Goal: Task Accomplishment & Management: Manage account settings

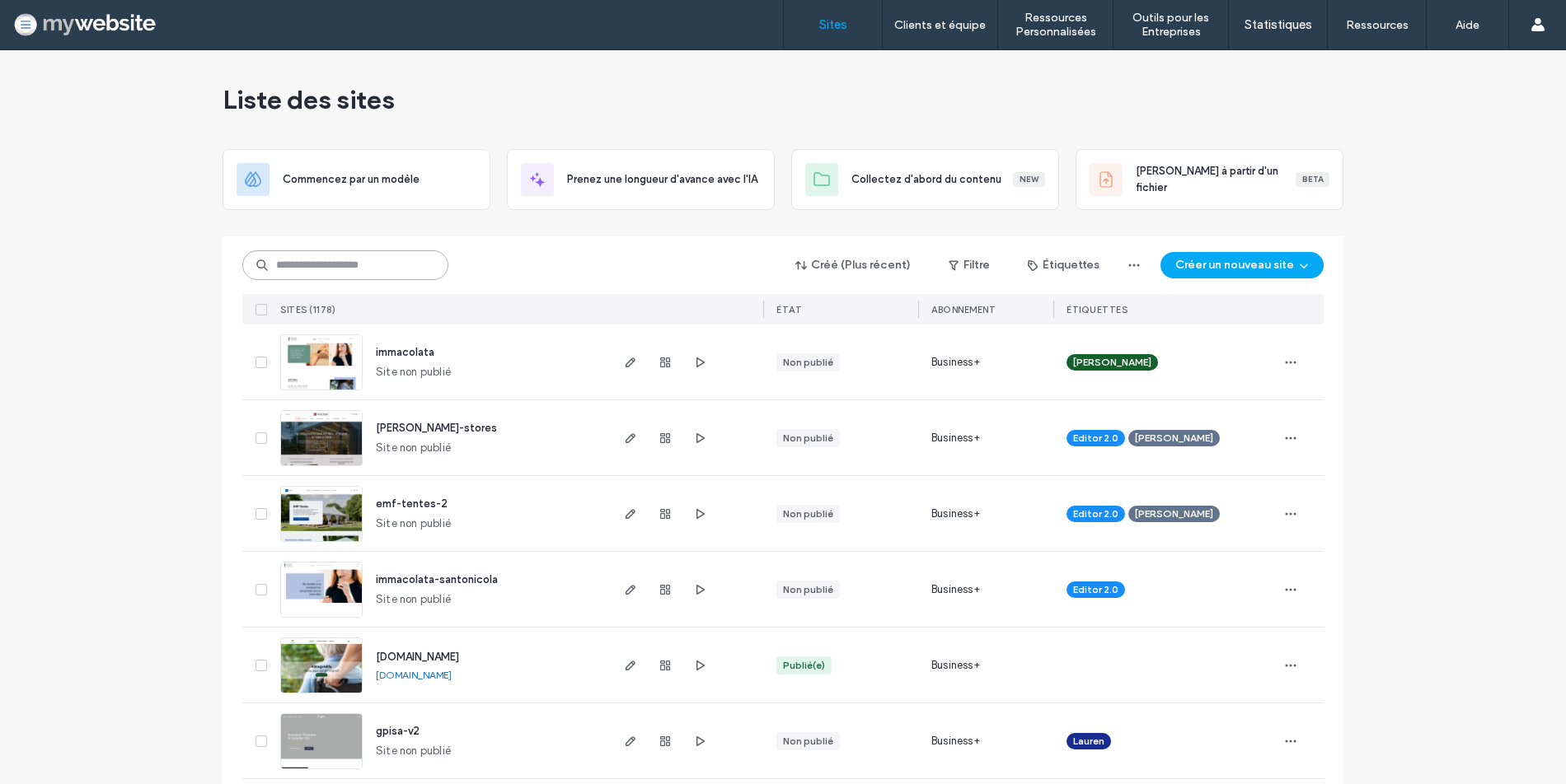
click at [323, 263] on input at bounding box center [345, 265] width 206 height 30
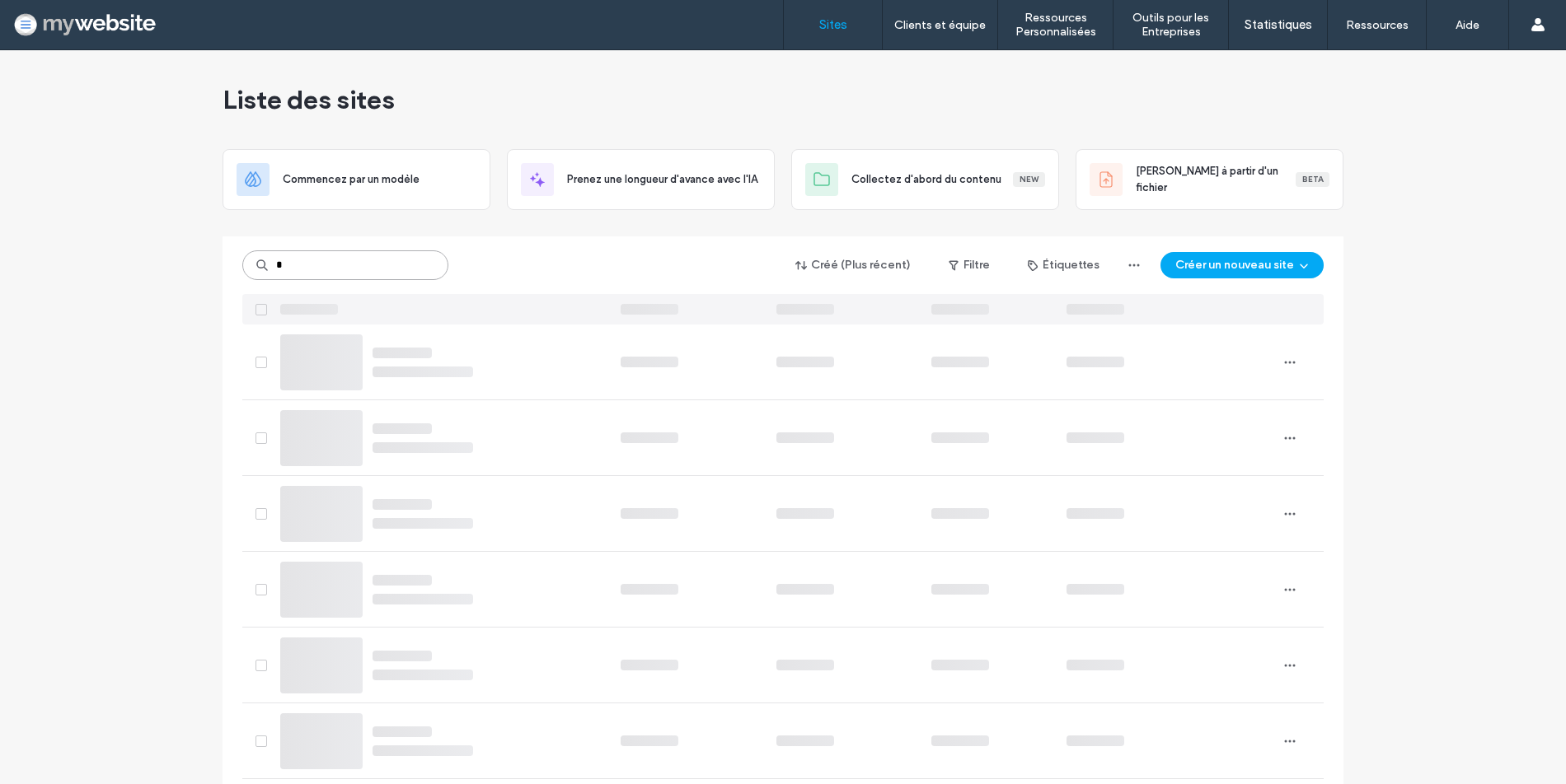
type input "*"
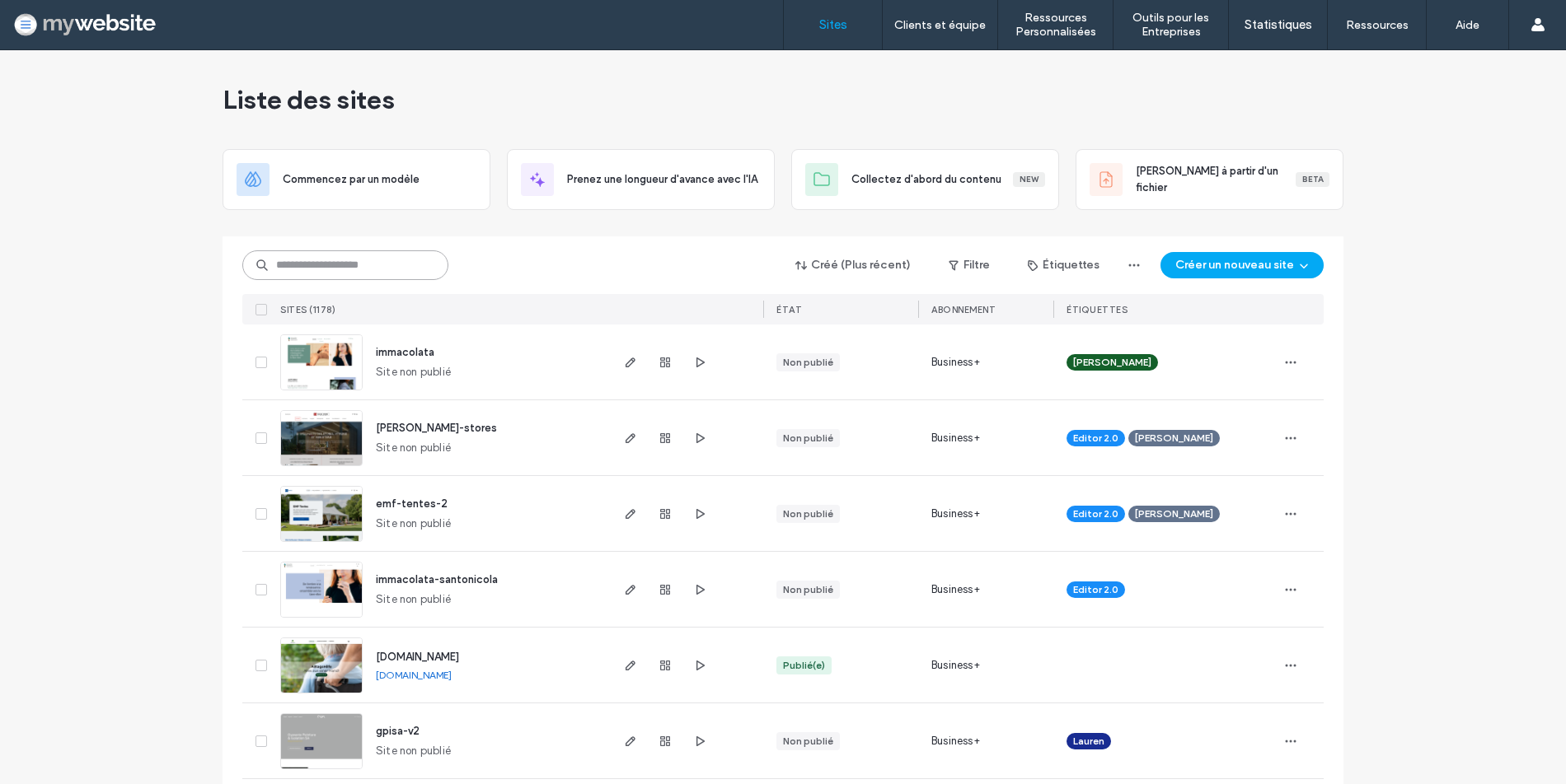
click at [267, 265] on input at bounding box center [345, 265] width 206 height 30
click at [283, 265] on input at bounding box center [345, 265] width 206 height 30
click at [422, 270] on input at bounding box center [345, 265] width 206 height 30
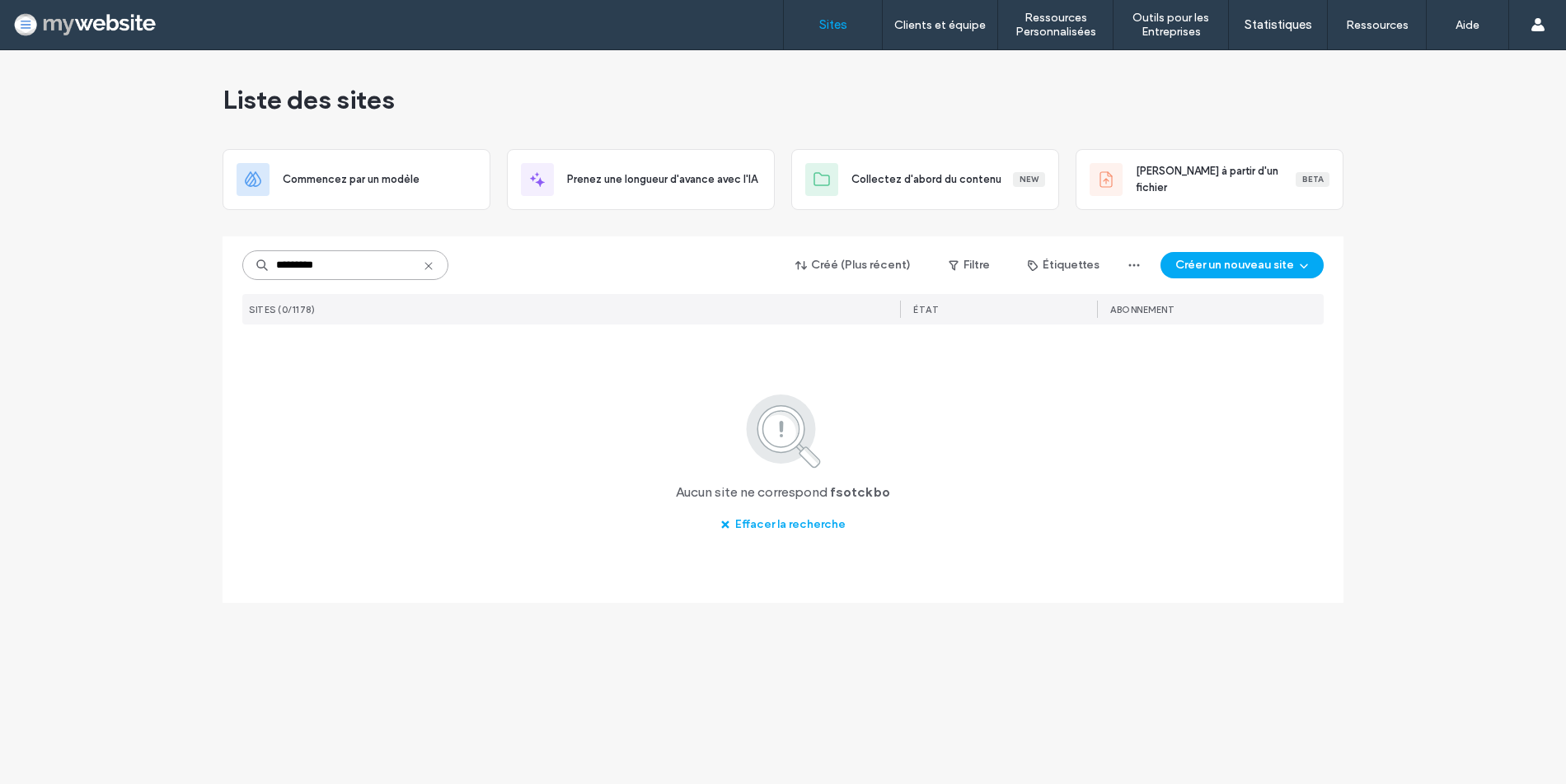
click at [319, 271] on input "*********" at bounding box center [345, 265] width 206 height 30
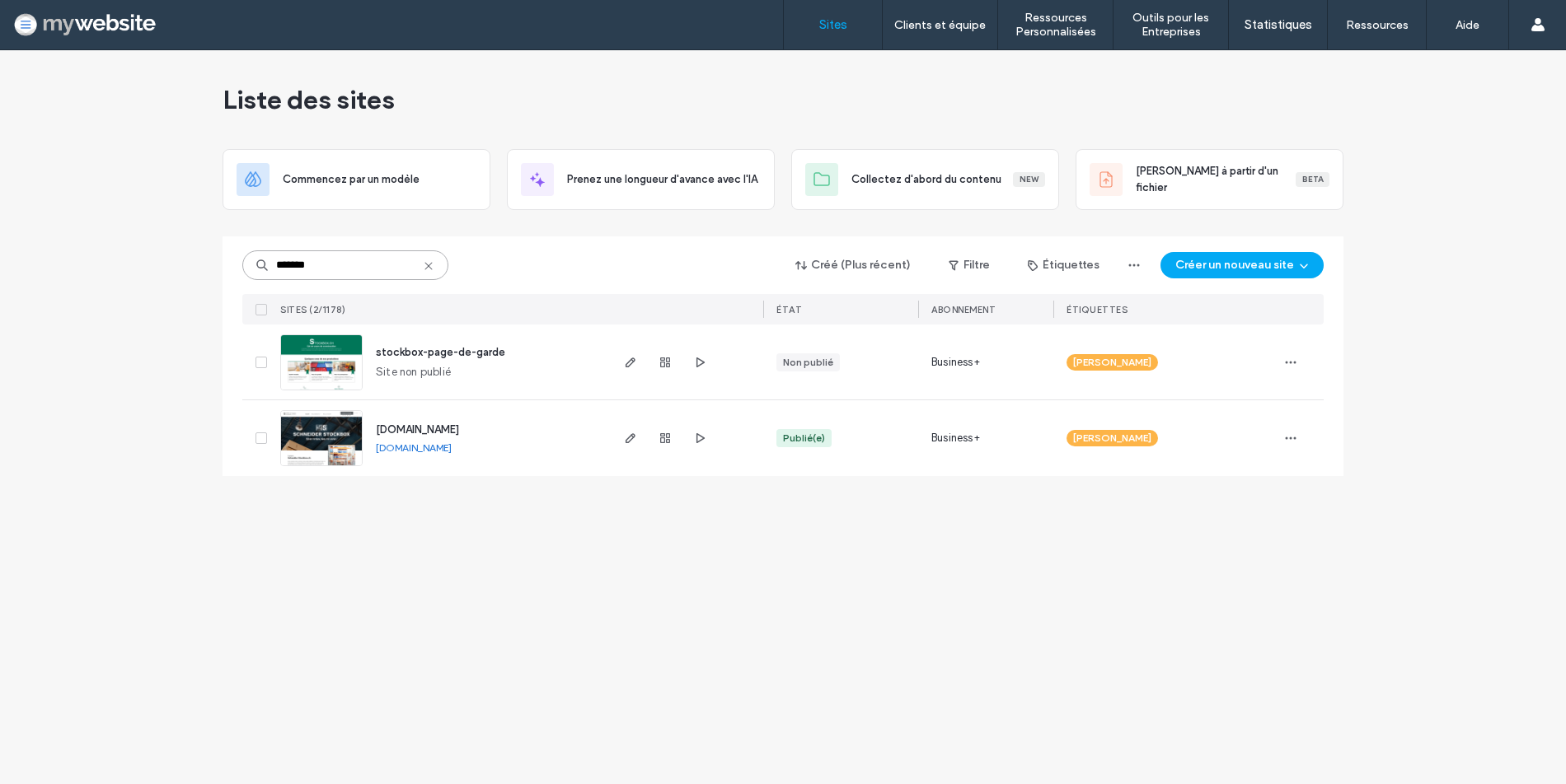
type input "*******"
click at [349, 453] on img at bounding box center [321, 467] width 81 height 112
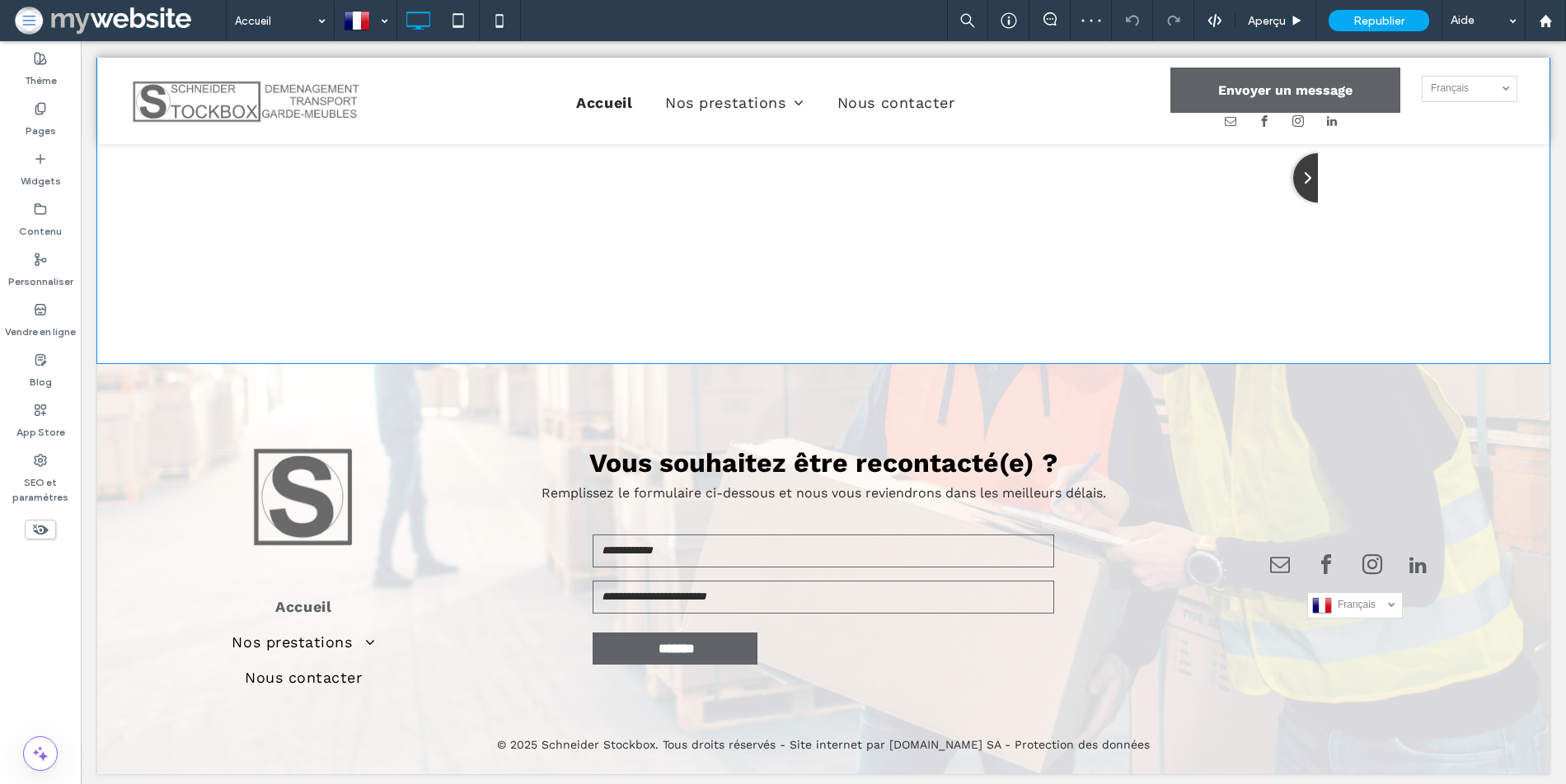
scroll to position [2086, 0]
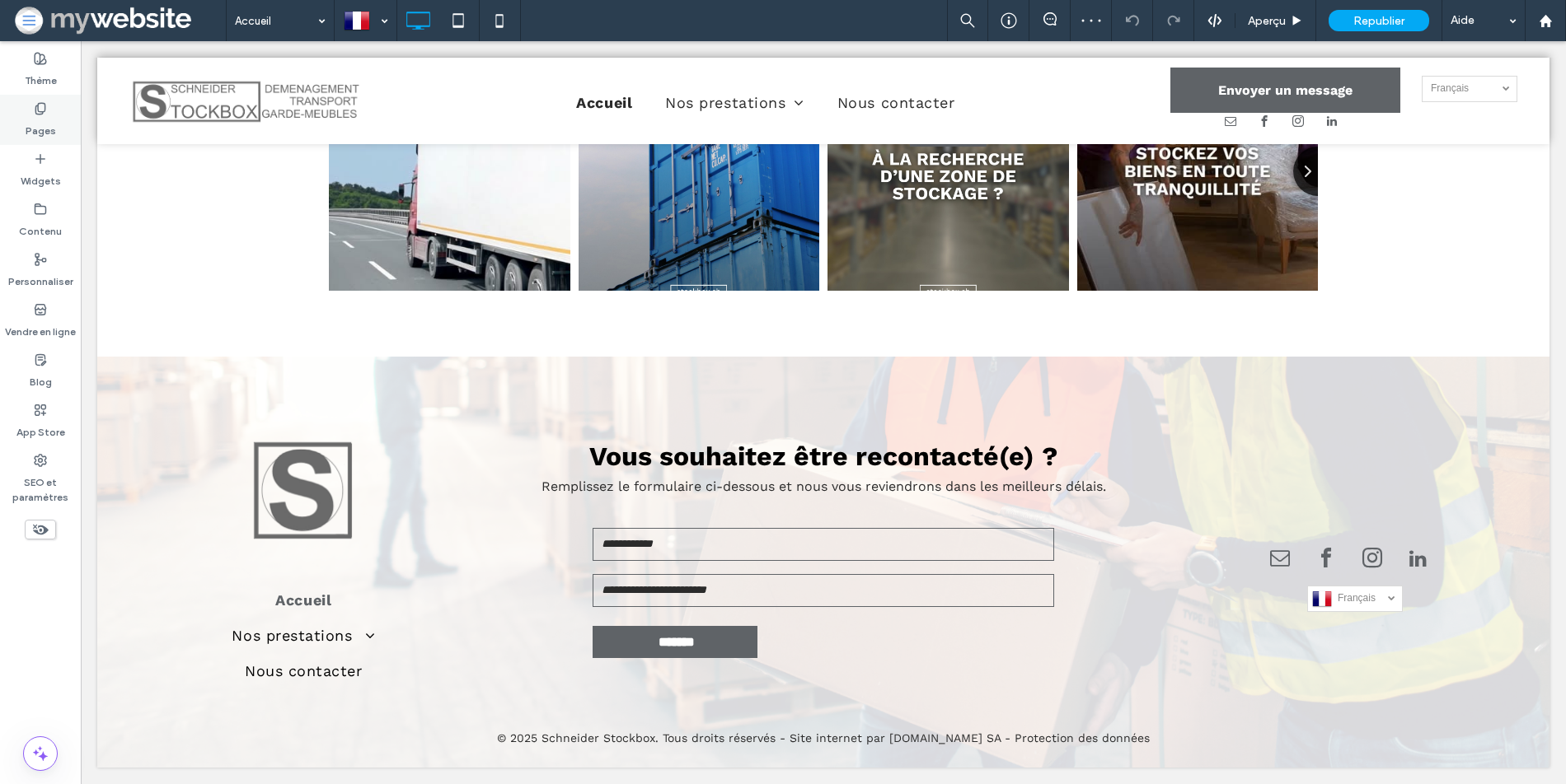
click at [41, 120] on label "Pages" at bounding box center [41, 126] width 31 height 23
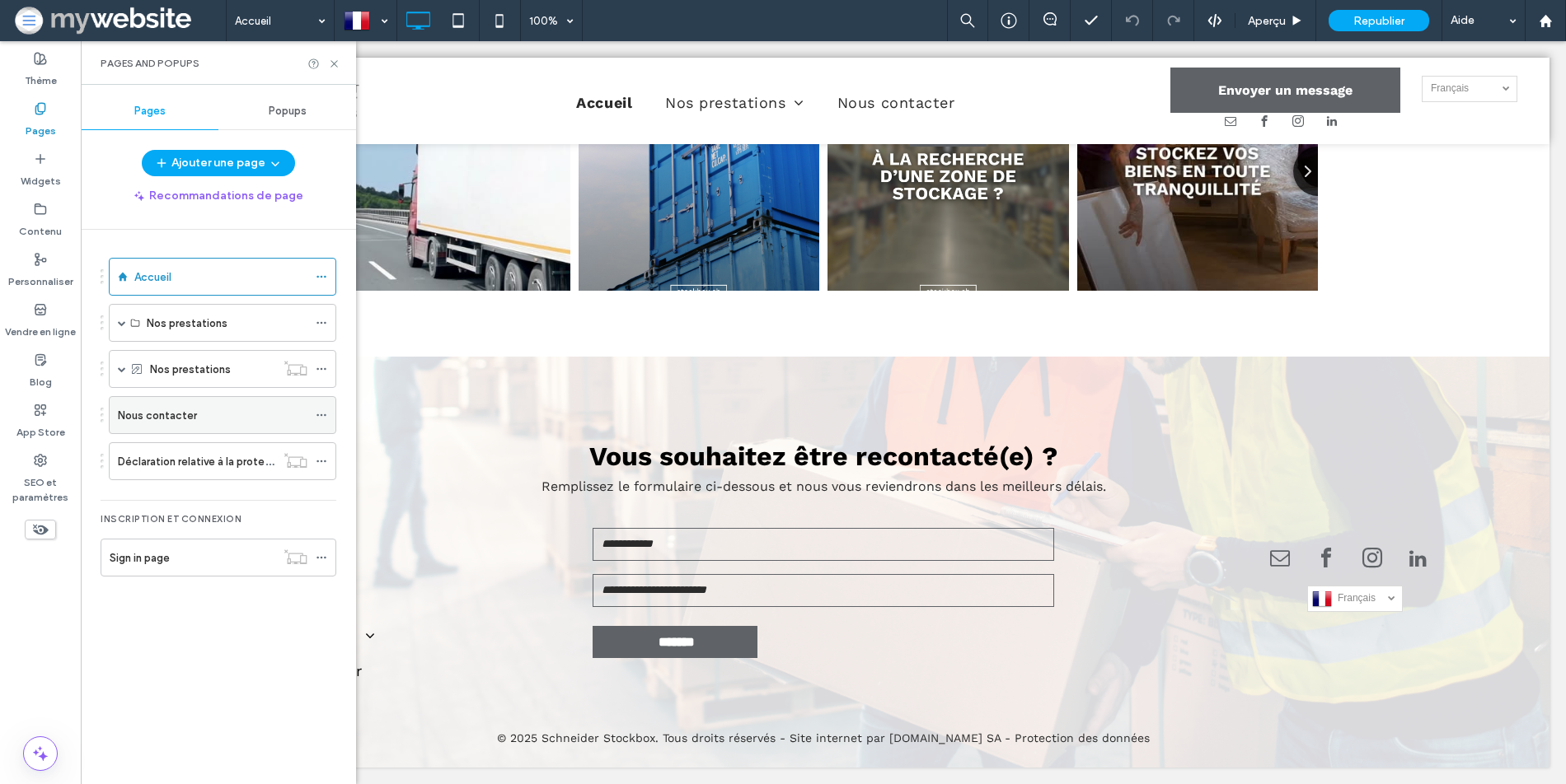
click at [152, 407] on label "Nous contacter" at bounding box center [157, 415] width 79 height 29
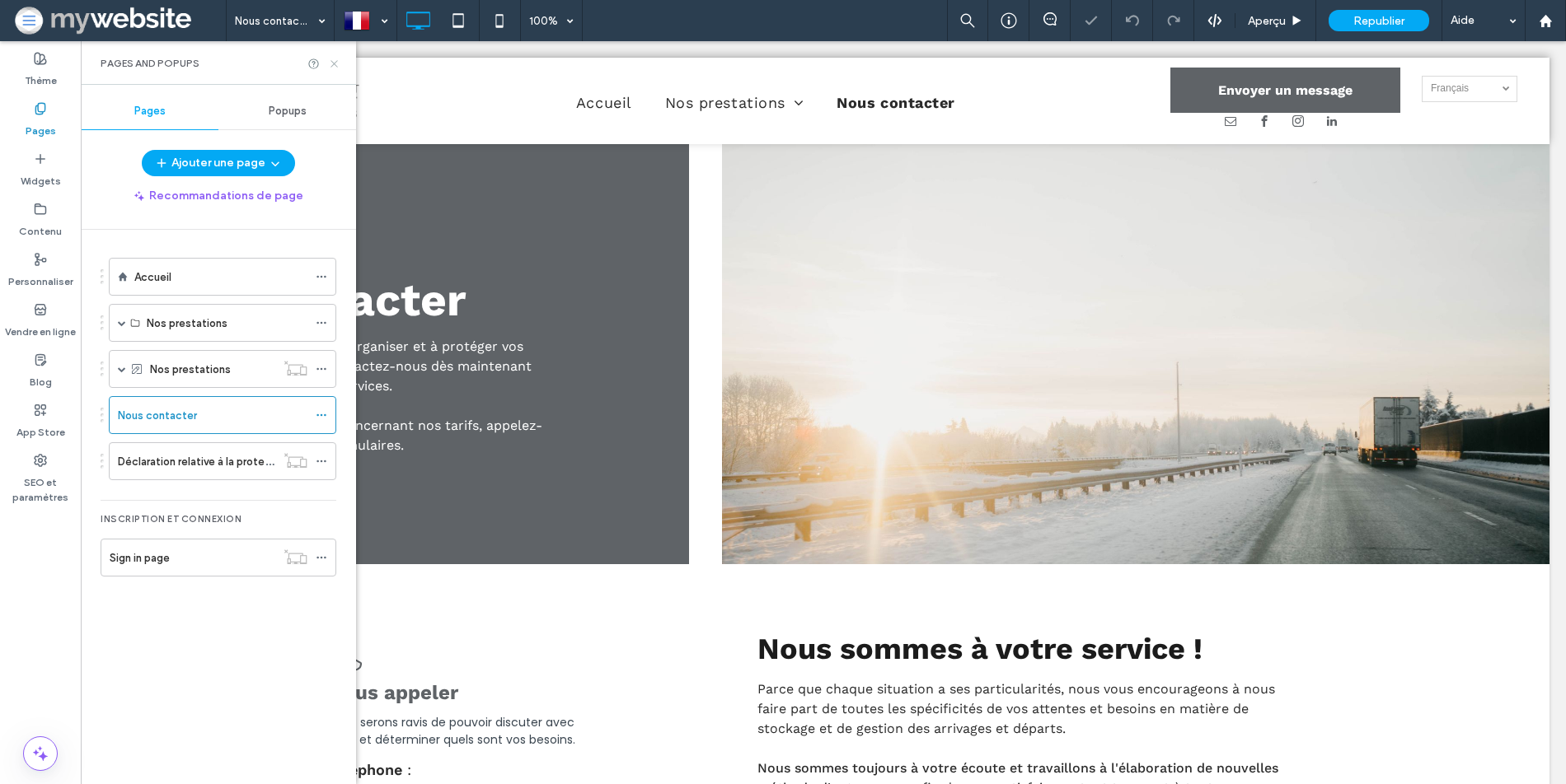
click at [339, 62] on icon at bounding box center [333, 63] width 12 height 12
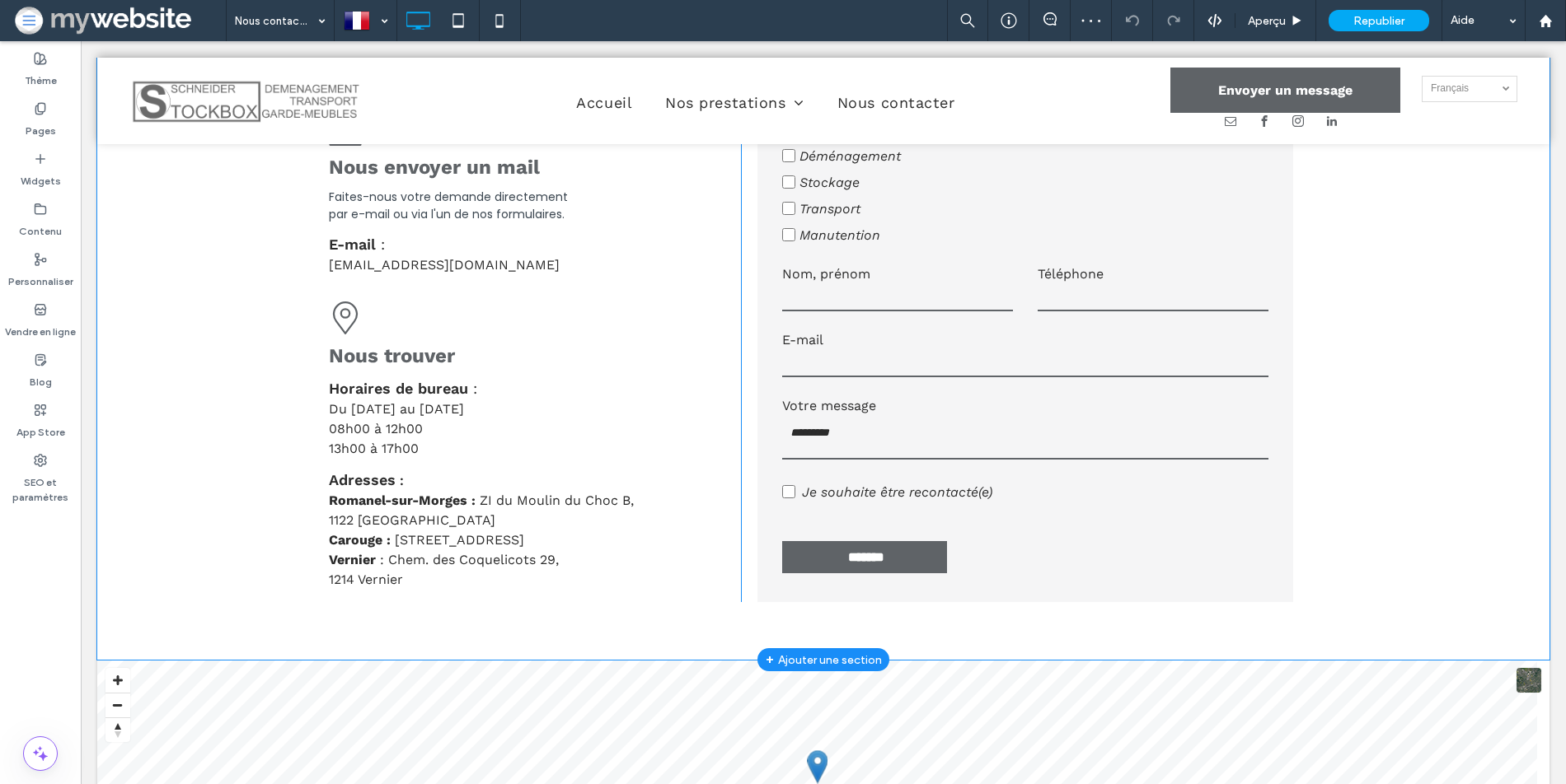
scroll to position [755, 0]
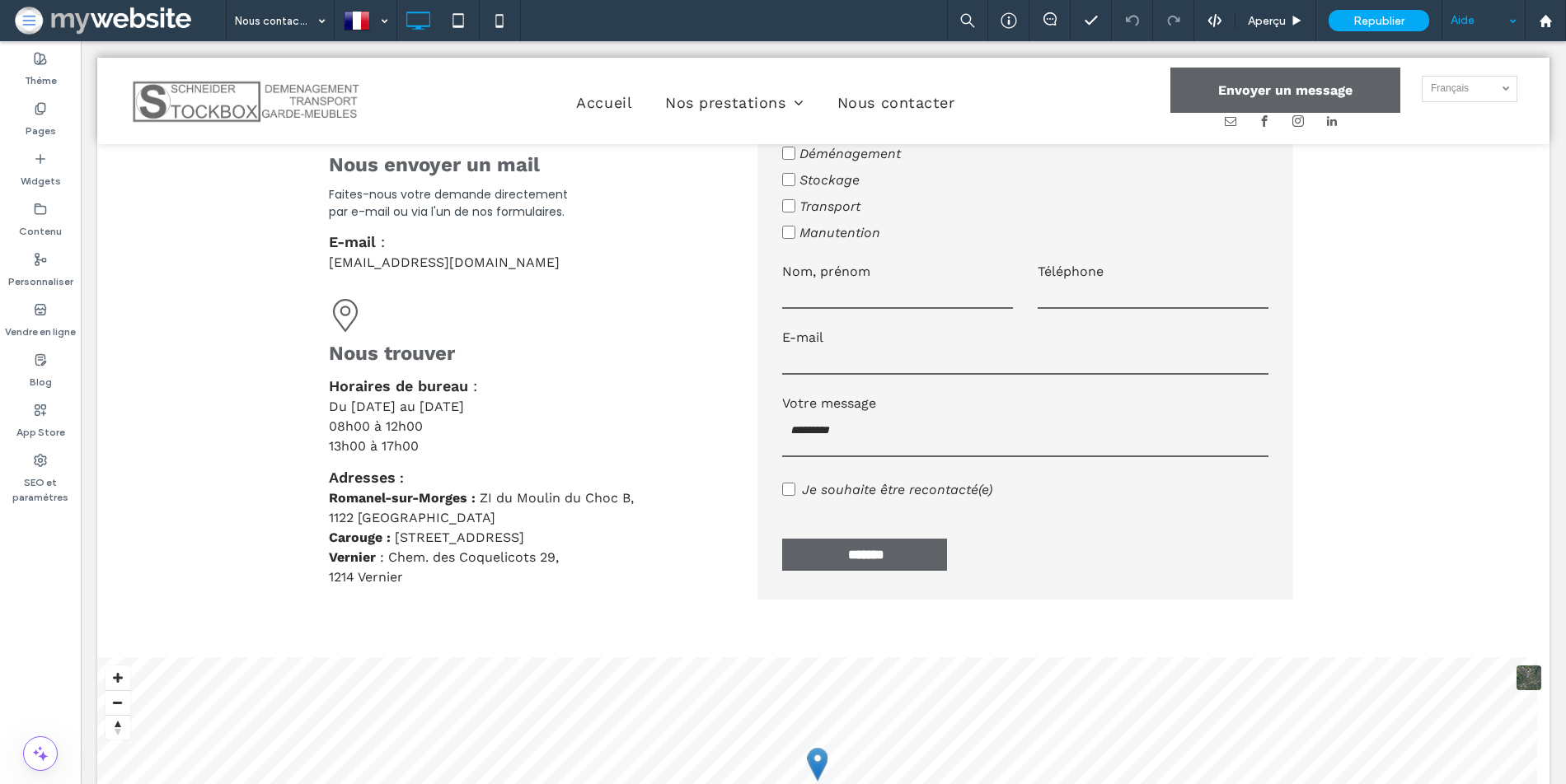
click at [1478, 19] on div "Aide" at bounding box center [1483, 20] width 83 height 41
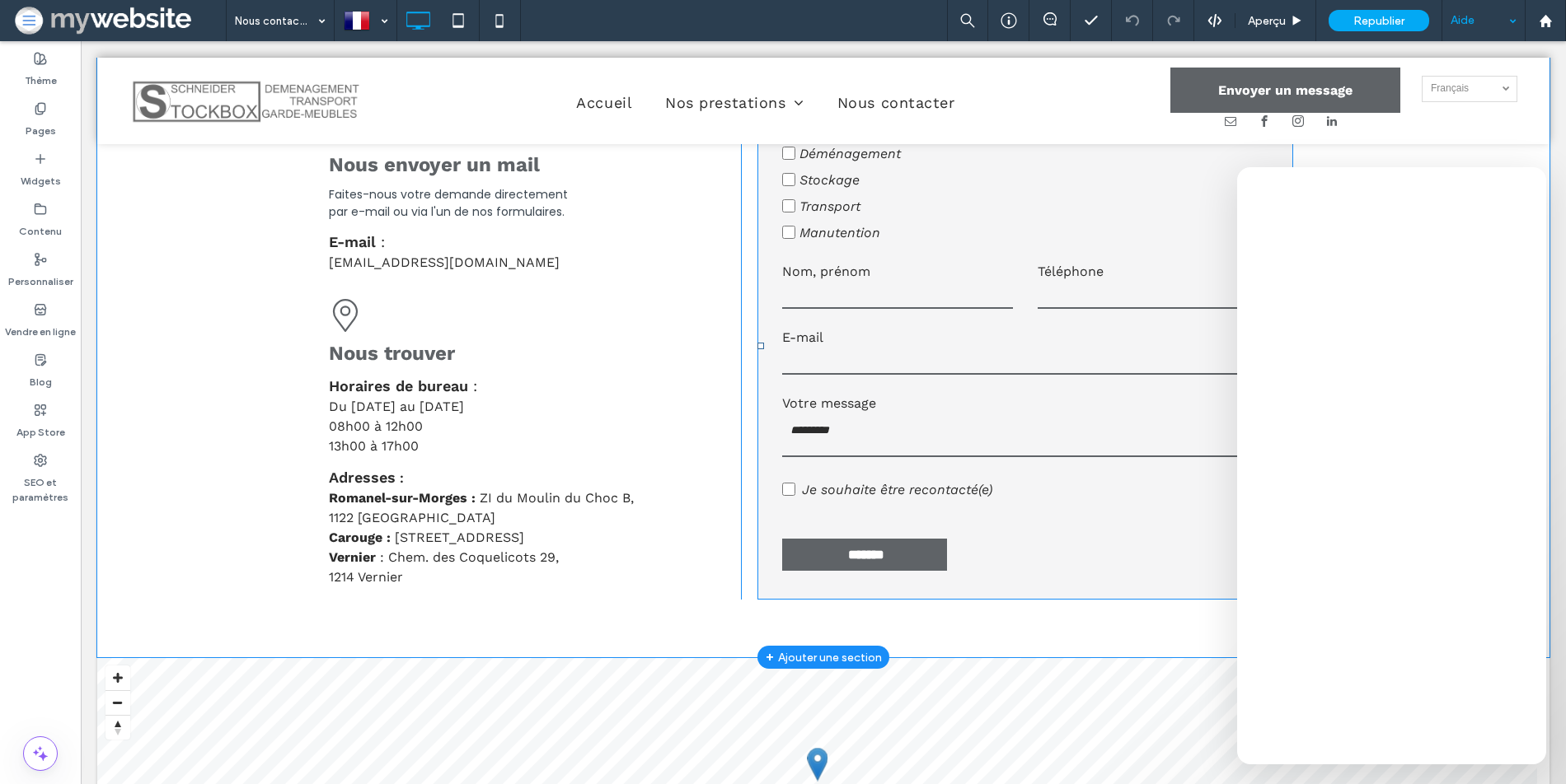
click at [1038, 330] on label "E-mail" at bounding box center [1026, 337] width 486 height 19
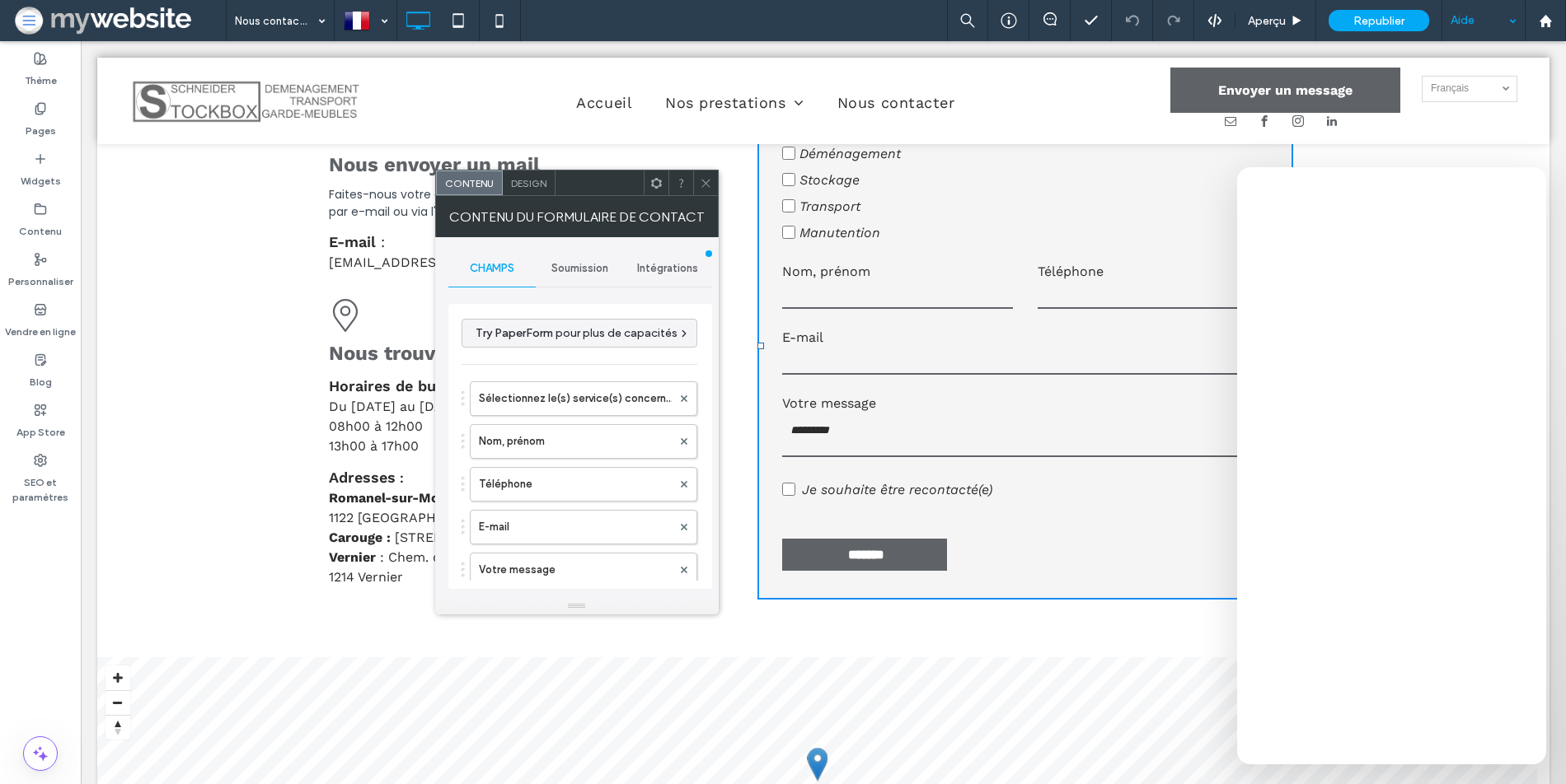
type input "*******"
type input "**********"
click at [558, 268] on span "Soumission" at bounding box center [579, 268] width 57 height 13
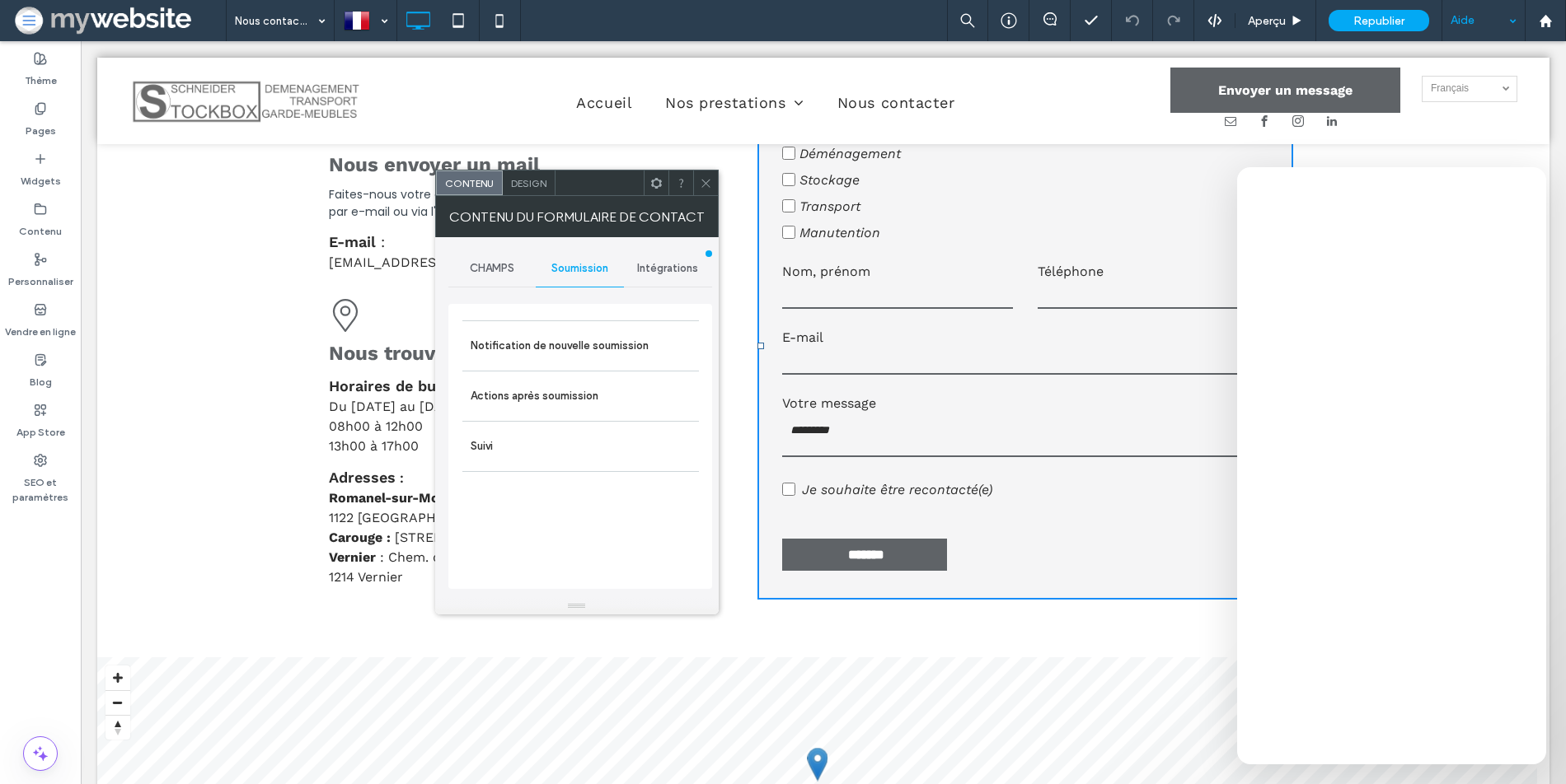
click at [642, 274] on span "Intégrations" at bounding box center [667, 268] width 61 height 13
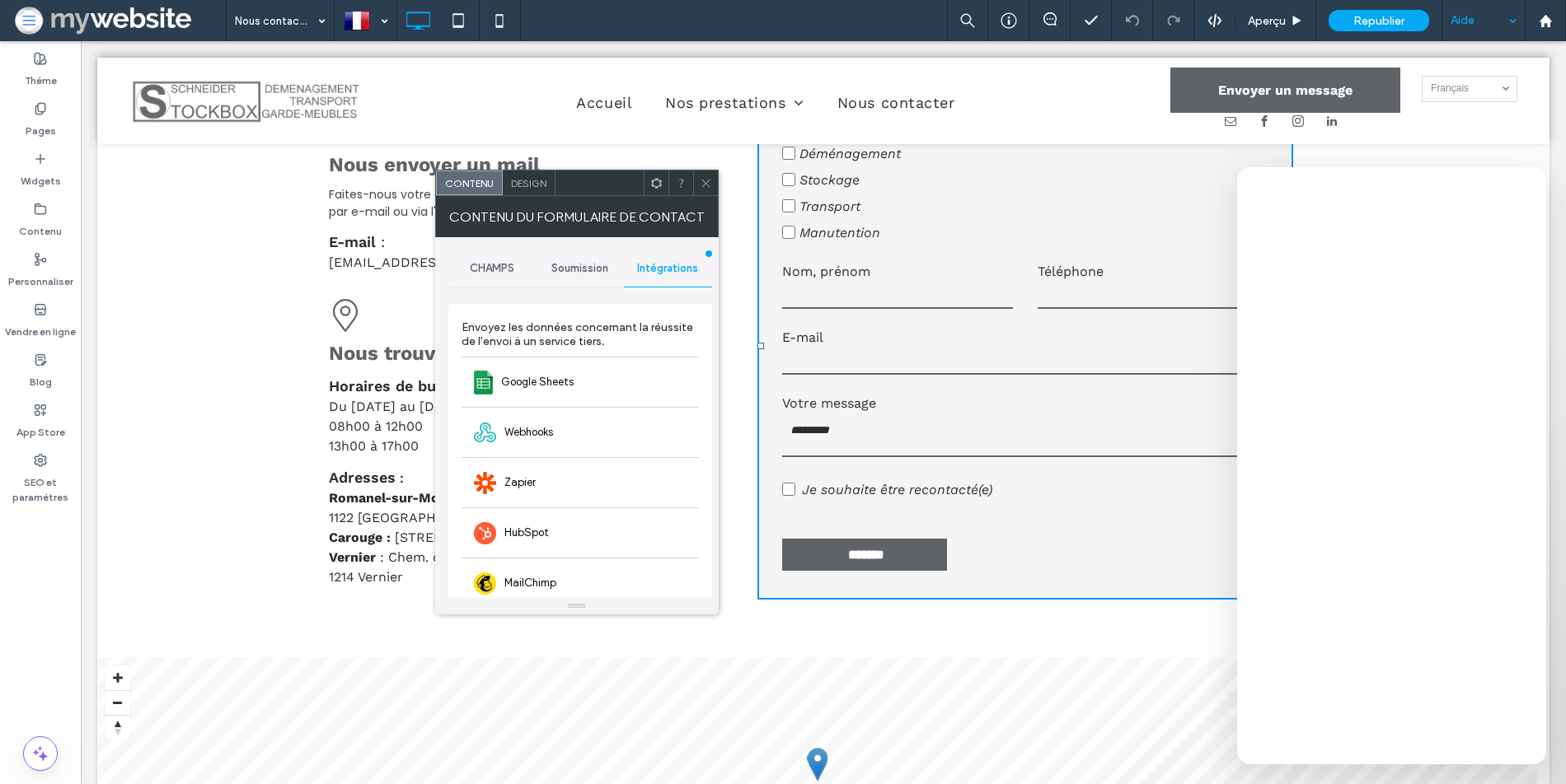
click at [582, 276] on div "Soumission" at bounding box center [579, 268] width 88 height 36
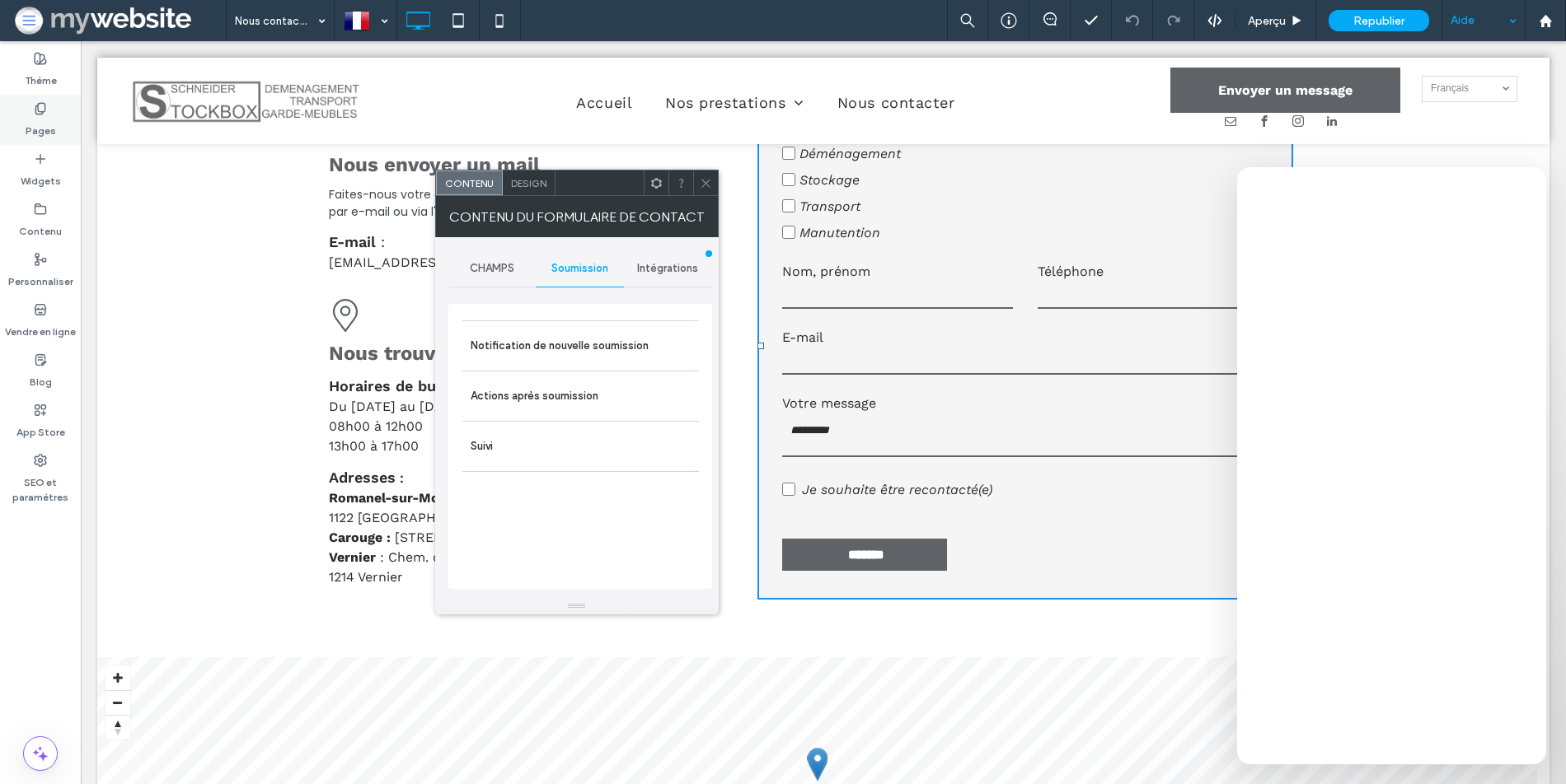
click at [41, 114] on use at bounding box center [40, 109] width 9 height 11
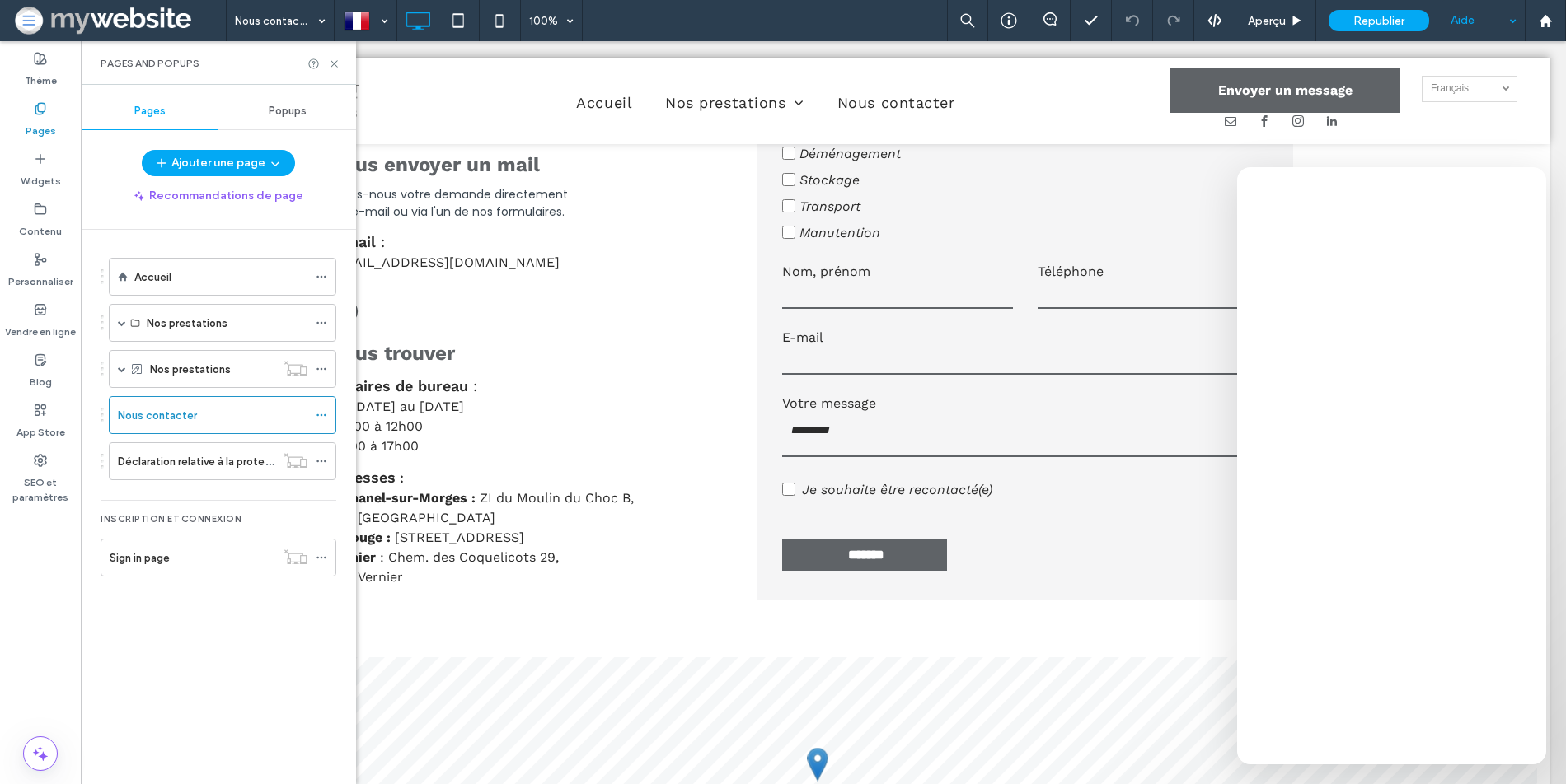
click at [179, 341] on ol "Accueil Nos prestations Déménagement Stockage Transport Manutention Nos prestat…" at bounding box center [212, 369] width 248 height 223
click at [179, 327] on label "Nos prestations" at bounding box center [187, 323] width 81 height 29
click at [179, 326] on label "Nos prestations" at bounding box center [187, 323] width 81 height 29
click at [208, 323] on label "Nos prestations" at bounding box center [187, 323] width 81 height 29
click at [243, 270] on div "Accueil" at bounding box center [221, 276] width 173 height 18
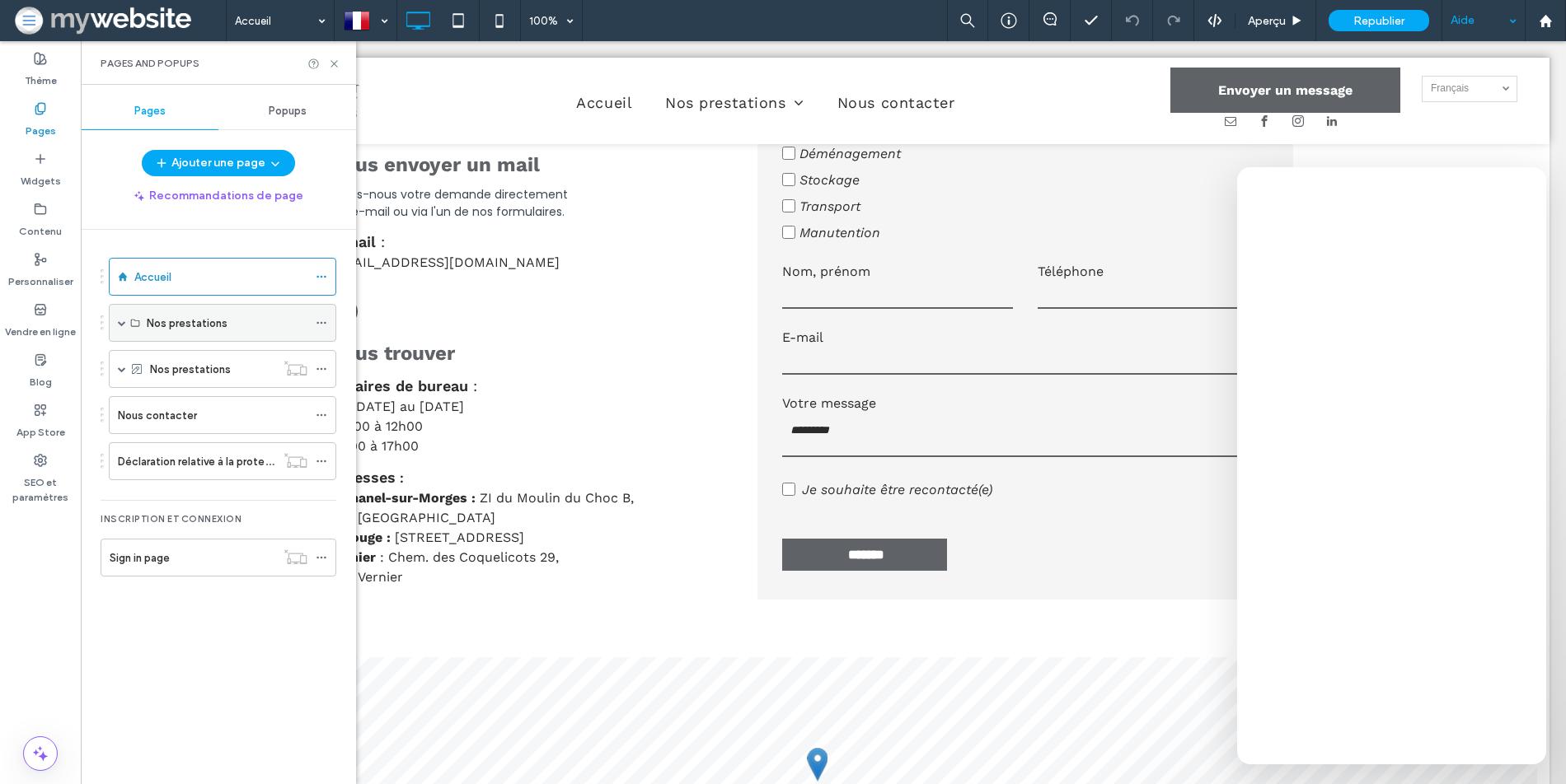
click at [237, 321] on div "Nos prestations" at bounding box center [226, 323] width 161 height 18
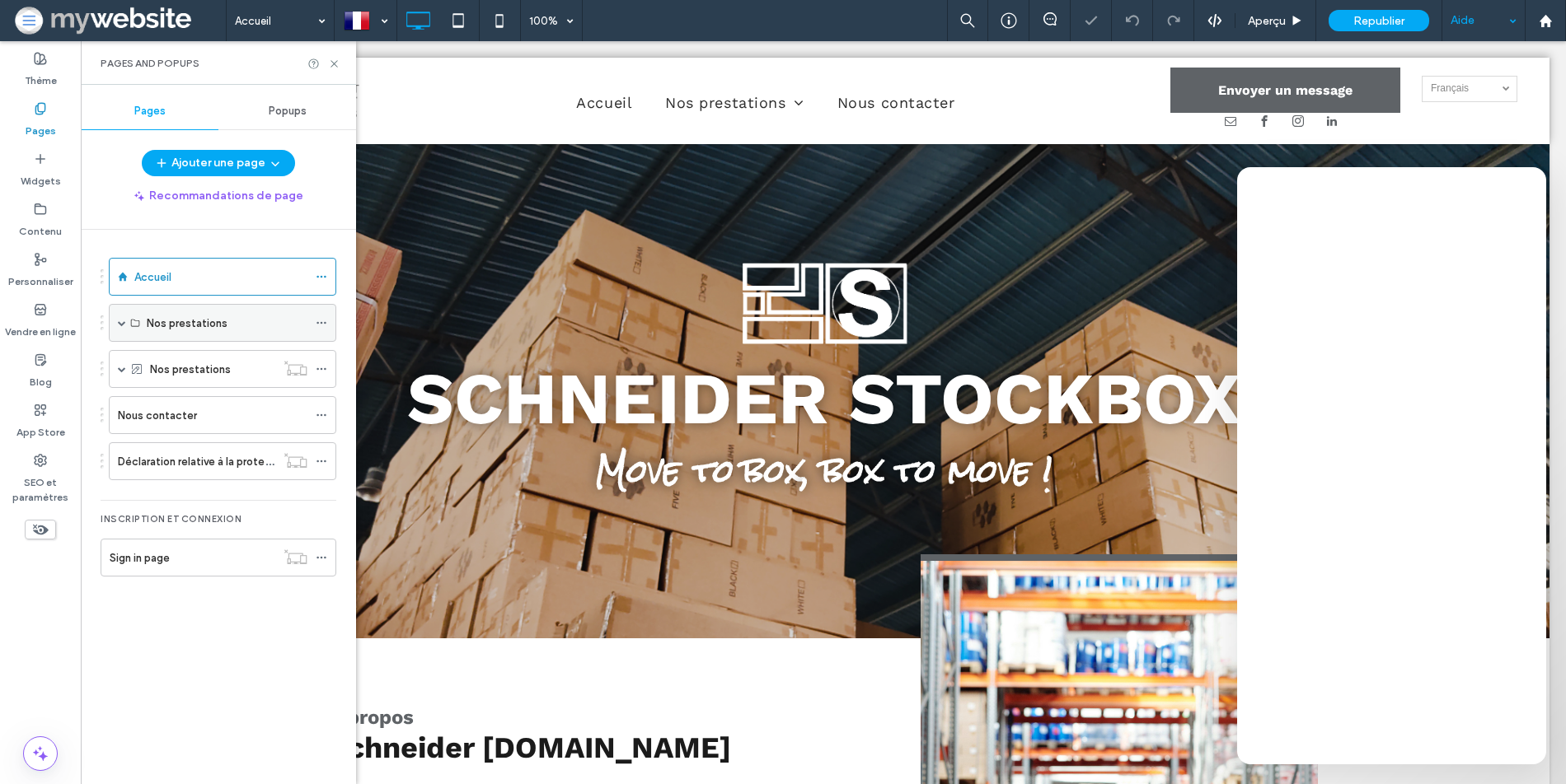
click at [237, 321] on div "Nos prestations" at bounding box center [226, 323] width 161 height 18
click at [231, 317] on div "Nos prestations" at bounding box center [226, 323] width 161 height 18
click at [124, 319] on span at bounding box center [122, 323] width 8 height 8
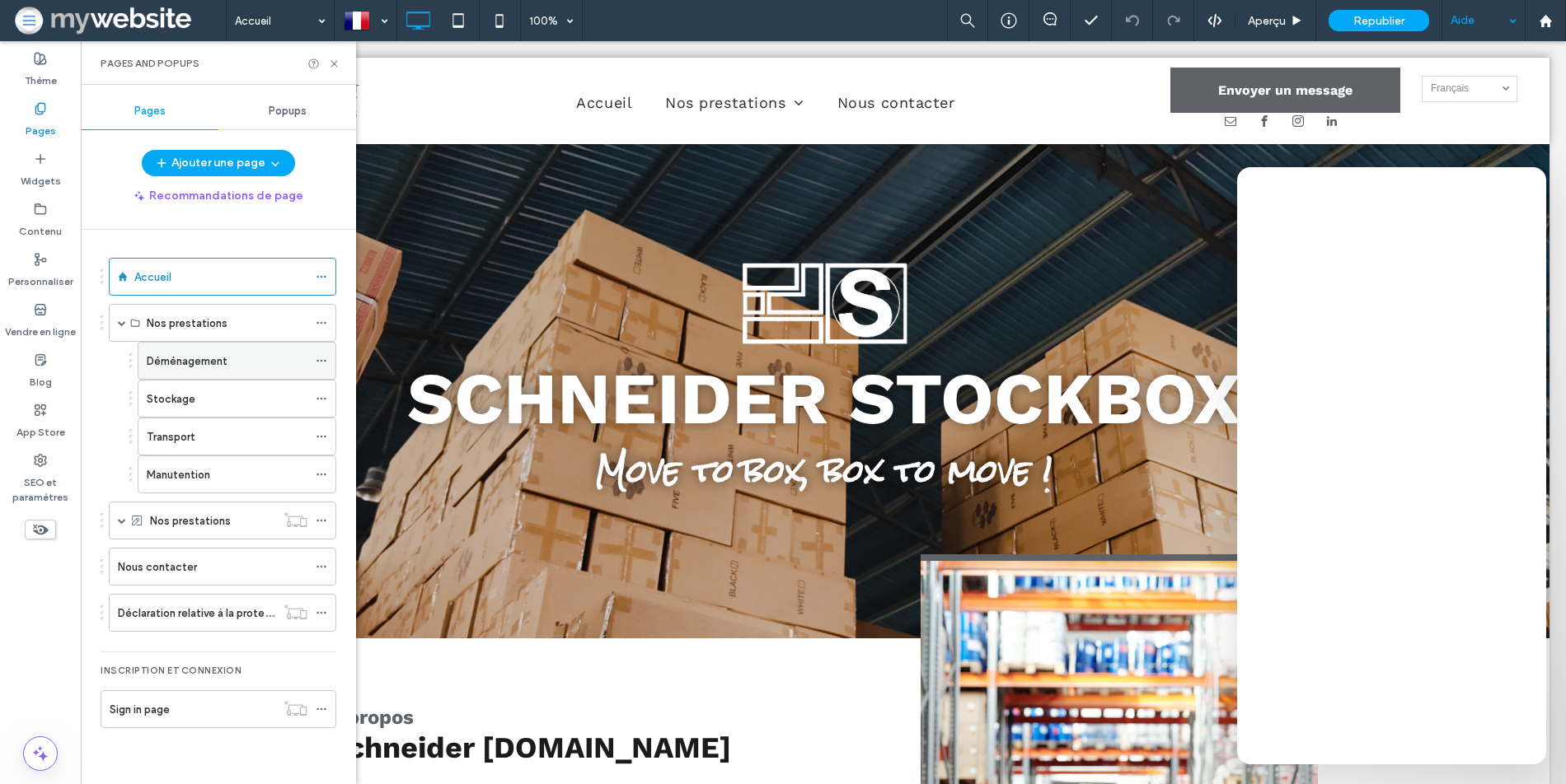
click at [177, 368] on label "Déménagement" at bounding box center [187, 361] width 81 height 29
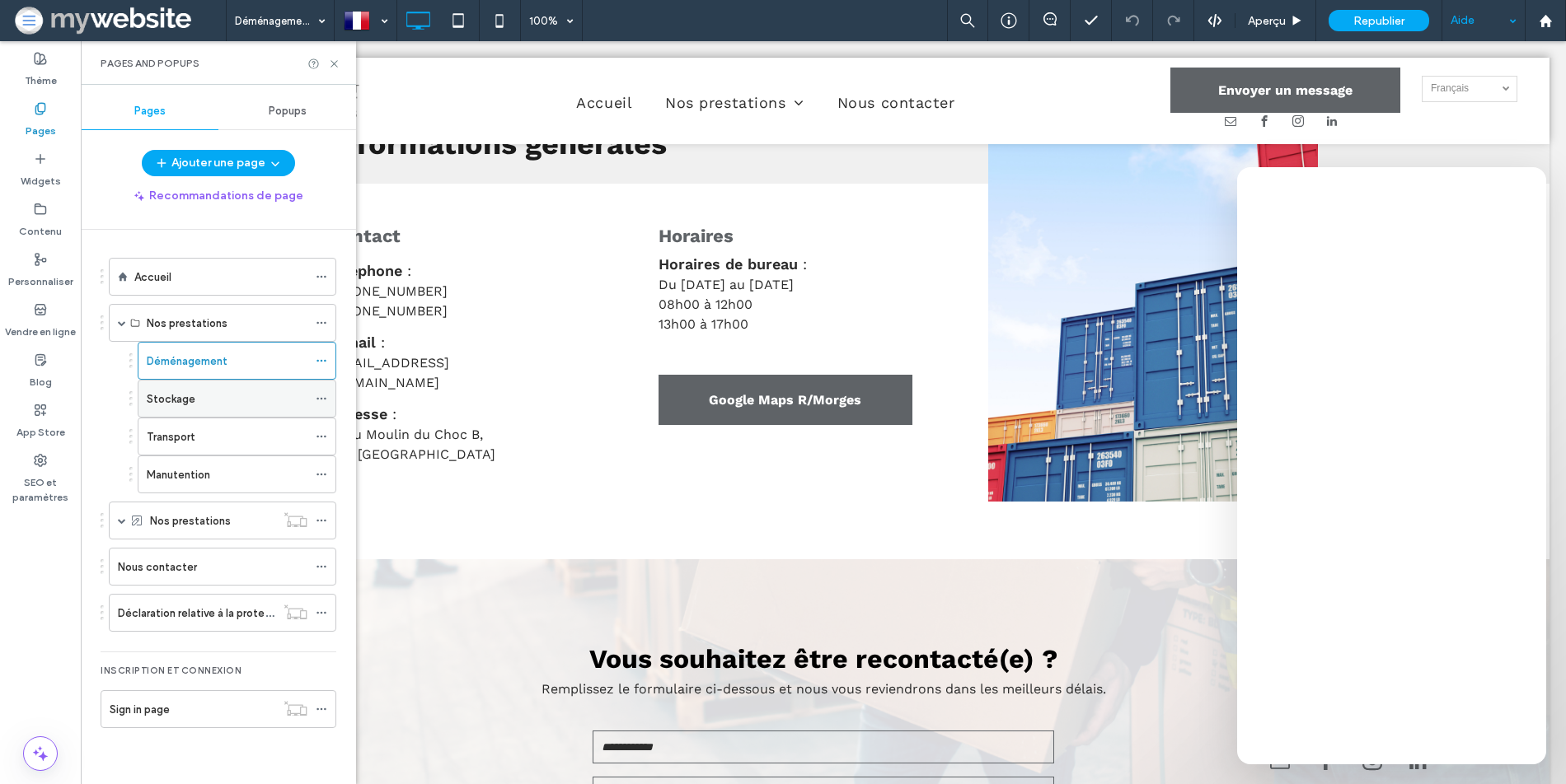
scroll to position [2603, 0]
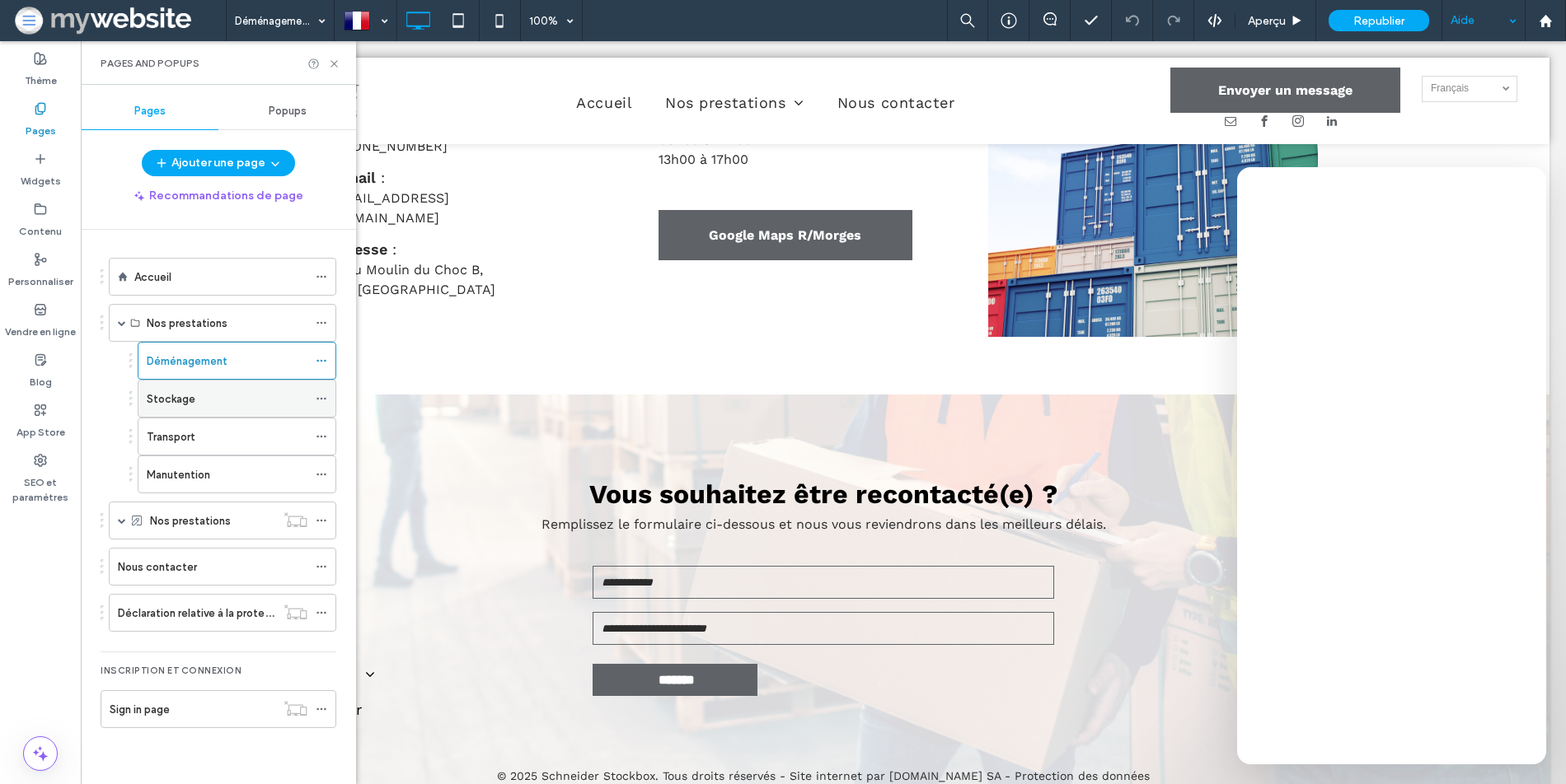
click at [206, 410] on div "Stockage" at bounding box center [226, 398] width 161 height 36
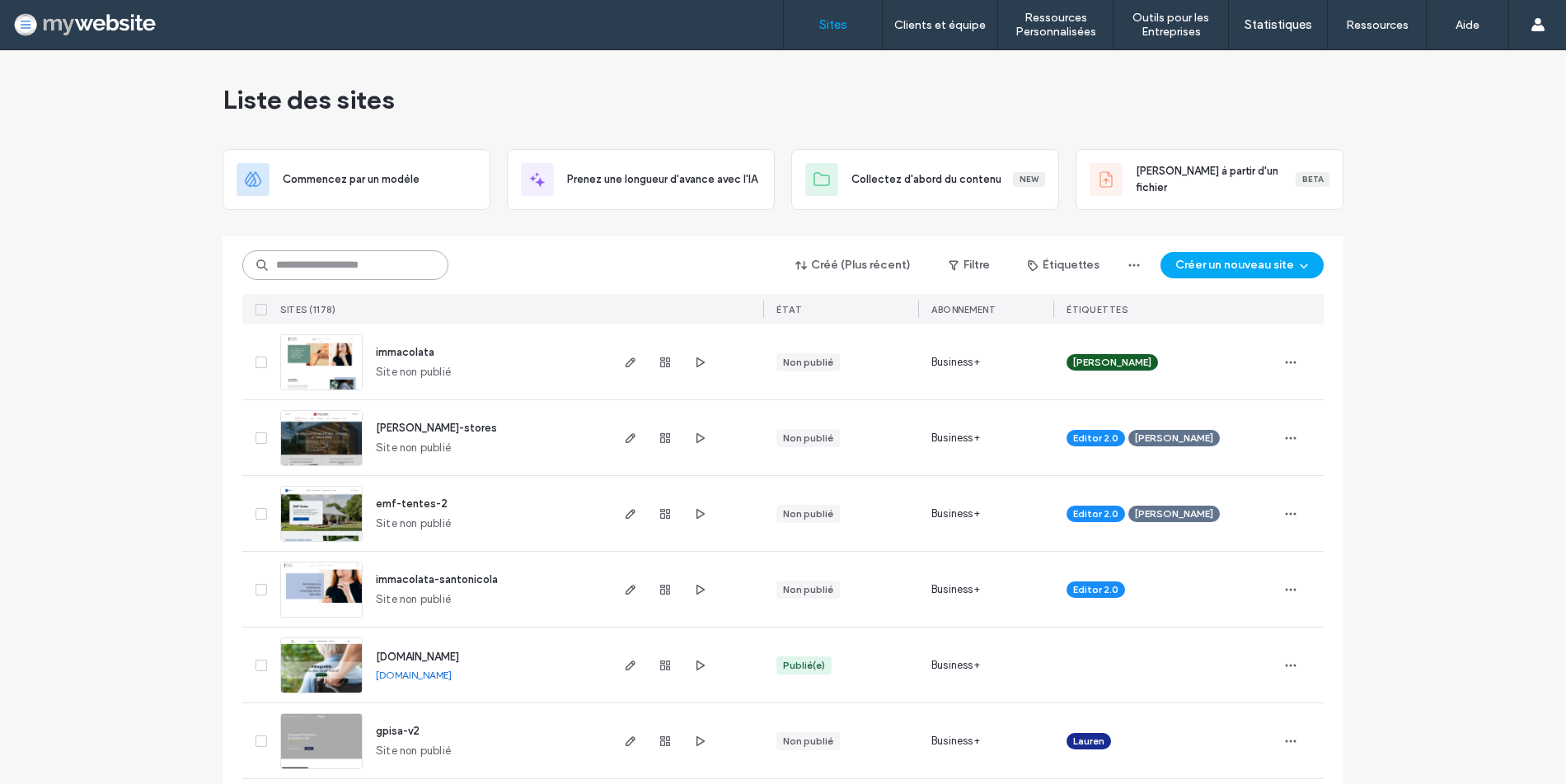
click at [317, 273] on input at bounding box center [345, 265] width 206 height 30
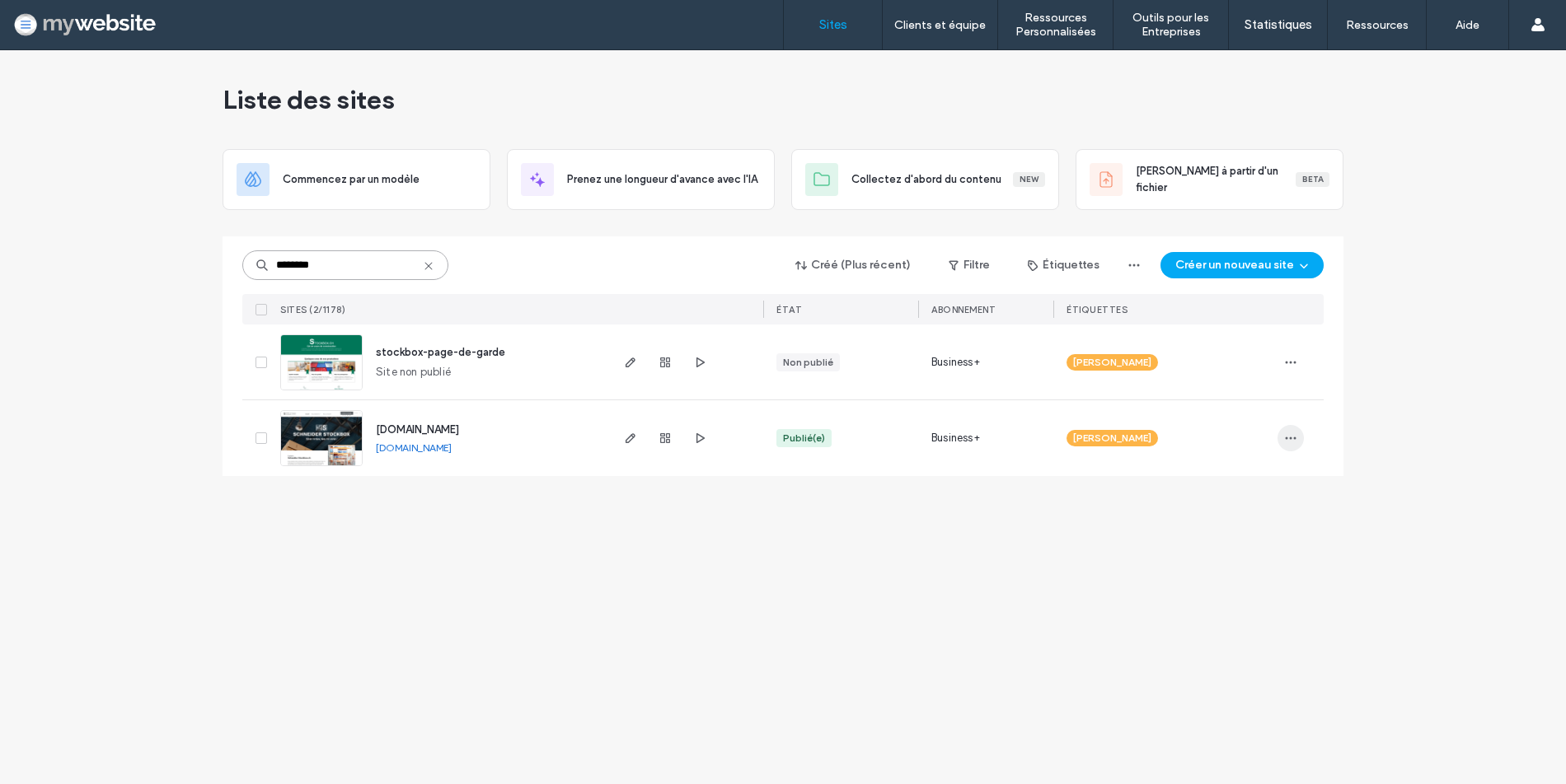
type input "********"
click at [1288, 443] on icon "button" at bounding box center [1290, 438] width 13 height 13
click at [1158, 617] on span "Tableau de bord du site" at bounding box center [1184, 616] width 118 height 17
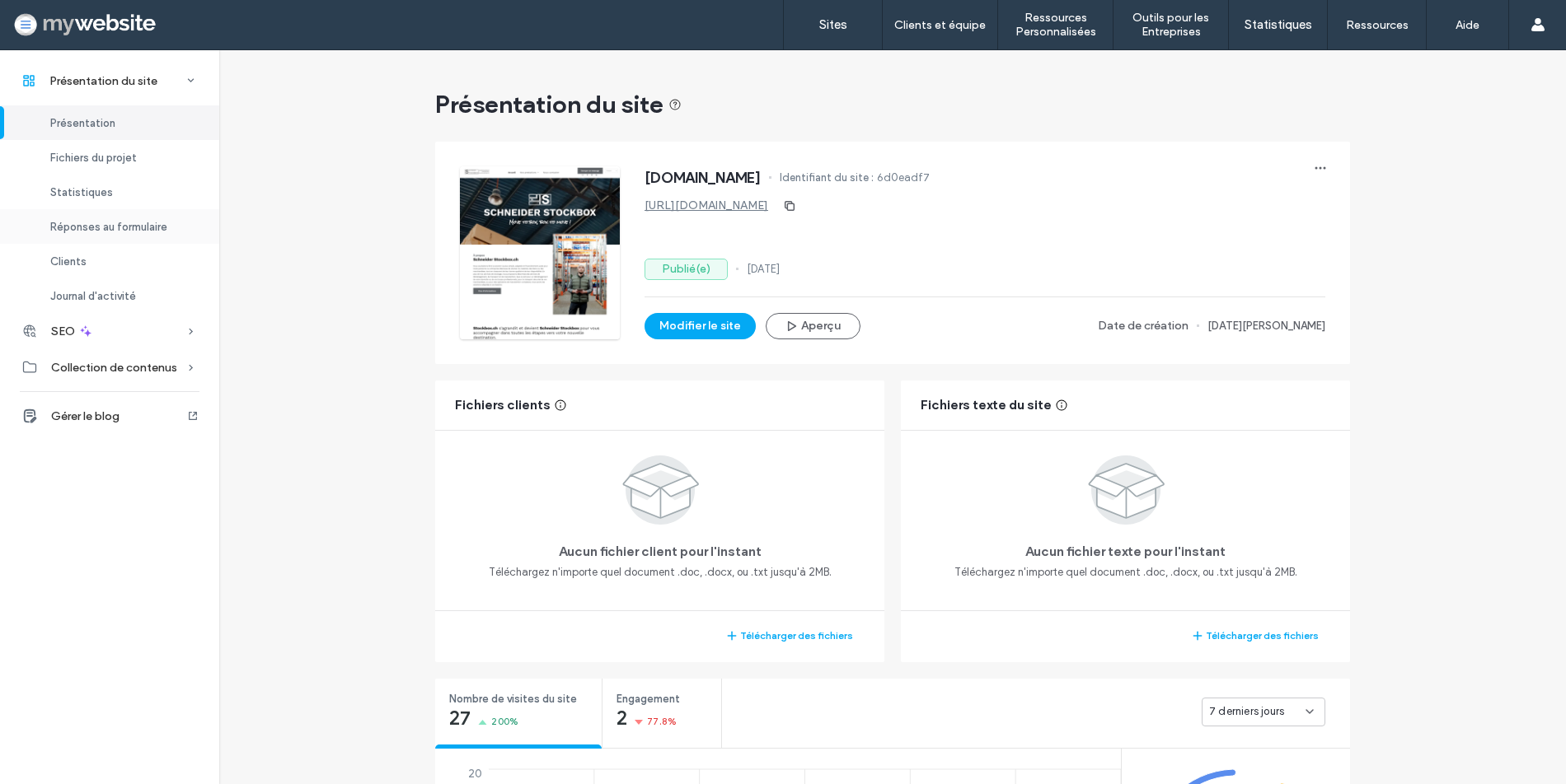
click at [110, 221] on span "Réponses au formulaire" at bounding box center [109, 226] width 117 height 12
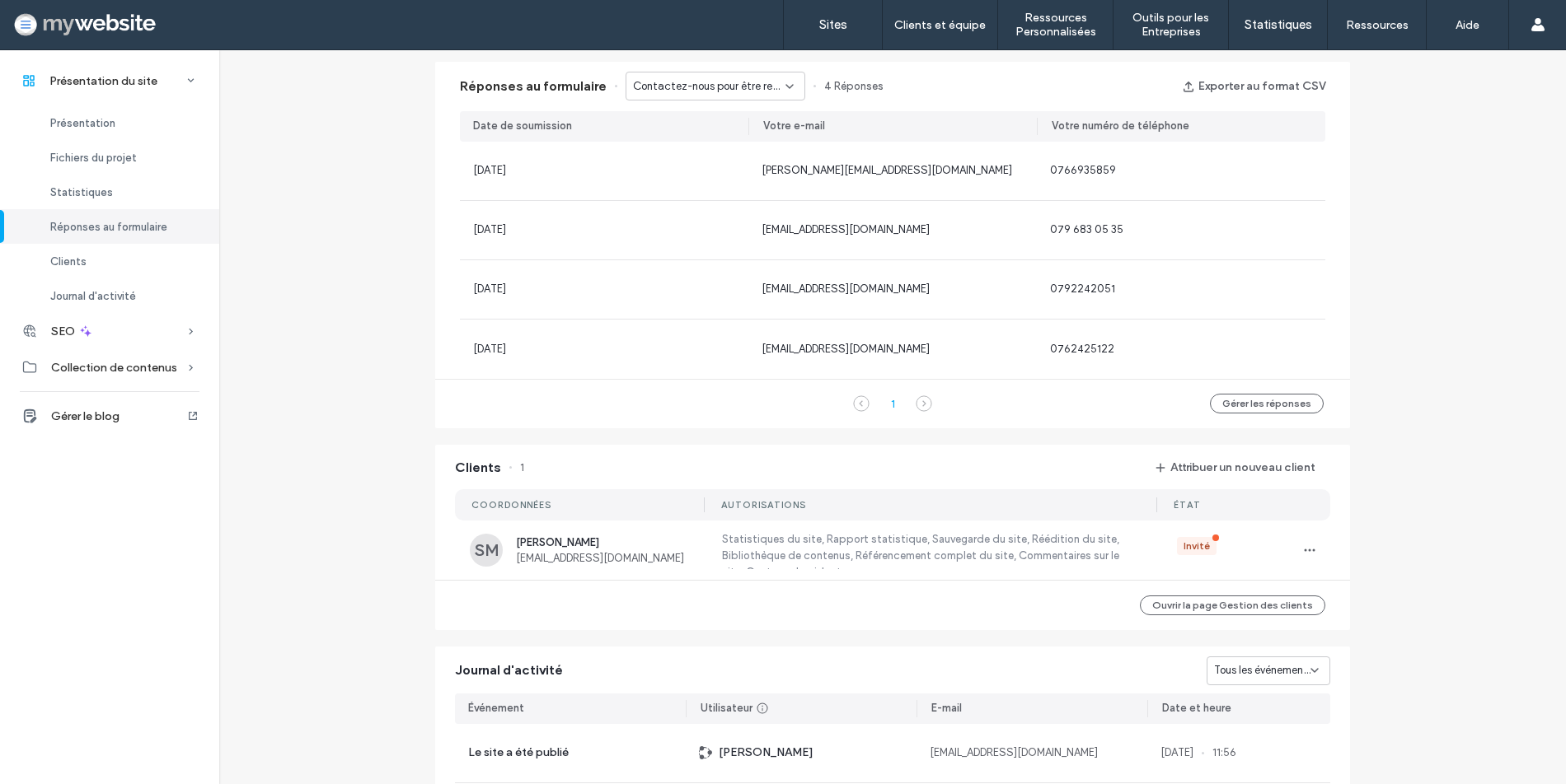
scroll to position [1061, 0]
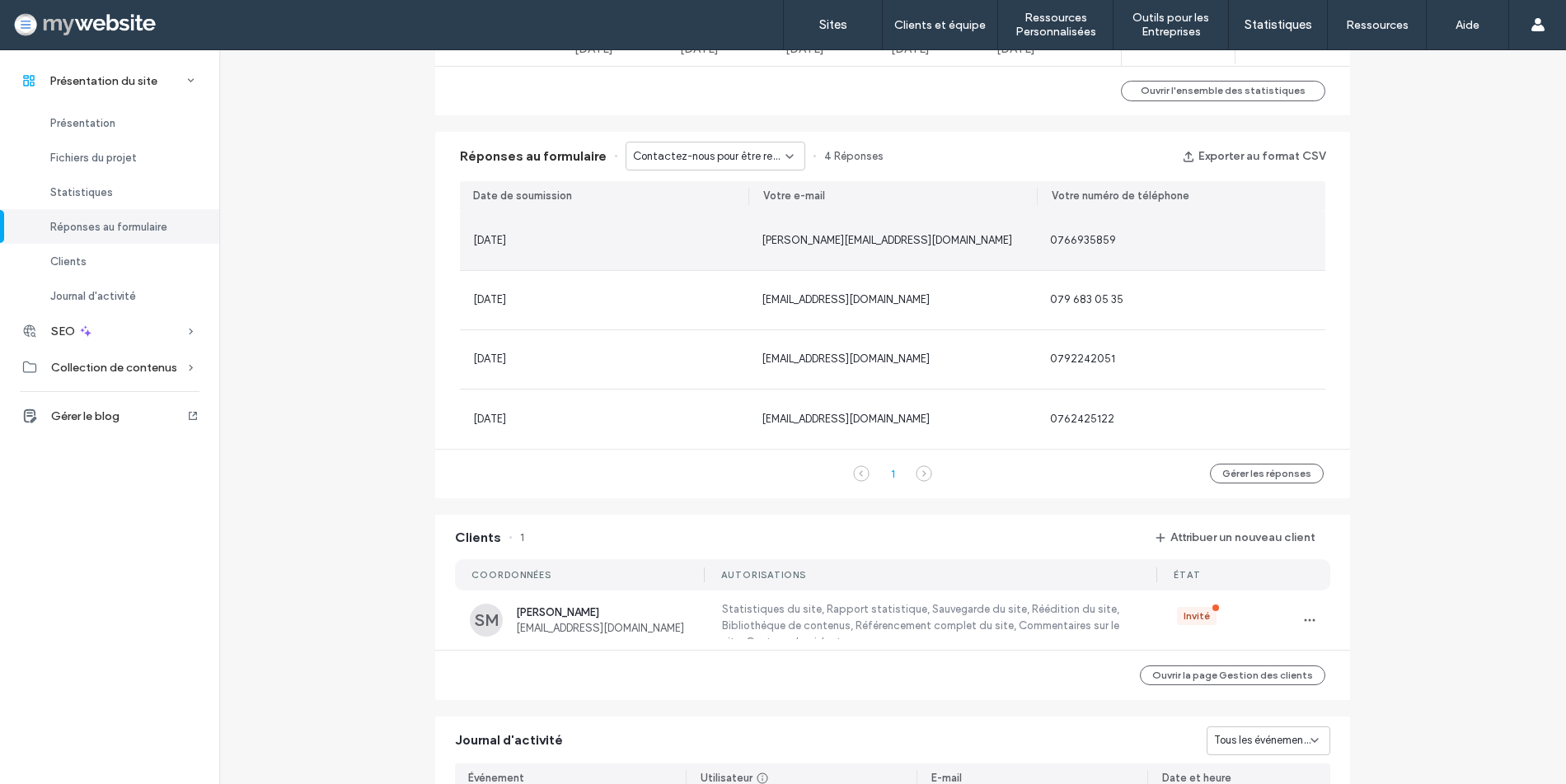
scroll to position [980, 0]
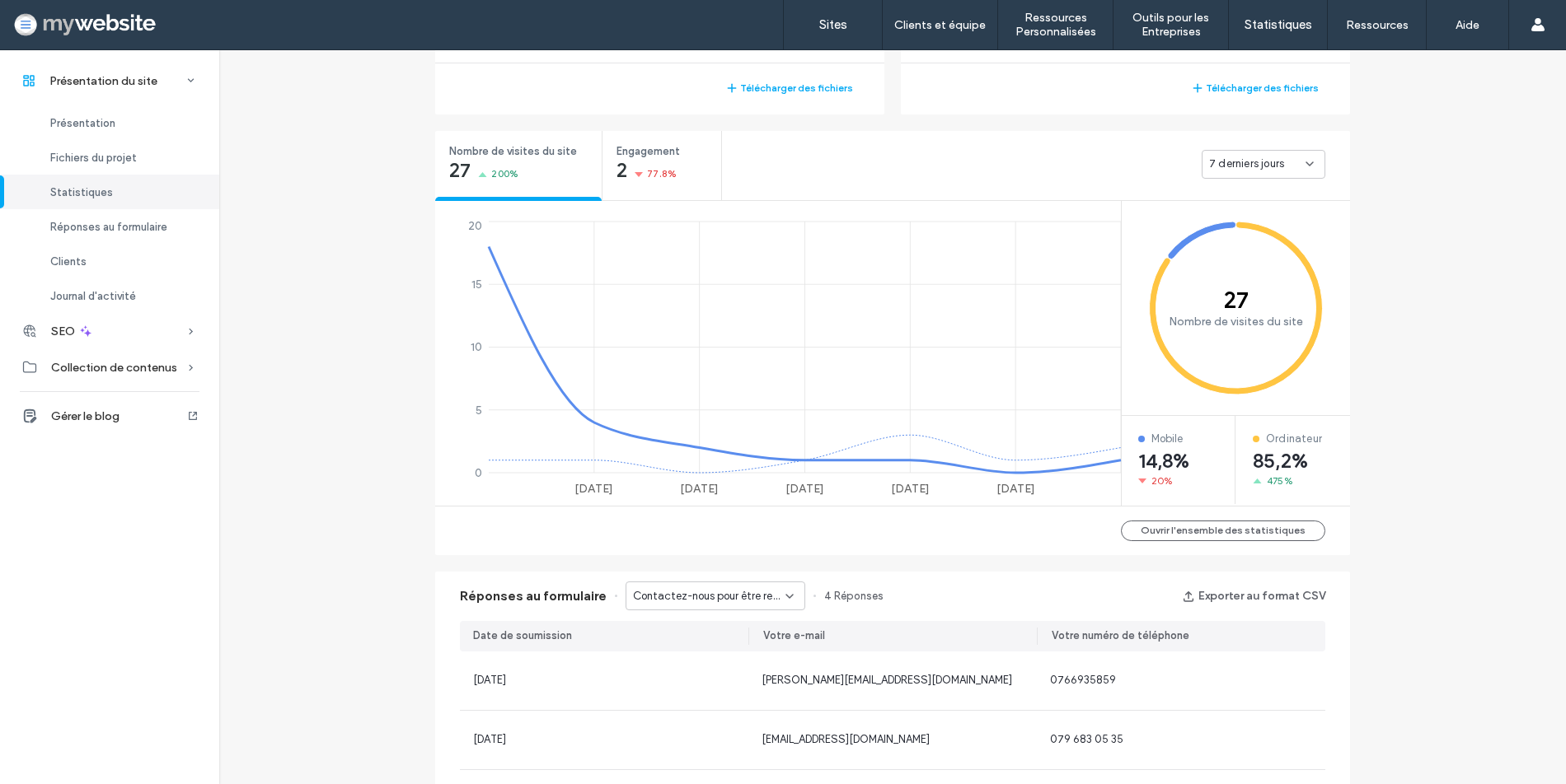
scroll to position [361, 0]
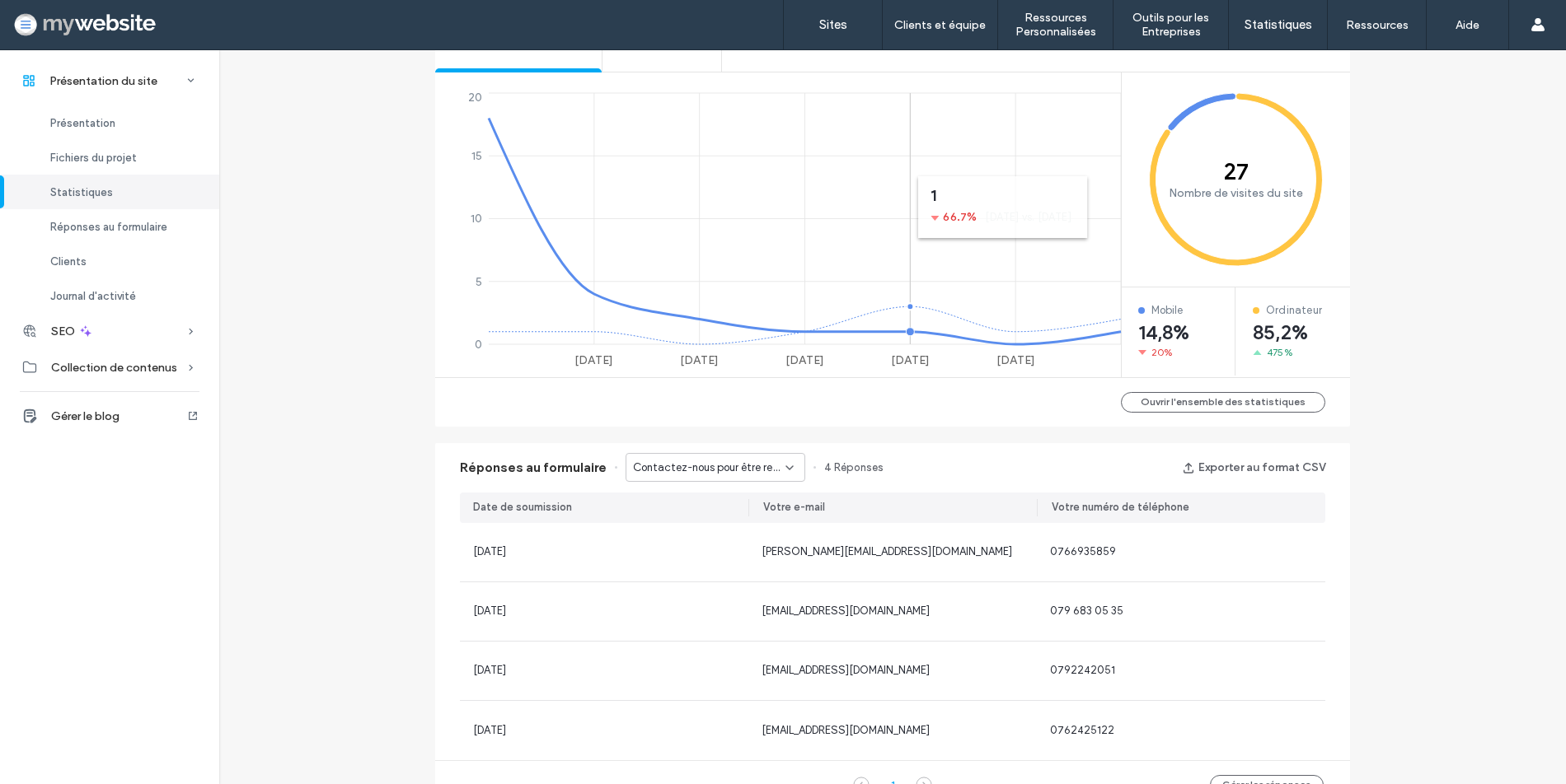
scroll to position [675, 0]
click at [722, 469] on span "Contactez-nous pour être recontacté(e) - En-tête/Pied de page" at bounding box center [709, 469] width 152 height 17
click at [714, 521] on span "Formulaire de contact du site" at bounding box center [698, 527] width 146 height 17
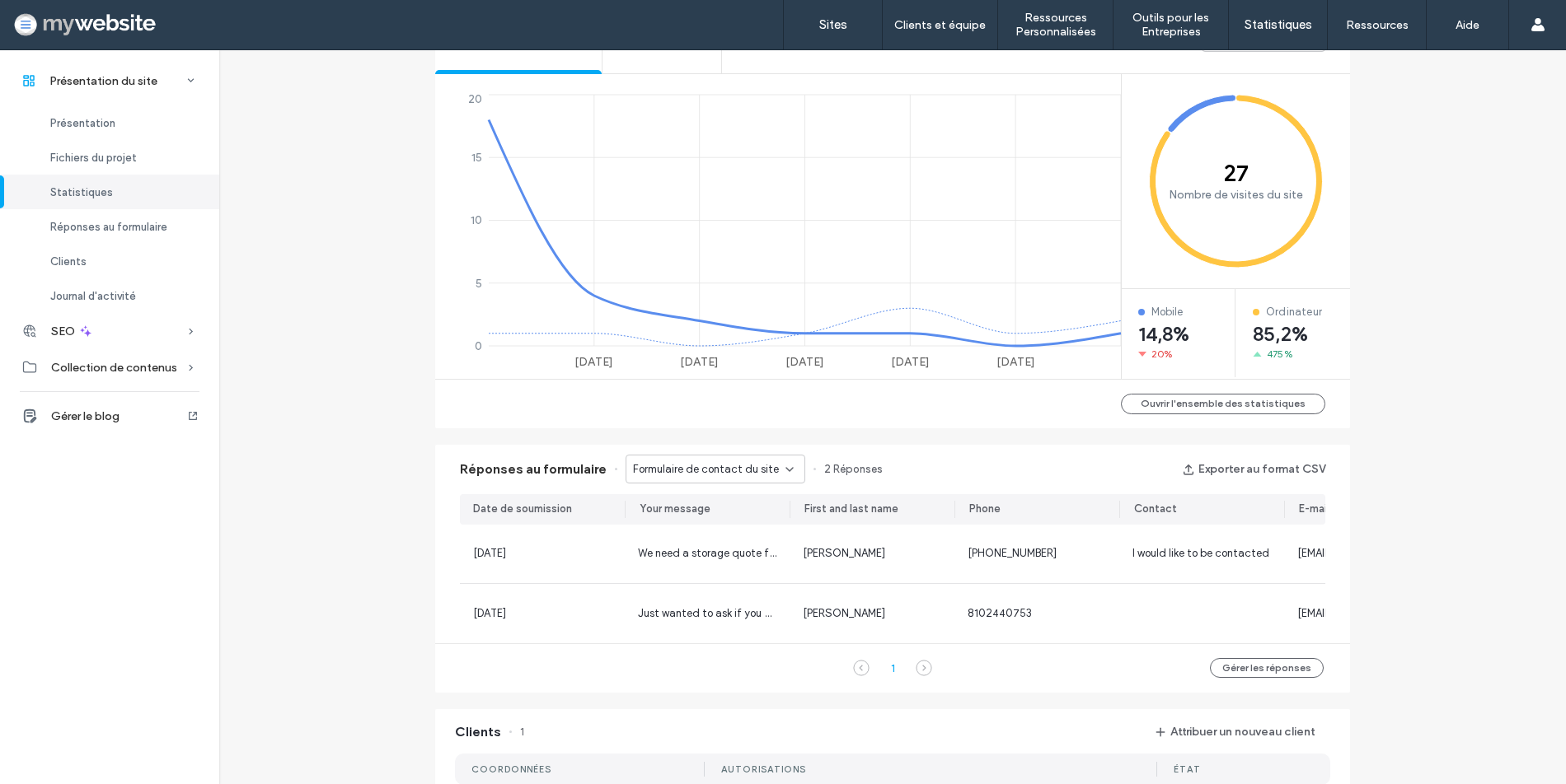
click at [717, 470] on span "Formulaire de contact du site" at bounding box center [705, 469] width 146 height 17
click at [713, 560] on span "Formulaire de contact du site - Nous contacter page" at bounding box center [705, 556] width 158 height 17
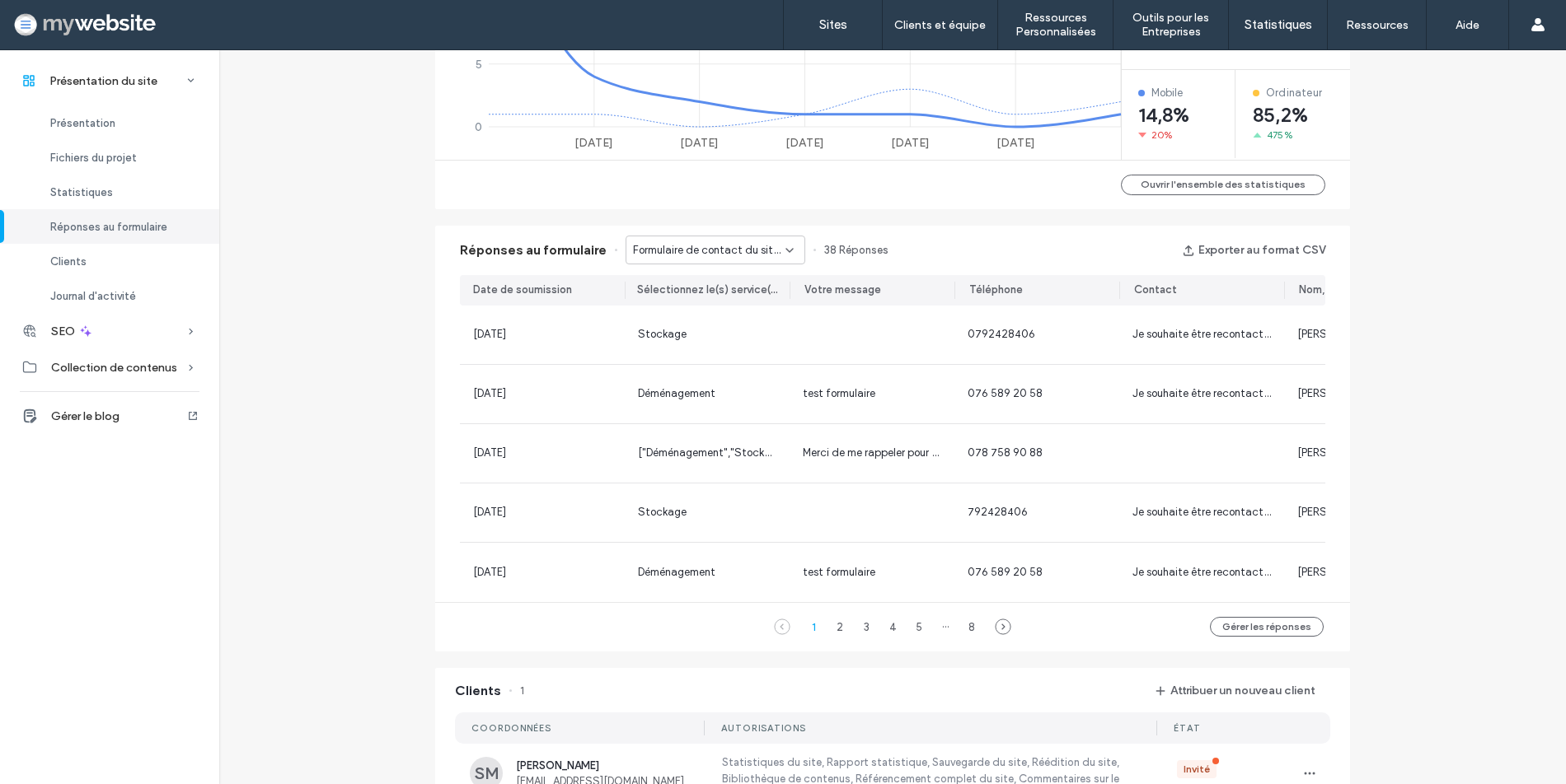
scroll to position [898, 0]
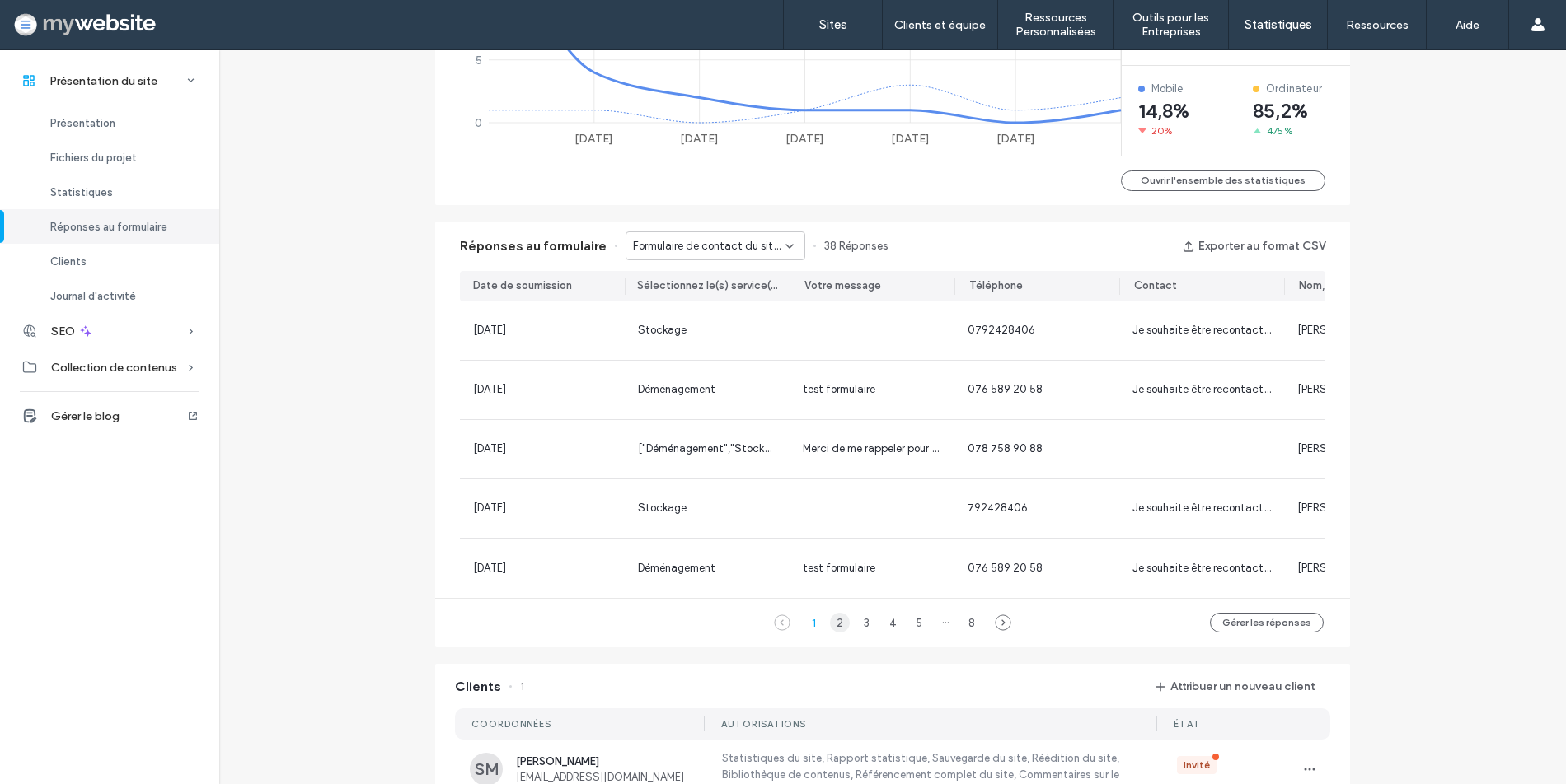
click at [835, 630] on div "2" at bounding box center [839, 623] width 19 height 19
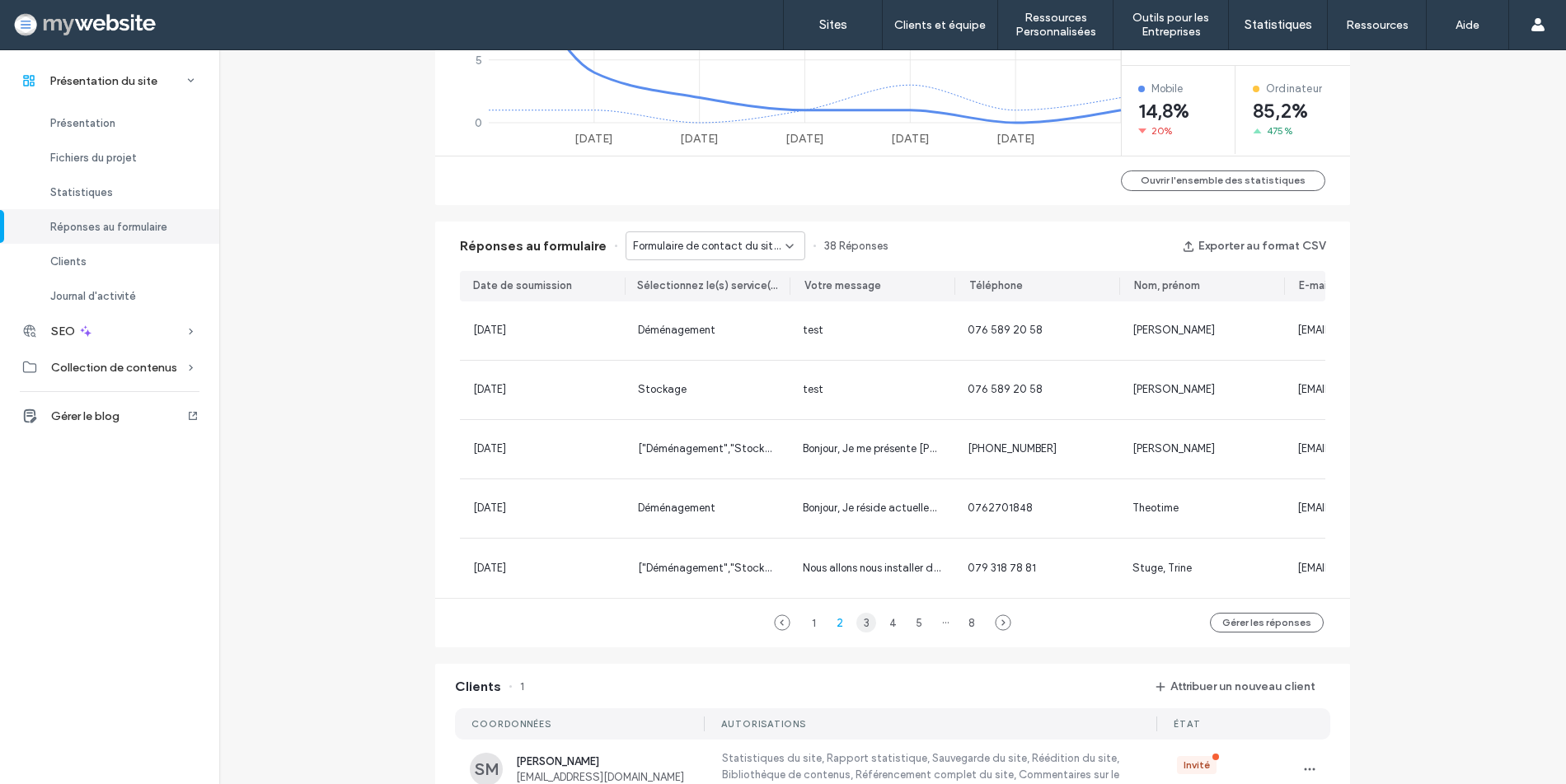
click at [865, 633] on div "3" at bounding box center [866, 623] width 19 height 19
click at [899, 633] on div "1 2 3 4 5 ··· 8" at bounding box center [892, 623] width 204 height 19
click at [909, 633] on div "5" at bounding box center [918, 623] width 19 height 19
click at [793, 633] on div "1" at bounding box center [799, 623] width 19 height 19
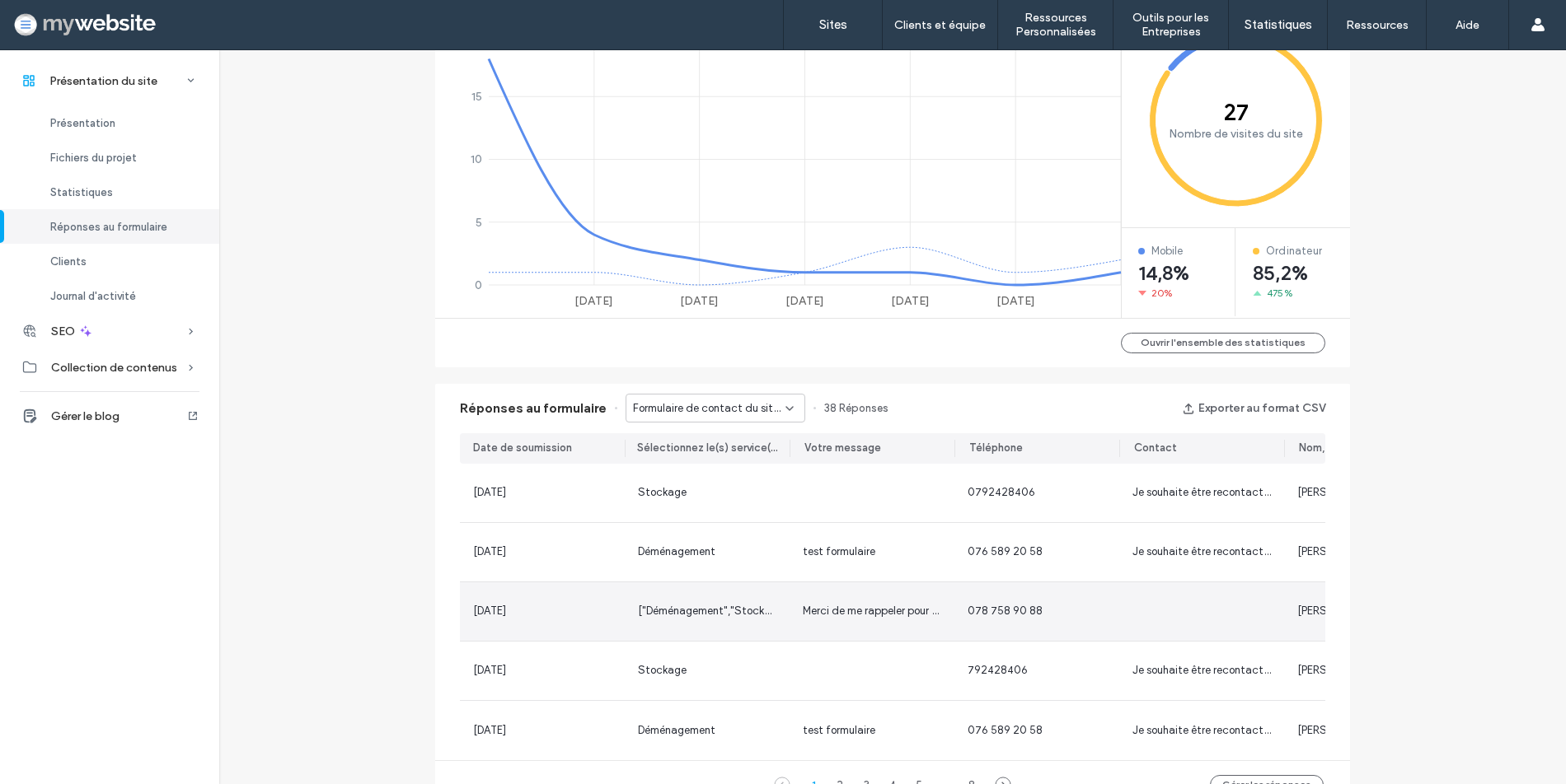
scroll to position [734, 0]
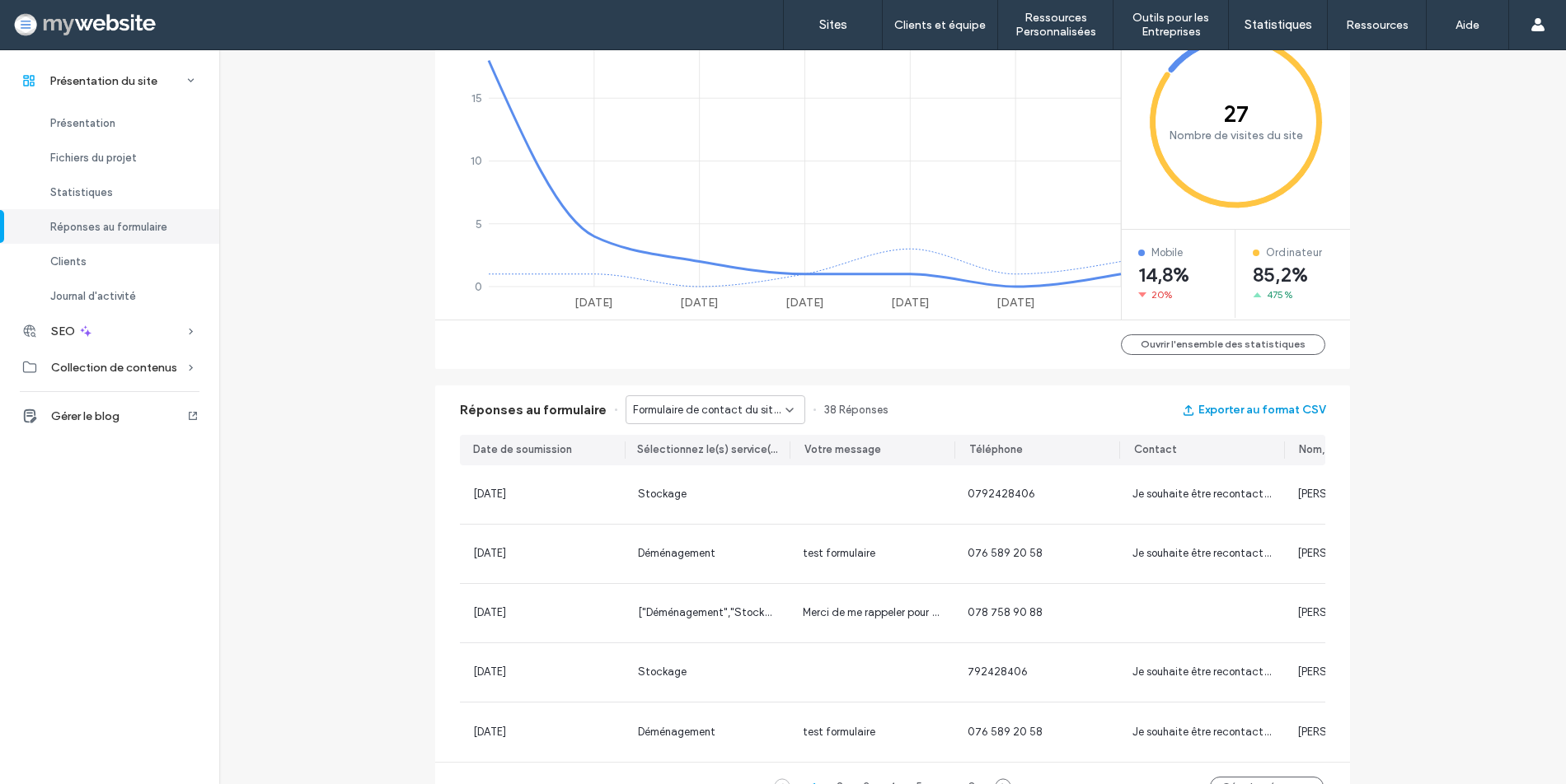
click at [1197, 415] on button "Exporter au format CSV" at bounding box center [1253, 410] width 143 height 26
click at [738, 405] on span "Formulaire de contact du site - Nous contacter page" at bounding box center [709, 410] width 152 height 17
click at [716, 467] on span "Formulaire de contact du site" at bounding box center [698, 468] width 146 height 17
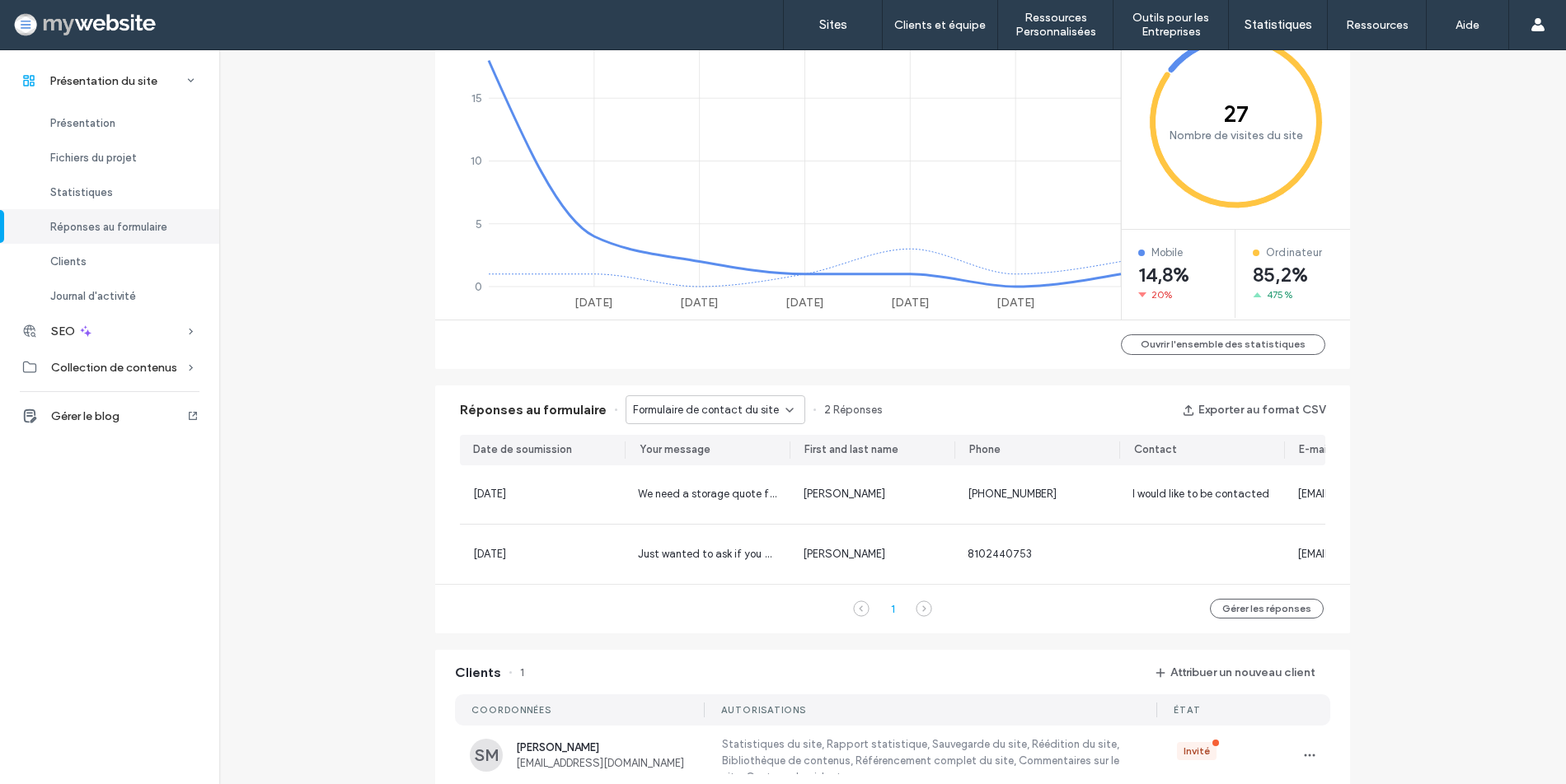
click at [731, 405] on span "Formulaire de contact du site" at bounding box center [705, 410] width 146 height 17
click at [716, 437] on span "Contactez-nous pour être recontacté(e) - En-tête/Pied de page" at bounding box center [705, 439] width 158 height 17
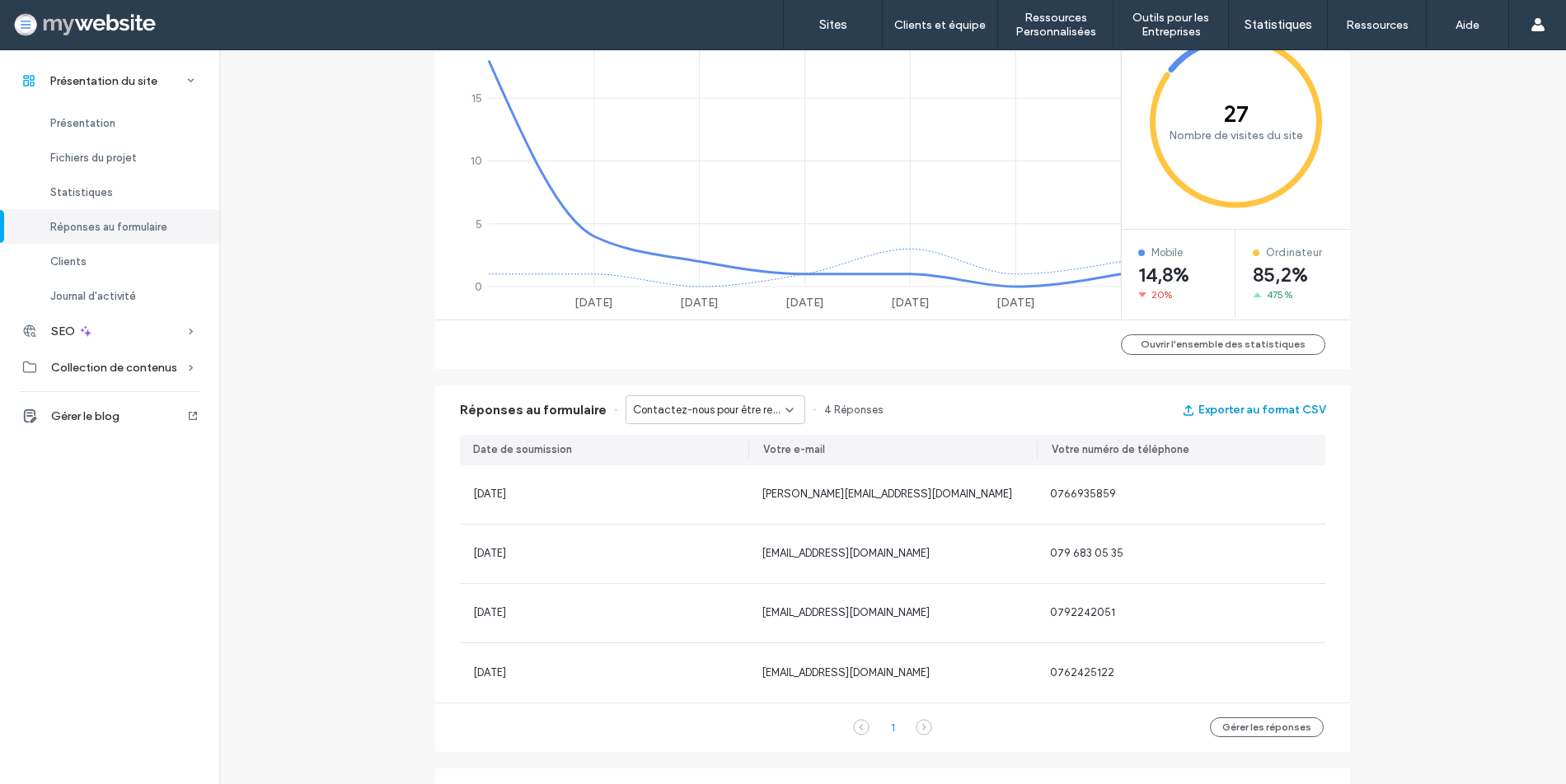
click at [1247, 406] on button "Exporter au format CSV" at bounding box center [1253, 410] width 143 height 26
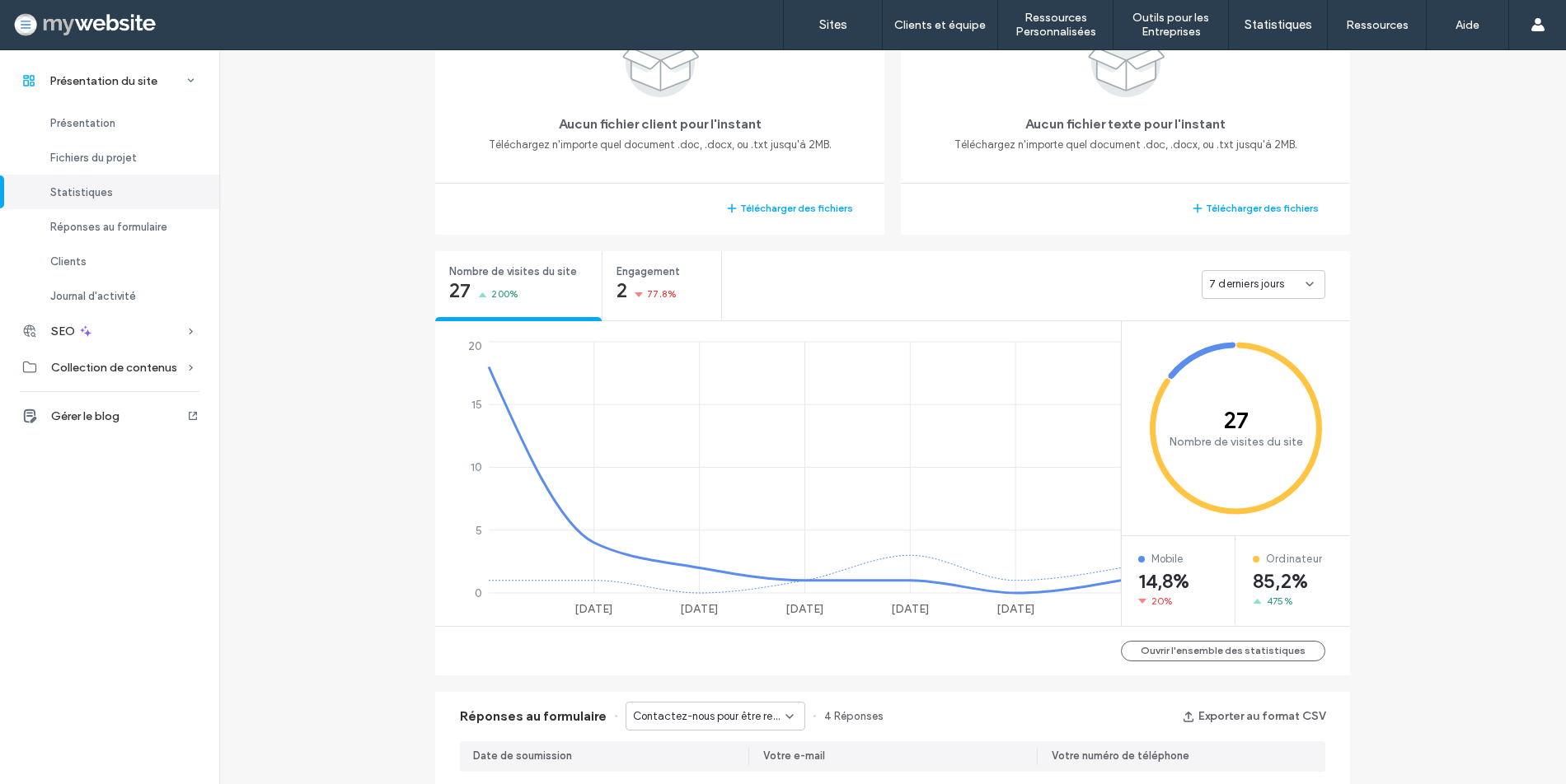
scroll to position [430, 0]
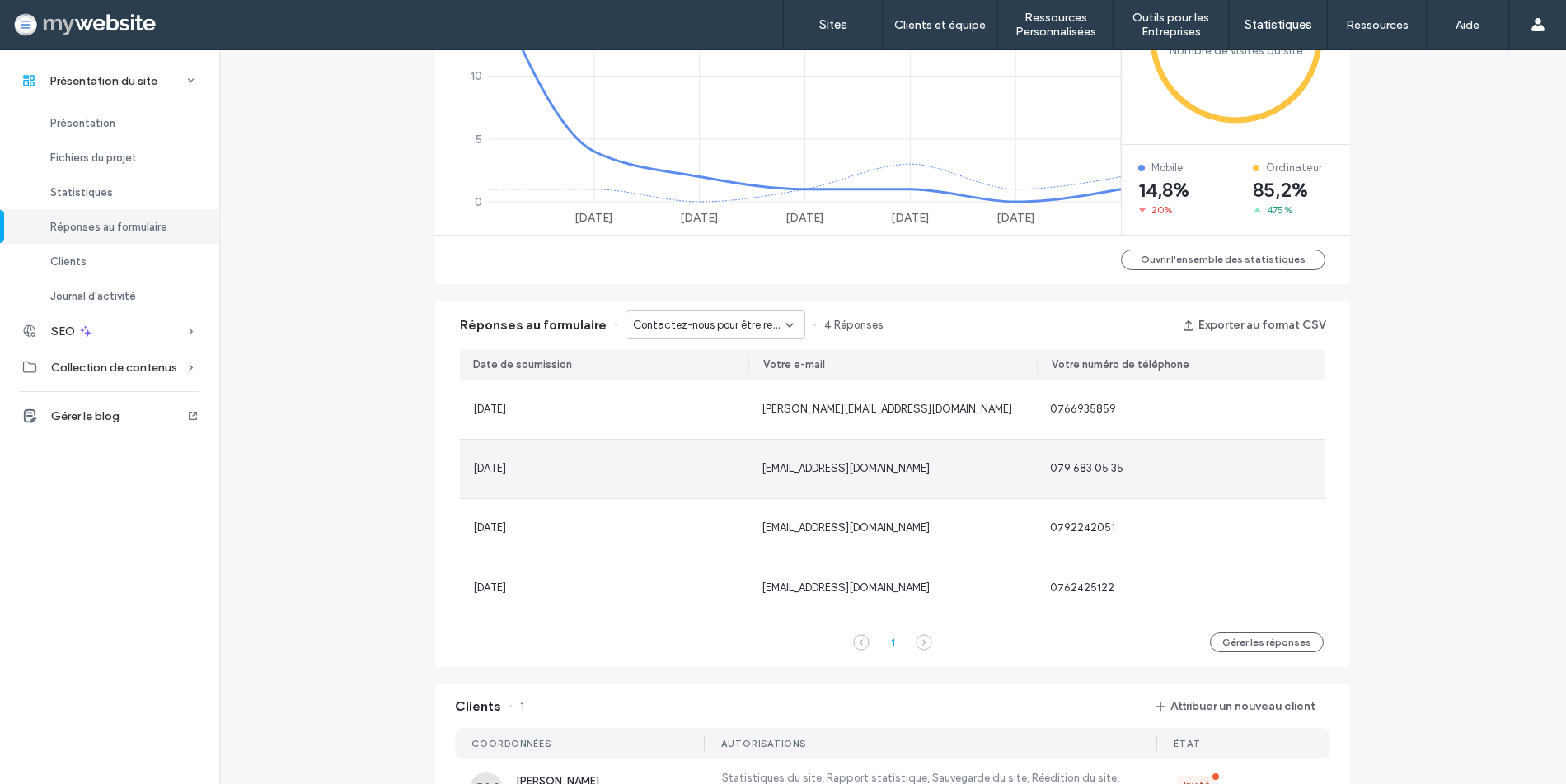
scroll to position [819, 0]
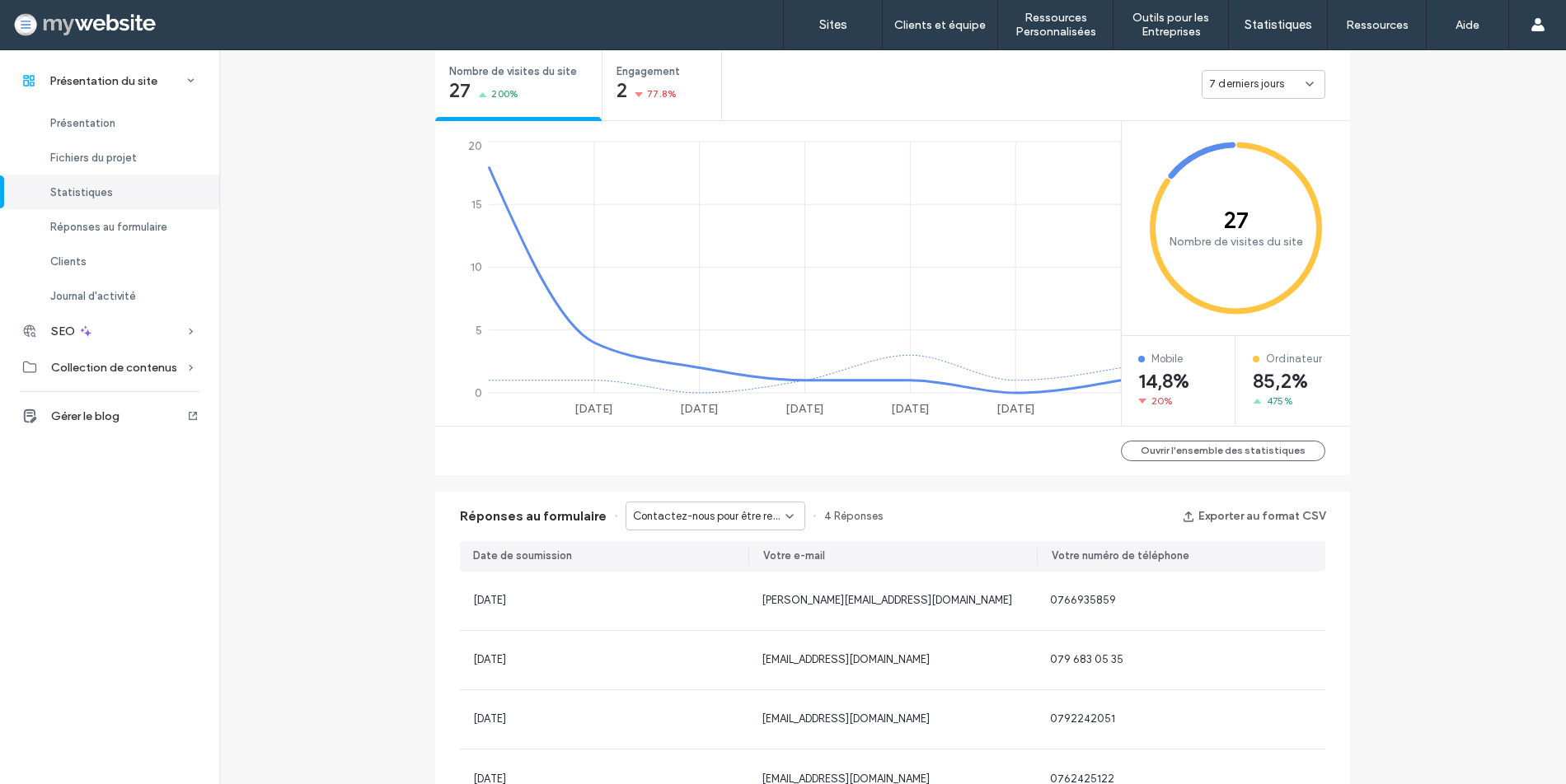
scroll to position [473, 0]
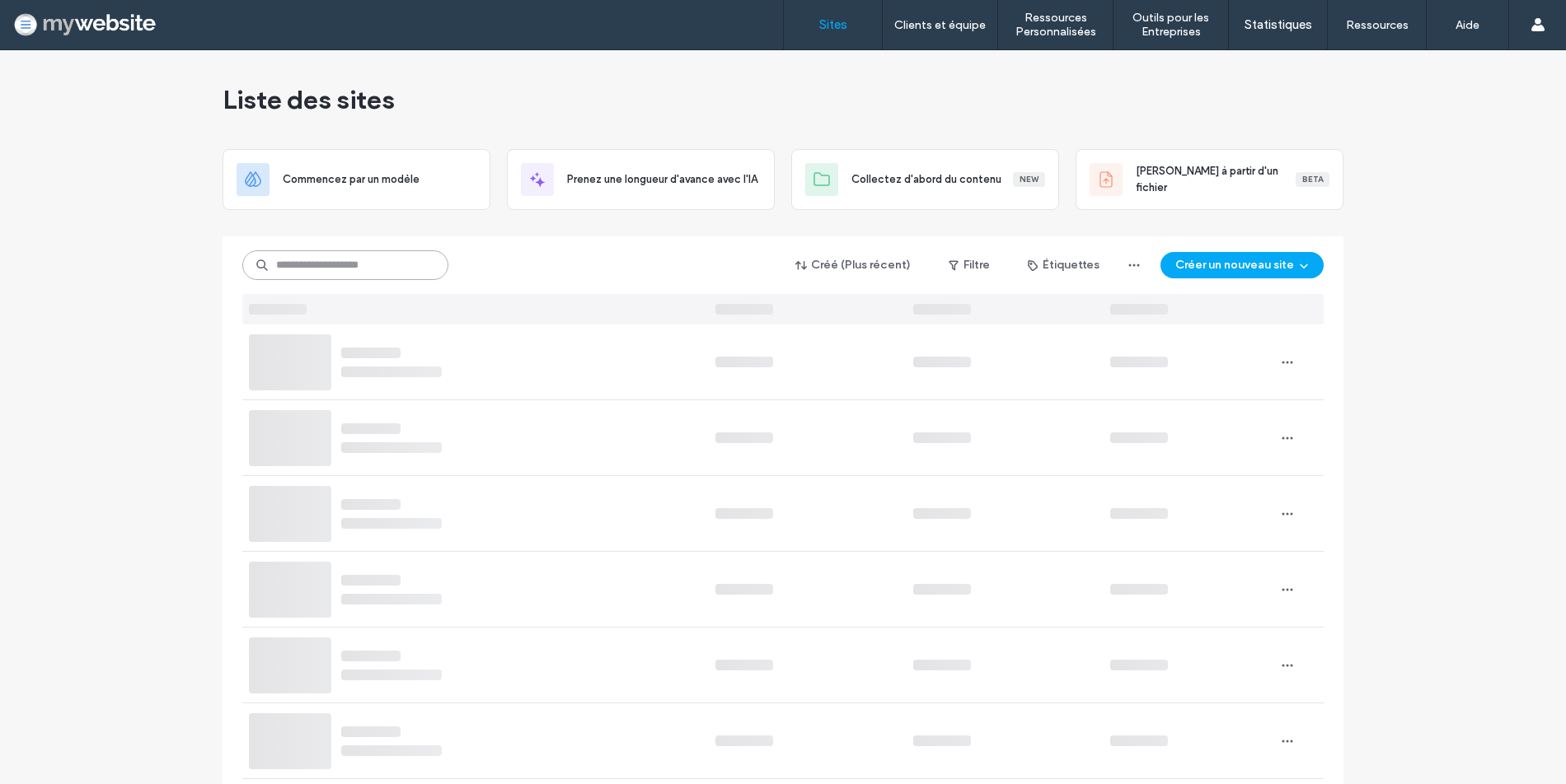
click at [281, 273] on input at bounding box center [345, 265] width 206 height 30
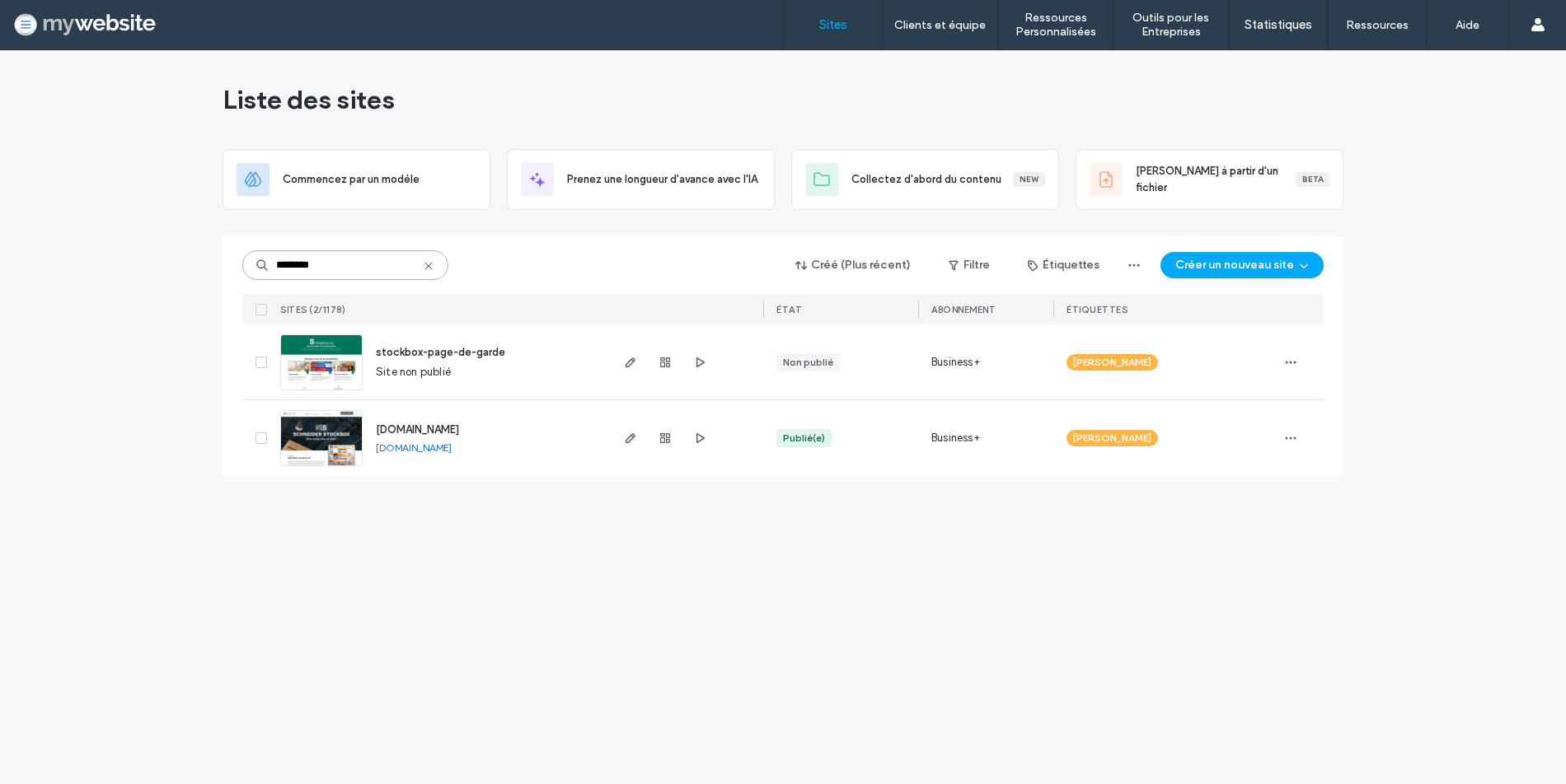
type input "********"
click at [331, 437] on img at bounding box center [321, 467] width 81 height 112
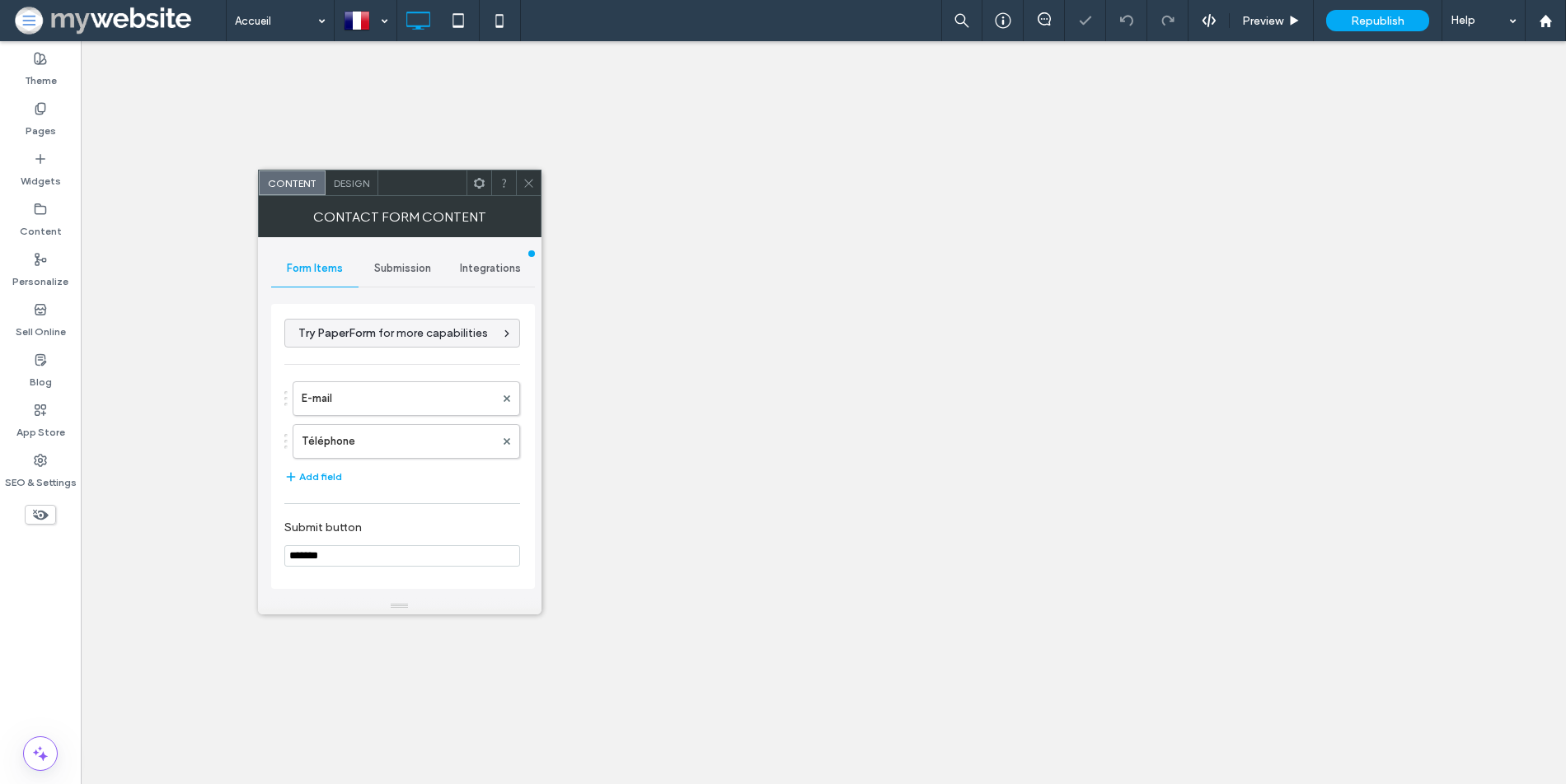
click at [351, 194] on div "Design" at bounding box center [352, 183] width 53 height 25
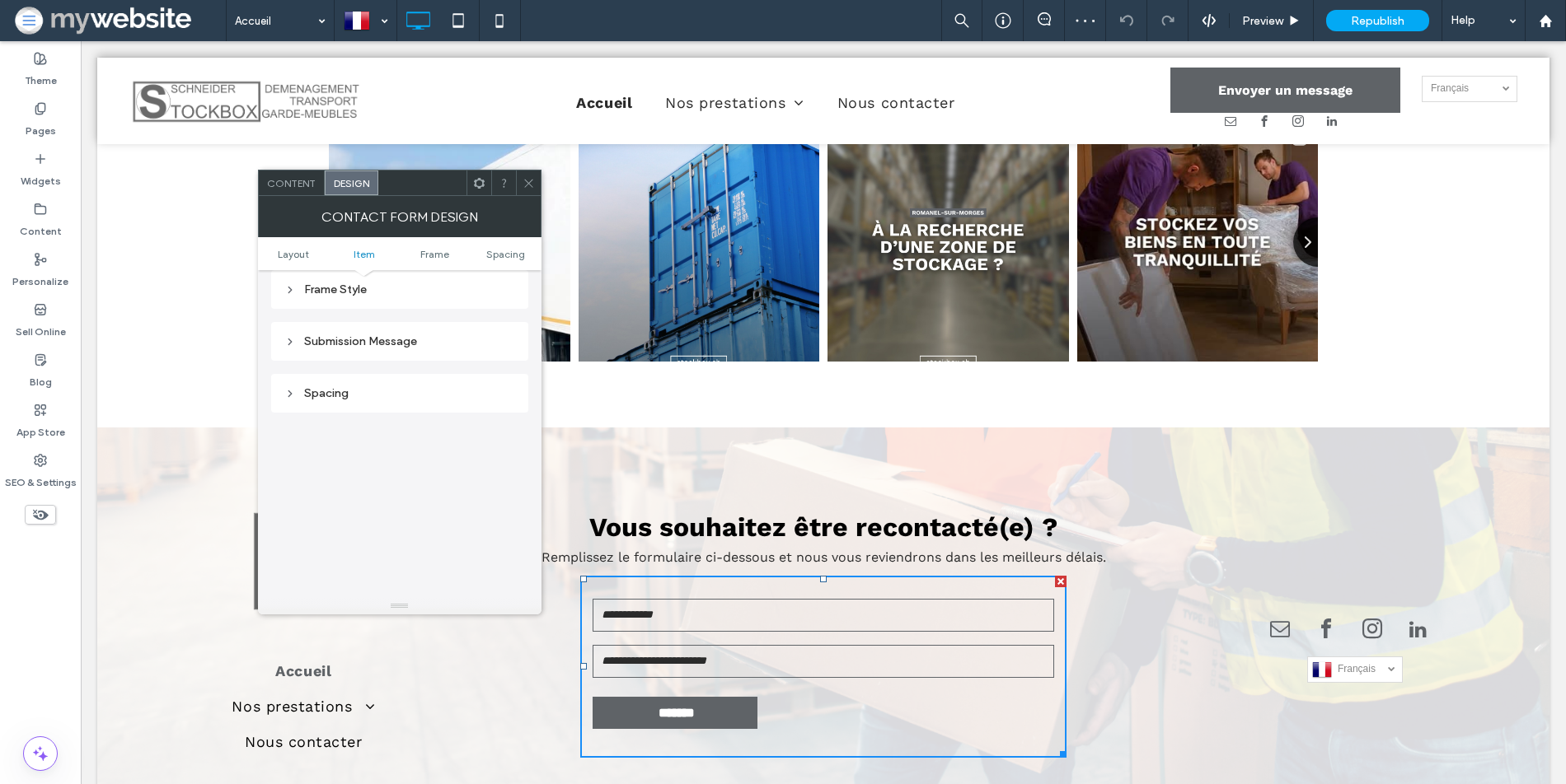
scroll to position [585, 0]
click at [292, 187] on span "Content" at bounding box center [291, 183] width 48 height 12
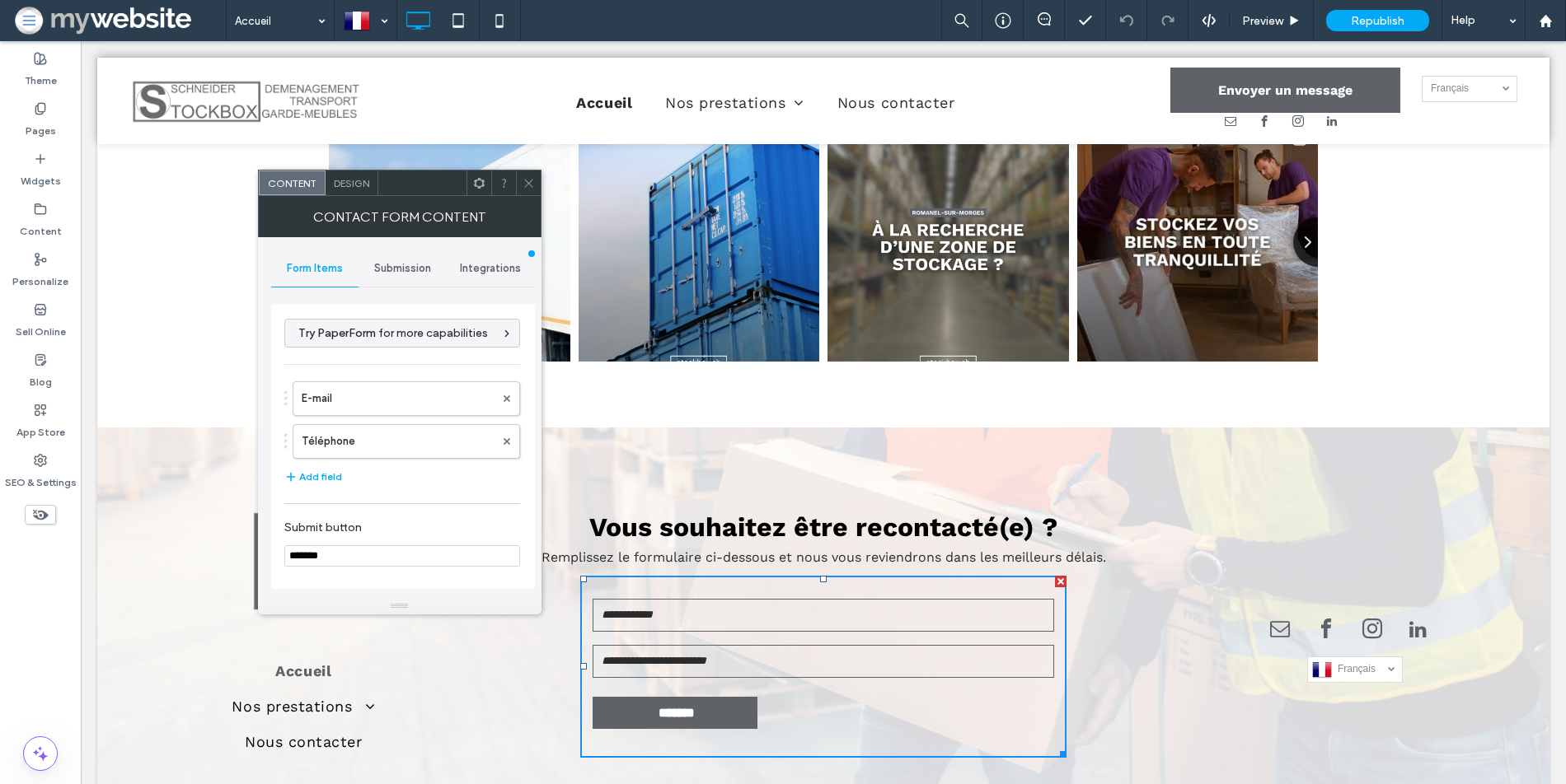
click at [408, 275] on span "Submission" at bounding box center [402, 268] width 57 height 13
click at [407, 351] on label "New submission notification" at bounding box center [403, 346] width 220 height 33
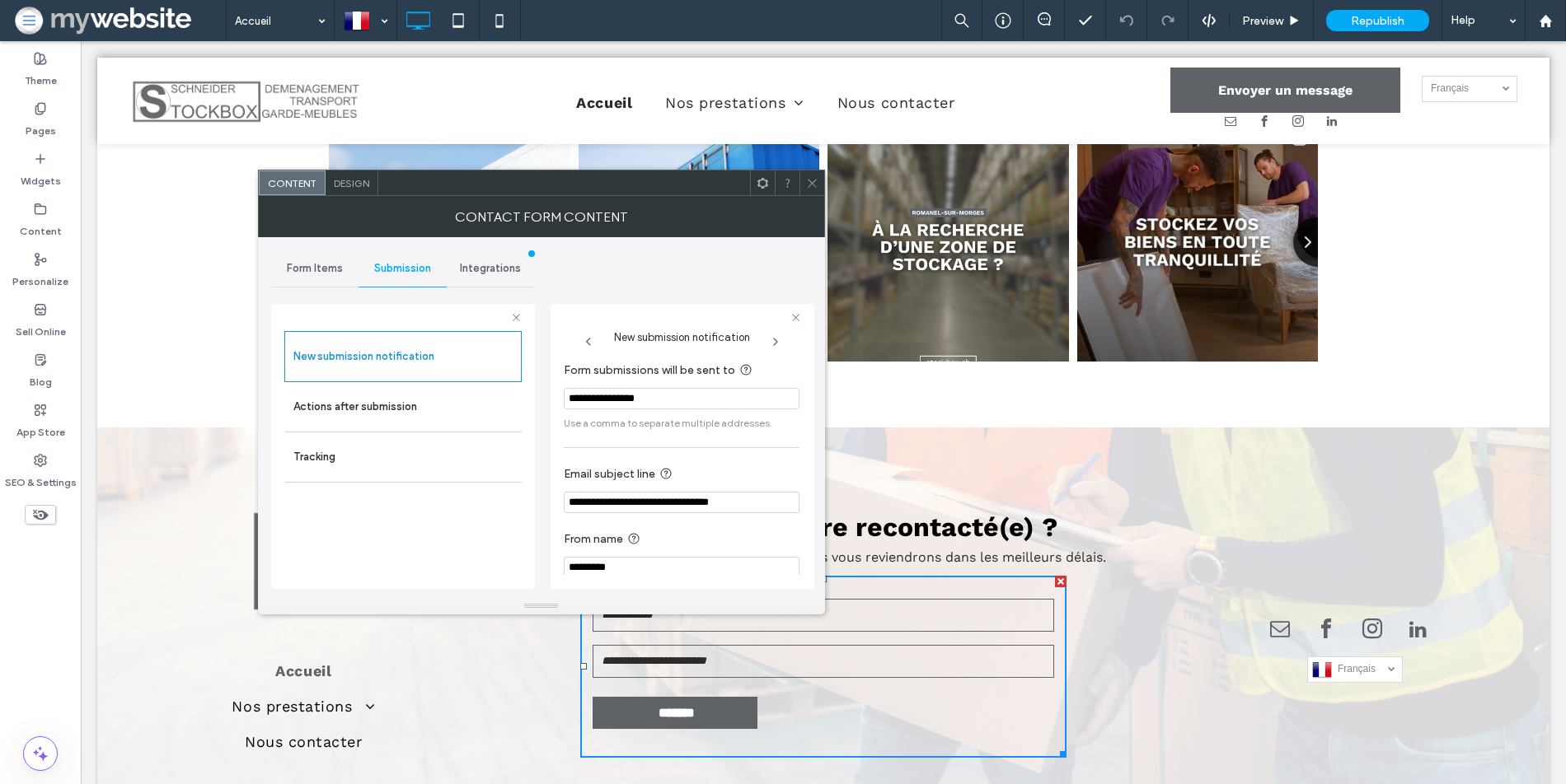
click at [805, 187] on div at bounding box center [811, 183] width 25 height 25
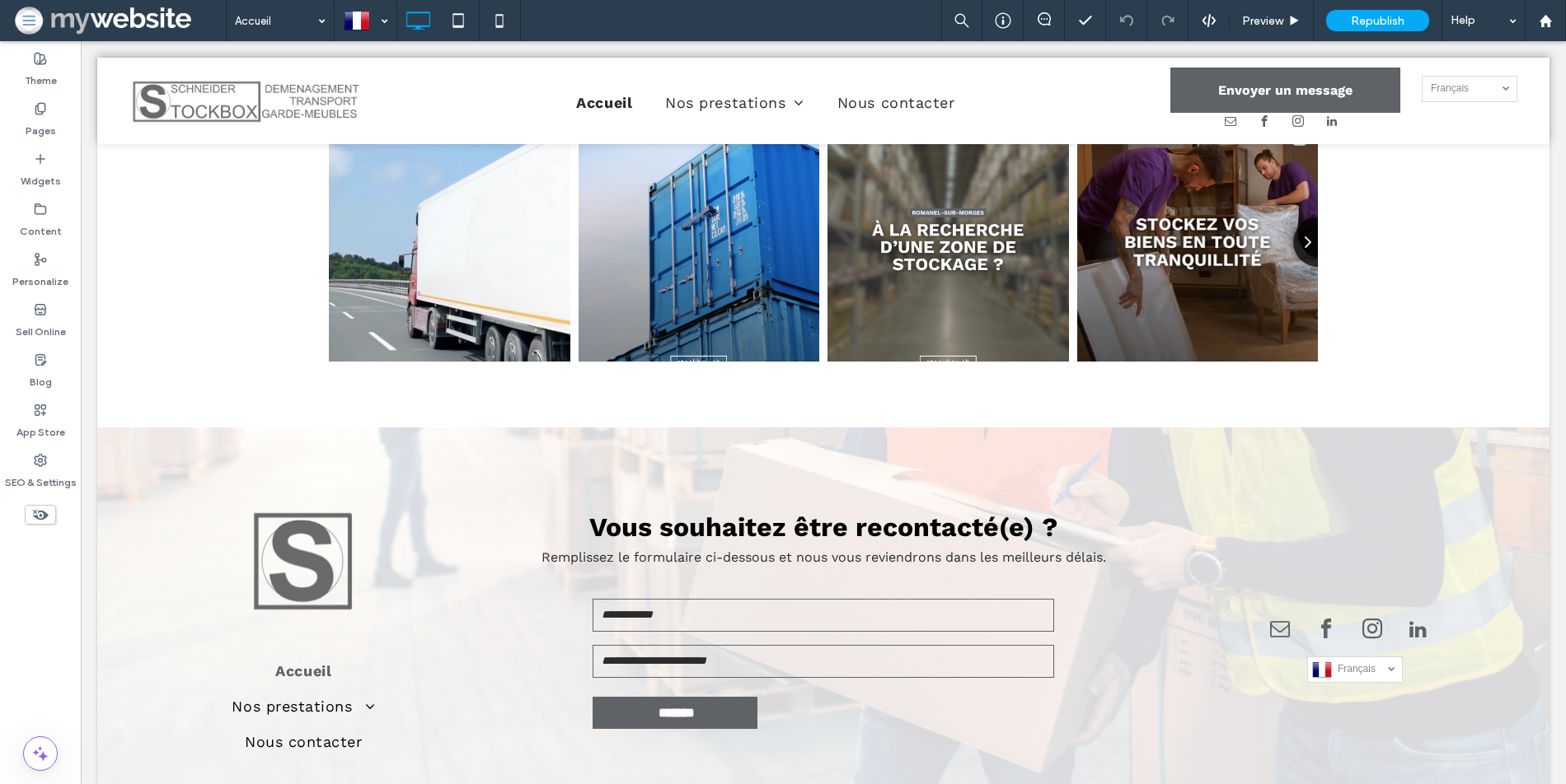
click at [38, 19] on span at bounding box center [119, 20] width 214 height 33
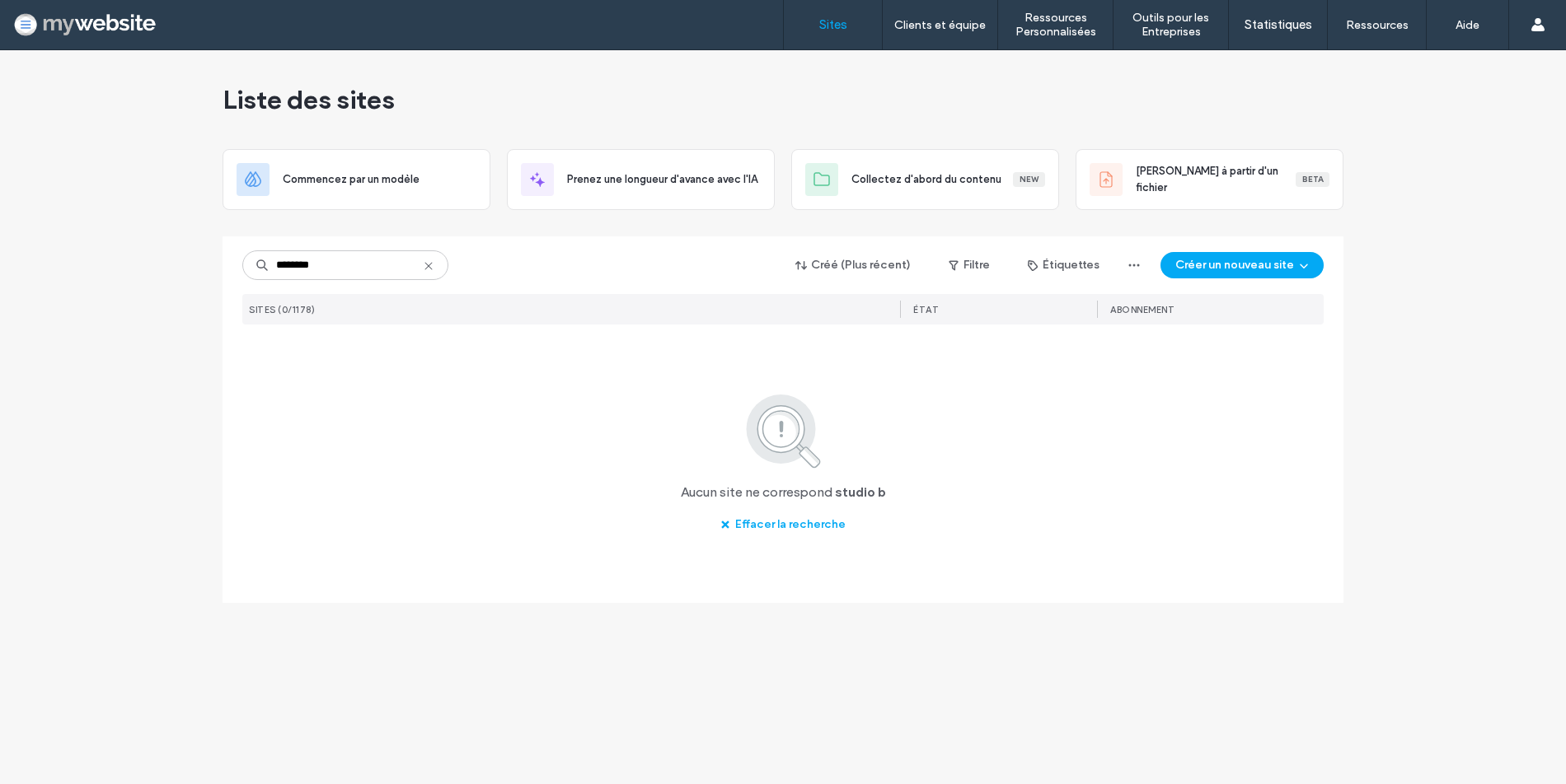
click at [292, 264] on input "********" at bounding box center [345, 265] width 206 height 30
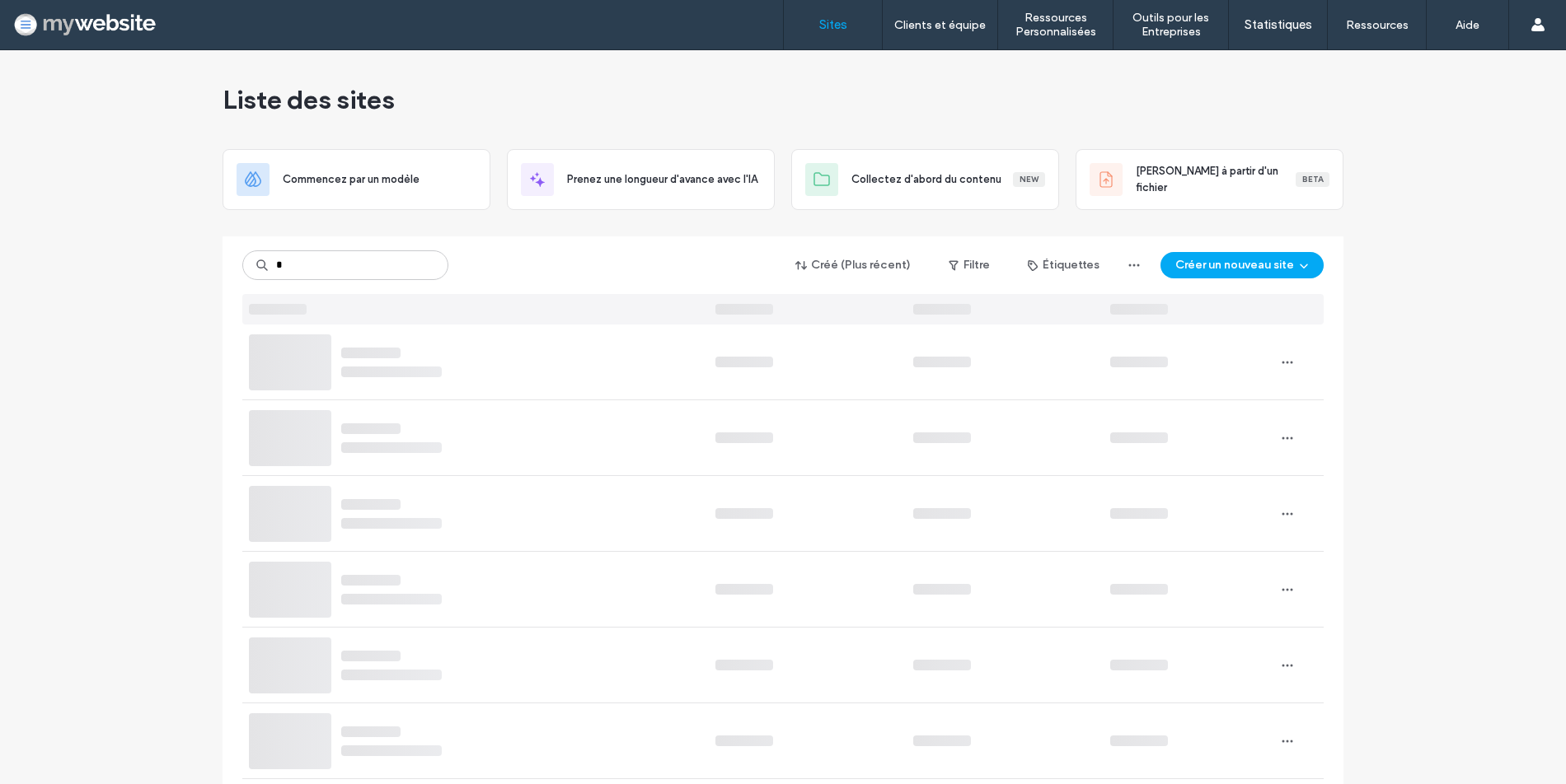
type input "*"
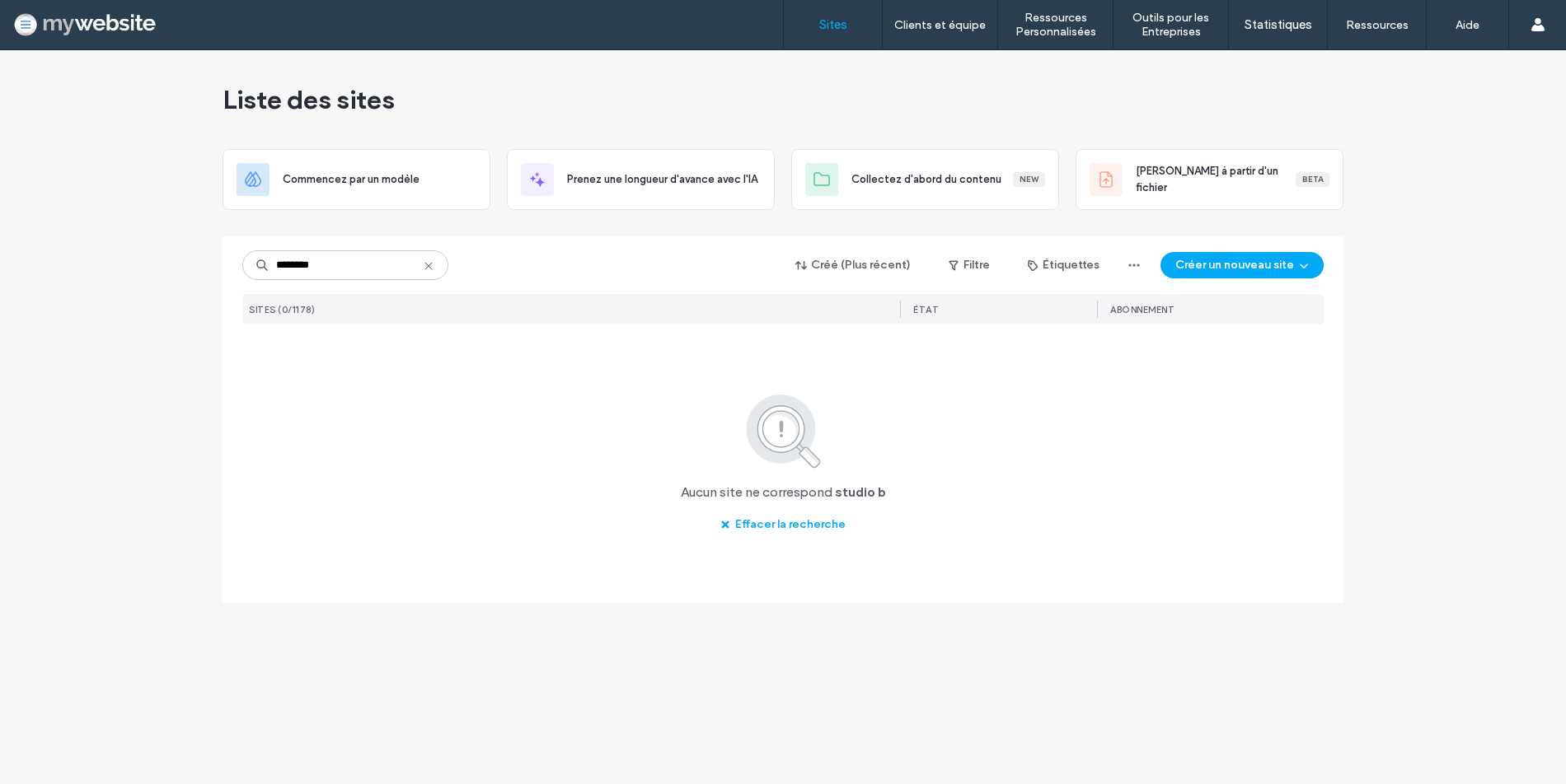
click at [305, 265] on input "********" at bounding box center [345, 265] width 206 height 30
click at [312, 260] on input "********" at bounding box center [345, 265] width 206 height 30
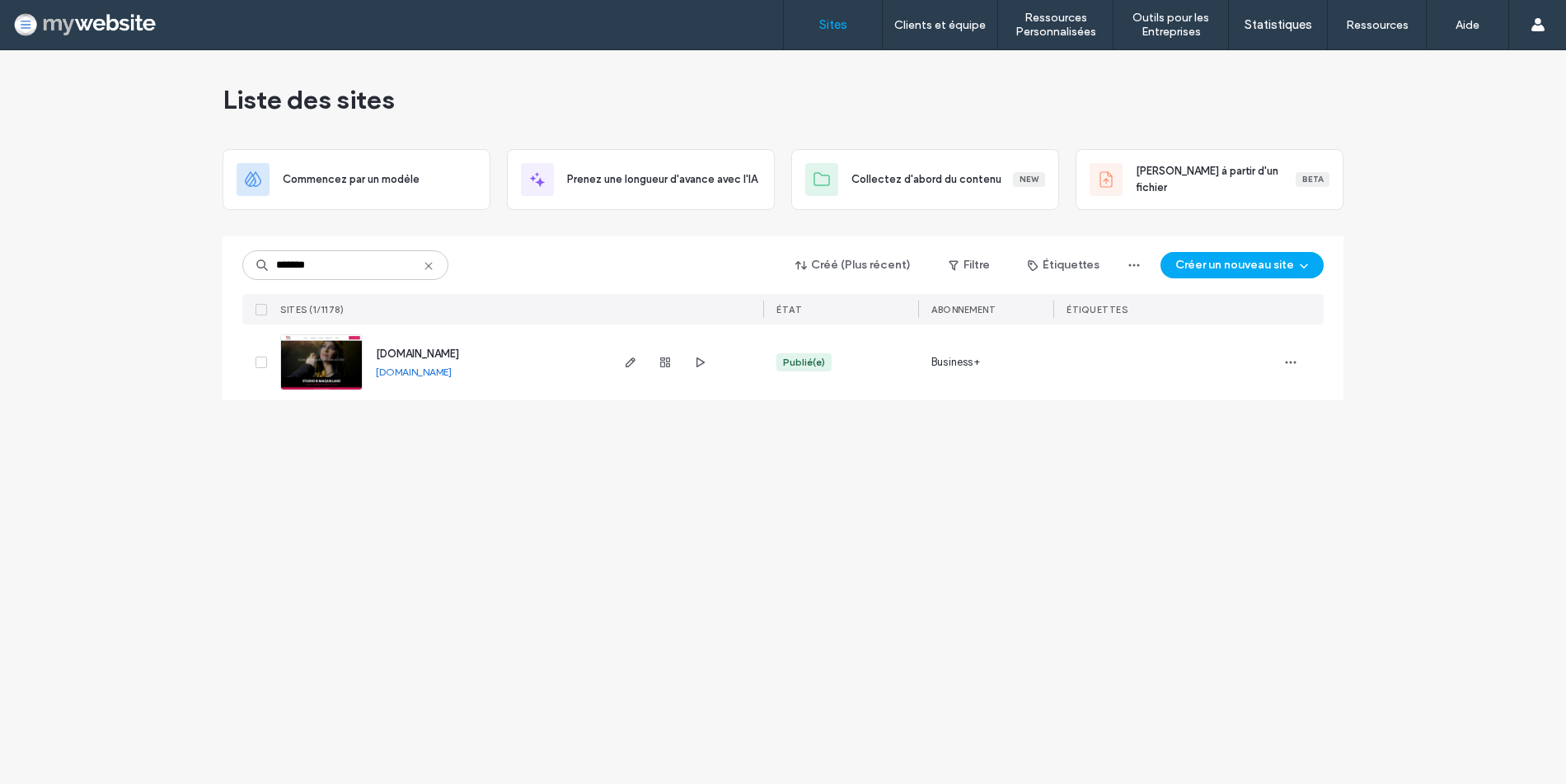
type input "*******"
click at [386, 354] on span "[DOMAIN_NAME]" at bounding box center [418, 353] width 84 height 12
type input "*******"
click at [1289, 357] on icon "button" at bounding box center [1290, 363] width 13 height 13
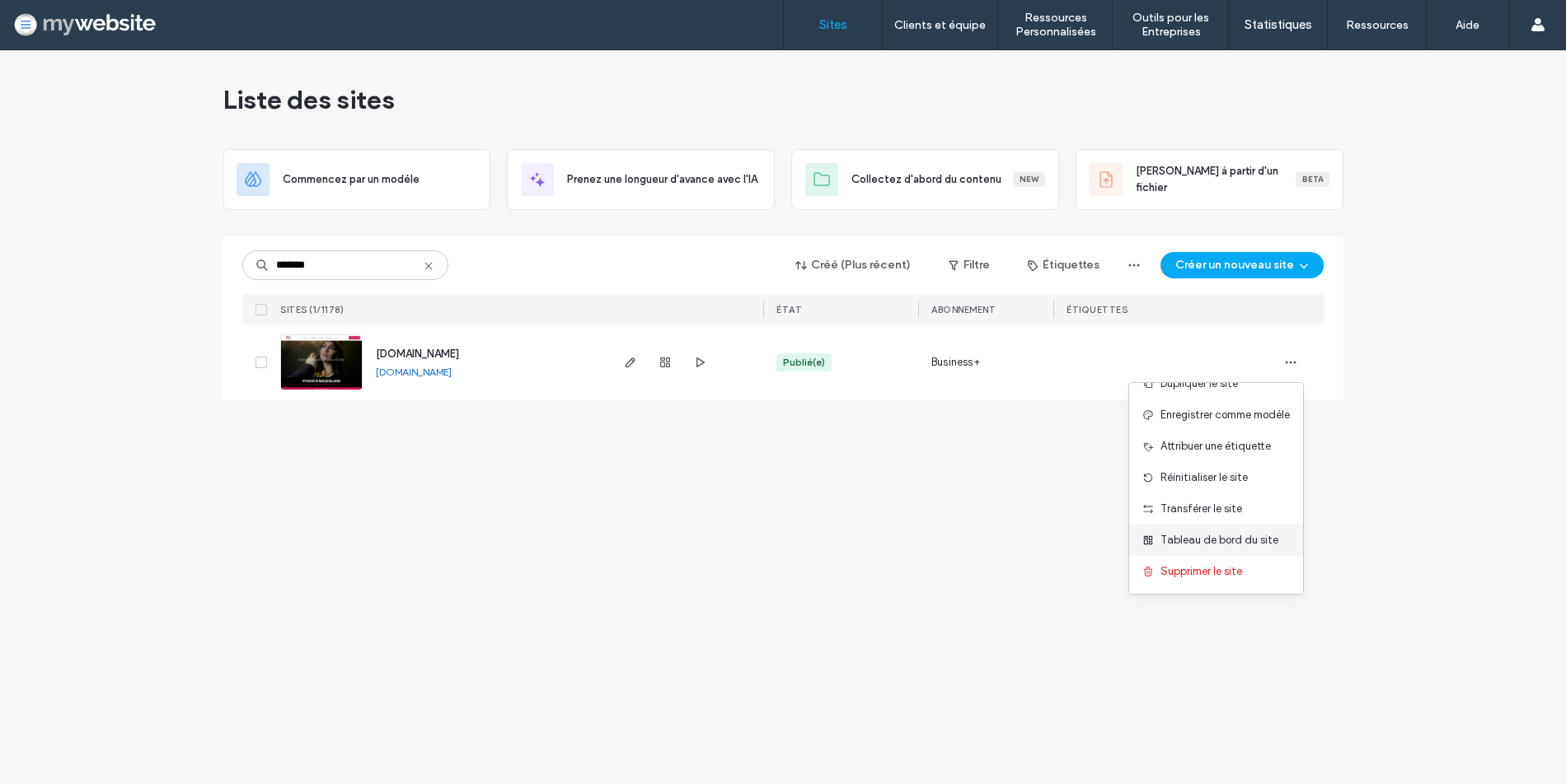
click at [1175, 540] on span "Tableau de bord du site" at bounding box center [1219, 541] width 118 height 17
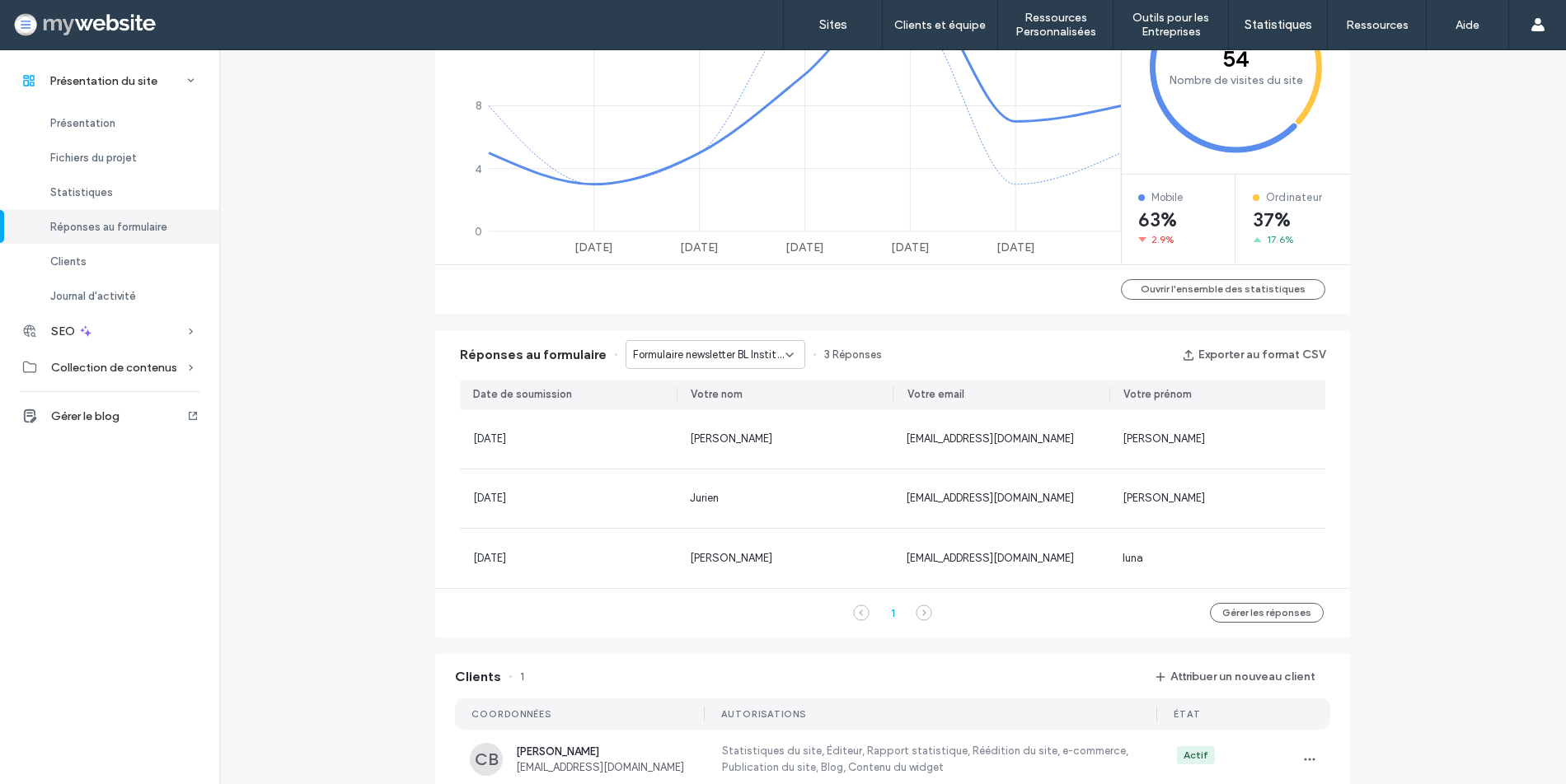
scroll to position [807, 0]
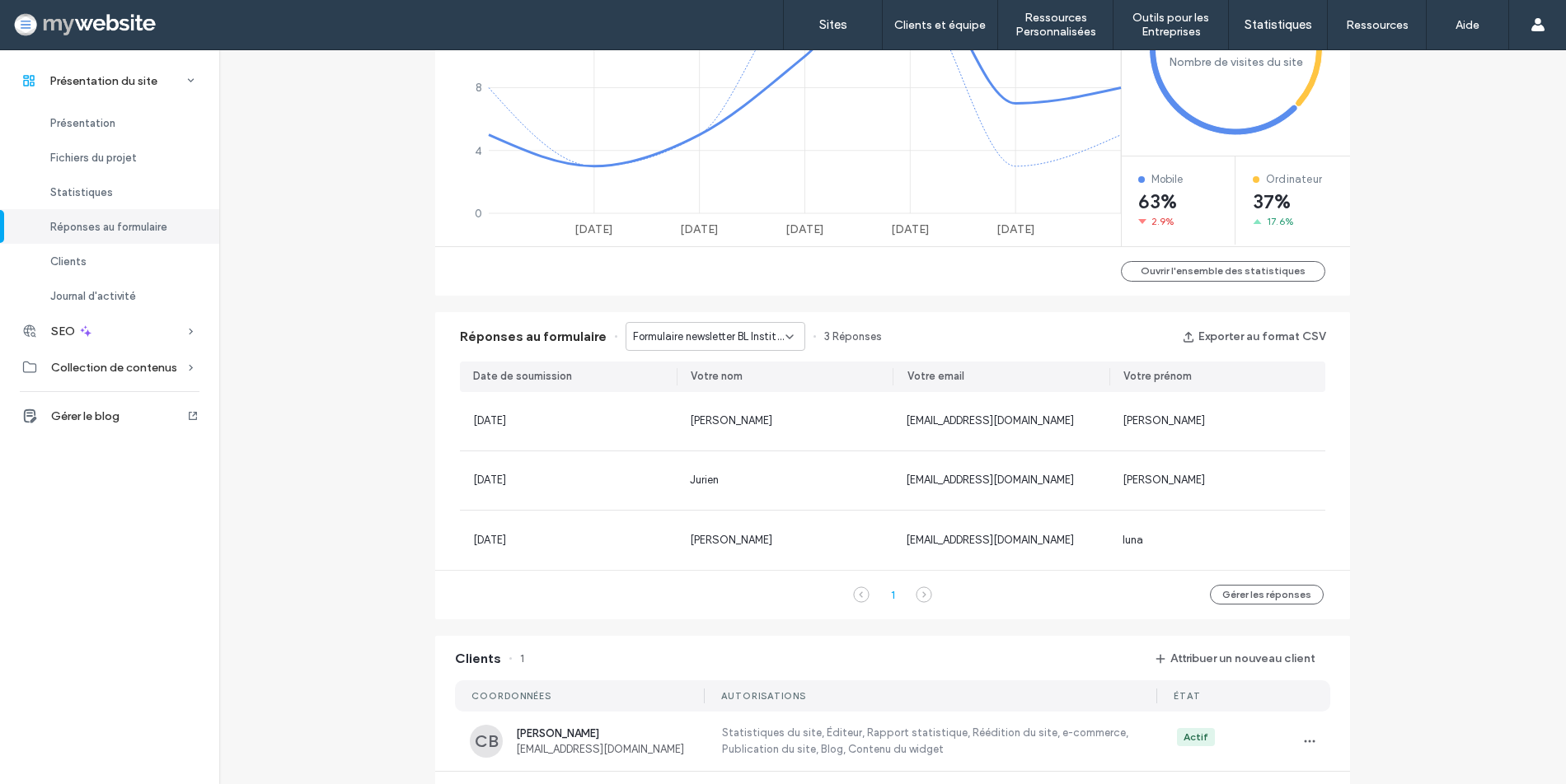
click at [752, 332] on span "Formulaire newsletter BL Institut - ACCUEIL page" at bounding box center [709, 337] width 152 height 17
click at [740, 393] on span "FORMULAIRE brochure Studio B - CONTACT page" at bounding box center [705, 394] width 158 height 17
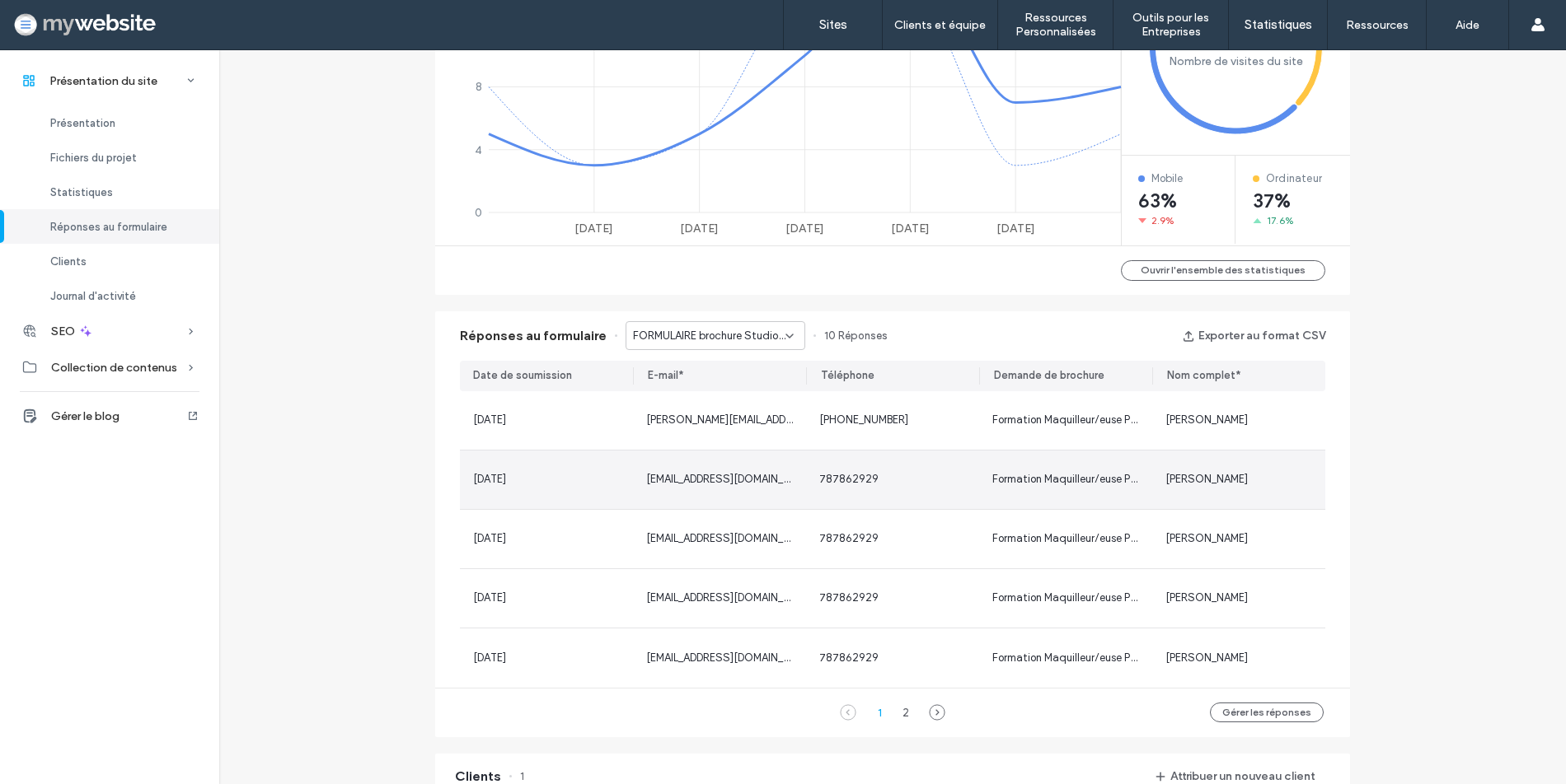
scroll to position [794, 0]
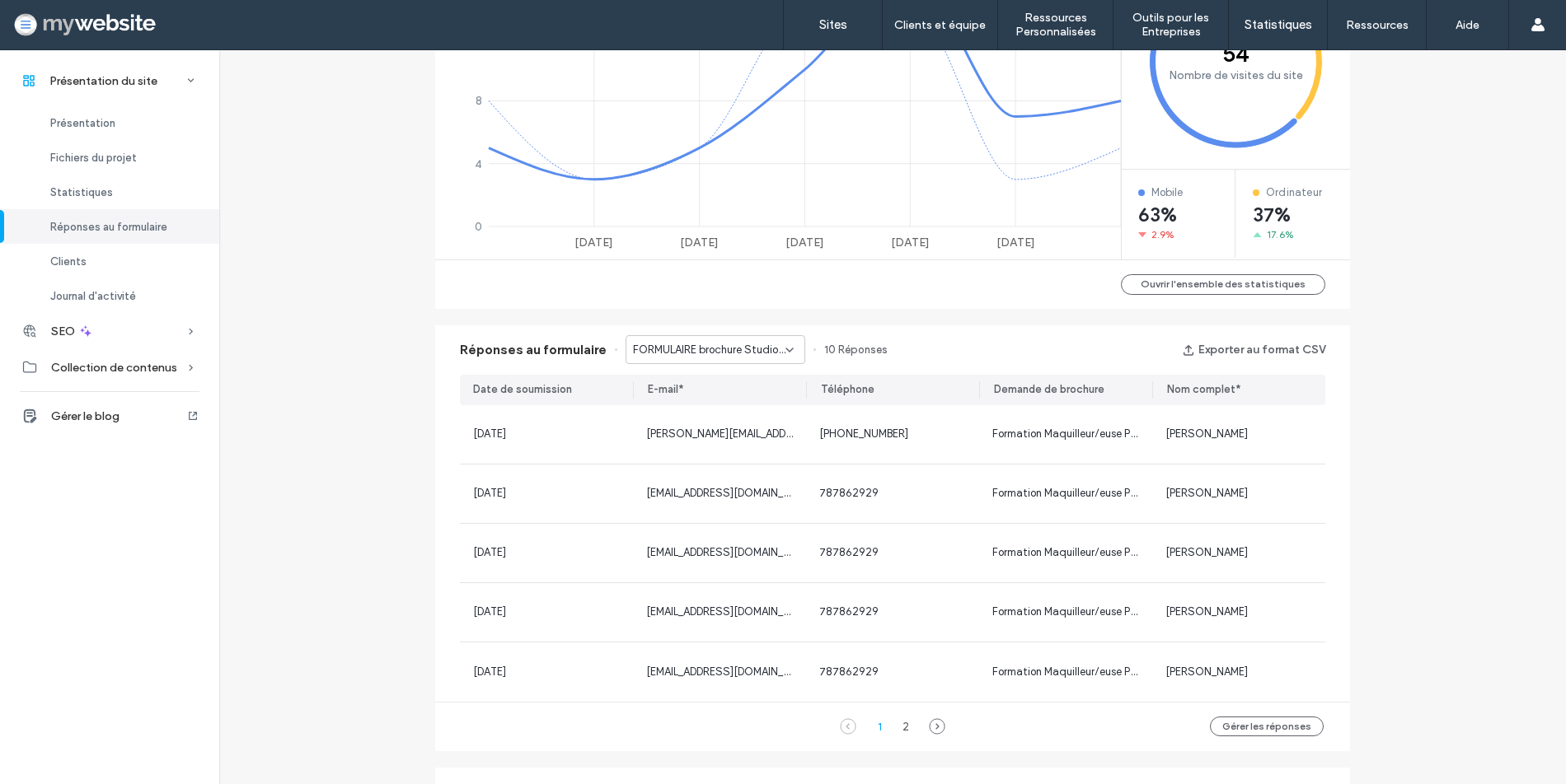
click at [743, 346] on span "FORMULAIRE brochure Studio B - CONTACT page" at bounding box center [709, 350] width 152 height 17
click at [742, 426] on div "NOUS CONTACTER - En-tête/Pied de page" at bounding box center [708, 436] width 178 height 29
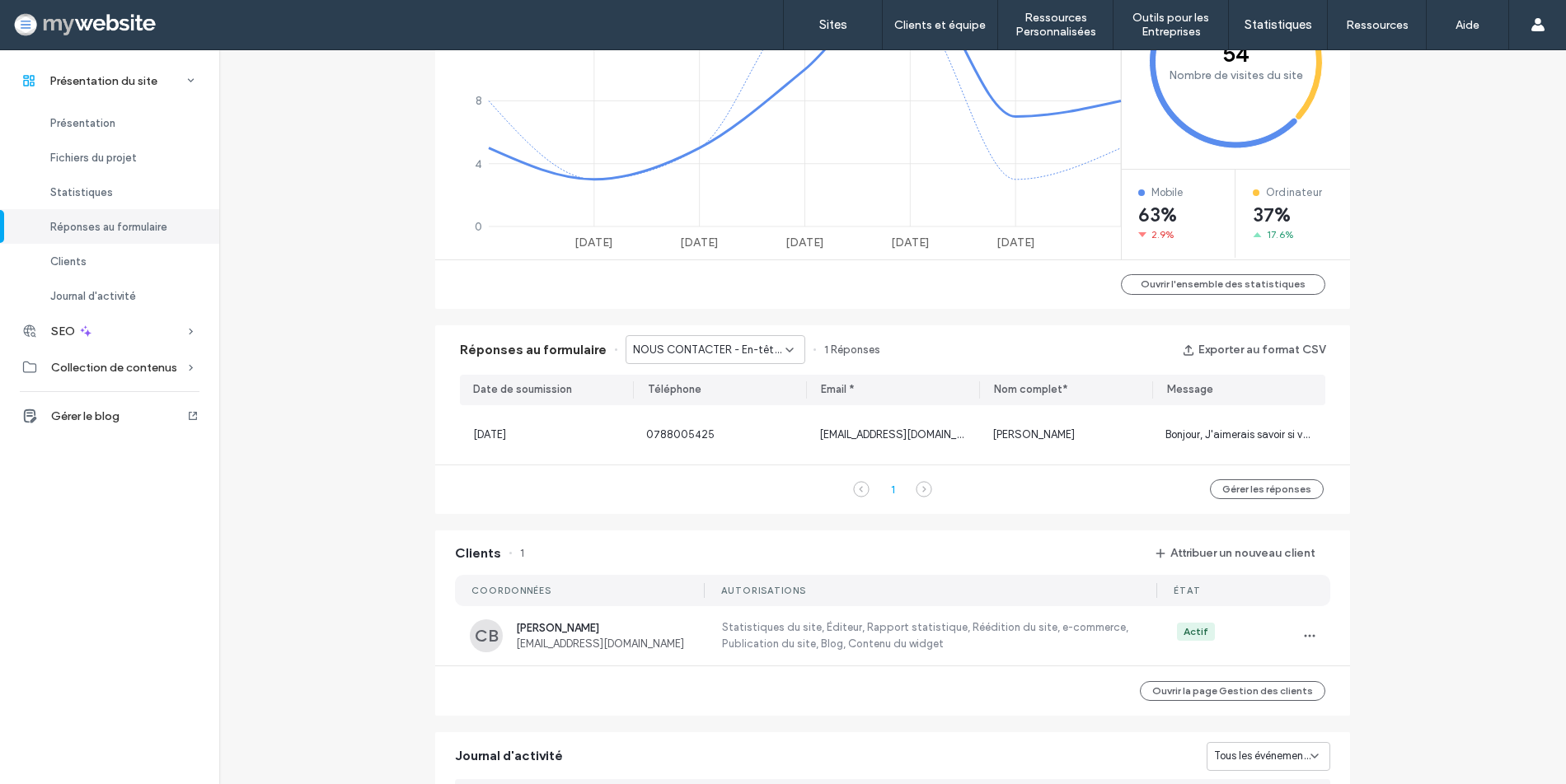
click at [717, 349] on span "NOUS CONTACTER - En-tête/Pied de page" at bounding box center [709, 350] width 152 height 17
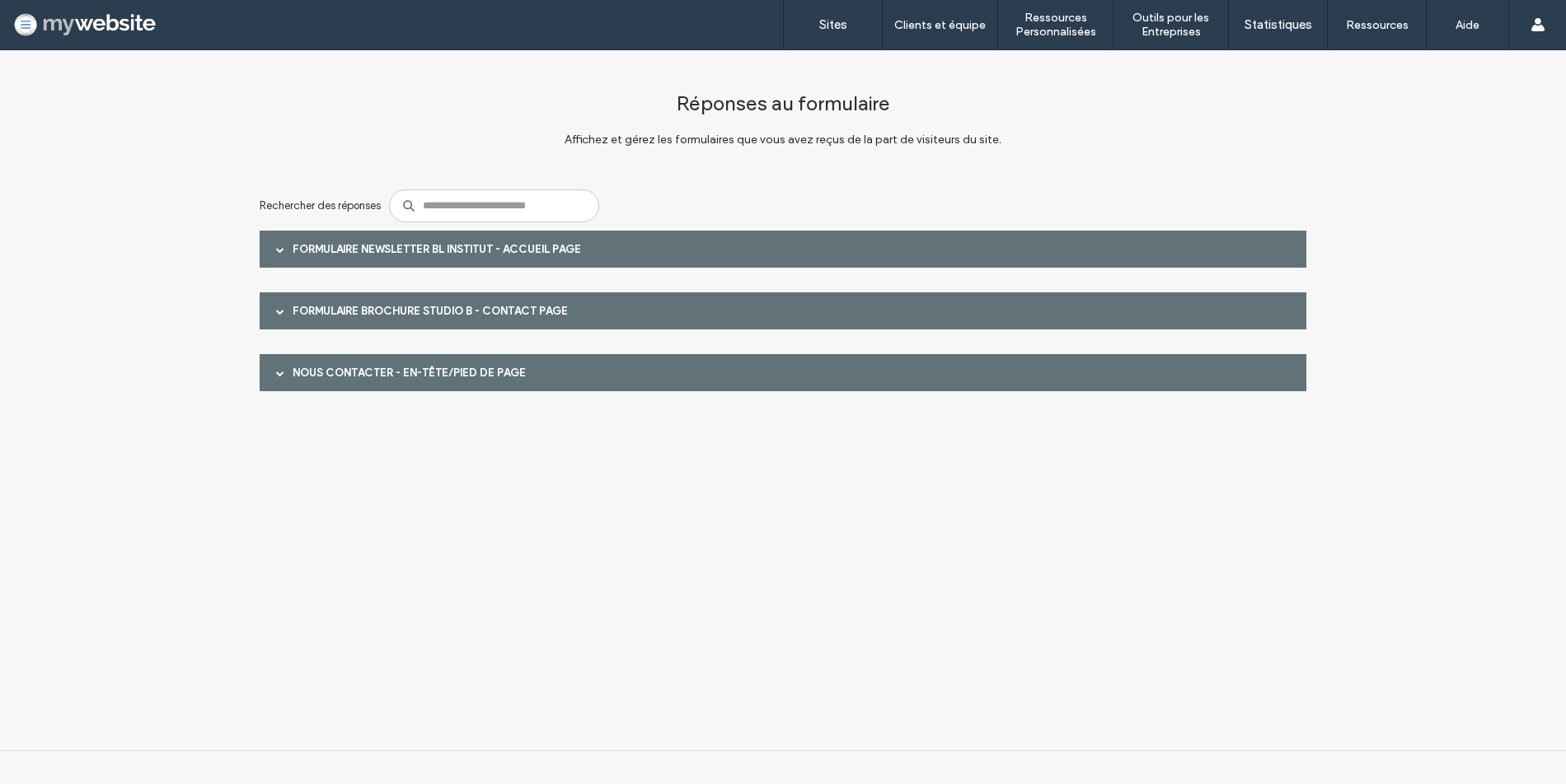
click at [306, 326] on div "FORMULAIRE brochure Studio B - CONTACT page" at bounding box center [783, 311] width 1047 height 37
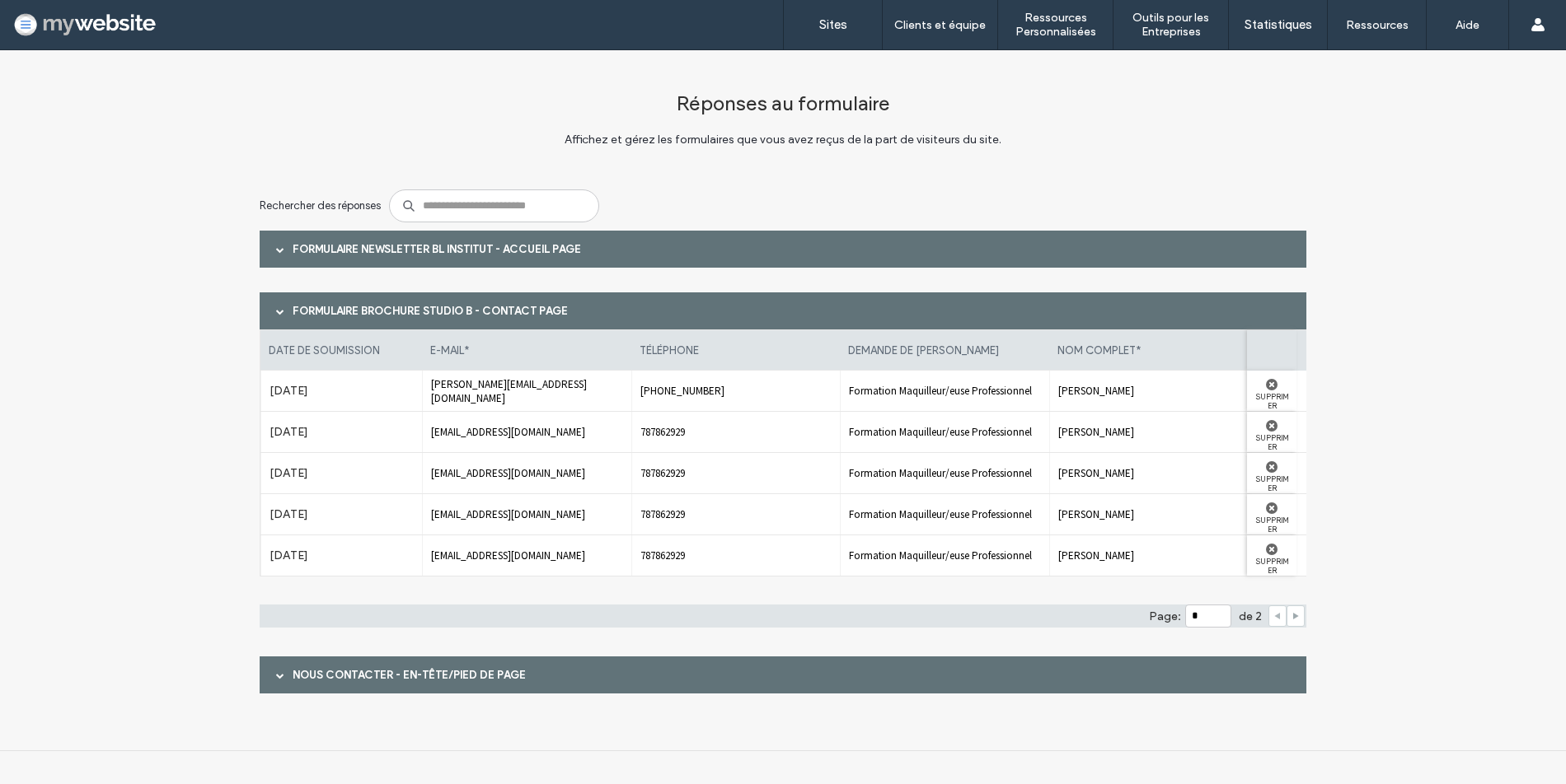
click at [1297, 614] on icon at bounding box center [1295, 616] width 8 height 8
click at [1296, 615] on div at bounding box center [1296, 616] width 19 height 21
click at [1269, 622] on div at bounding box center [1277, 616] width 19 height 21
click at [1274, 620] on icon at bounding box center [1277, 616] width 8 height 8
type input "*"
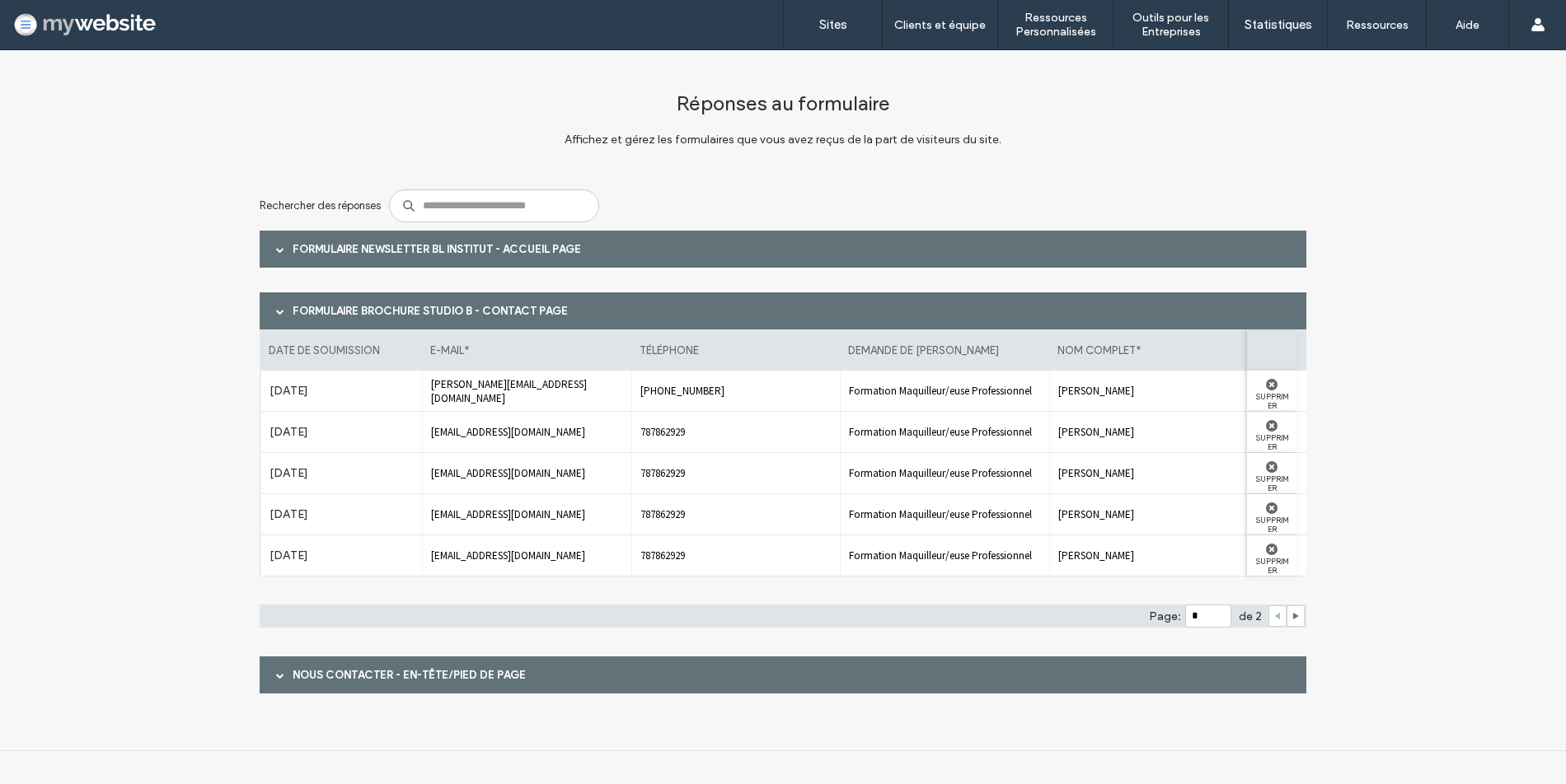
click at [441, 255] on div "Formulaire newsletter BL Institut - ACCUEIL page" at bounding box center [783, 250] width 1047 height 37
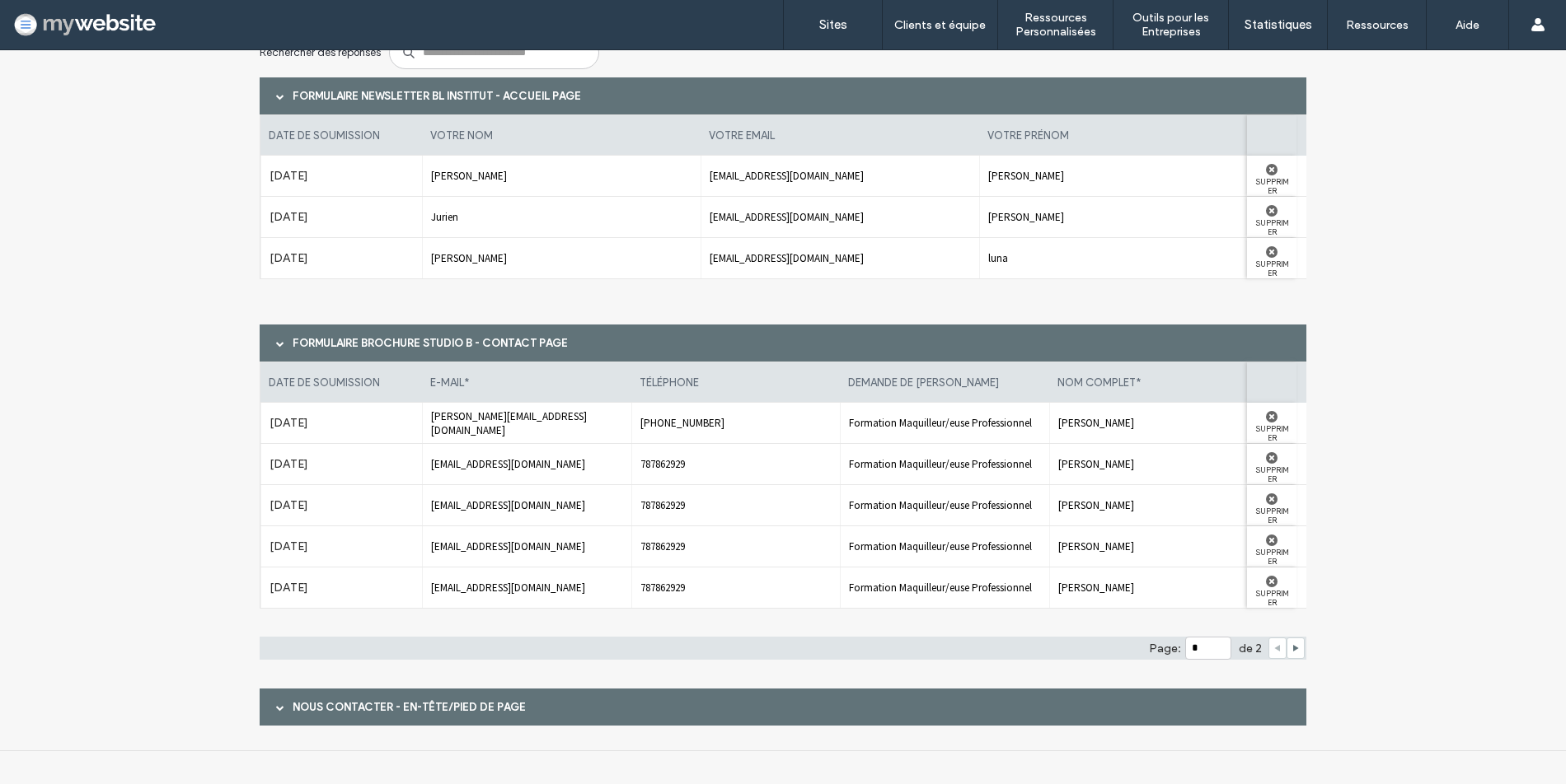
scroll to position [150, 0]
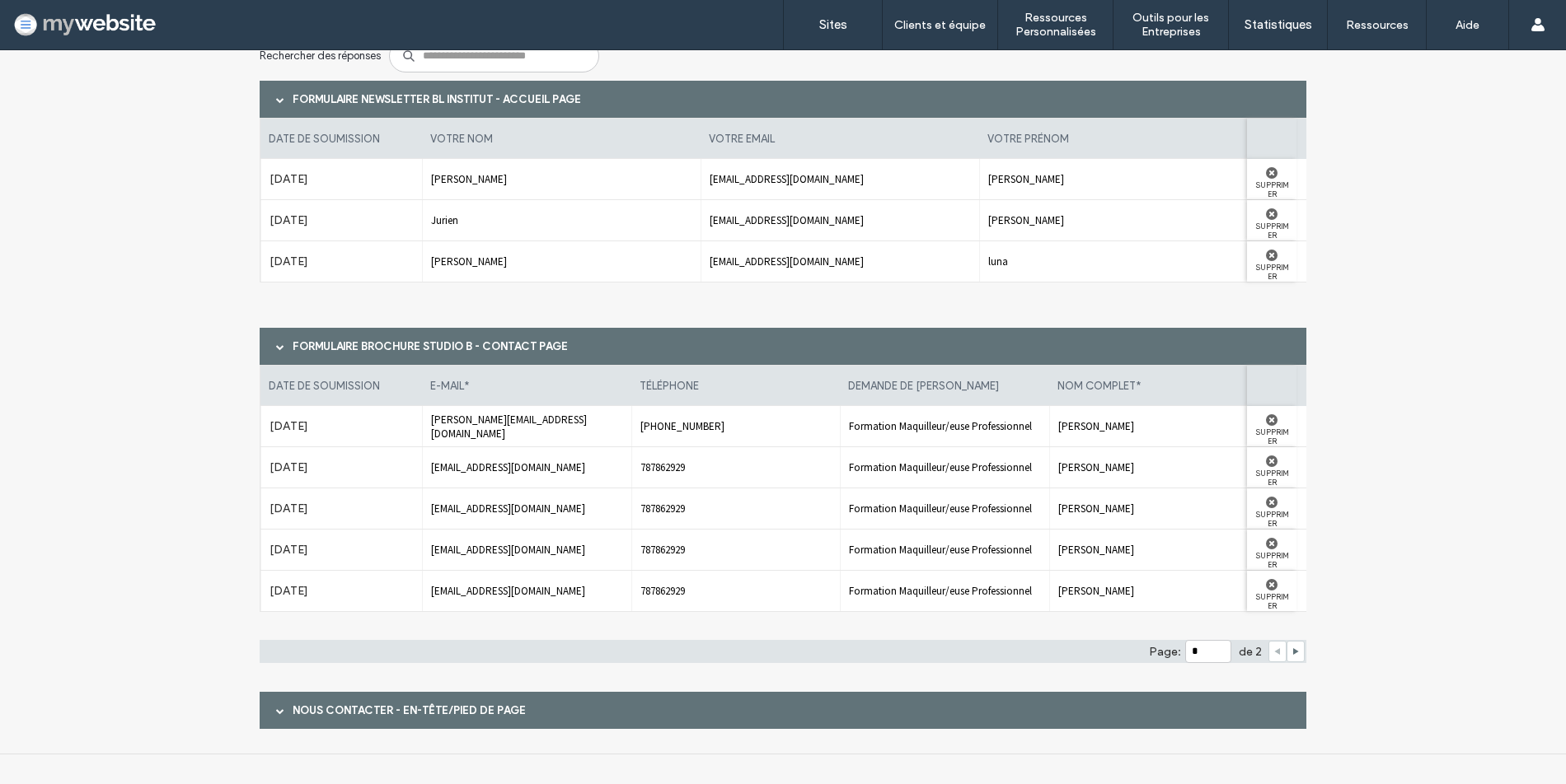
click at [1205, 713] on div "NOUS CONTACTER - En-tête/Pied de page" at bounding box center [783, 711] width 1047 height 37
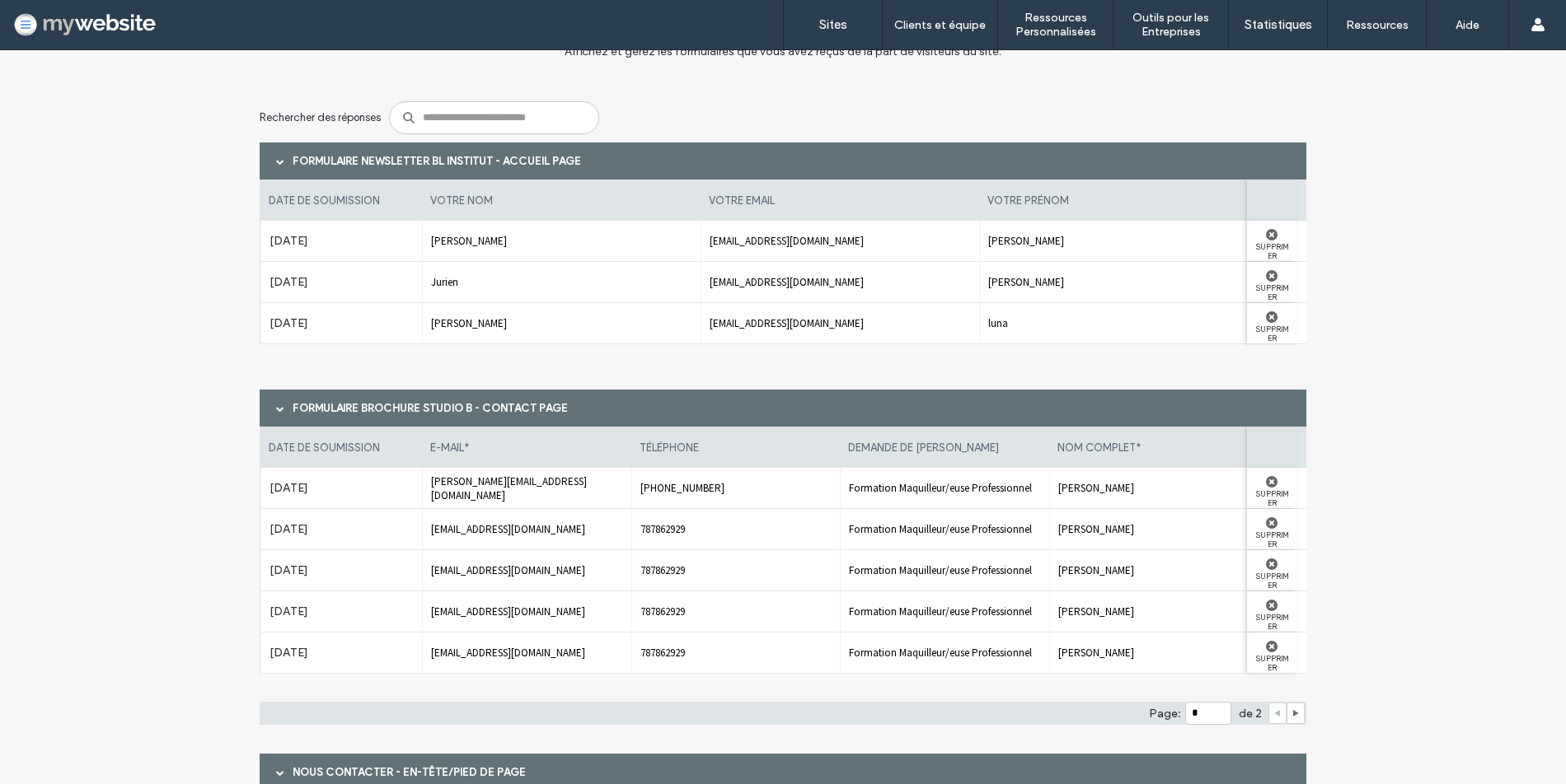
scroll to position [72, 0]
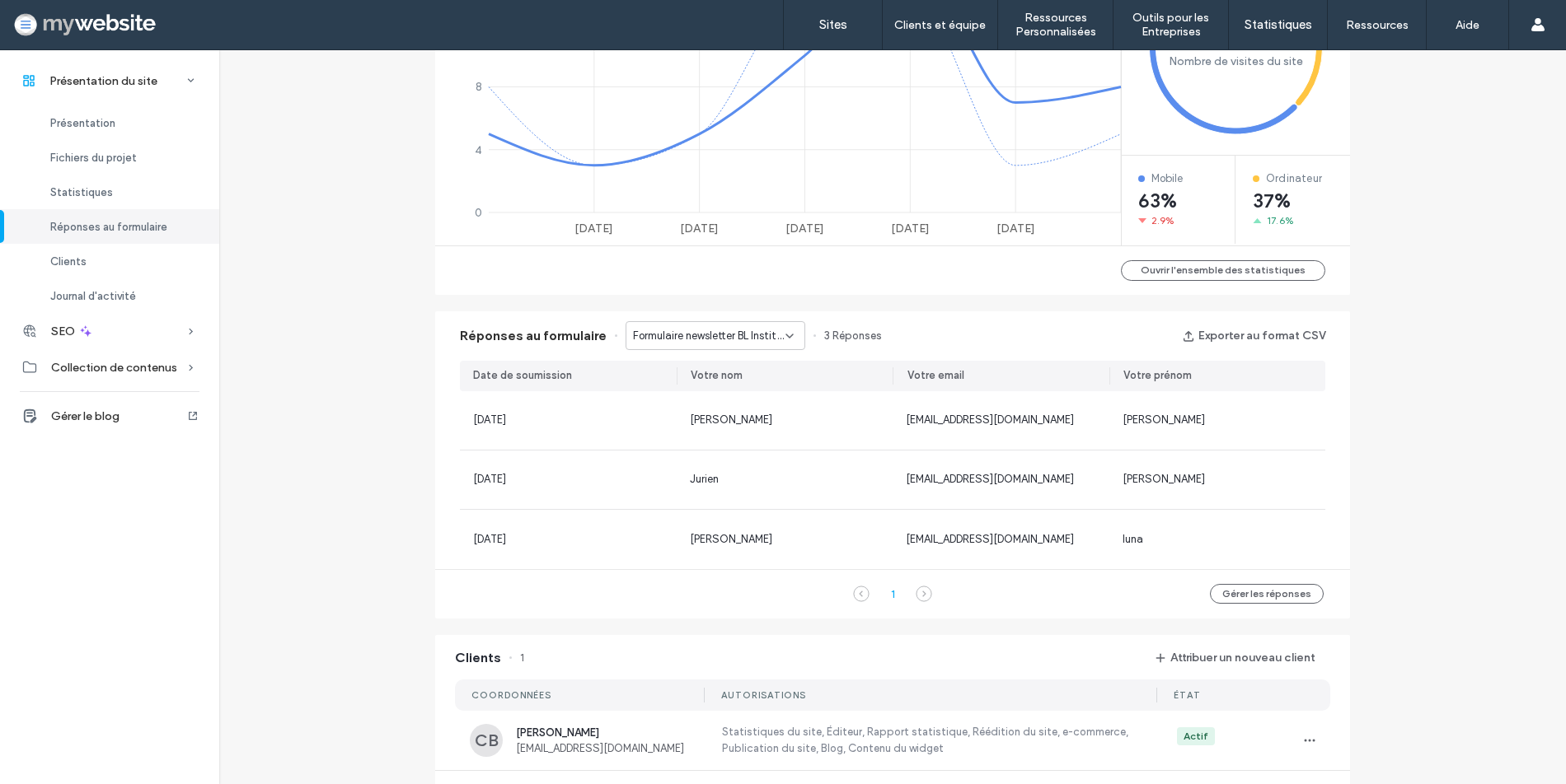
scroll to position [786, 0]
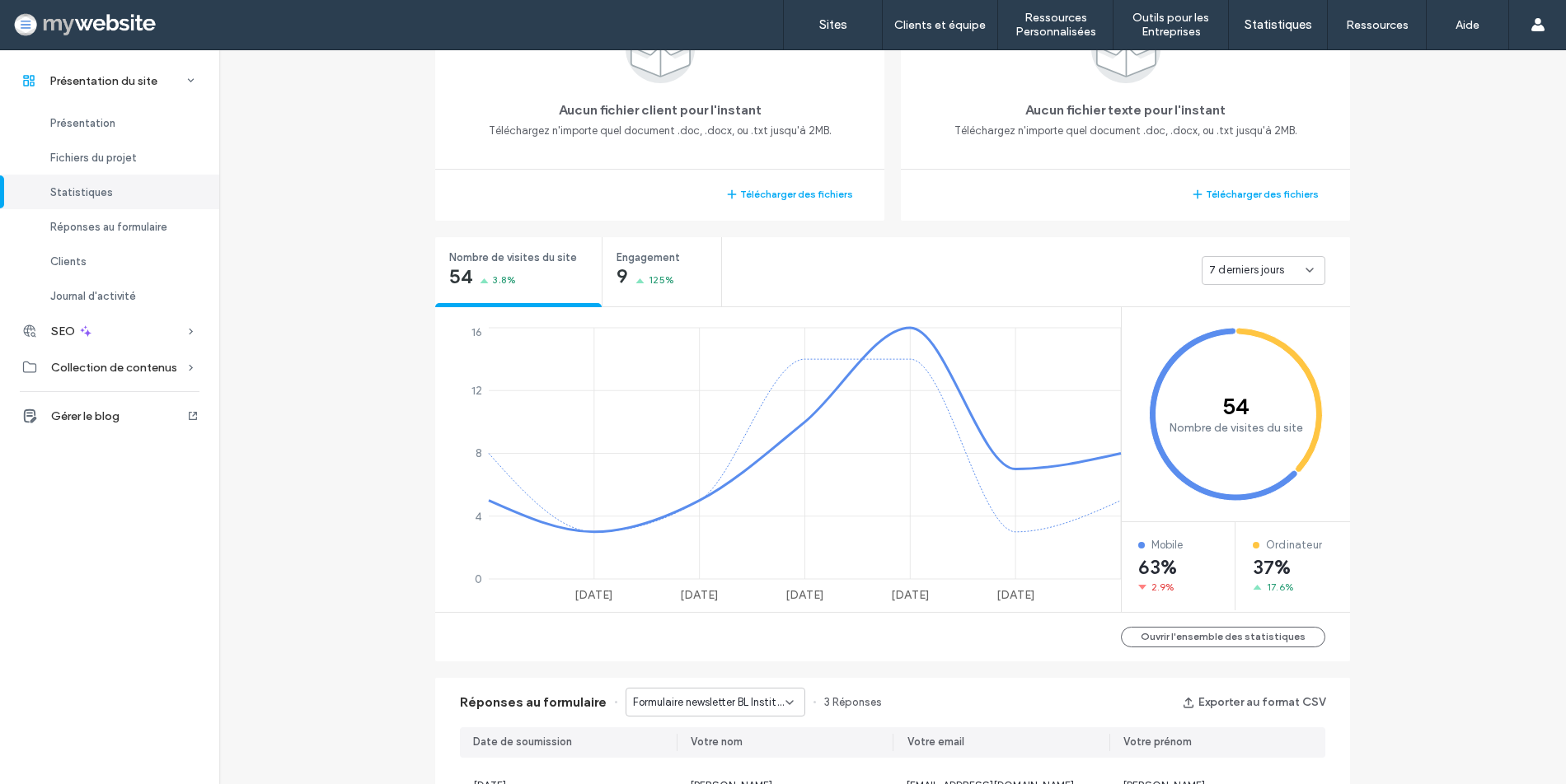
scroll to position [1370, 0]
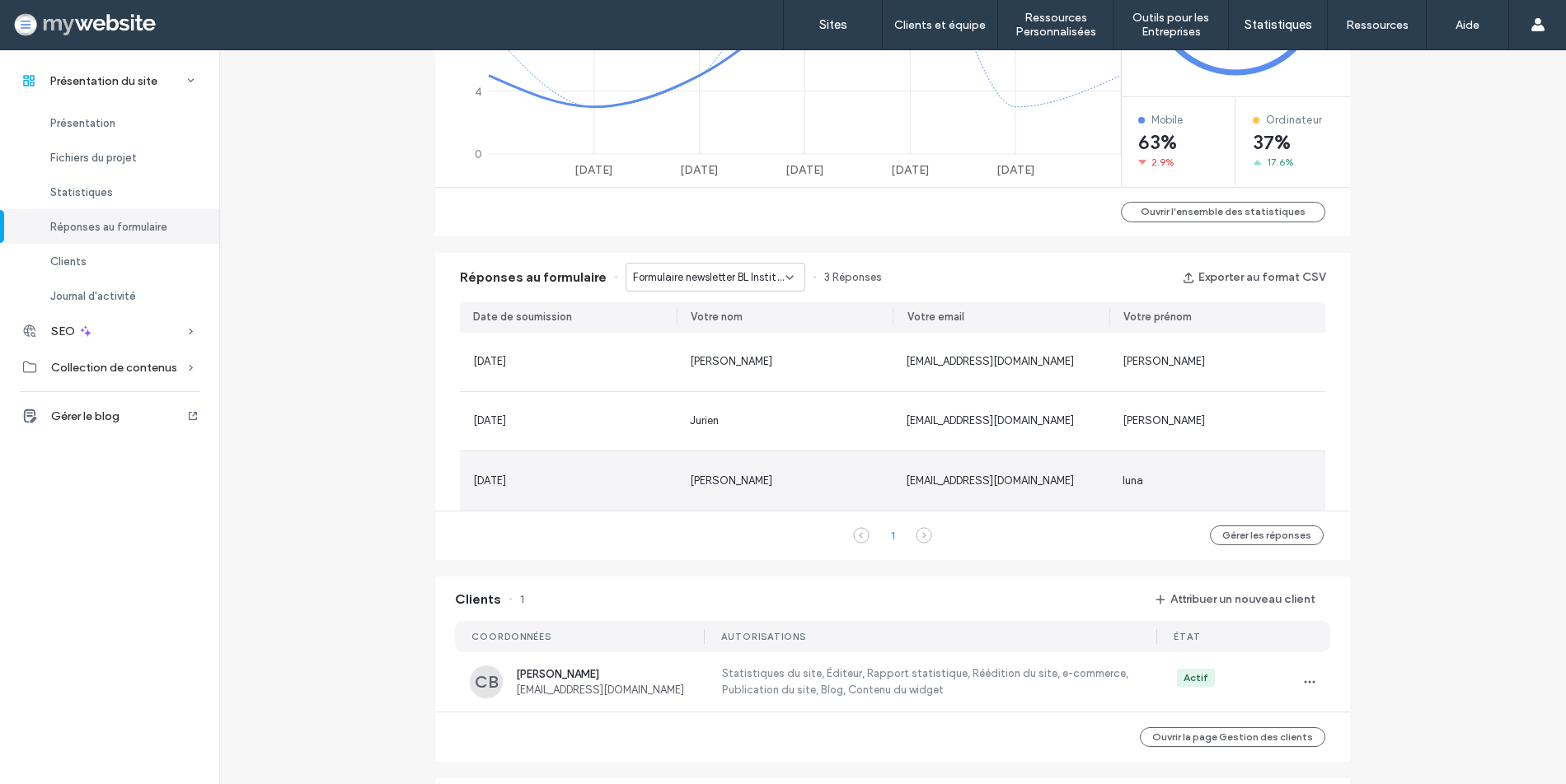
scroll to position [870, 0]
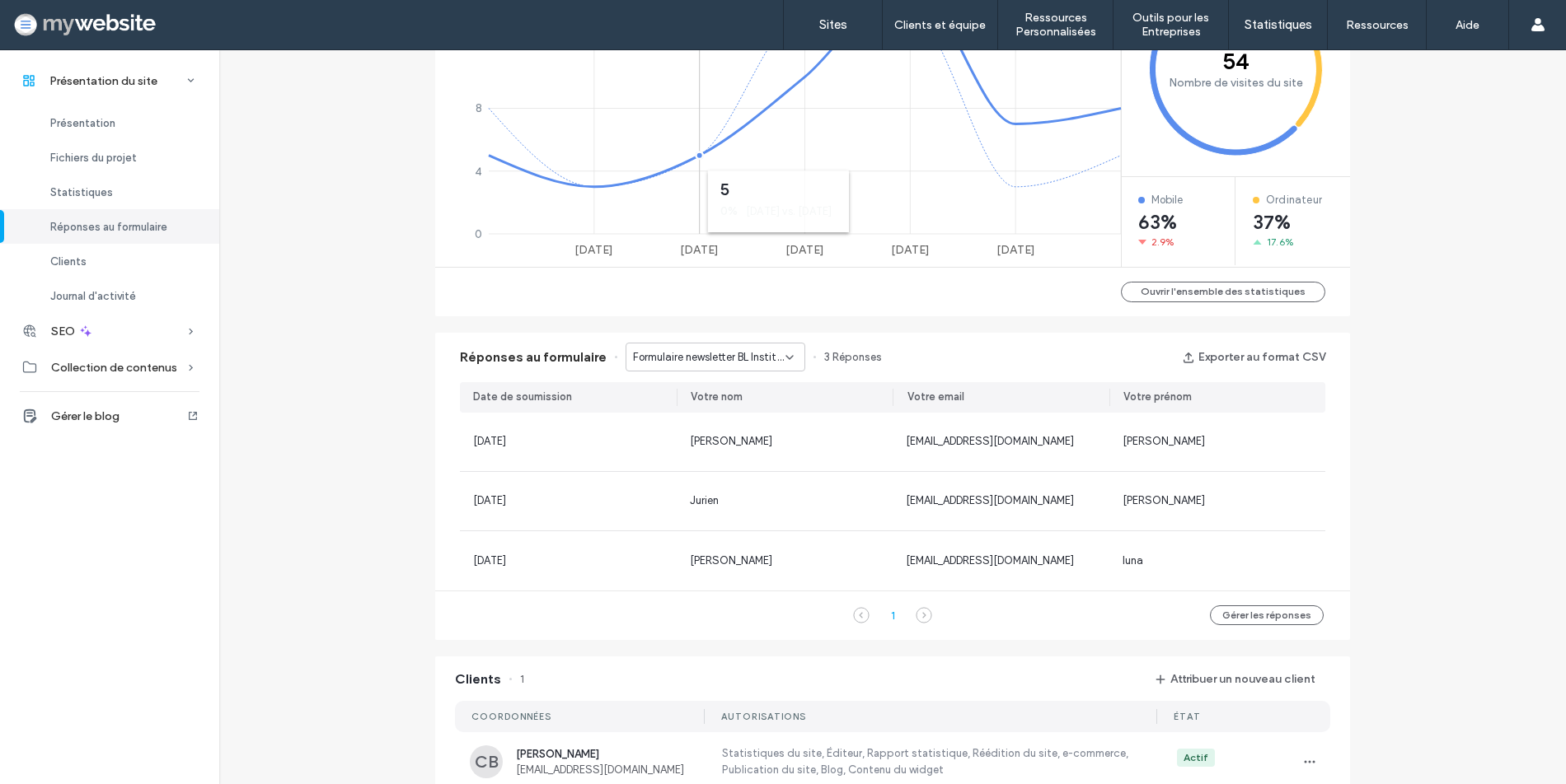
scroll to position [782, 0]
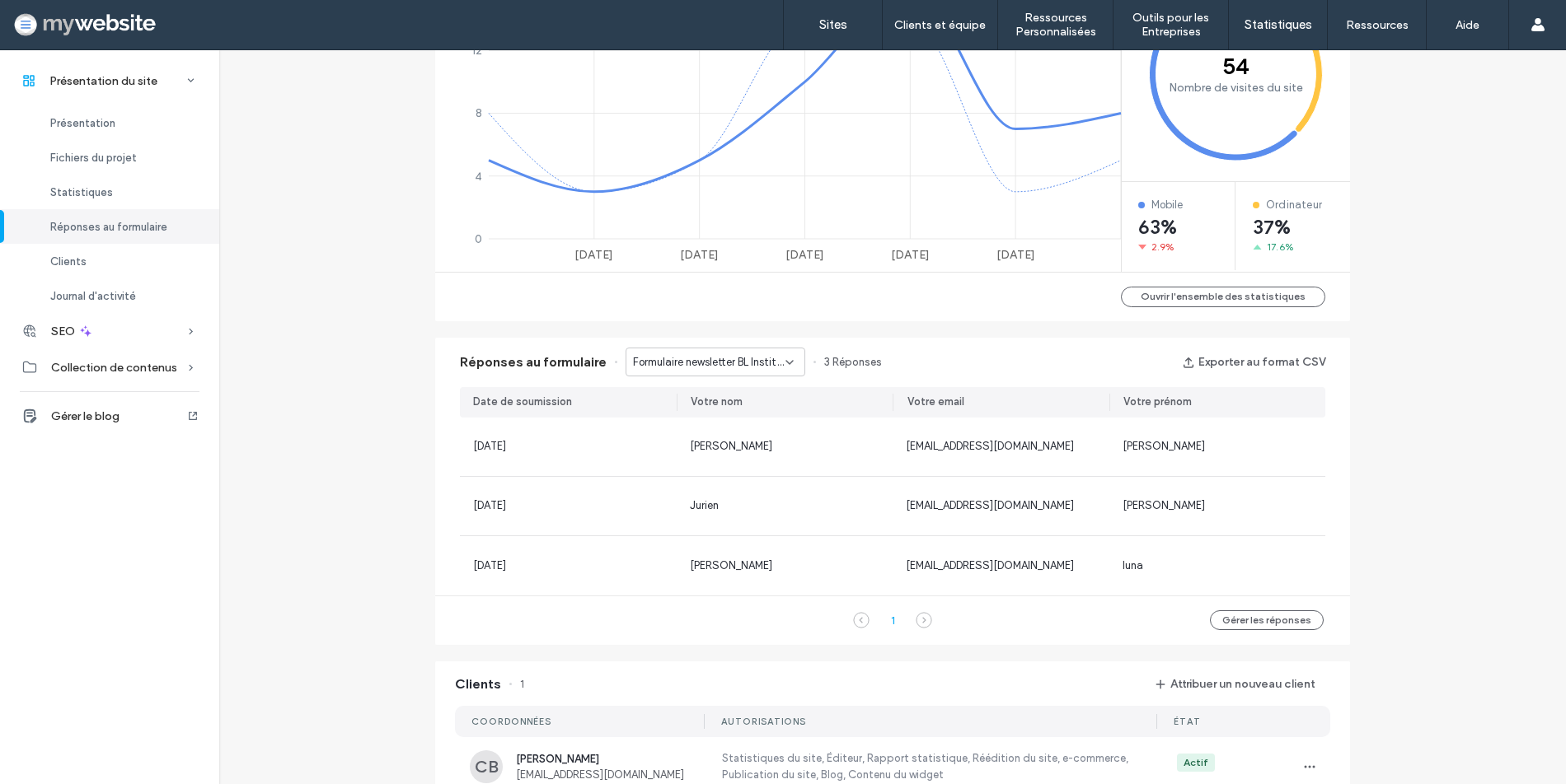
click at [673, 359] on span "Formulaire newsletter BL Institut - ACCUEIL page" at bounding box center [709, 363] width 152 height 17
click at [597, 329] on div "Réponses au formulaire Formulaire newsletter BL Institut - ACCUEIL page 3 Répon…" at bounding box center [892, 491] width 931 height 324
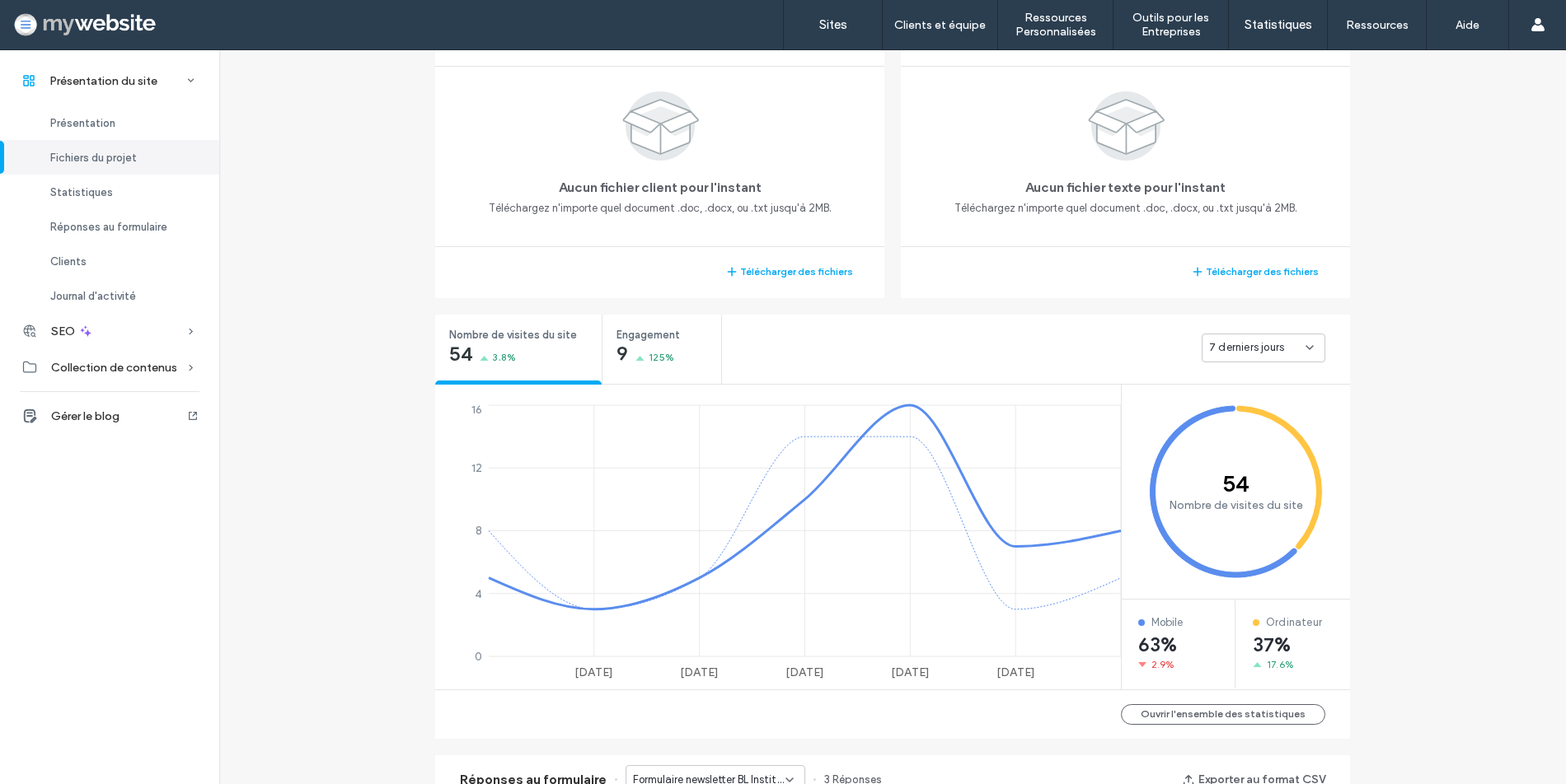
scroll to position [148, 0]
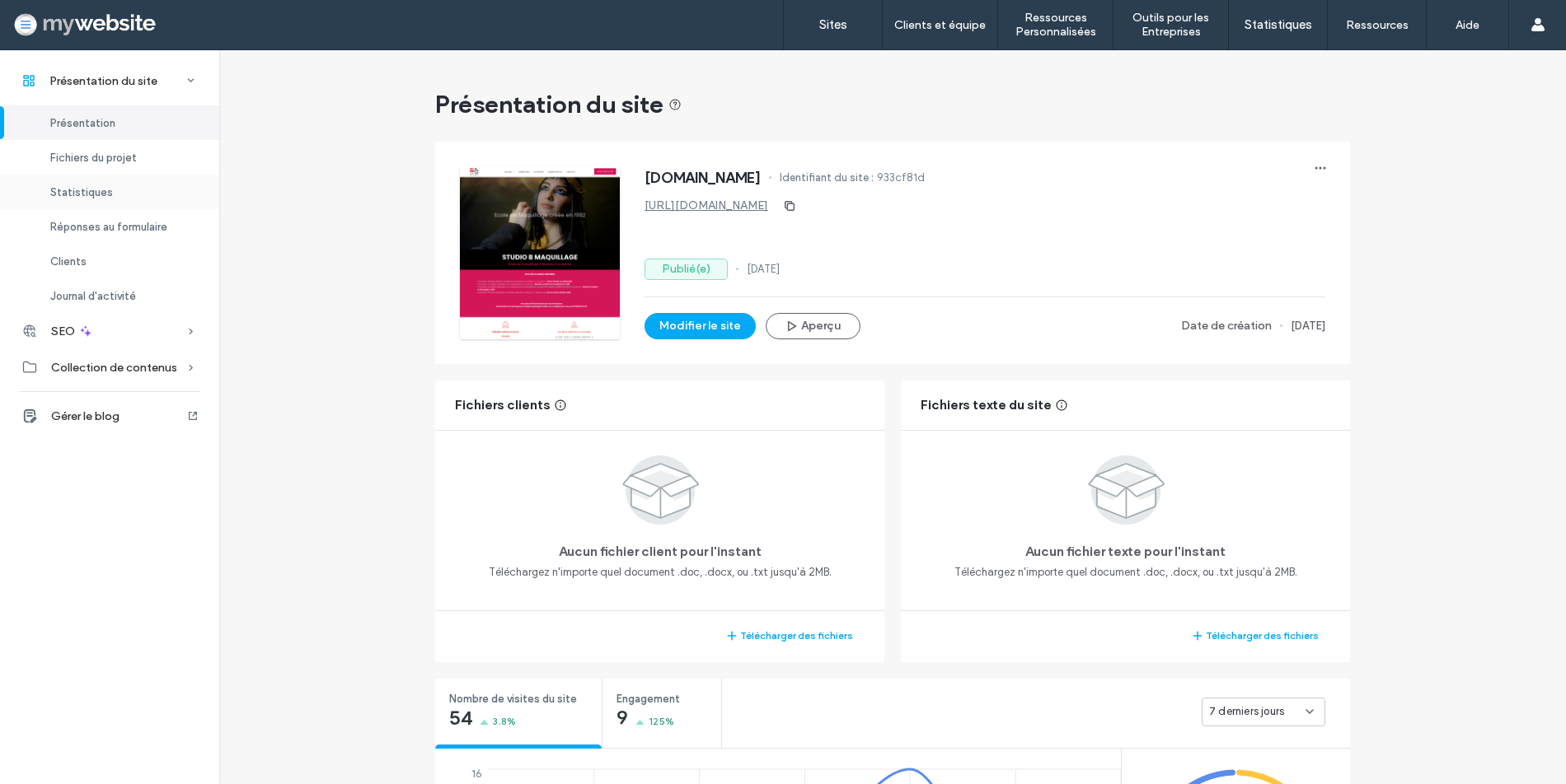
click at [70, 186] on span "Statistiques" at bounding box center [81, 192] width 62 height 12
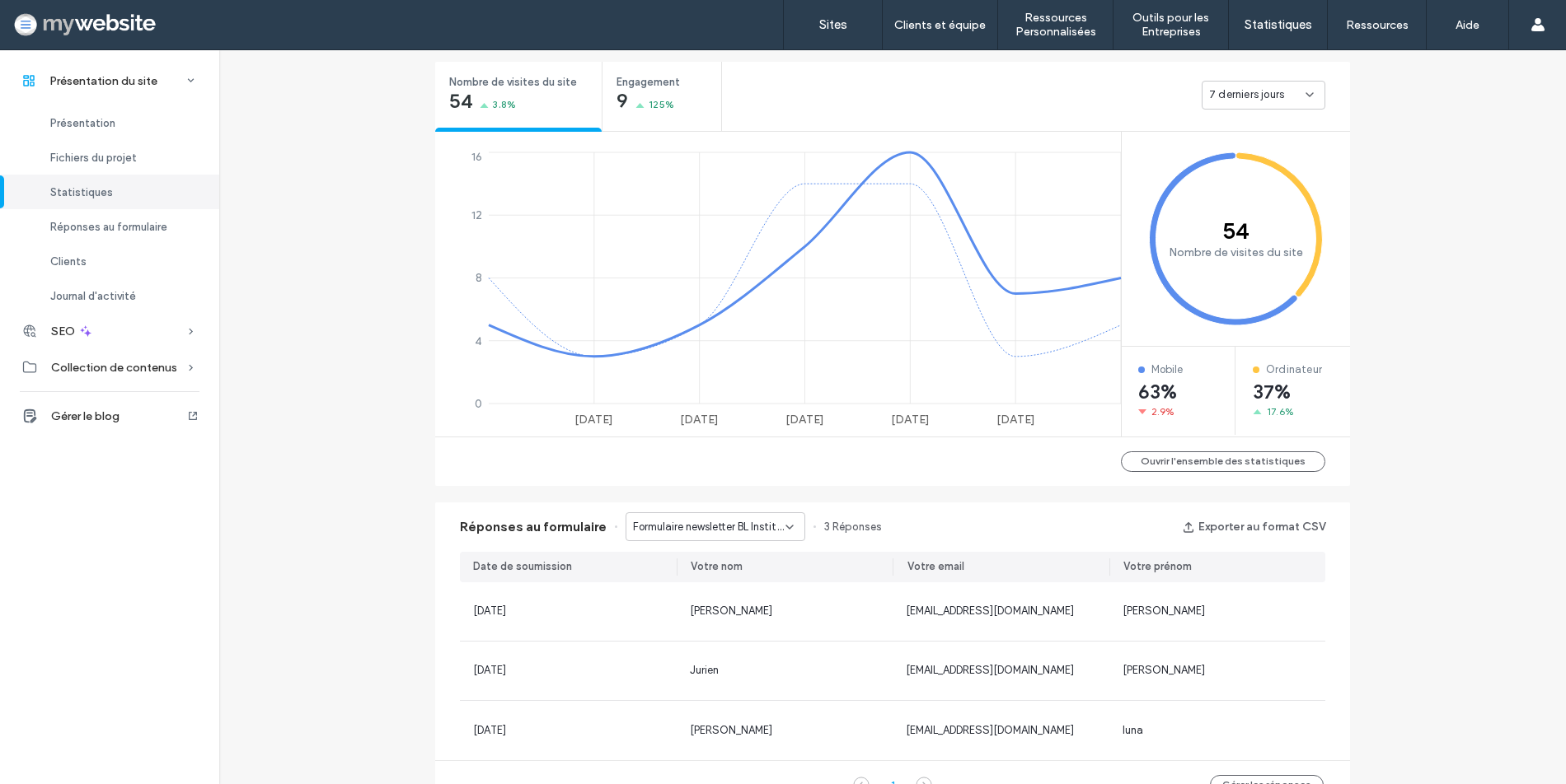
scroll to position [621, 0]
click at [1237, 111] on div "7 derniers jours" at bounding box center [1036, 91] width 628 height 66
click at [1238, 96] on span "7 derniers jours" at bounding box center [1247, 92] width 75 height 17
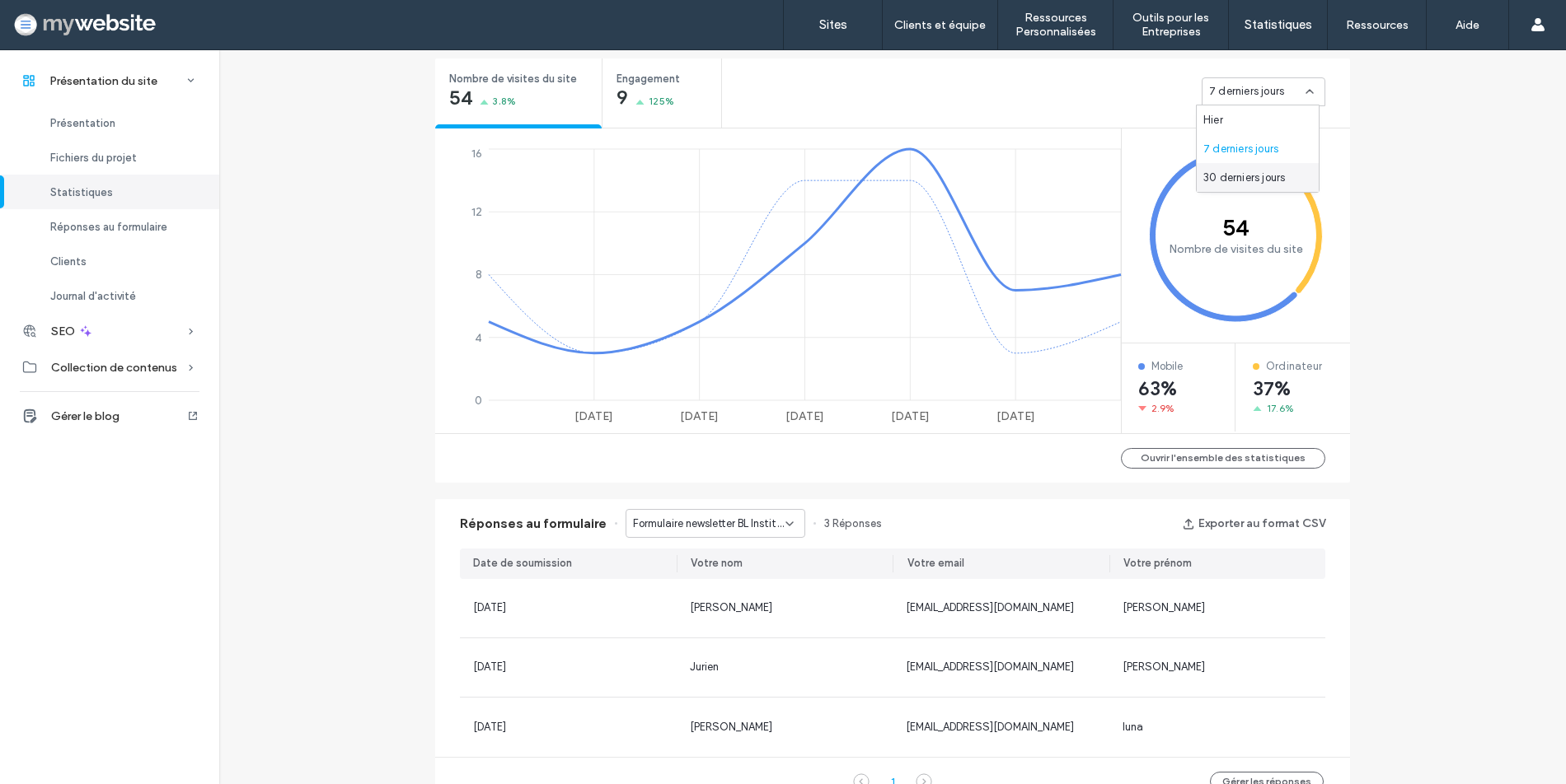
click at [1213, 175] on span "30 derniers jours" at bounding box center [1244, 178] width 82 height 17
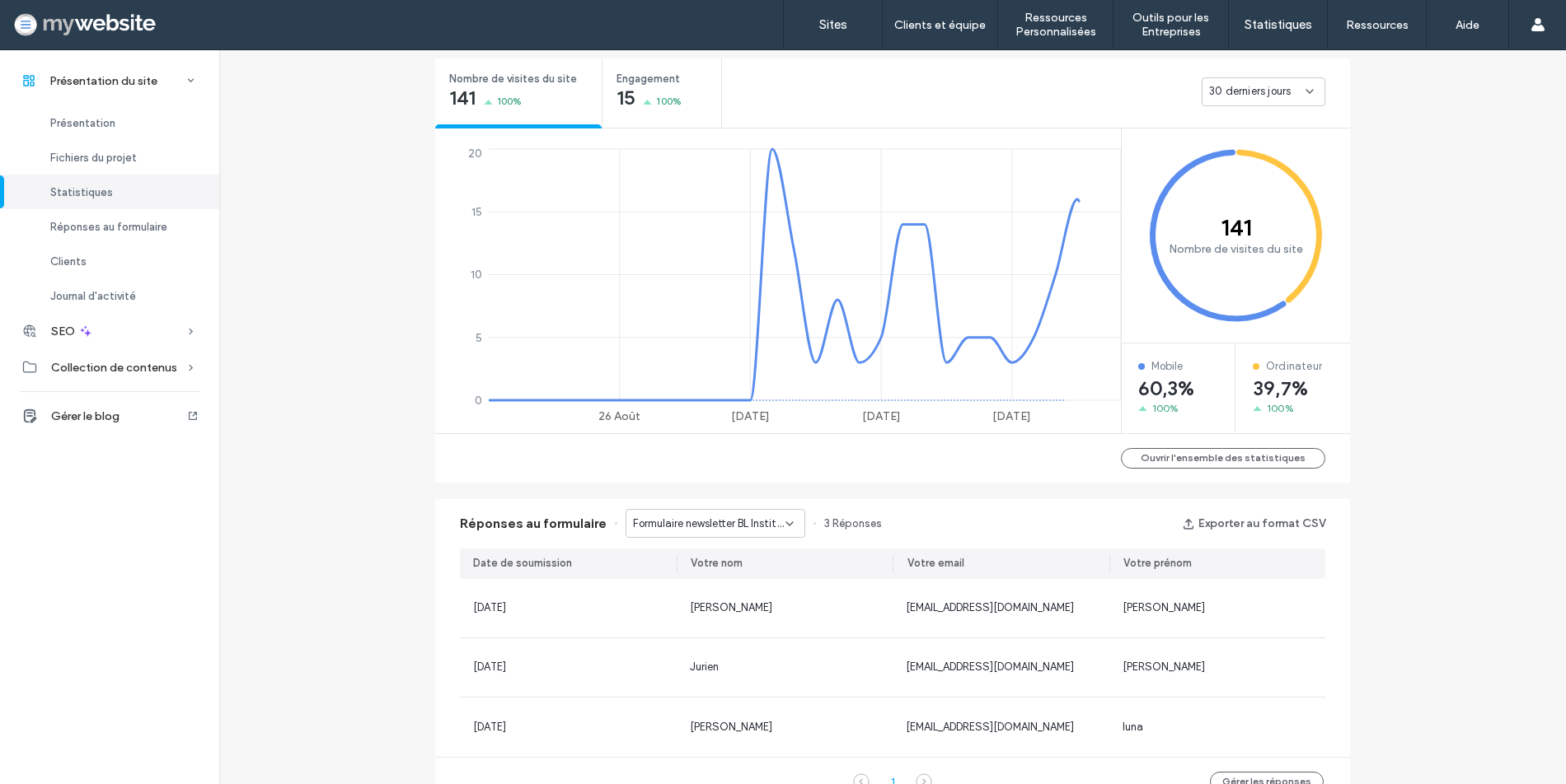
click at [1225, 80] on div "30 derniers jours" at bounding box center [1263, 91] width 123 height 29
click at [1157, 462] on button "Ouvrir l'ensemble des statistiques" at bounding box center [1223, 458] width 204 height 20
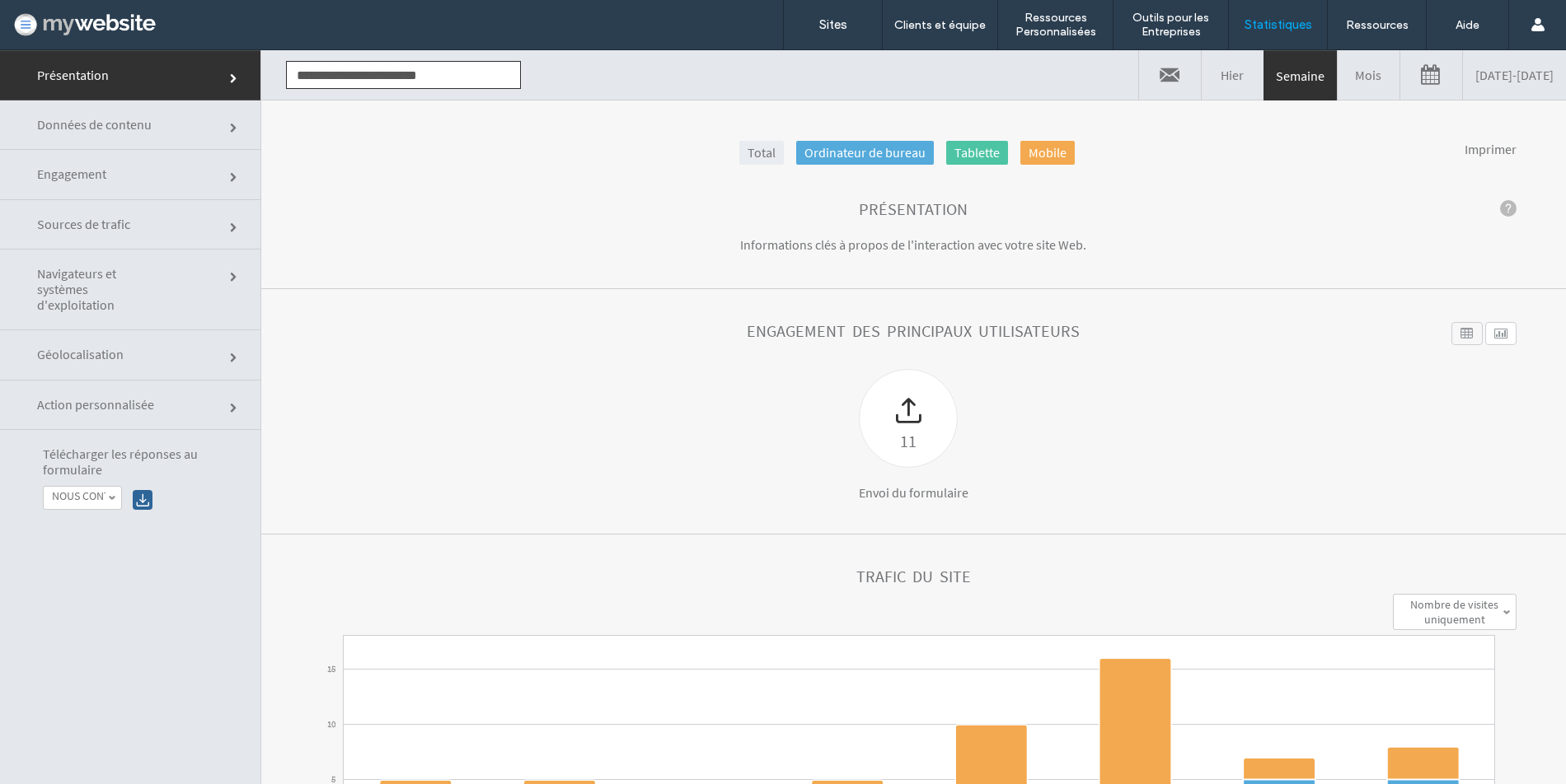
click at [1511, 75] on link "[DATE] - [DATE]" at bounding box center [1514, 74] width 103 height 49
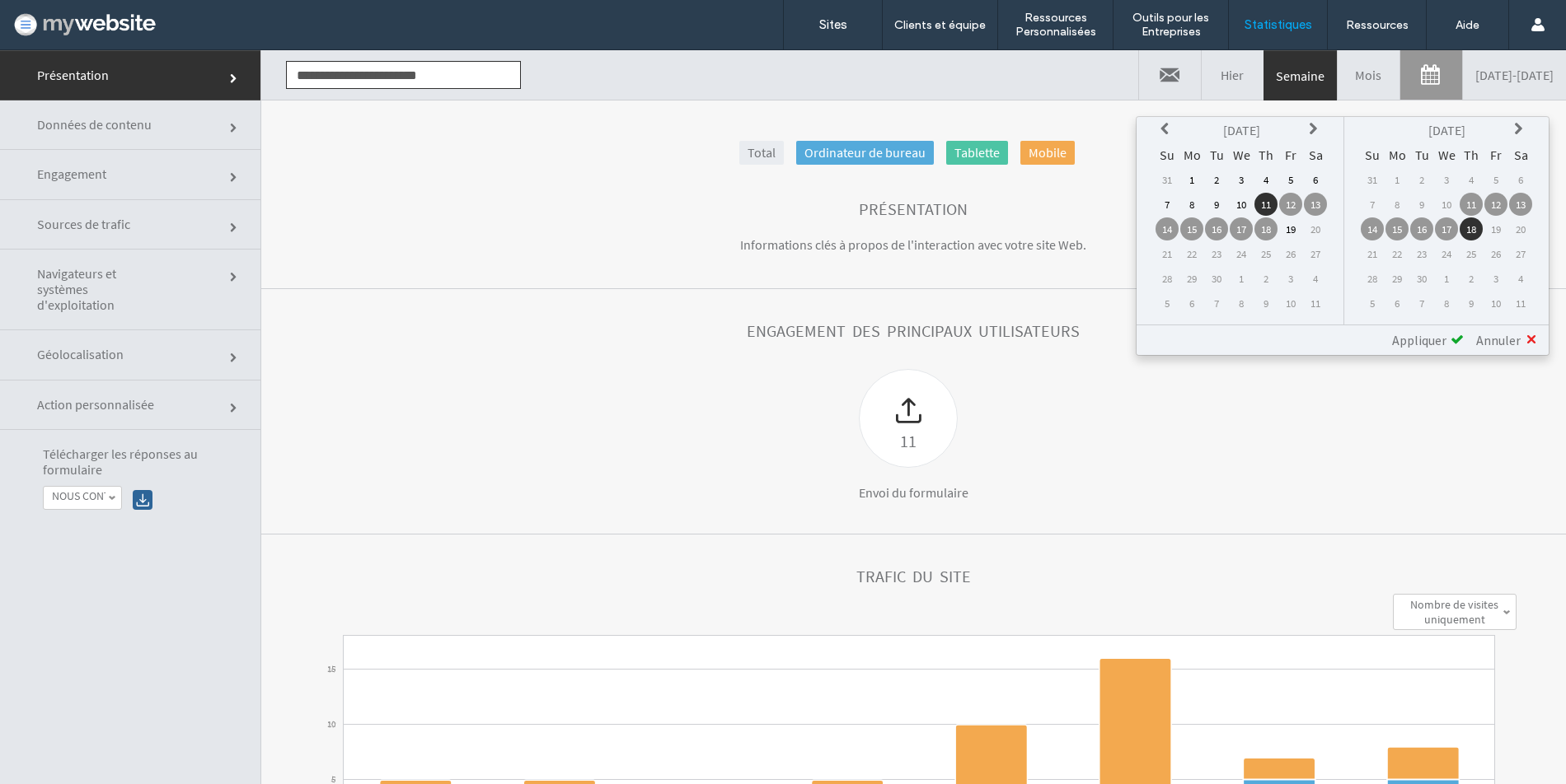
click at [1170, 132] on icon at bounding box center [1167, 129] width 13 height 13
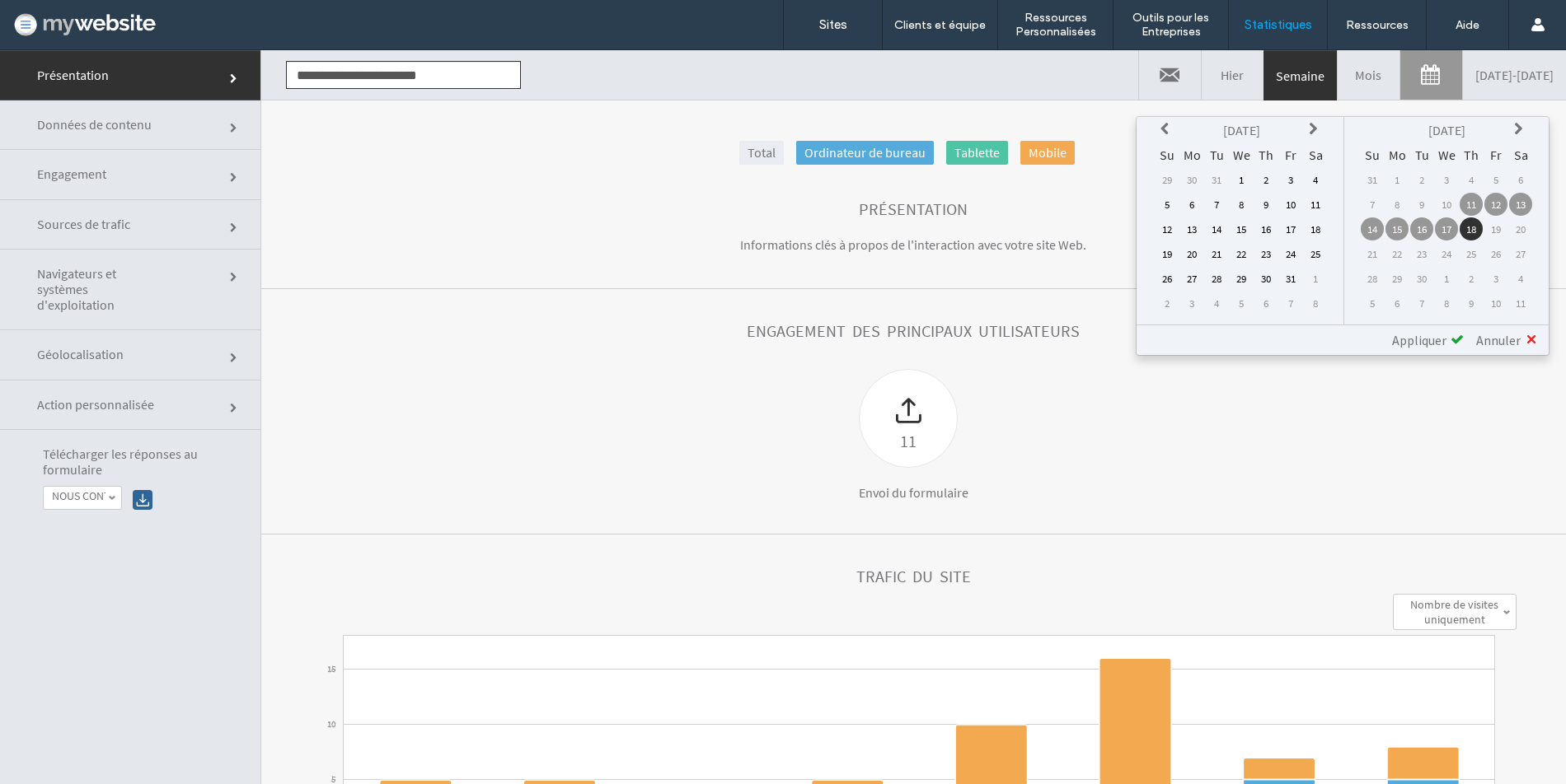
click at [1170, 132] on icon at bounding box center [1167, 129] width 13 height 13
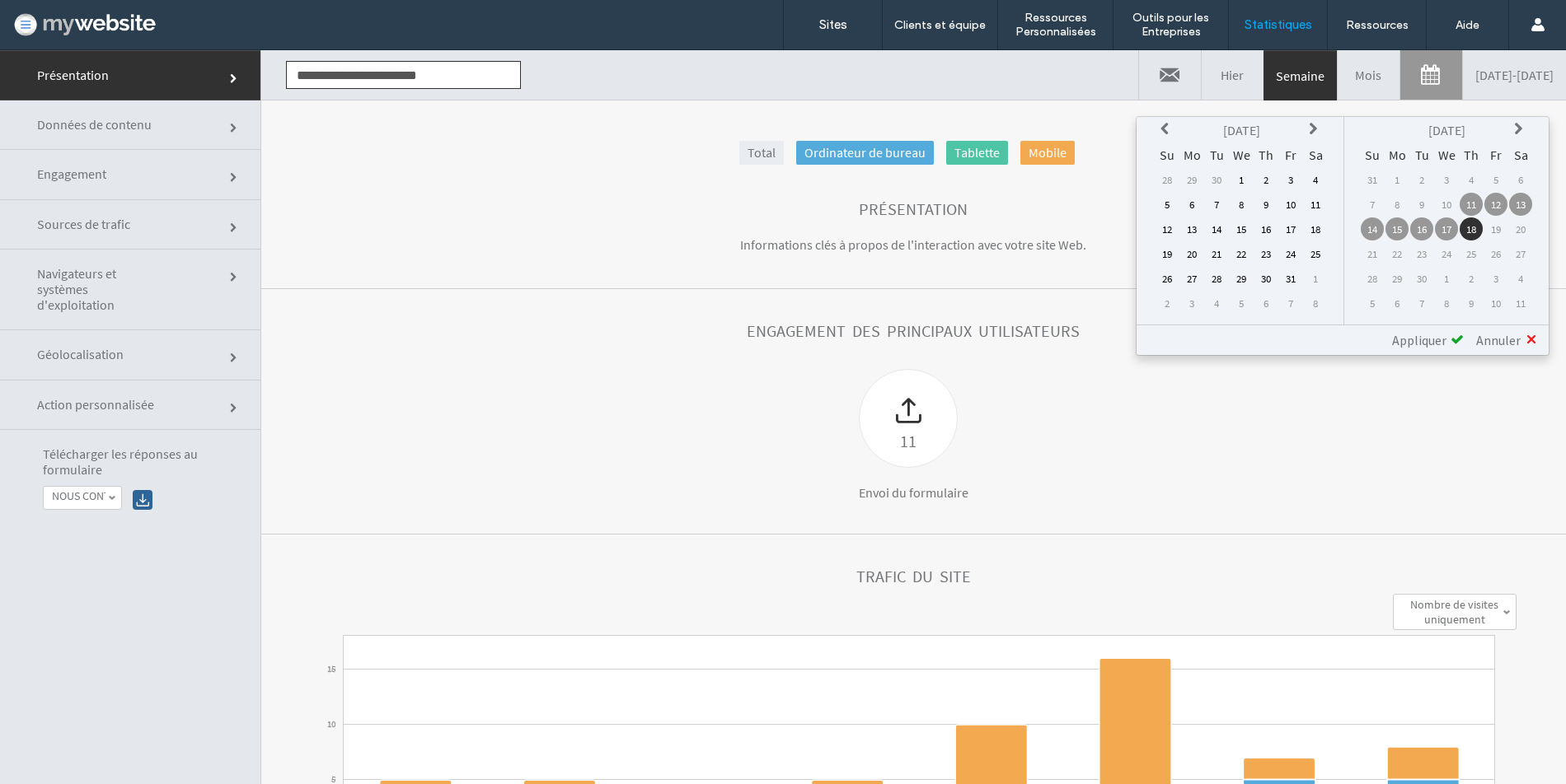
click at [1170, 132] on icon at bounding box center [1167, 129] width 13 height 13
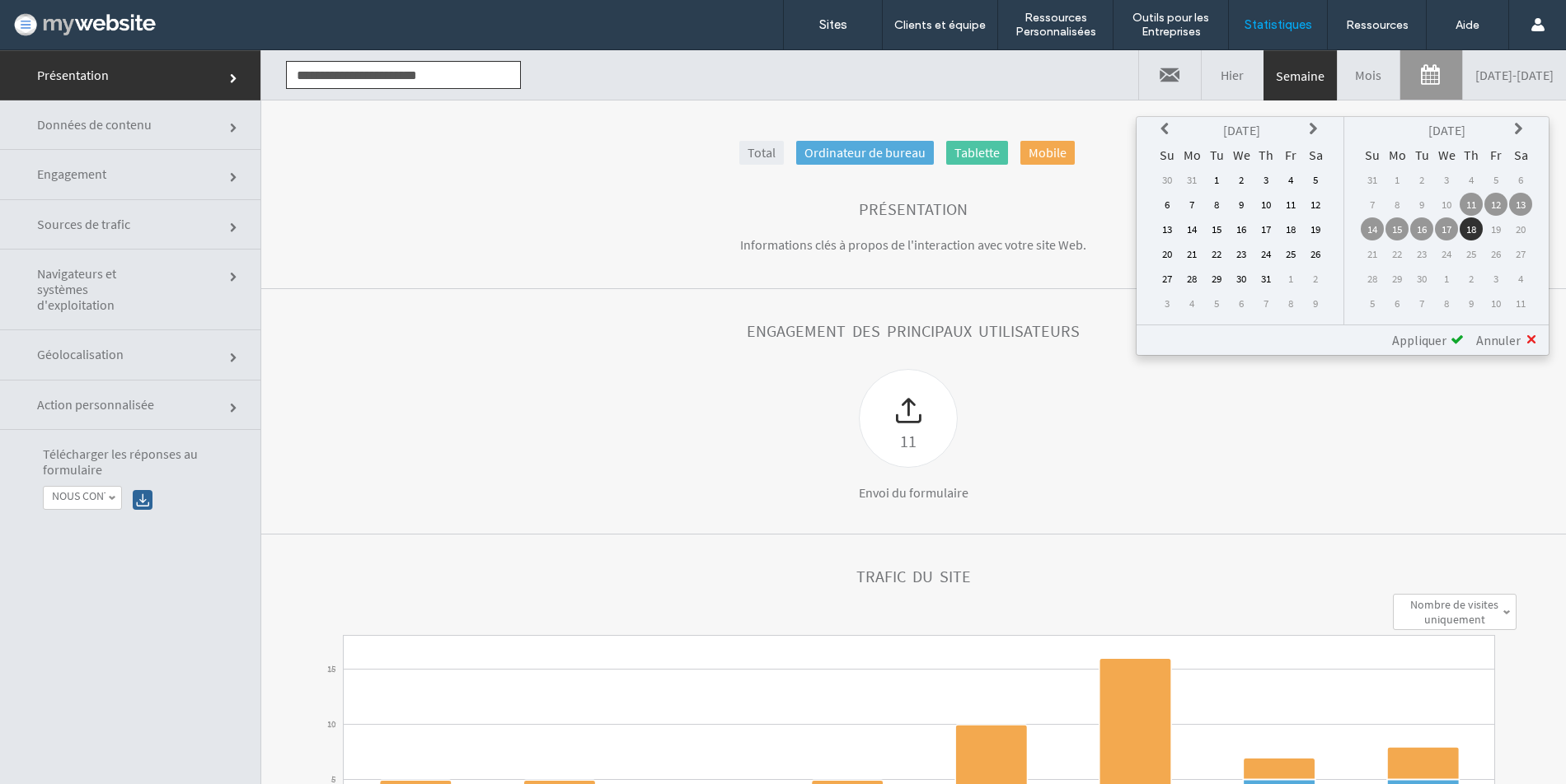
click at [1170, 132] on icon at bounding box center [1167, 129] width 13 height 13
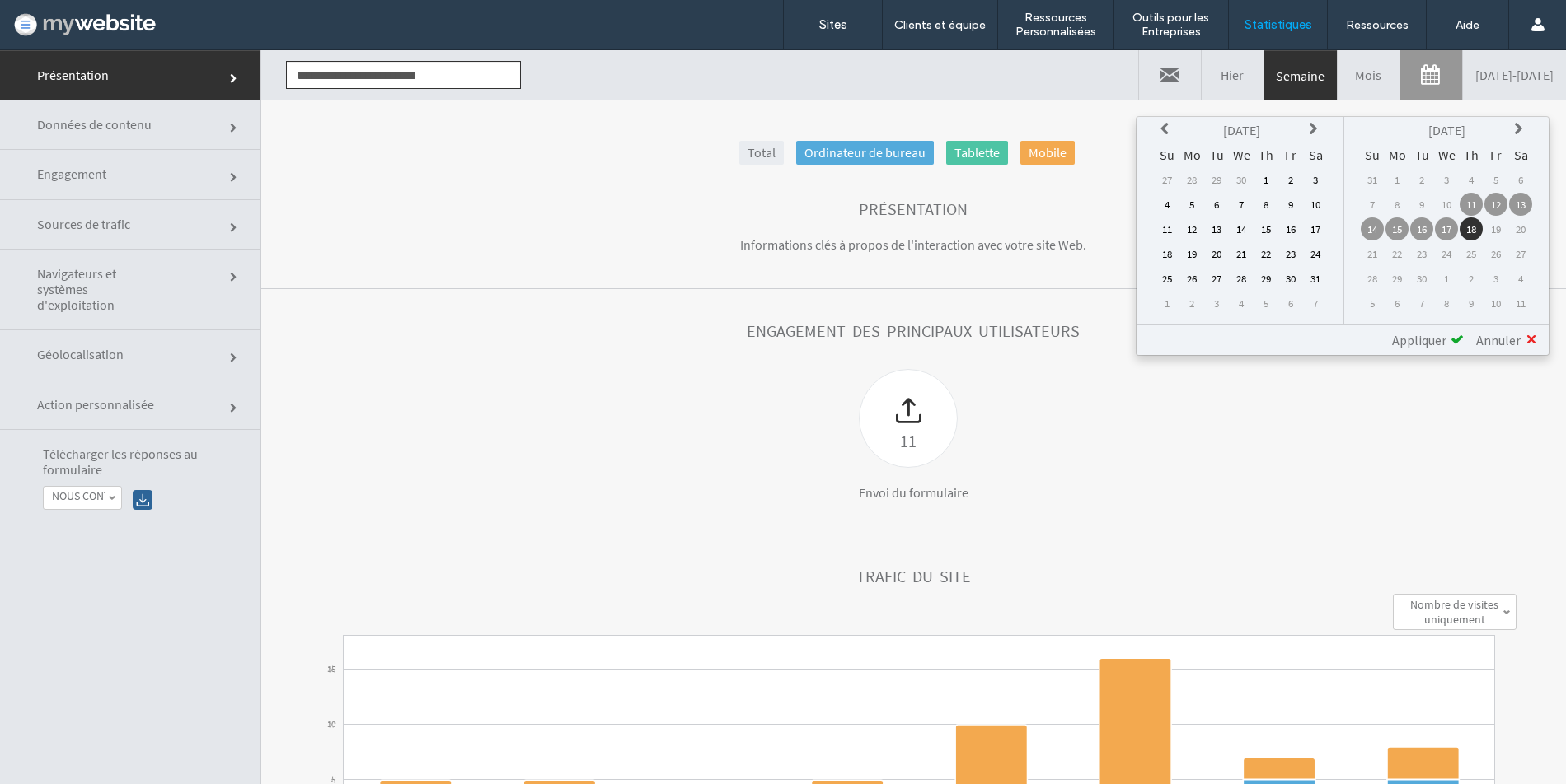
click at [1170, 132] on icon at bounding box center [1167, 129] width 13 height 13
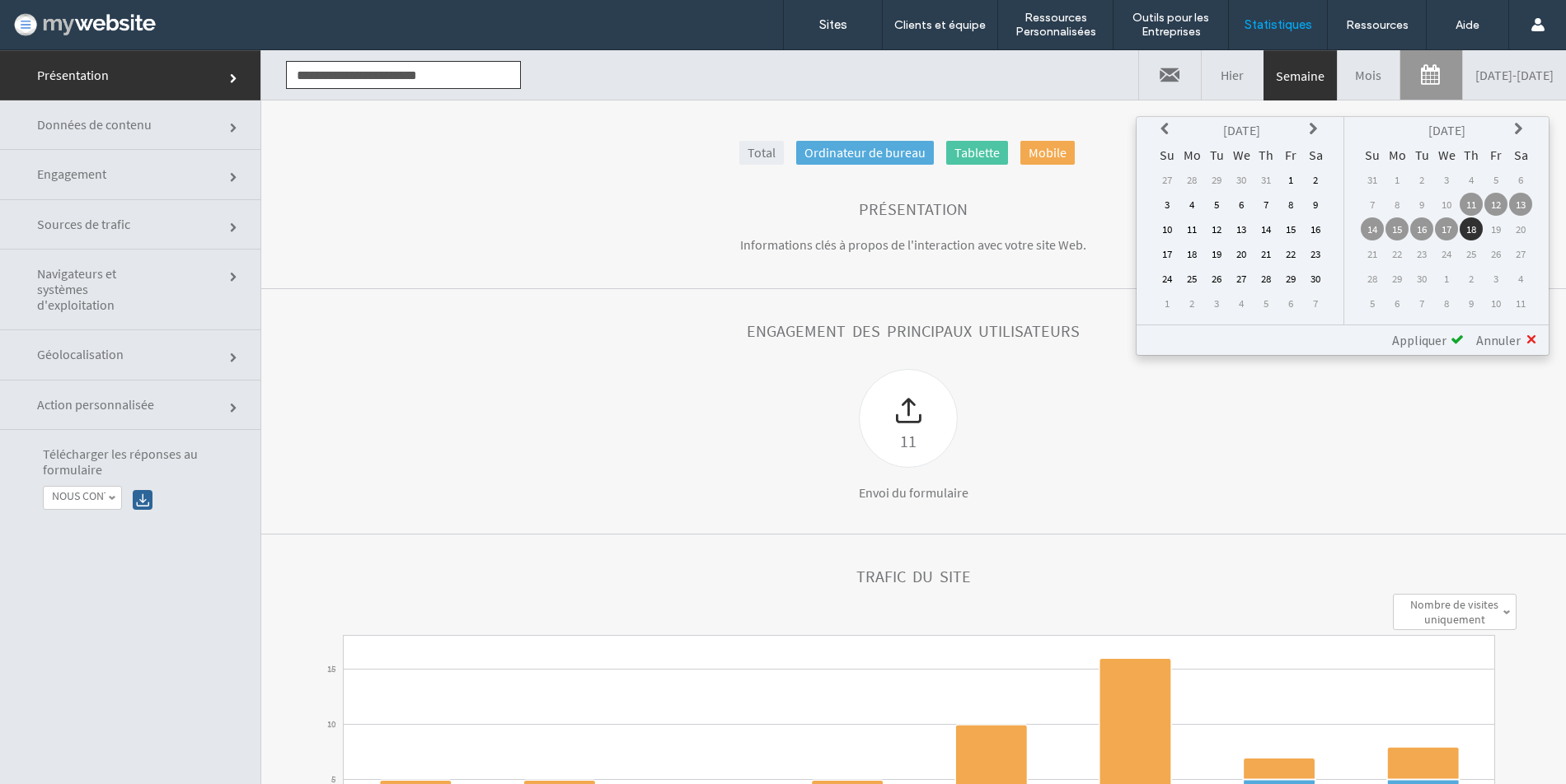
click at [1170, 132] on icon at bounding box center [1167, 129] width 13 height 13
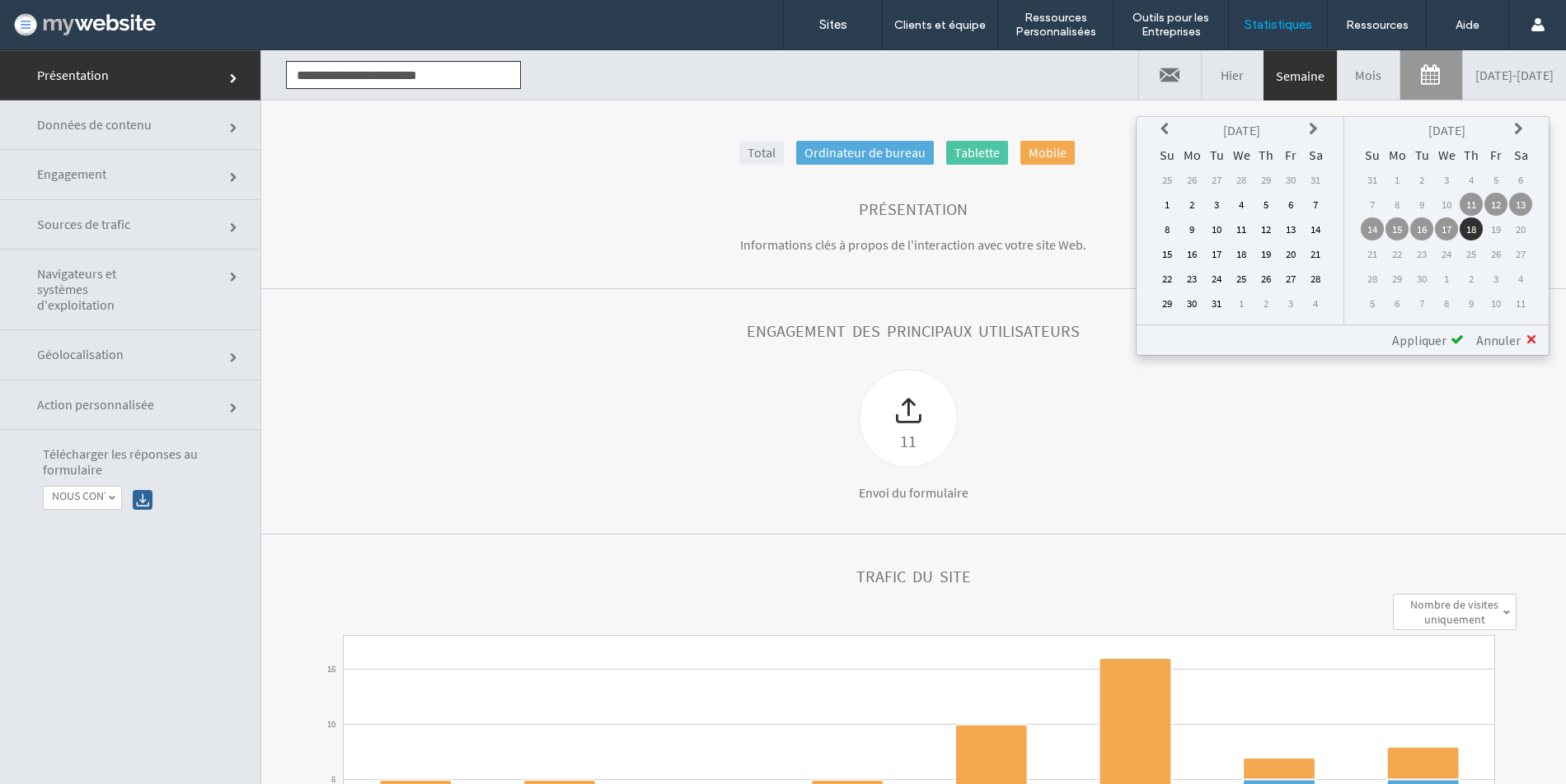
click at [1170, 132] on icon at bounding box center [1167, 129] width 13 height 13
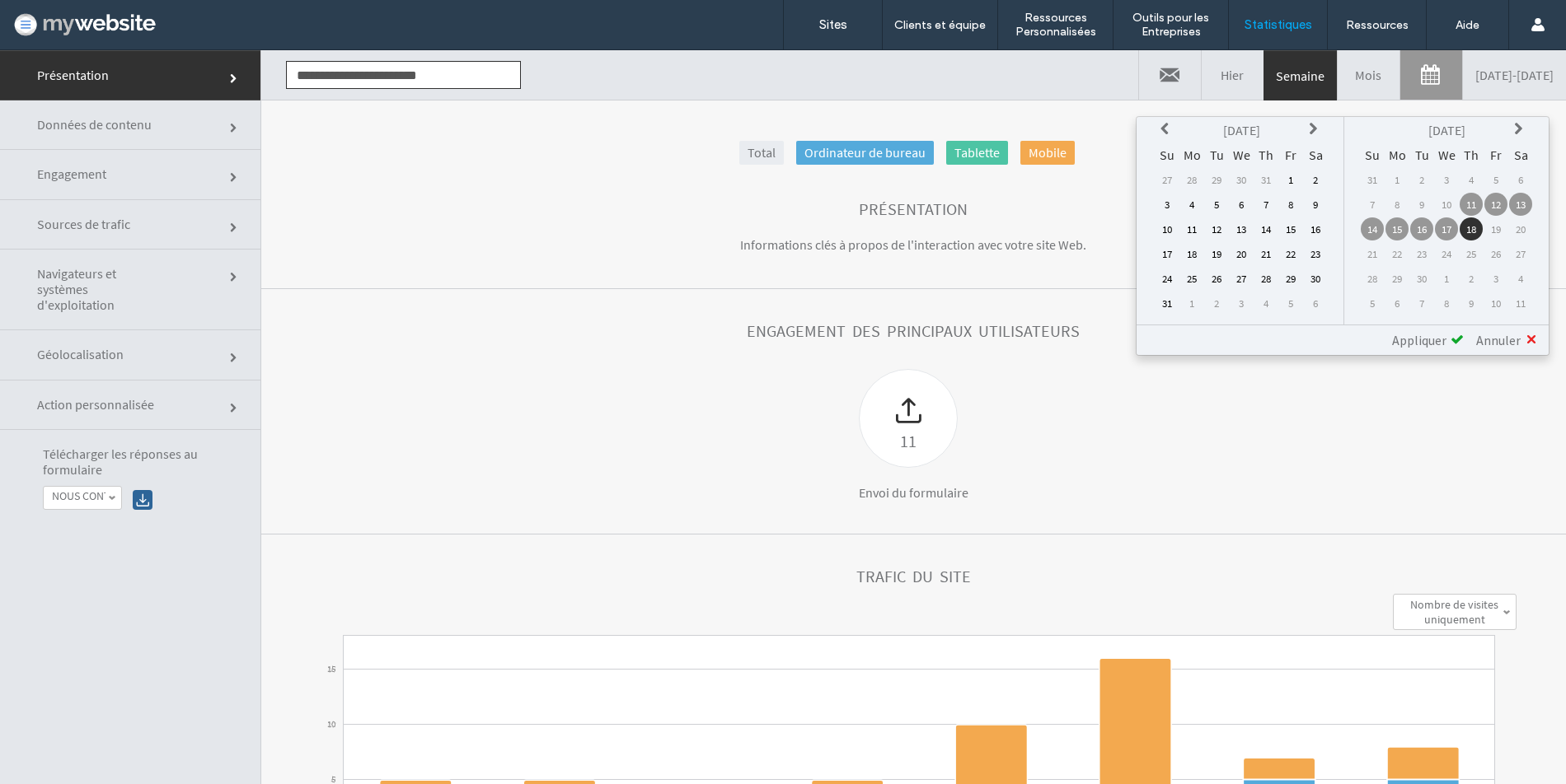
click at [1170, 132] on icon at bounding box center [1167, 129] width 13 height 13
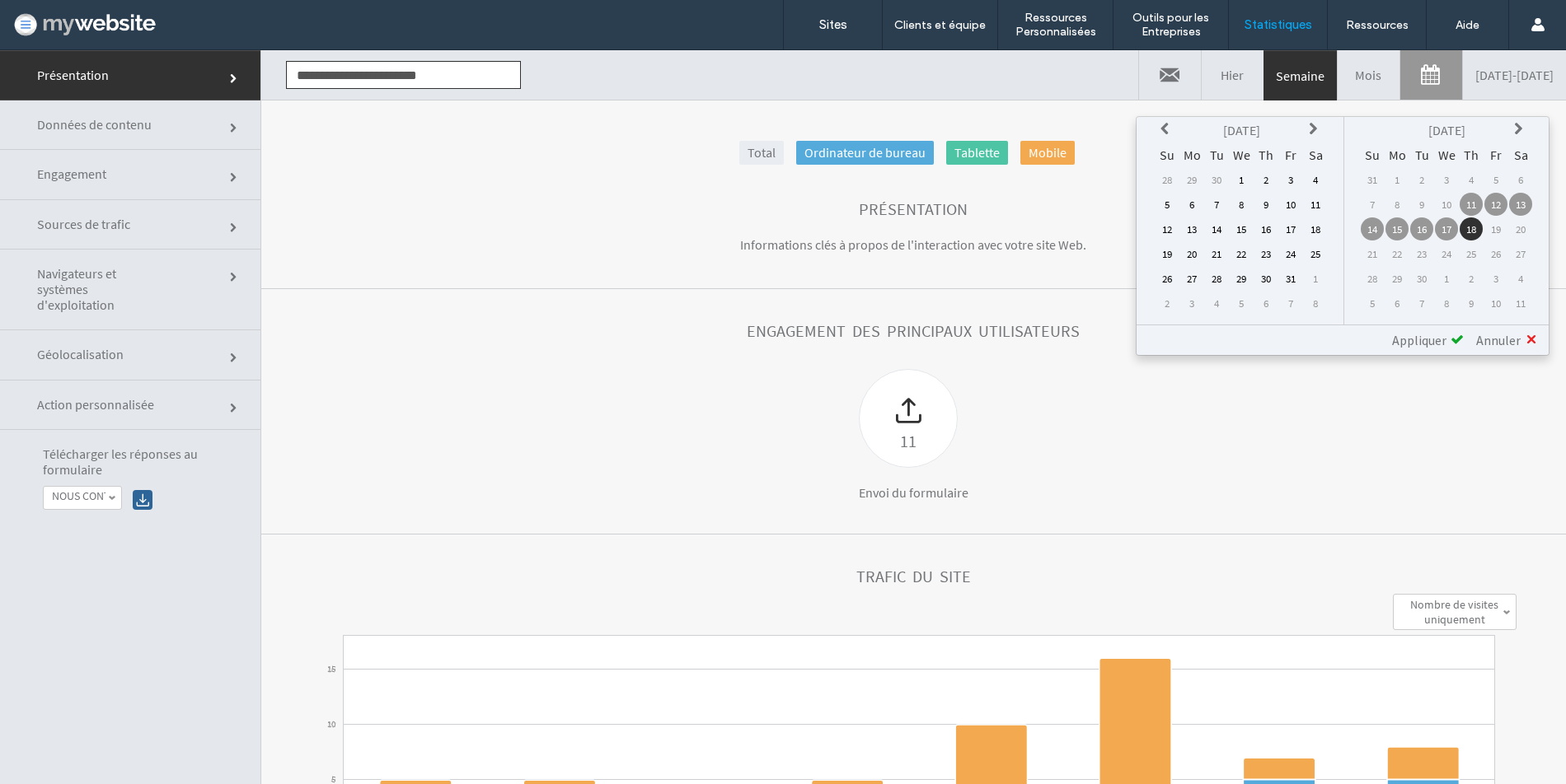
click at [1170, 132] on icon at bounding box center [1167, 129] width 13 height 13
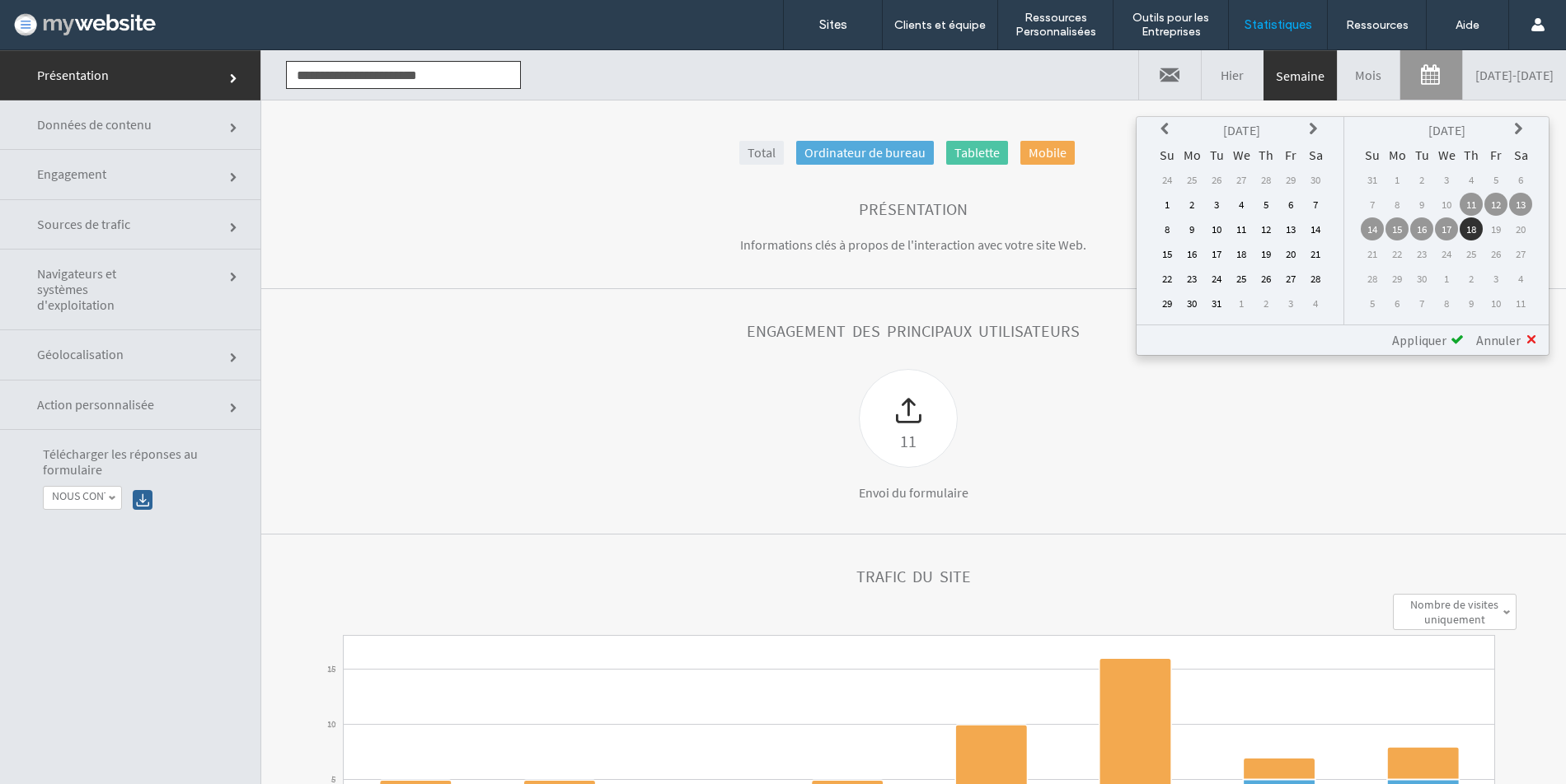
click at [1170, 132] on icon at bounding box center [1167, 129] width 13 height 13
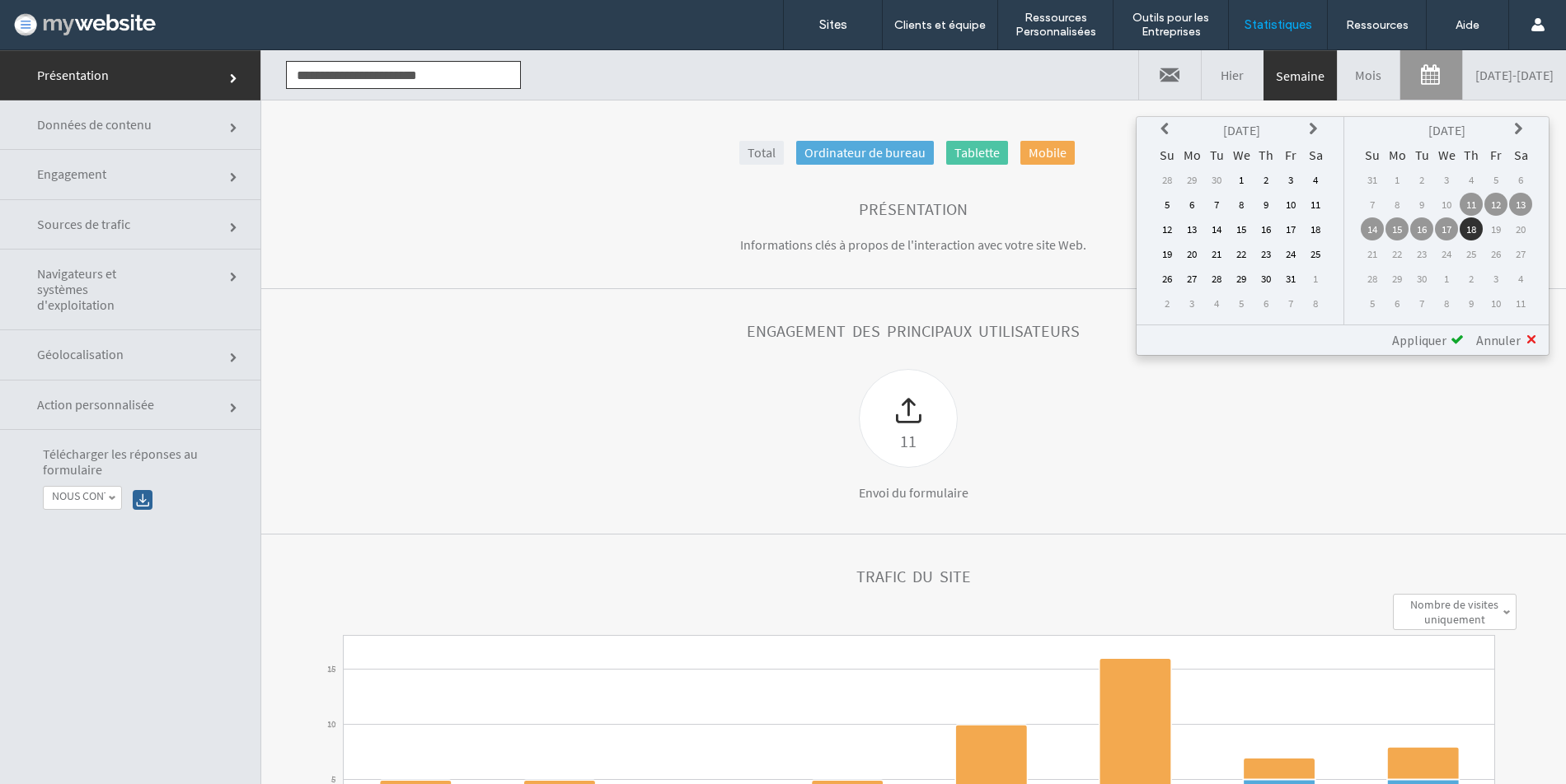
click at [1170, 132] on icon at bounding box center [1167, 129] width 13 height 13
click at [1217, 185] on td "1" at bounding box center [1216, 179] width 23 height 23
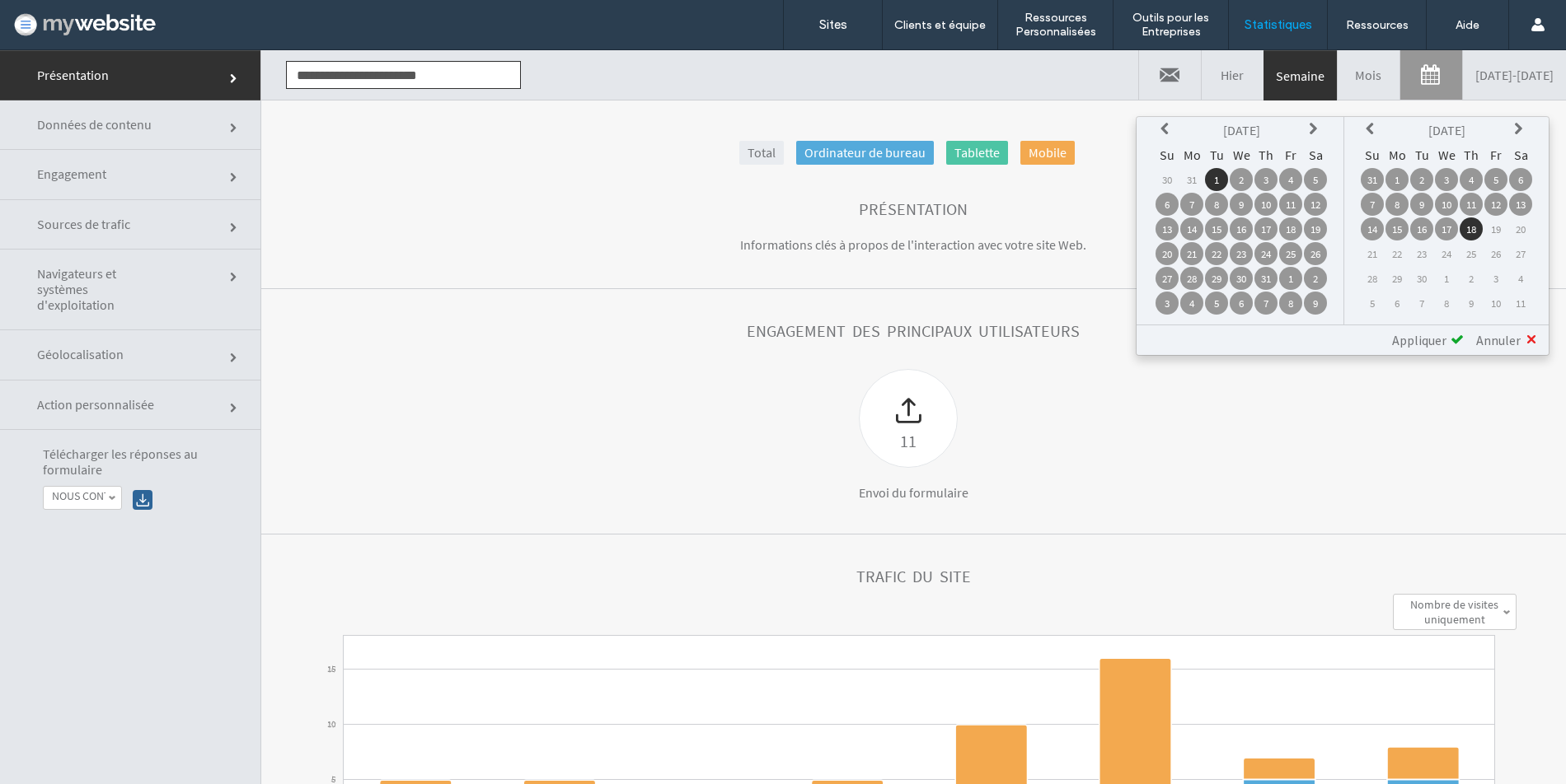
click at [1417, 336] on span "Appliquer" at bounding box center [1419, 341] width 55 height 17
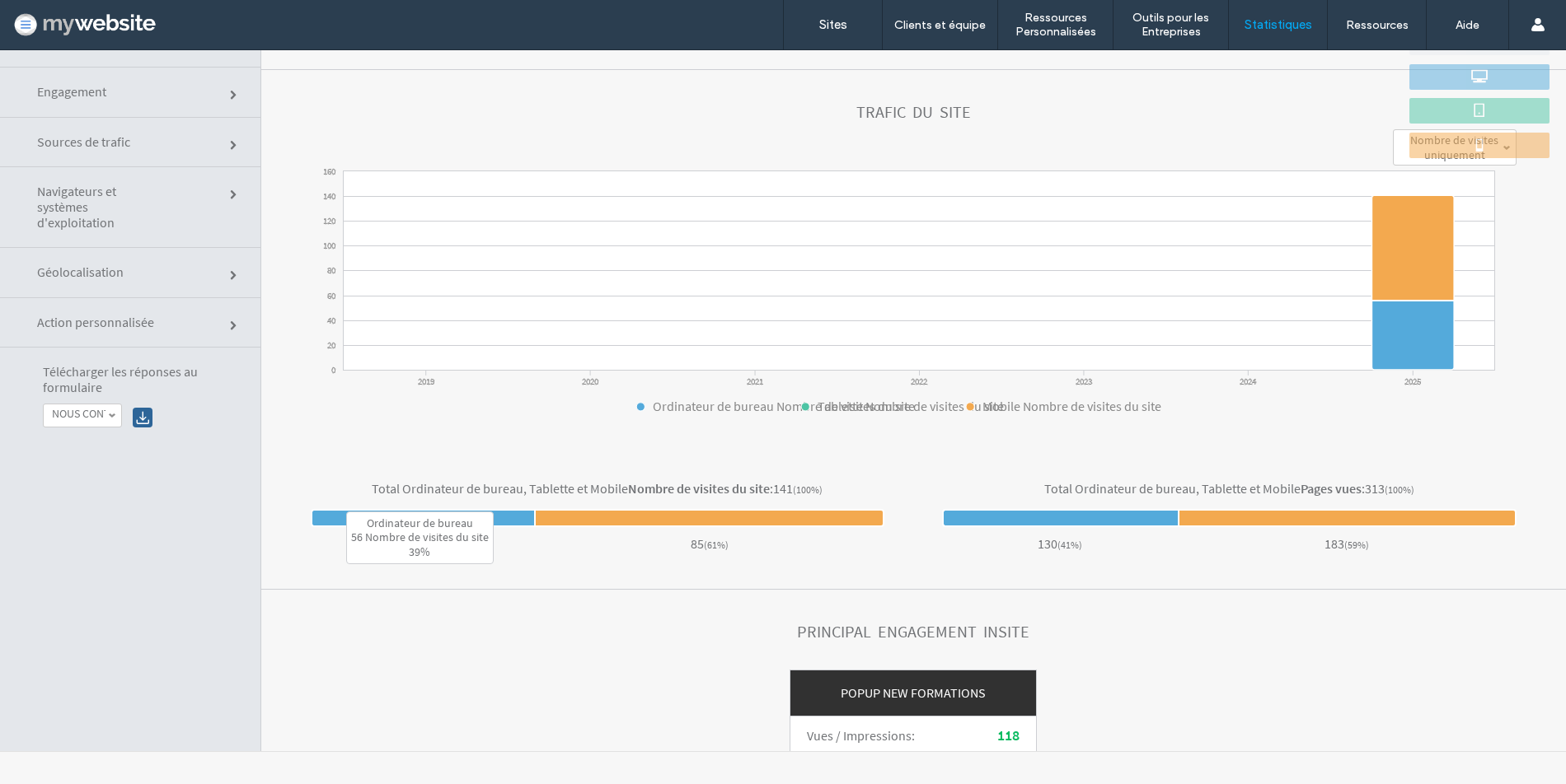
scroll to position [389, 0]
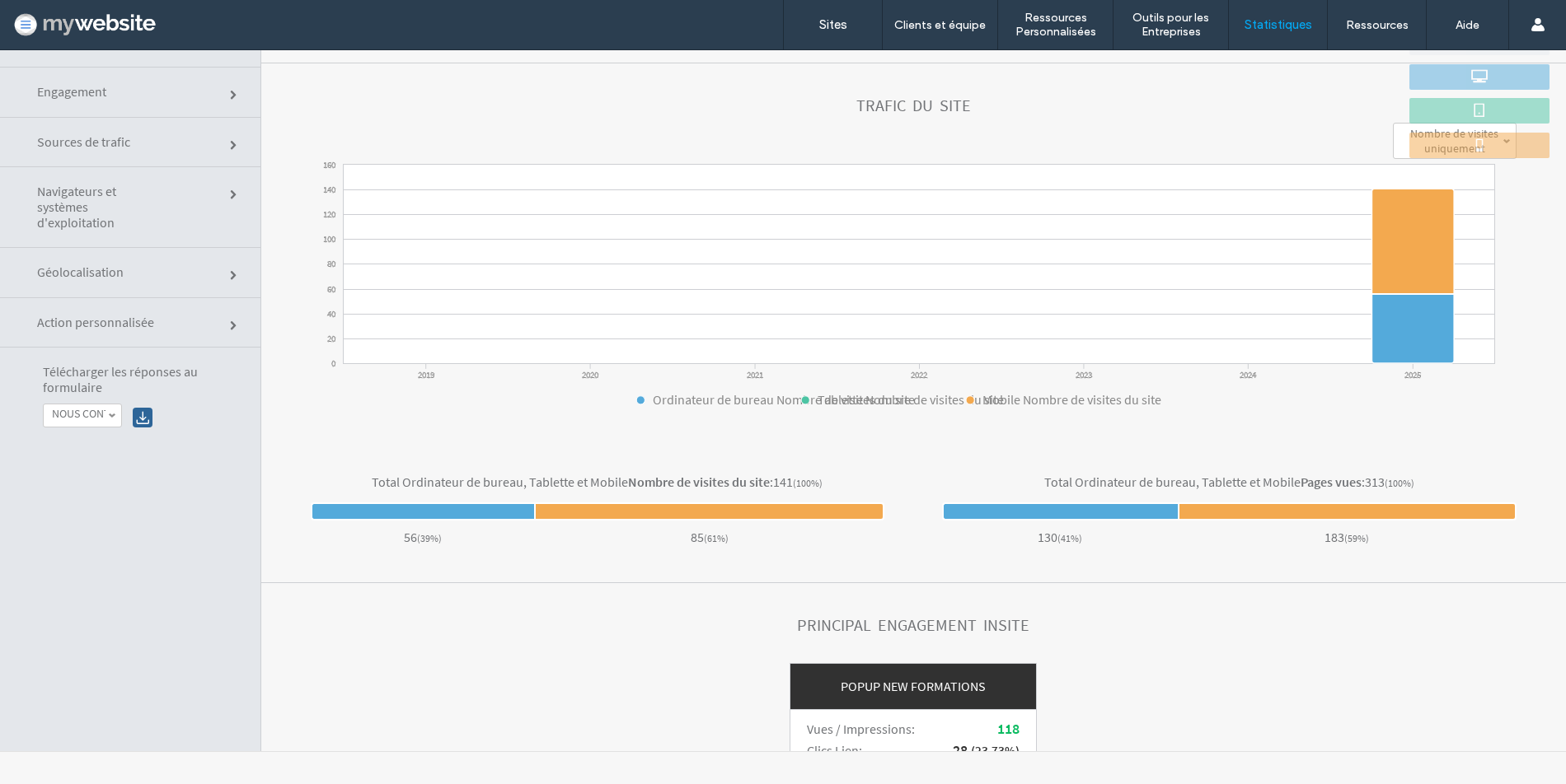
click at [71, 412] on label "NOUS CONTACTER" at bounding box center [79, 414] width 54 height 14
click at [77, 508] on label "Formulaire newsletter BL Institut" at bounding box center [103, 497] width 102 height 41
click at [135, 415] on div at bounding box center [142, 418] width 19 height 19
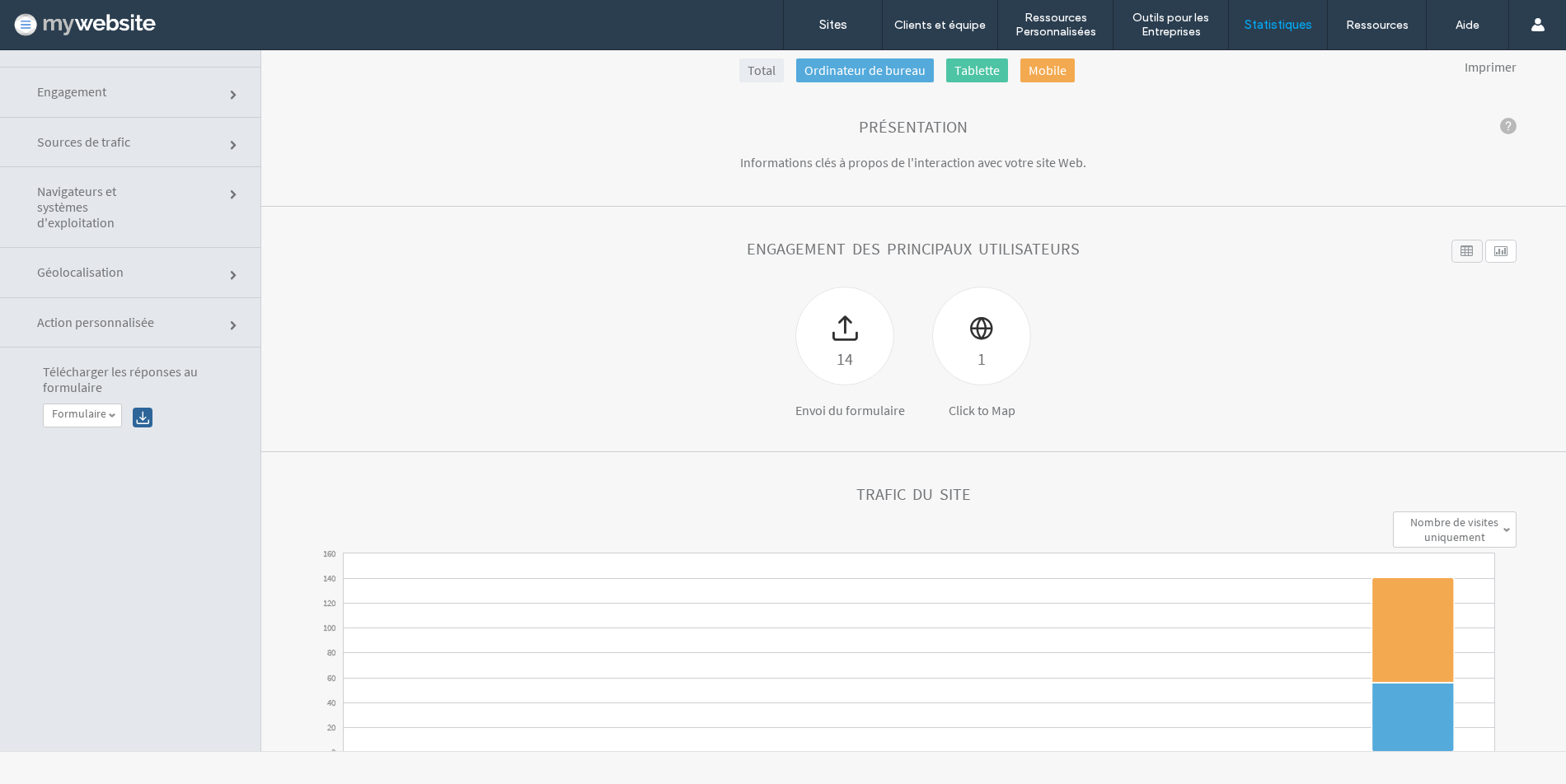
scroll to position [0, 0]
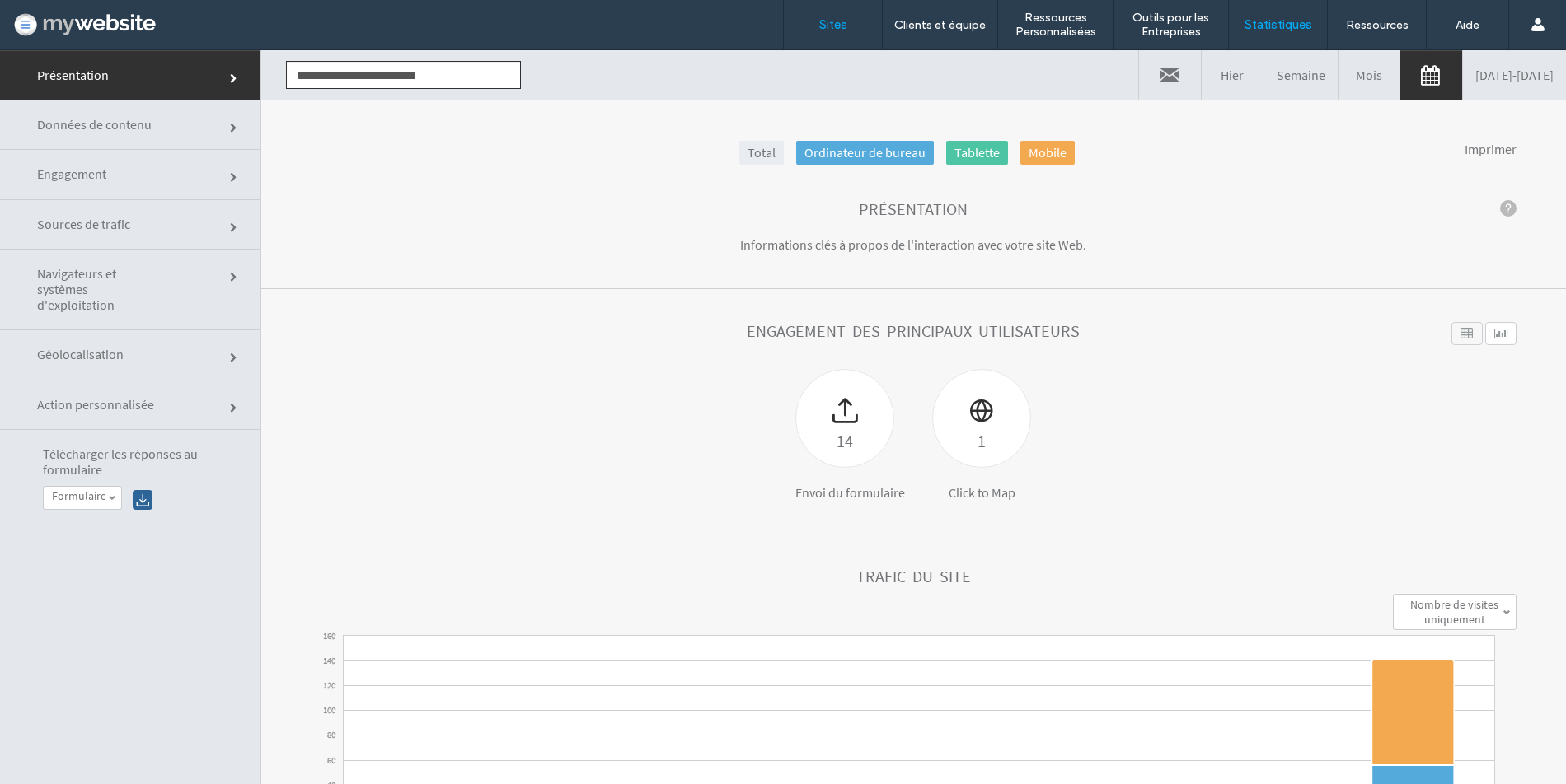
click at [839, 31] on label "Sites" at bounding box center [834, 25] width 28 height 15
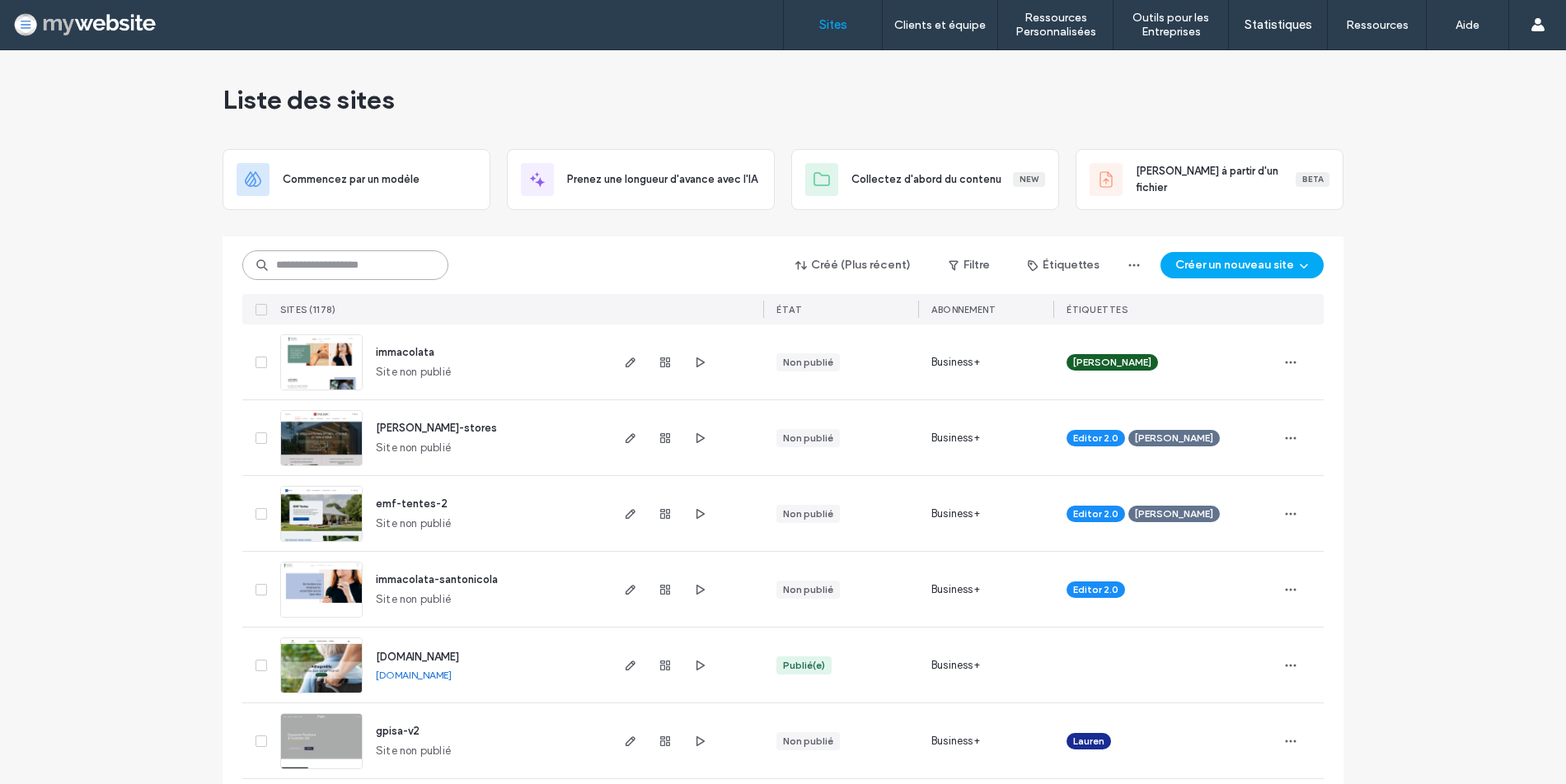
click at [345, 273] on input at bounding box center [345, 265] width 206 height 30
type input "********"
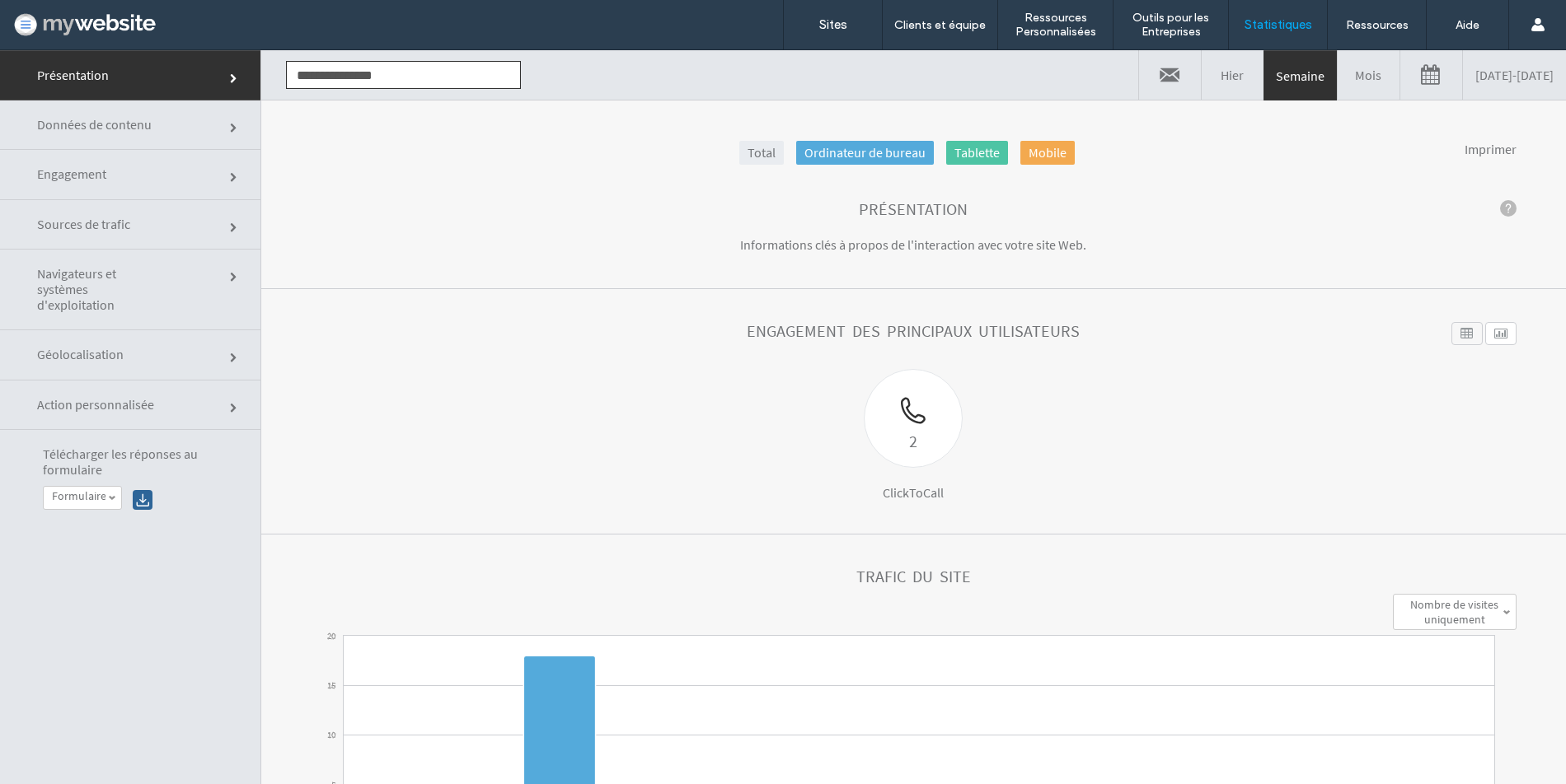
click at [83, 510] on div "**********" at bounding box center [130, 479] width 261 height 99
click at [84, 505] on link "Formulaire de contact du site" at bounding box center [82, 498] width 77 height 22
click at [104, 559] on label "Contactez-nous pour être recontacté(e)" at bounding box center [103, 566] width 102 height 41
click at [88, 494] on label "Contactez-nous pour être recontacté(e)" at bounding box center [79, 495] width 54 height 14
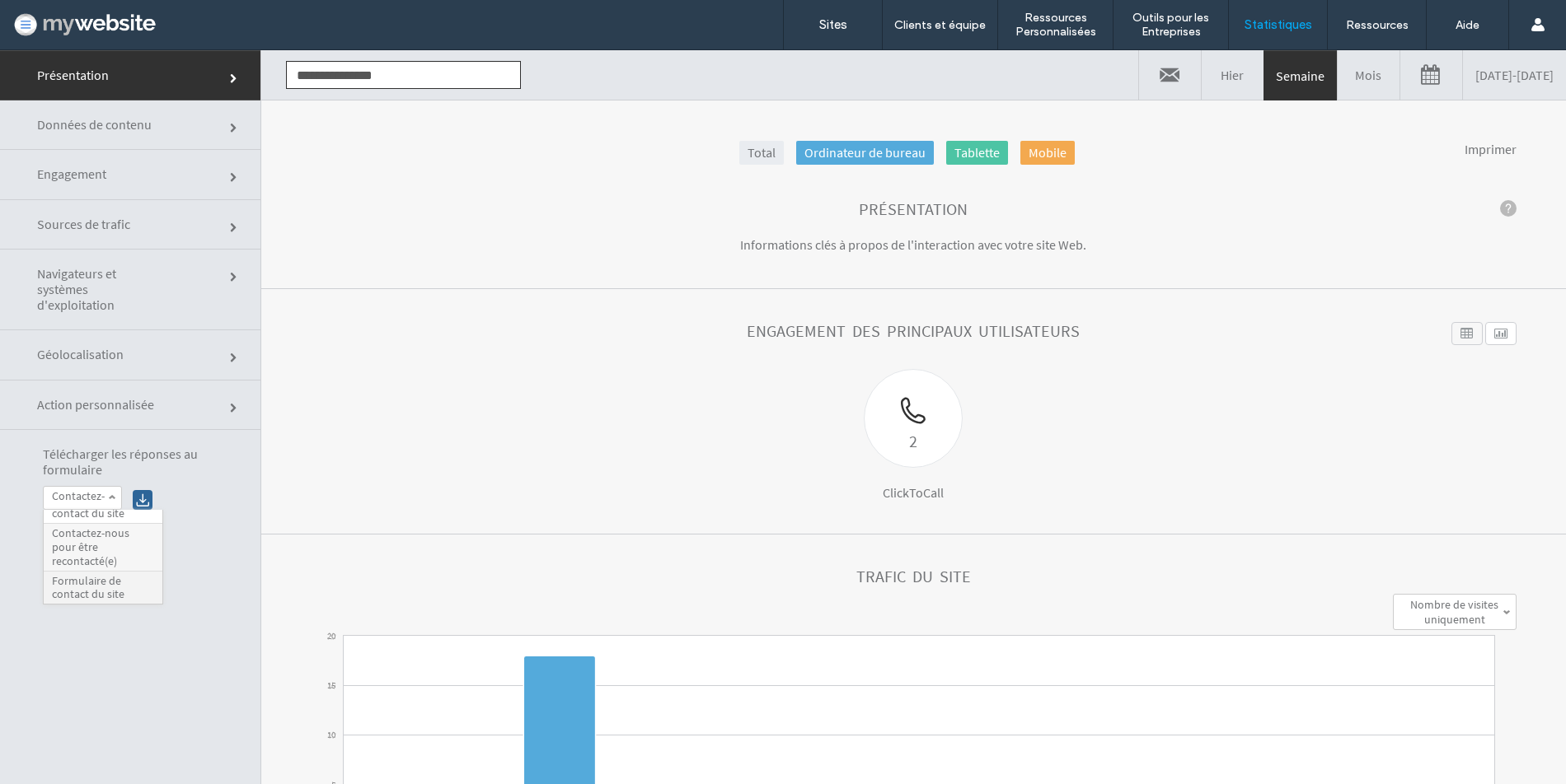
click at [84, 592] on label "Formulaire de contact du site" at bounding box center [103, 588] width 102 height 28
click at [53, 496] on label "Formulaire de contact du site" at bounding box center [79, 495] width 54 height 14
click at [82, 533] on label "Formulaire de contact du site" at bounding box center [103, 526] width 102 height 28
click at [89, 496] on label "Formulaire de contact du site" at bounding box center [79, 495] width 54 height 14
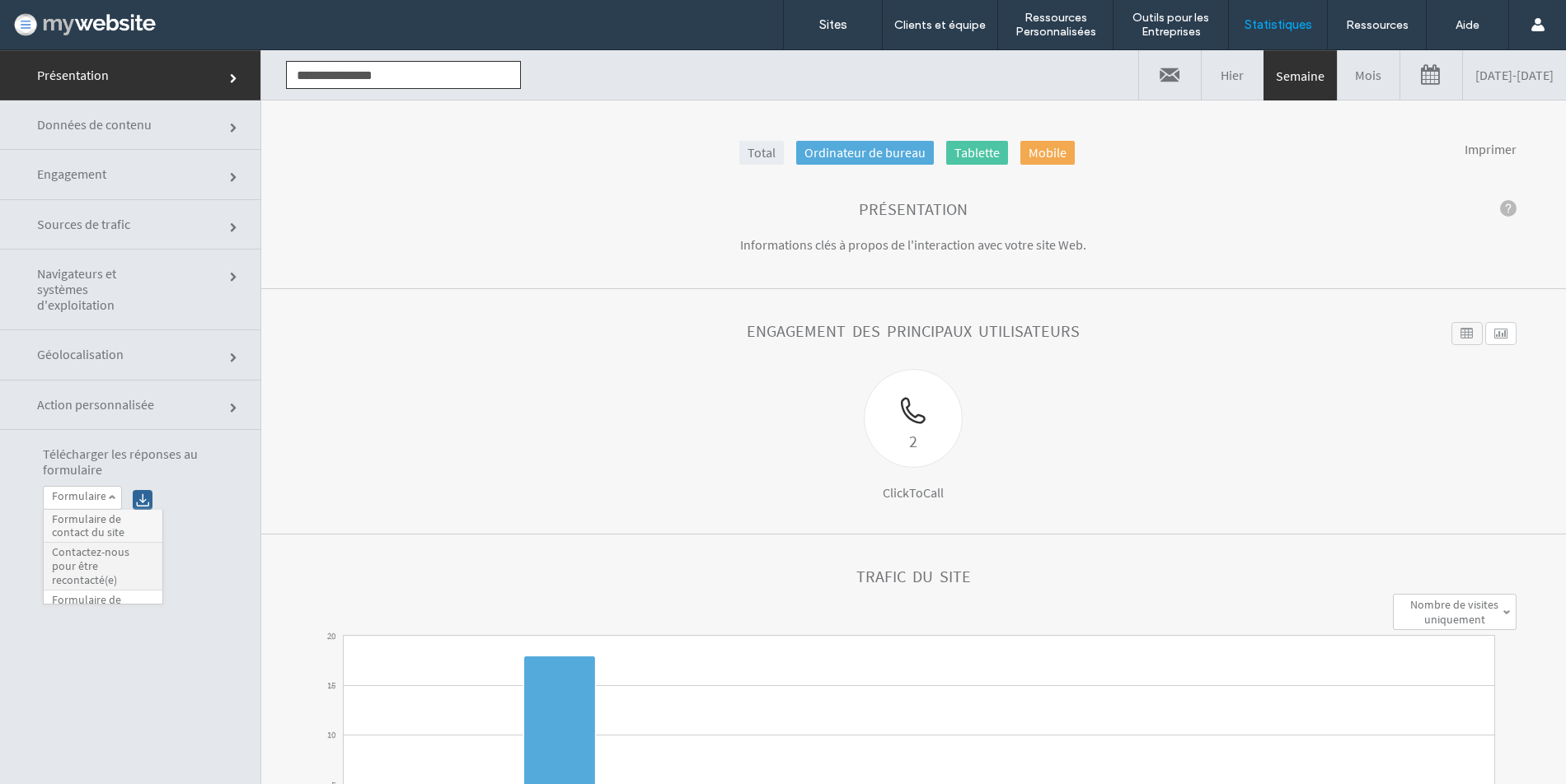
scroll to position [19, 0]
click at [90, 589] on label "Formulaire de contact du site" at bounding box center [103, 588] width 102 height 28
click at [1463, 92] on link "09/11/2025 - 09/18/2025" at bounding box center [1514, 74] width 103 height 49
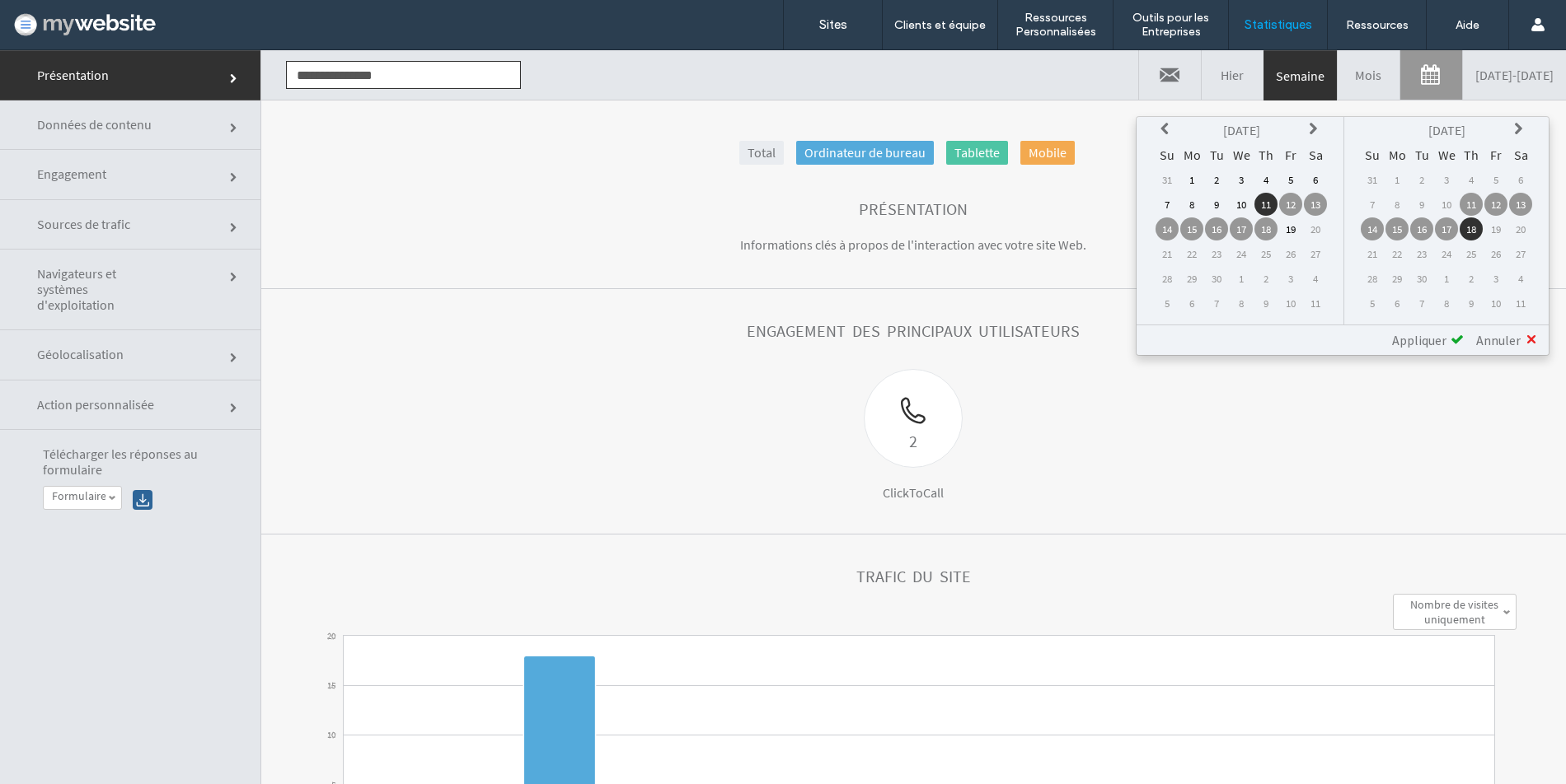
click at [1158, 130] on th at bounding box center [1167, 130] width 23 height 23
click at [1174, 177] on td "30" at bounding box center [1167, 179] width 23 height 23
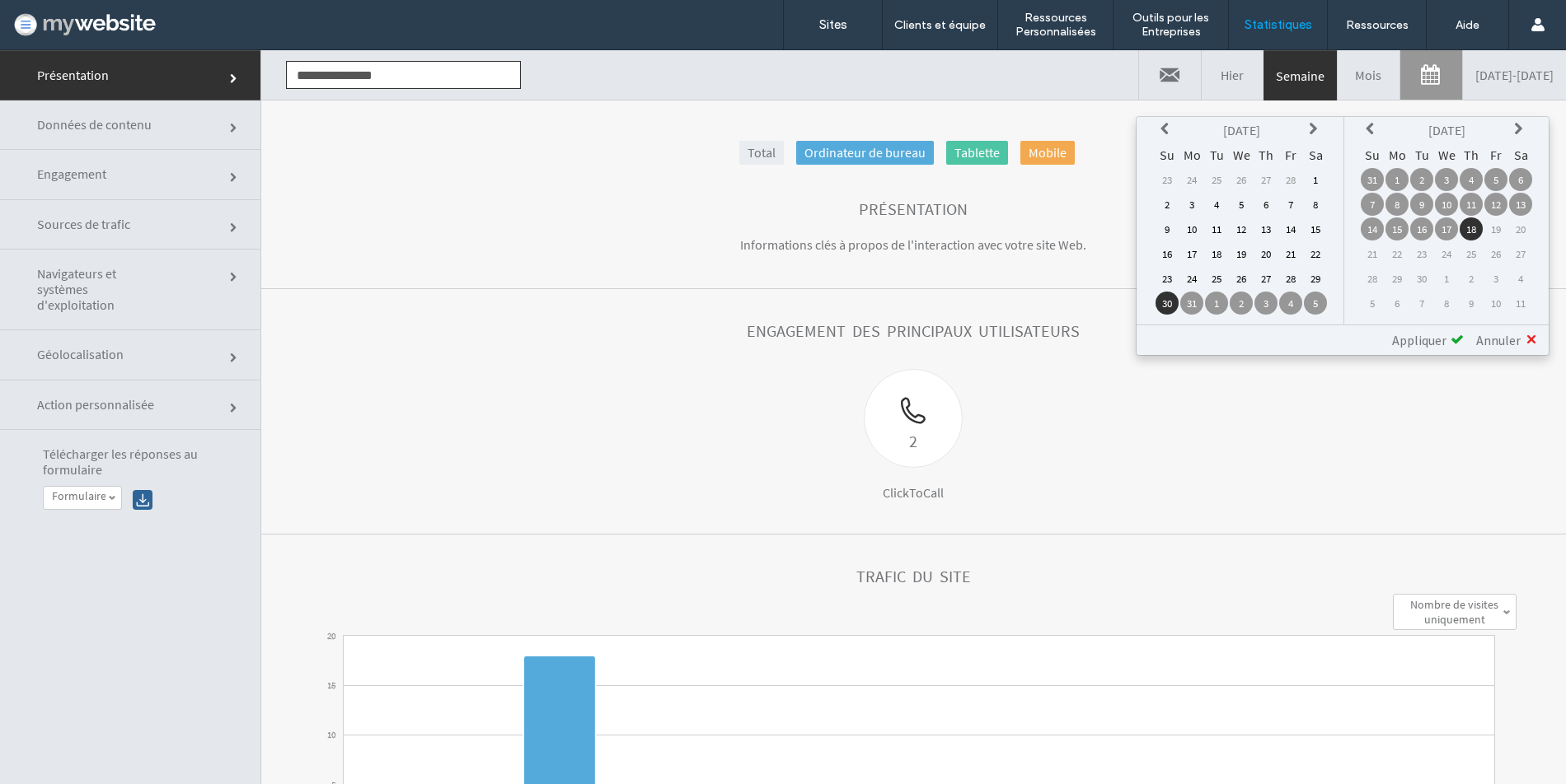
click at [1411, 334] on span "Appliquer" at bounding box center [1419, 341] width 55 height 17
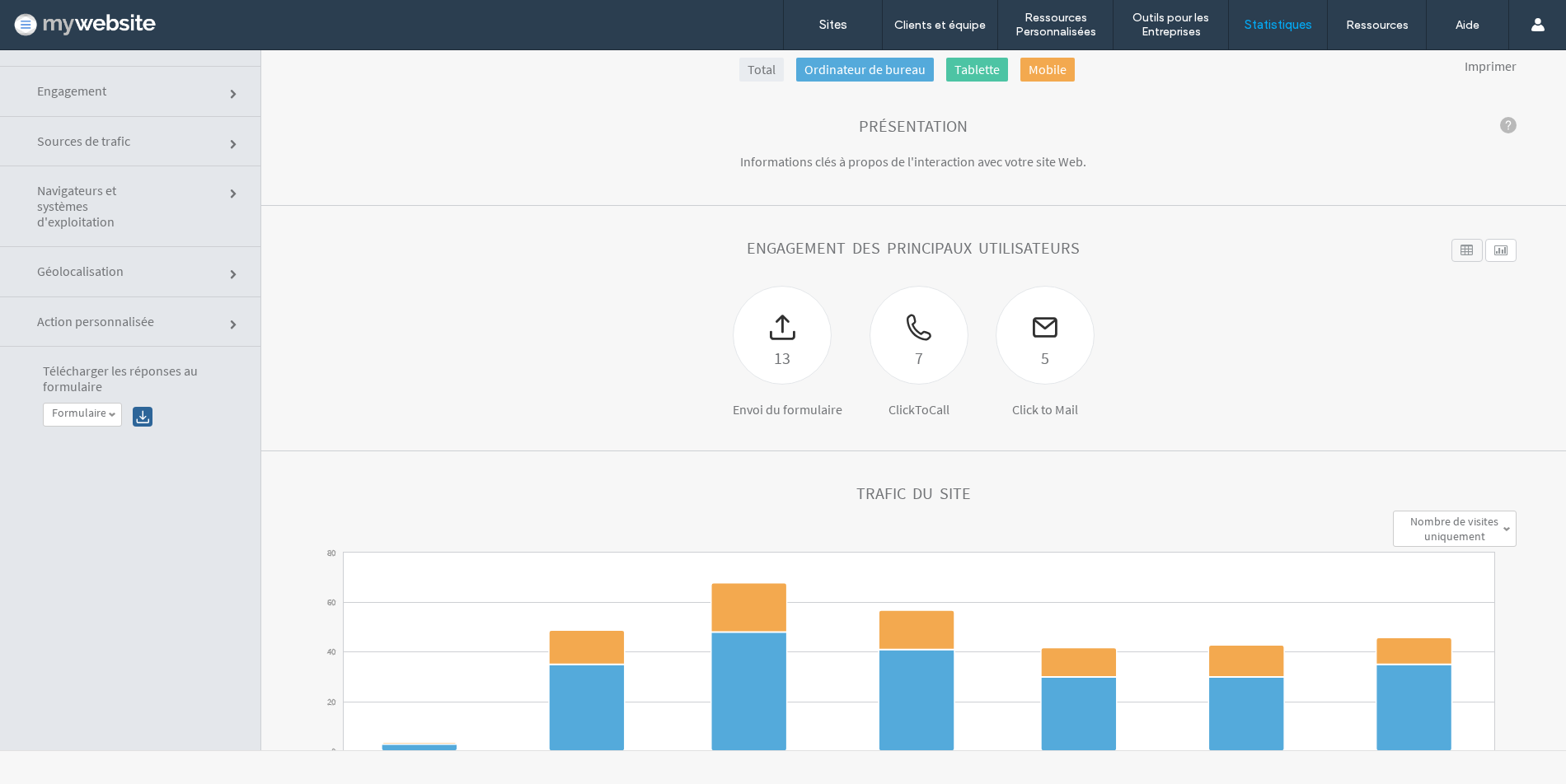
click at [145, 415] on div at bounding box center [142, 417] width 19 height 19
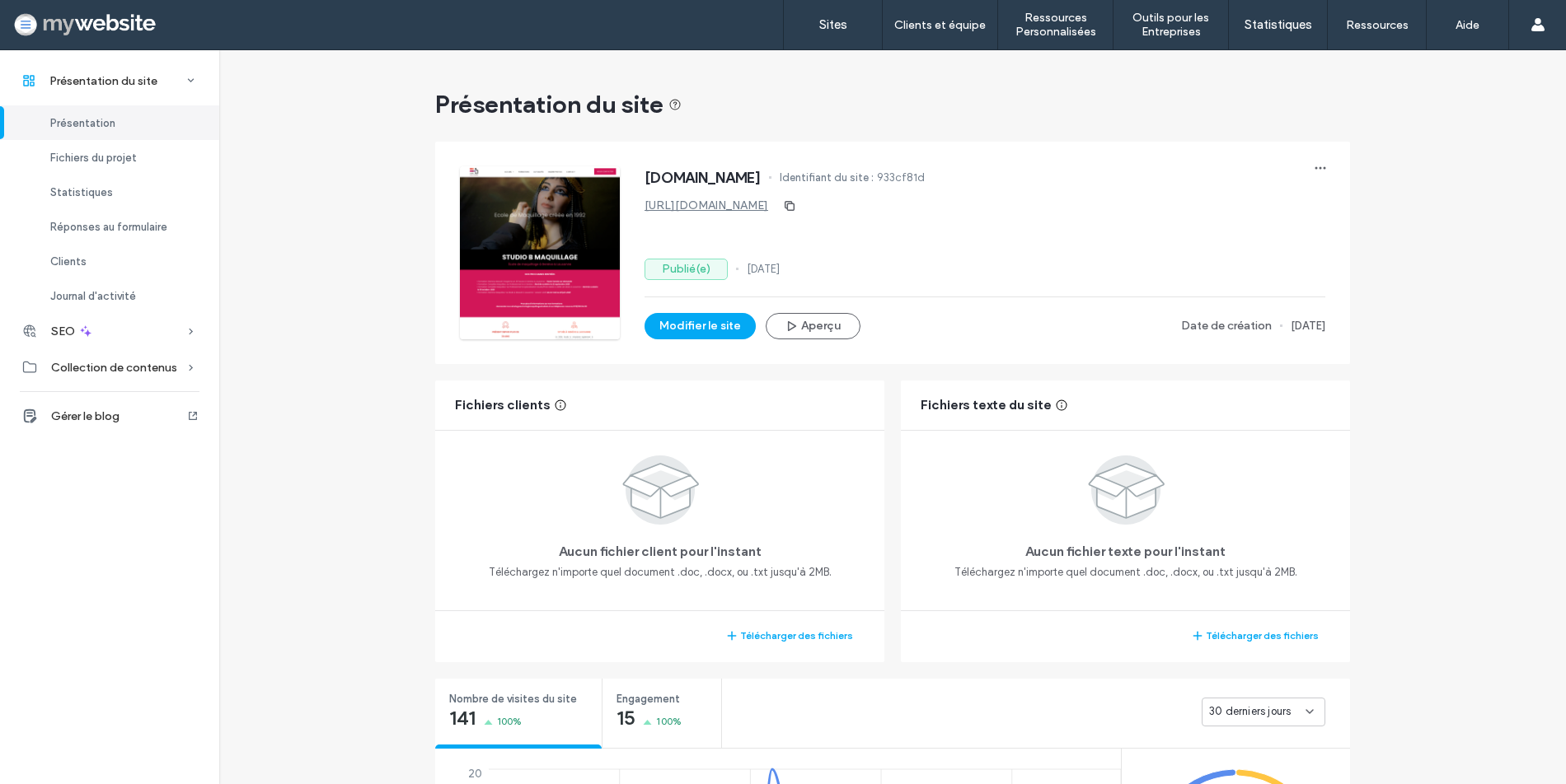
click at [644, 204] on link "[URL][DOMAIN_NAME]" at bounding box center [705, 205] width 123 height 14
click at [134, 24] on div at bounding box center [106, 24] width 188 height 26
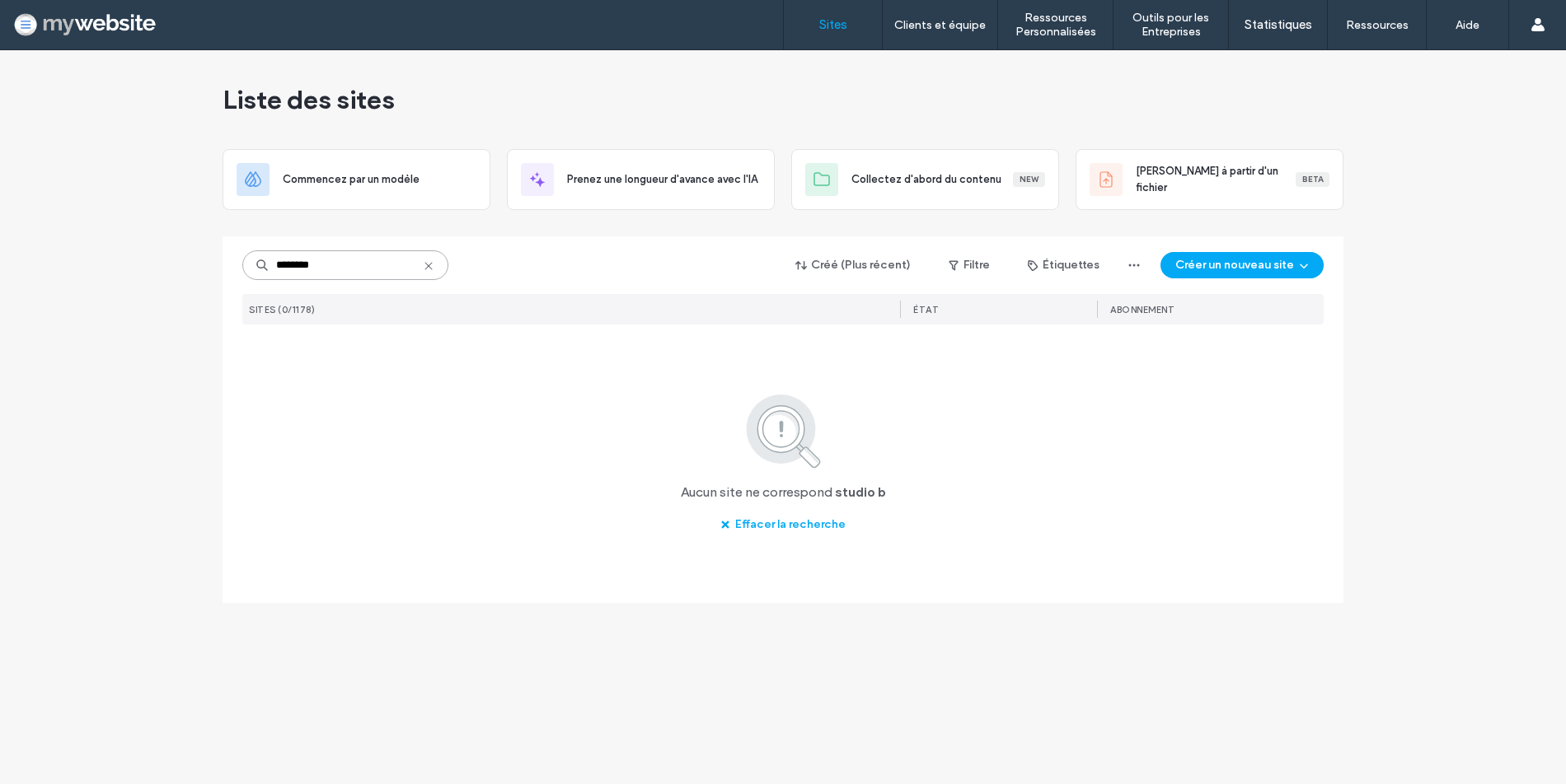
click at [306, 268] on input "********" at bounding box center [345, 265] width 206 height 30
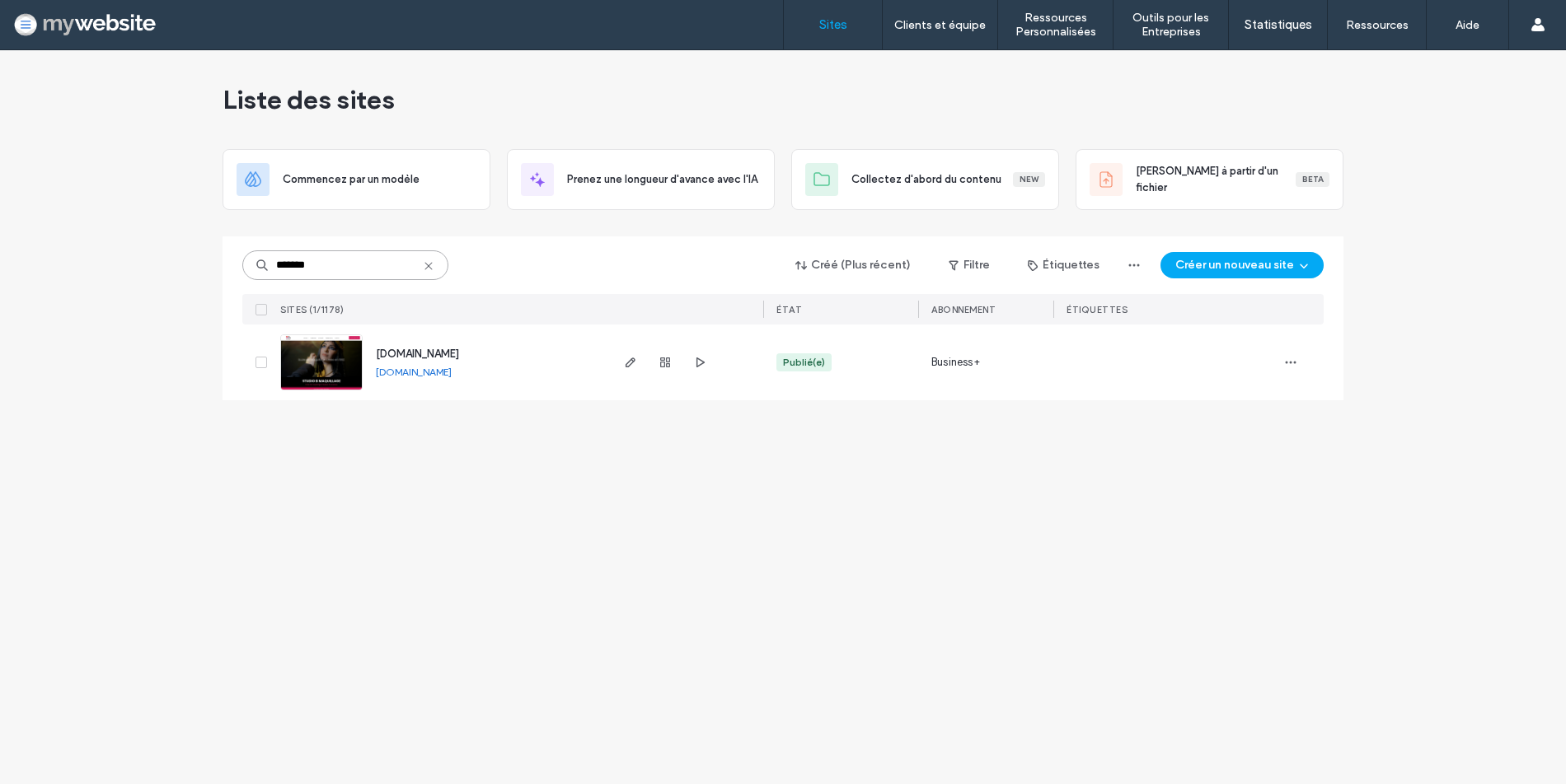
type input "*******"
click at [408, 360] on span "[DOMAIN_NAME]" at bounding box center [418, 353] width 84 height 12
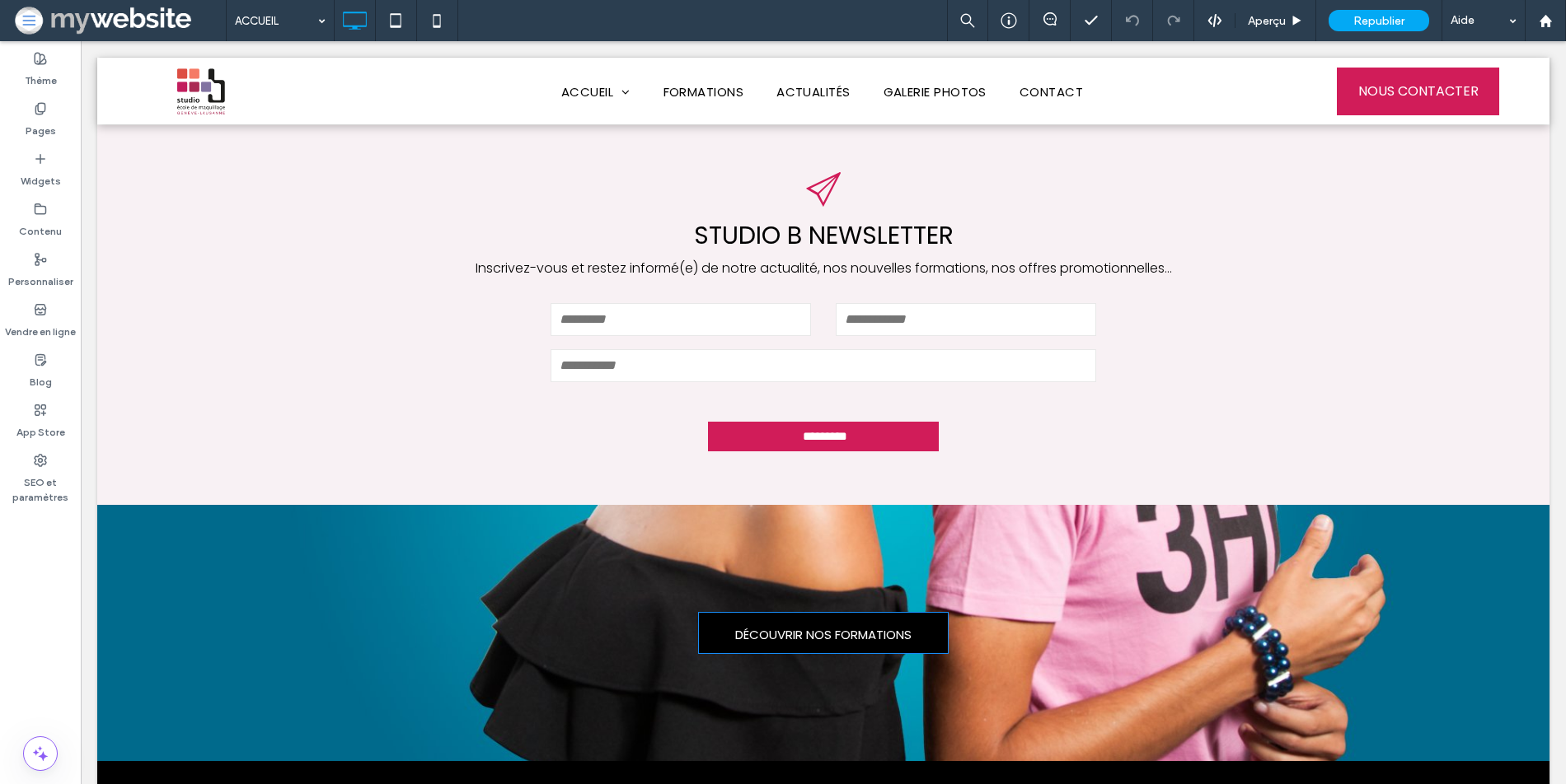
scroll to position [1833, 0]
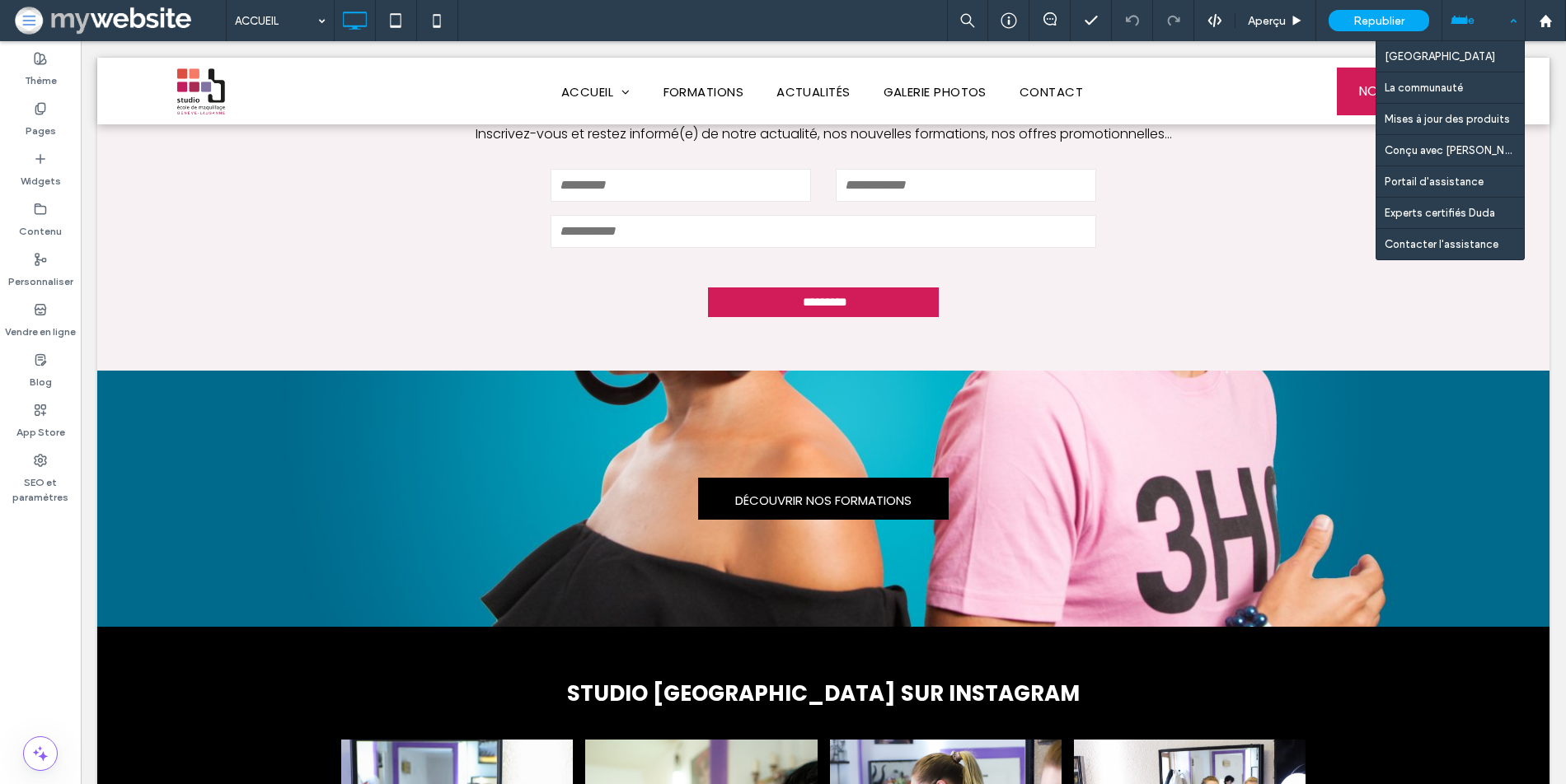
click at [1472, 28] on div "Aide" at bounding box center [1483, 20] width 83 height 41
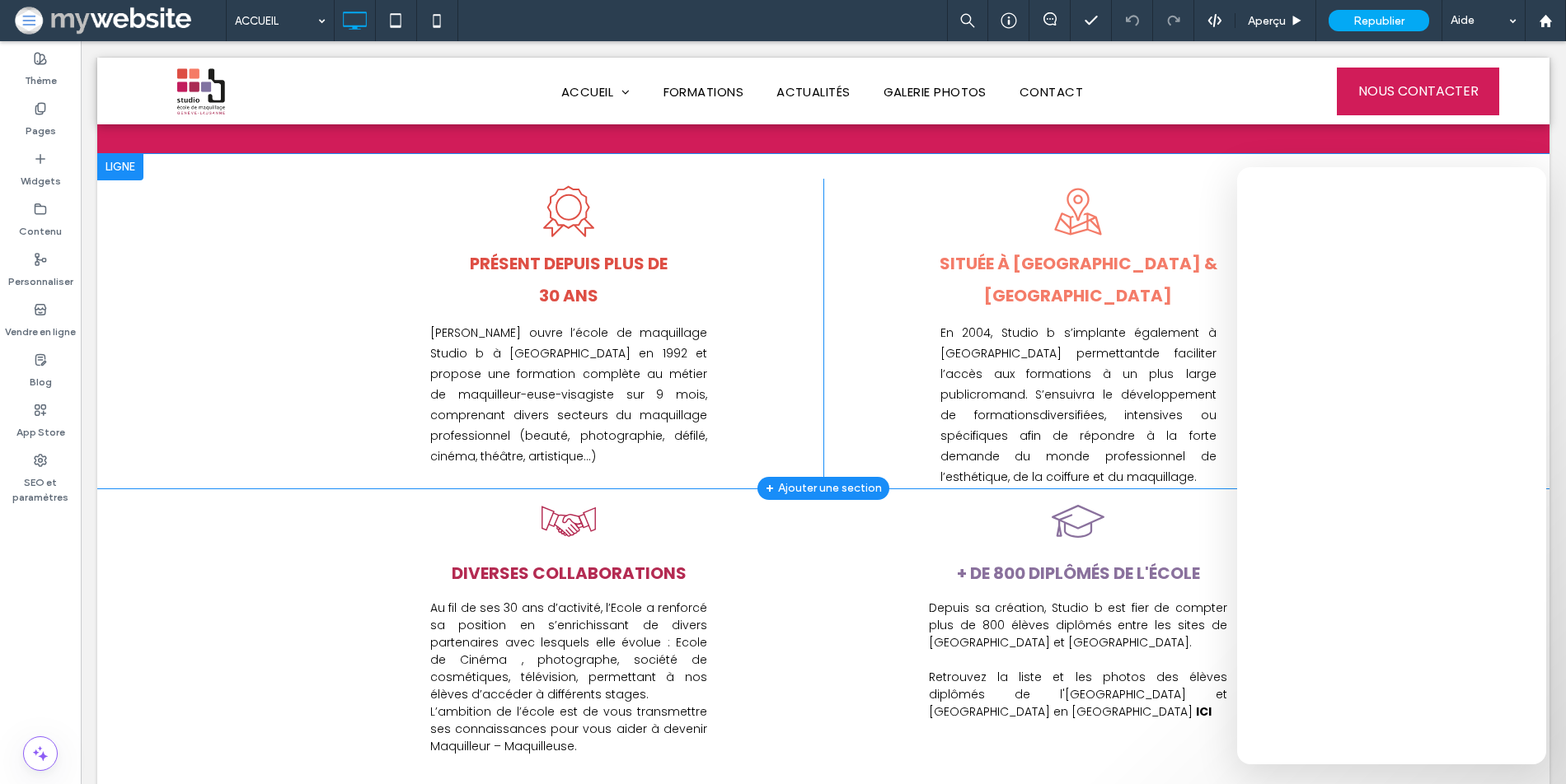
scroll to position [896, 0]
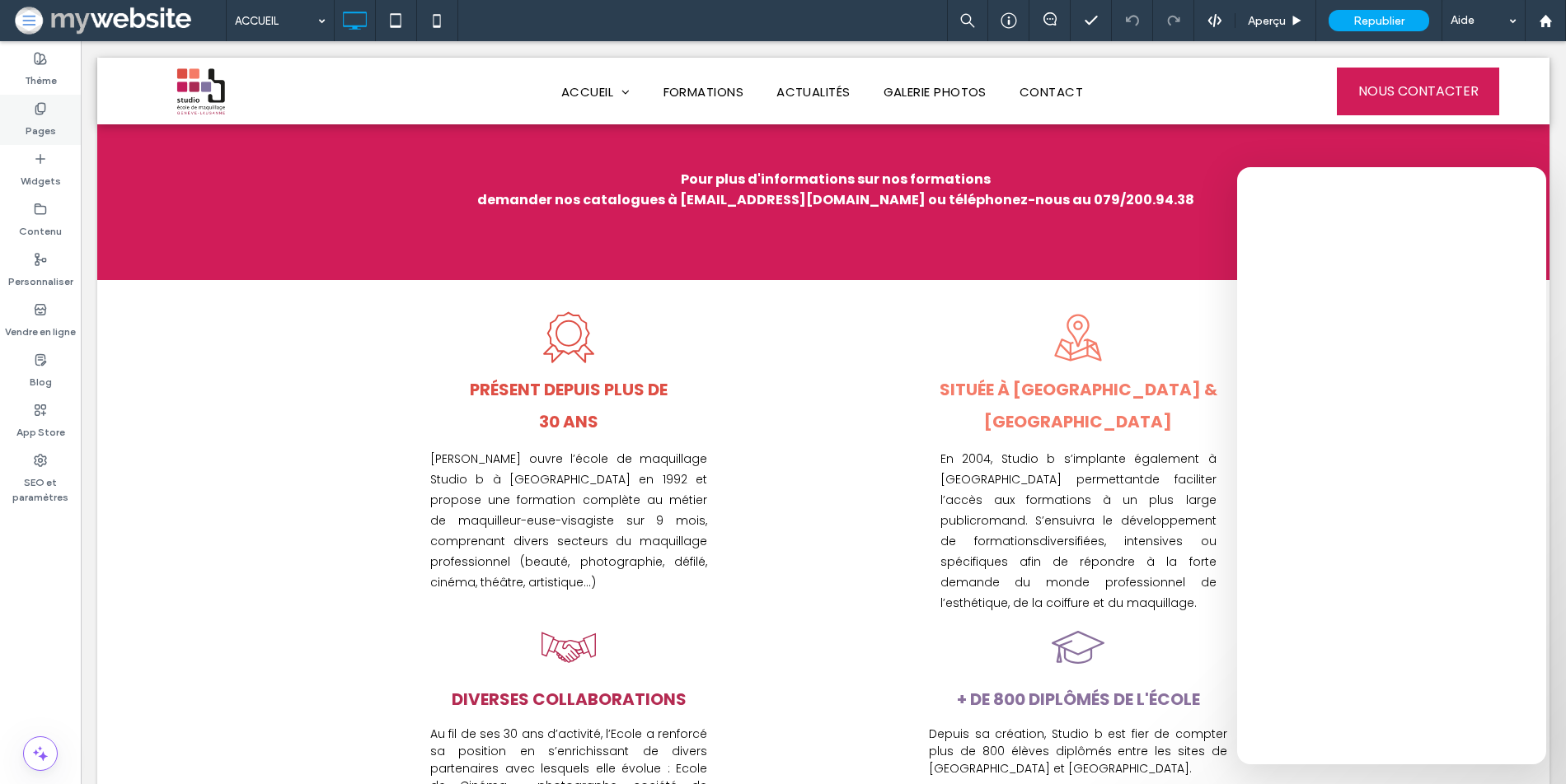
click at [31, 130] on label "Pages" at bounding box center [41, 126] width 31 height 23
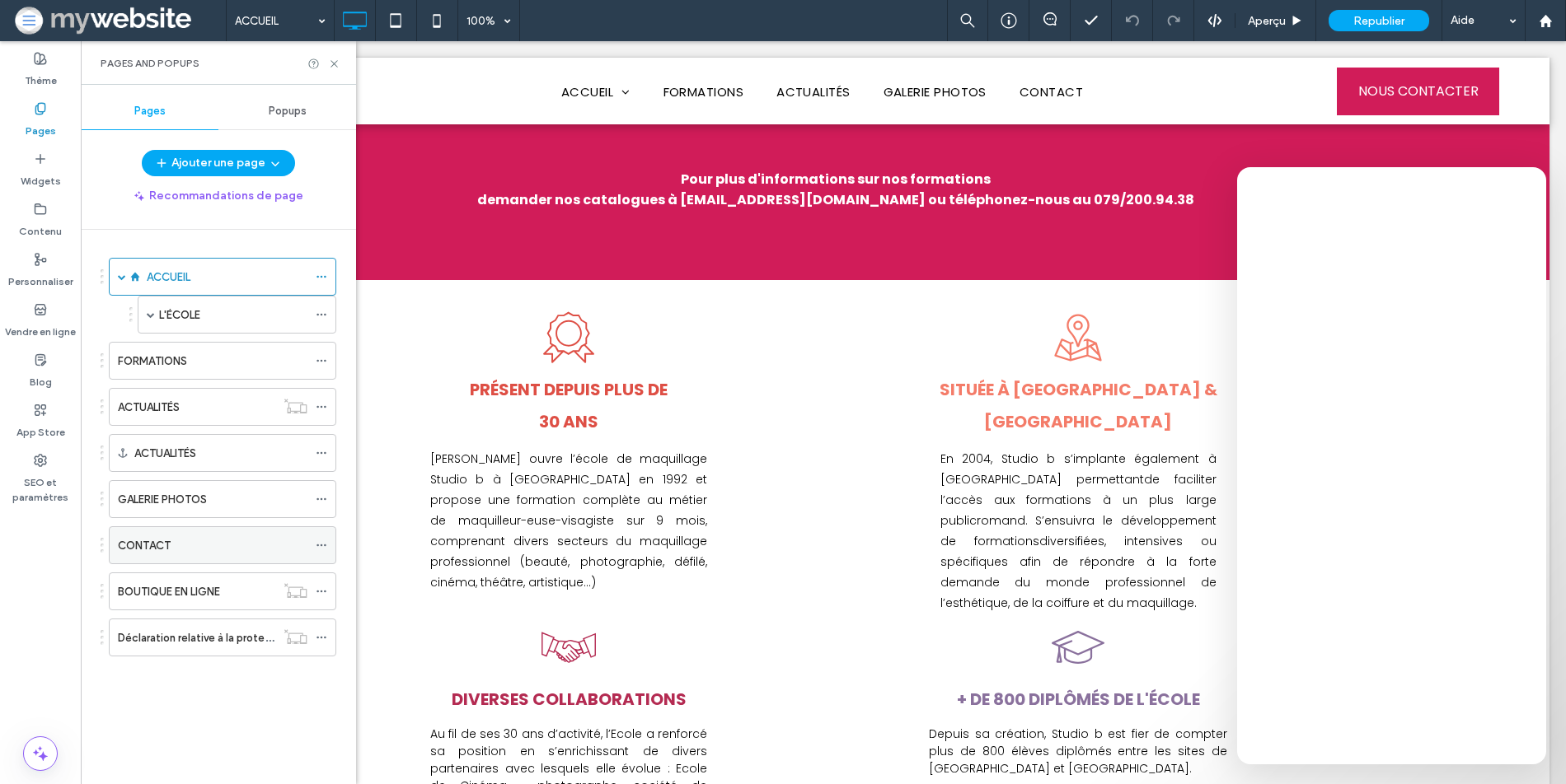
click at [174, 542] on div "CONTACT" at bounding box center [213, 546] width 189 height 18
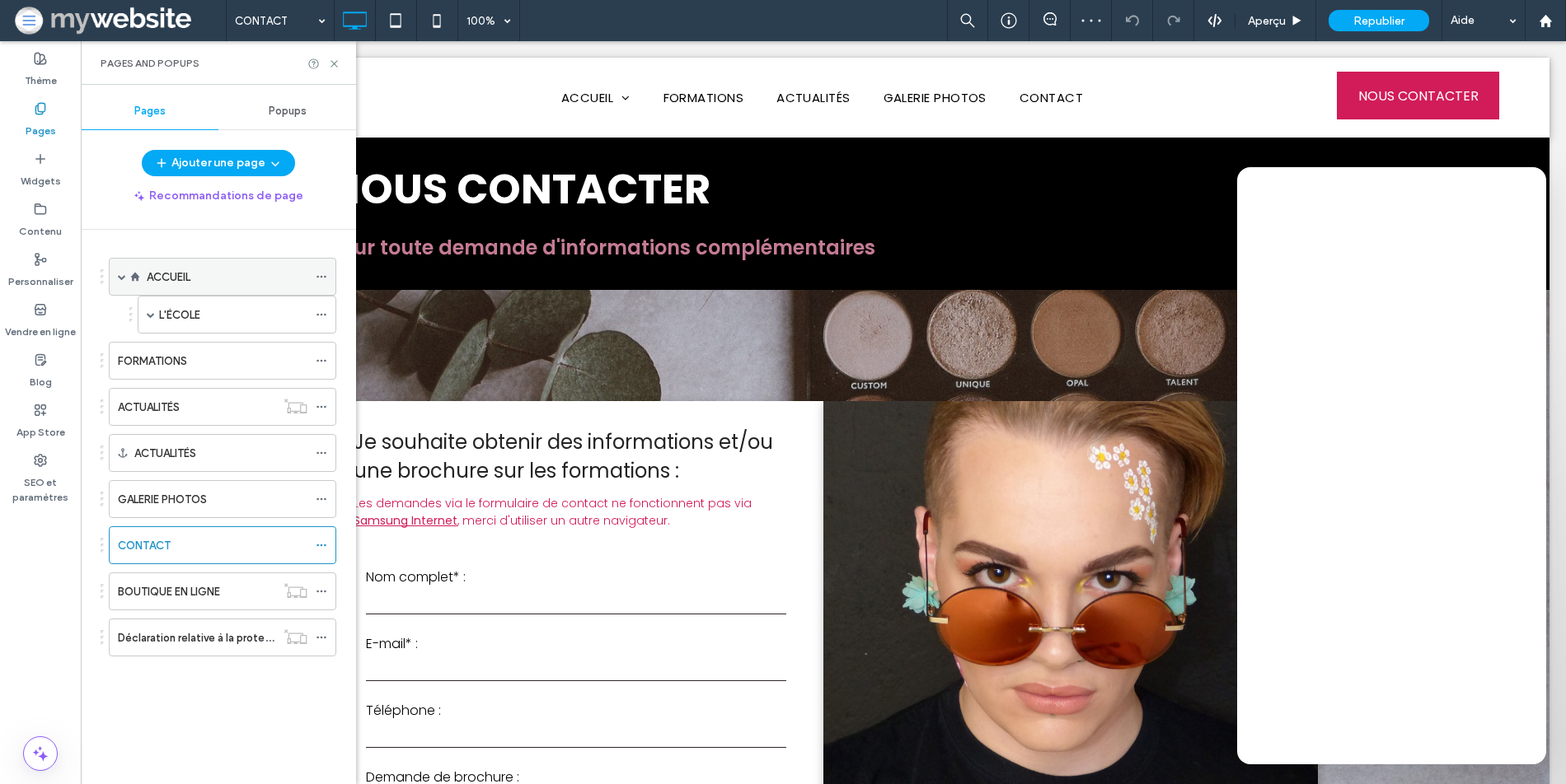
click at [257, 262] on div "ACCUEIL" at bounding box center [226, 276] width 161 height 36
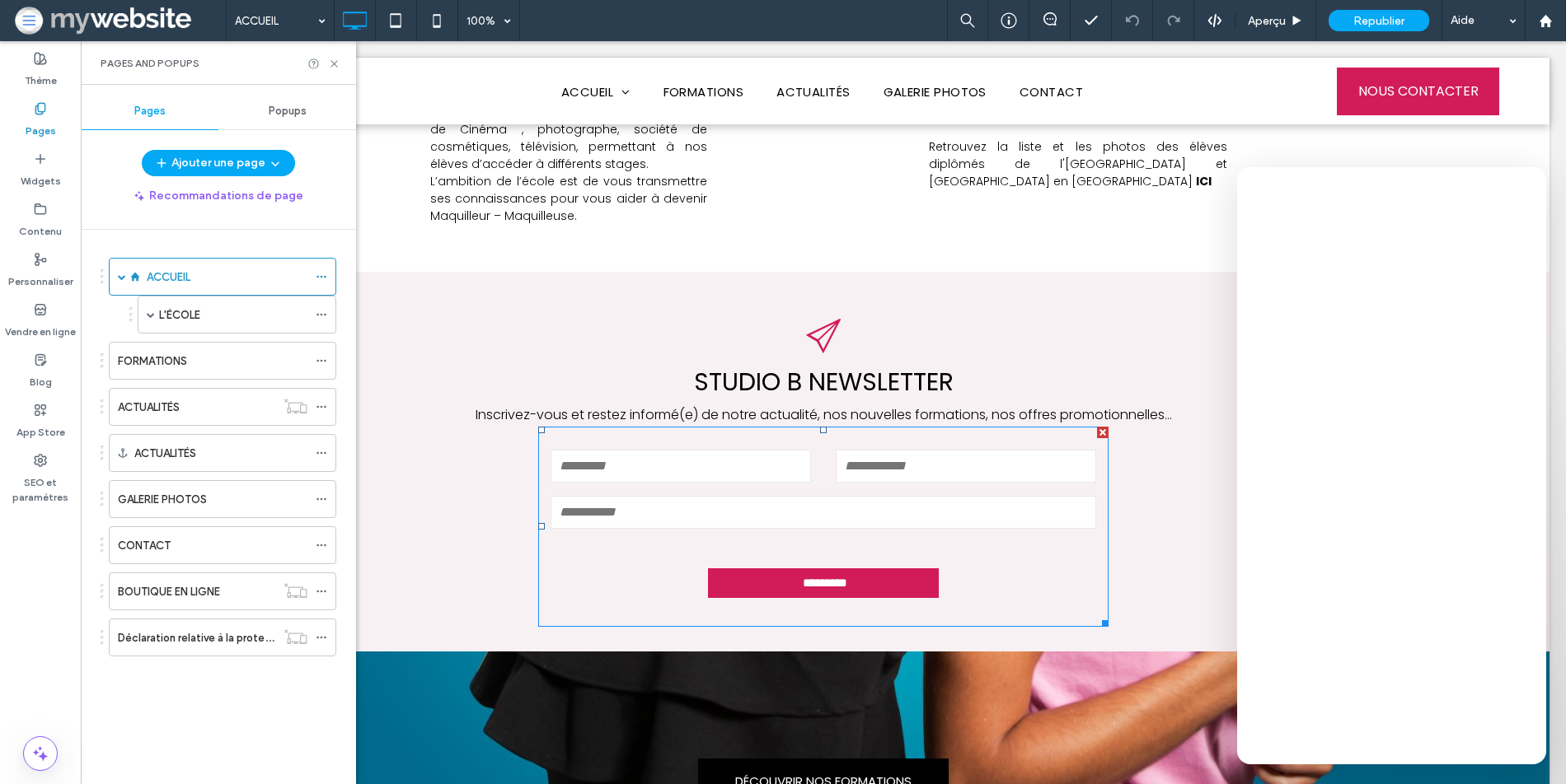
scroll to position [1568, 0]
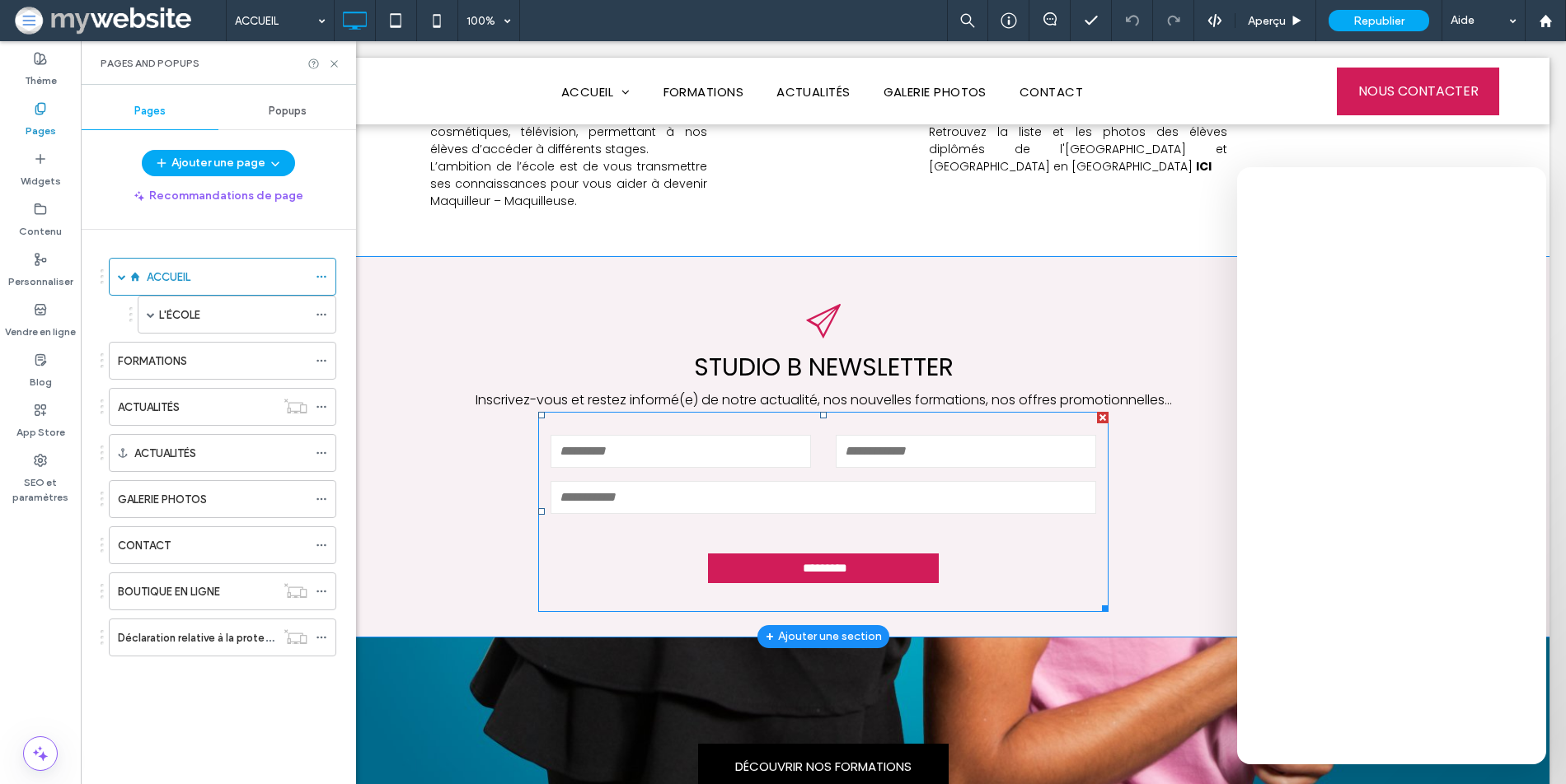
click at [681, 482] on input "email" at bounding box center [823, 498] width 546 height 33
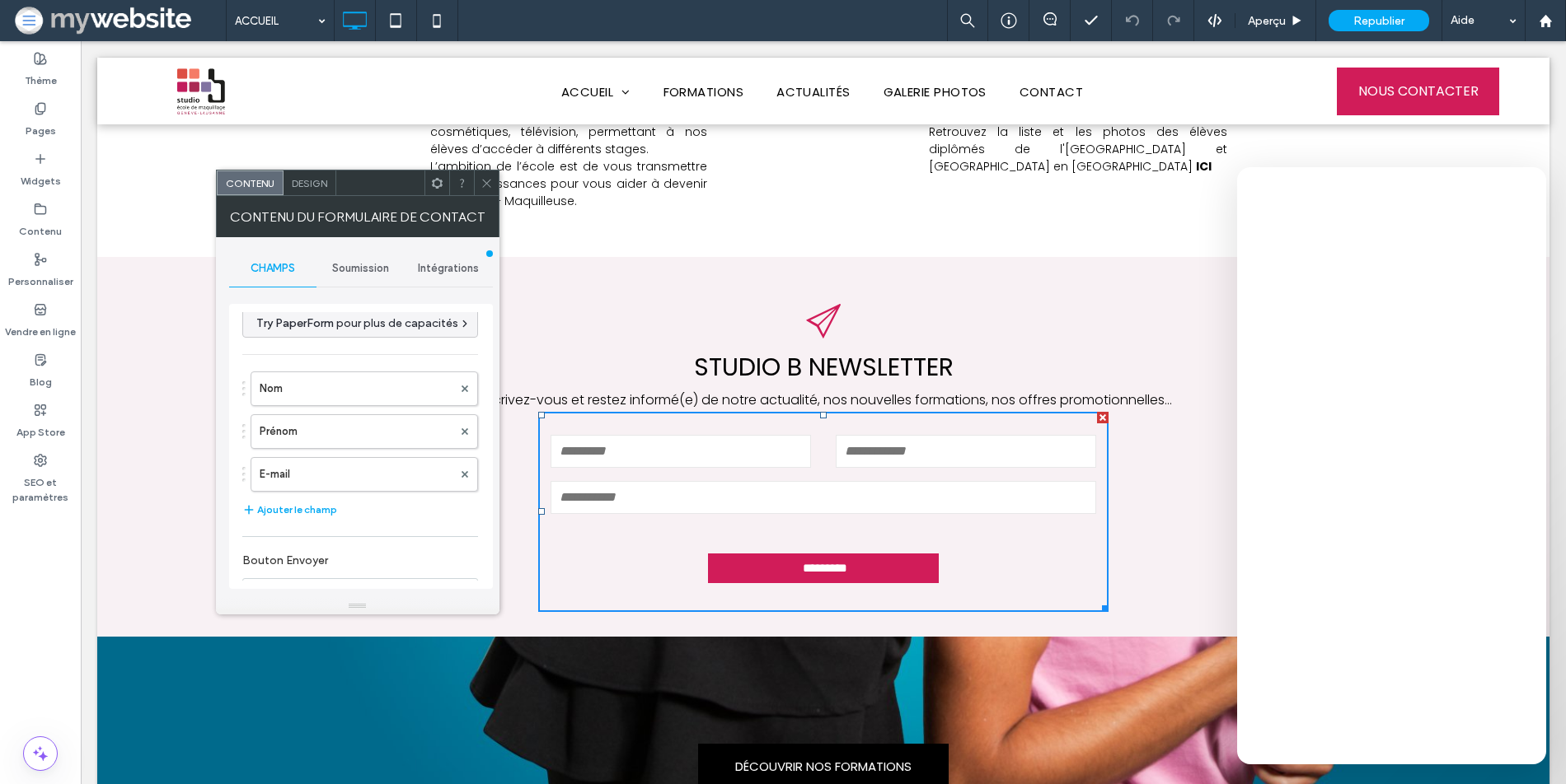
scroll to position [0, 0]
click at [445, 273] on span "Intégrations" at bounding box center [448, 268] width 61 height 13
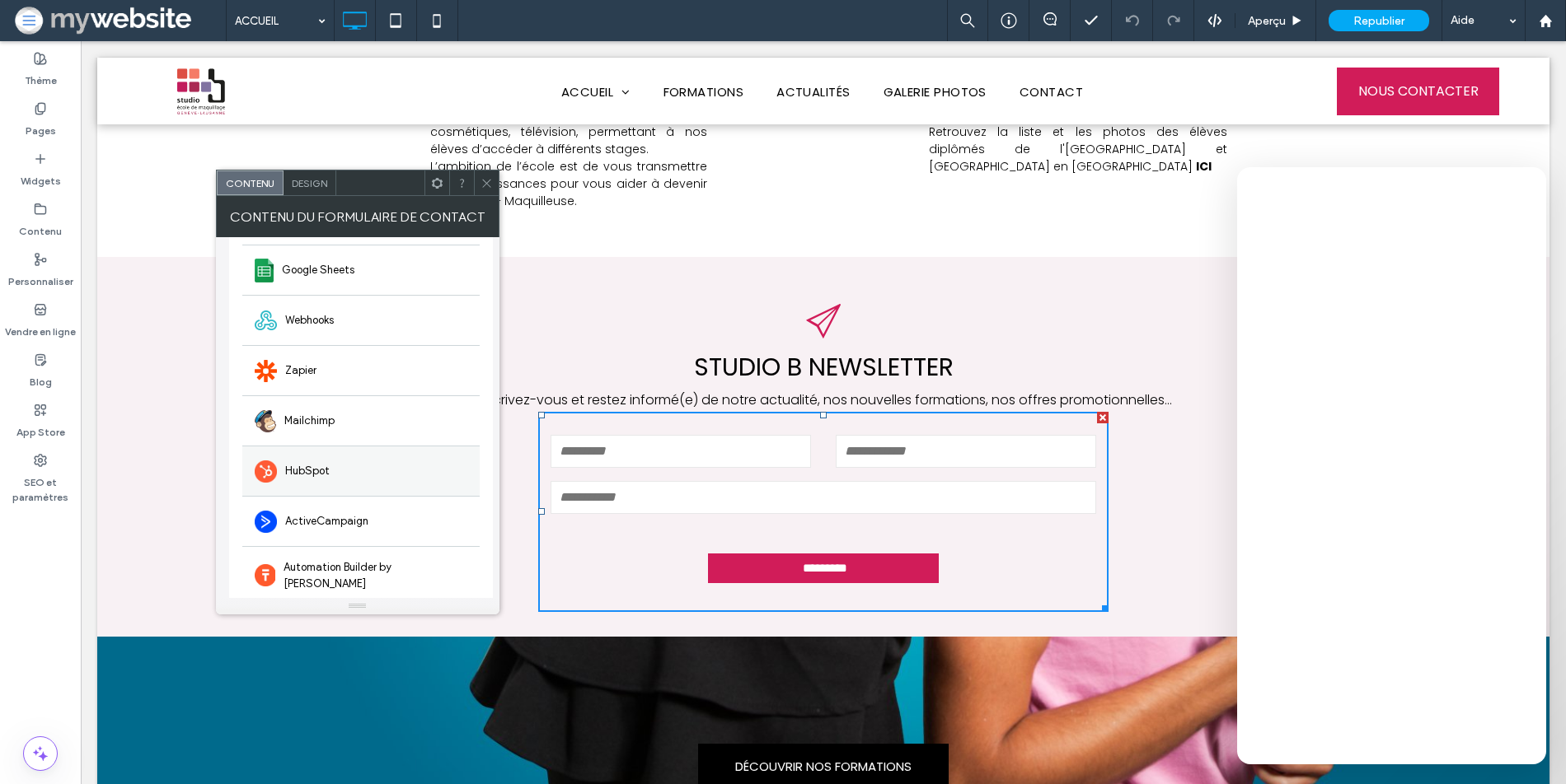
scroll to position [127, 0]
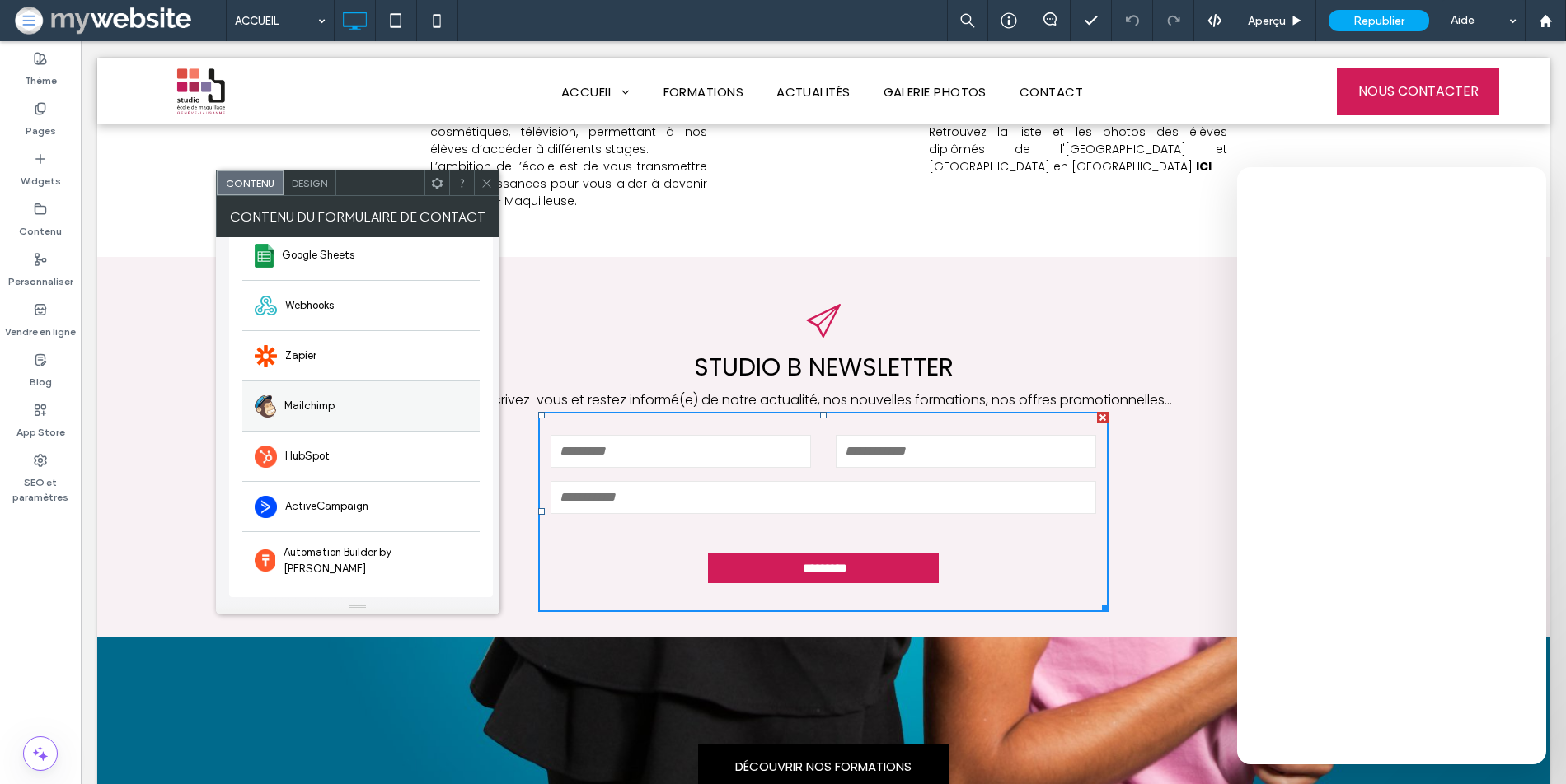
click at [369, 408] on div "Mailchimp" at bounding box center [361, 405] width 238 height 50
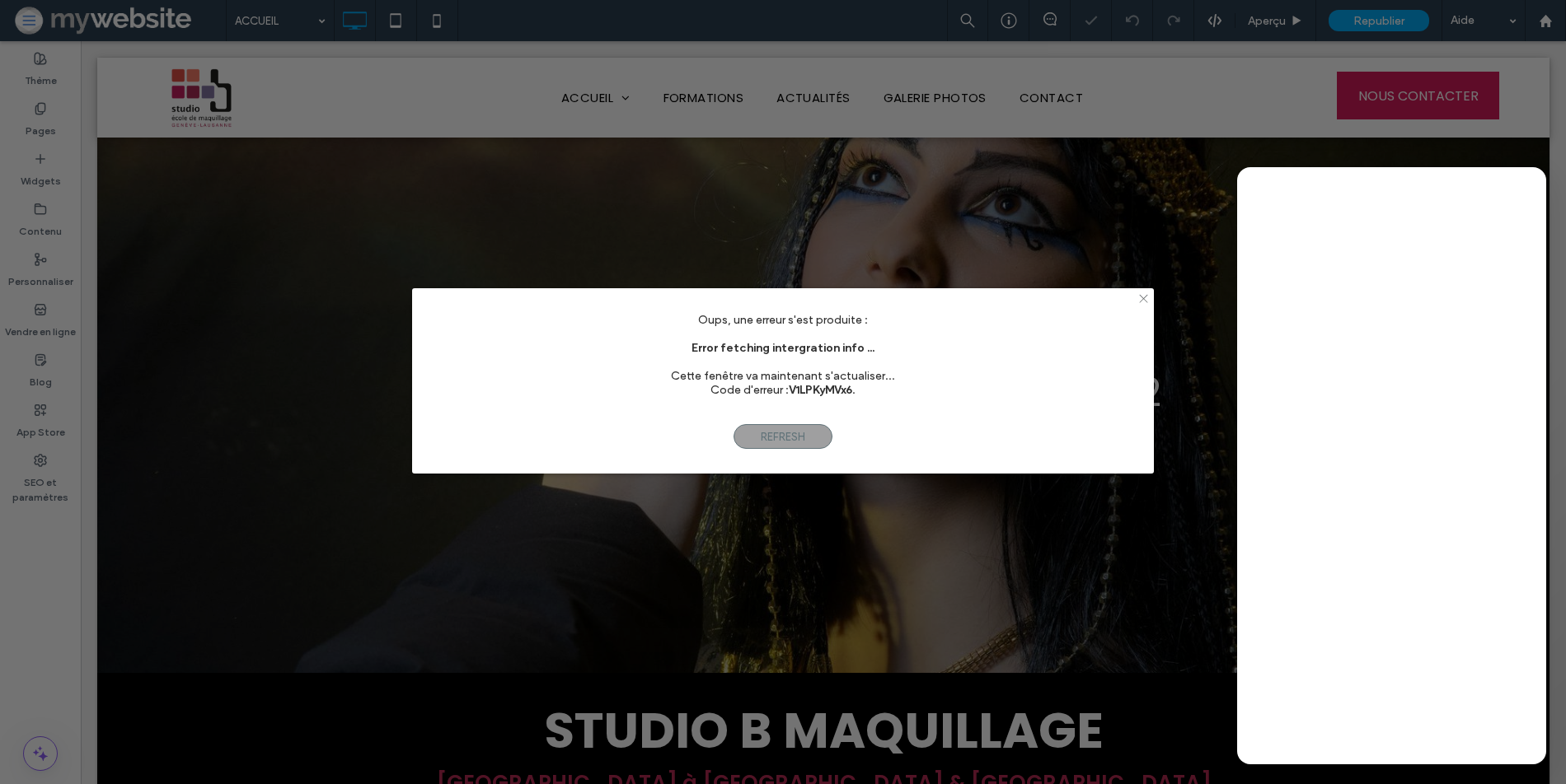
scroll to position [0, 0]
click at [1139, 299] on icon at bounding box center [1143, 298] width 12 height 12
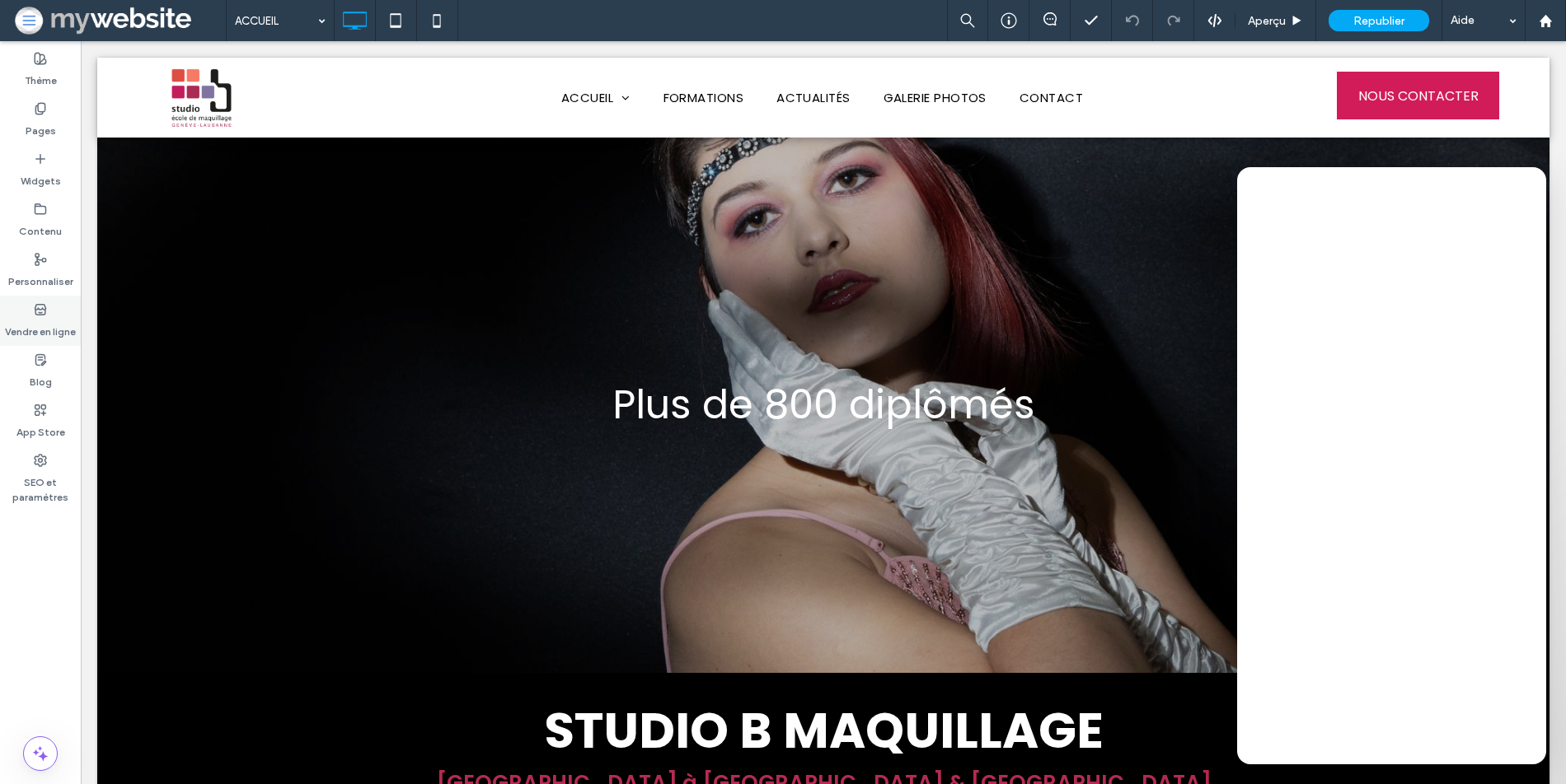
click at [35, 310] on use at bounding box center [40, 309] width 11 height 10
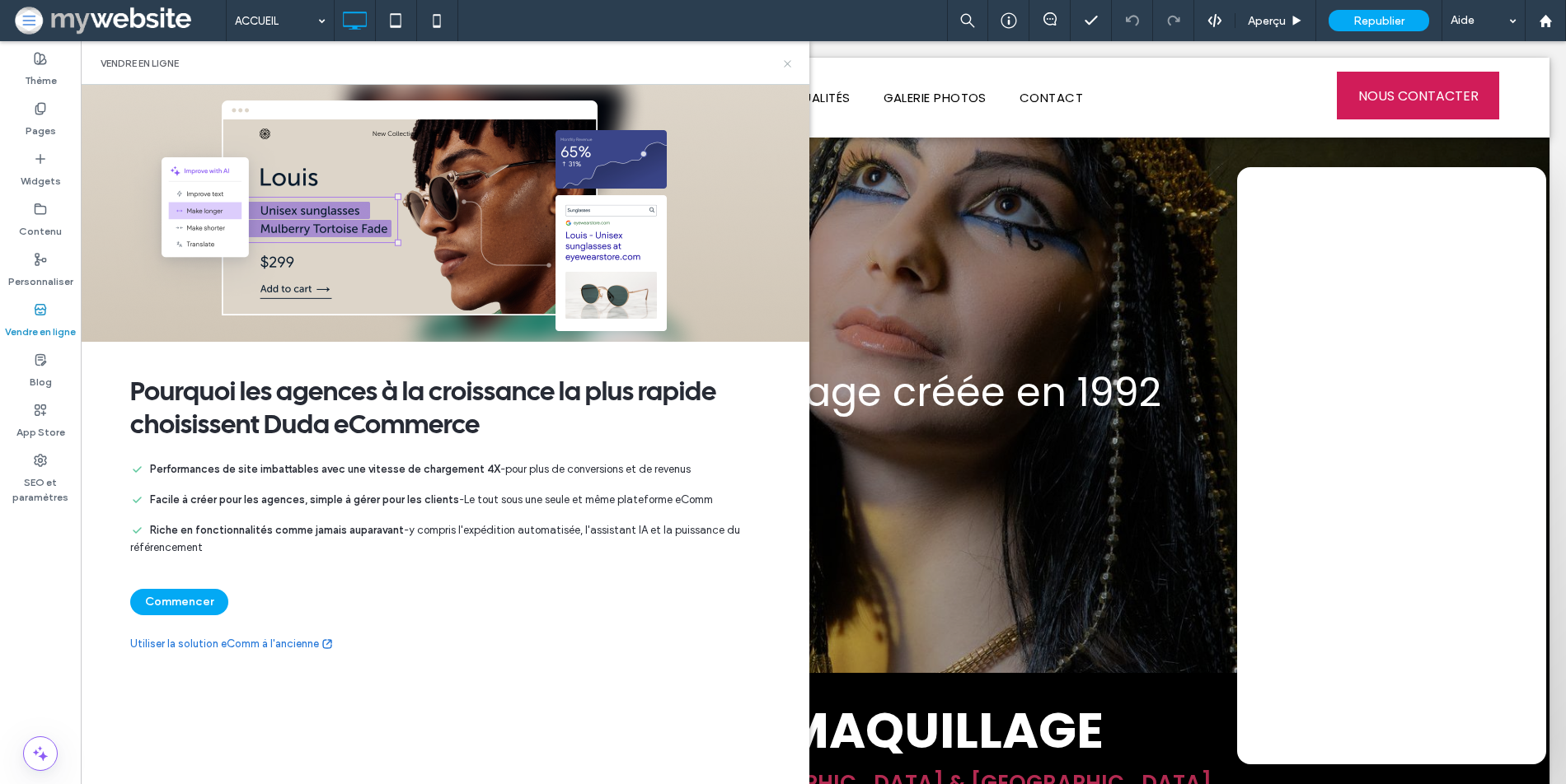
click at [791, 55] on div "Vendre en ligne" at bounding box center [445, 62] width 729 height 44
click at [785, 62] on icon at bounding box center [787, 63] width 12 height 12
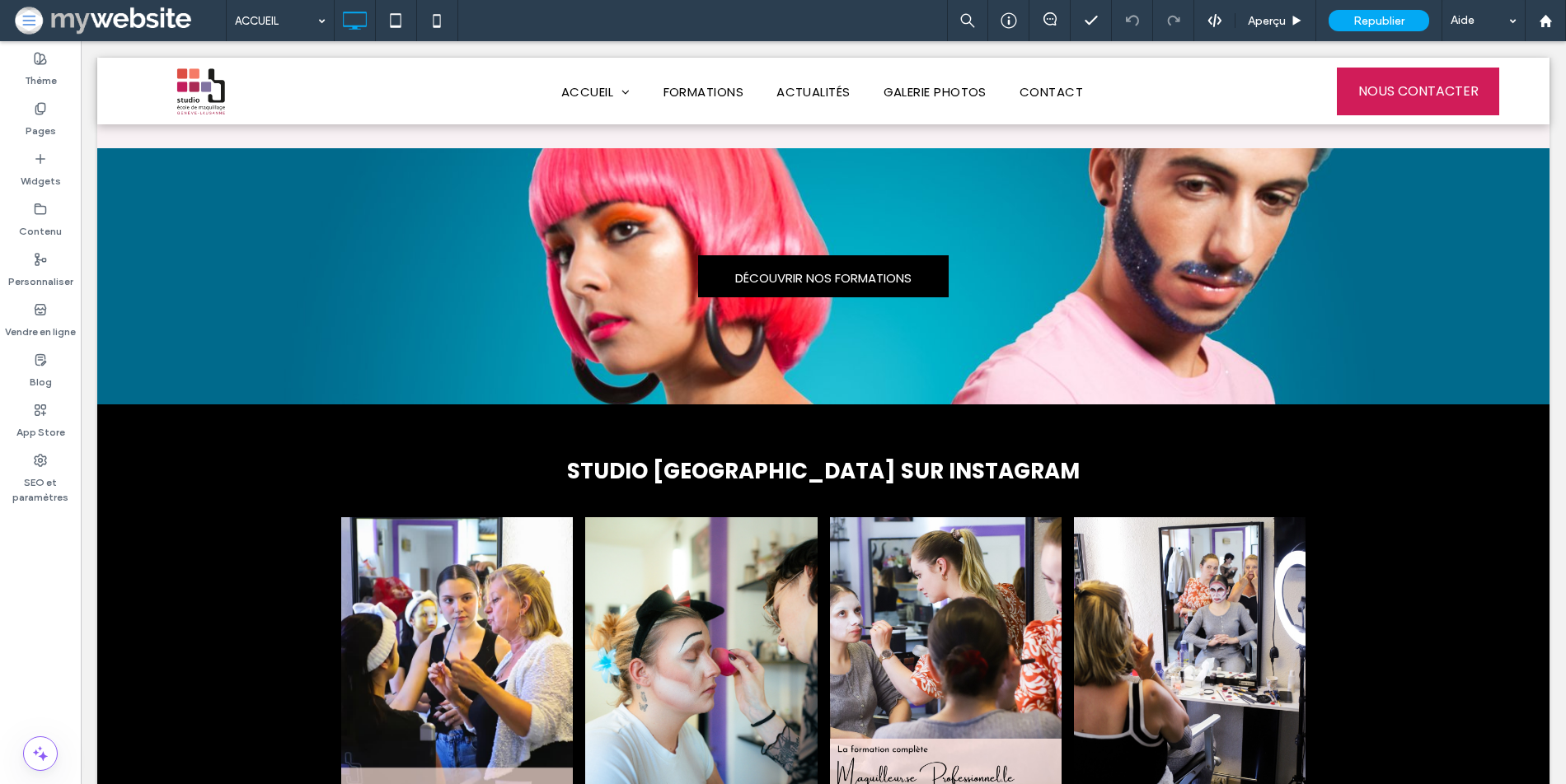
scroll to position [1544, 0]
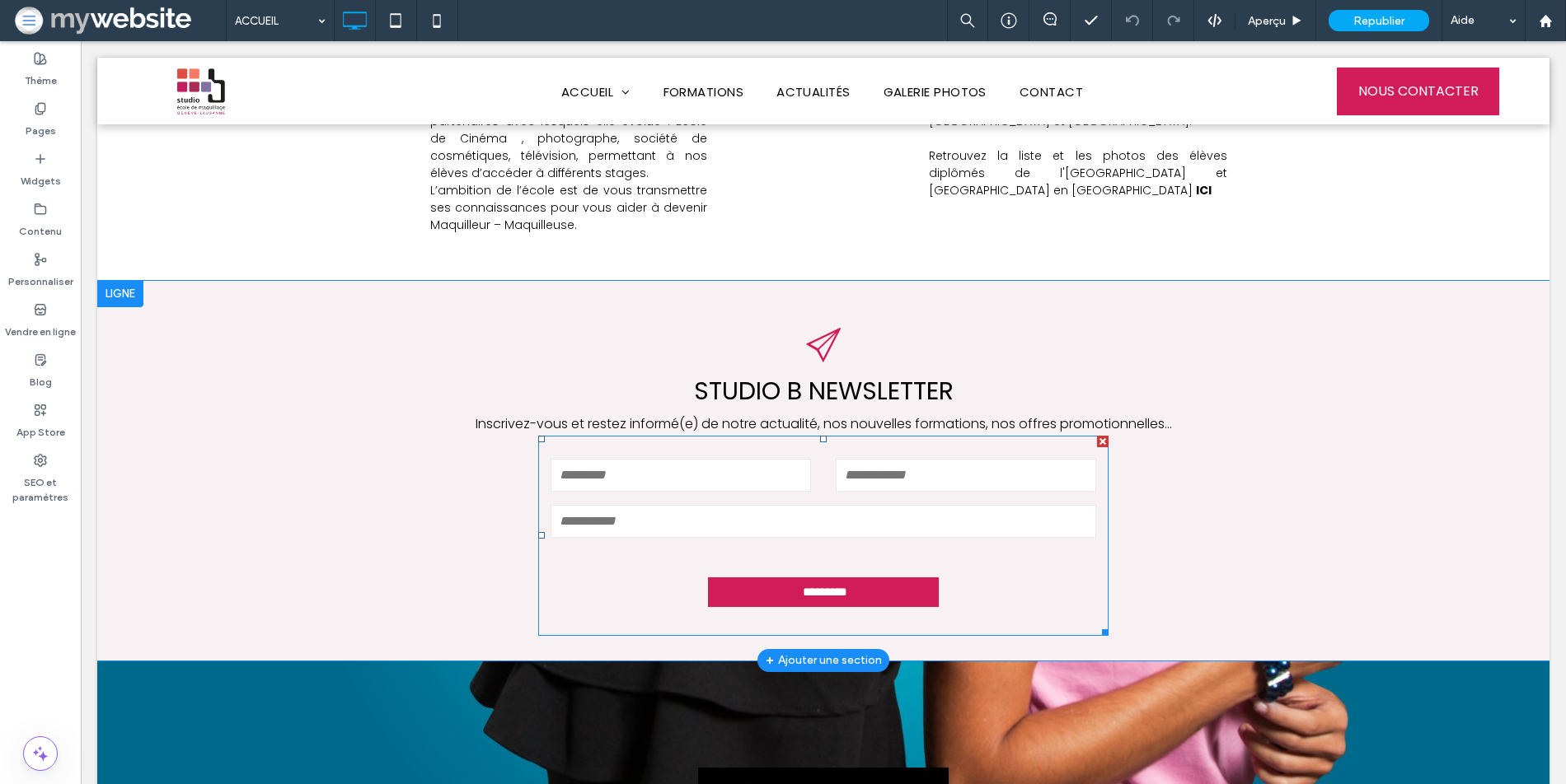
click at [667, 459] on input "text" at bounding box center [680, 476] width 261 height 33
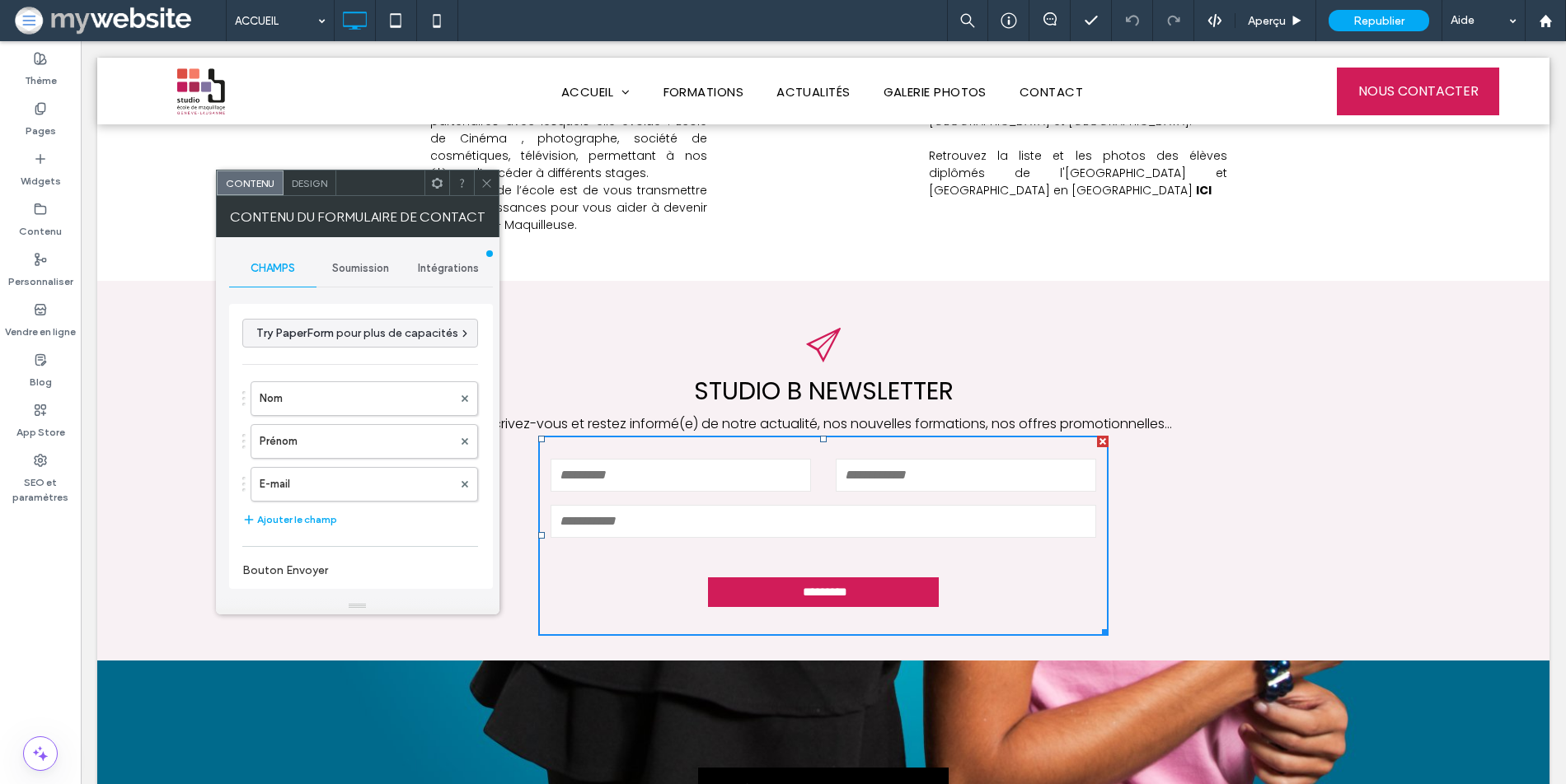
click at [632, 322] on div "paper_plane STUDIO B NEWSLETTER Inscrivez-vous et restez informé(e) de notre ac…" at bounding box center [822, 470] width 989 height 330
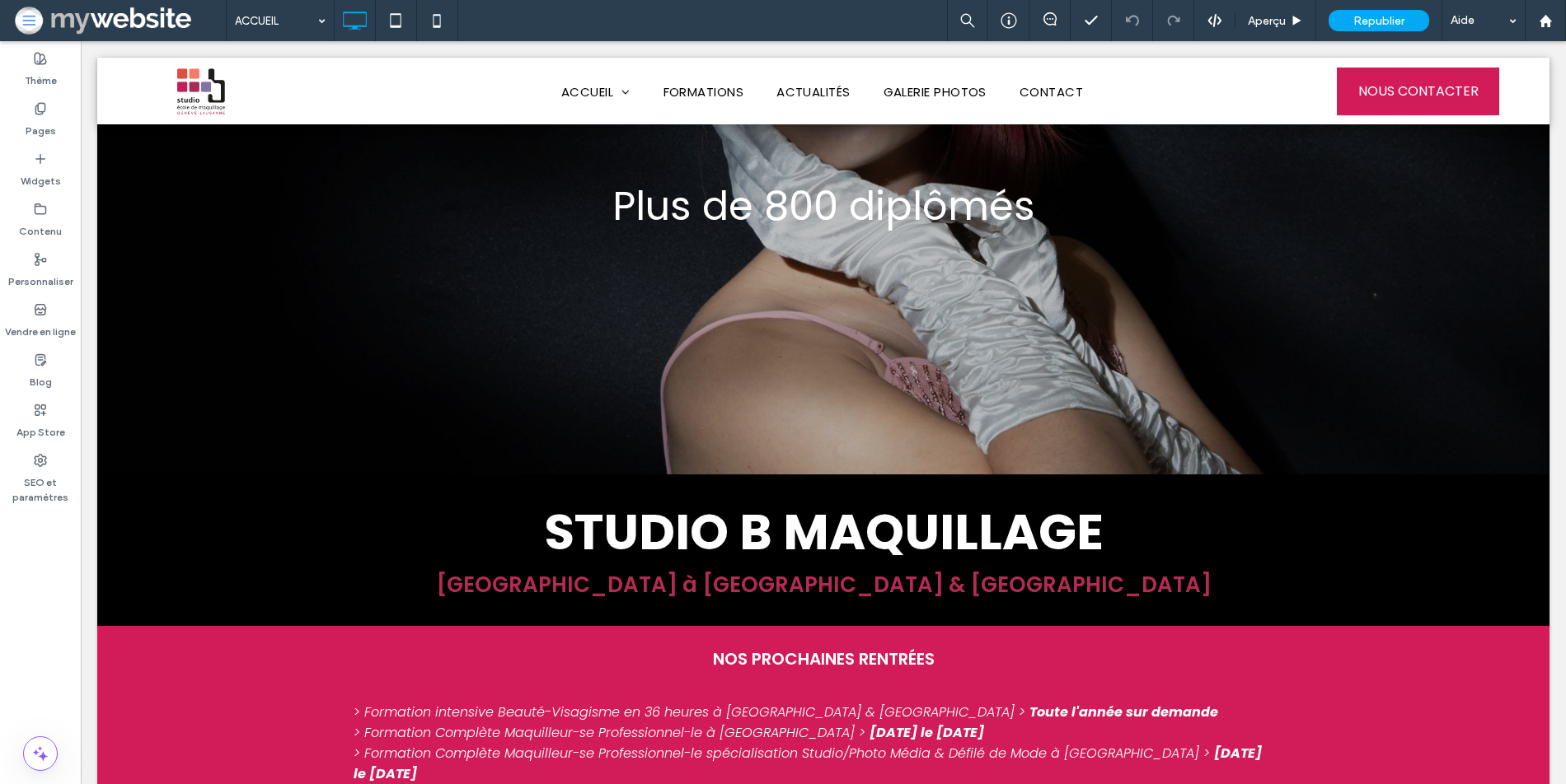
scroll to position [0, 0]
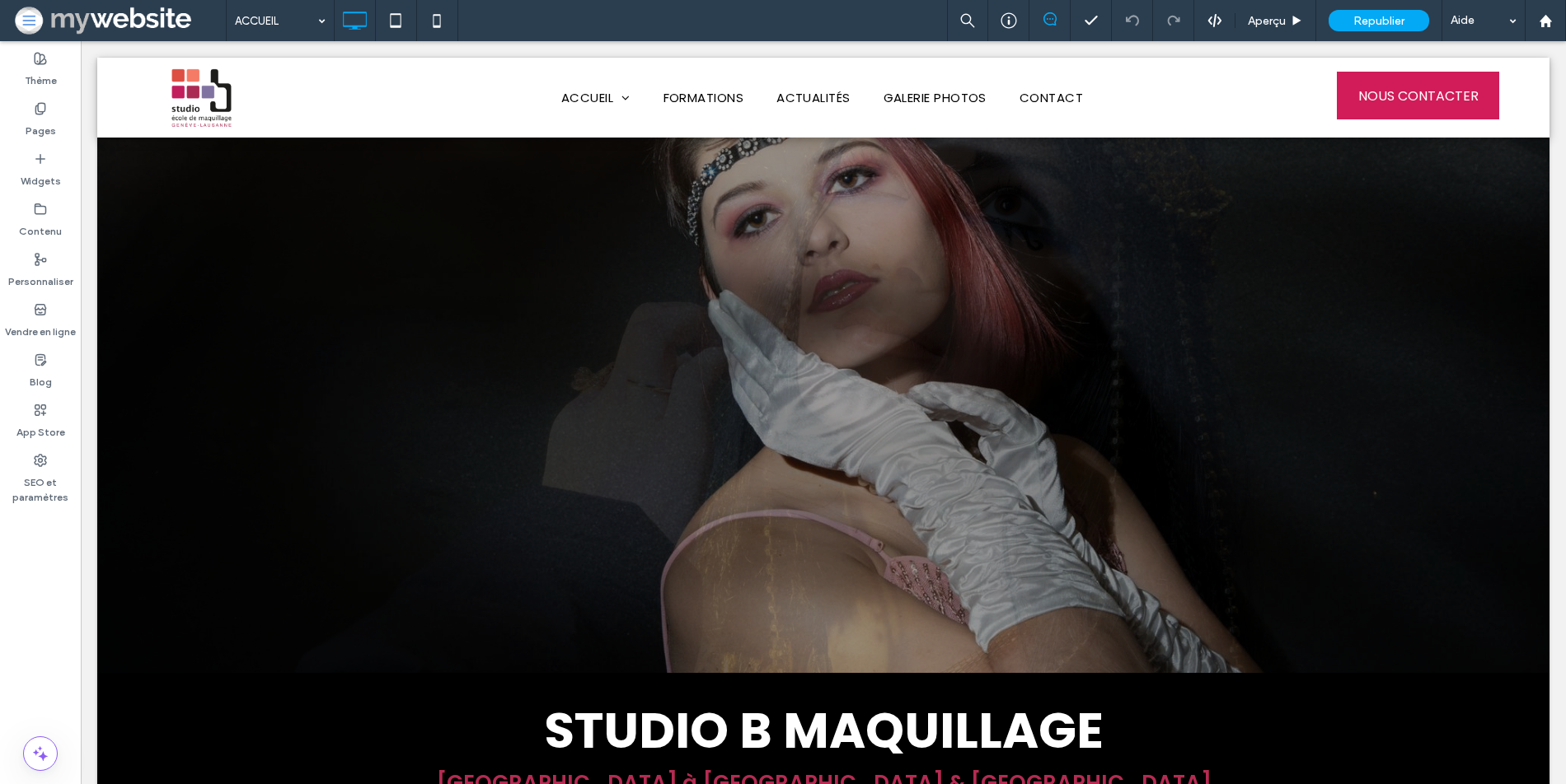
click at [1049, 19] on icon at bounding box center [1050, 19] width 13 height 13
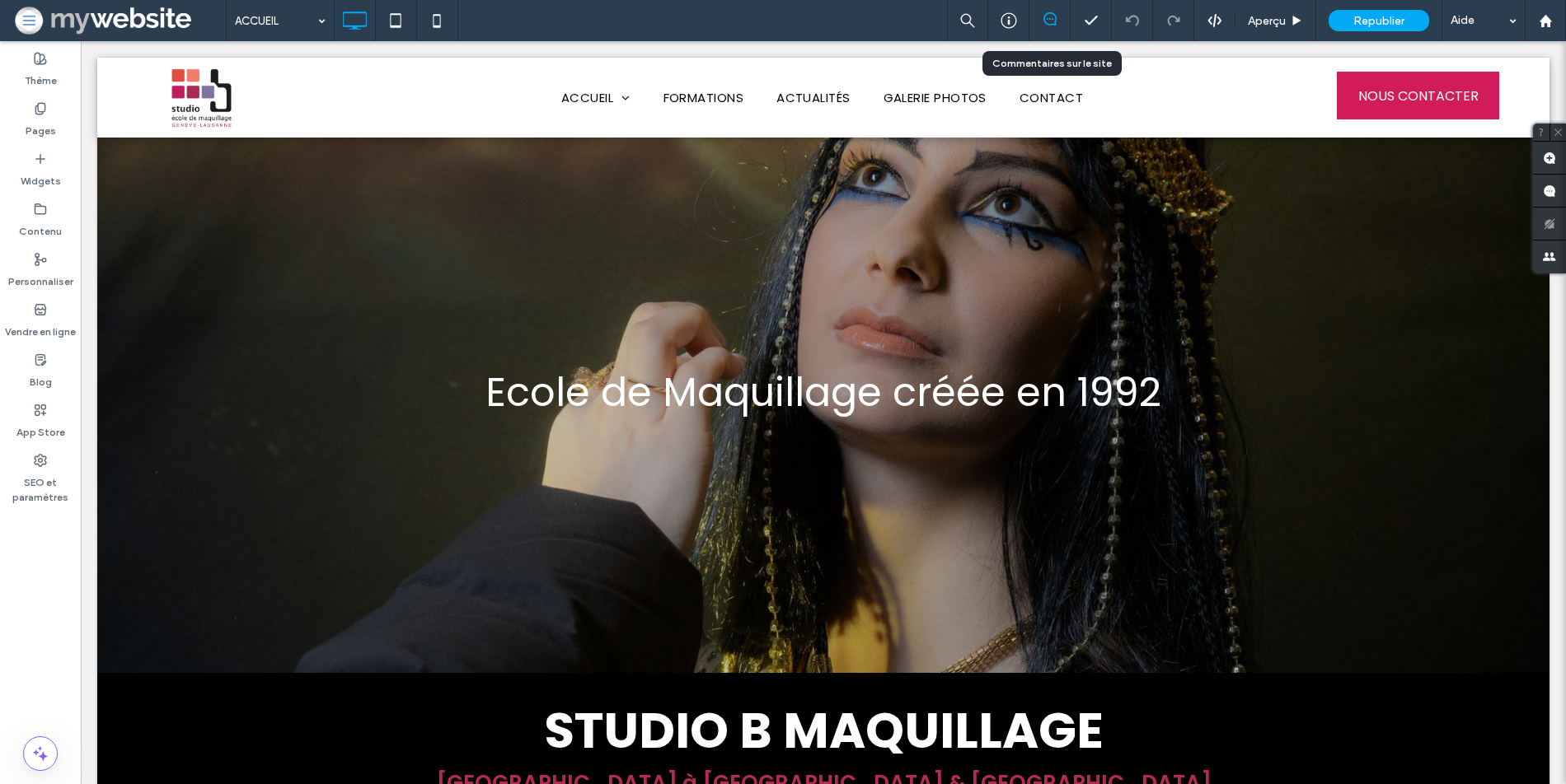
click at [1043, 28] on div at bounding box center [1050, 20] width 41 height 41
click at [1046, 36] on div at bounding box center [1050, 20] width 41 height 41
click at [1045, 22] on icon at bounding box center [1050, 19] width 13 height 13
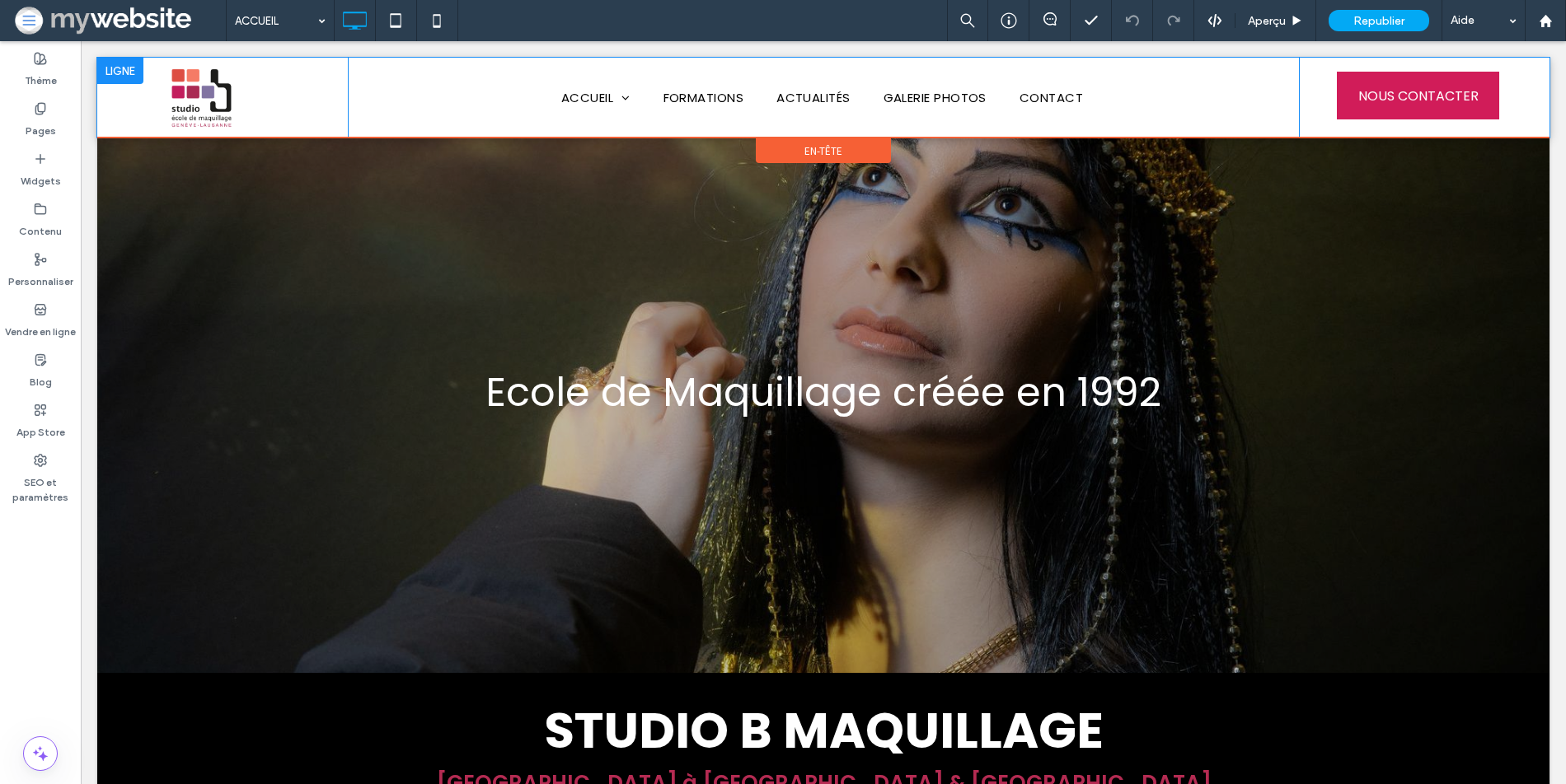
click at [851, 78] on div "ACCUEIL L'ÉCOLE POURQUOI NOUS NOTRE ÉQUIPE PARTENAIRES TÉMOIGNAGES FORMATIONS A…" at bounding box center [824, 97] width 952 height 80
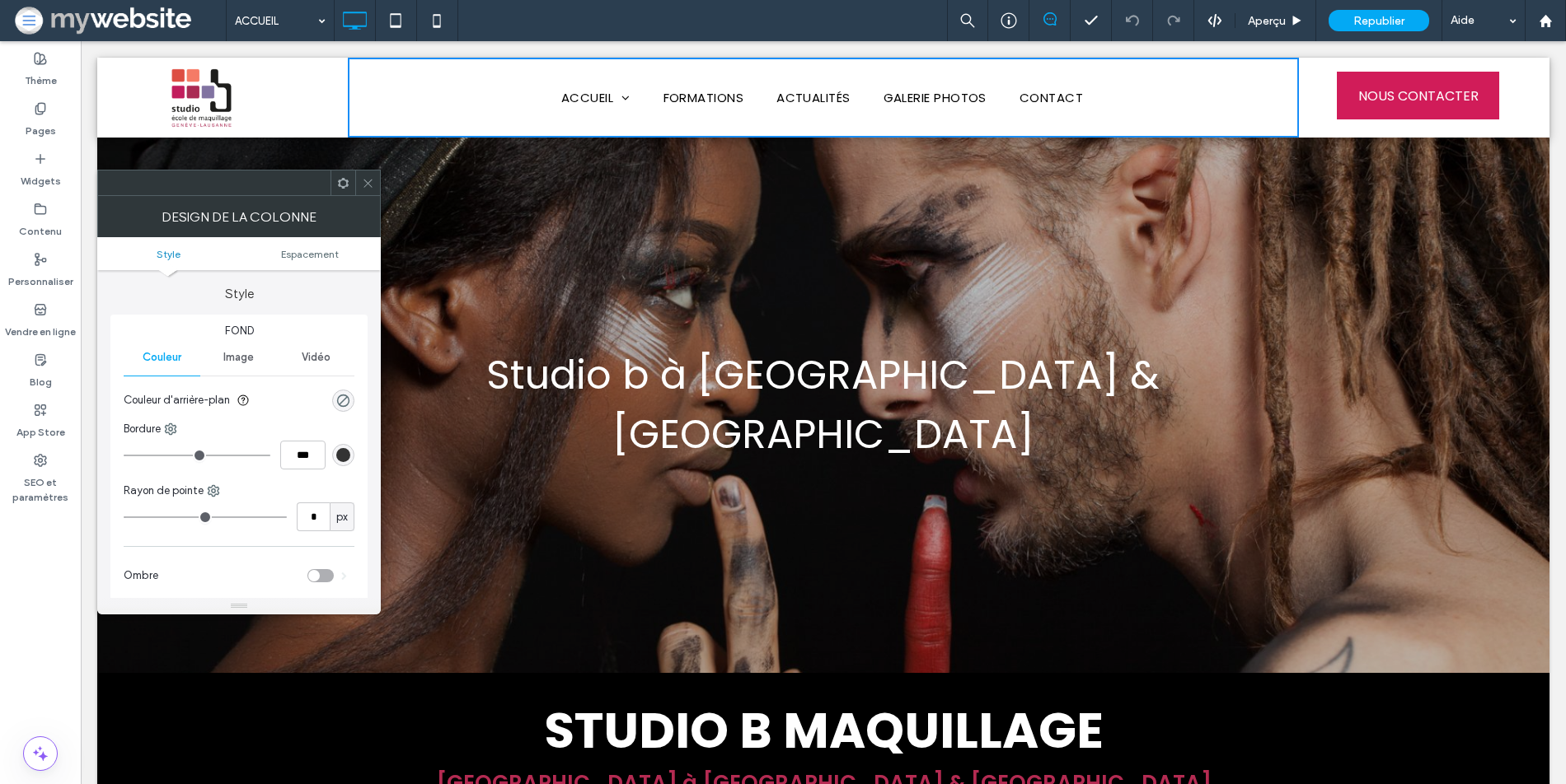
click at [1044, 26] on icon at bounding box center [1050, 19] width 13 height 13
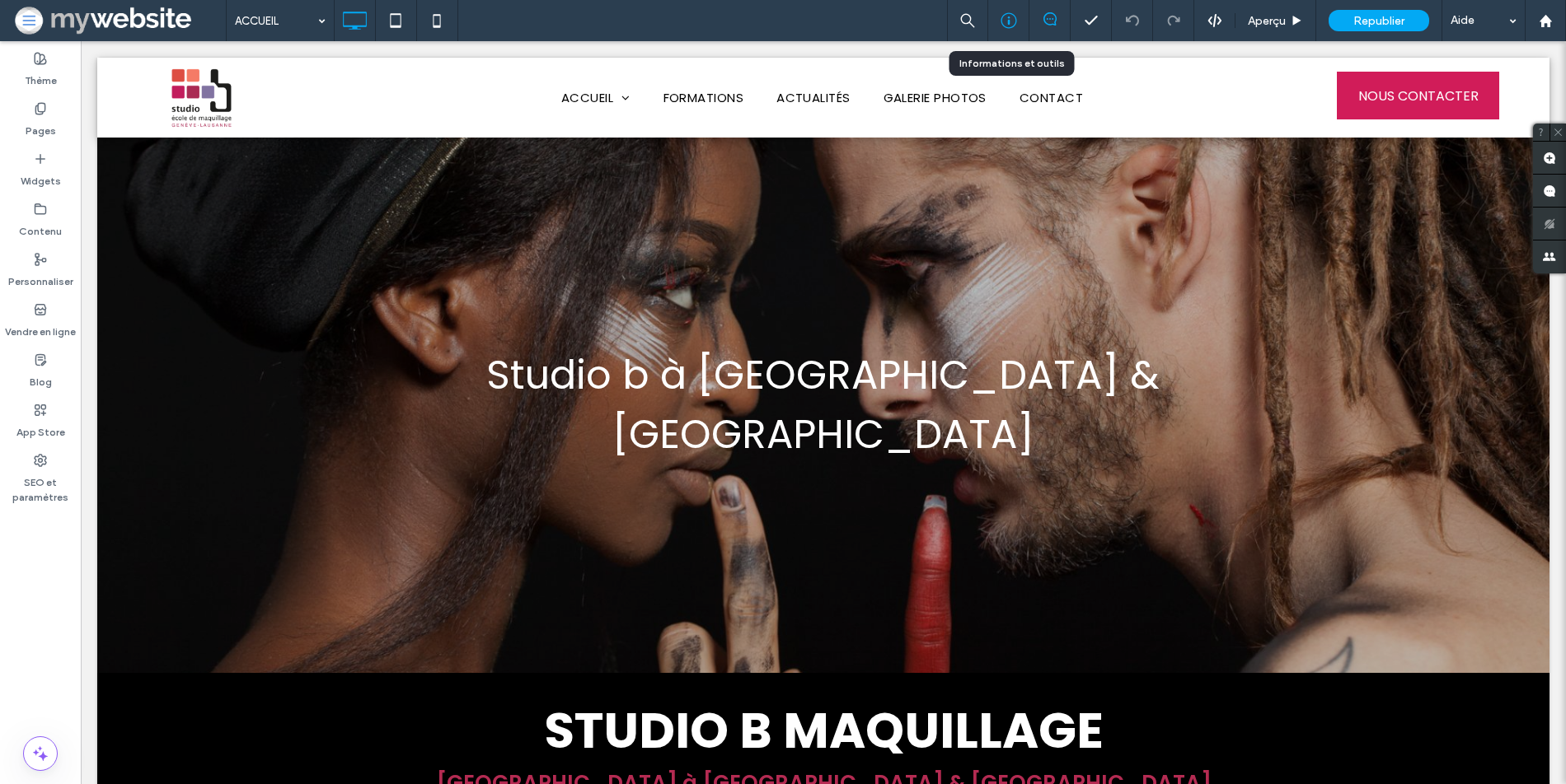
click at [1010, 17] on icon at bounding box center [1009, 20] width 17 height 17
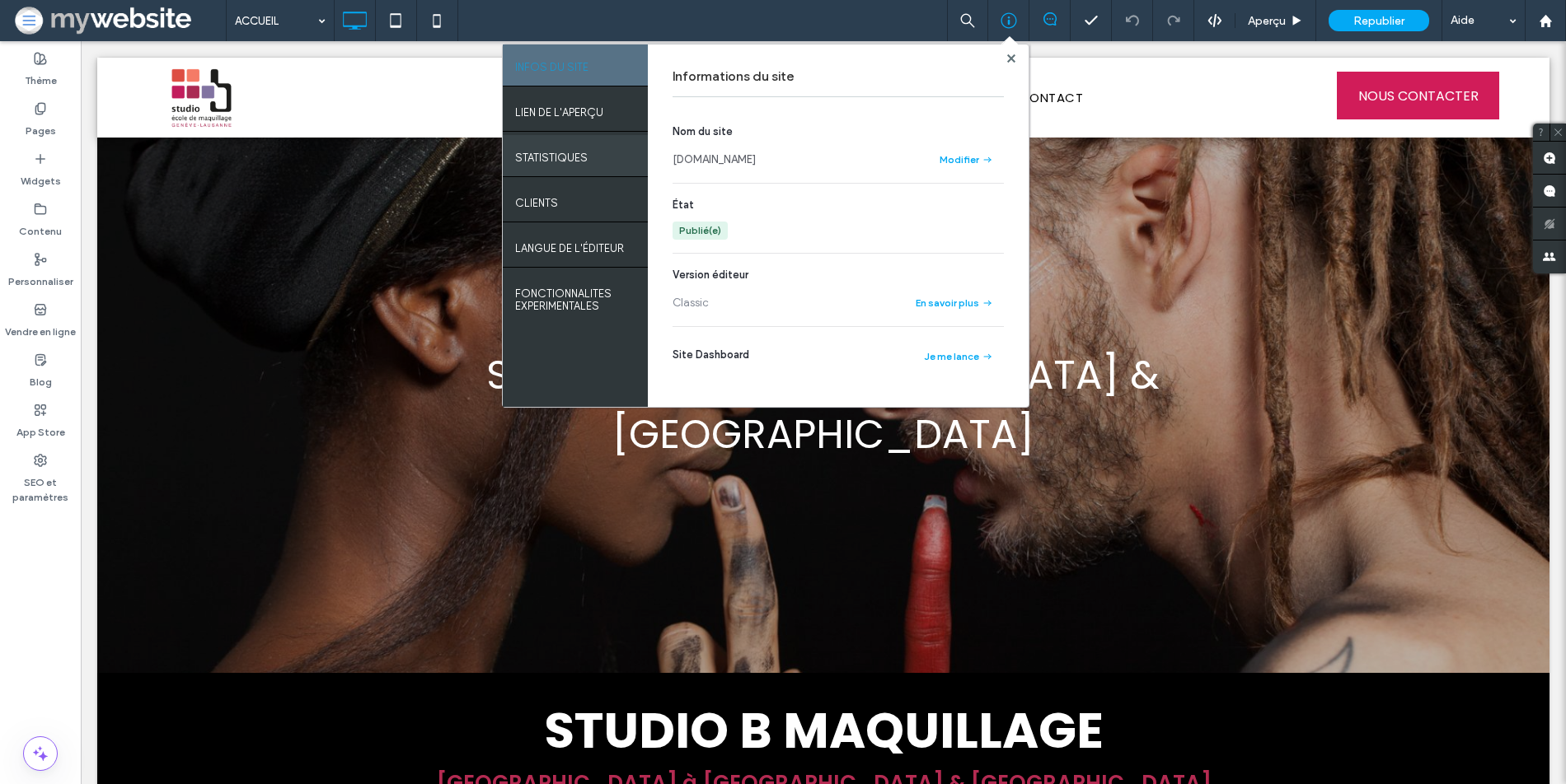
click at [607, 166] on div "STATISTIQUES" at bounding box center [576, 156] width 145 height 41
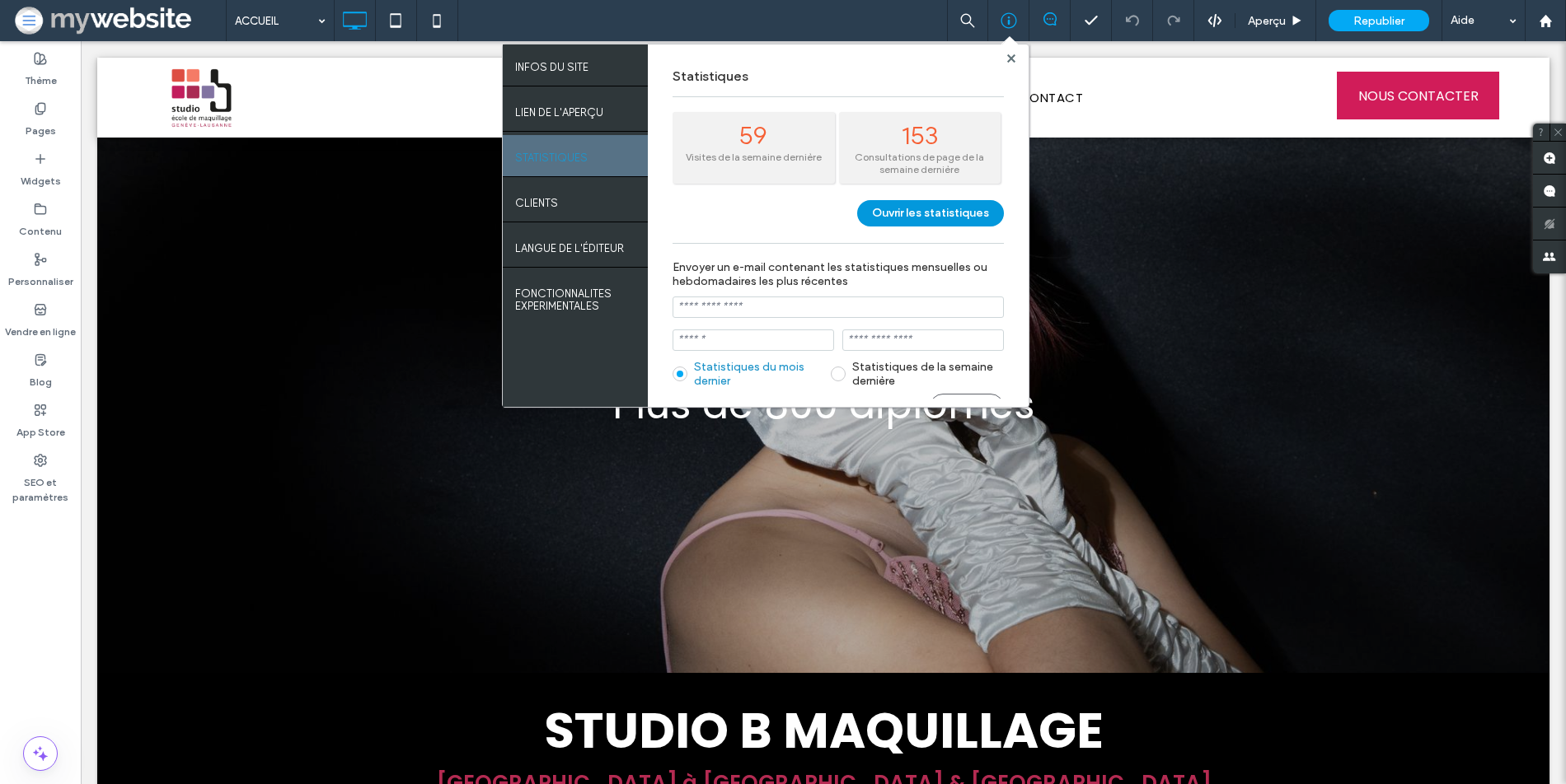
click at [896, 216] on button "Ouvrir les statistiques" at bounding box center [930, 213] width 147 height 26
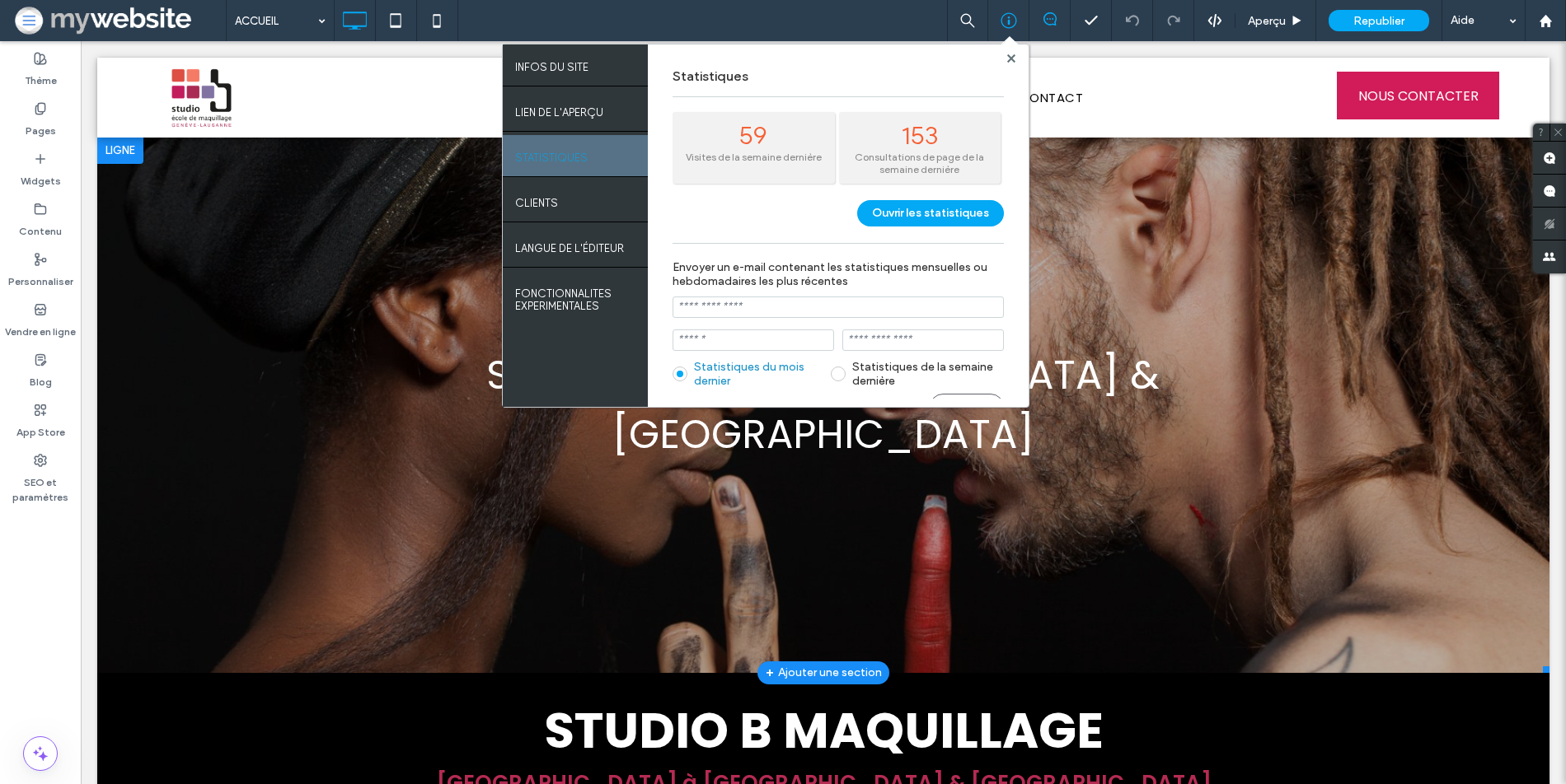
click at [379, 356] on link at bounding box center [823, 405] width 1452 height 535
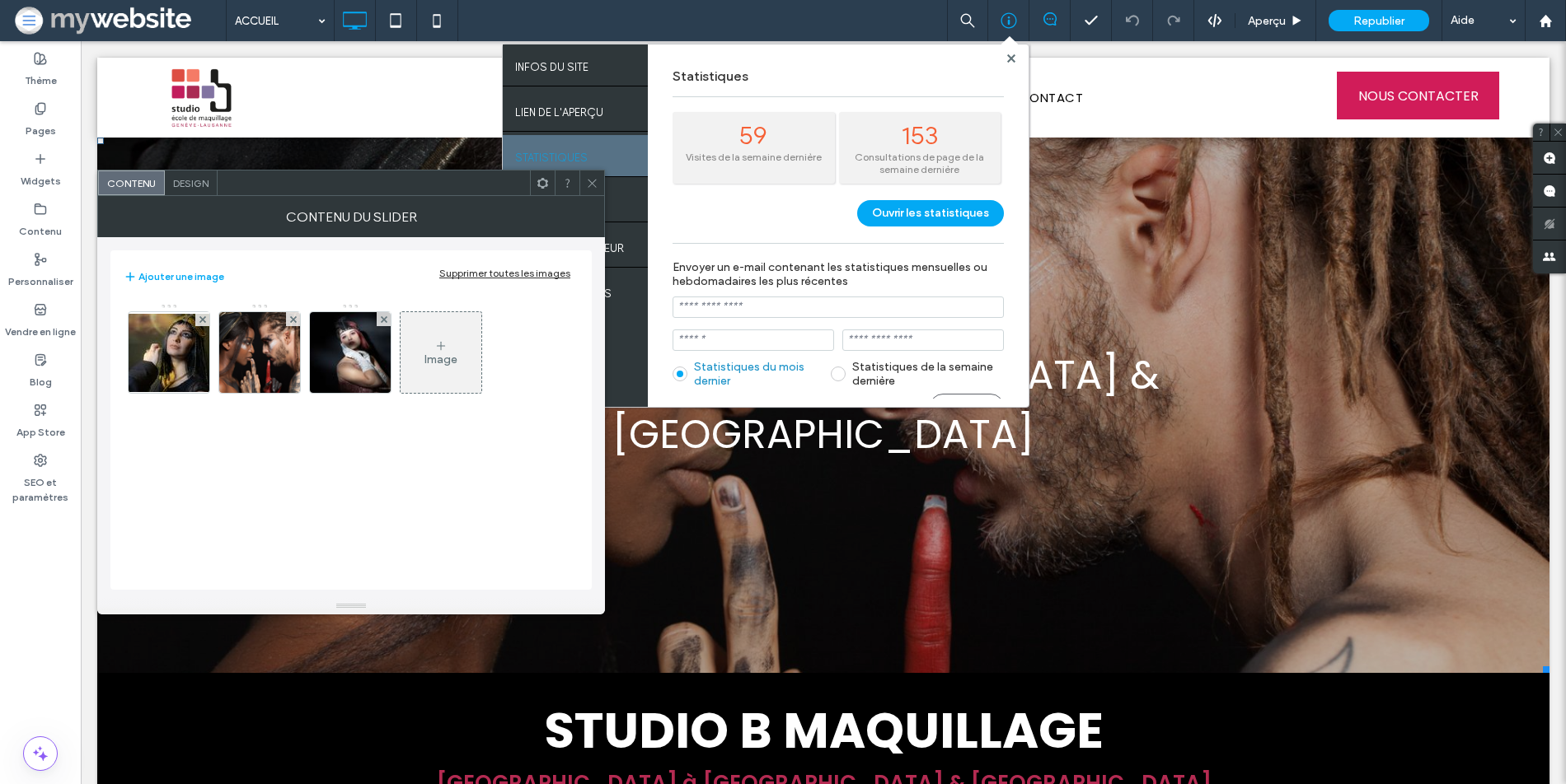
click at [1014, 57] on div at bounding box center [1010, 58] width 12 height 12
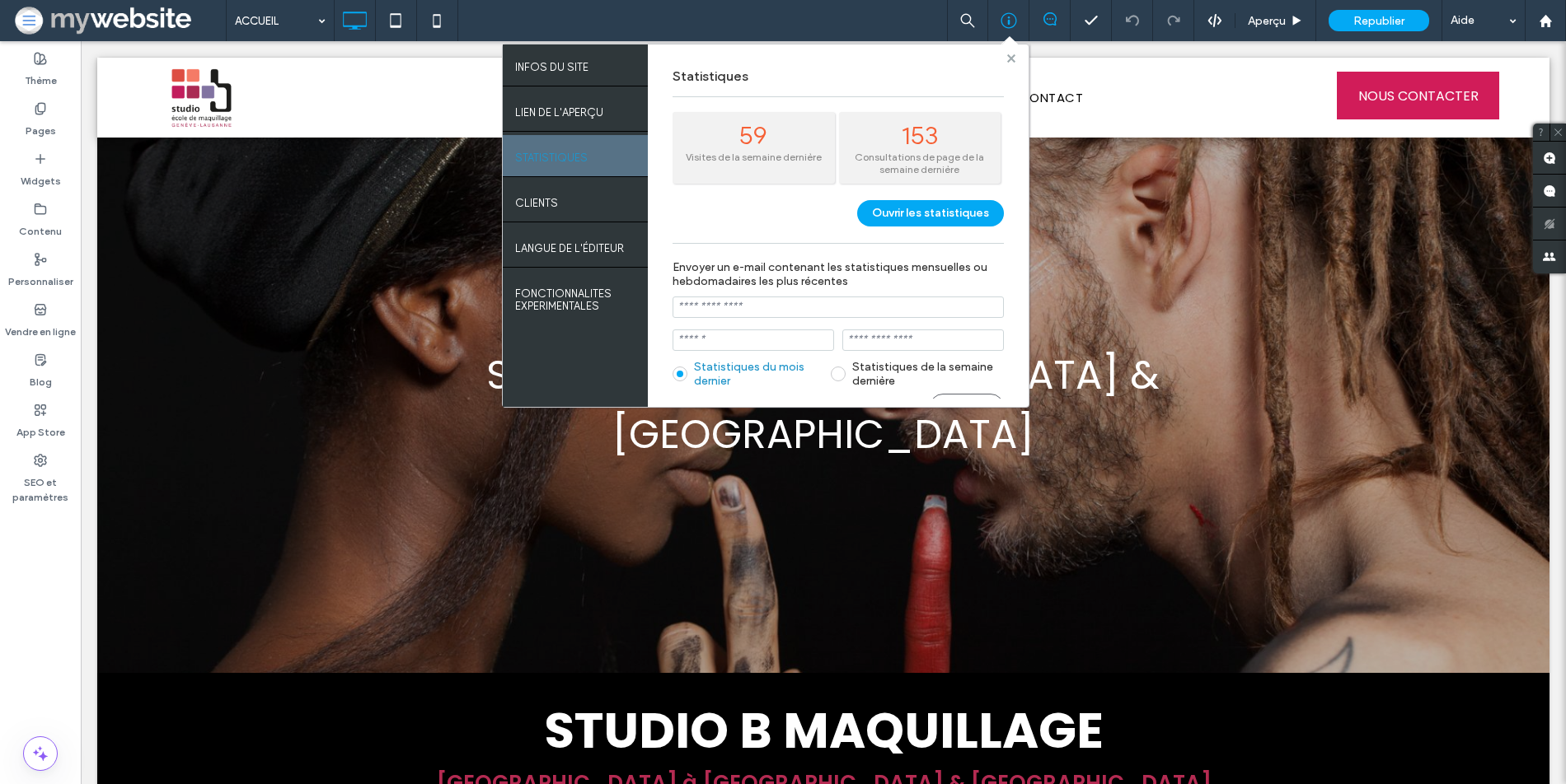
click at [1007, 57] on icon at bounding box center [1011, 58] width 8 height 8
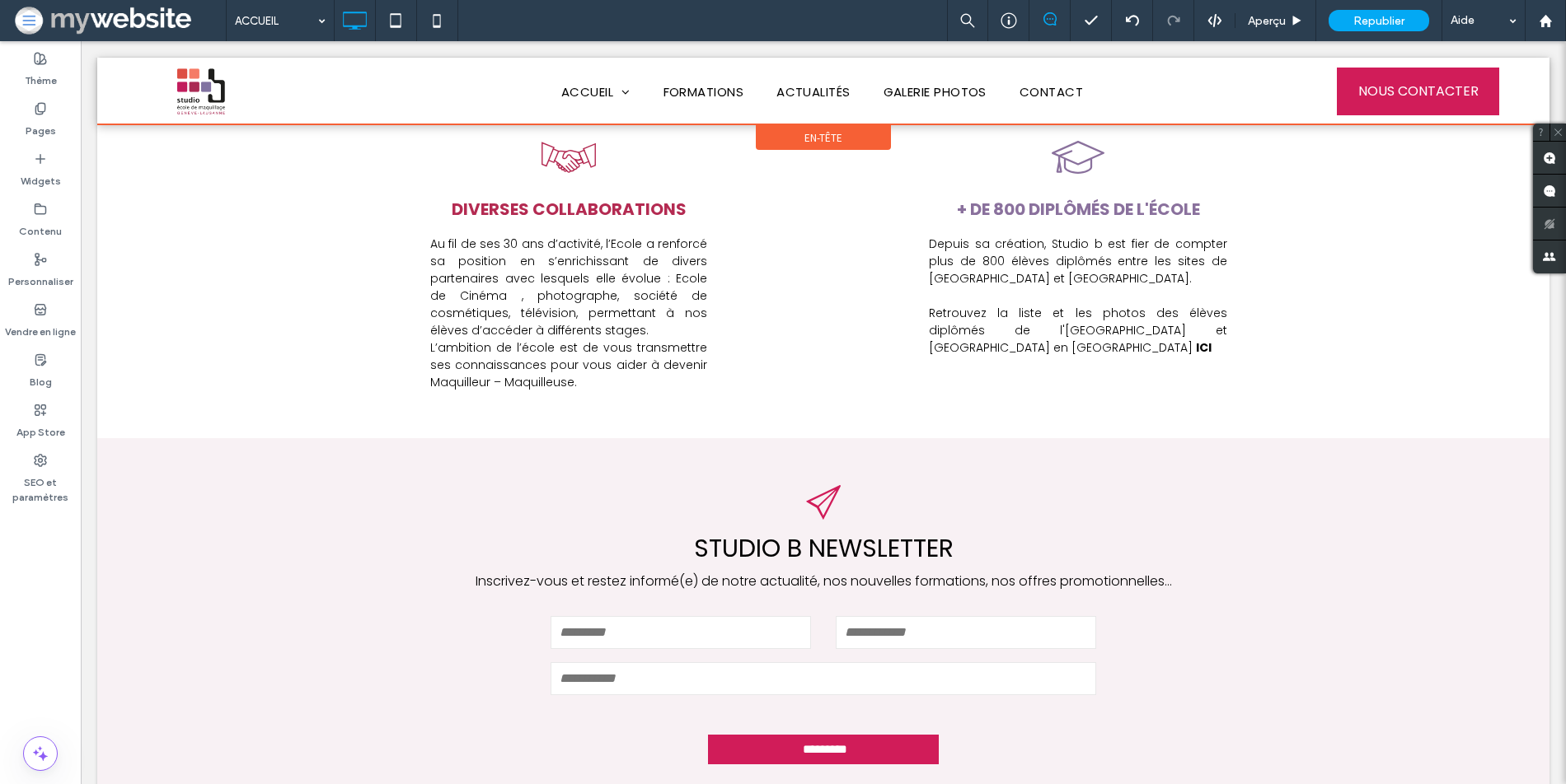
scroll to position [832, 0]
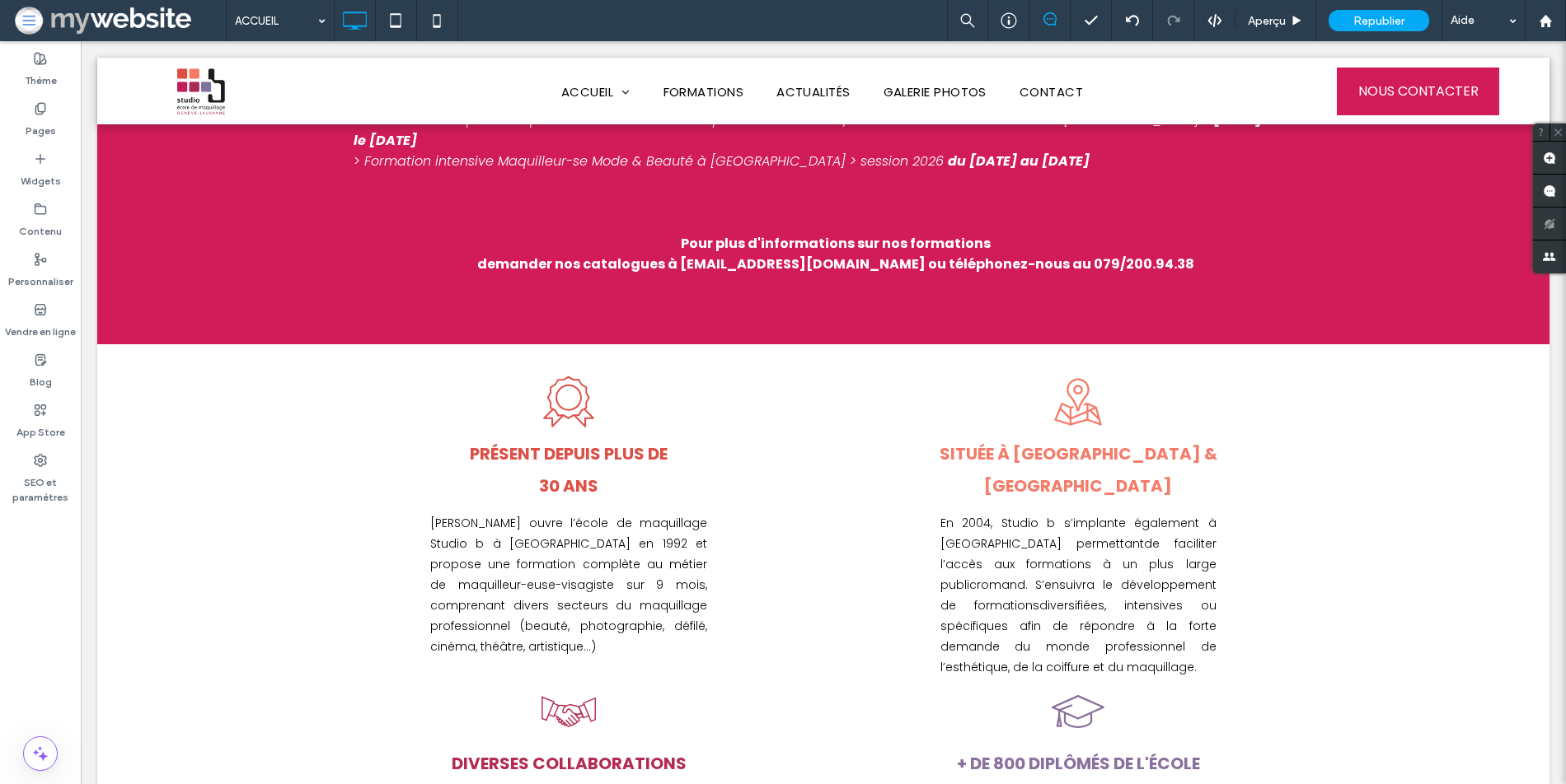
click at [42, 30] on span at bounding box center [119, 20] width 214 height 33
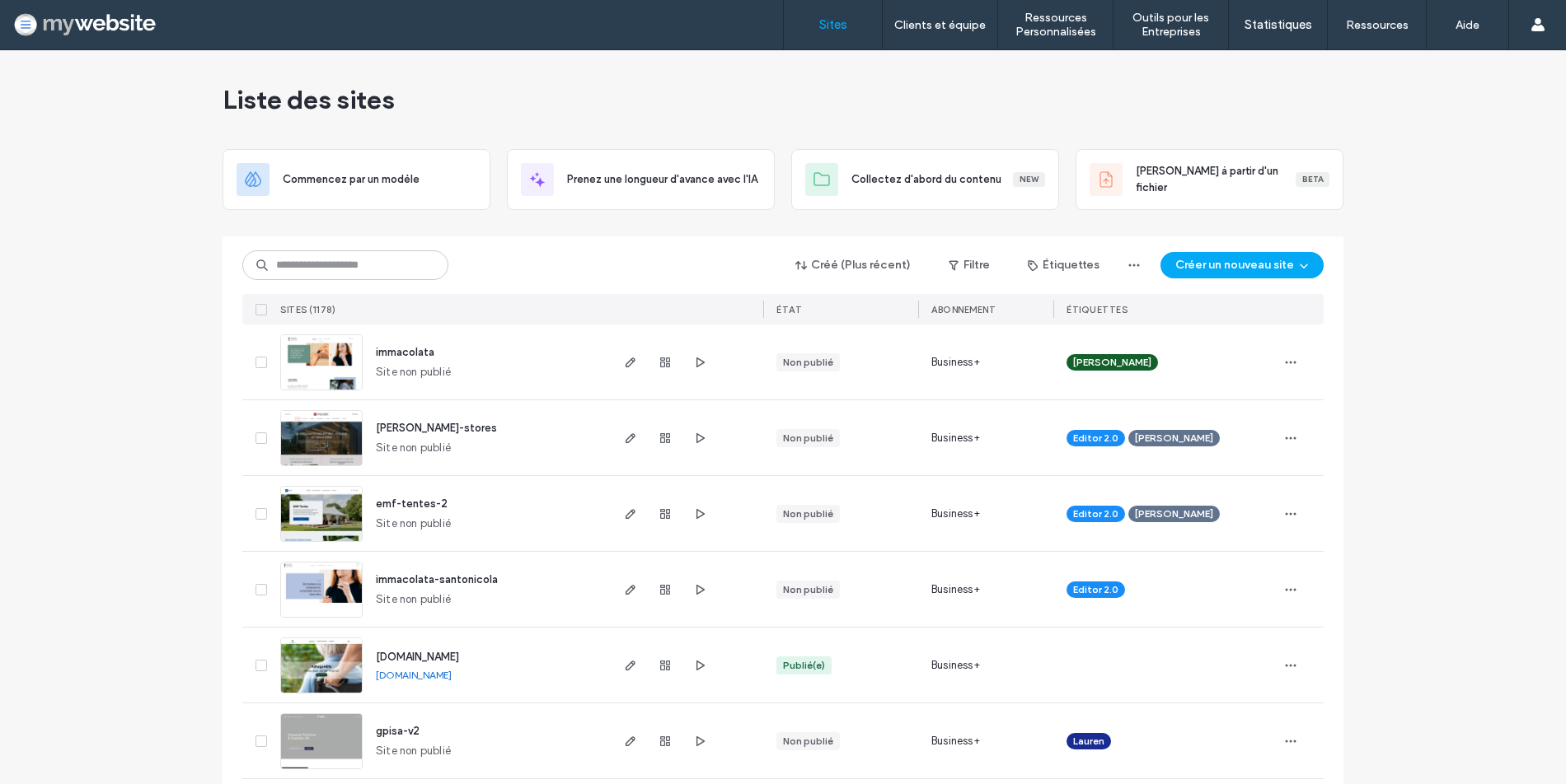
click at [528, 274] on div "Créé (Plus récent) Filtre Étiquettes Créer un nouveau site" at bounding box center [783, 265] width 1081 height 32
click at [426, 262] on input at bounding box center [345, 265] width 206 height 30
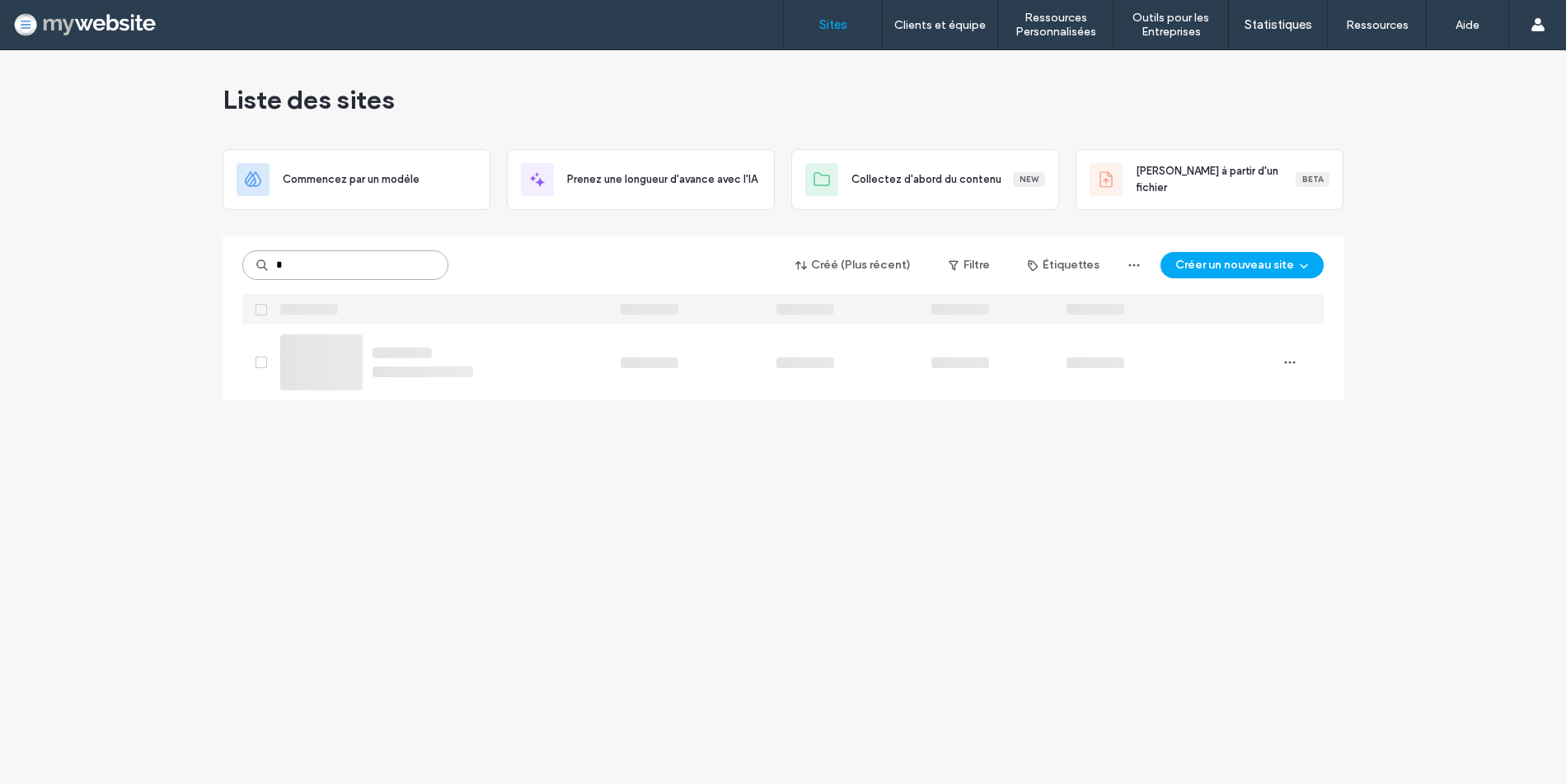
type input "*"
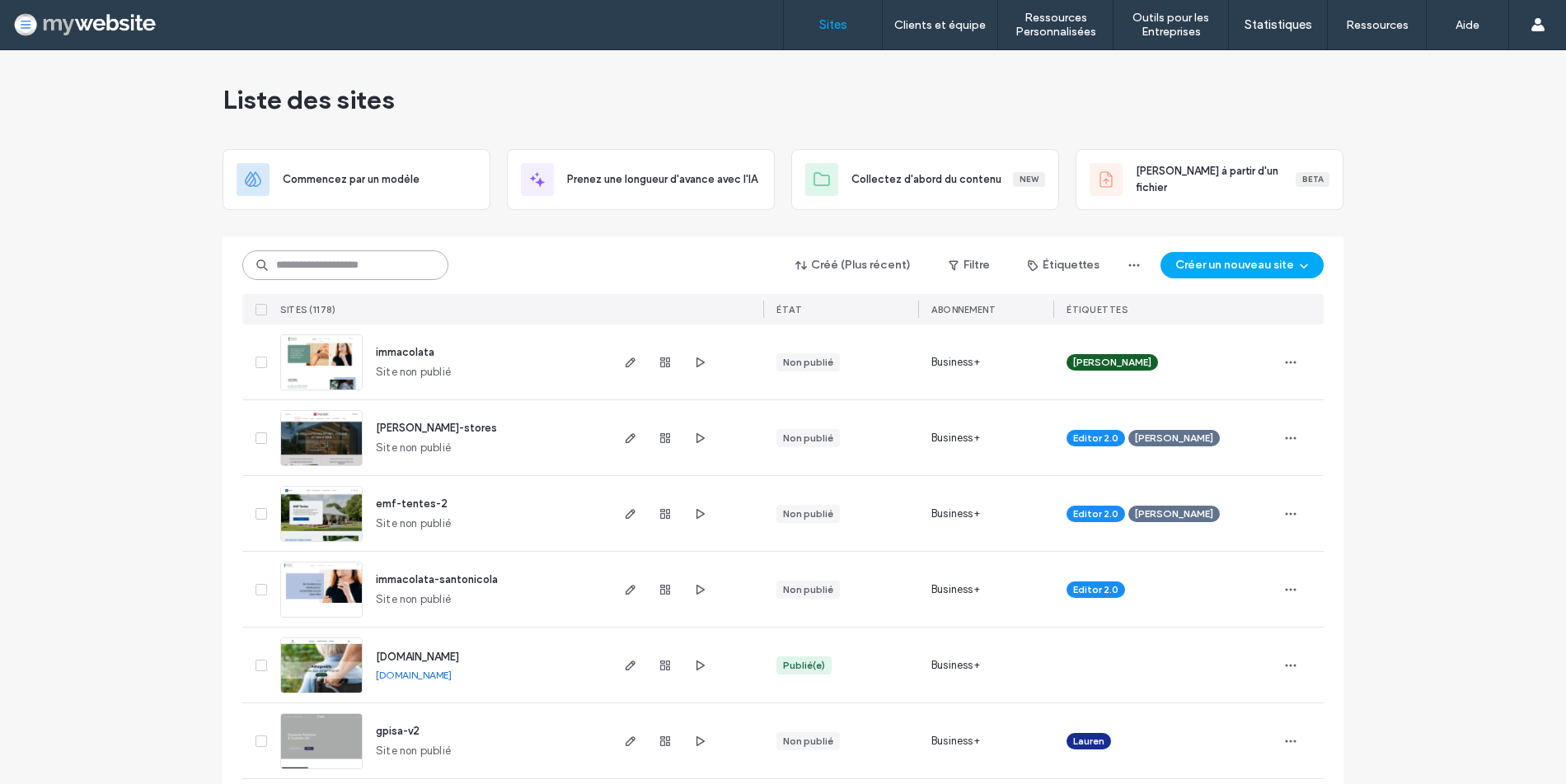
click at [278, 263] on input at bounding box center [345, 265] width 206 height 30
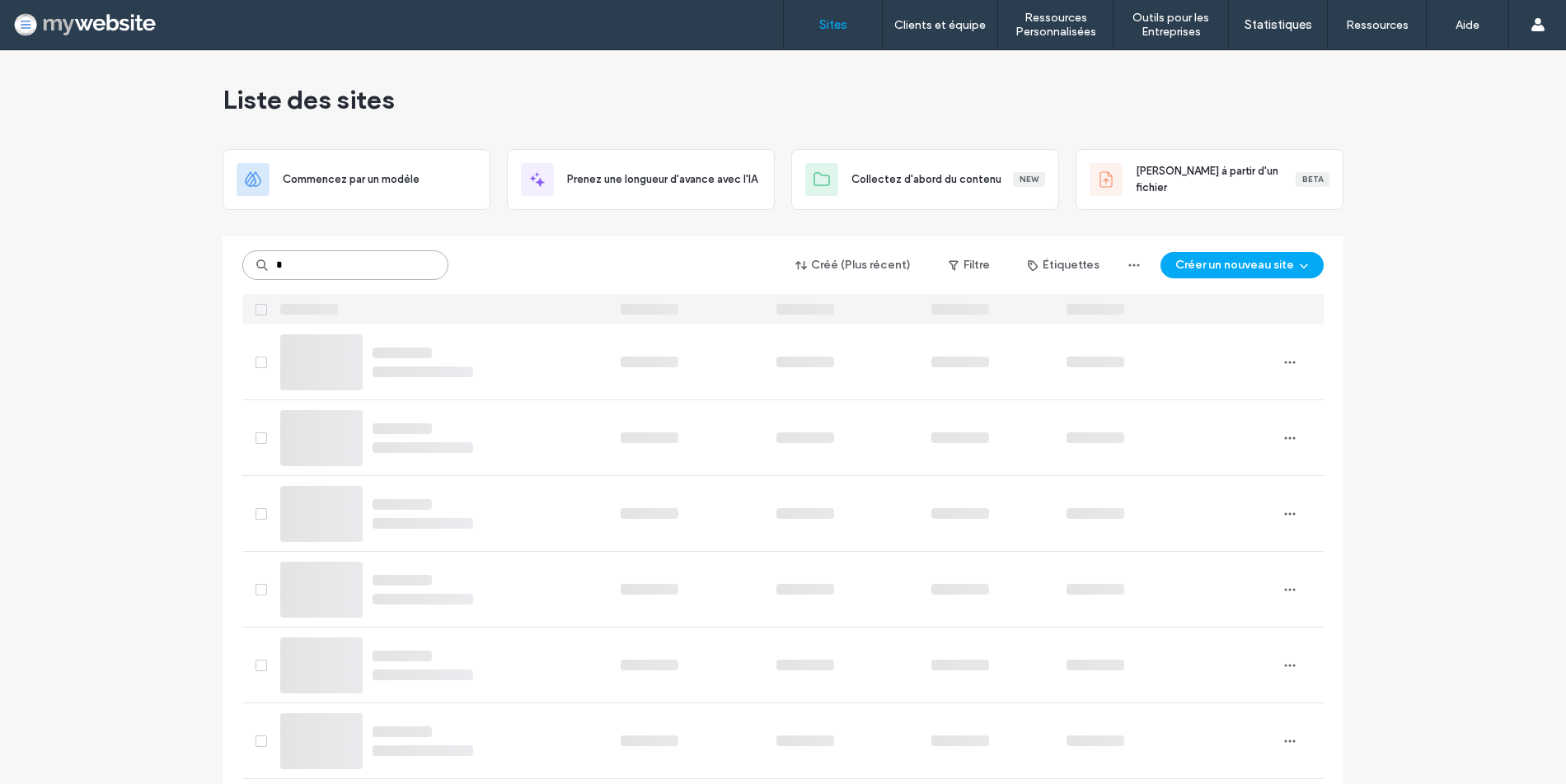
type input "*"
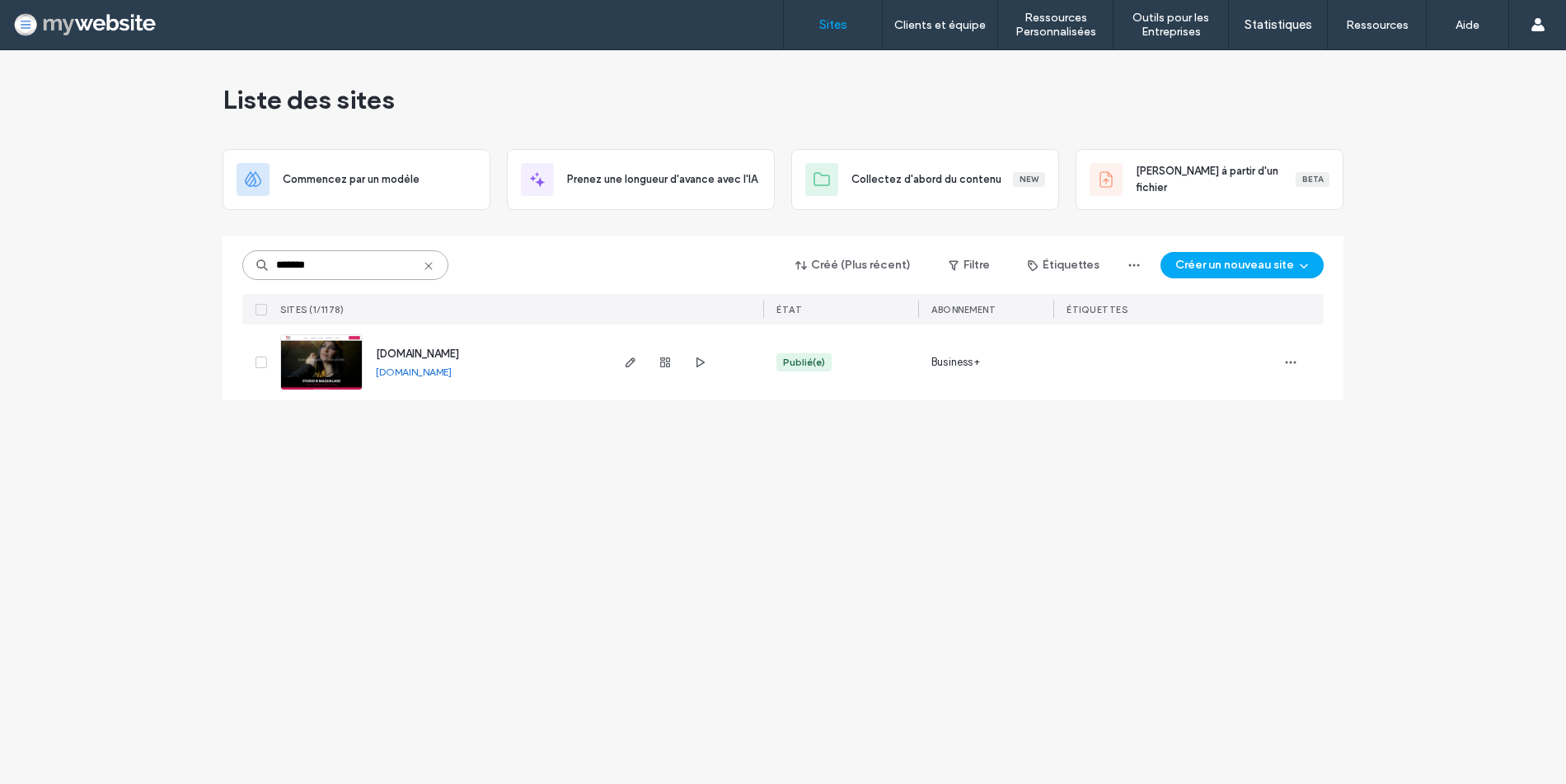
type input "*******"
click at [433, 354] on span "www.studiobmaquillage.ch" at bounding box center [418, 353] width 84 height 12
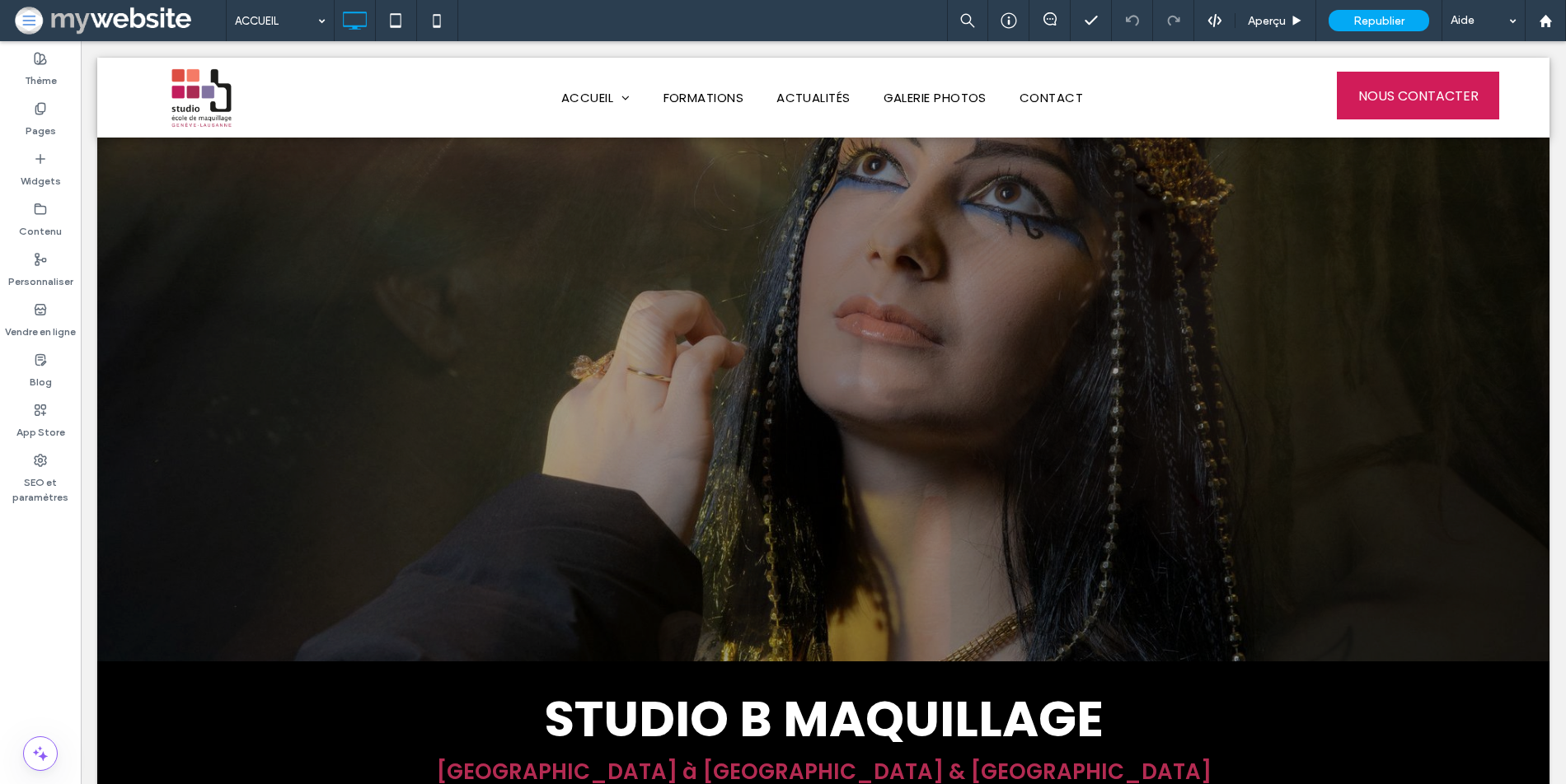
click span
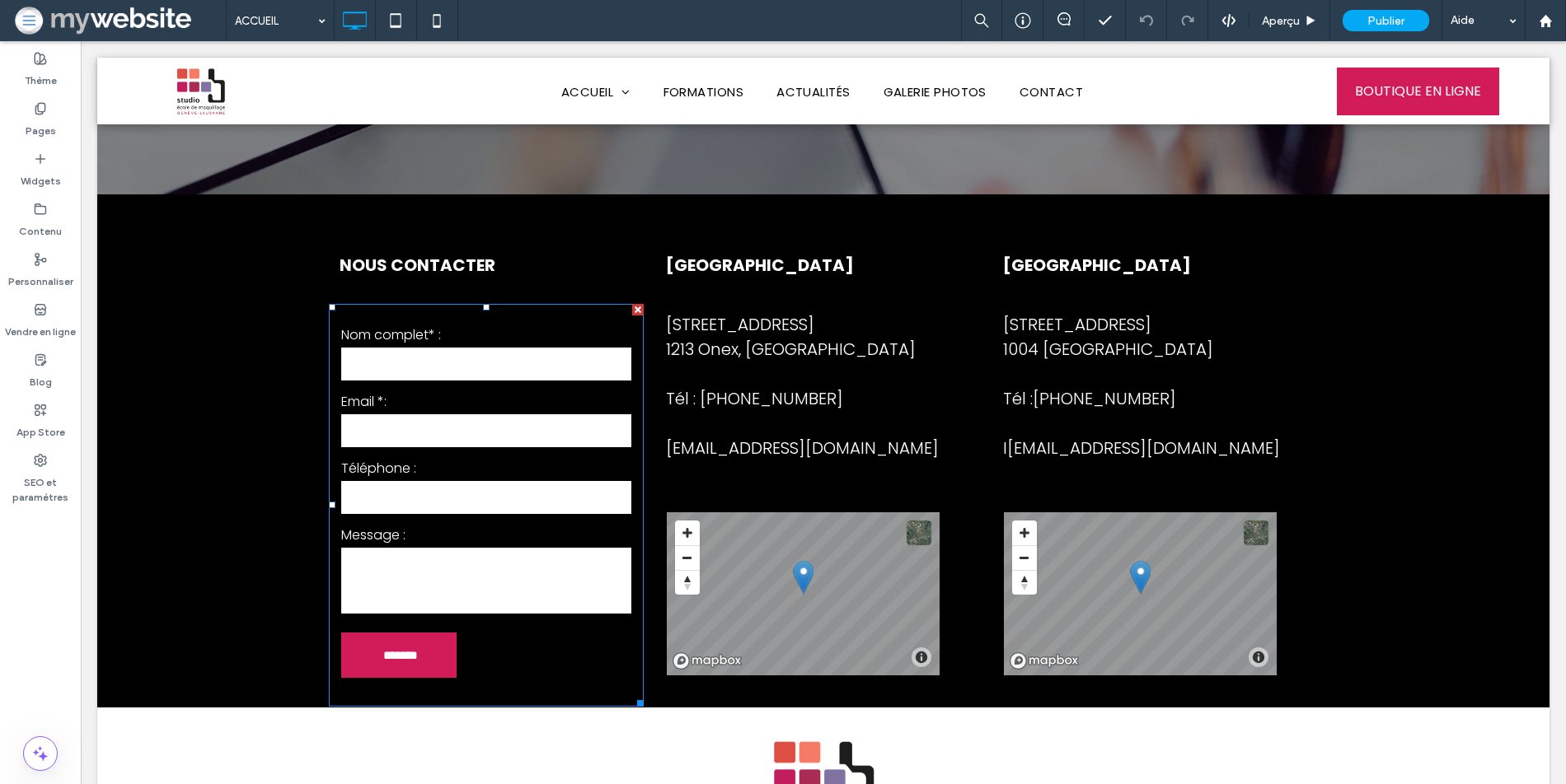
scroll to position [3181, 0]
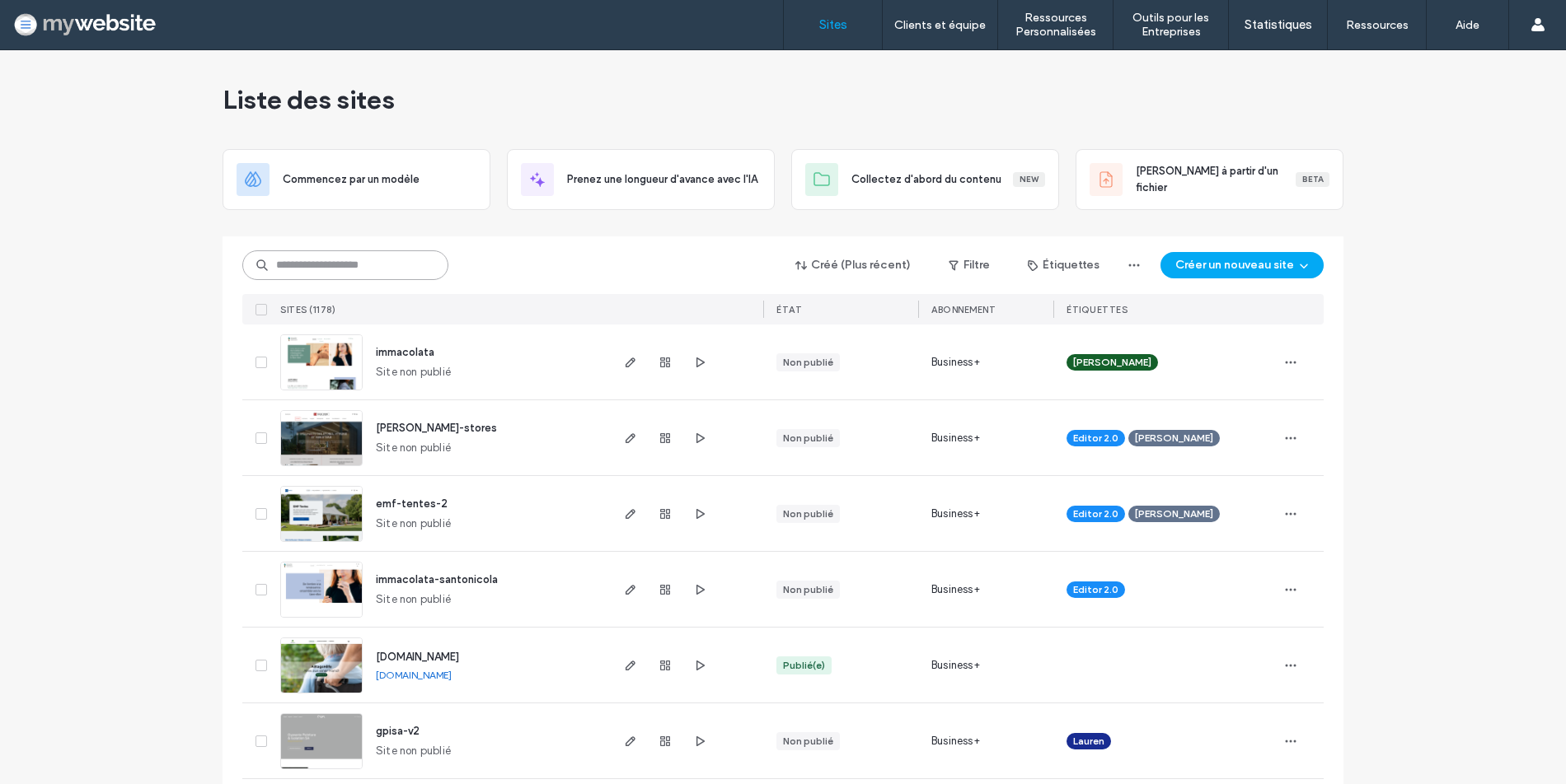
click at [320, 270] on input at bounding box center [345, 265] width 206 height 30
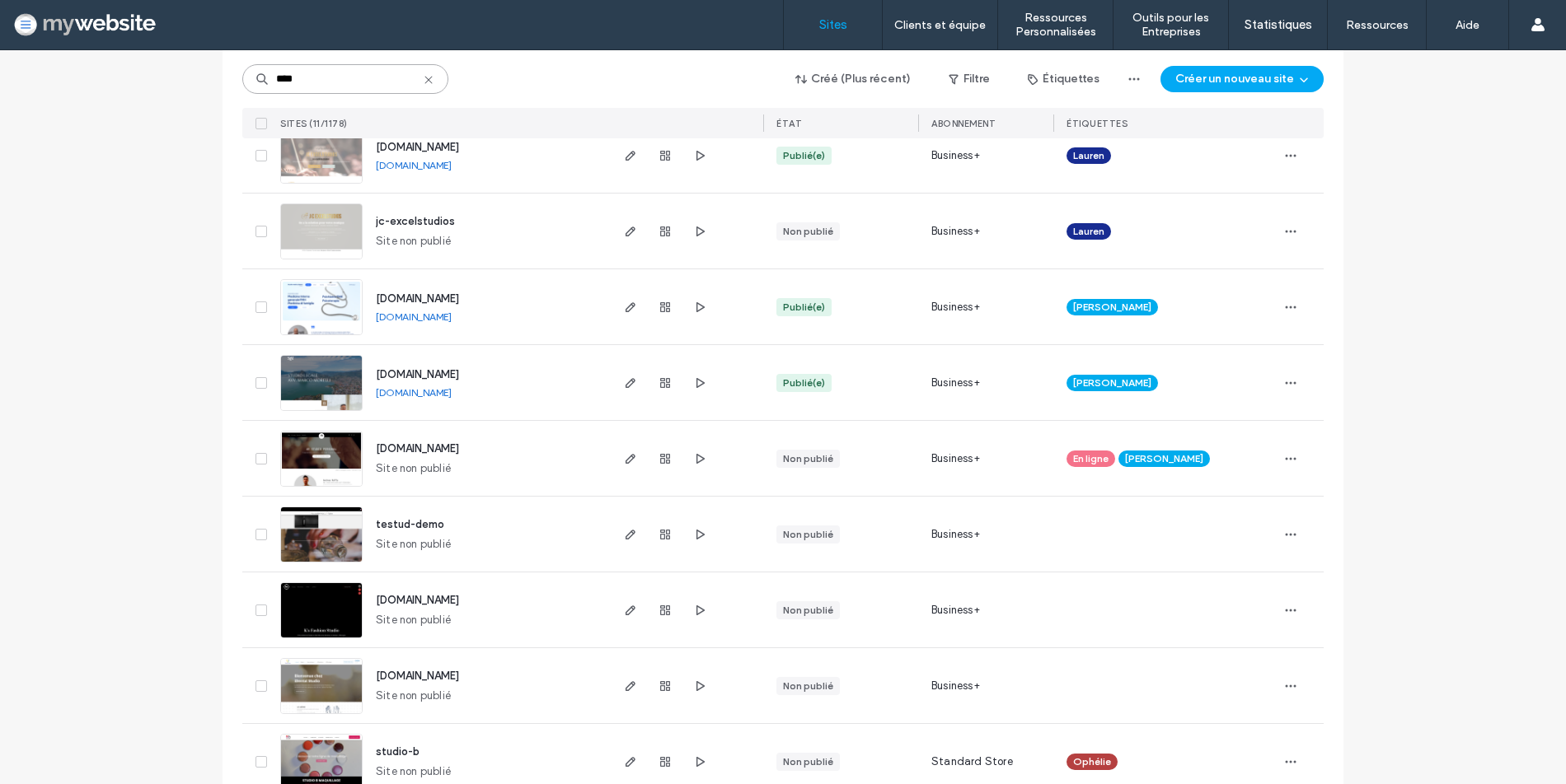
scroll to position [393, 0]
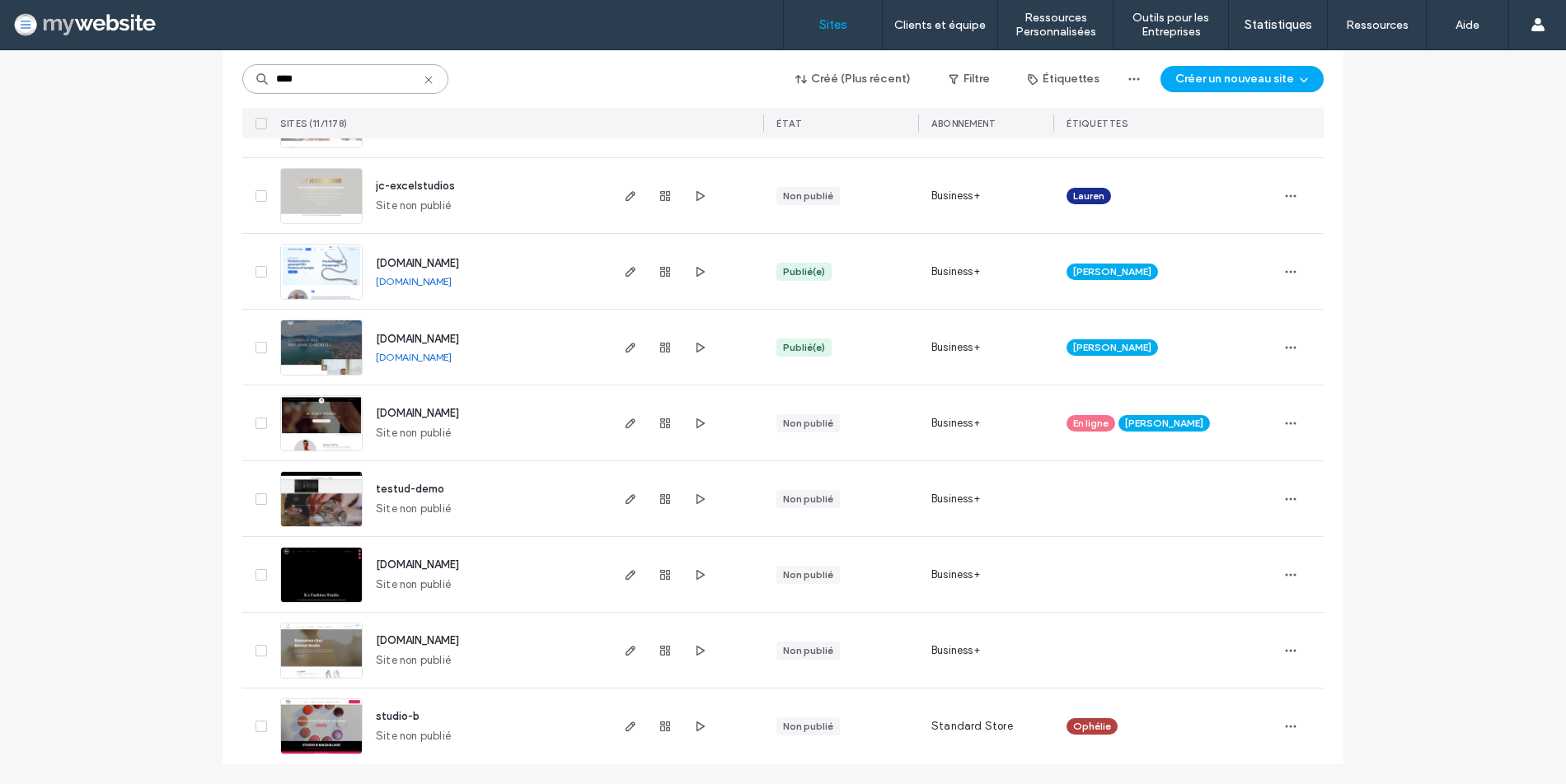
type input "****"
click at [396, 710] on span "studio-b" at bounding box center [397, 715] width 44 height 12
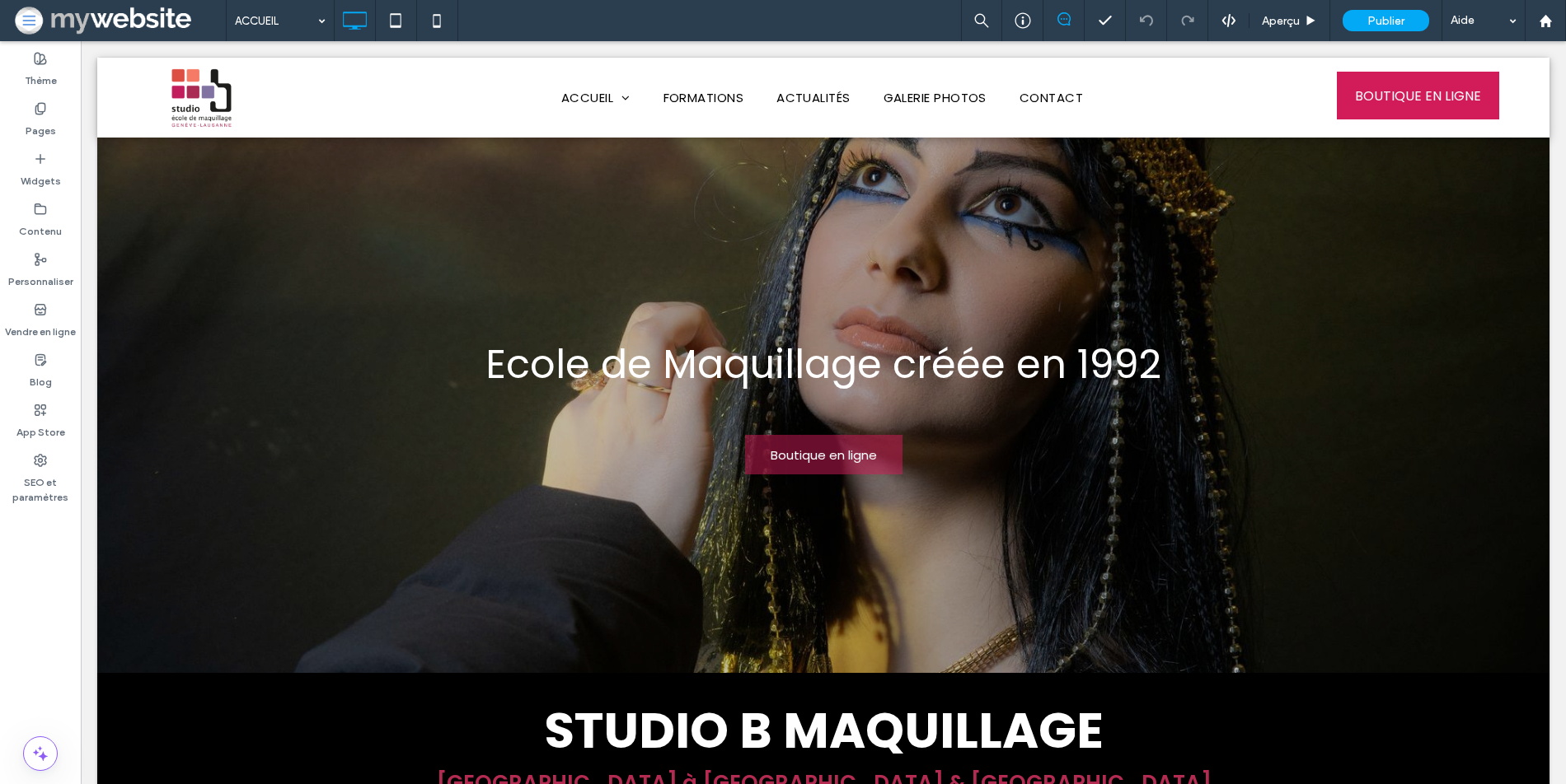
click at [1060, 20] on icon at bounding box center [1064, 19] width 13 height 13
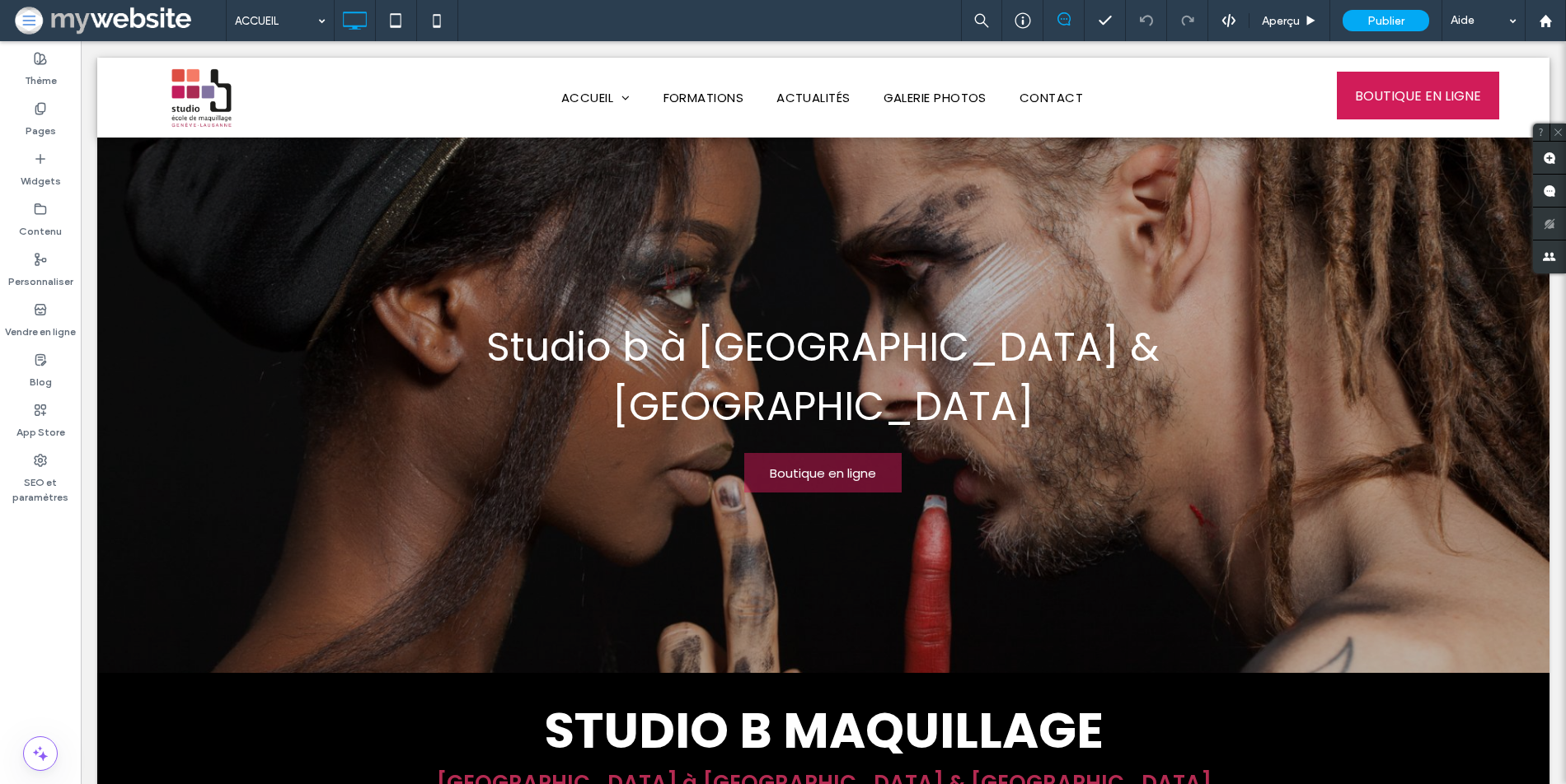
click at [1060, 20] on icon at bounding box center [1064, 19] width 13 height 13
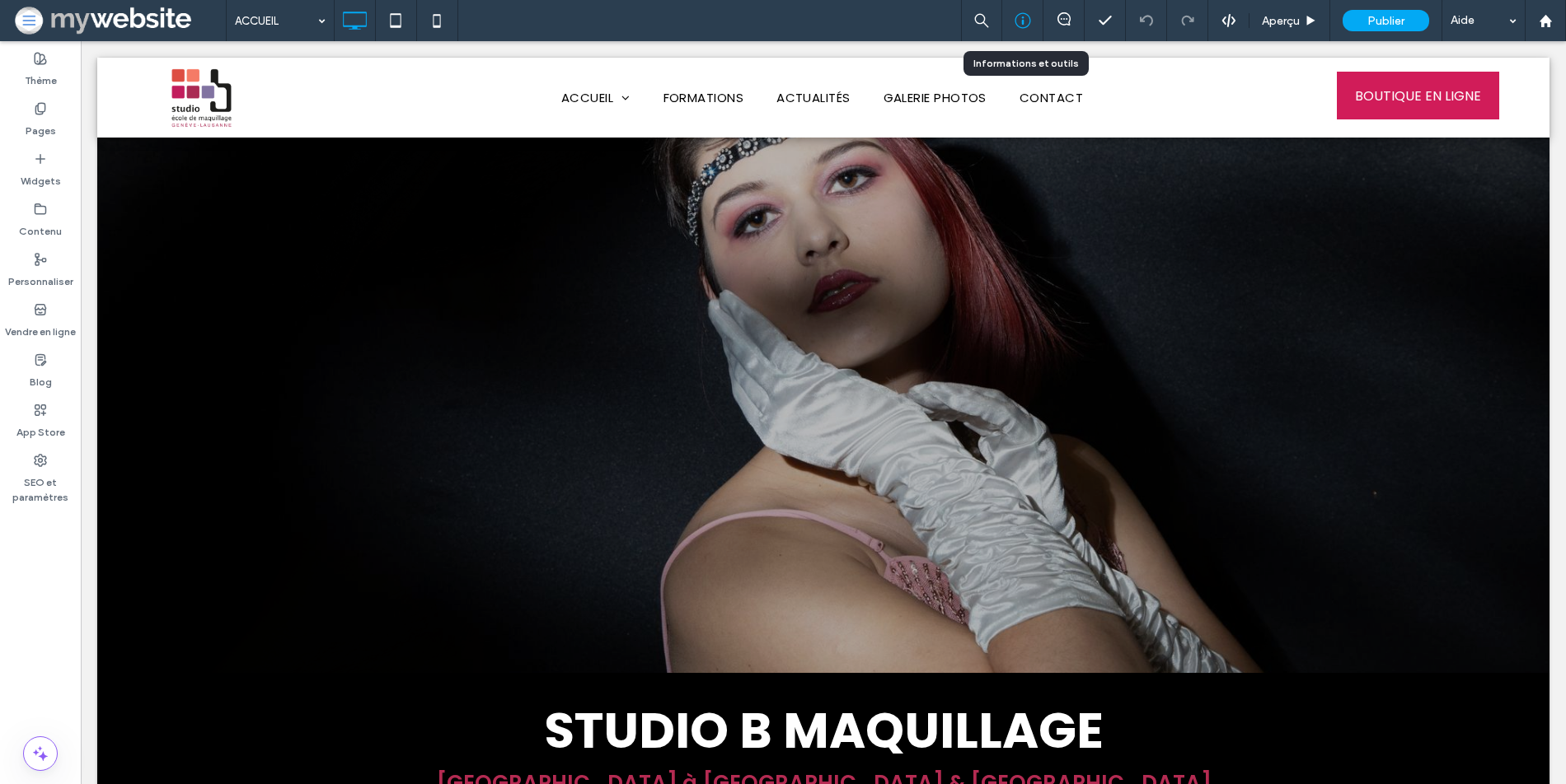
click at [1022, 16] on icon at bounding box center [1023, 20] width 17 height 17
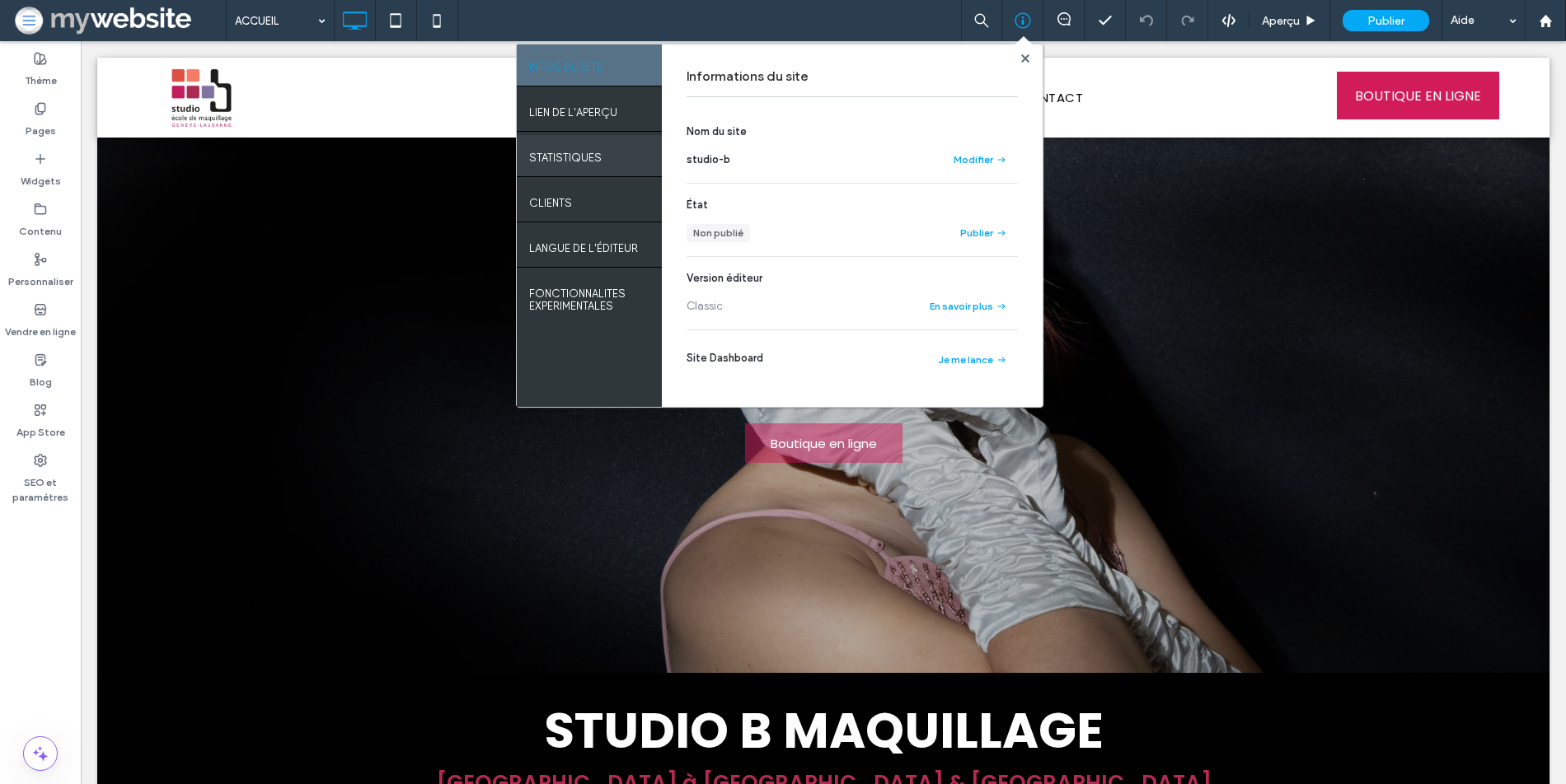
click at [602, 145] on div "STATISTIQUES" at bounding box center [589, 156] width 145 height 41
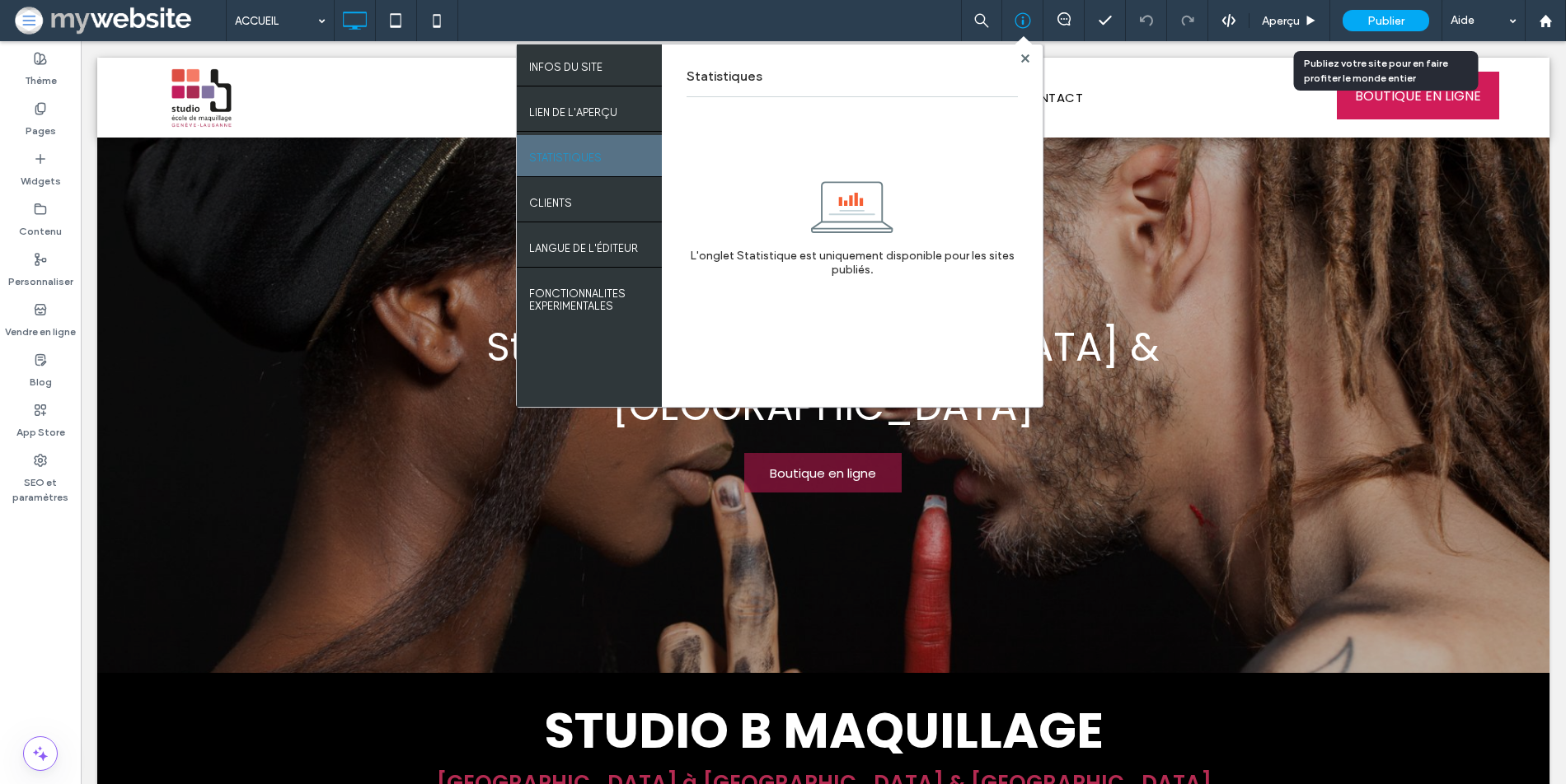
click at [1367, 22] on span "Publier" at bounding box center [1386, 20] width 37 height 14
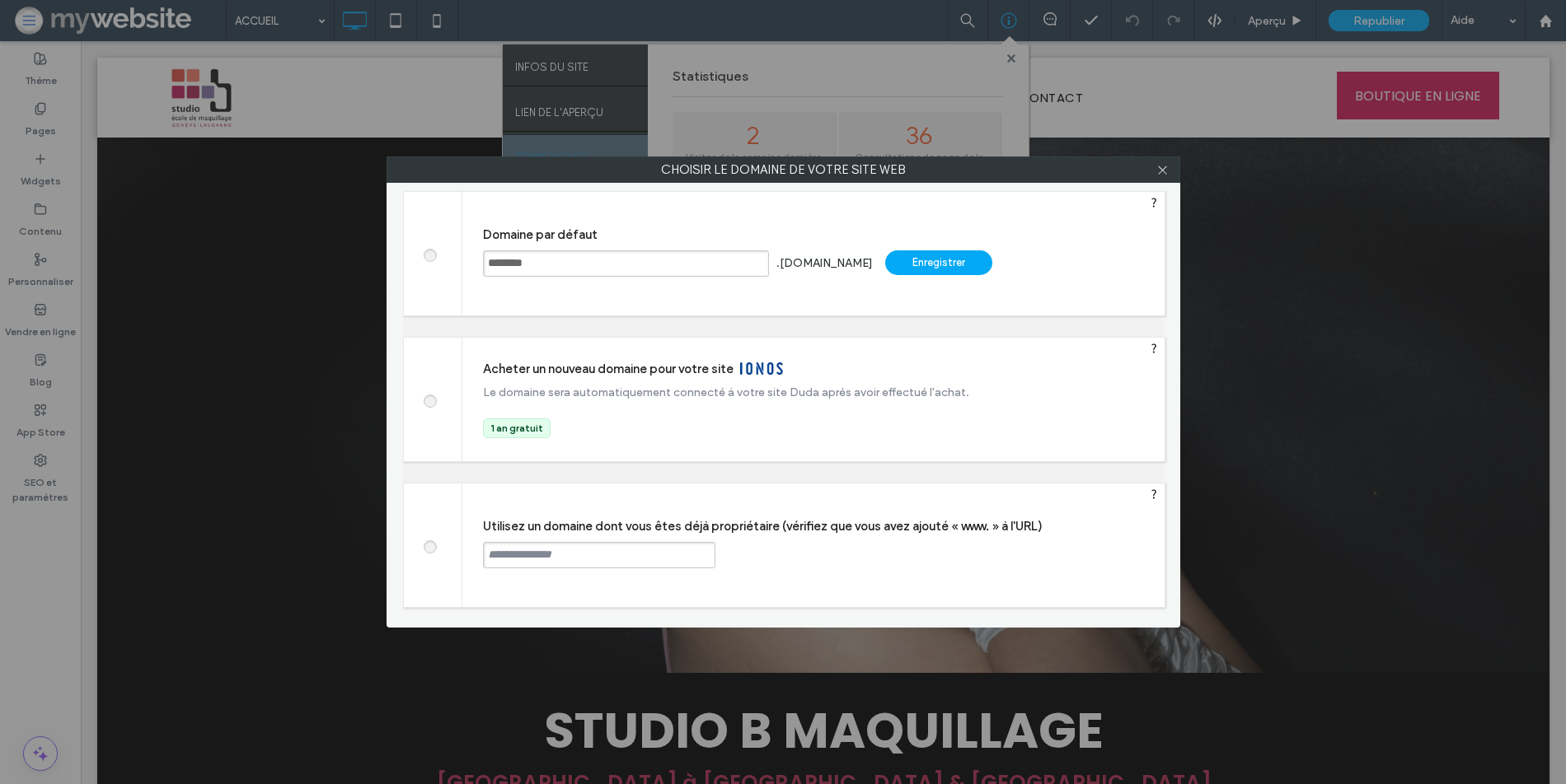
click at [945, 271] on div "Enregistrer" at bounding box center [938, 263] width 107 height 25
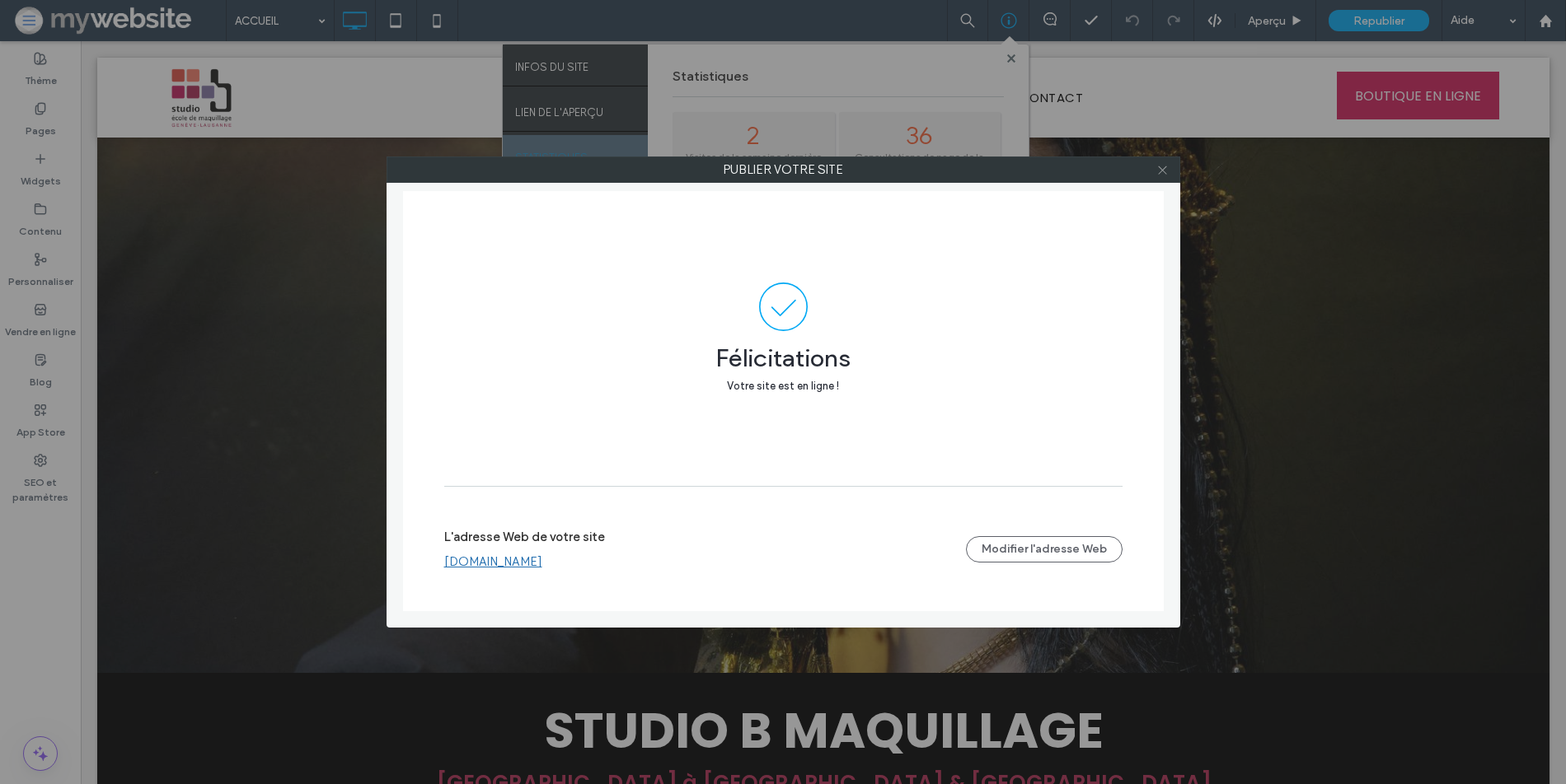
click at [1158, 174] on icon at bounding box center [1162, 170] width 12 height 12
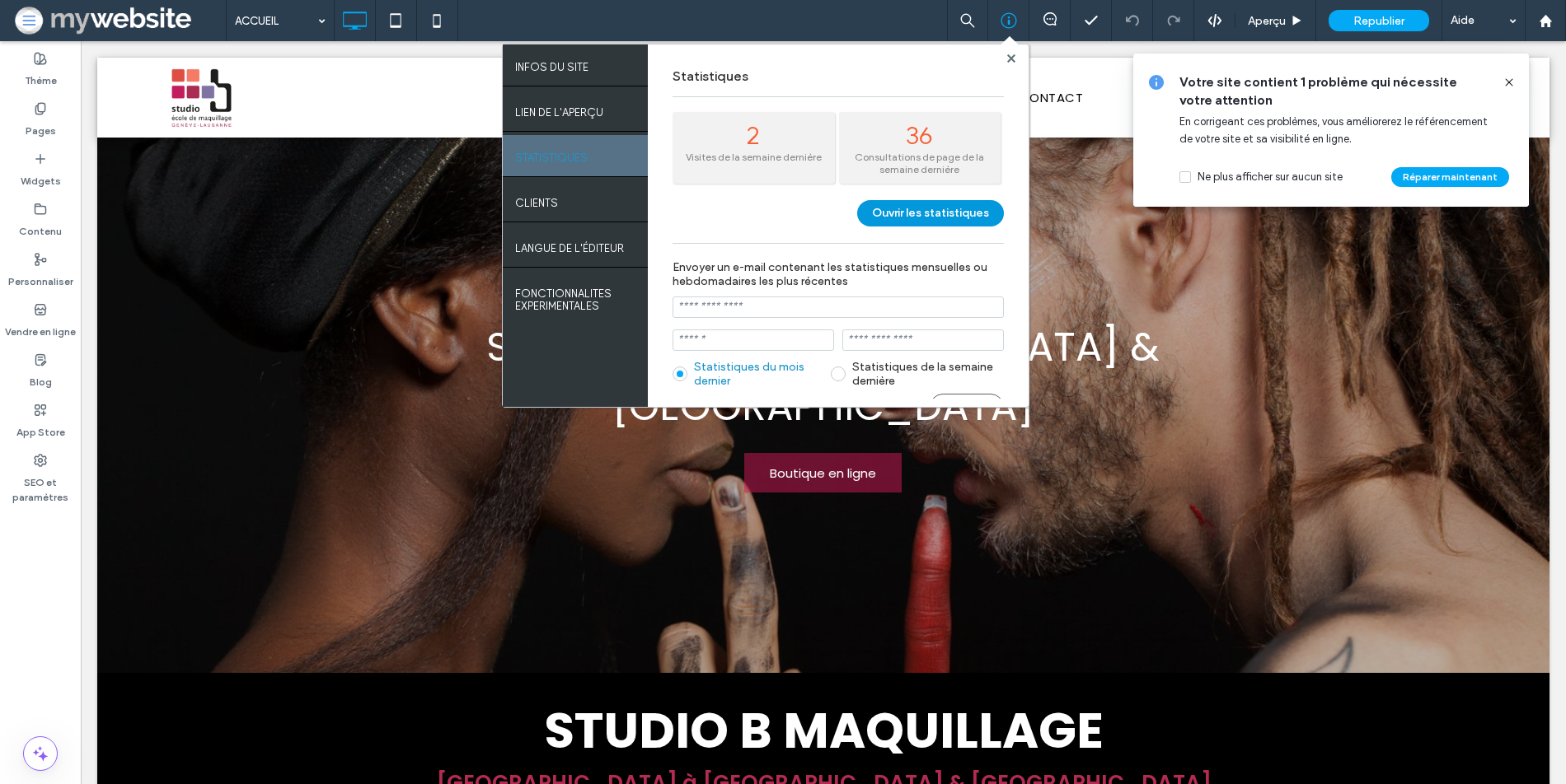
click at [908, 213] on button "Ouvrir les statistiques" at bounding box center [930, 213] width 147 height 26
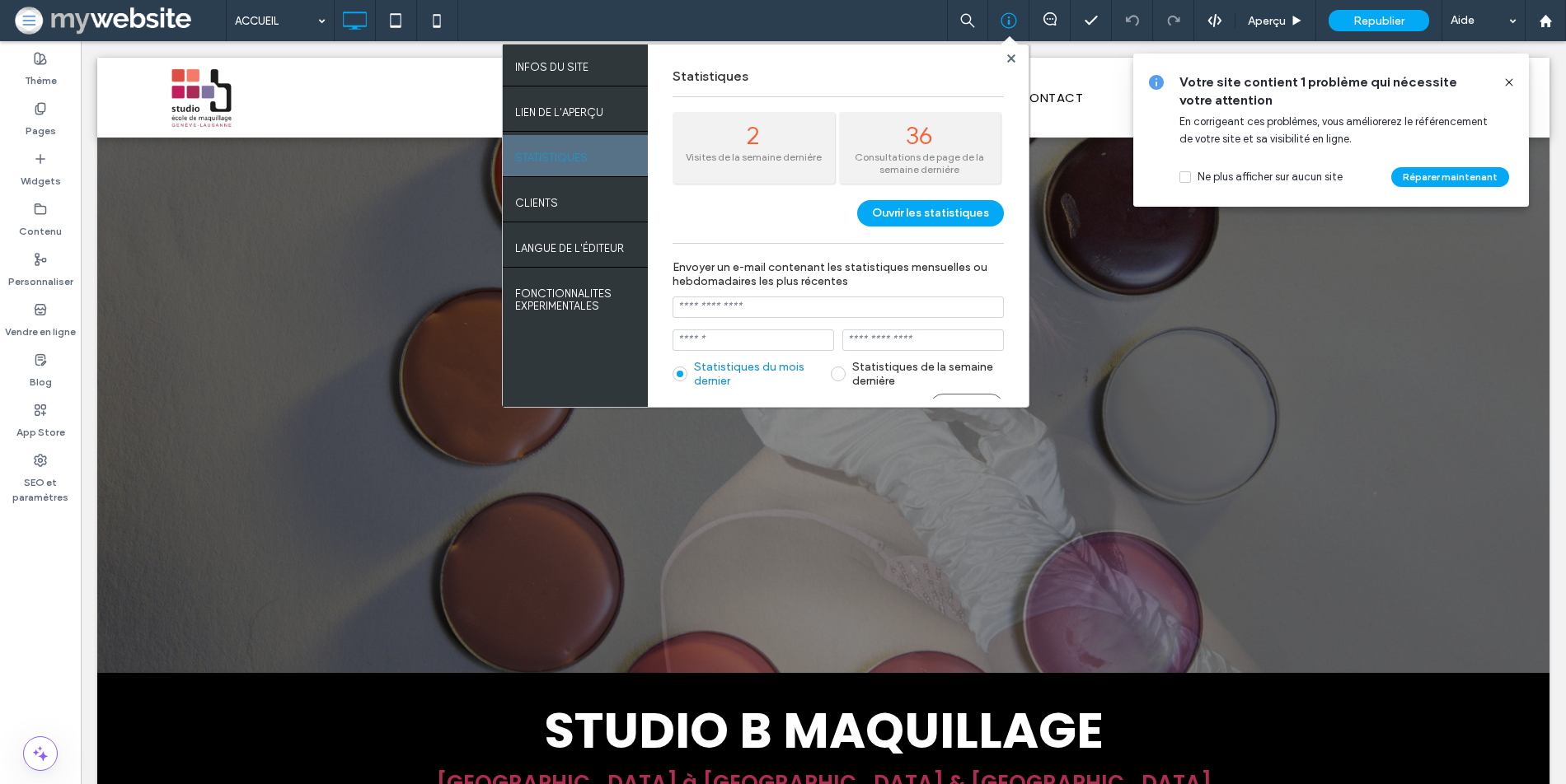
click at [1505, 83] on icon at bounding box center [1509, 83] width 13 height 13
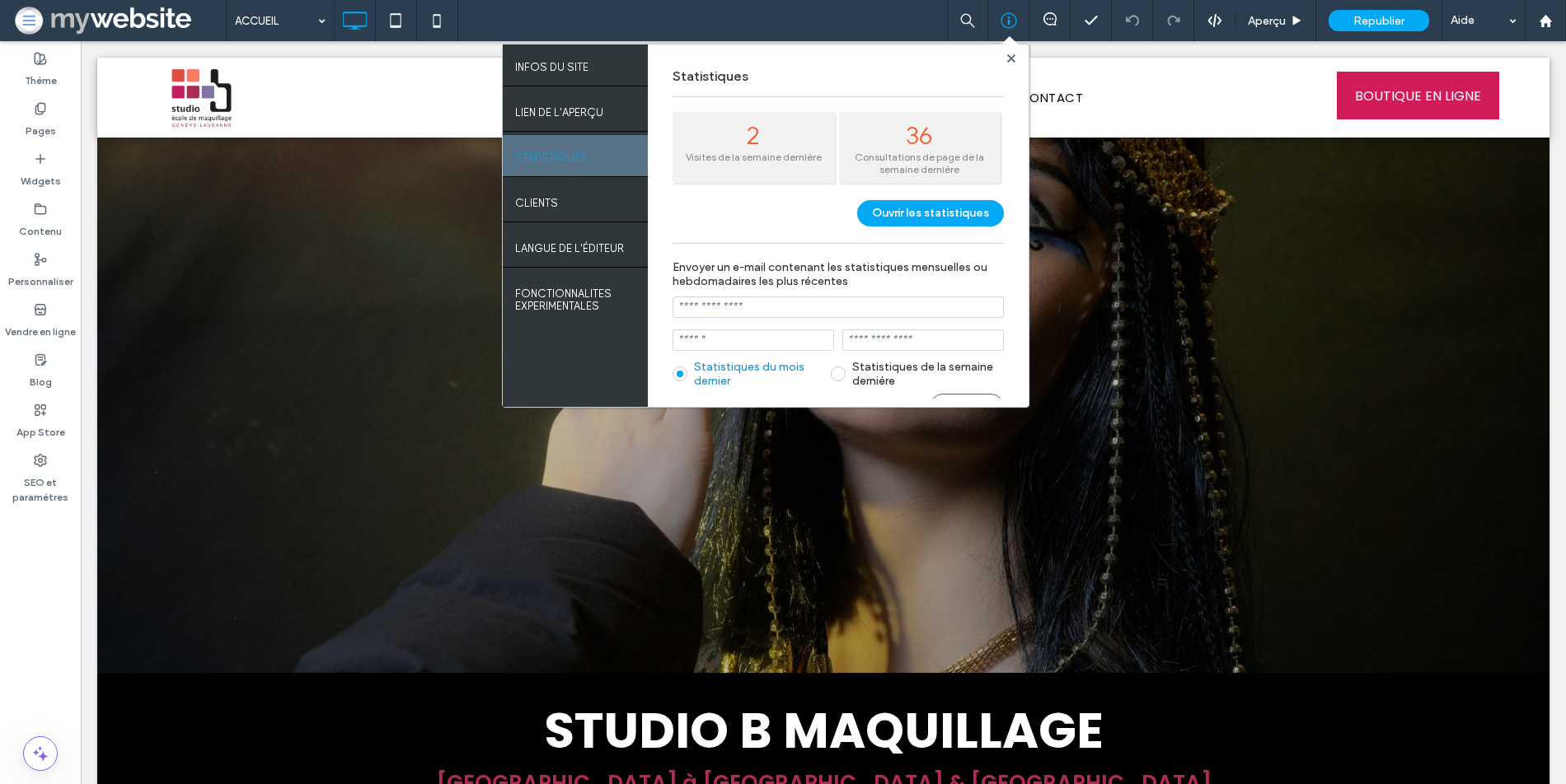
scroll to position [21, 0]
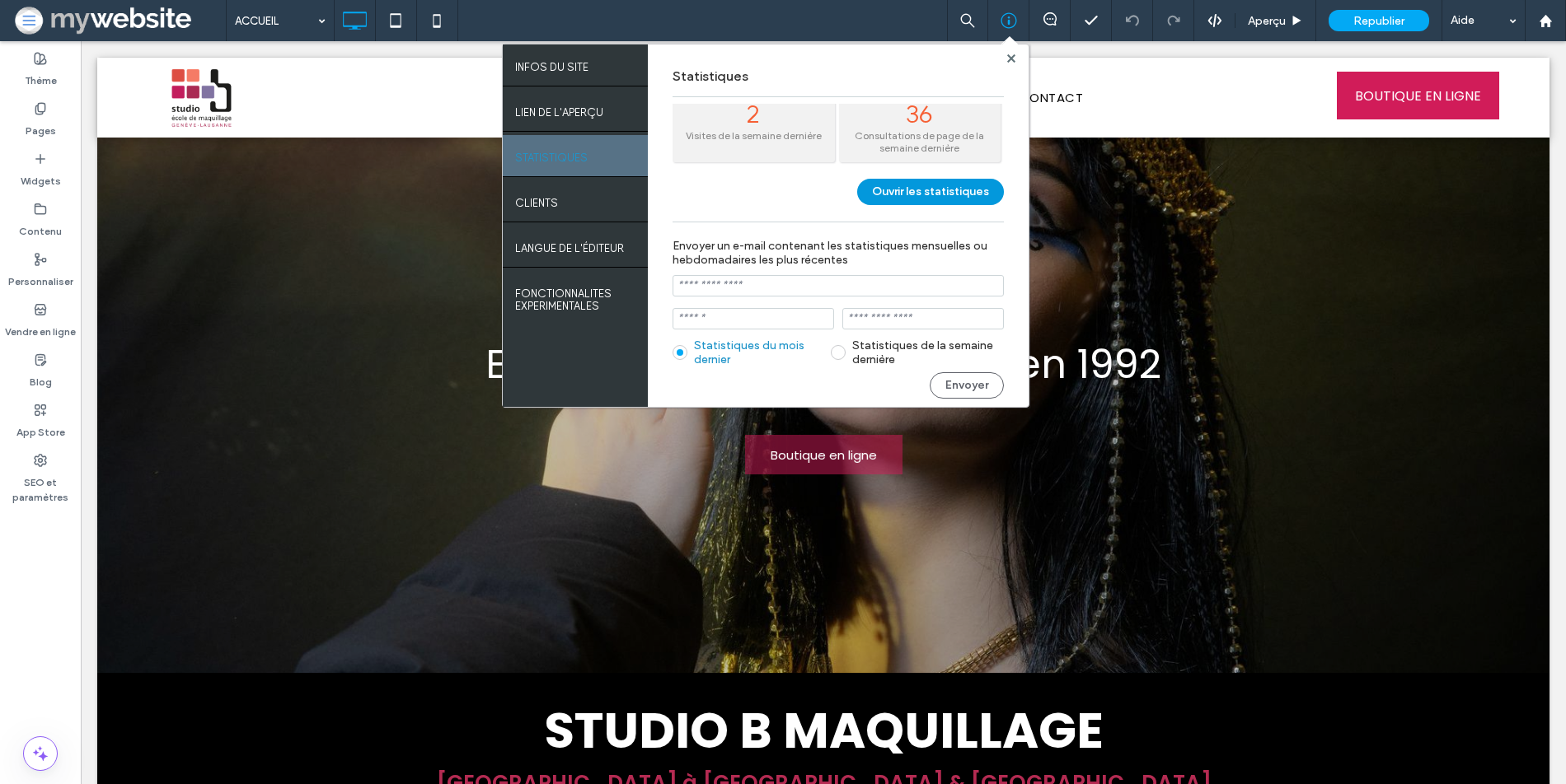
click at [908, 185] on button "Ouvrir les statistiques" at bounding box center [930, 192] width 147 height 26
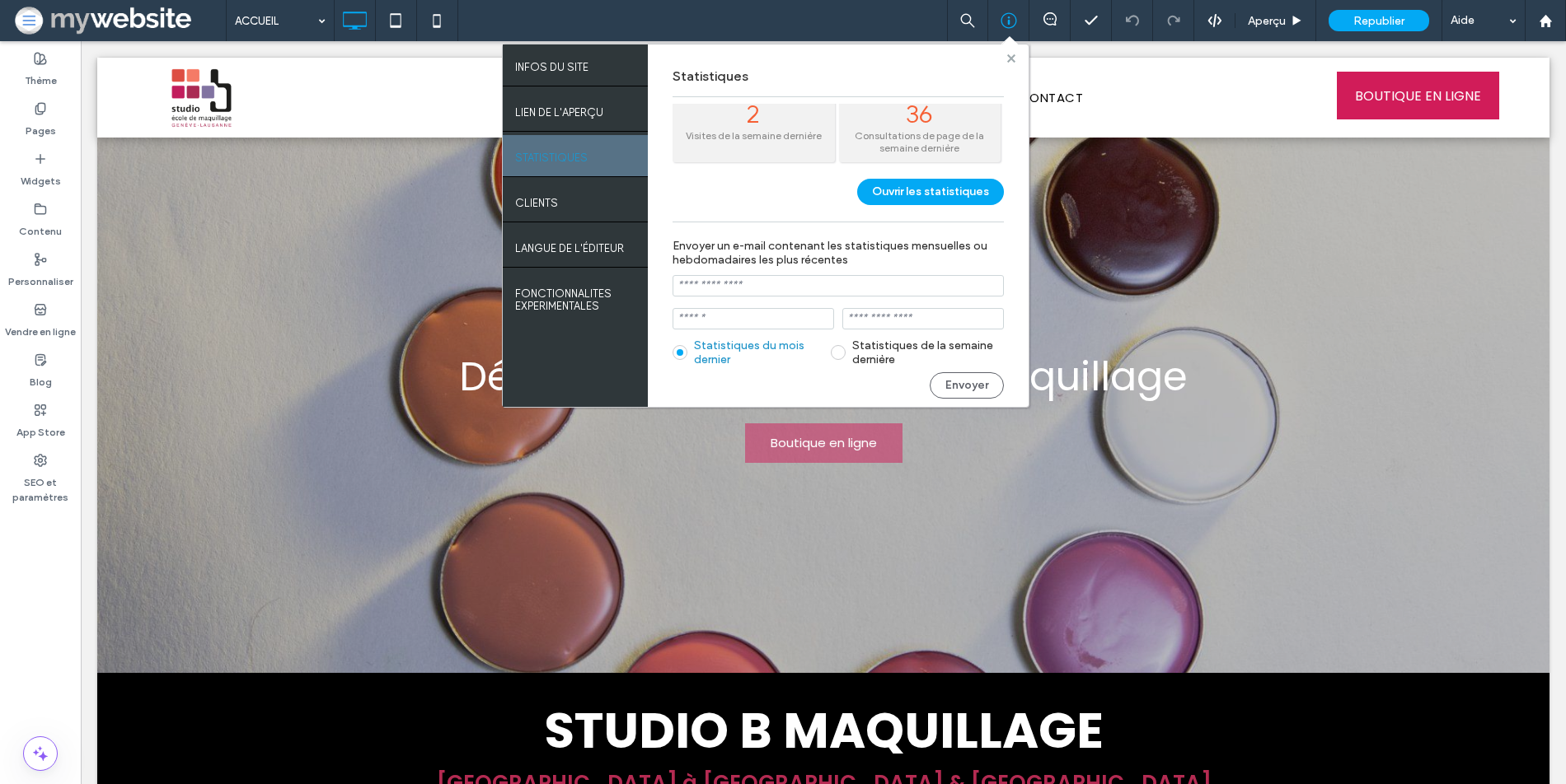
click at [1011, 55] on use at bounding box center [1010, 58] width 8 height 8
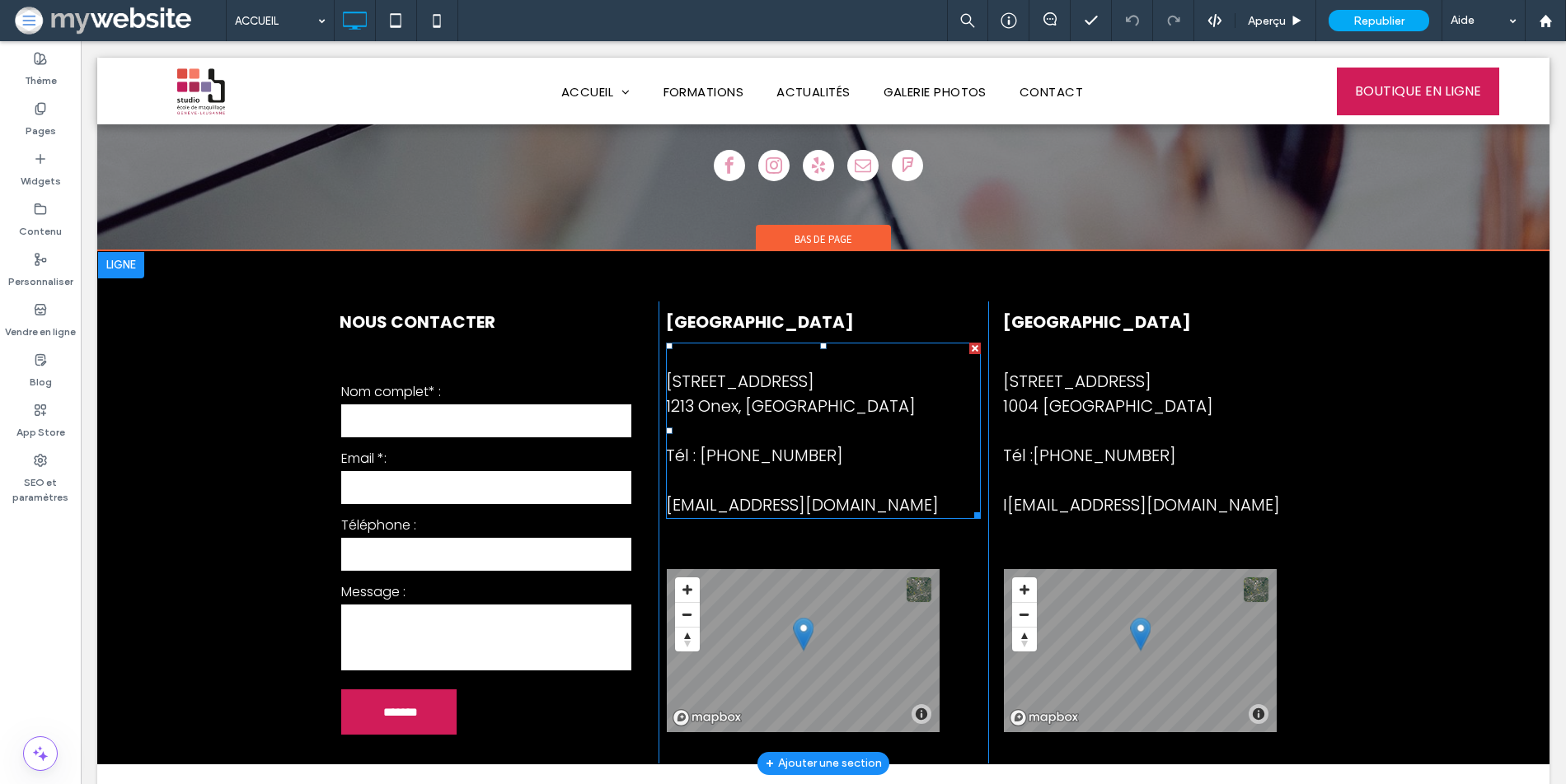
scroll to position [3053, 0]
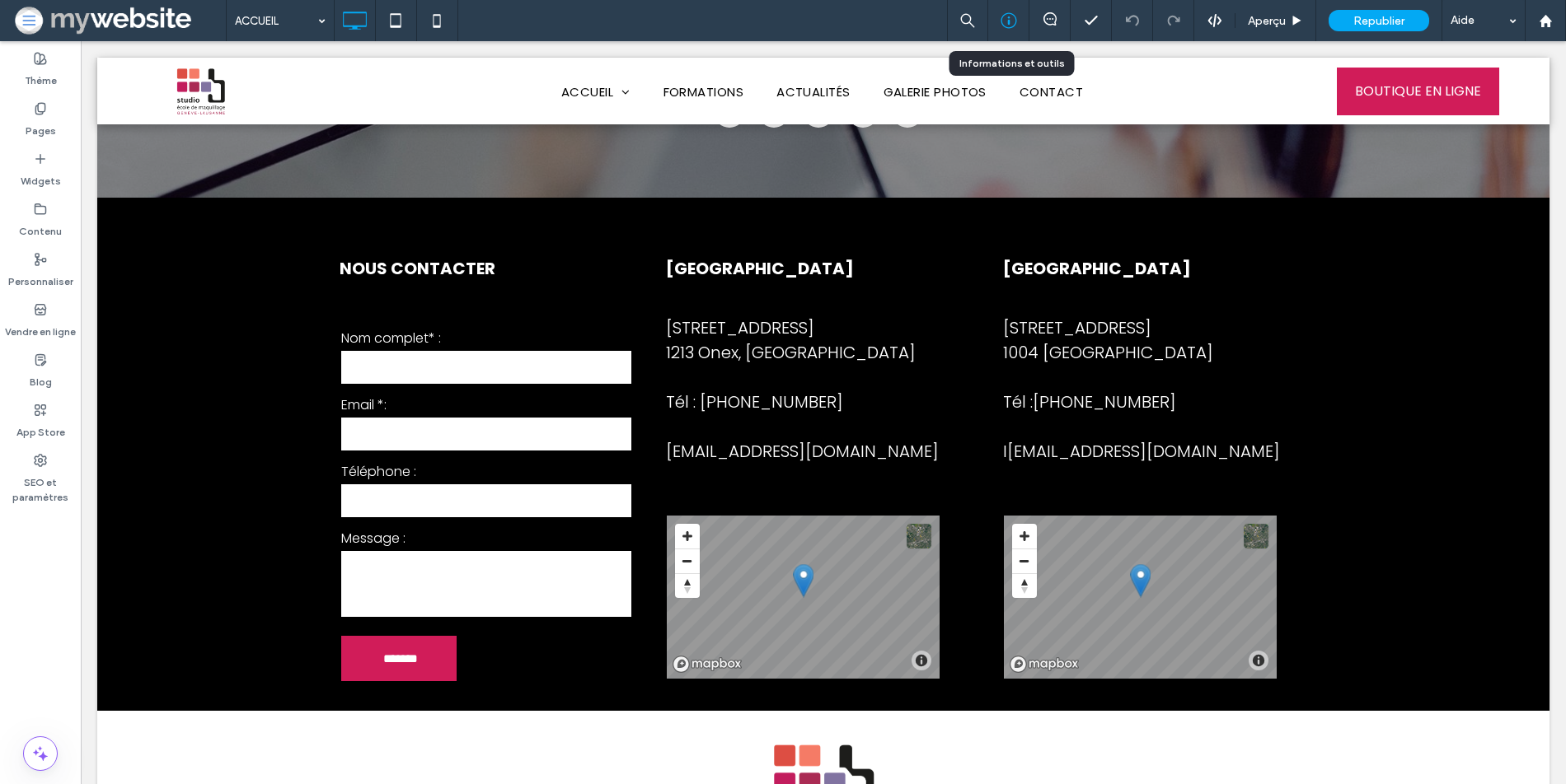
click at [1011, 15] on icon at bounding box center [1009, 20] width 17 height 17
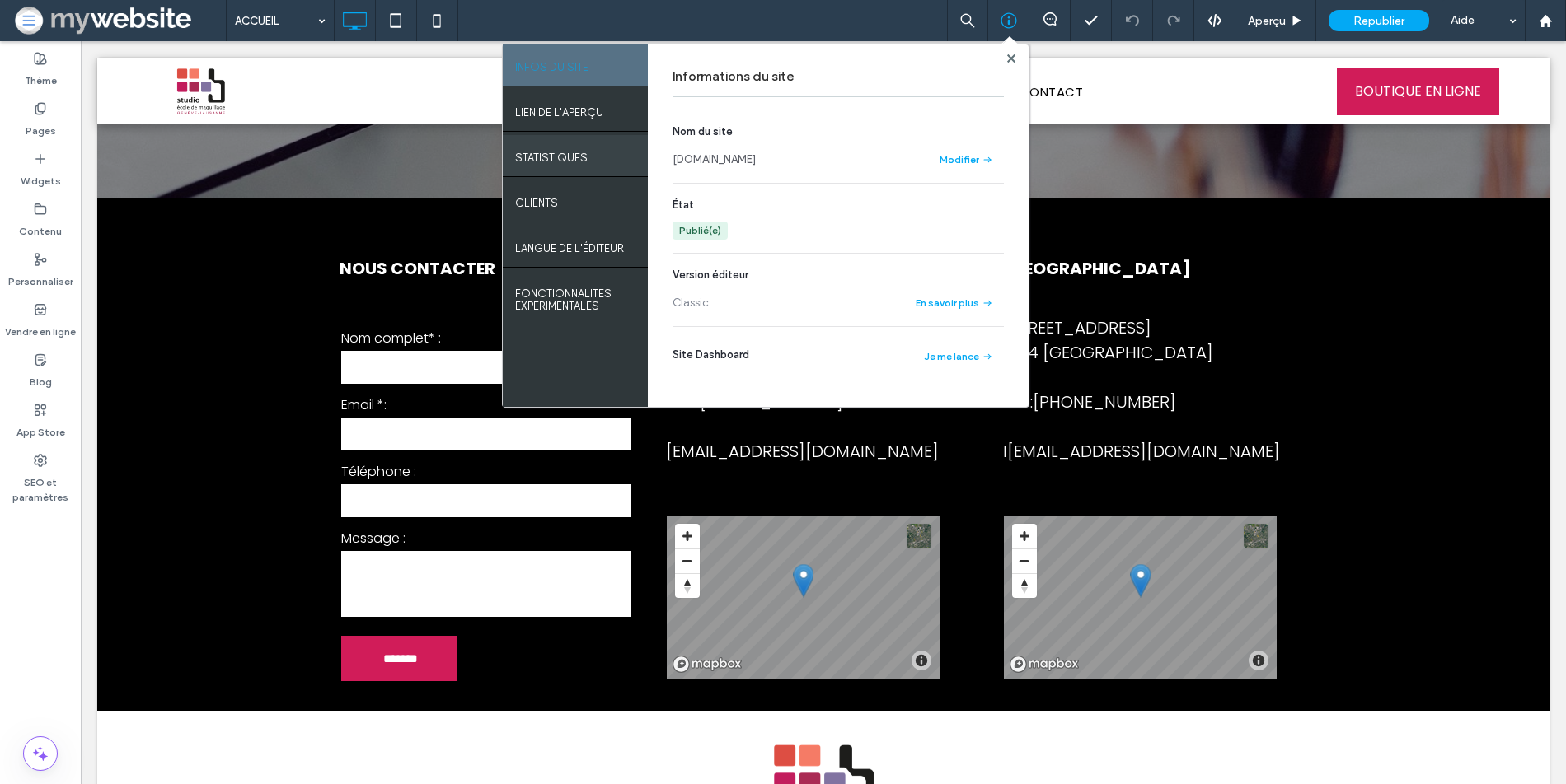
click at [562, 148] on label "STATISTIQUES" at bounding box center [551, 153] width 72 height 20
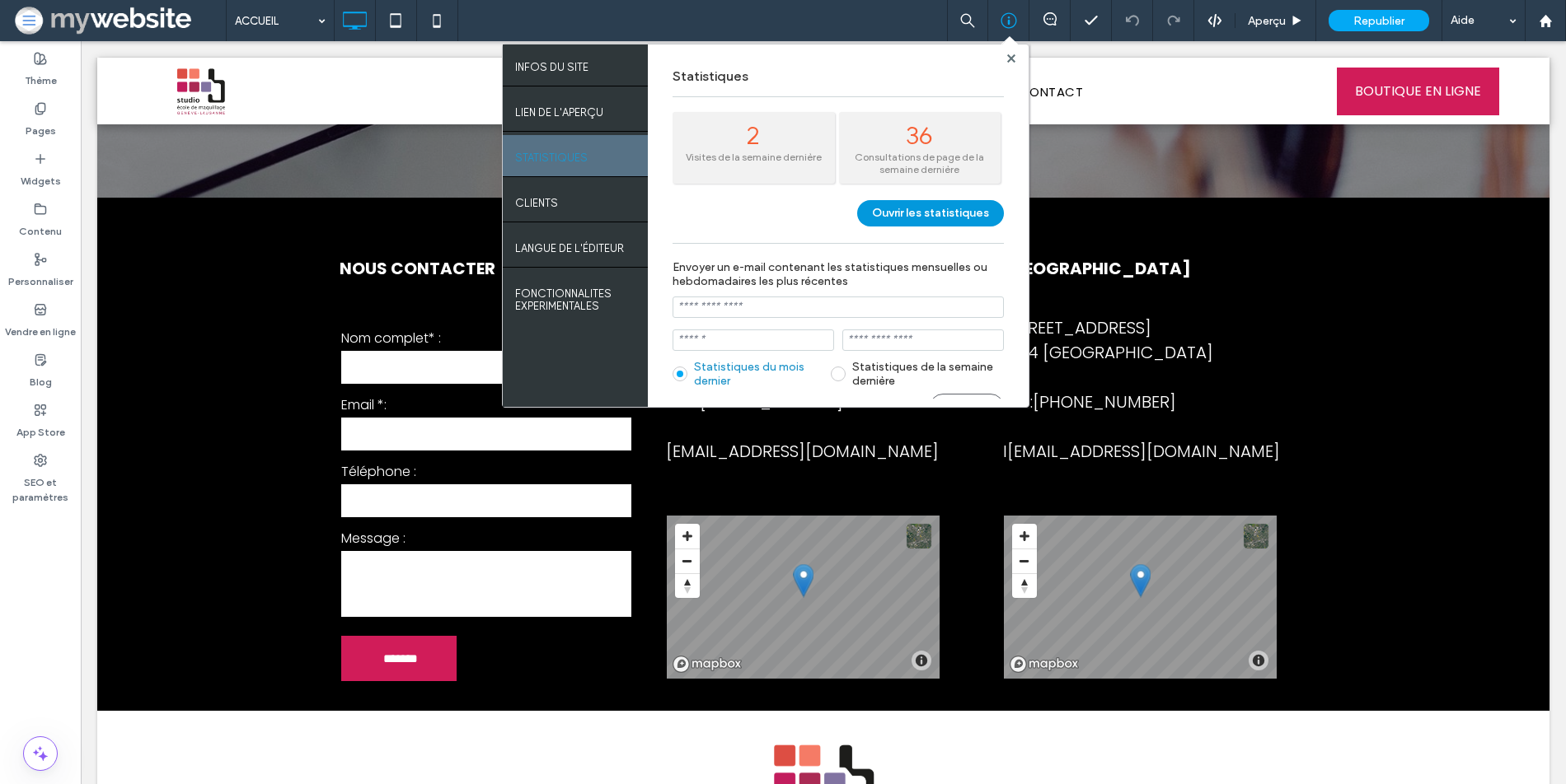
click at [900, 212] on button "Ouvrir les statistiques" at bounding box center [930, 213] width 147 height 26
click at [871, 195] on div "2 Visites de la semaine dernière 36 Consultations de page de la semaine dernière" at bounding box center [838, 156] width 331 height 88
click at [871, 201] on button "Ouvrir les statistiques" at bounding box center [930, 213] width 147 height 26
click at [880, 210] on button "Ouvrir les statistiques" at bounding box center [930, 213] width 147 height 26
click at [1008, 57] on use at bounding box center [1010, 58] width 8 height 8
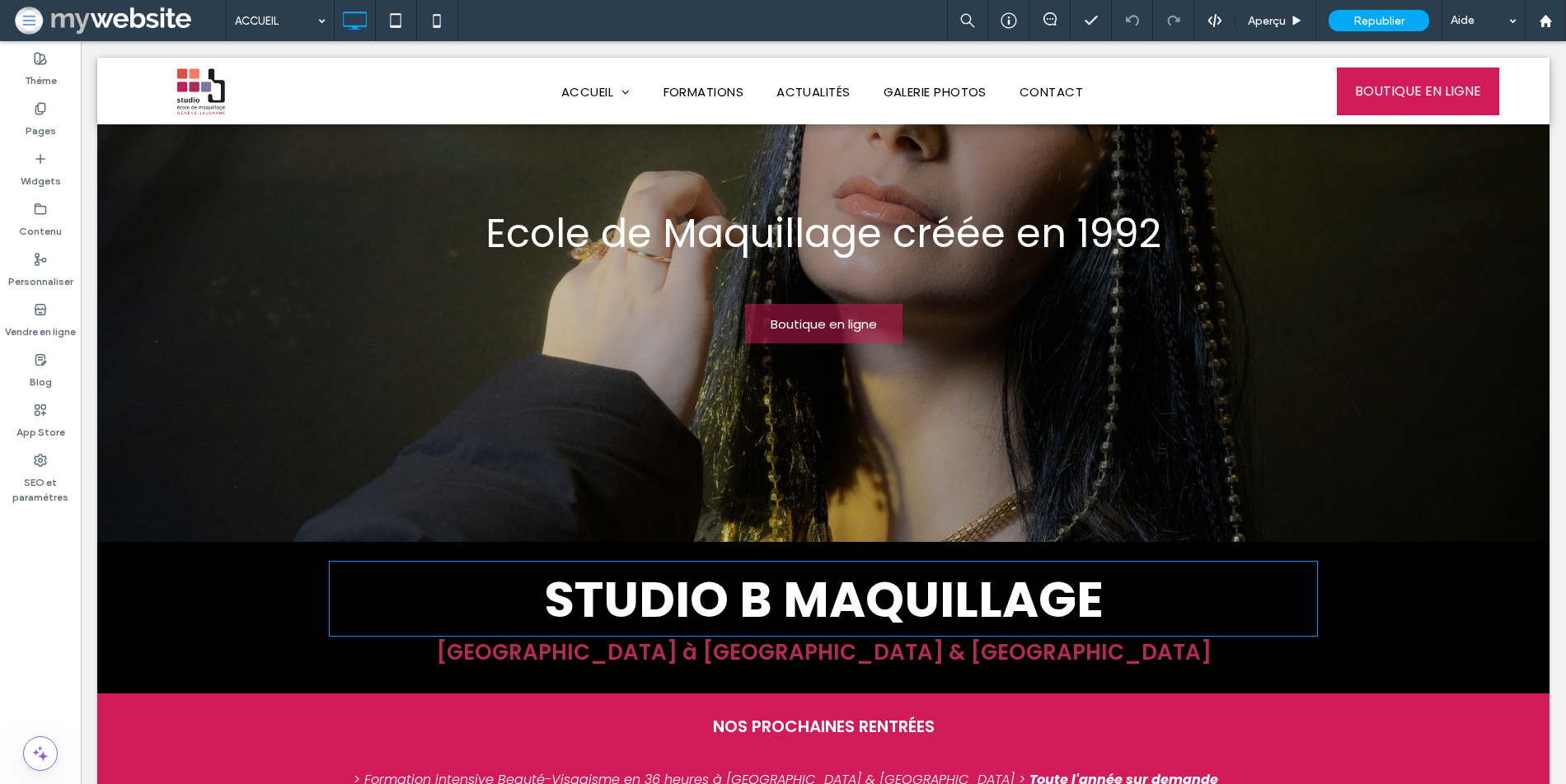
scroll to position [0, 0]
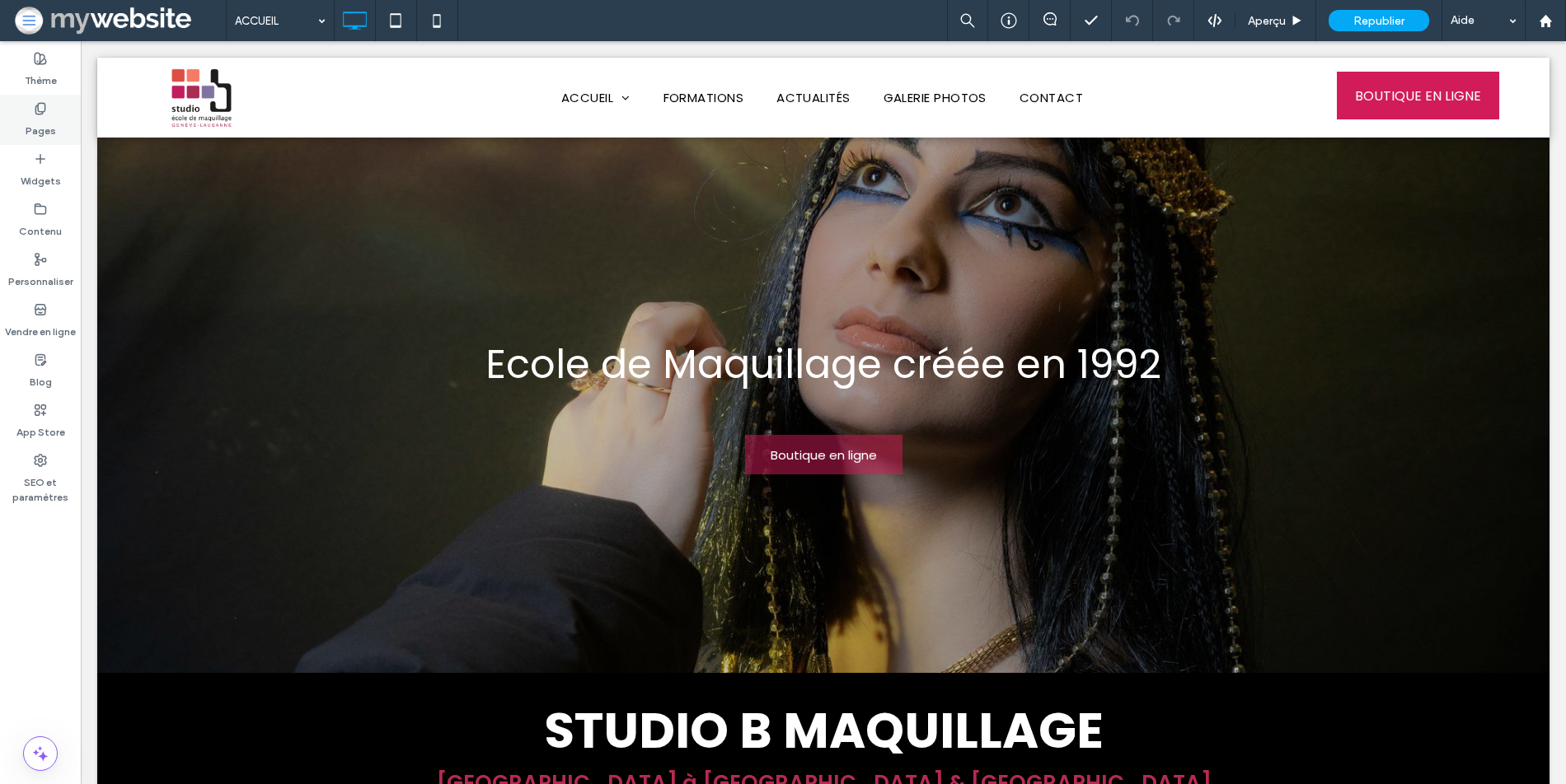
click at [27, 136] on label "Pages" at bounding box center [41, 126] width 31 height 23
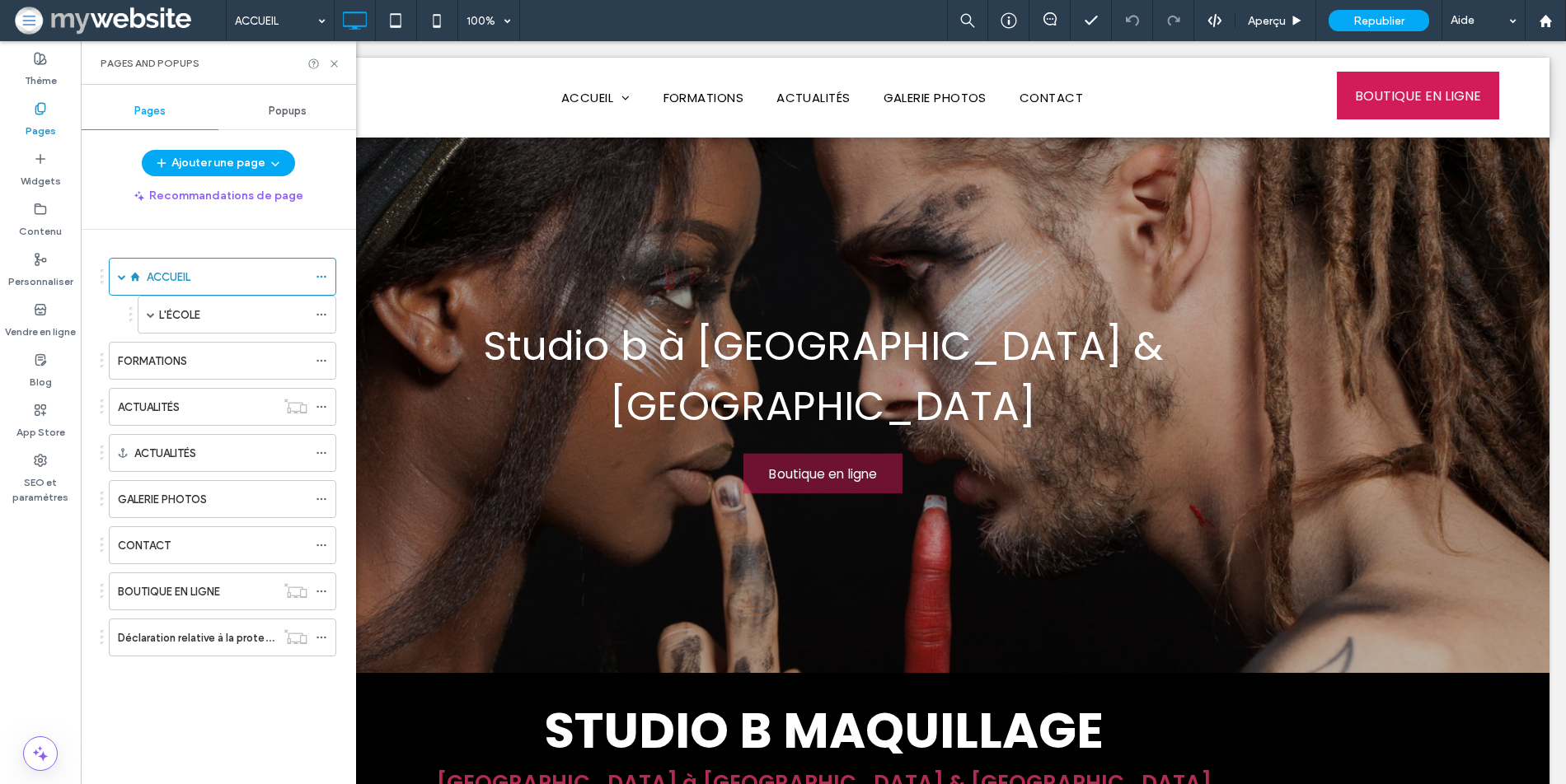
click at [342, 63] on div "Pages and Popups" at bounding box center [218, 62] width 276 height 44
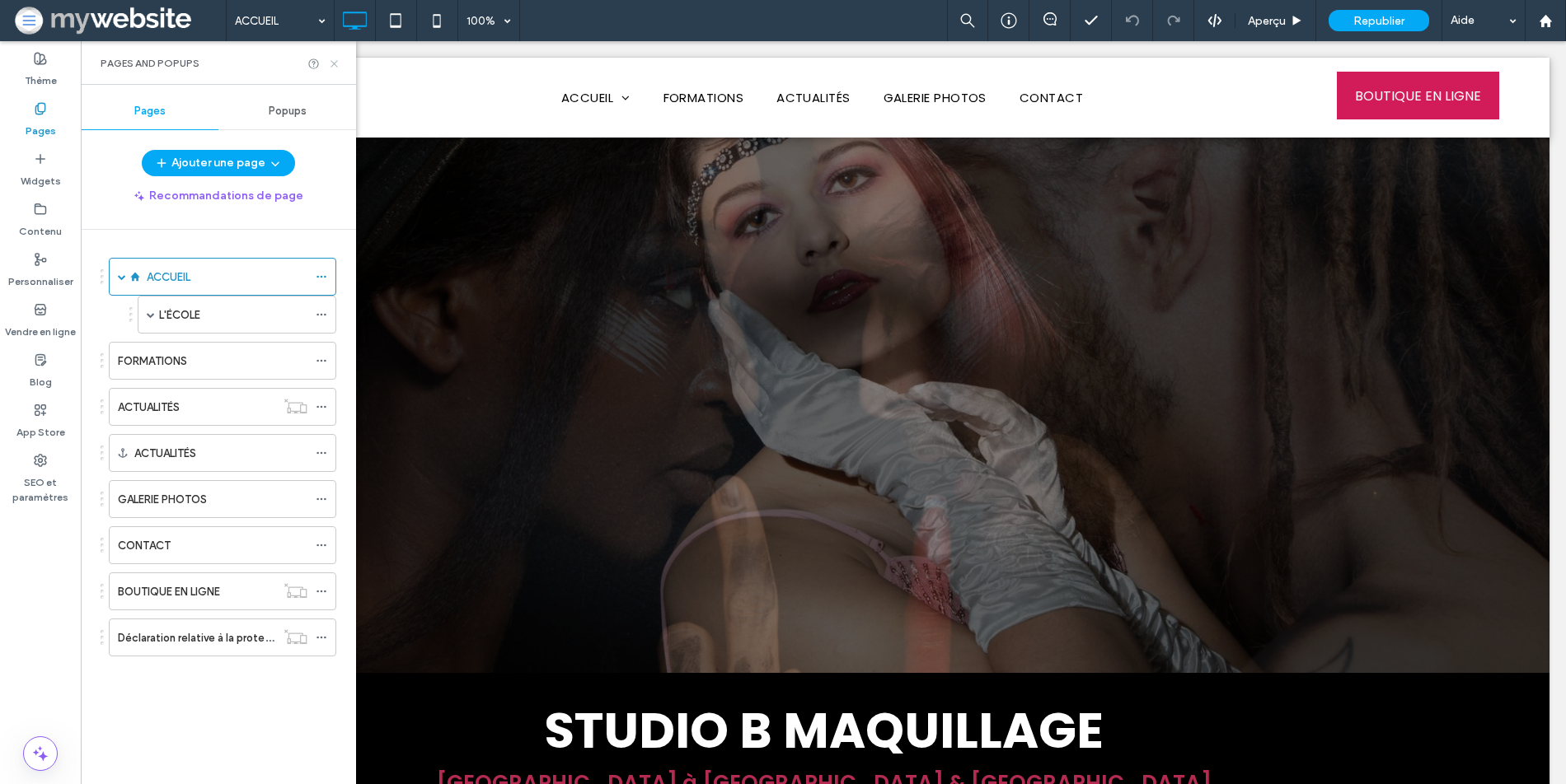
click at [333, 63] on use at bounding box center [333, 63] width 6 height 6
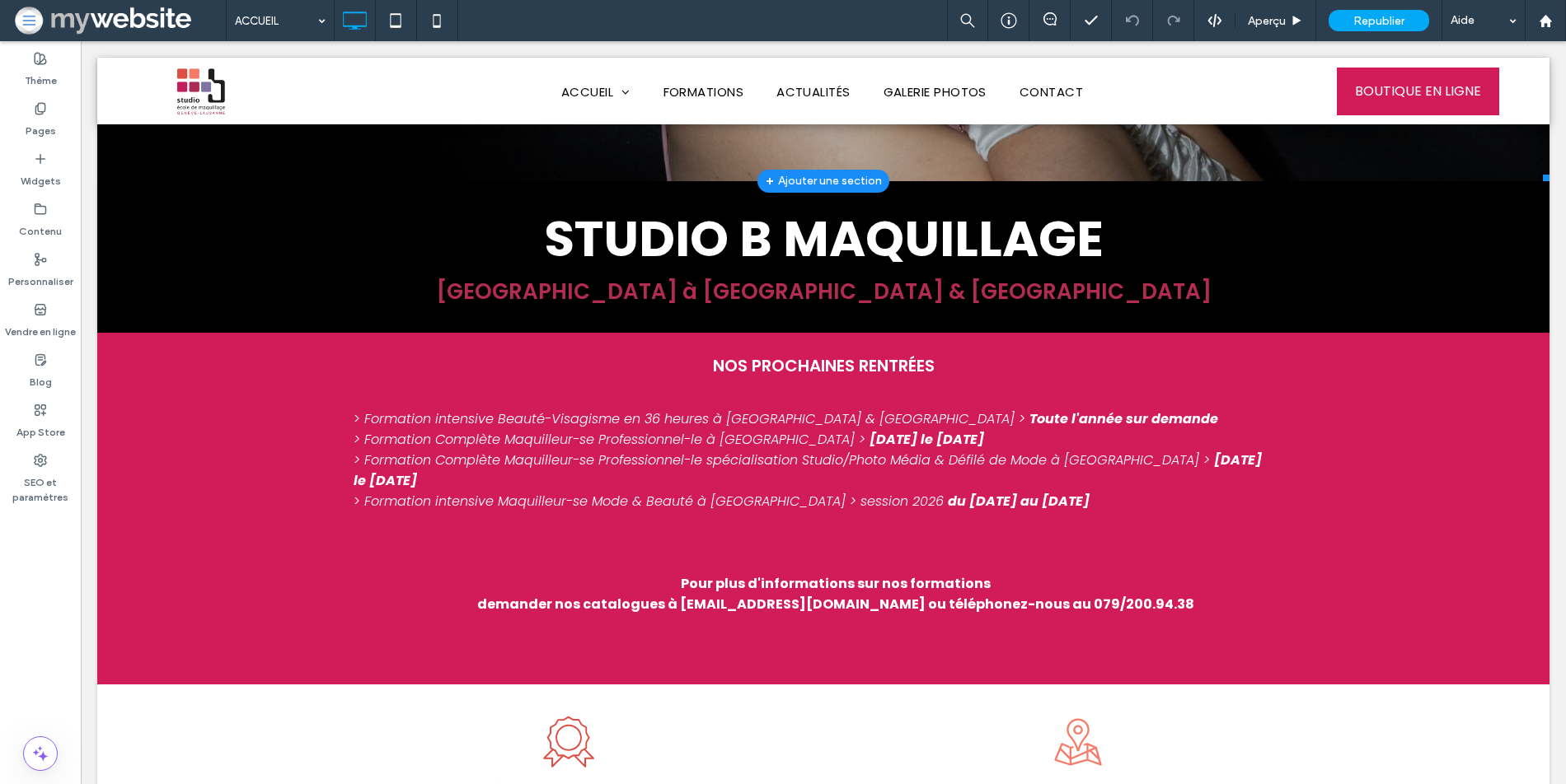
scroll to position [1042, 0]
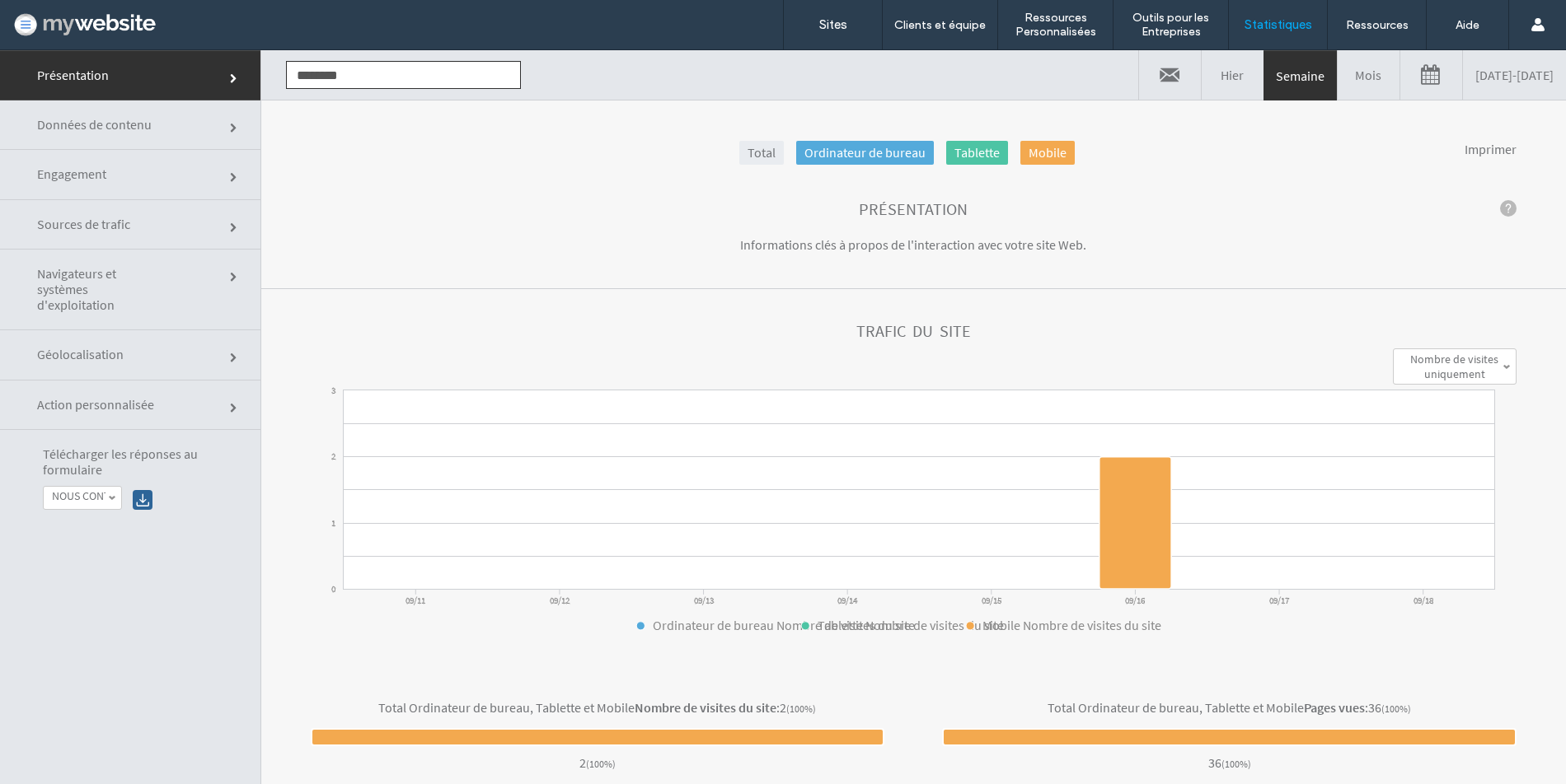
click at [134, 500] on div at bounding box center [142, 499] width 19 height 19
click at [129, 356] on span "Géolocalisation" at bounding box center [98, 354] width 123 height 16
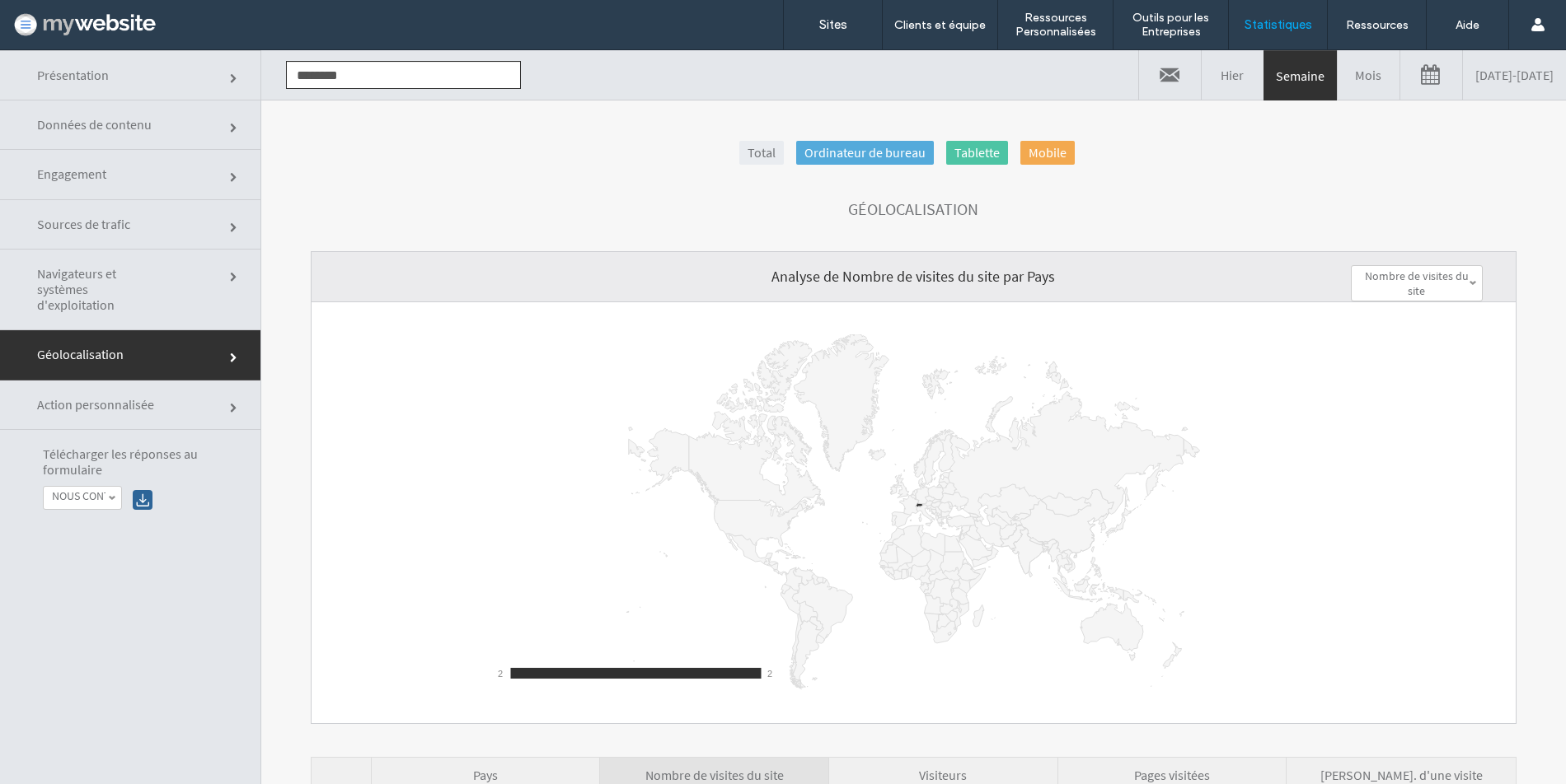
click at [161, 401] on link "Action personnalisée" at bounding box center [130, 405] width 261 height 49
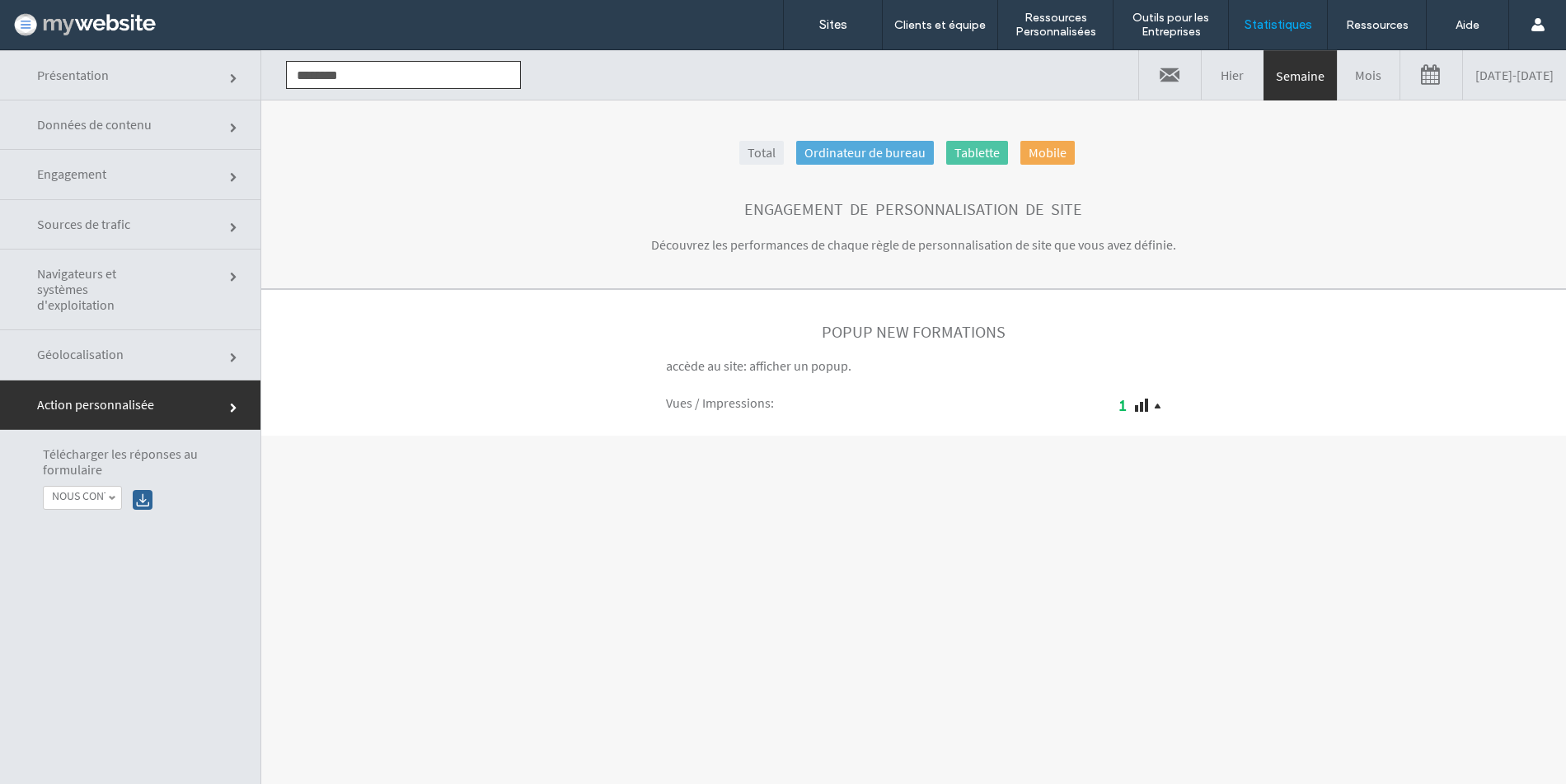
click at [144, 268] on span "Navigateurs et systèmes d'exploitation" at bounding box center [98, 289] width 123 height 47
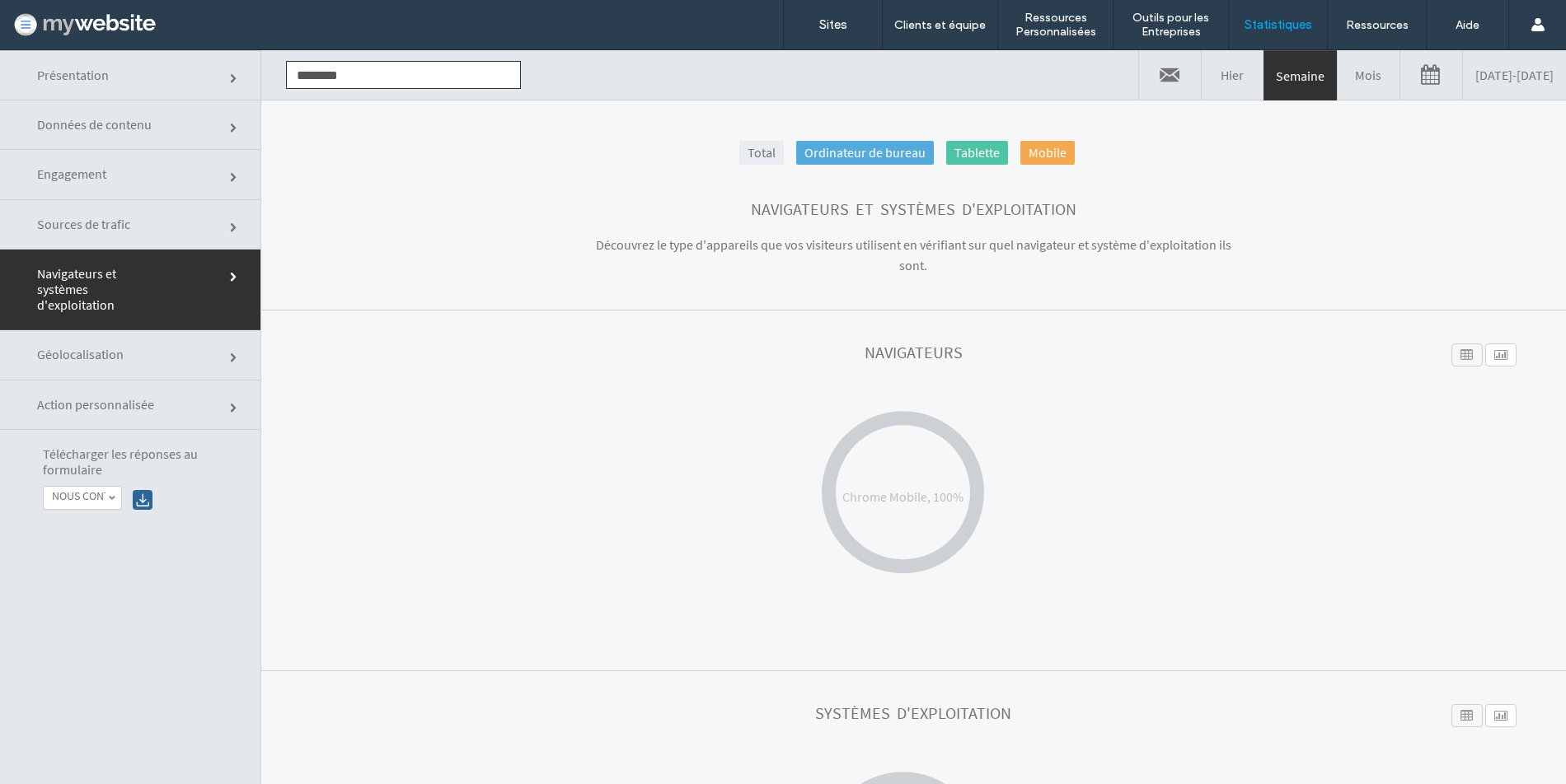
click at [150, 210] on link "Sources de trafic" at bounding box center [130, 225] width 261 height 49
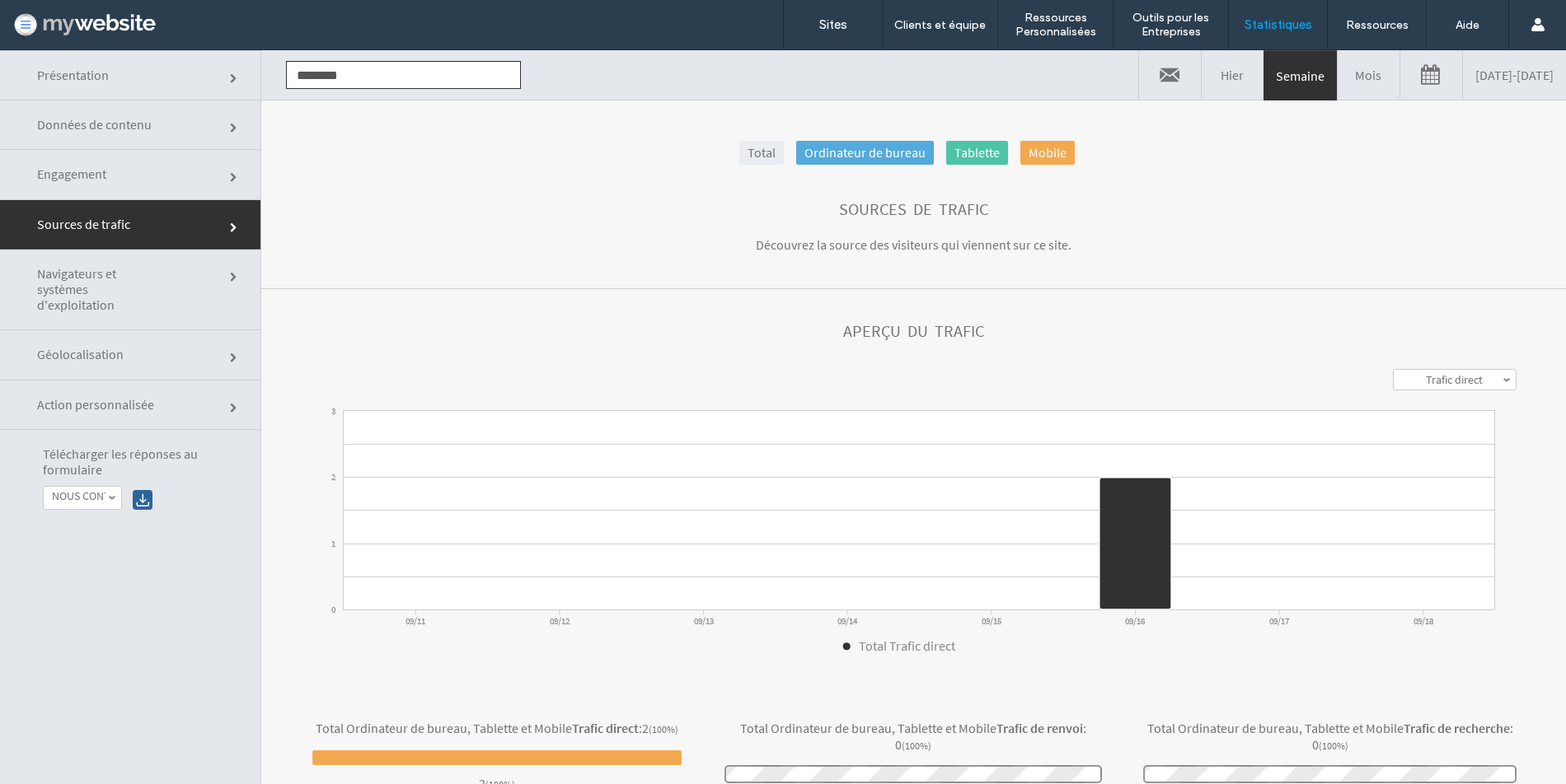
click at [171, 179] on link "Engagement" at bounding box center [130, 174] width 261 height 49
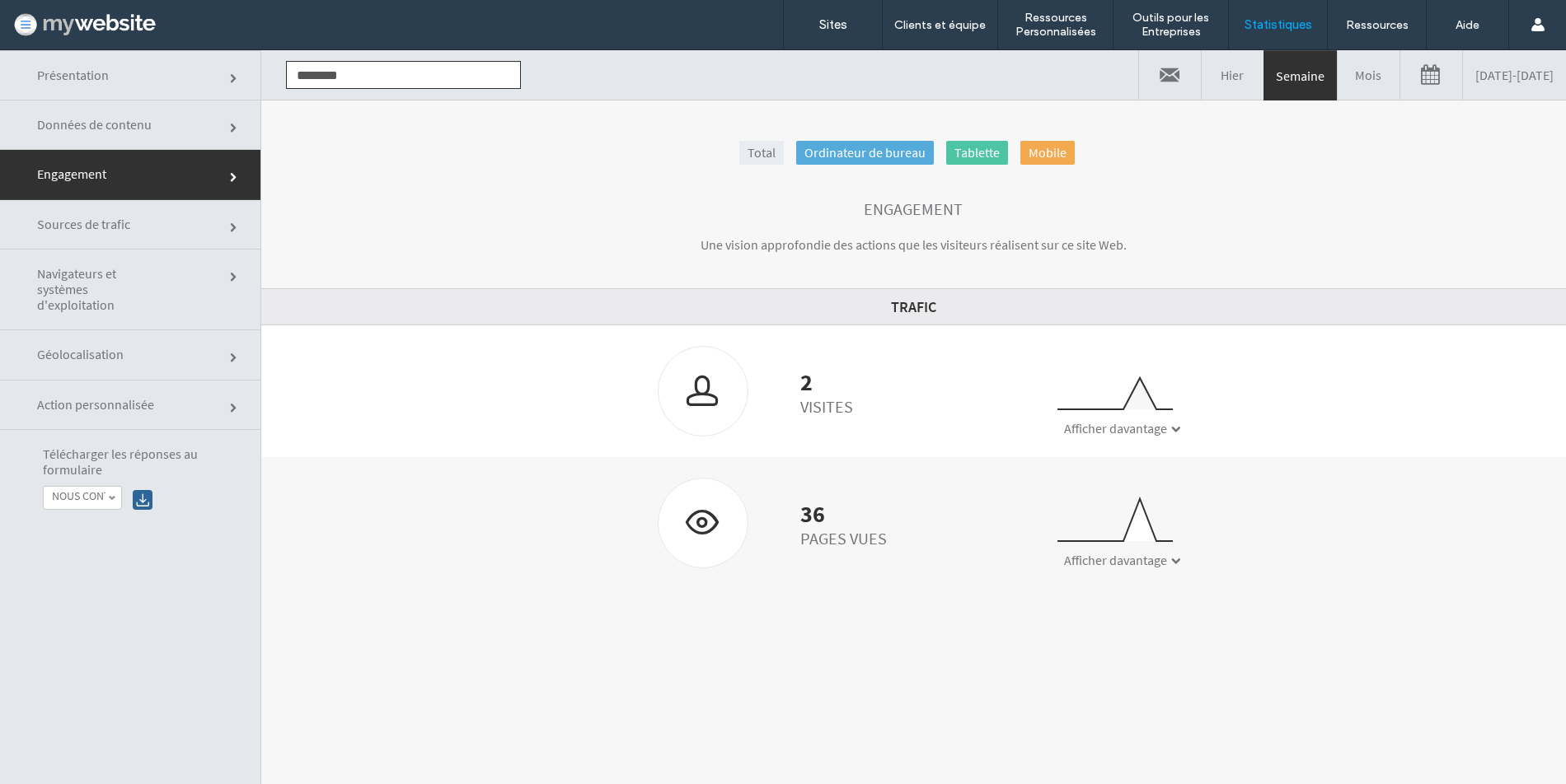
click at [152, 132] on span "Données de contenu" at bounding box center [98, 124] width 123 height 16
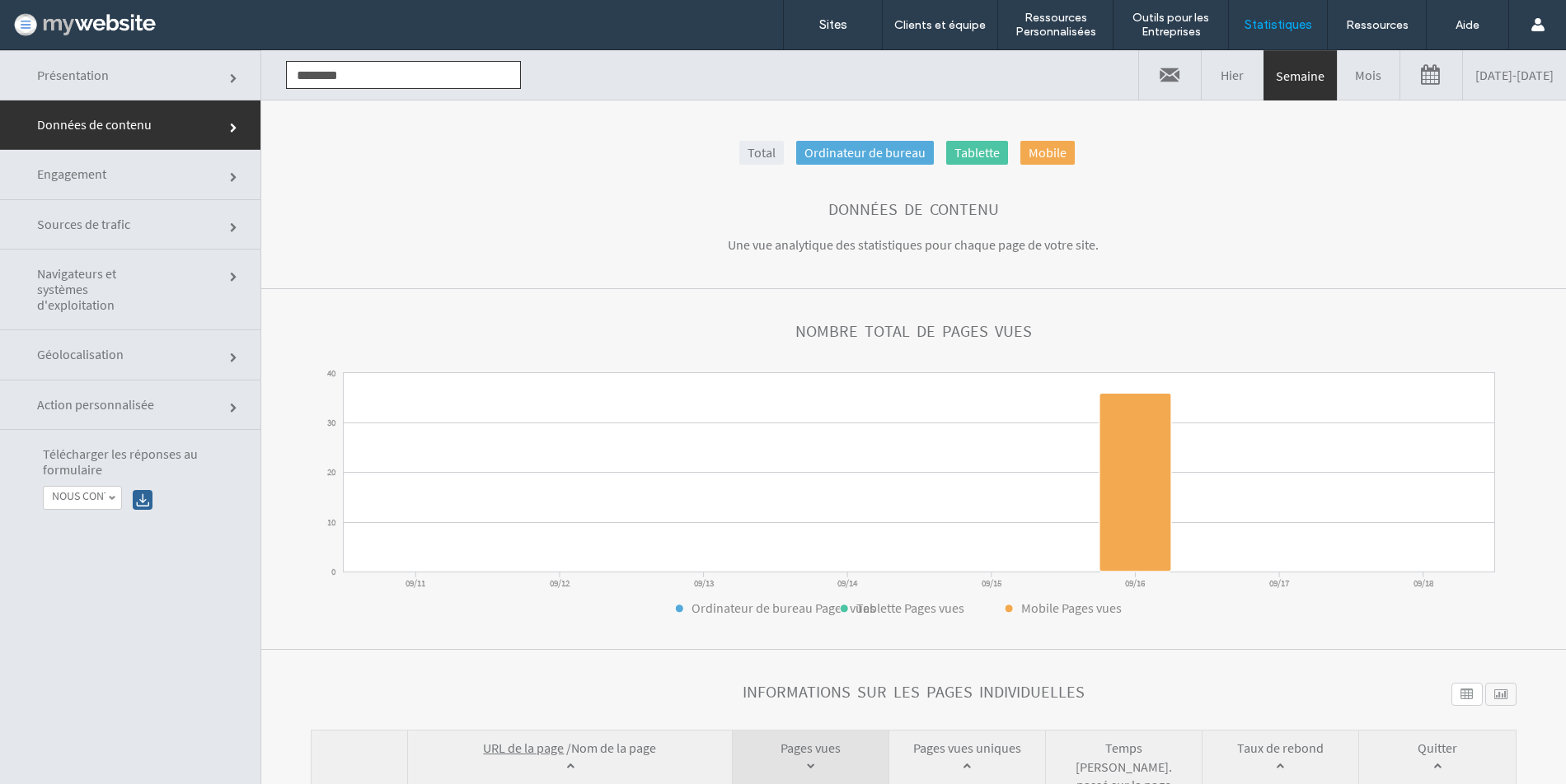
click at [1401, 74] on link at bounding box center [1431, 74] width 62 height 49
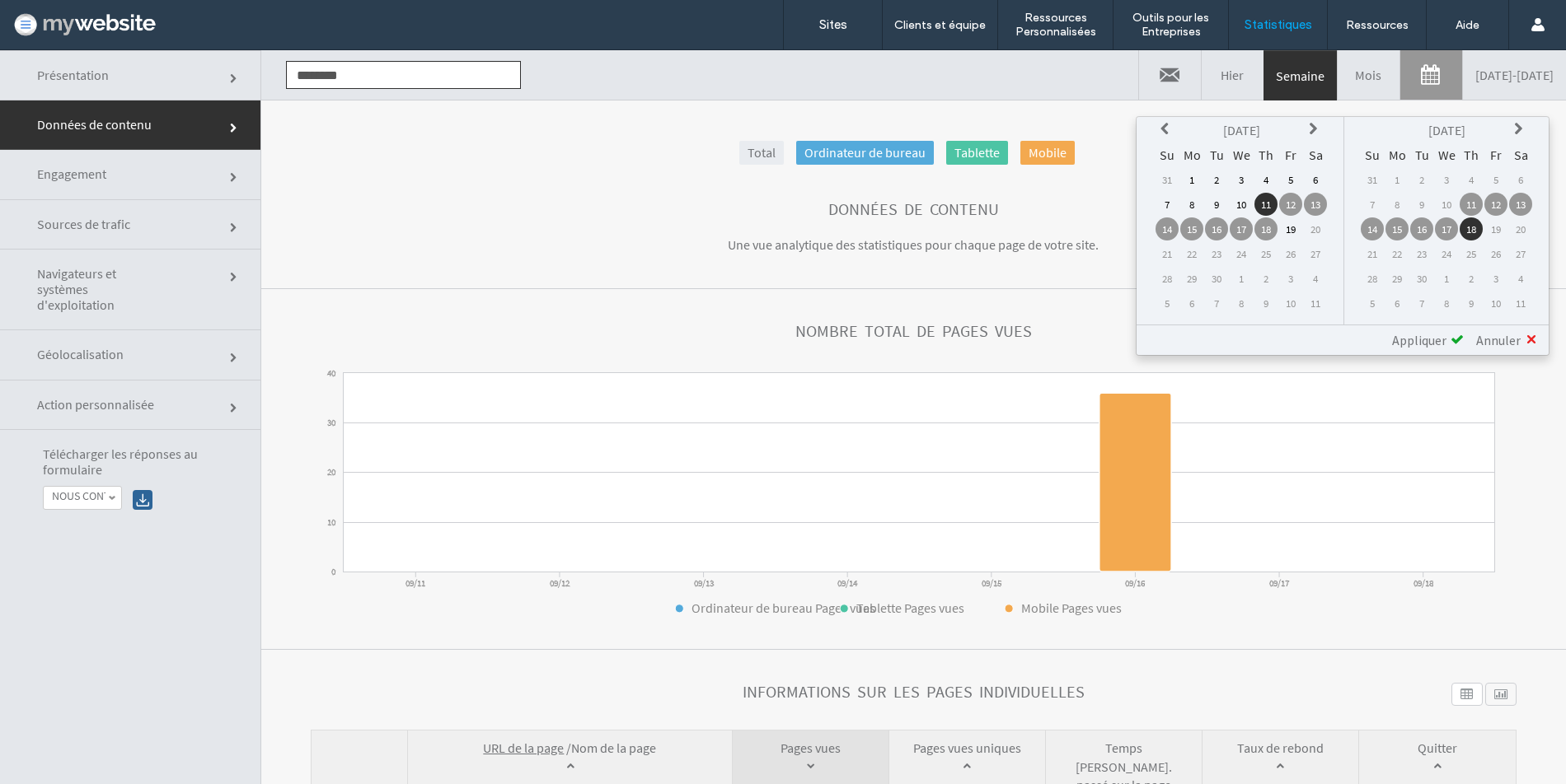
click at [1169, 129] on icon at bounding box center [1167, 129] width 13 height 13
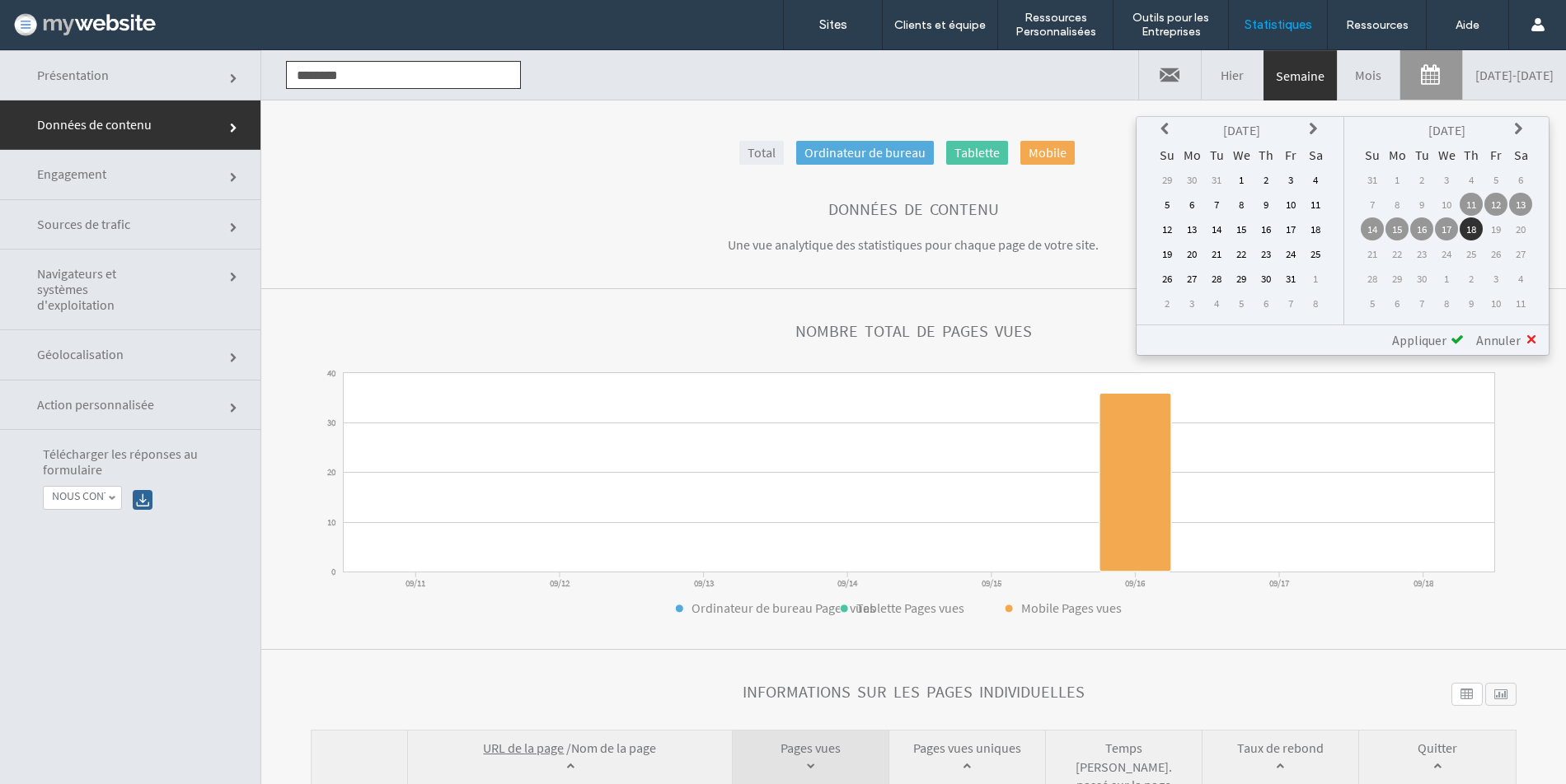
click at [1169, 129] on icon at bounding box center [1167, 129] width 13 height 13
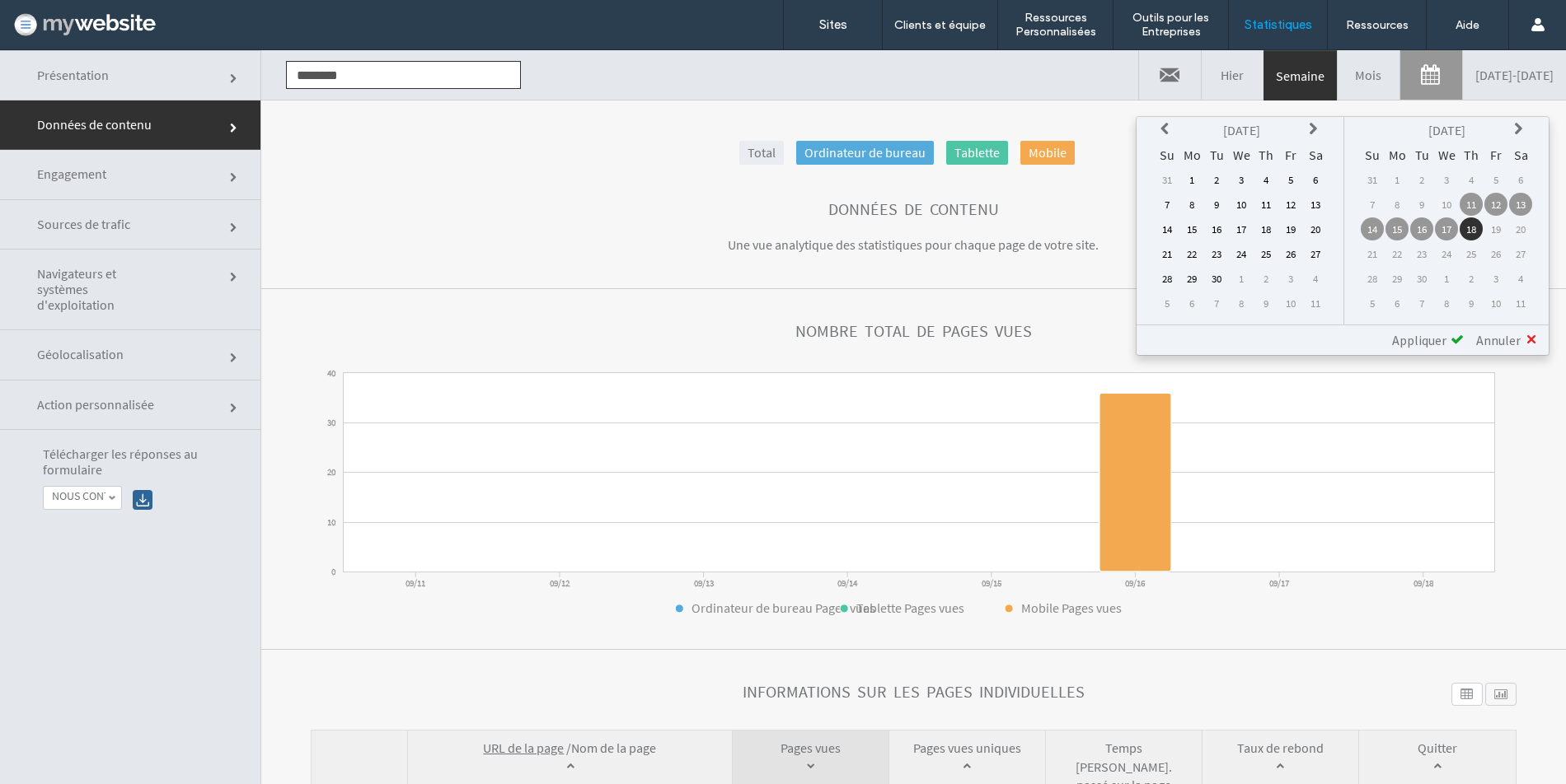
click at [1169, 129] on icon at bounding box center [1167, 129] width 13 height 13
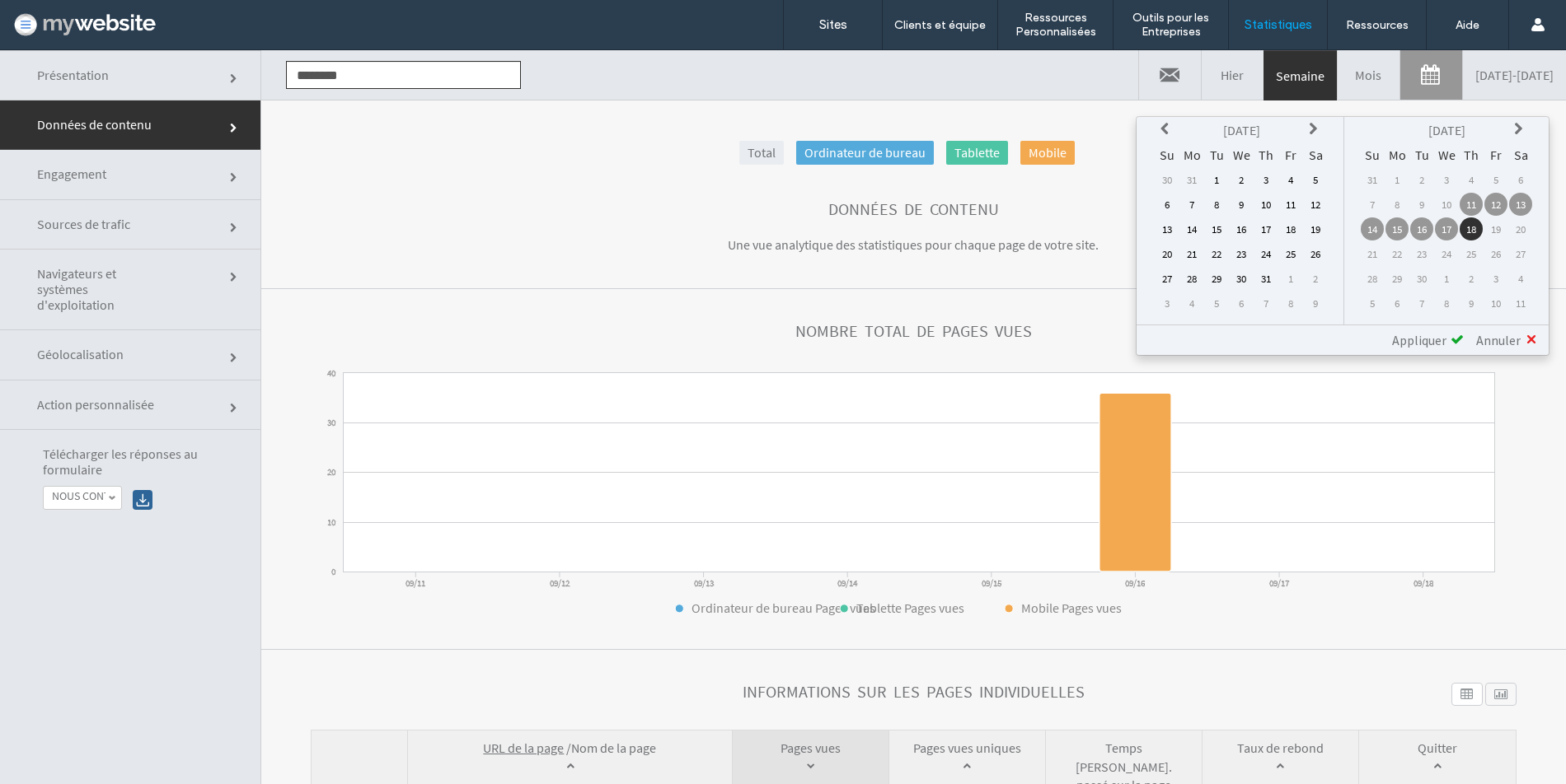
click at [1169, 129] on icon at bounding box center [1167, 129] width 13 height 13
click at [1169, 130] on icon at bounding box center [1167, 129] width 13 height 13
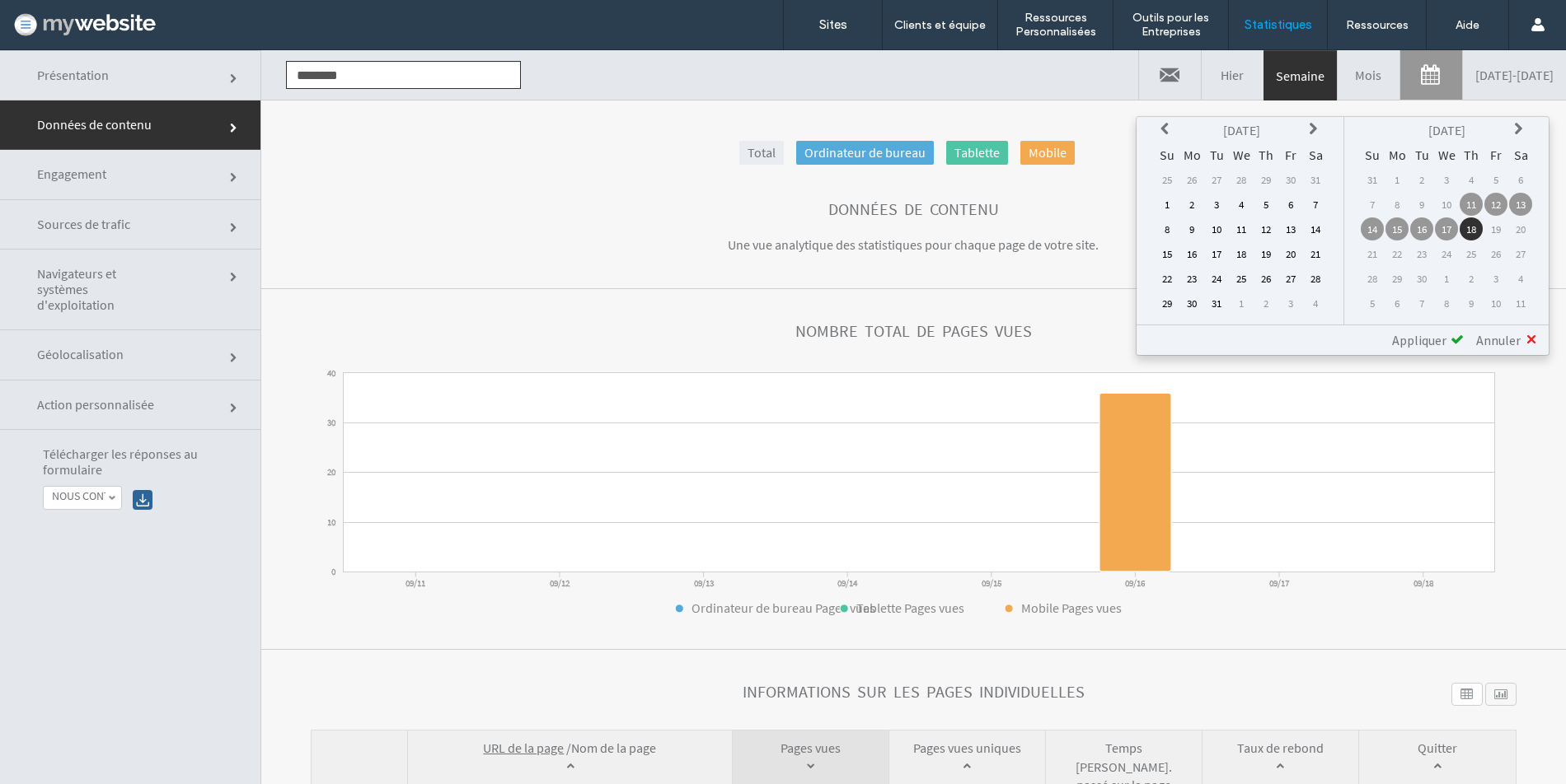
click at [1169, 129] on icon at bounding box center [1167, 129] width 13 height 13
click at [1169, 128] on icon at bounding box center [1167, 129] width 13 height 13
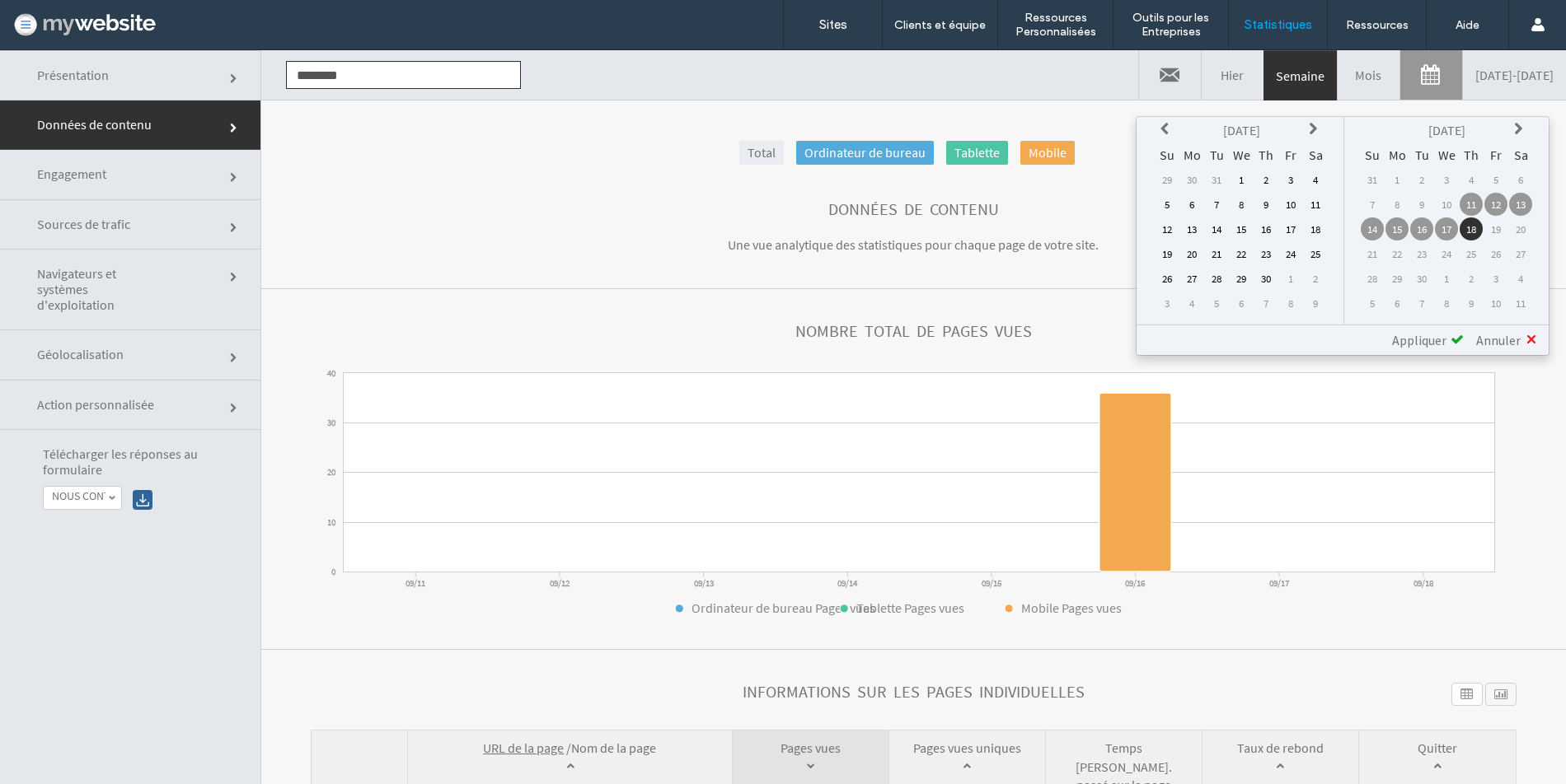
click at [1169, 128] on icon at bounding box center [1167, 129] width 13 height 13
drag, startPoint x: 1169, startPoint y: 129, endPoint x: 1172, endPoint y: 121, distance: 8.5
click at [1172, 121] on th at bounding box center [1167, 130] width 23 height 23
click at [1172, 122] on th at bounding box center [1167, 130] width 23 height 23
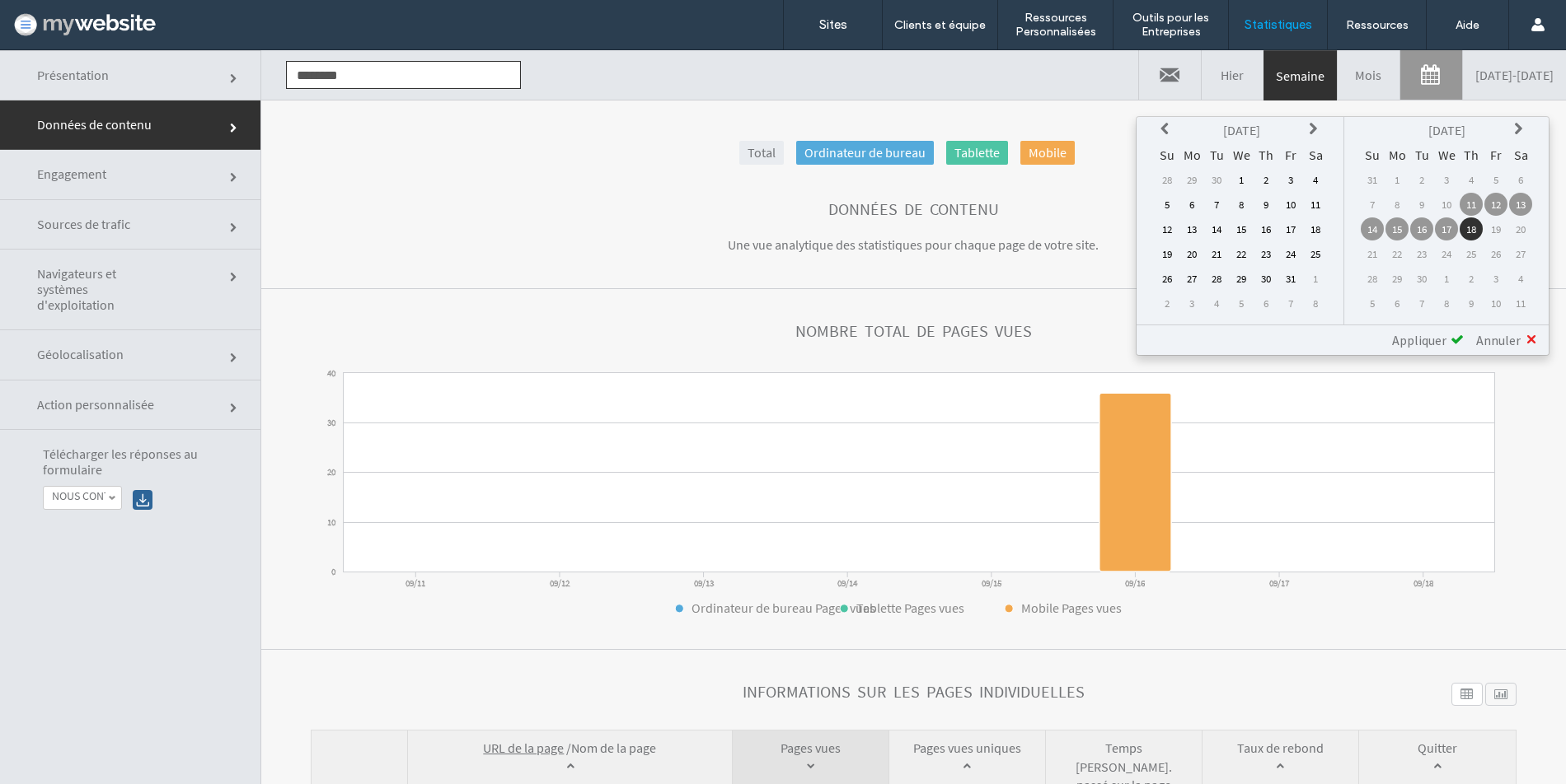
click at [1172, 122] on icon at bounding box center [1167, 129] width 13 height 13
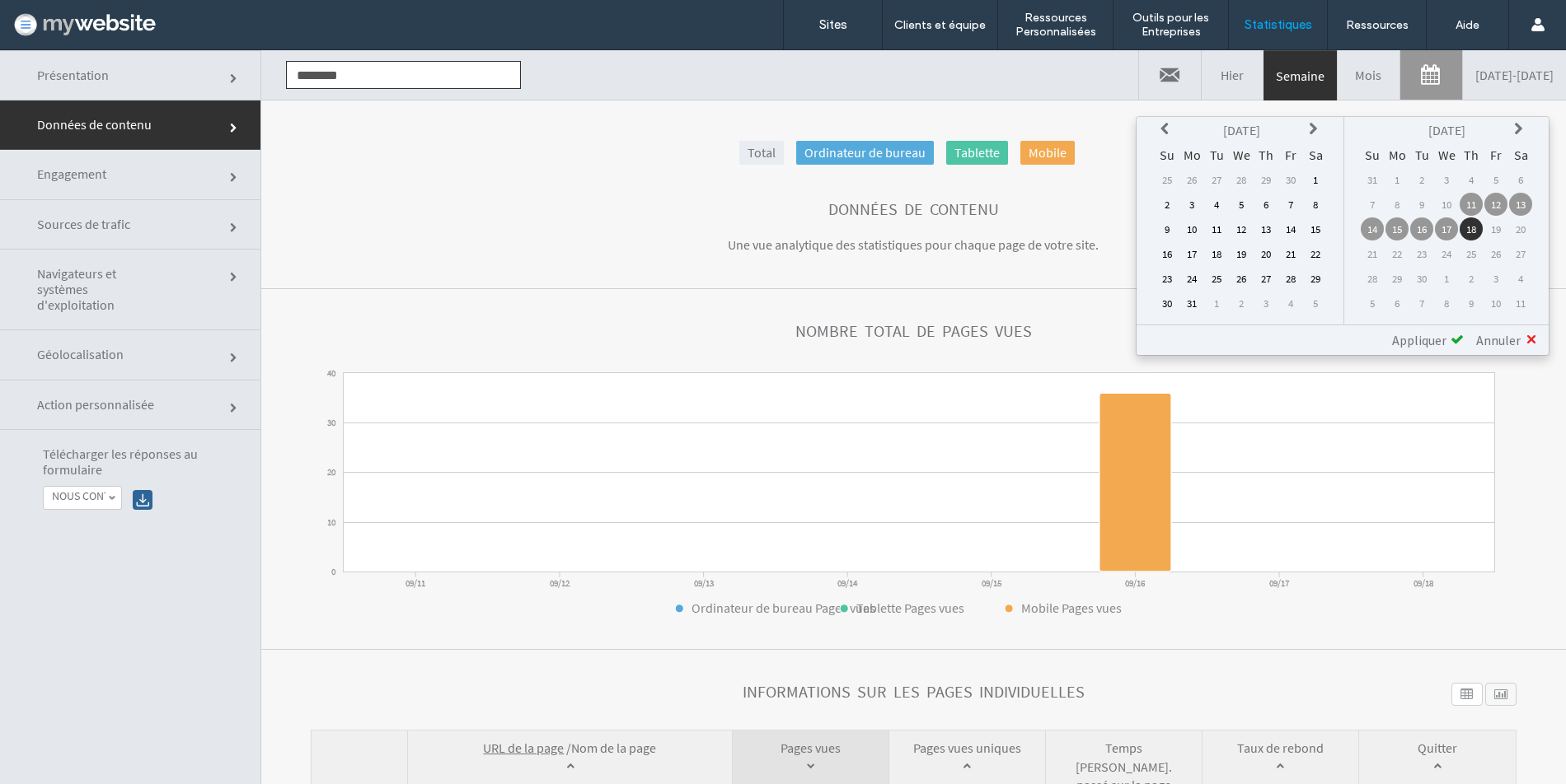
click at [1172, 122] on icon at bounding box center [1167, 129] width 13 height 13
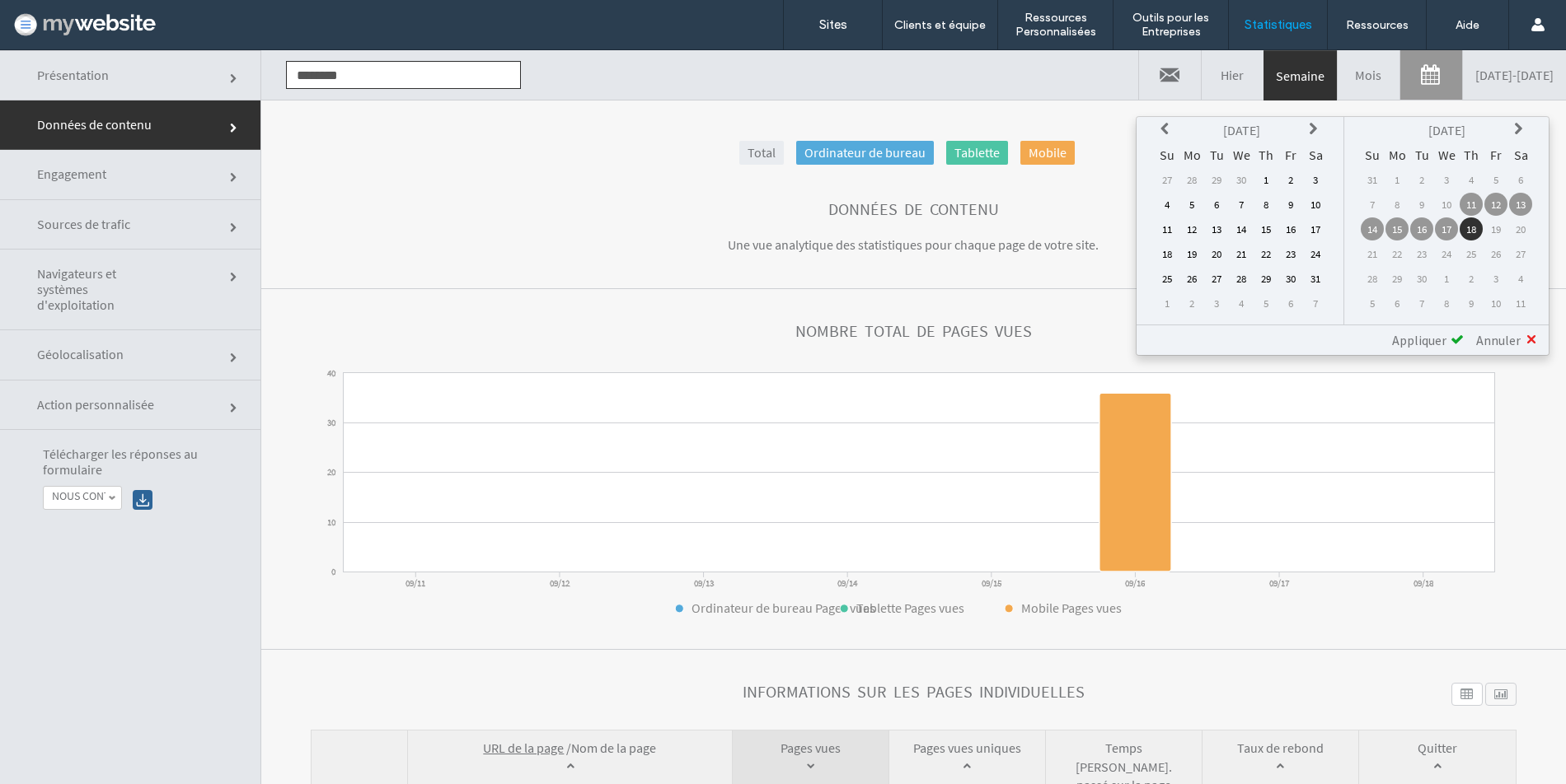
click at [1172, 122] on icon at bounding box center [1167, 129] width 13 height 13
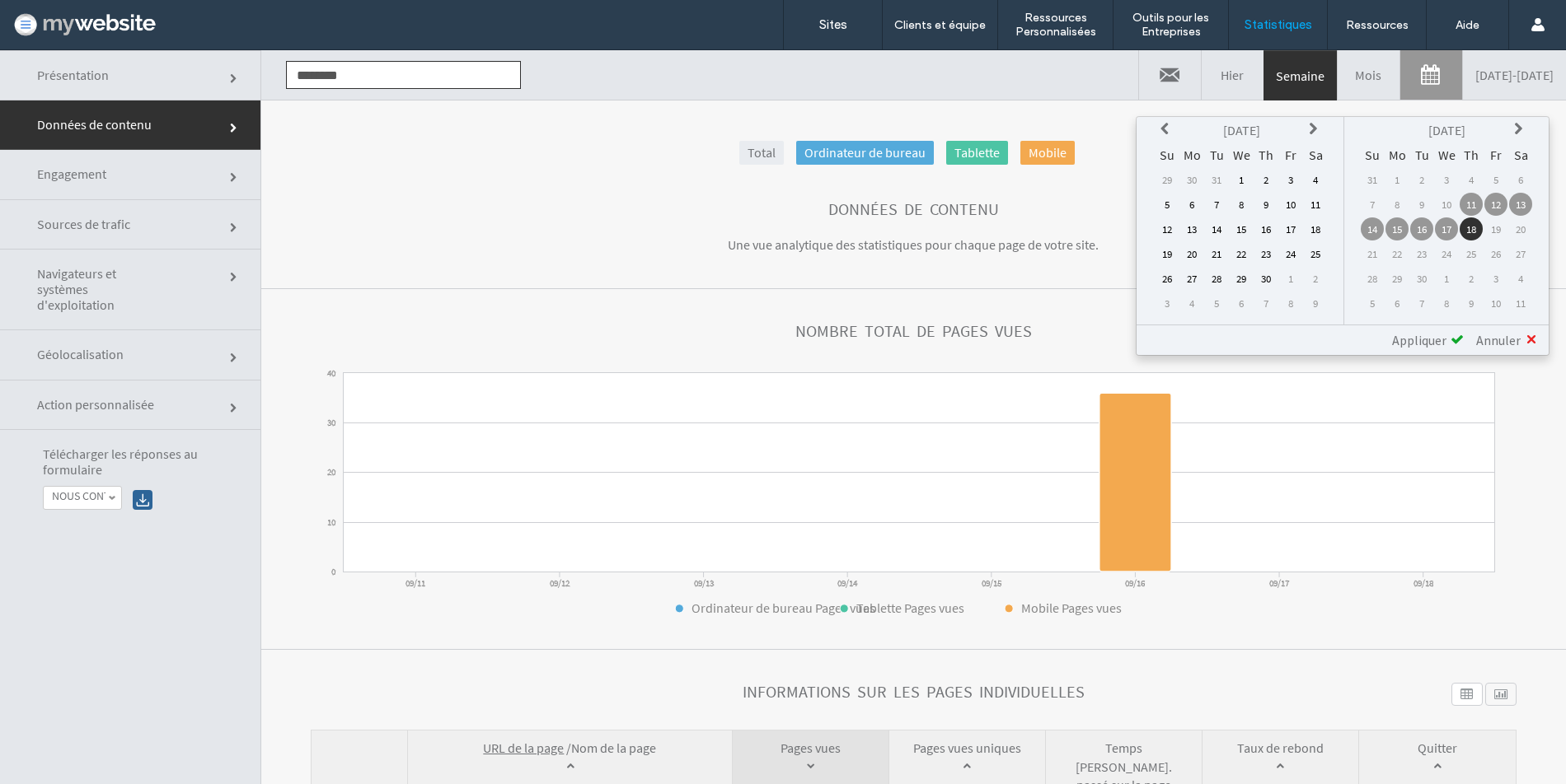
click at [1172, 122] on icon at bounding box center [1167, 129] width 13 height 13
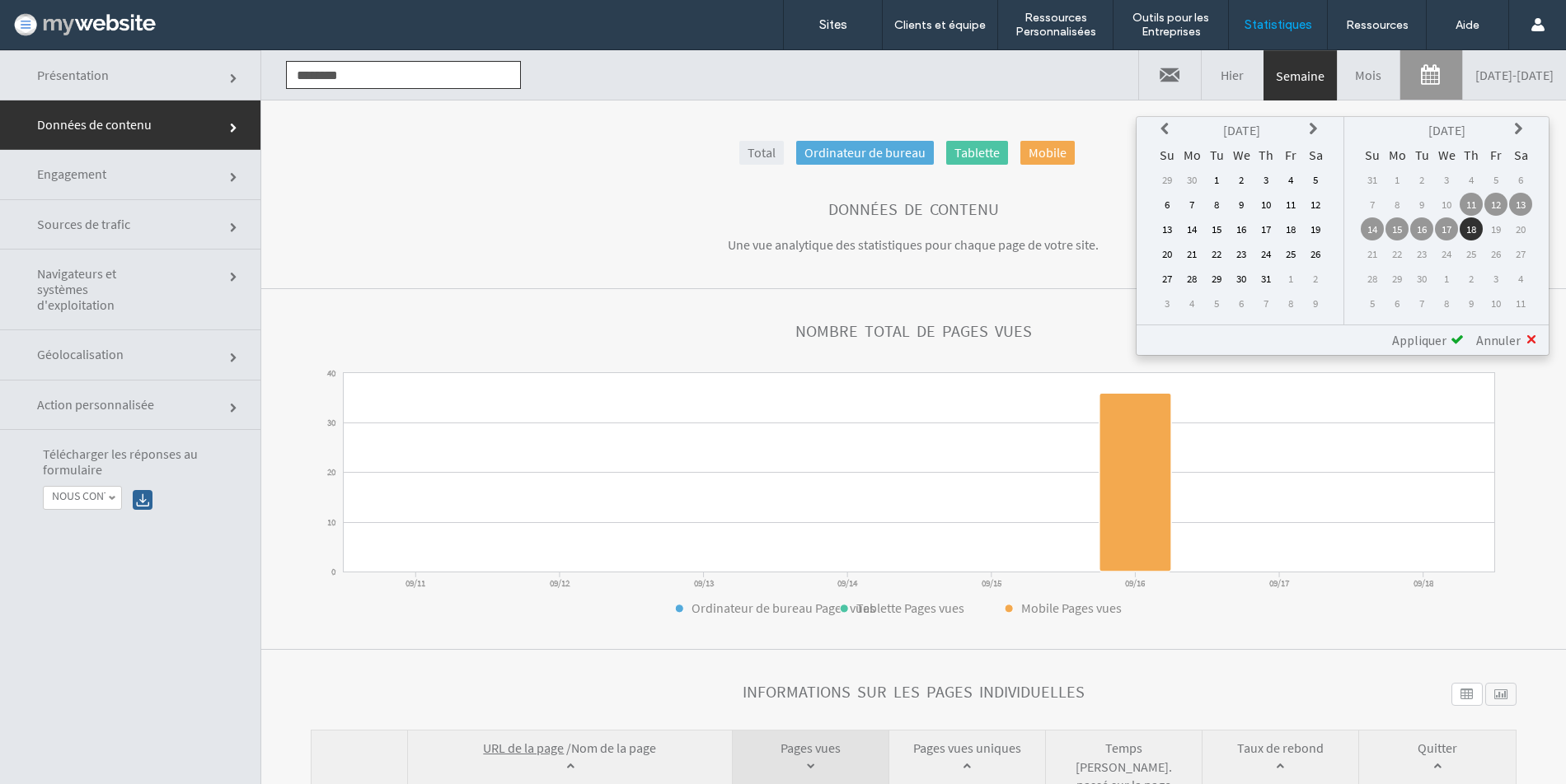
click at [1172, 122] on icon at bounding box center [1167, 129] width 13 height 13
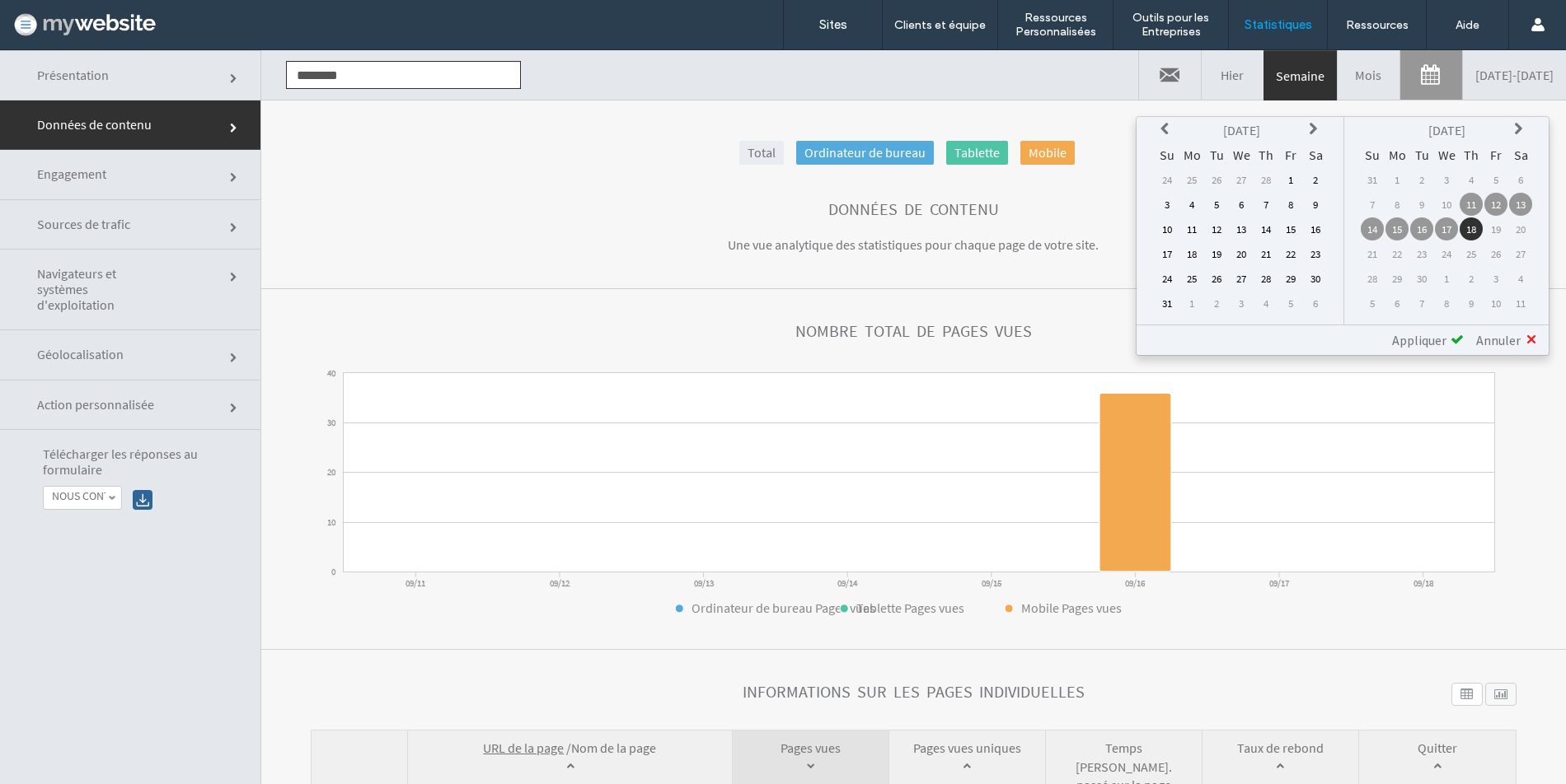
click at [1172, 122] on icon at bounding box center [1167, 129] width 13 height 13
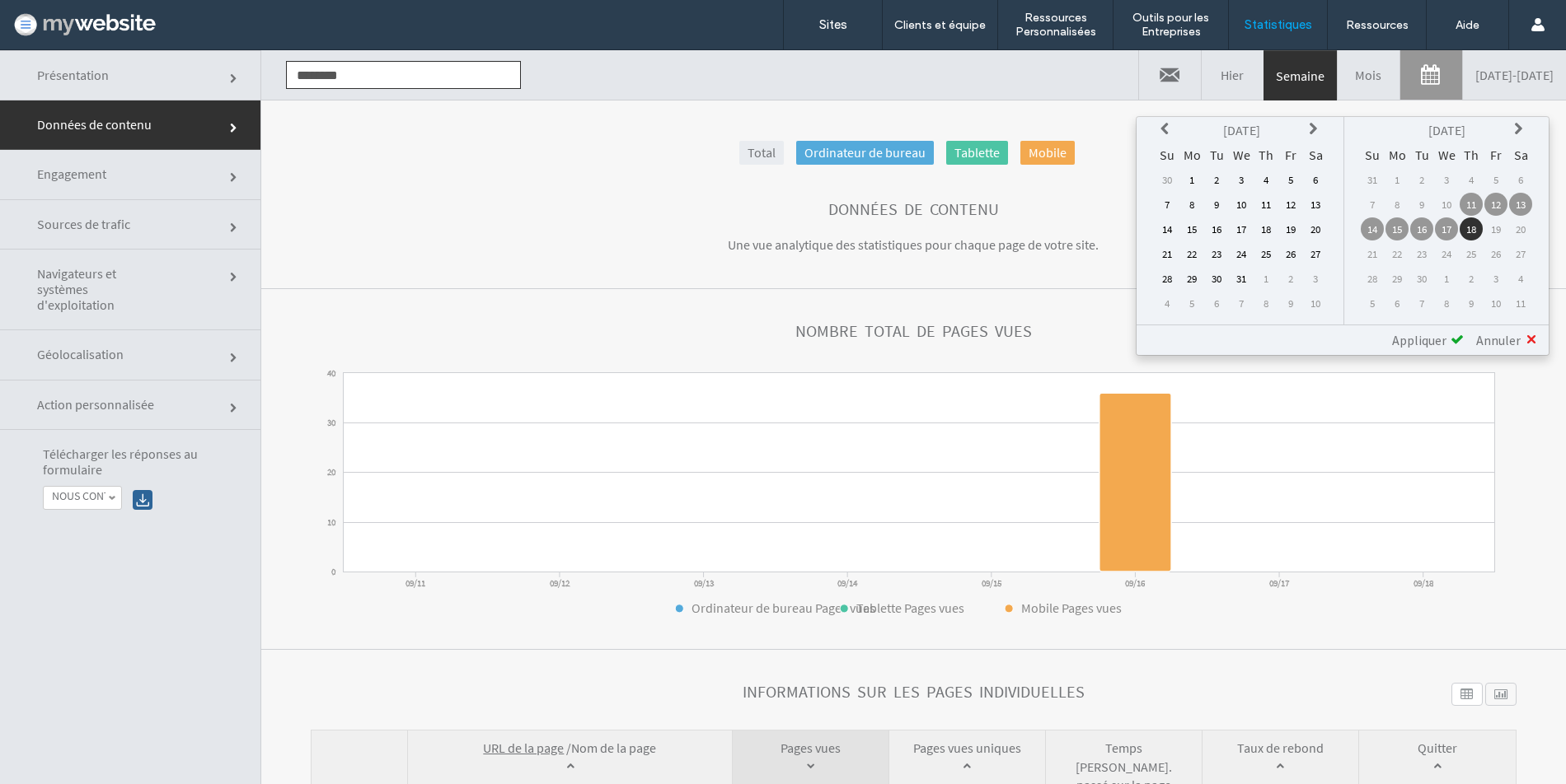
click at [1172, 122] on icon at bounding box center [1167, 129] width 13 height 13
click at [1310, 132] on icon at bounding box center [1315, 129] width 13 height 13
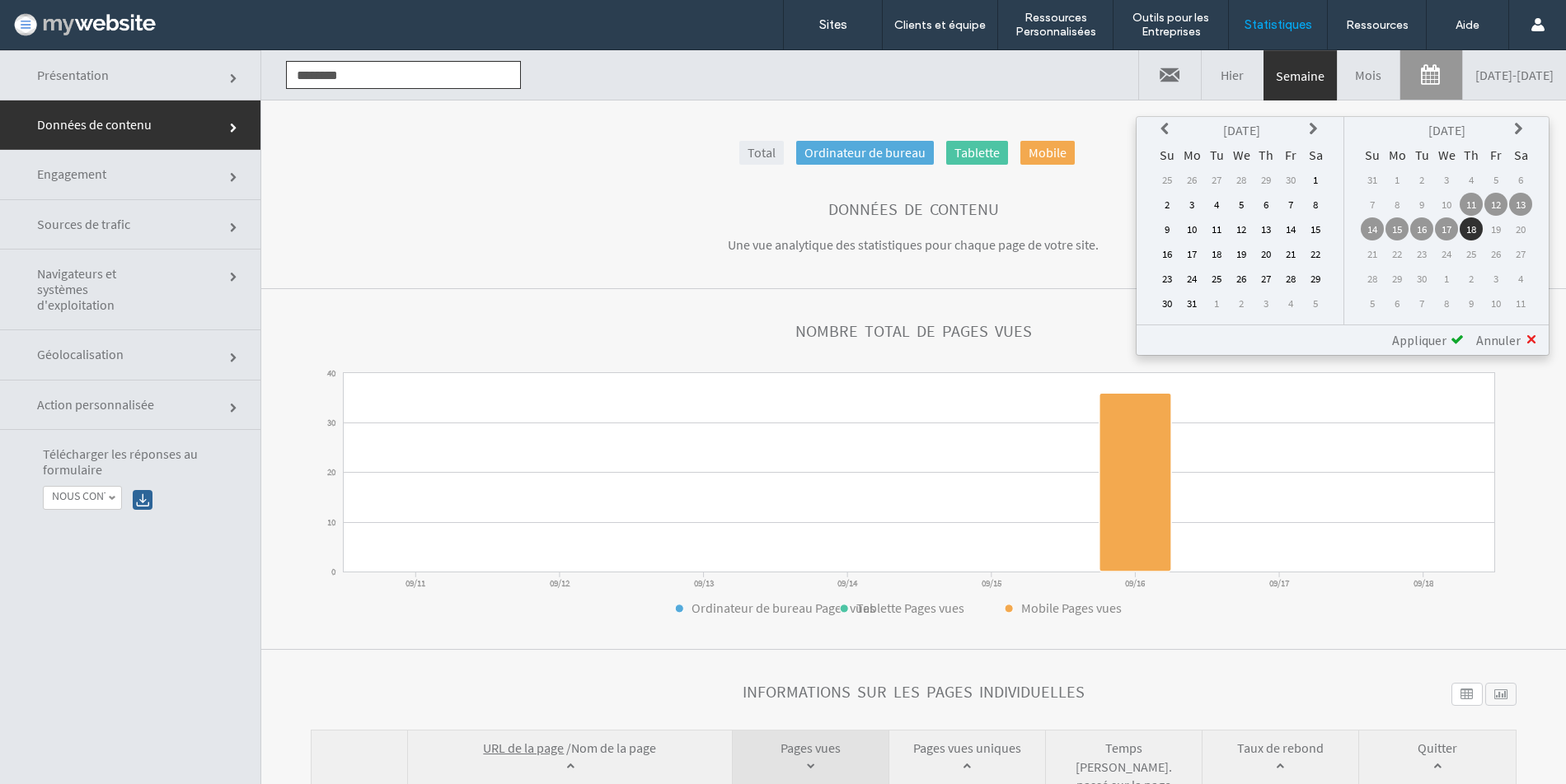
click at [1310, 132] on icon at bounding box center [1315, 129] width 13 height 13
click at [1309, 135] on icon at bounding box center [1315, 129] width 13 height 13
click at [1162, 128] on icon at bounding box center [1167, 129] width 13 height 13
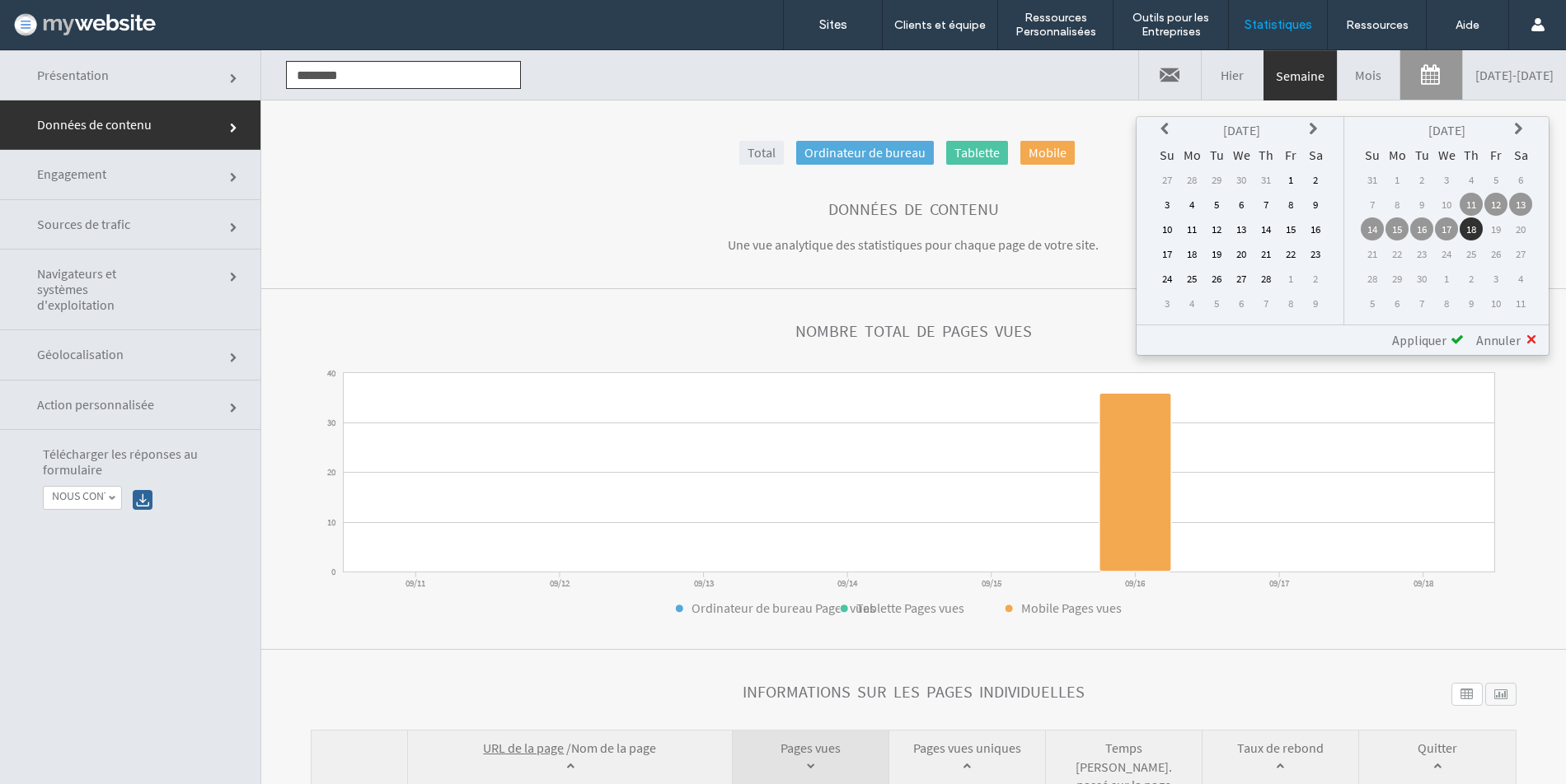
click at [1162, 129] on icon at bounding box center [1167, 129] width 13 height 13
click at [1227, 179] on td "1" at bounding box center [1216, 179] width 23 height 23
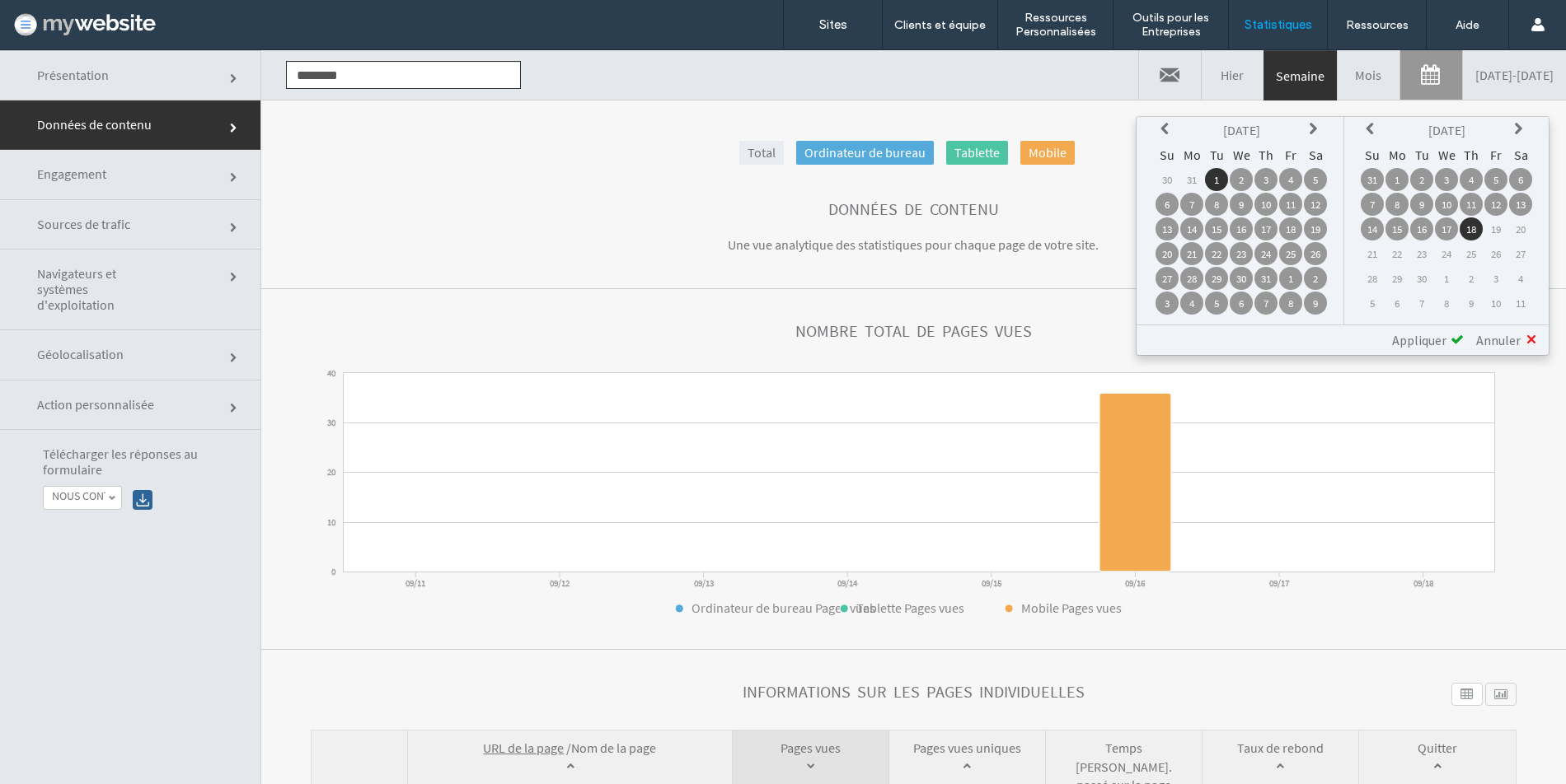
click at [1314, 130] on icon at bounding box center [1315, 129] width 13 height 13
click at [89, 496] on label "NOUS CONTACTER" at bounding box center [79, 495] width 54 height 14
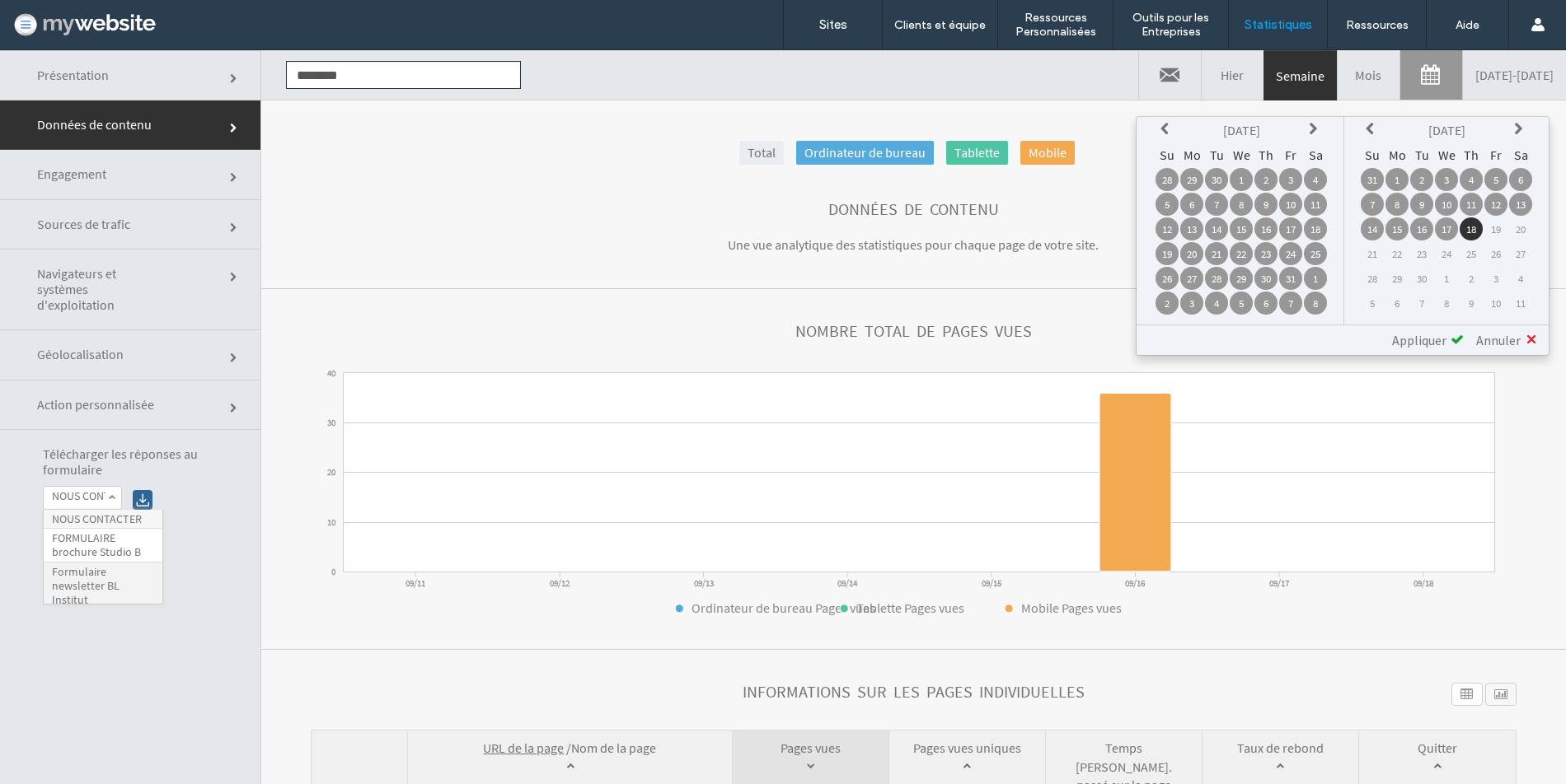
scroll to position [6, 0]
click at [99, 582] on label "Formulaire newsletter BL Institut" at bounding box center [103, 580] width 102 height 41
click at [1417, 343] on span "Appliquer" at bounding box center [1419, 341] width 55 height 17
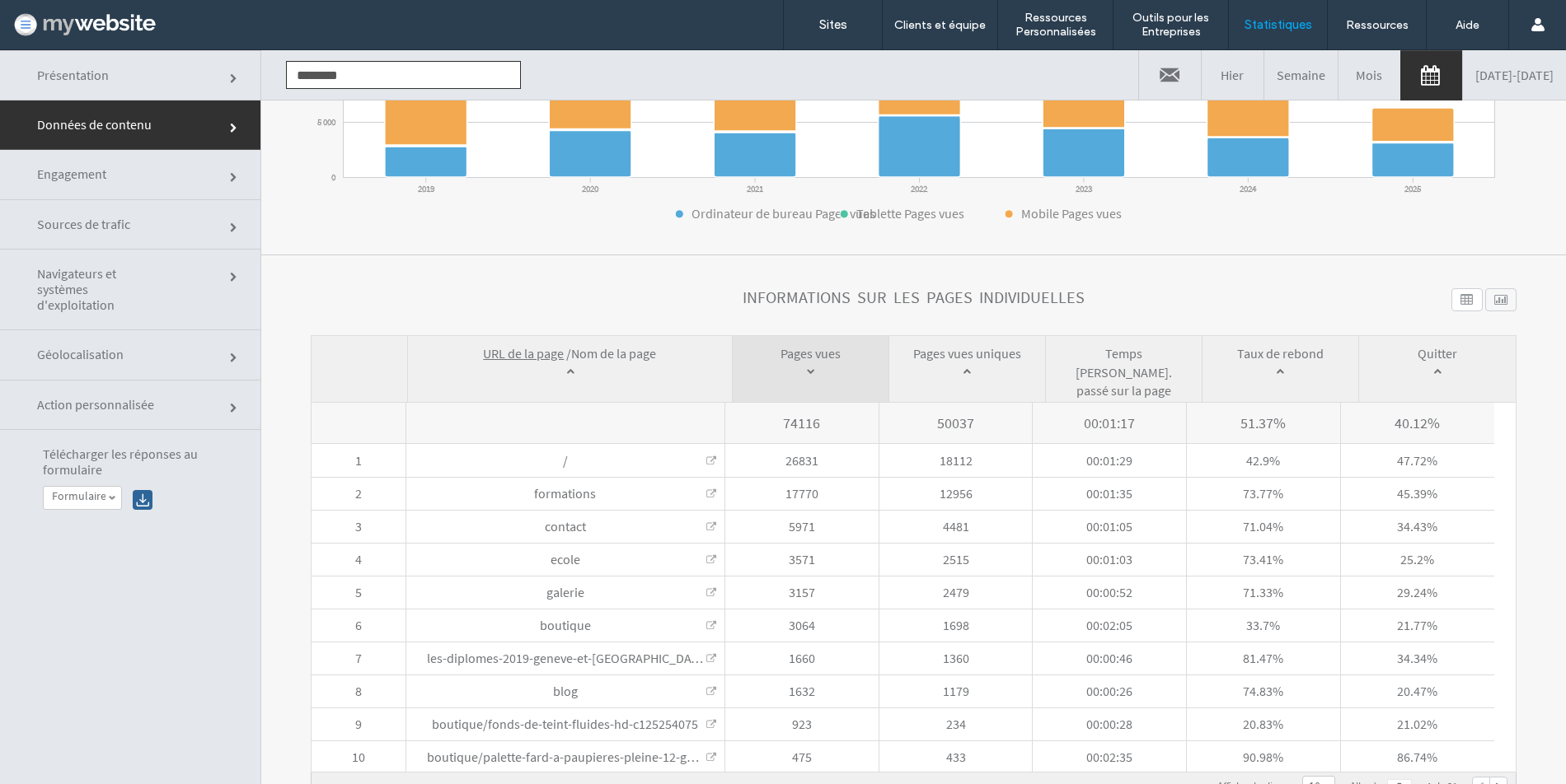
scroll to position [0, 0]
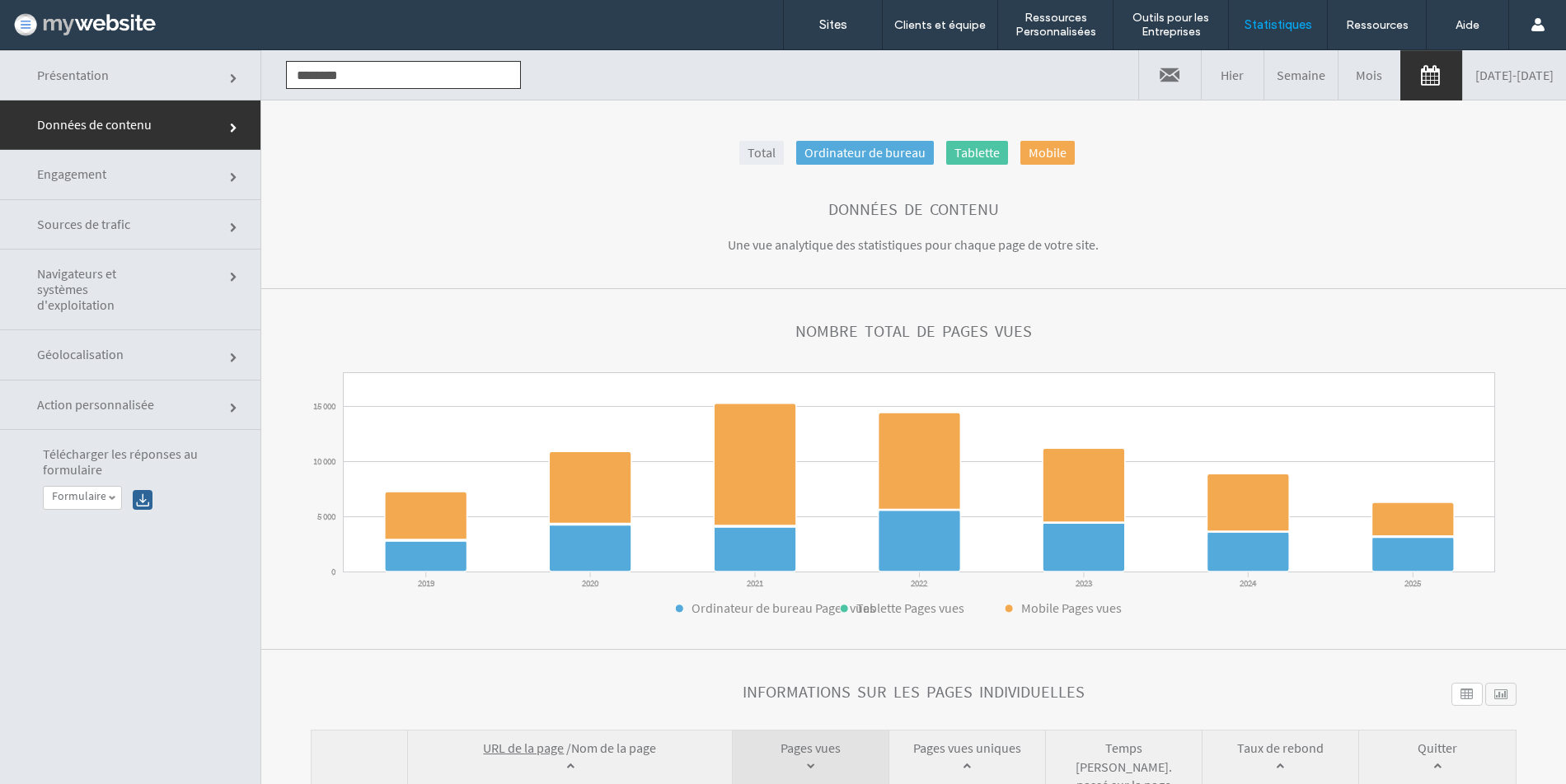
click at [139, 503] on div at bounding box center [142, 499] width 19 height 19
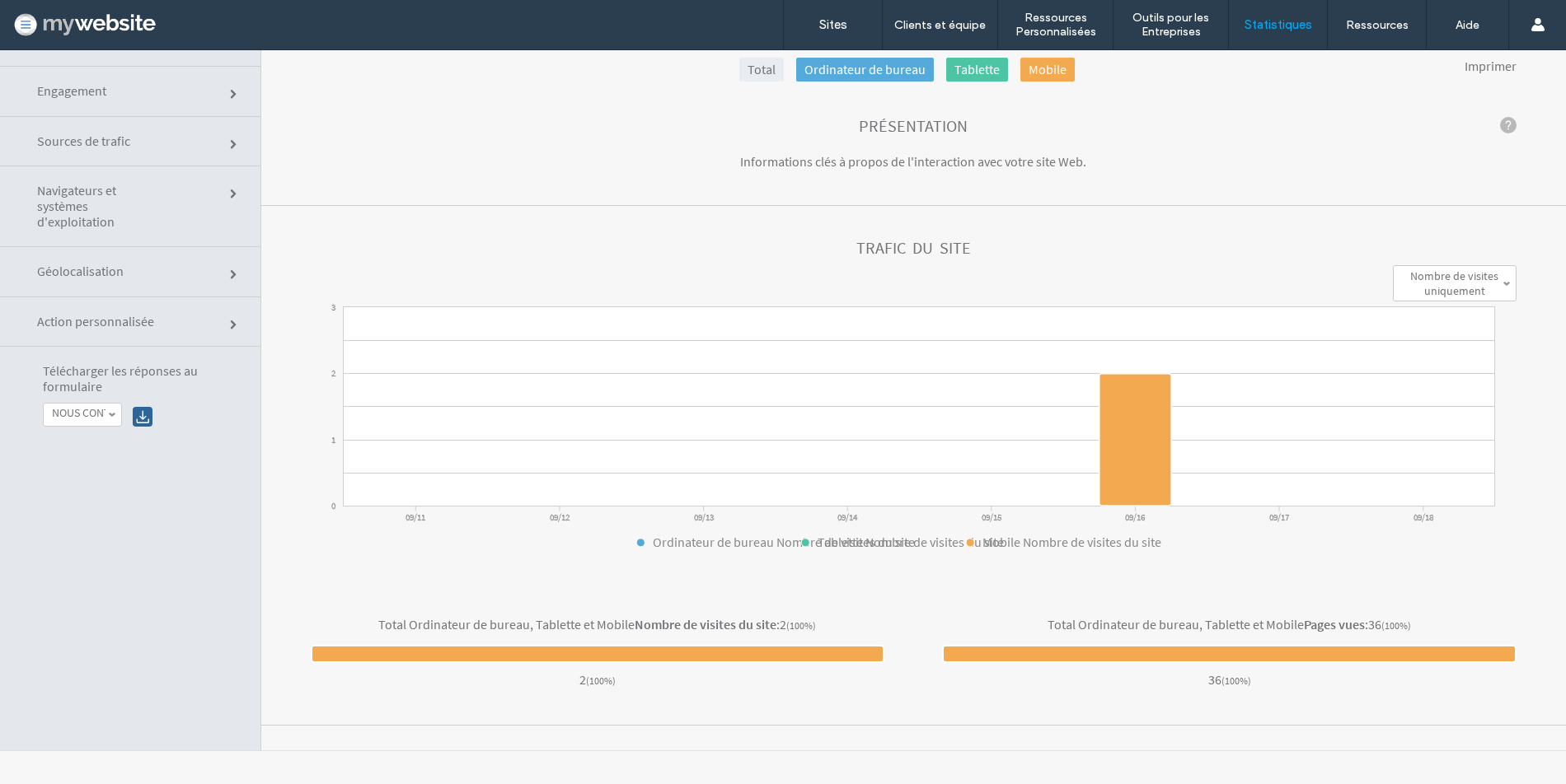
click at [115, 268] on span "Géolocalisation" at bounding box center [98, 271] width 123 height 16
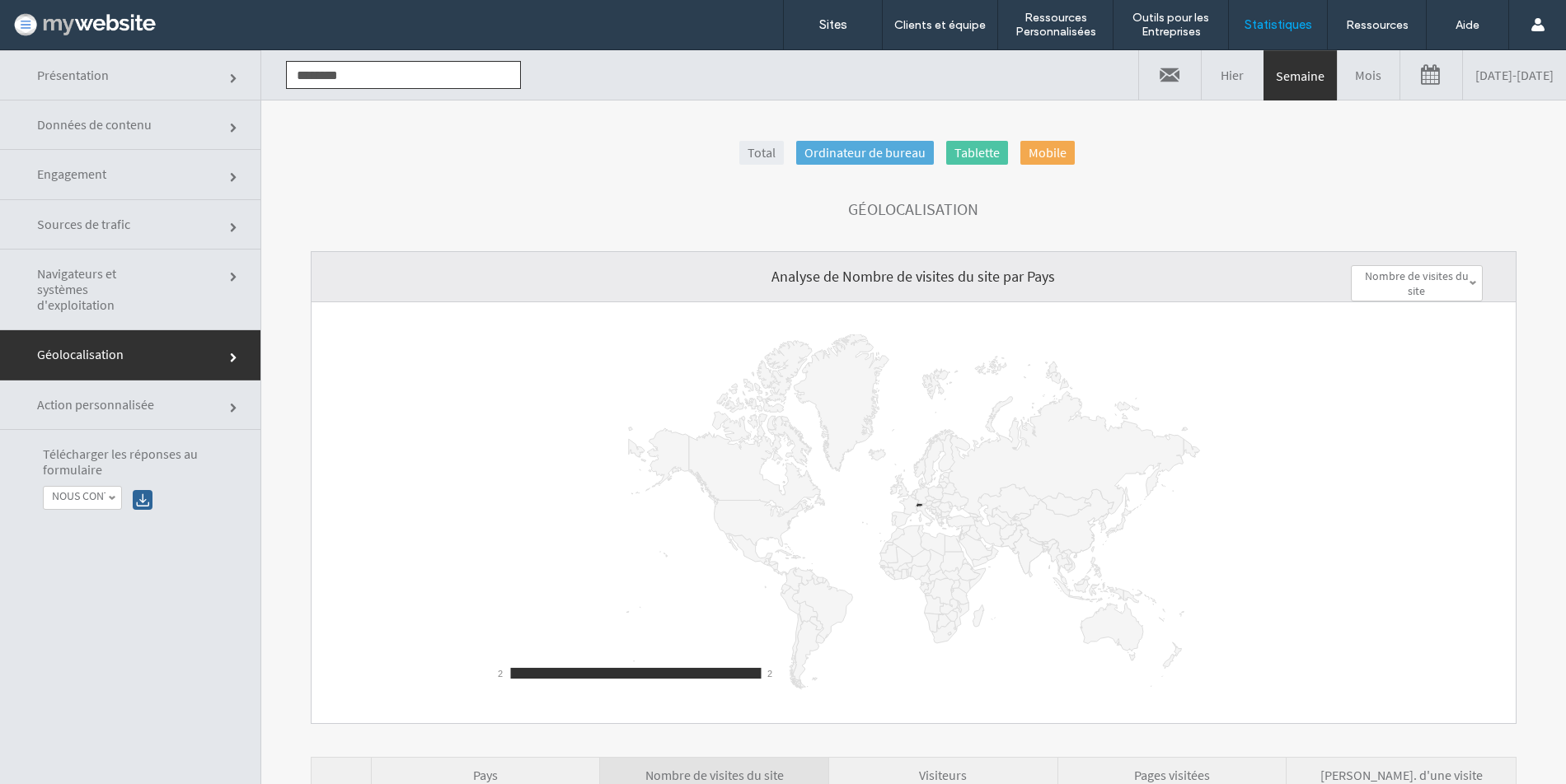
click at [51, 501] on link "NOUS CONTACTER" at bounding box center [82, 498] width 77 height 22
click at [110, 522] on label "NOUS CONTACTER" at bounding box center [97, 519] width 90 height 14
click at [147, 502] on div at bounding box center [142, 499] width 19 height 19
click at [130, 406] on span "Action personnalisée" at bounding box center [98, 405] width 123 height 16
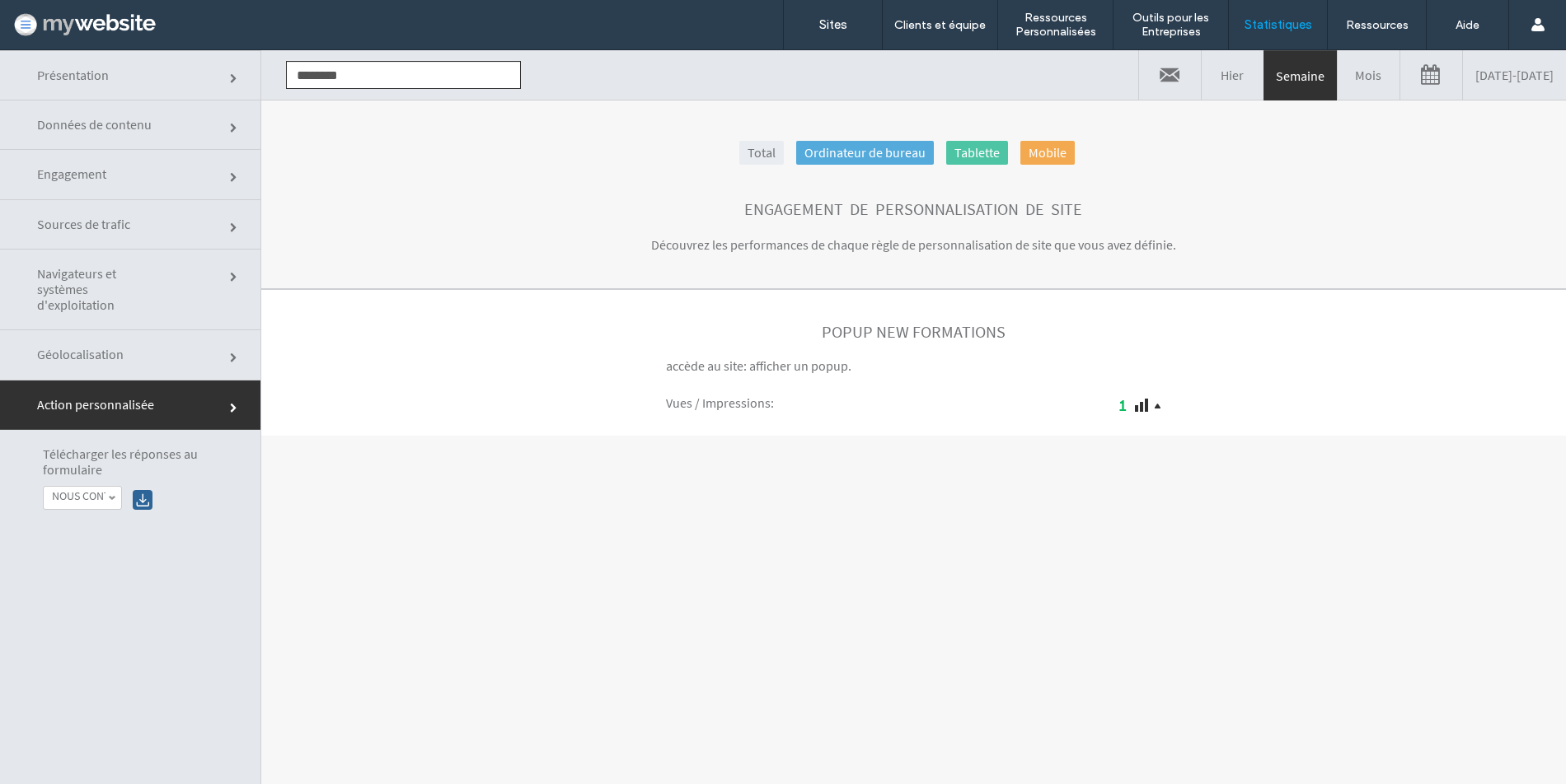
click at [75, 237] on link "Sources de trafic" at bounding box center [130, 225] width 261 height 49
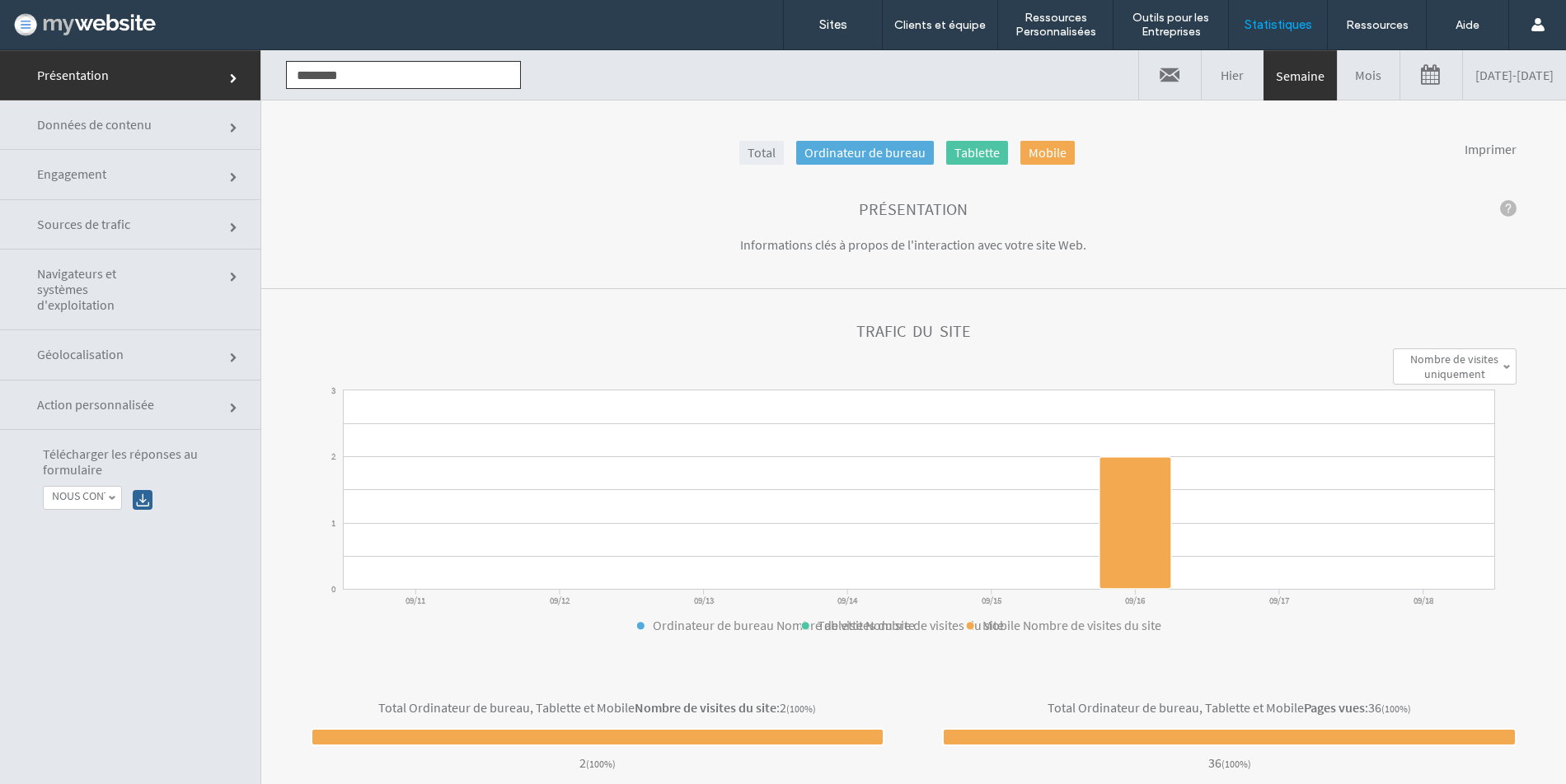
click at [58, 503] on label "NOUS CONTACTER" at bounding box center [79, 495] width 54 height 14
click at [76, 554] on label "FORMULAIRE brochure Studio B" at bounding box center [103, 546] width 102 height 28
click at [143, 498] on div at bounding box center [142, 499] width 19 height 19
click at [89, 498] on label "NOUS CONTACTER" at bounding box center [79, 495] width 54 height 14
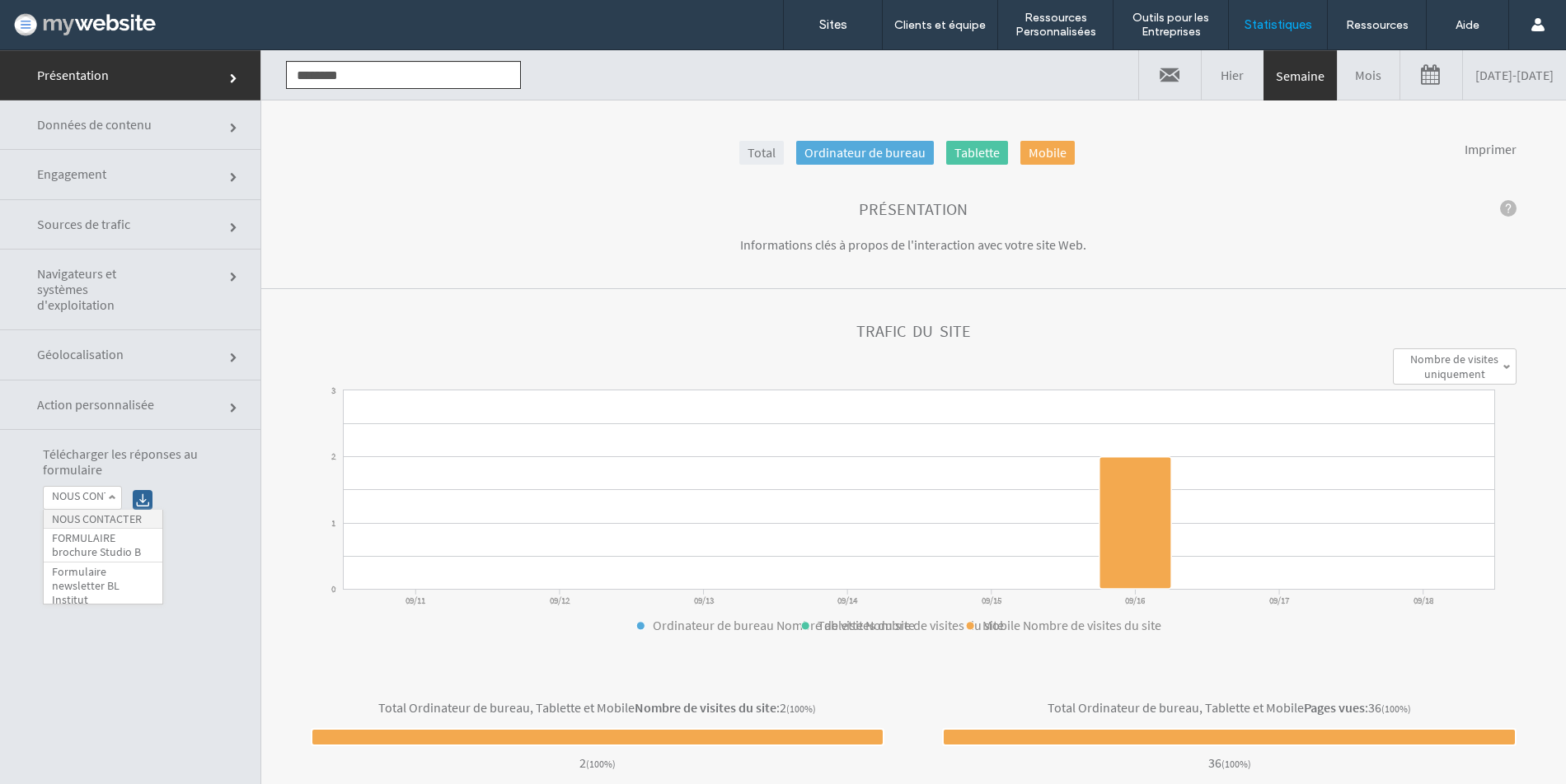
click at [79, 519] on label "NOUS CONTACTER" at bounding box center [97, 519] width 90 height 14
click at [138, 501] on div at bounding box center [142, 499] width 19 height 19
click at [80, 489] on label "NOUS CONTACTER" at bounding box center [79, 495] width 54 height 14
click at [87, 547] on label "FORMULAIRE brochure Studio B" at bounding box center [103, 546] width 102 height 28
click at [137, 503] on div at bounding box center [142, 499] width 19 height 19
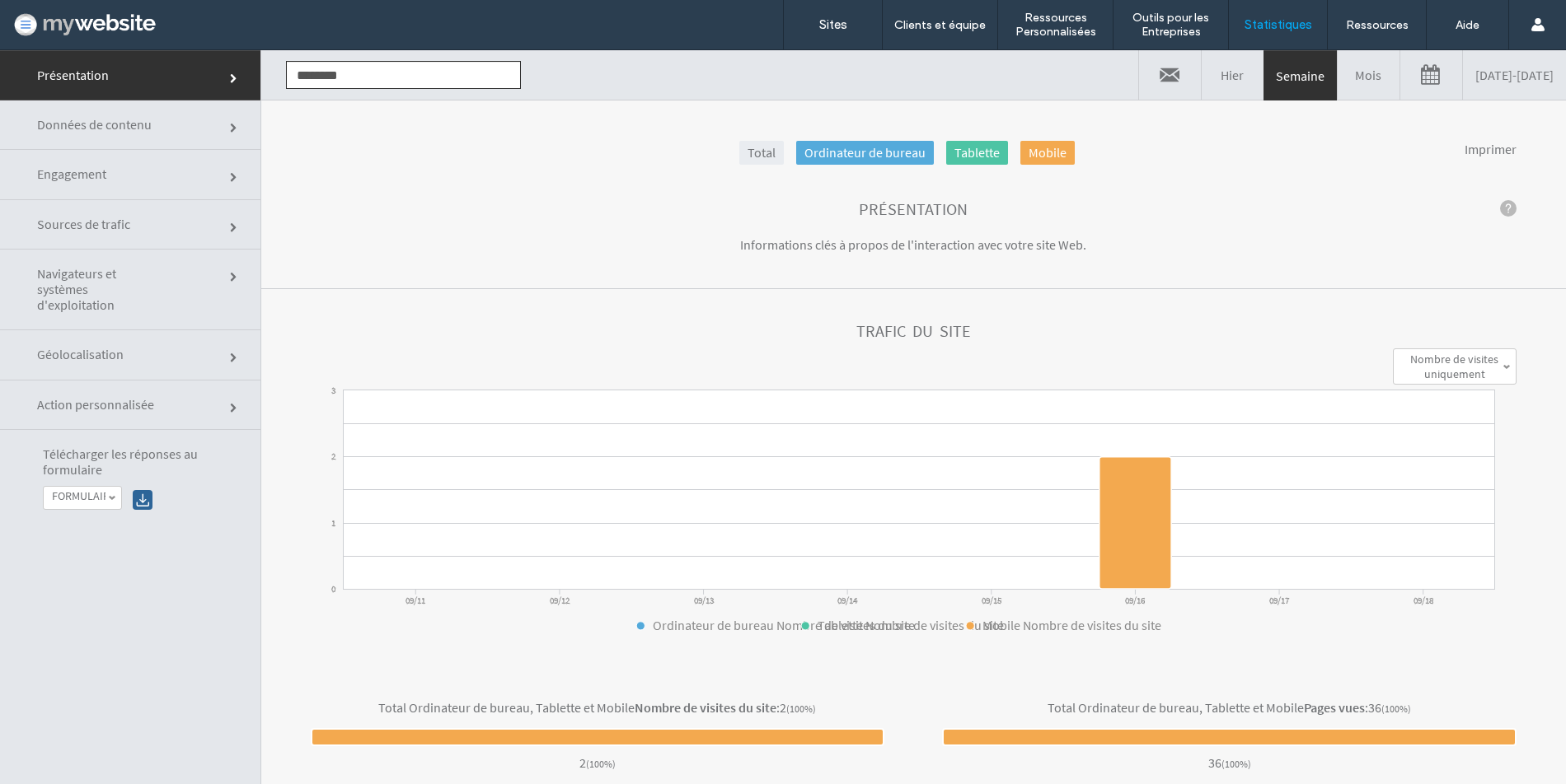
click at [96, 496] on label "FORMULAIRE brochure Studio B" at bounding box center [79, 495] width 54 height 14
click at [97, 544] on label "FORMULAIRE brochure Studio B" at bounding box center [103, 546] width 102 height 28
click at [139, 499] on div at bounding box center [142, 499] width 19 height 19
click at [66, 498] on label "FORMULAIRE brochure Studio B" at bounding box center [79, 495] width 54 height 14
click at [92, 521] on label "NOUS CONTACTER" at bounding box center [97, 519] width 90 height 14
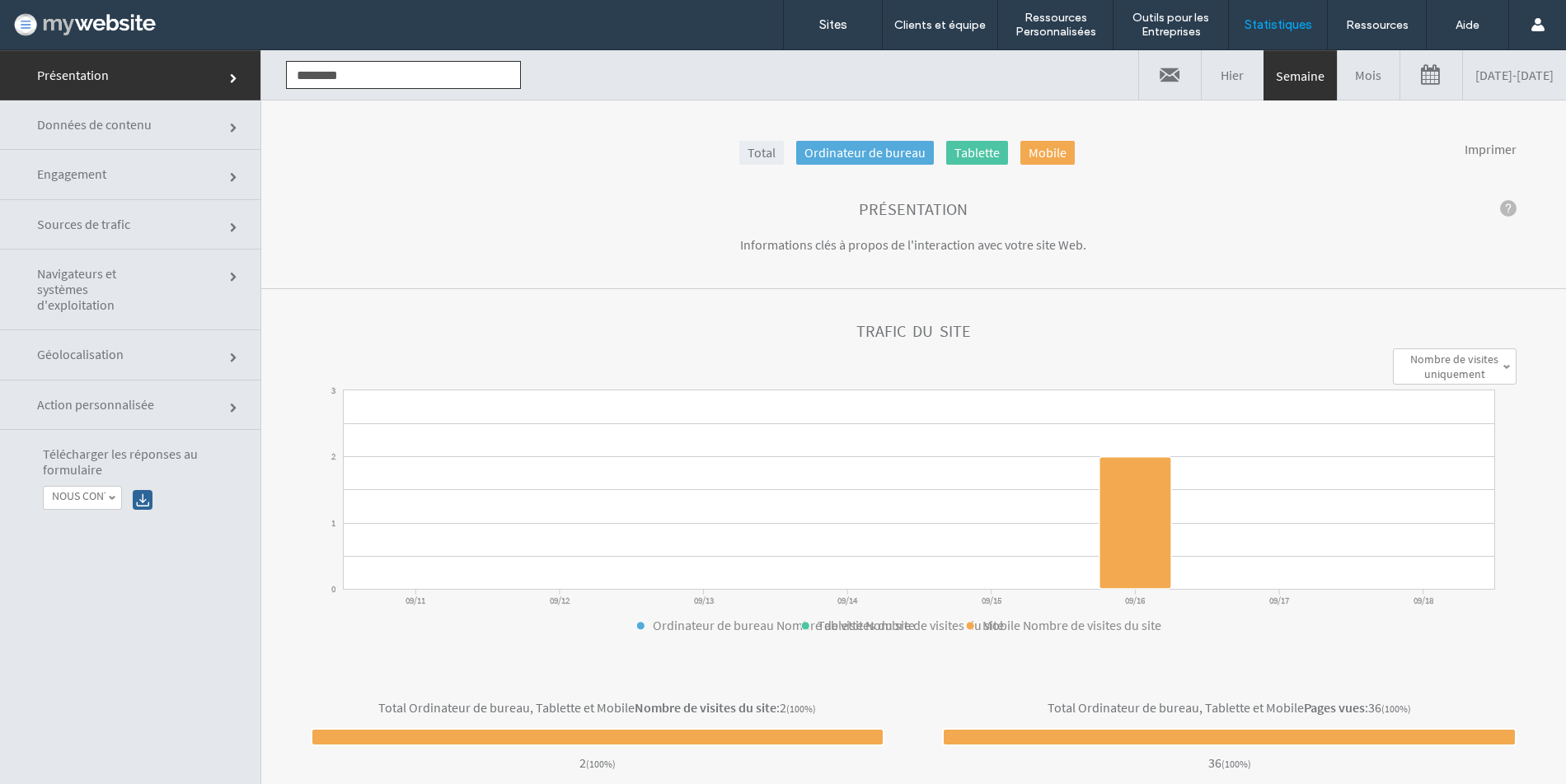
click at [143, 503] on div at bounding box center [142, 499] width 19 height 19
click at [84, 491] on label "NOUS CONTACTER" at bounding box center [79, 495] width 54 height 14
click at [99, 592] on label "Formulaire newsletter BL Institut" at bounding box center [103, 580] width 102 height 41
click at [64, 496] on label "Formulaire newsletter BL Institut" at bounding box center [79, 495] width 54 height 14
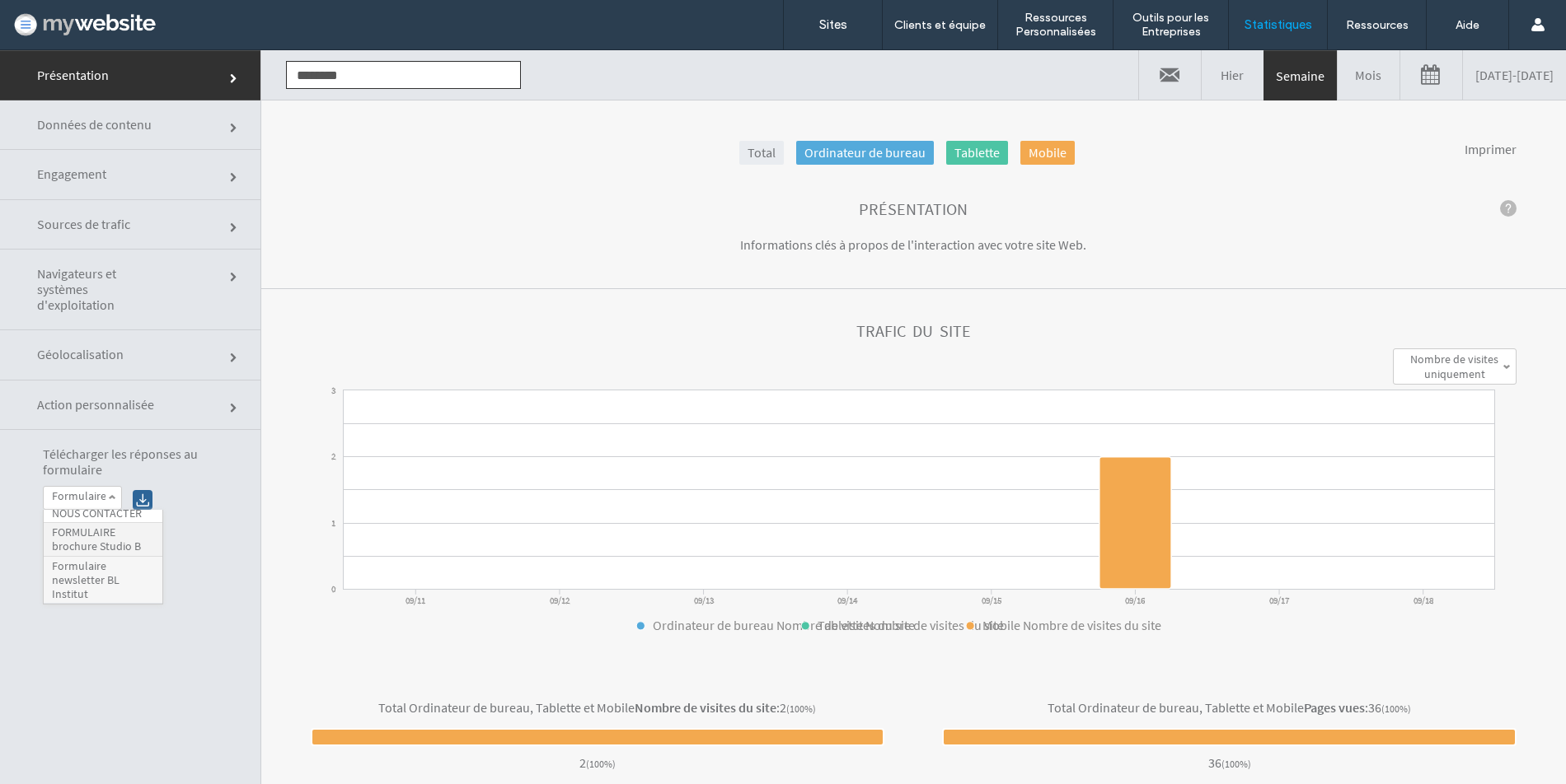
click at [73, 548] on label "FORMULAIRE brochure Studio B" at bounding box center [103, 539] width 102 height 28
click at [141, 499] on div at bounding box center [142, 499] width 19 height 19
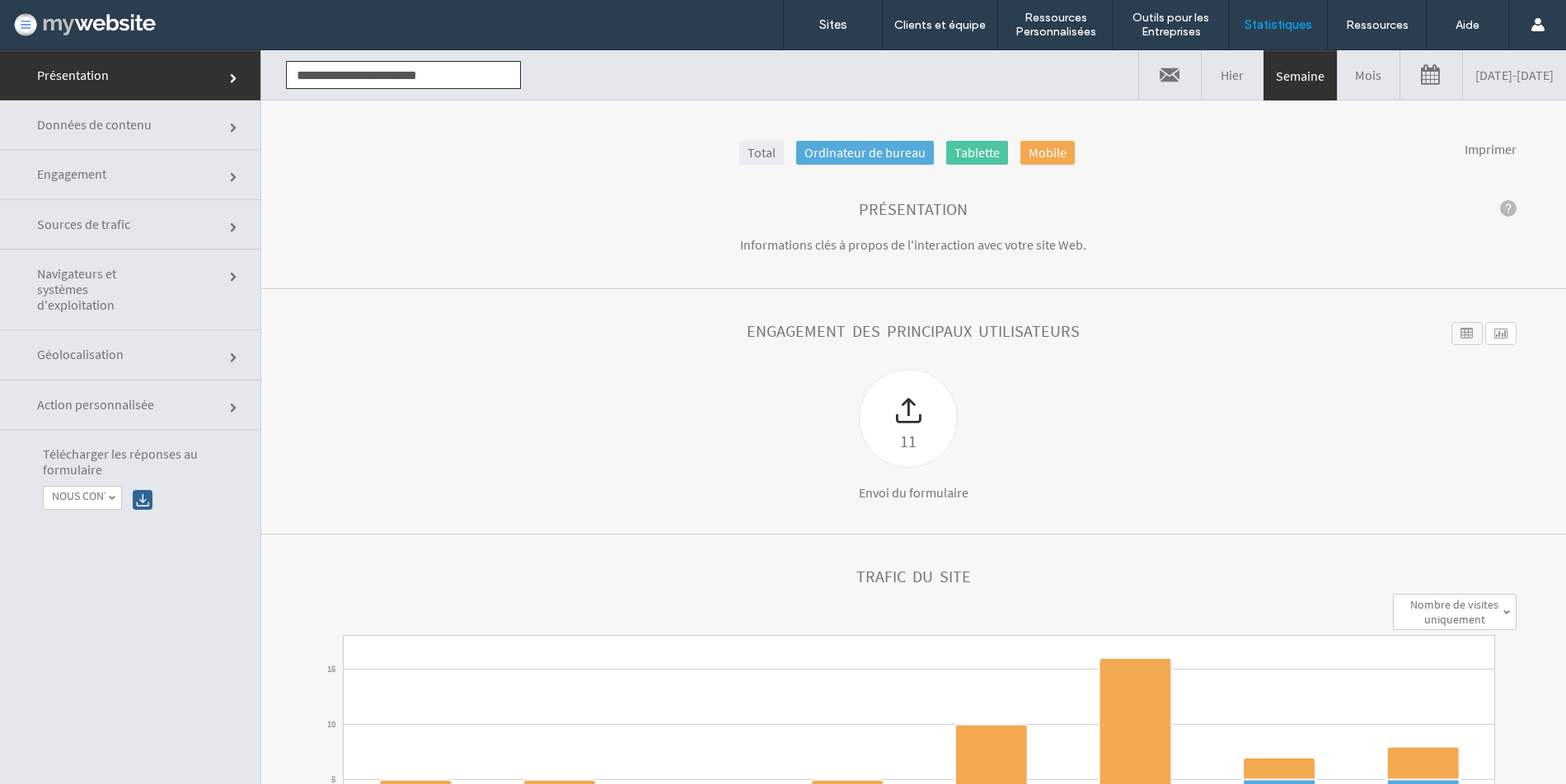
click at [98, 495] on label "NOUS CONTACTER" at bounding box center [79, 495] width 54 height 14
click at [111, 579] on label "Formulaire newsletter BL Institut" at bounding box center [103, 585] width 102 height 41
click at [143, 499] on div at bounding box center [142, 499] width 19 height 19
click at [81, 491] on label "Formulaire newsletter BL Institut" at bounding box center [79, 495] width 54 height 14
click at [99, 525] on label "NOUS CONTACTER" at bounding box center [97, 519] width 90 height 14
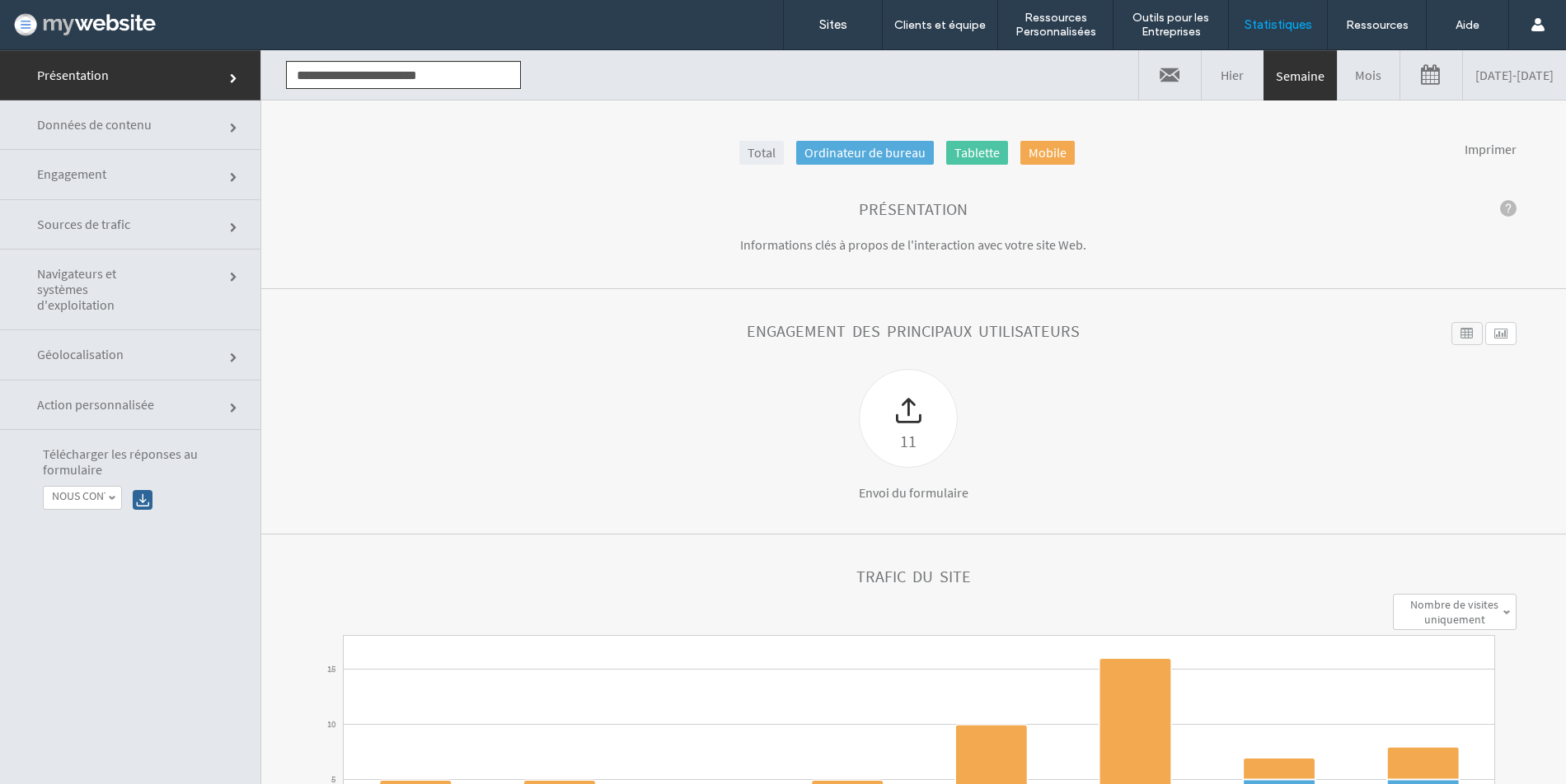
click at [141, 500] on div at bounding box center [142, 499] width 19 height 19
click at [98, 503] on link "NOUS CONTACTER" at bounding box center [82, 498] width 77 height 22
click at [91, 556] on label "FORMULAIRE brochure Studio B" at bounding box center [103, 546] width 102 height 28
click at [105, 495] on label "FORMULAIRE brochure Studio B" at bounding box center [79, 495] width 54 height 14
click at [142, 500] on div at bounding box center [142, 499] width 19 height 19
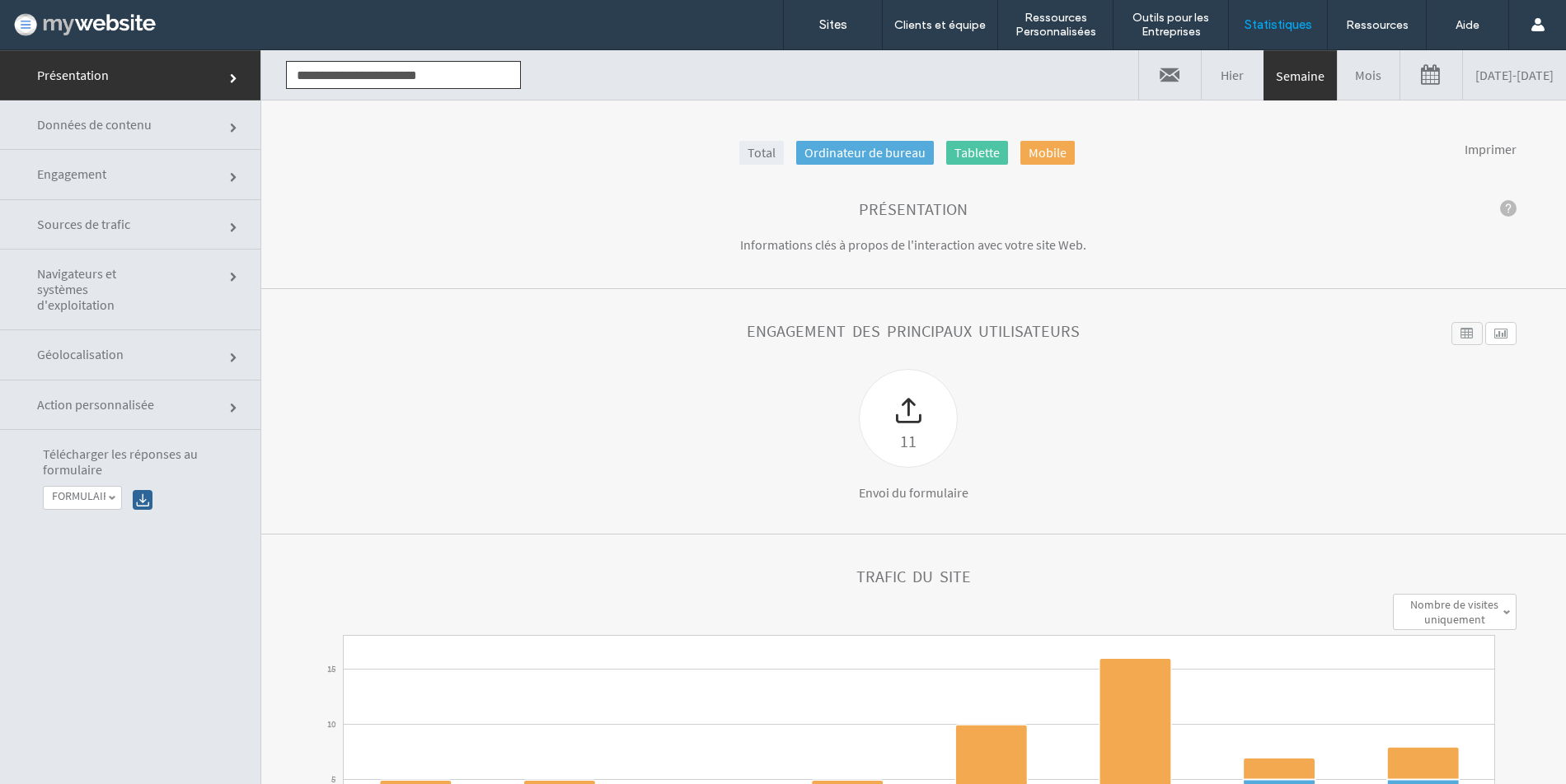
click at [140, 501] on div at bounding box center [142, 499] width 19 height 19
click at [92, 503] on label "FORMULAIRE brochure Studio B" at bounding box center [79, 495] width 54 height 14
click at [92, 522] on label "NOUS CONTACTER" at bounding box center [97, 519] width 90 height 14
click at [141, 495] on div at bounding box center [142, 499] width 19 height 19
click at [84, 503] on link "NOUS CONTACTER" at bounding box center [82, 498] width 77 height 22
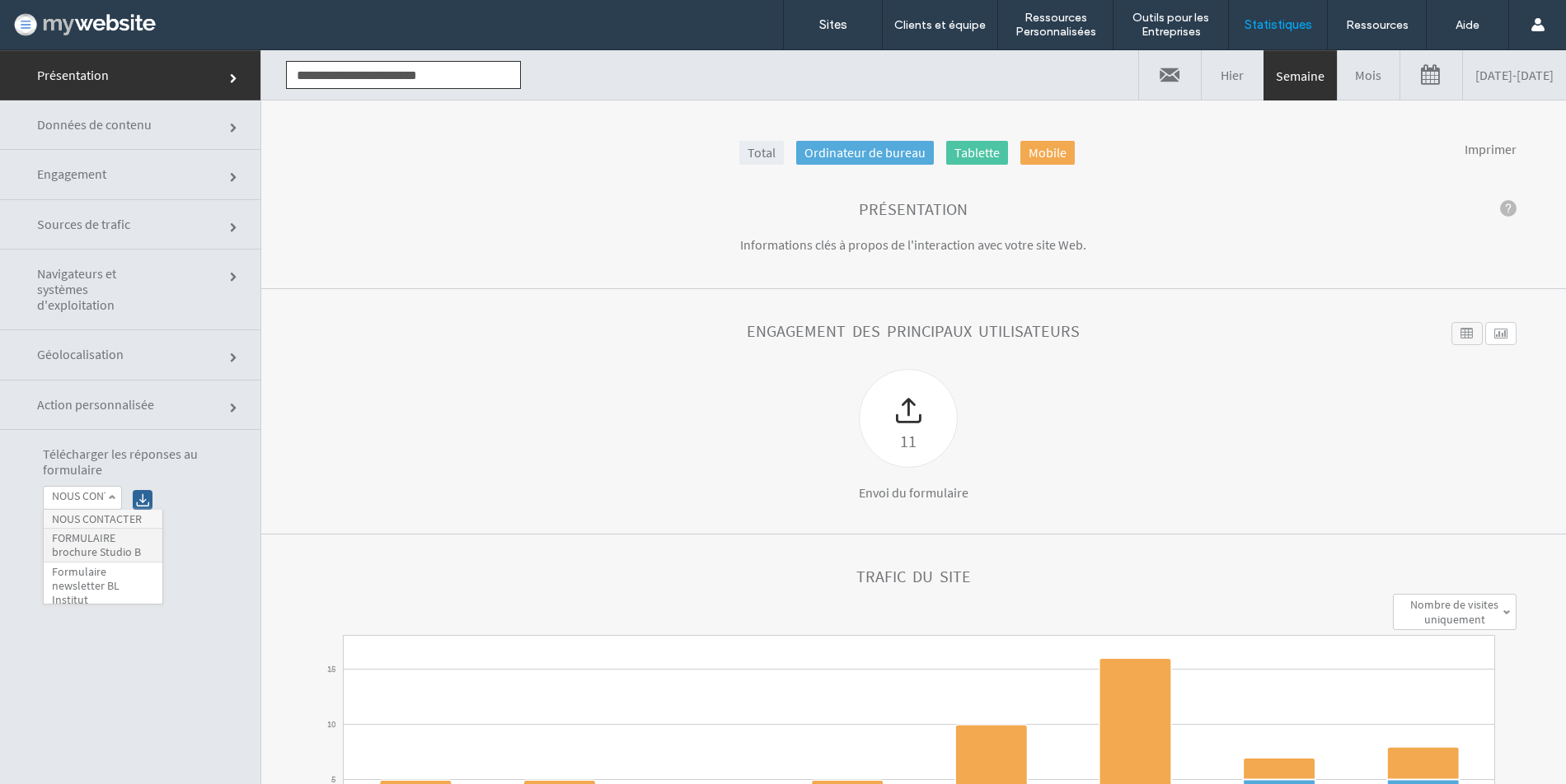
scroll to position [6, 0]
click at [93, 570] on label "Formulaire newsletter BL Institut" at bounding box center [103, 580] width 102 height 41
click at [138, 496] on div at bounding box center [142, 499] width 19 height 19
click at [80, 494] on label "Formulaire newsletter BL Institut" at bounding box center [79, 495] width 54 height 14
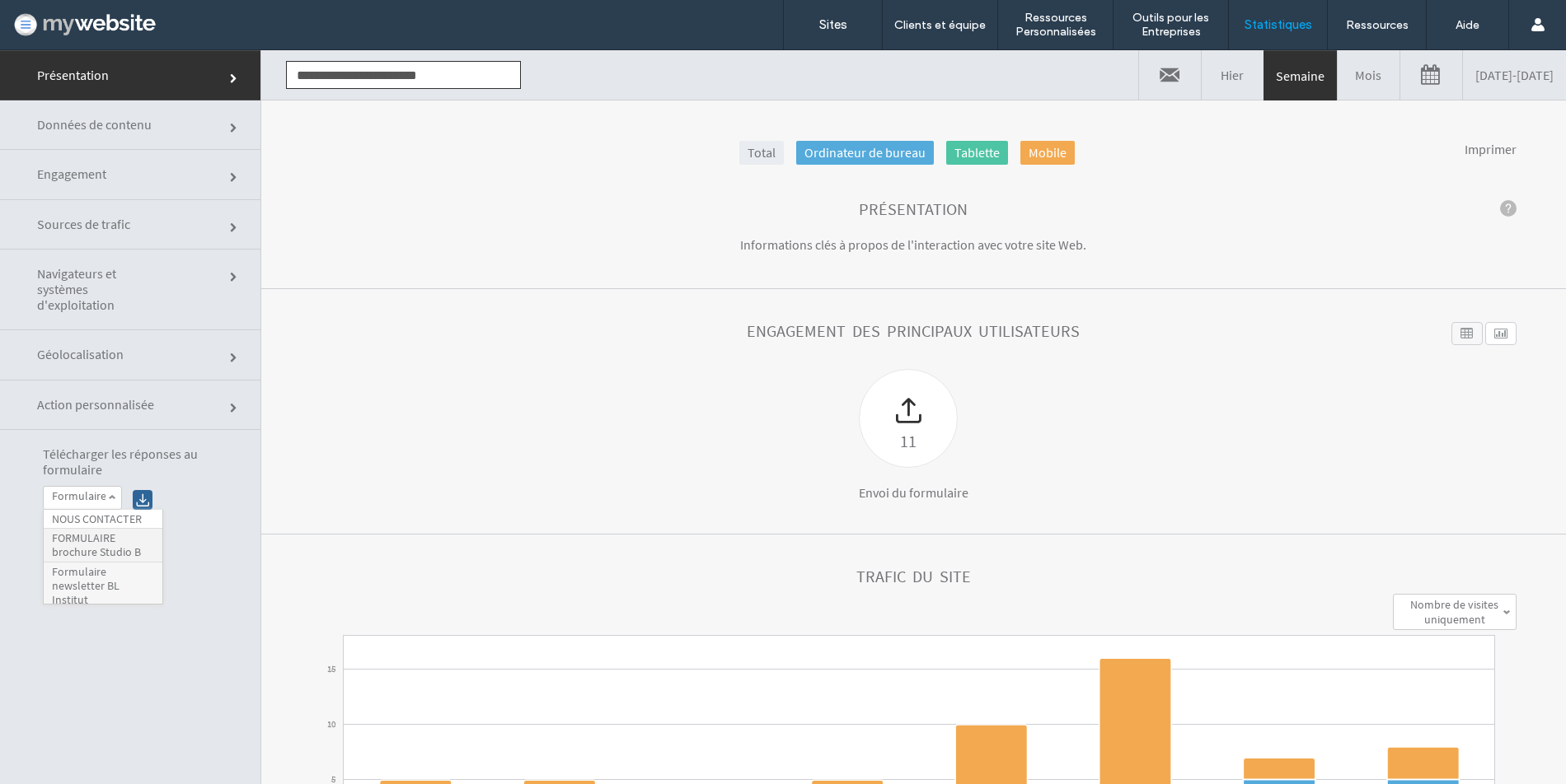
click at [93, 546] on label "FORMULAIRE brochure Studio B" at bounding box center [103, 546] width 102 height 28
click at [142, 500] on div at bounding box center [142, 499] width 19 height 19
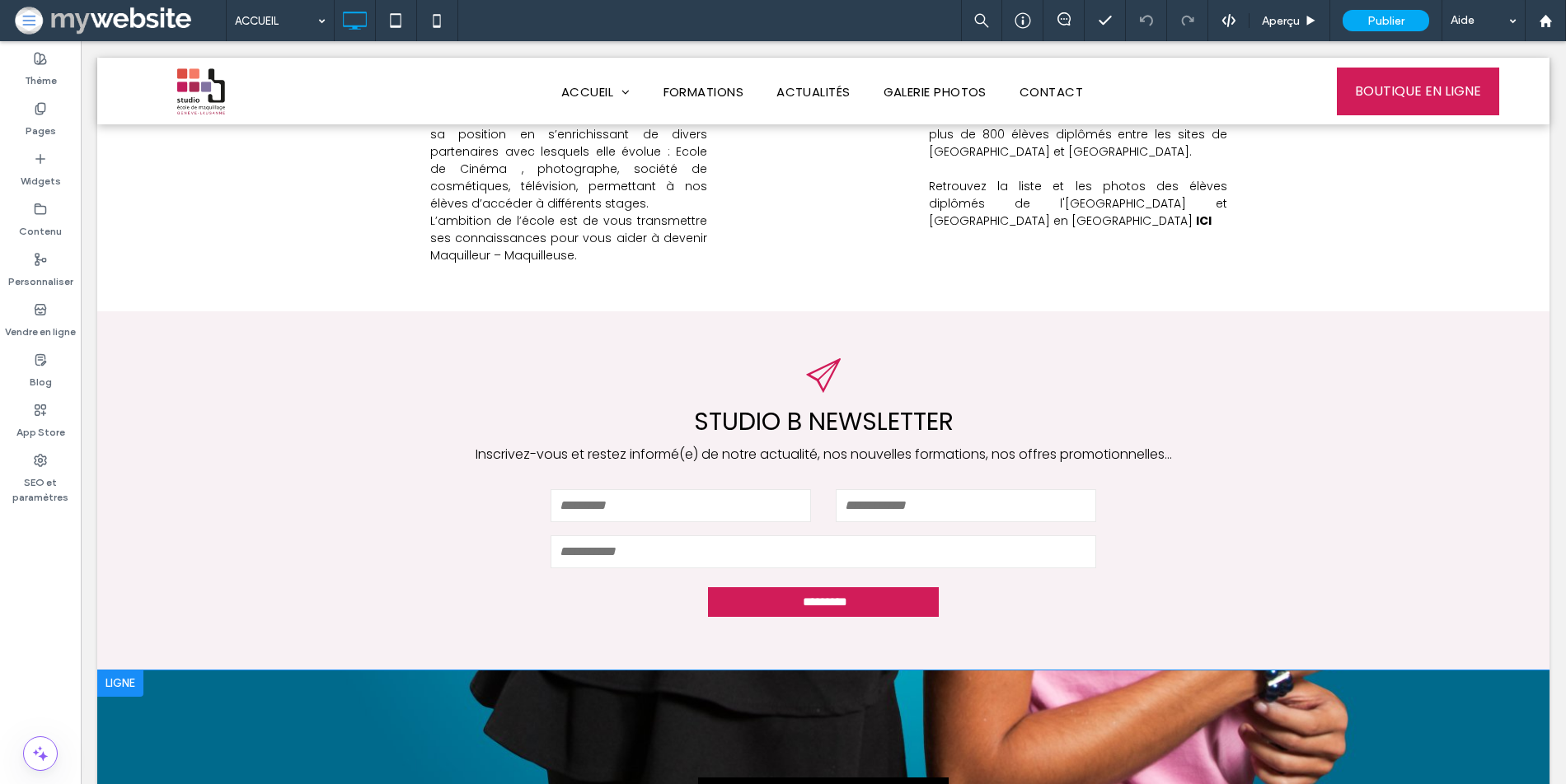
scroll to position [1321, 0]
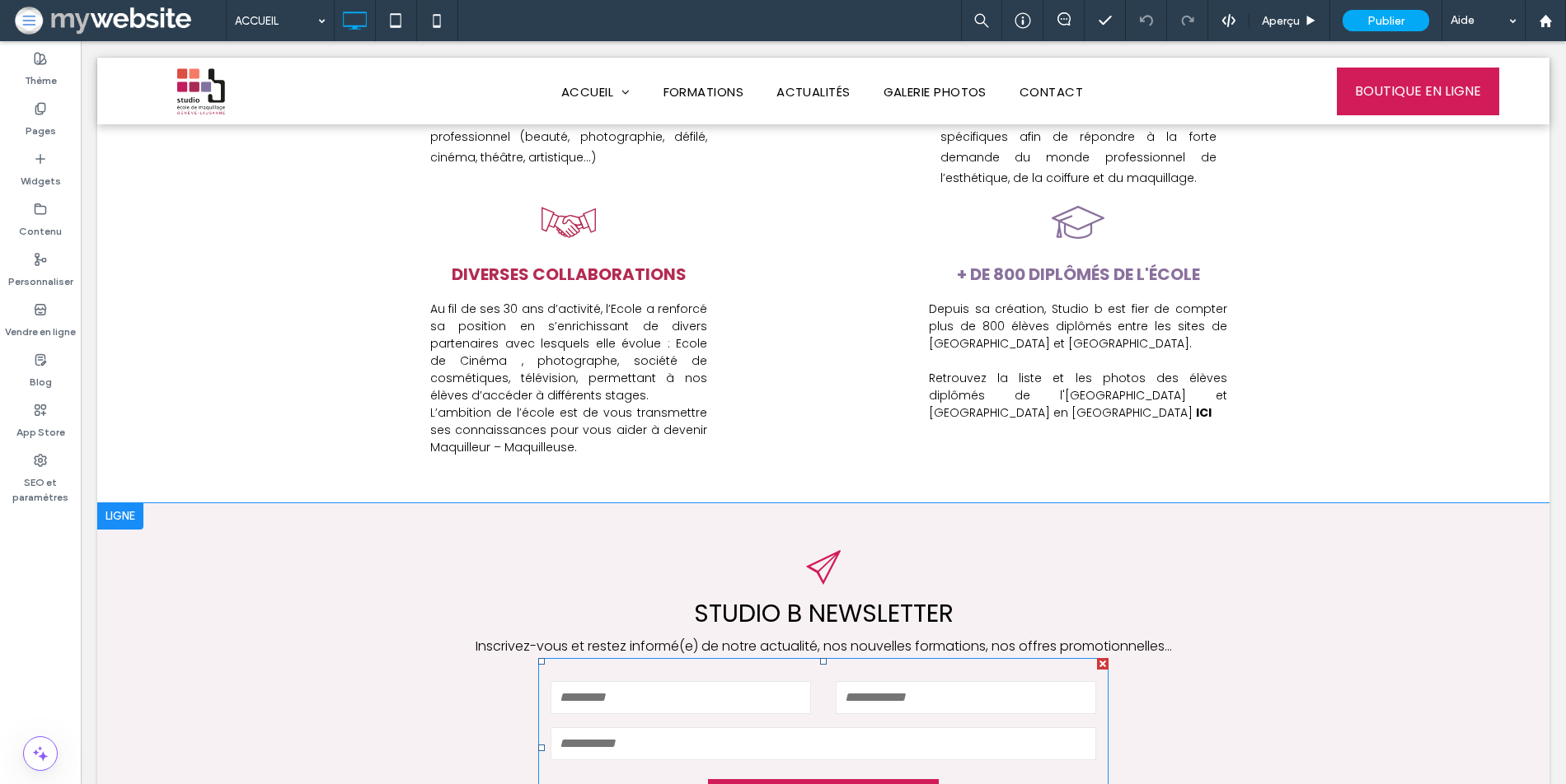
click at [714, 658] on form "Nom [GEOGRAPHIC_DATA] E-mail *********" at bounding box center [823, 748] width 570 height 180
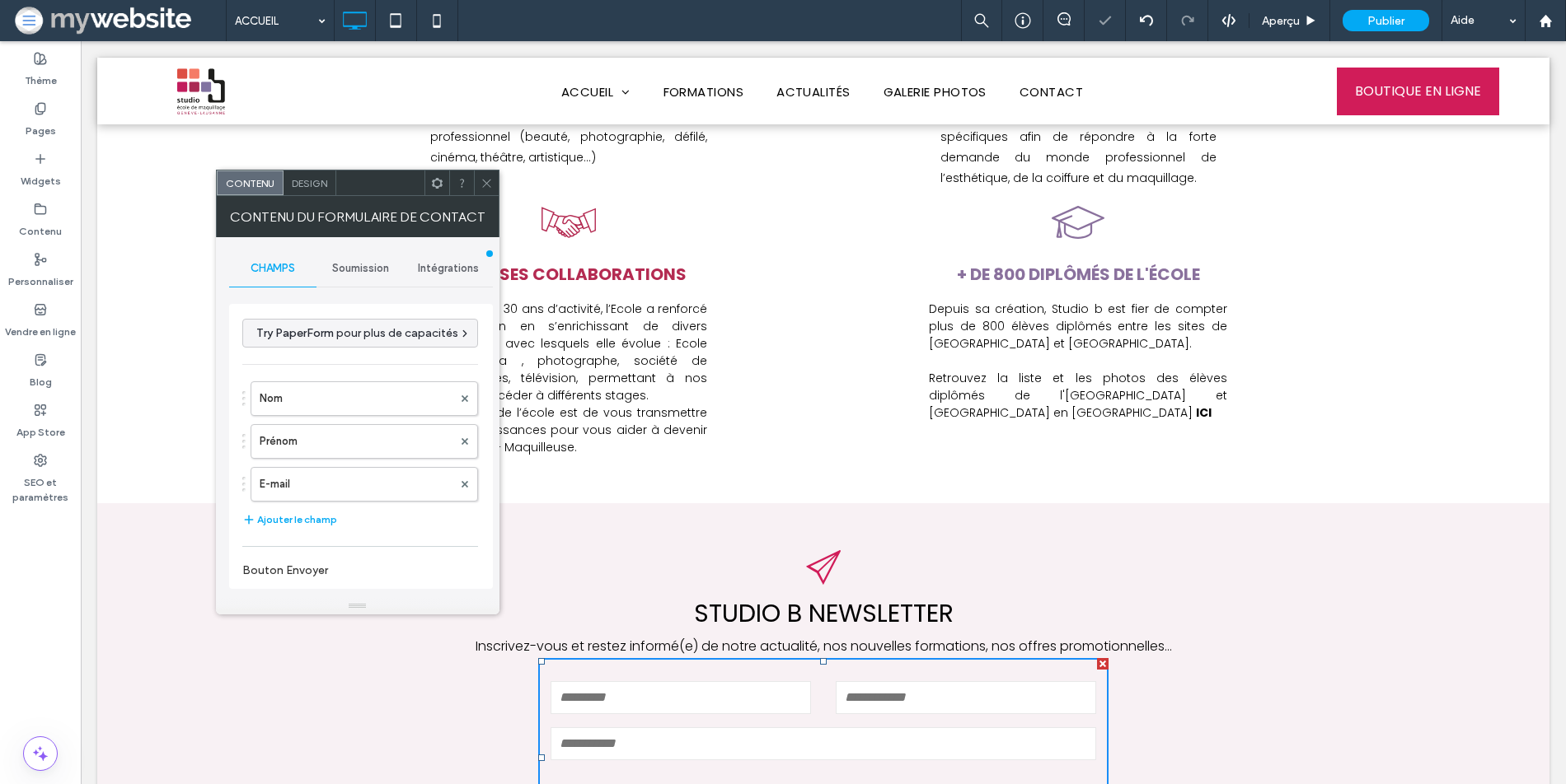
click at [450, 280] on div "Intégrations" at bounding box center [448, 268] width 88 height 36
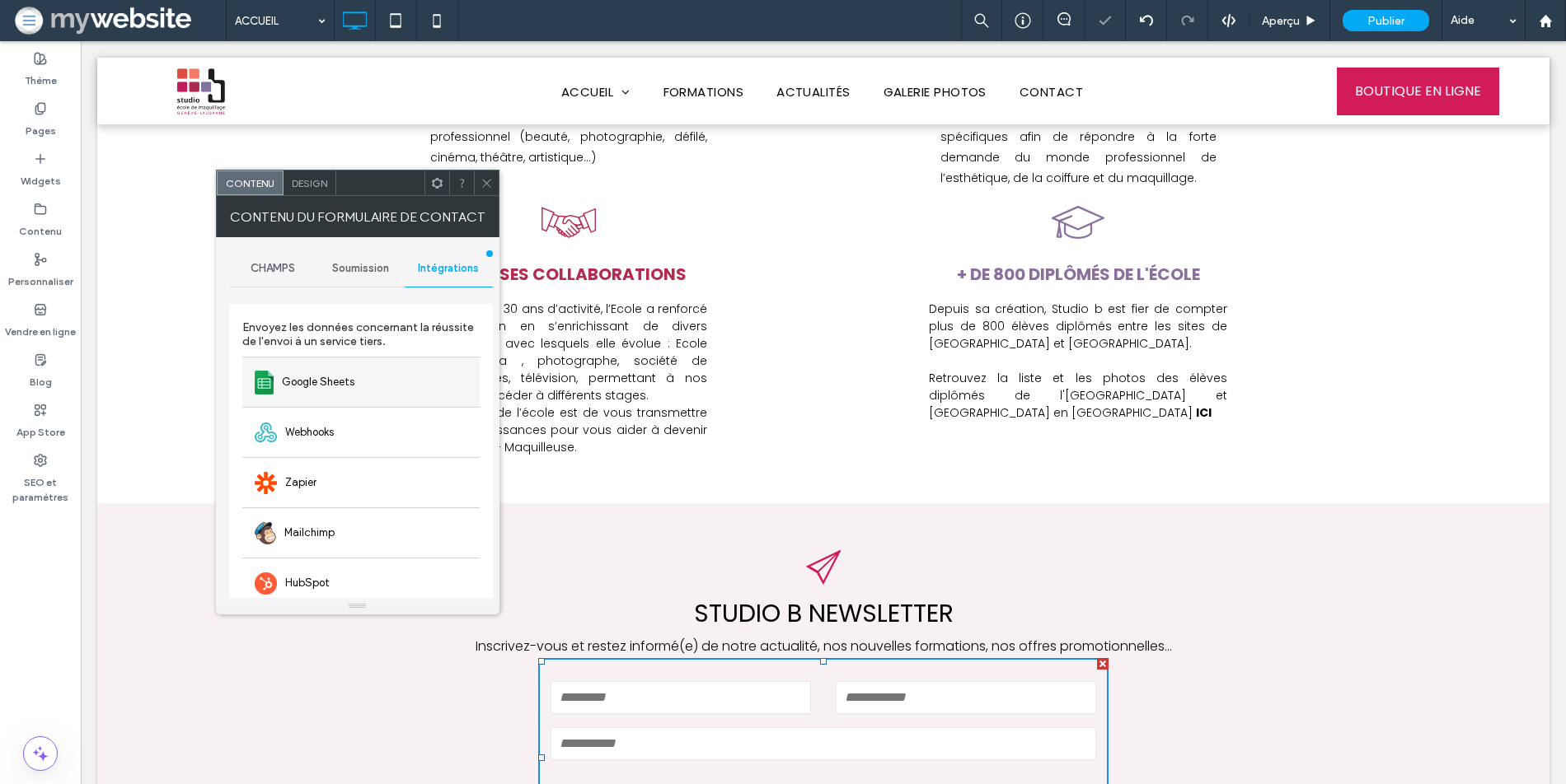
click at [384, 372] on div "Google Sheets" at bounding box center [361, 381] width 238 height 50
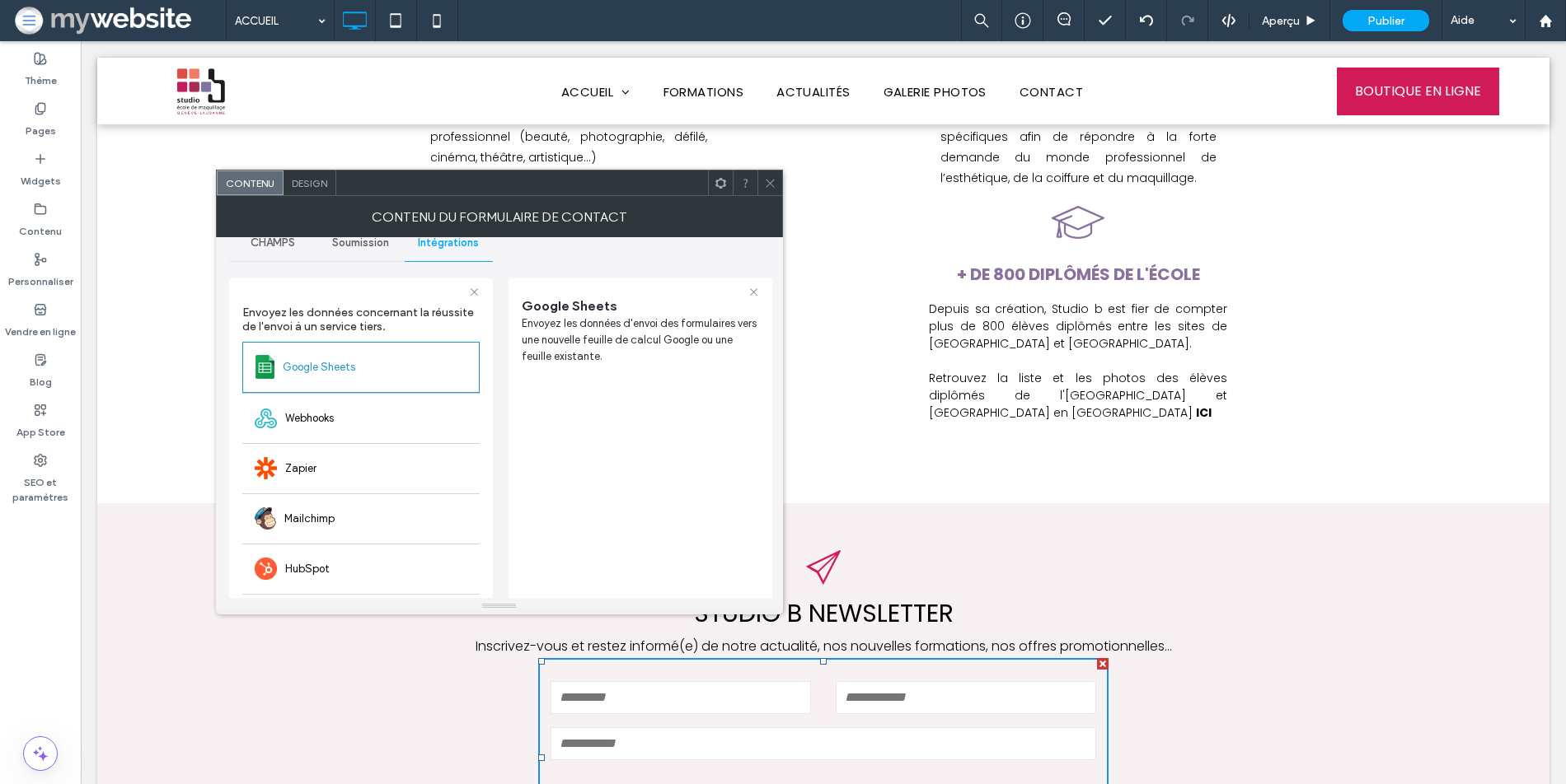
scroll to position [25, 0]
click at [854, 402] on div "+ DE 800 DIPLÔMÉS DE L'ÉCOLE Depuis sa création, Studio b est fier de compter p…" at bounding box center [1070, 334] width 495 height 289
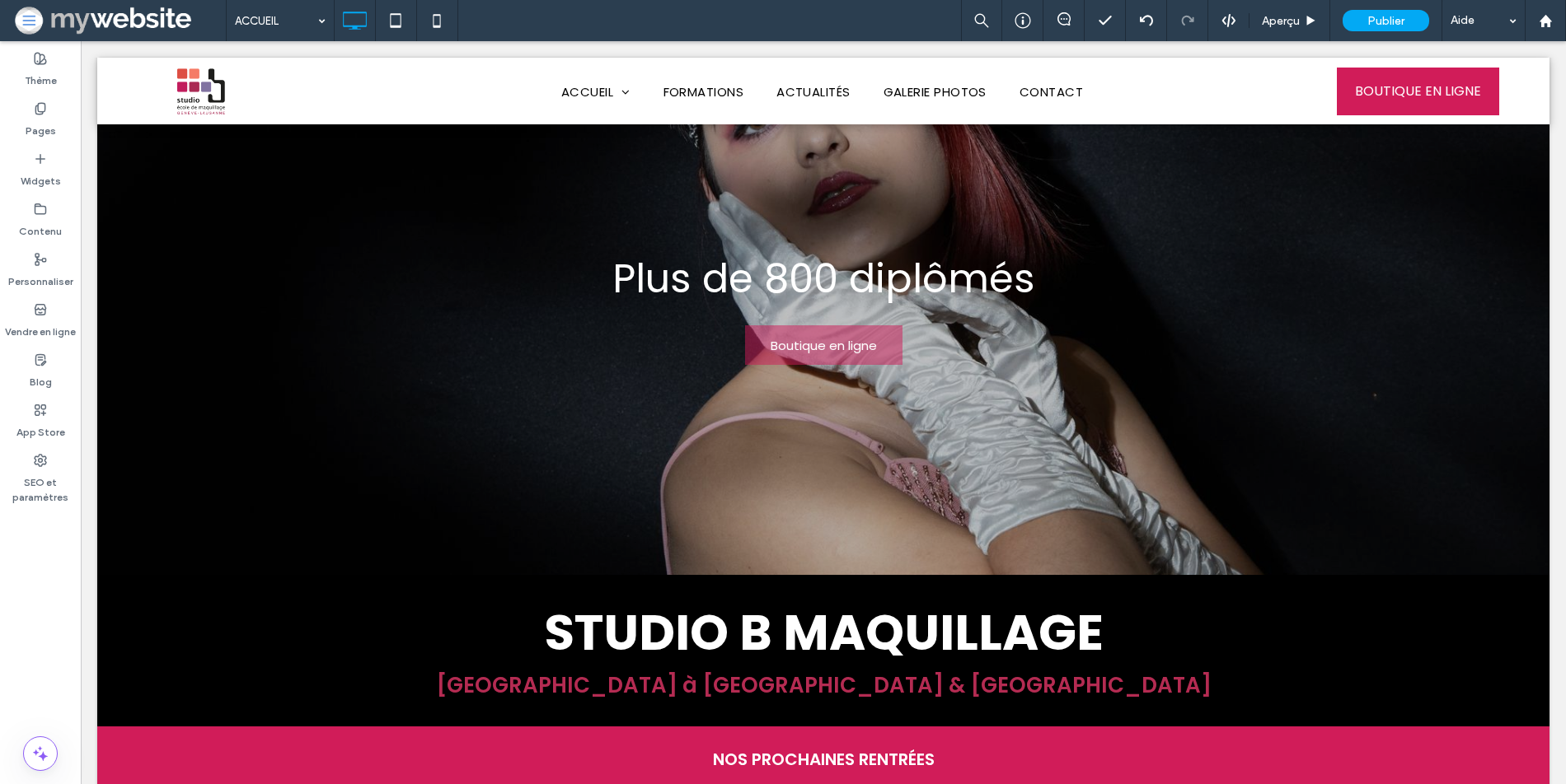
scroll to position [0, 0]
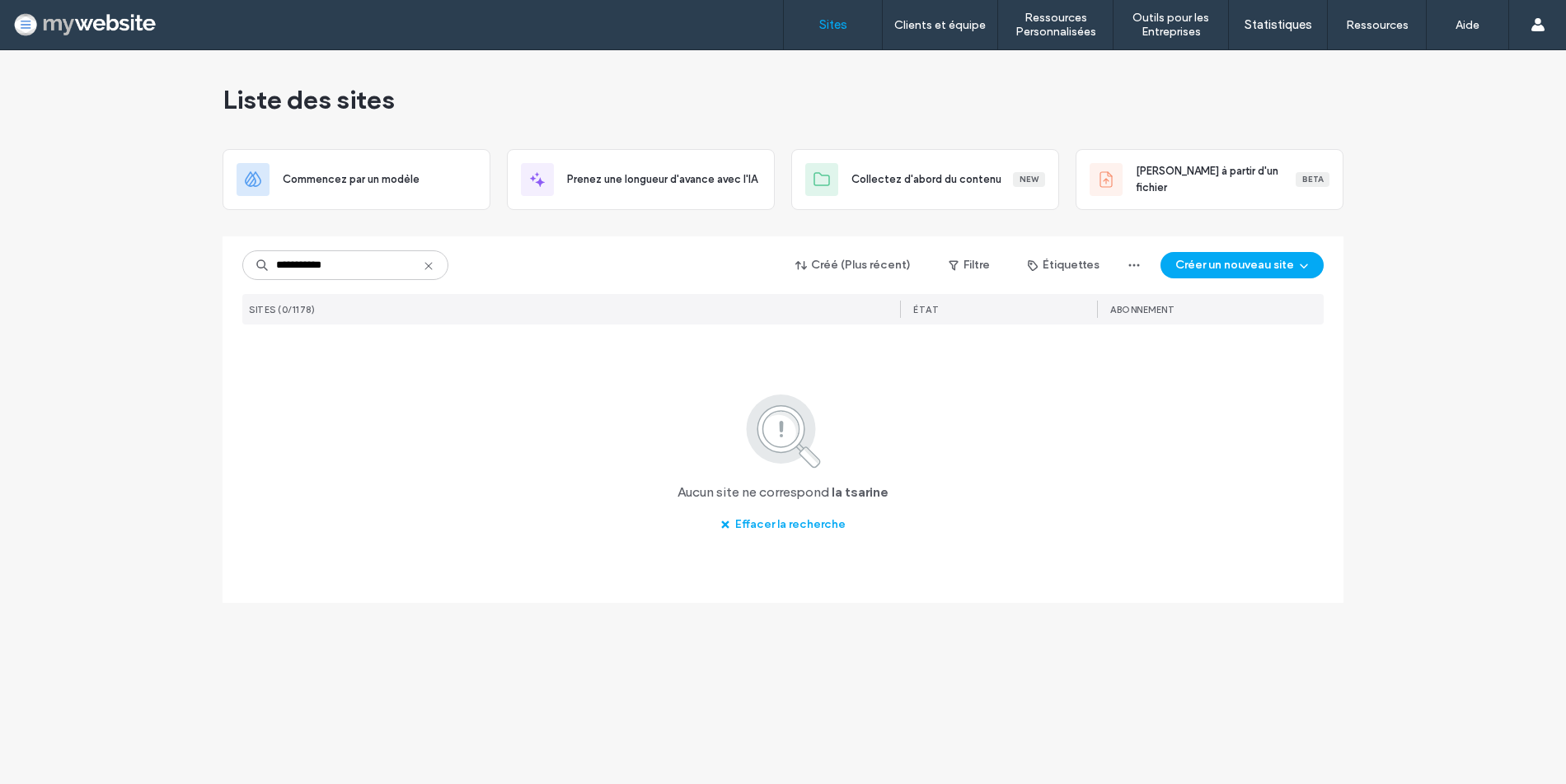
click at [281, 264] on input "**********" at bounding box center [345, 265] width 206 height 30
click at [335, 273] on input "*******" at bounding box center [345, 265] width 206 height 30
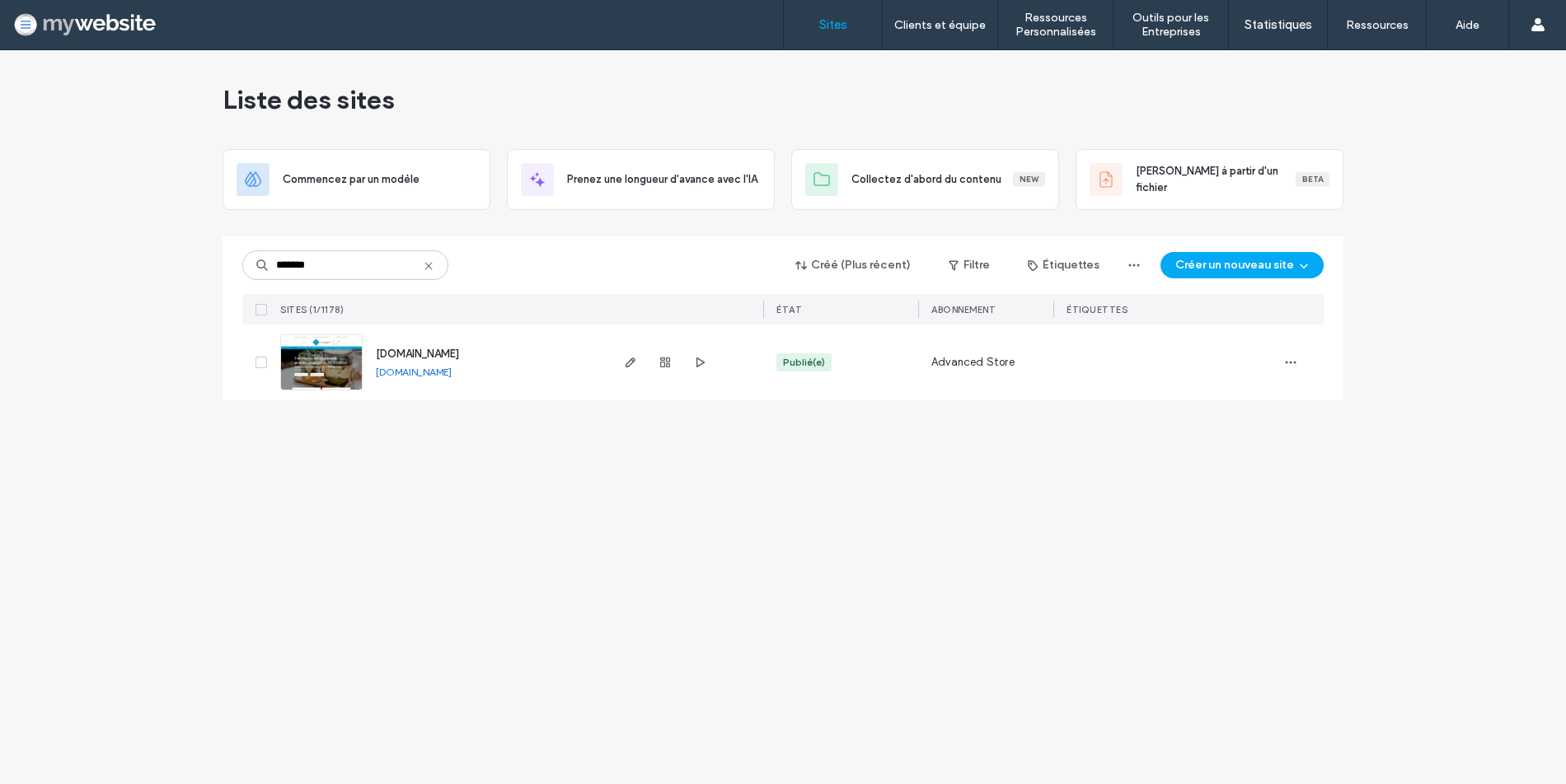
type input "*******"
click at [393, 355] on span "[DOMAIN_NAME]" at bounding box center [418, 353] width 84 height 12
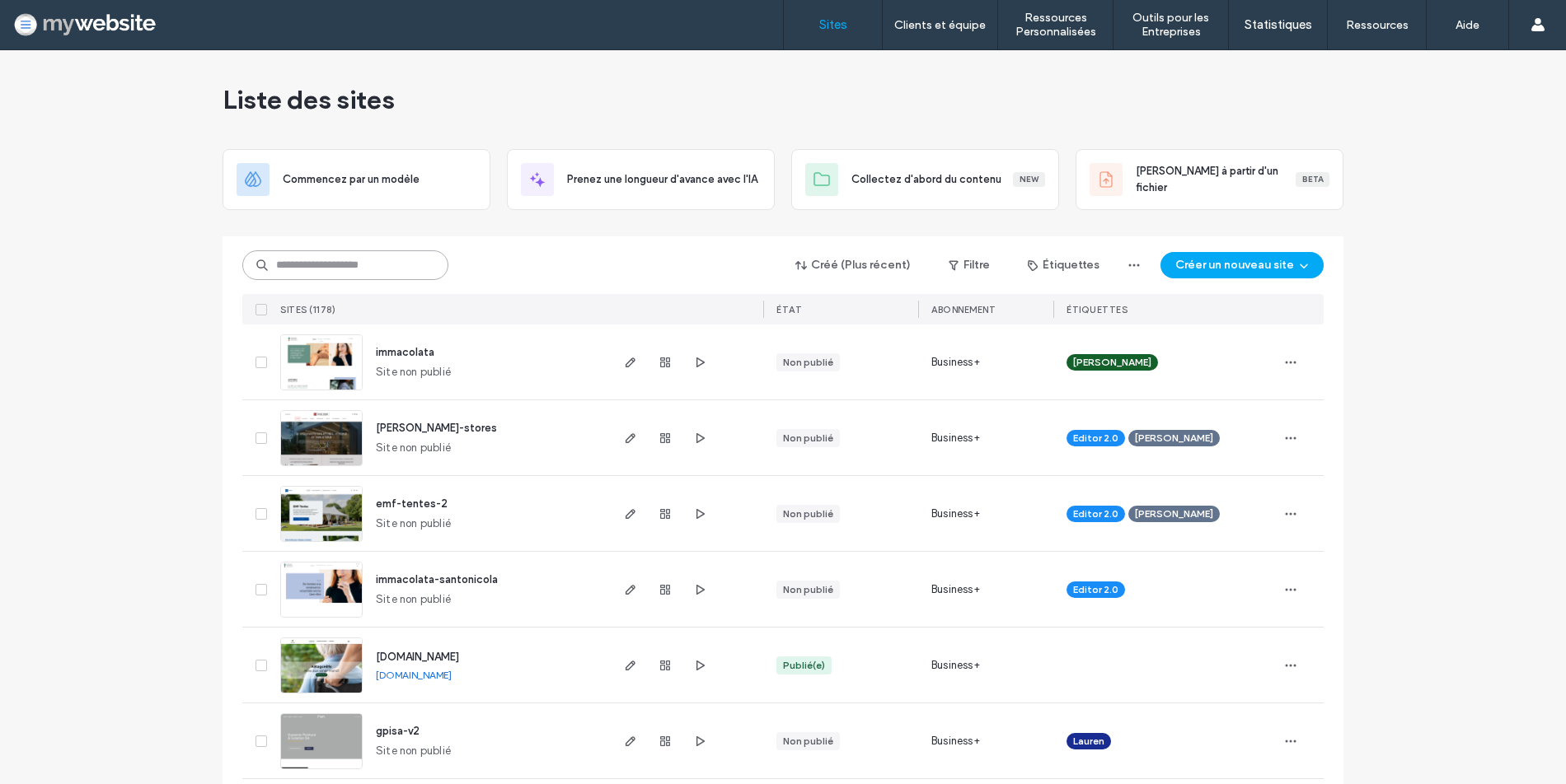
click at [327, 263] on input at bounding box center [345, 265] width 206 height 30
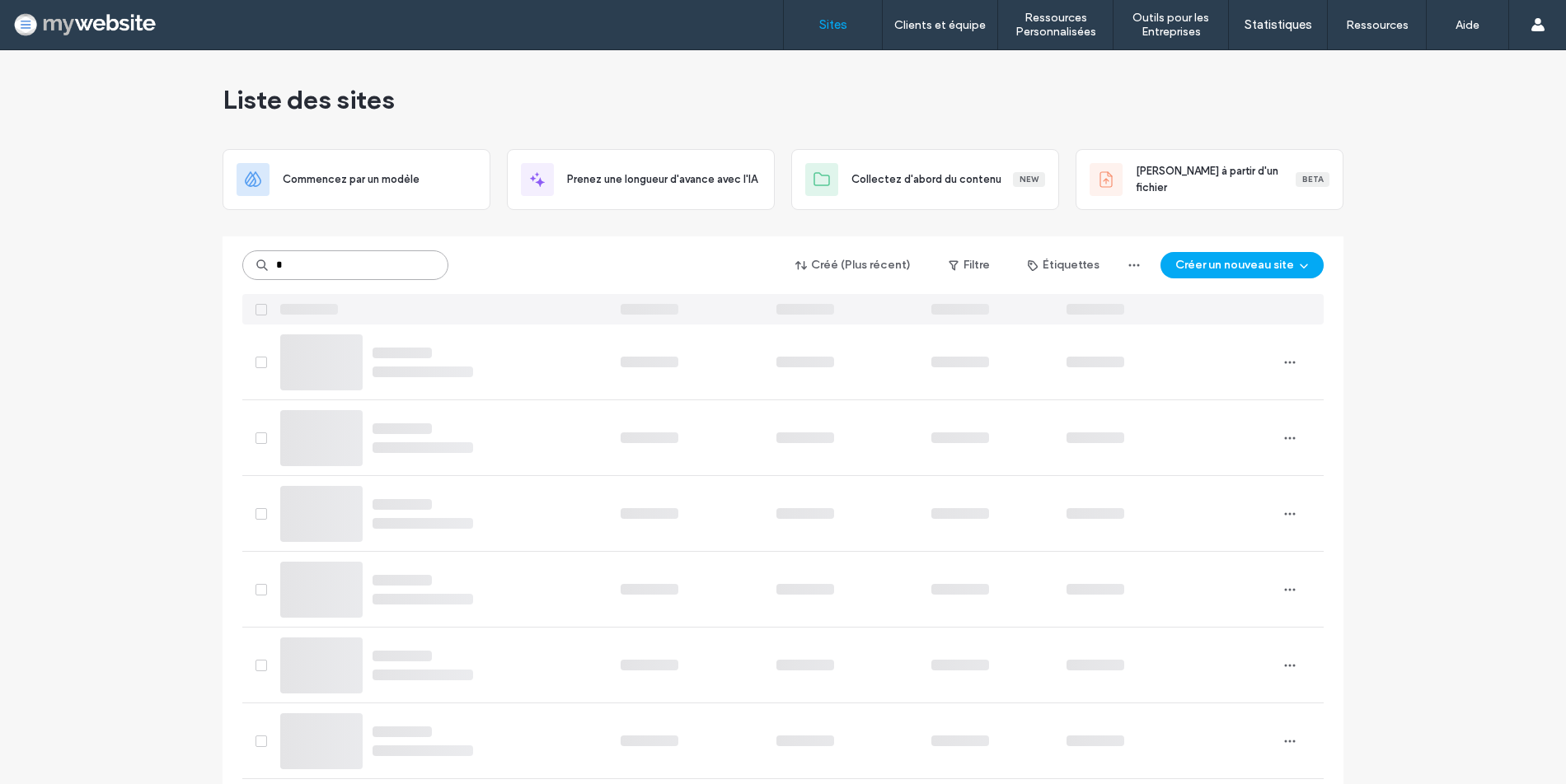
type input "*"
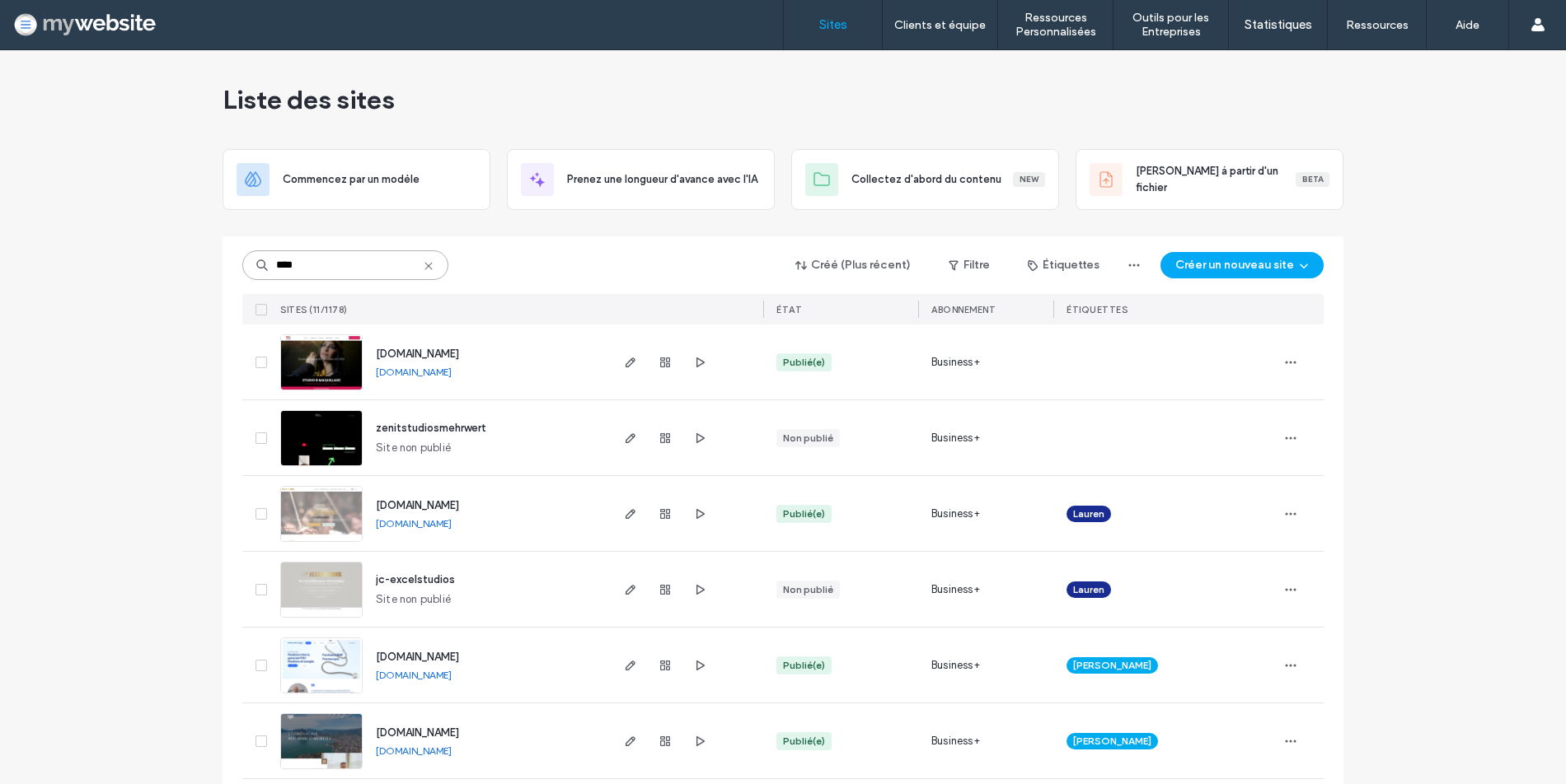
type input "****"
click at [392, 351] on span "[DOMAIN_NAME]" at bounding box center [418, 353] width 84 height 12
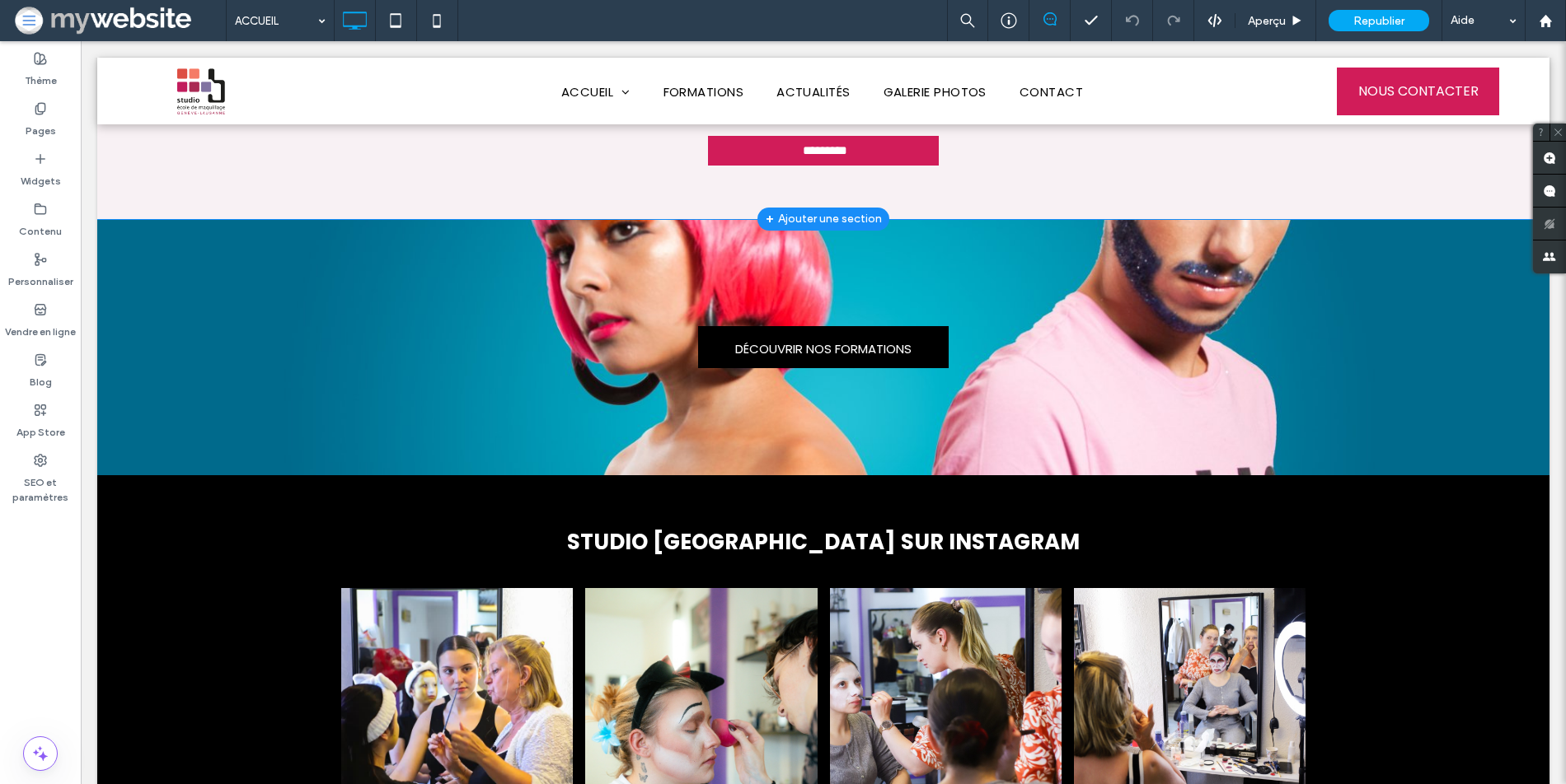
scroll to position [1721, 0]
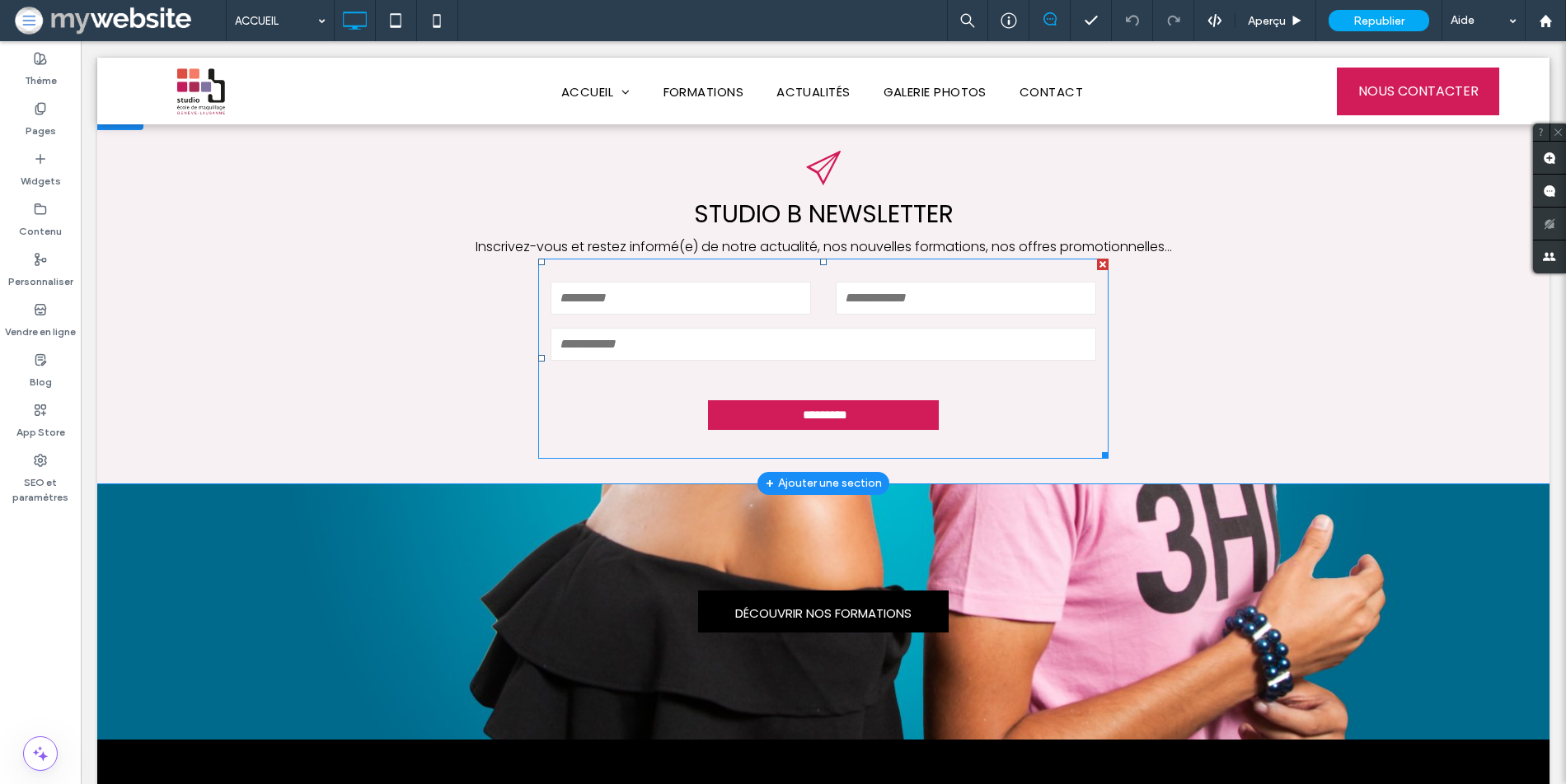
click at [706, 335] on form "Nom [GEOGRAPHIC_DATA] E-mail *********" at bounding box center [823, 359] width 570 height 200
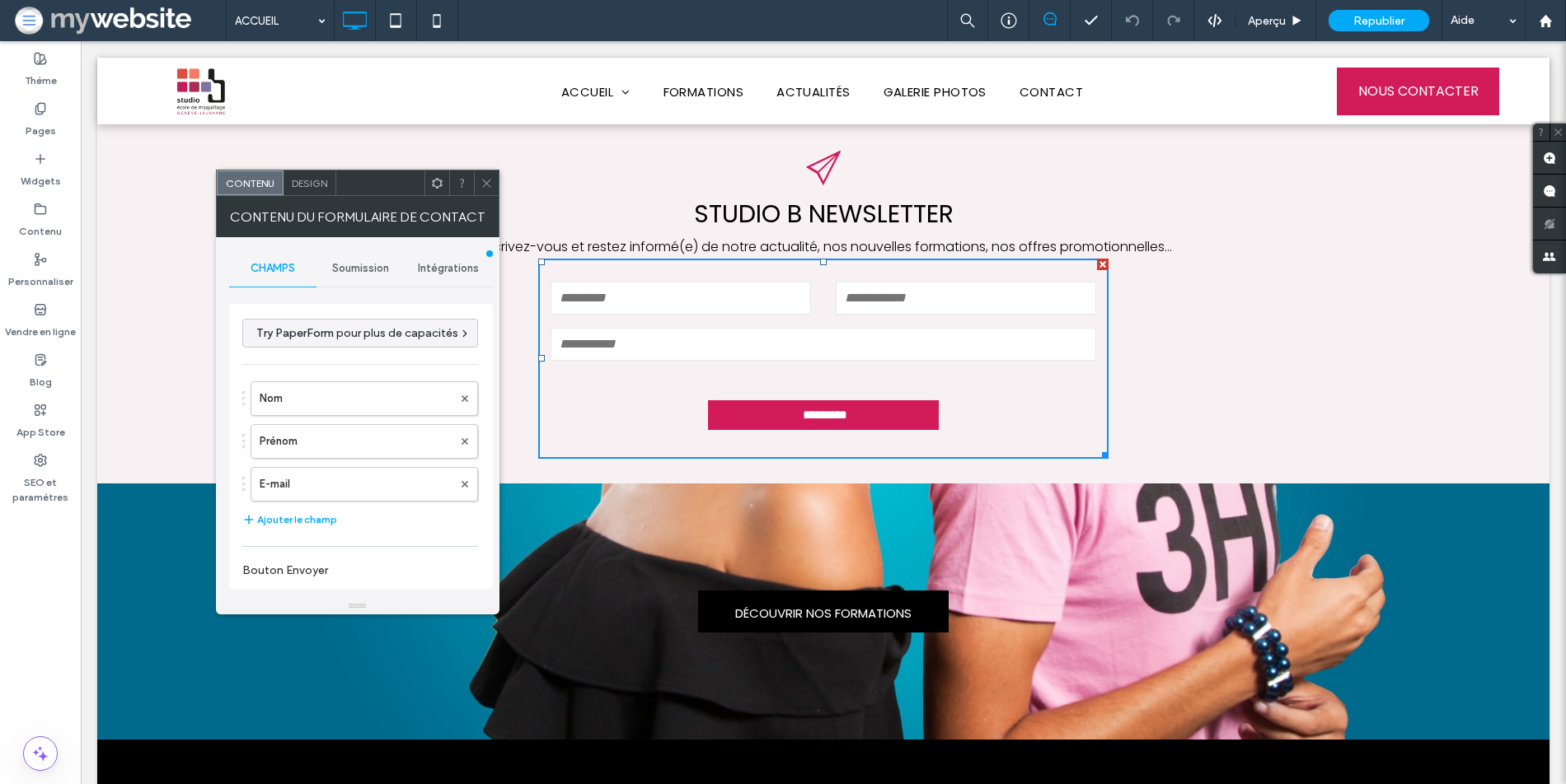
click at [433, 265] on span "Intégrations" at bounding box center [448, 268] width 61 height 13
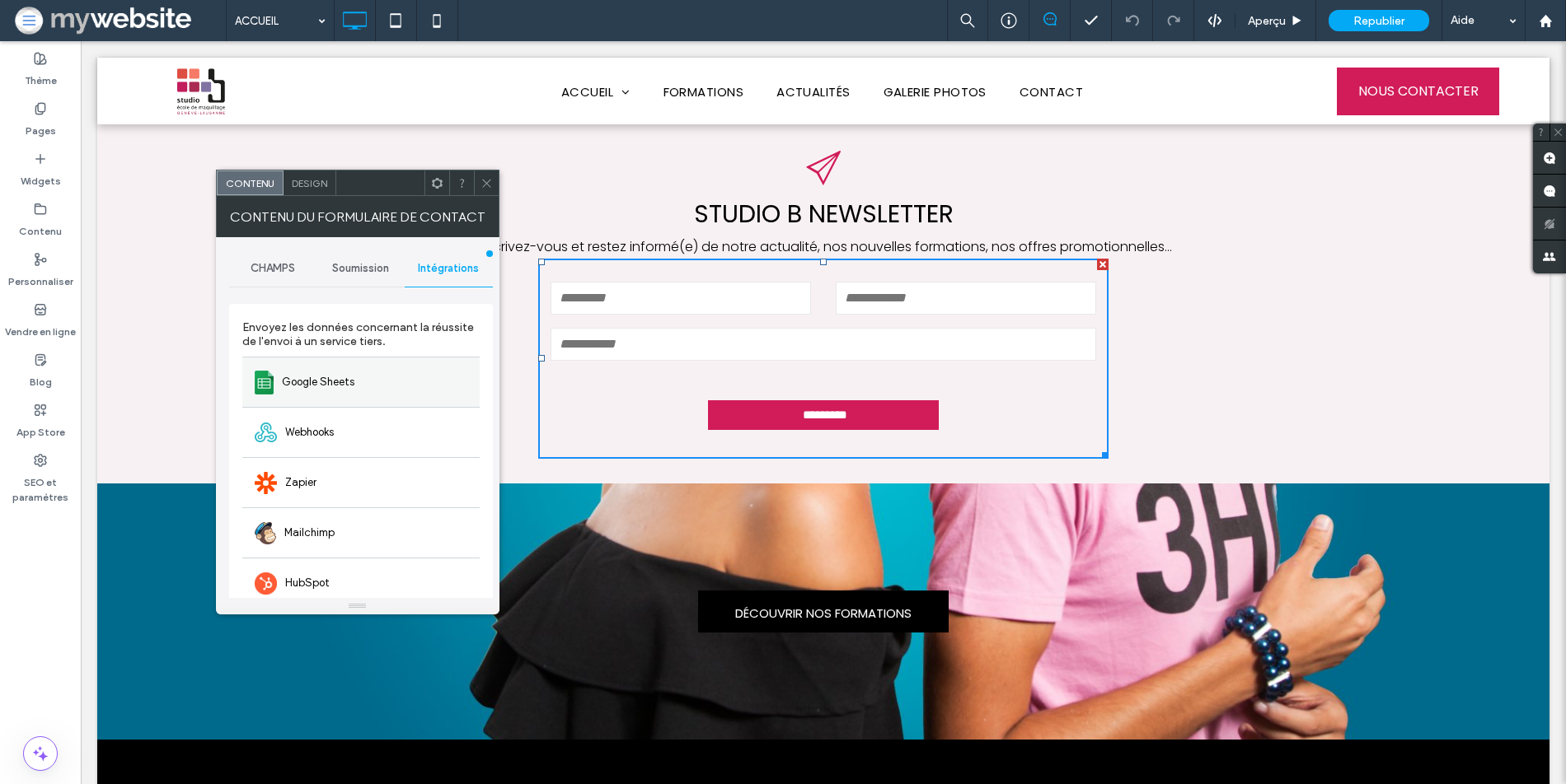
click at [387, 386] on div "Google Sheets" at bounding box center [361, 381] width 238 height 50
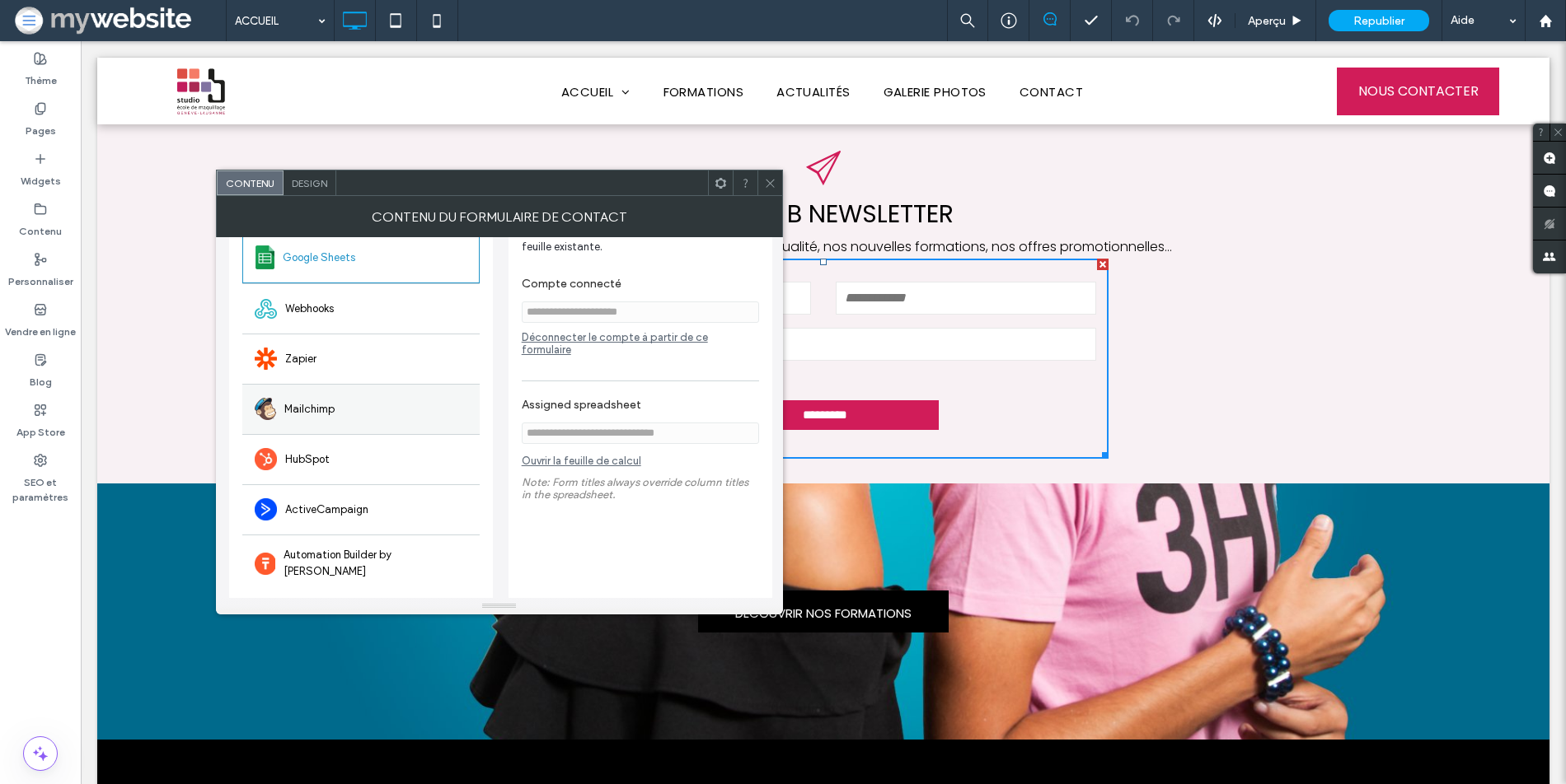
scroll to position [138, 0]
click at [767, 182] on icon at bounding box center [770, 183] width 12 height 12
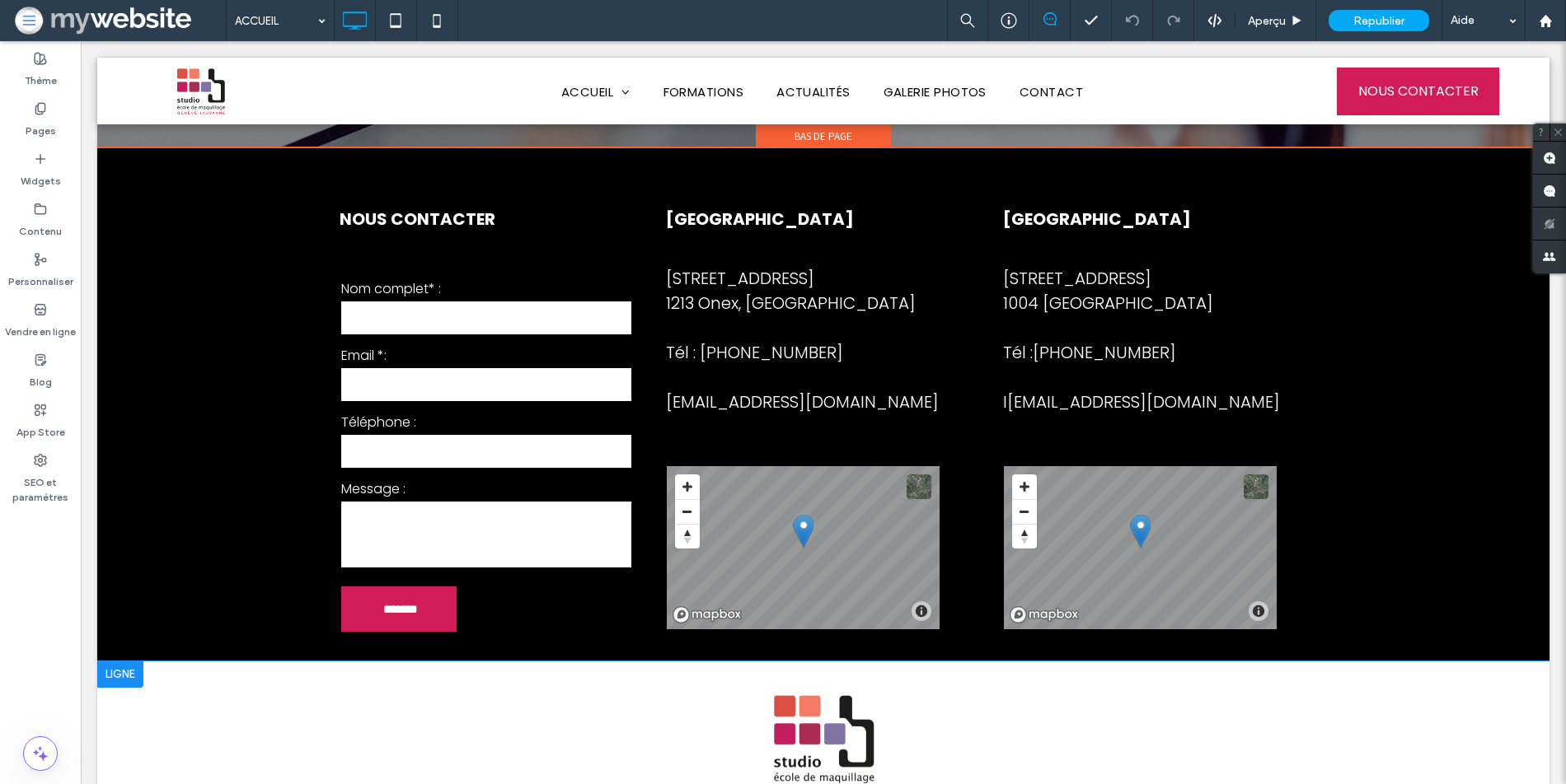
scroll to position [3201, 0]
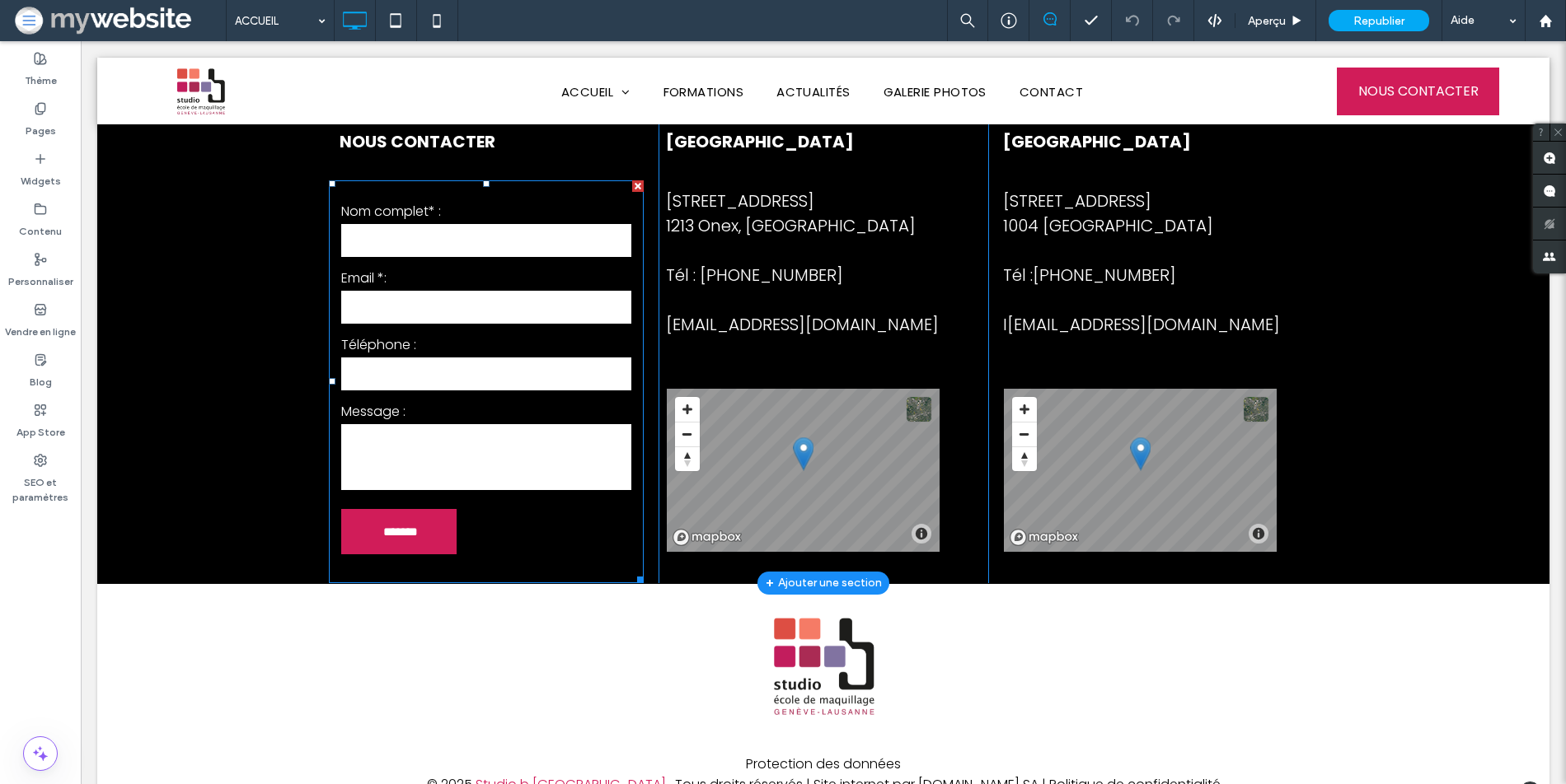
click at [358, 201] on label "Nom complet* :" at bounding box center [486, 212] width 291 height 20
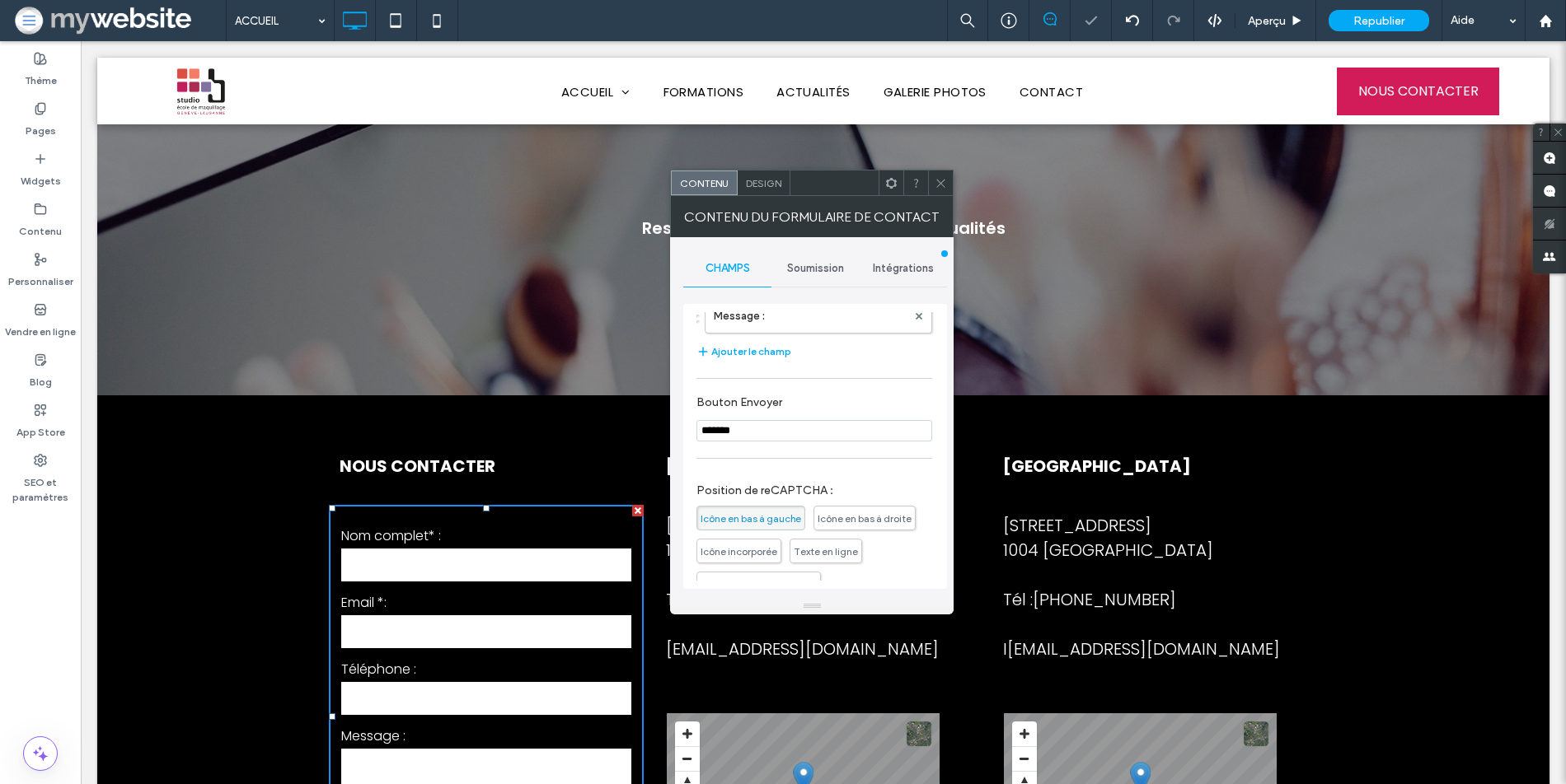
scroll to position [381, 0]
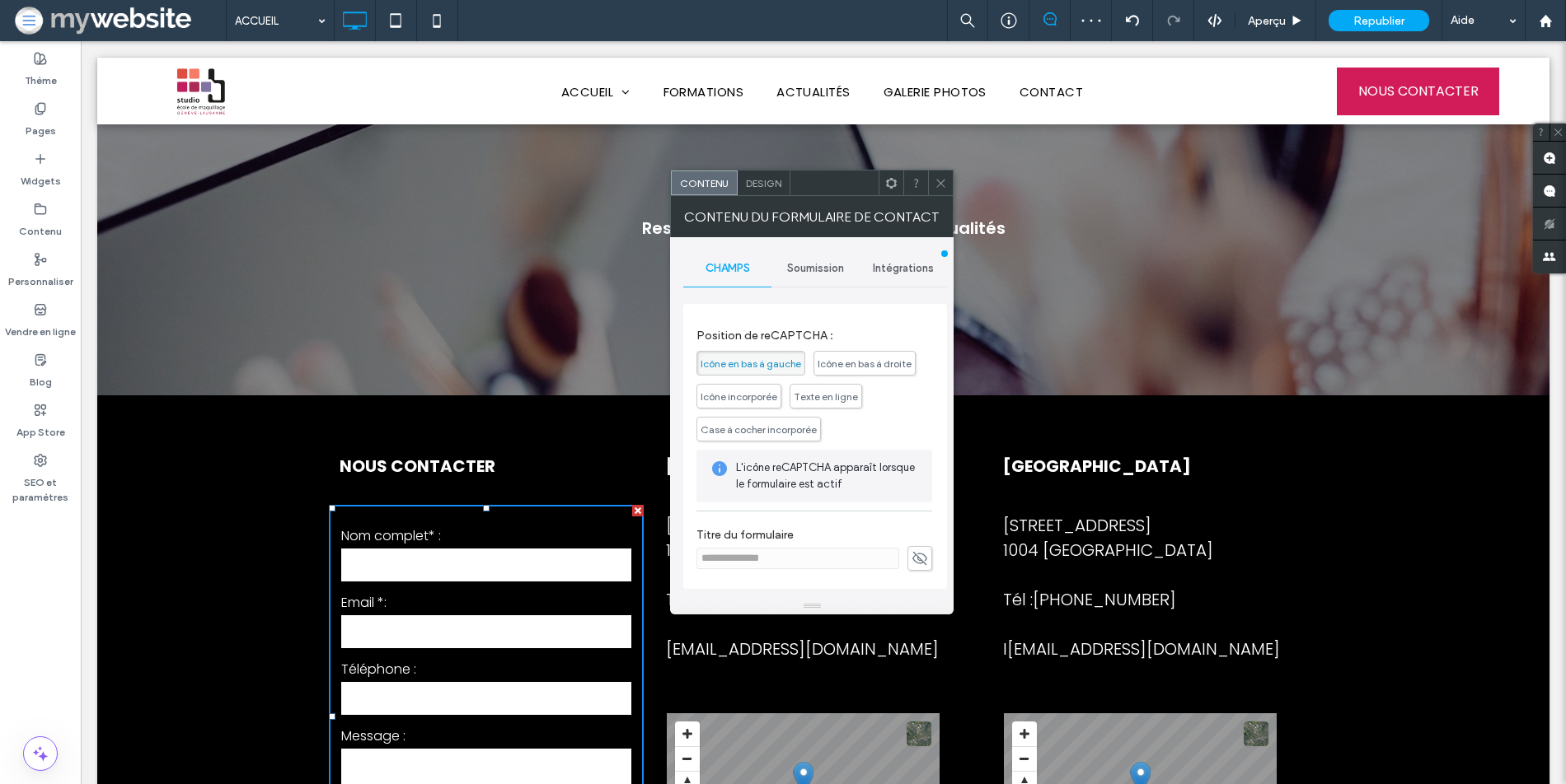
click at [761, 193] on div "Design" at bounding box center [764, 183] width 53 height 25
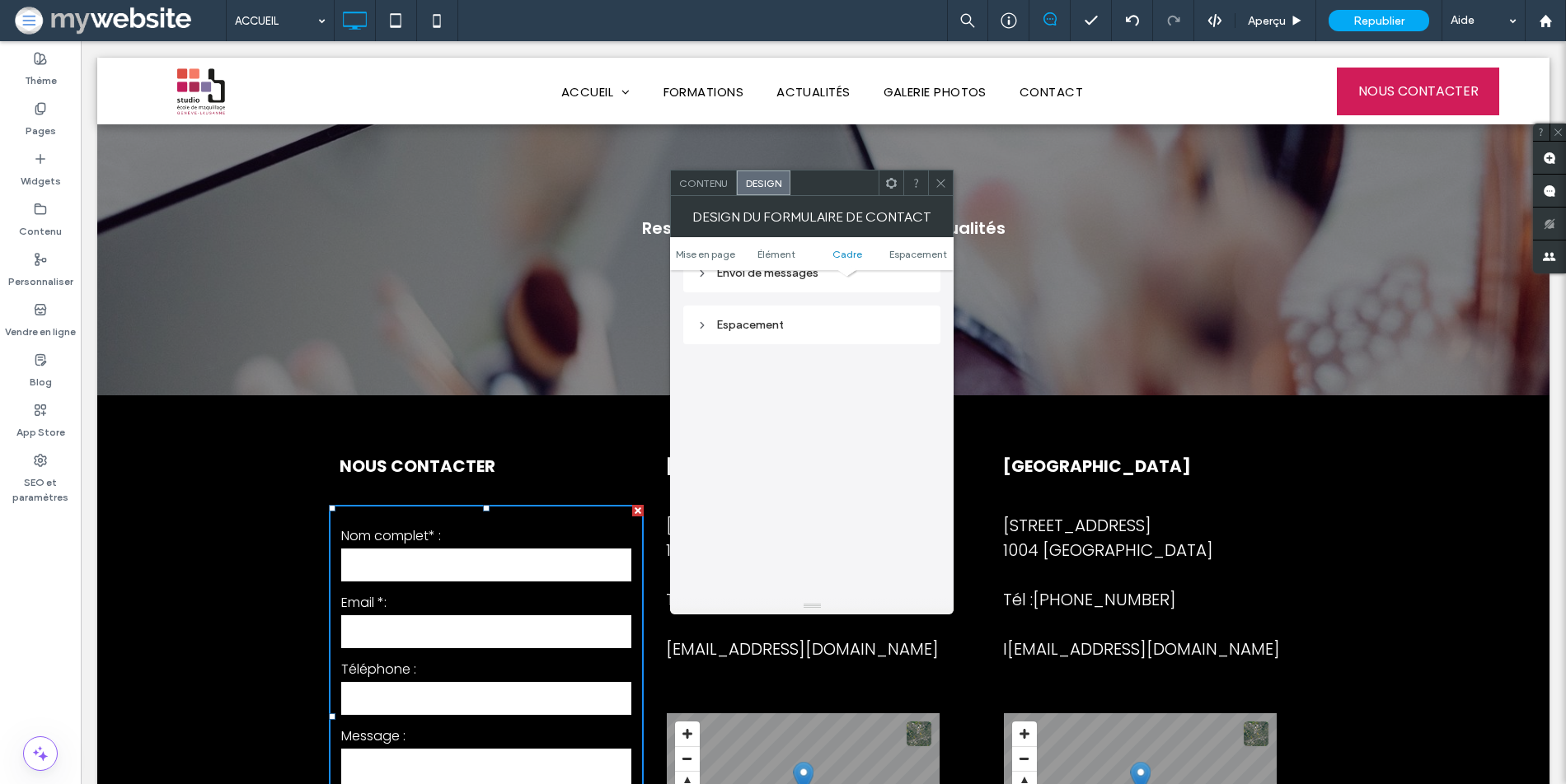
scroll to position [559, 0]
click at [809, 336] on div "Espacement" at bounding box center [811, 328] width 231 height 22
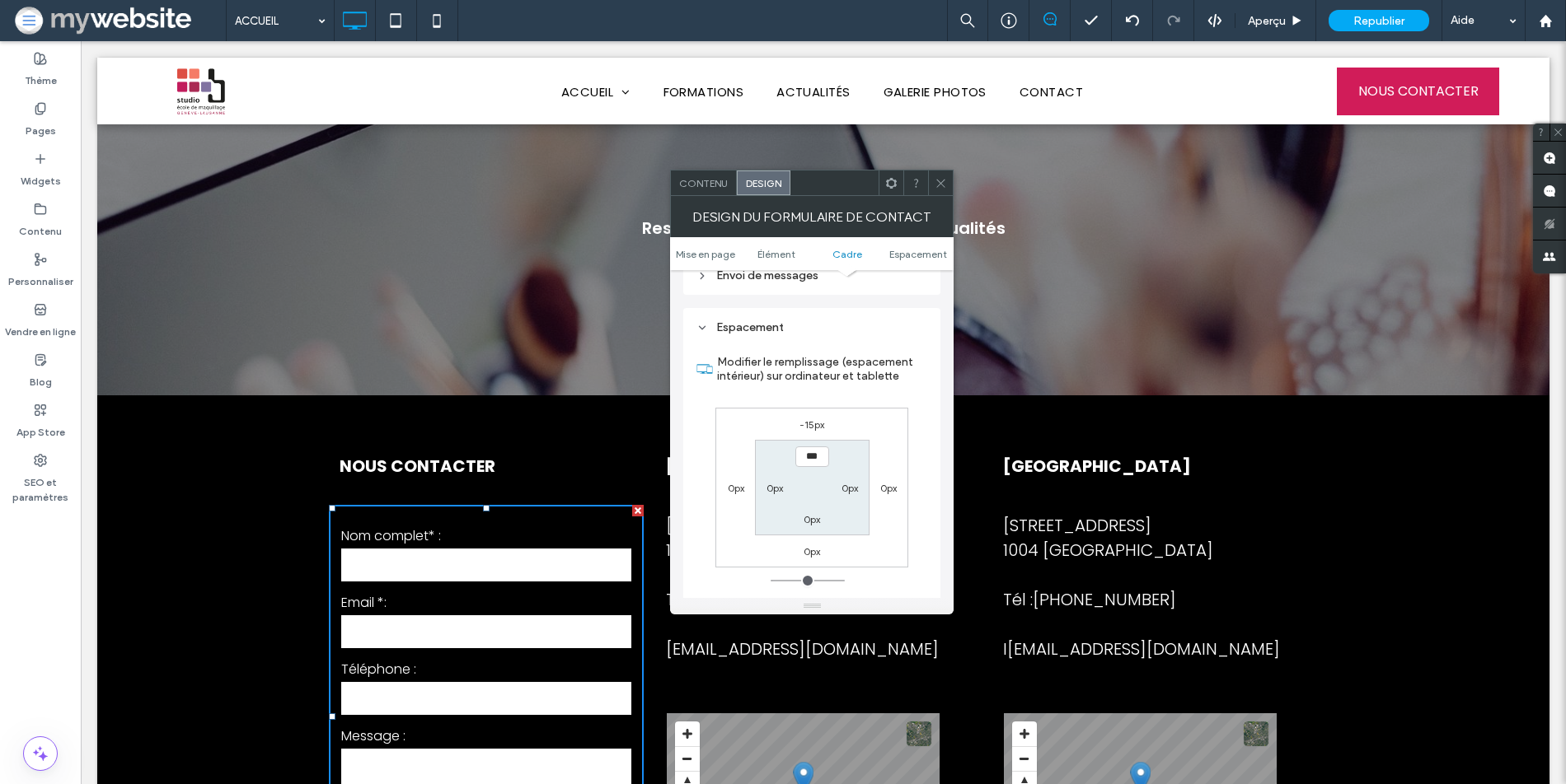
click at [809, 336] on div "Espacement" at bounding box center [811, 328] width 231 height 22
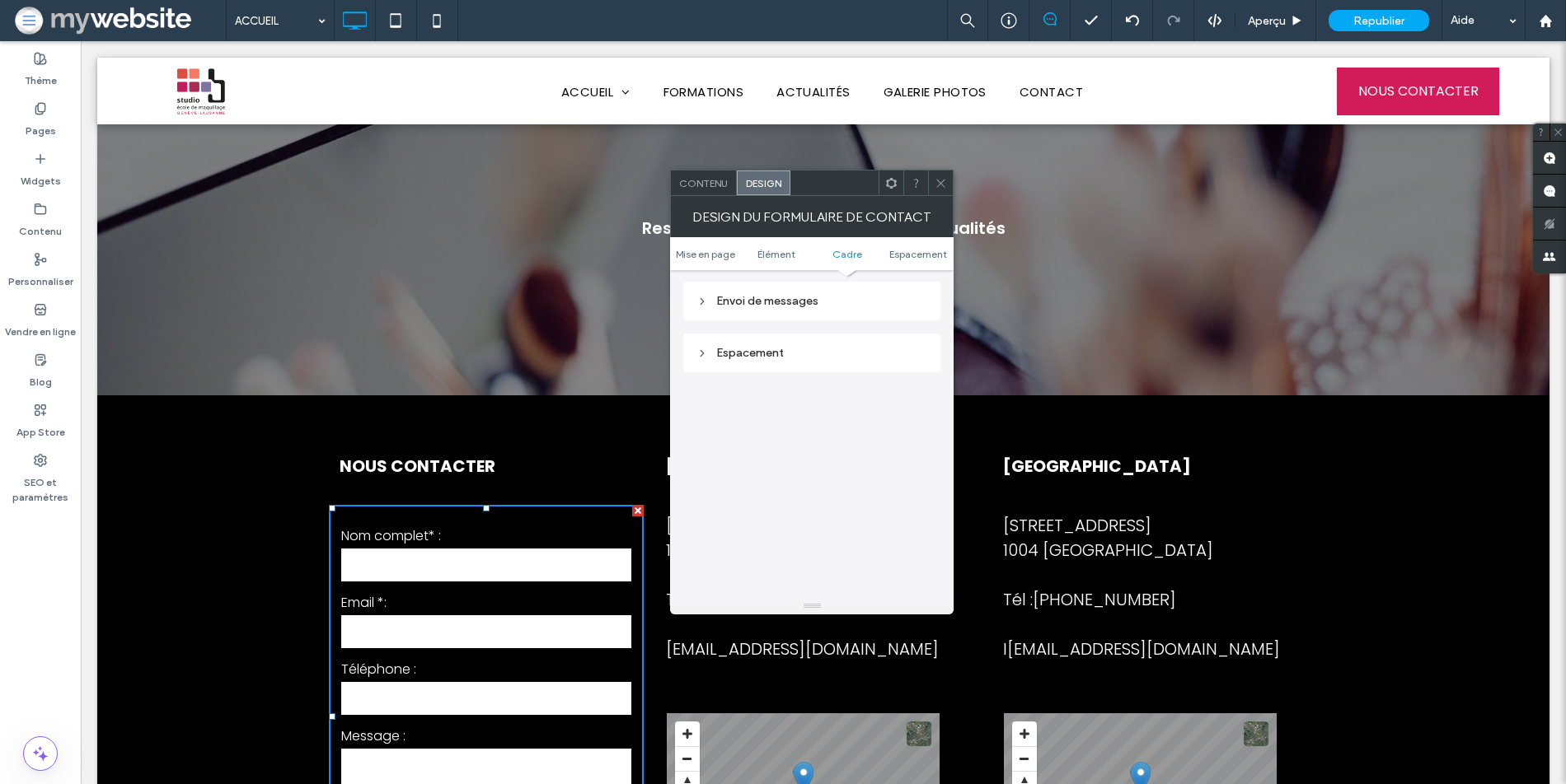
scroll to position [432, 0]
click at [810, 413] on div "Envoi de messages" at bounding box center [811, 403] width 231 height 22
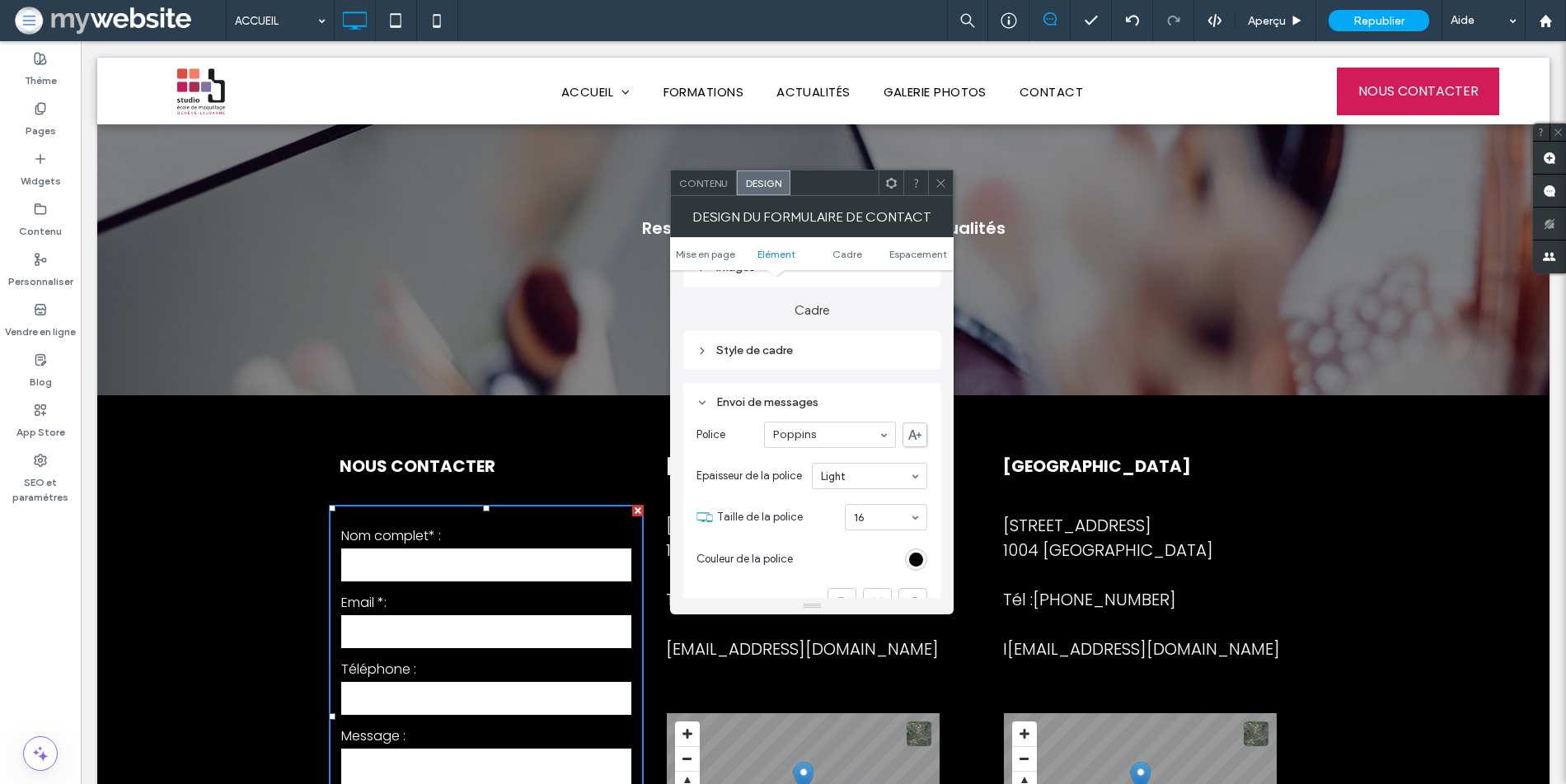
click at [794, 362] on div "Style de cadre" at bounding box center [811, 351] width 231 height 22
click at [910, 244] on ul "Mise en page Élément Cadre Espacement" at bounding box center [811, 254] width 283 height 33
click at [909, 258] on span "Espacement" at bounding box center [918, 253] width 58 height 12
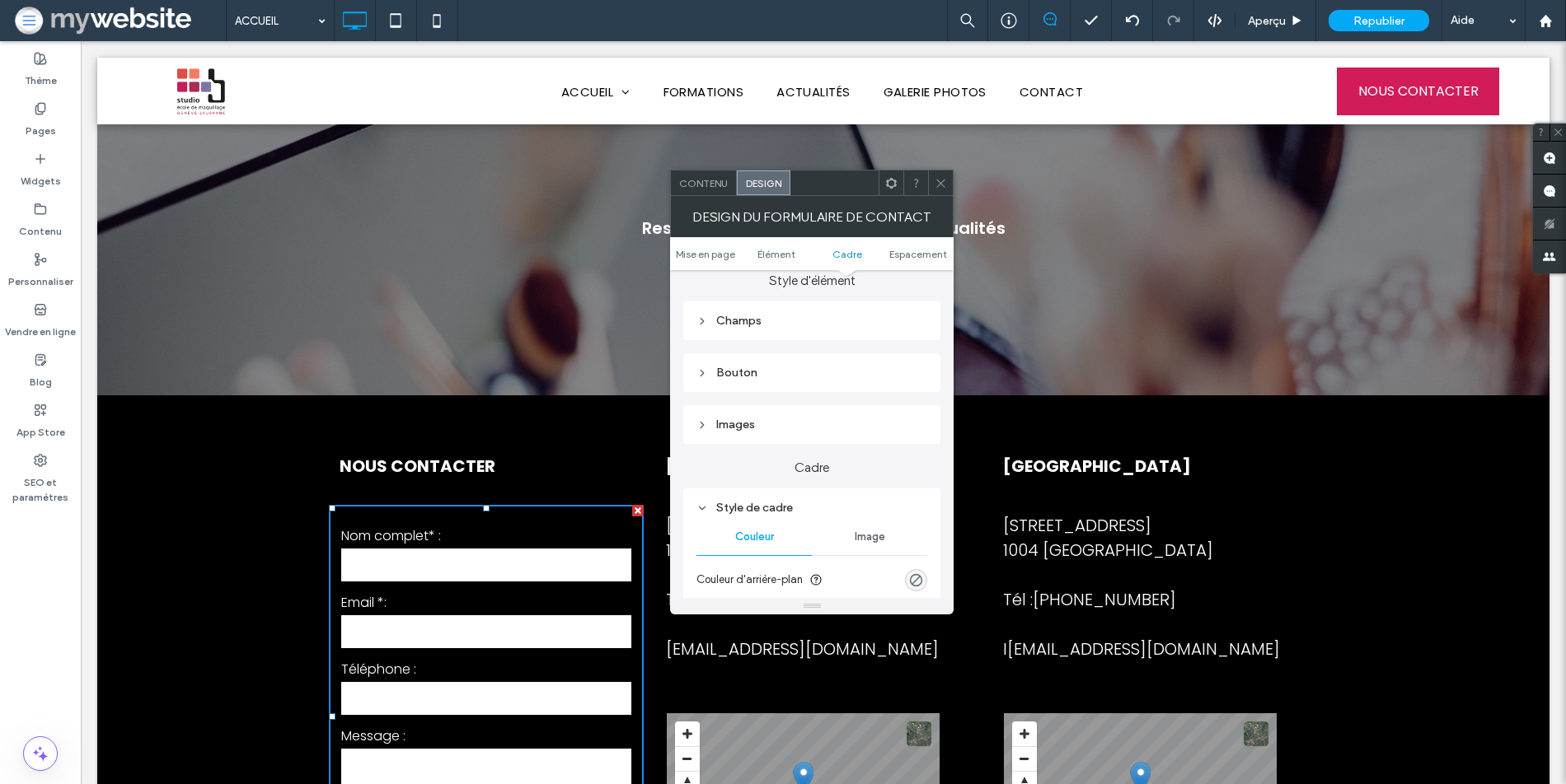
scroll to position [0, 0]
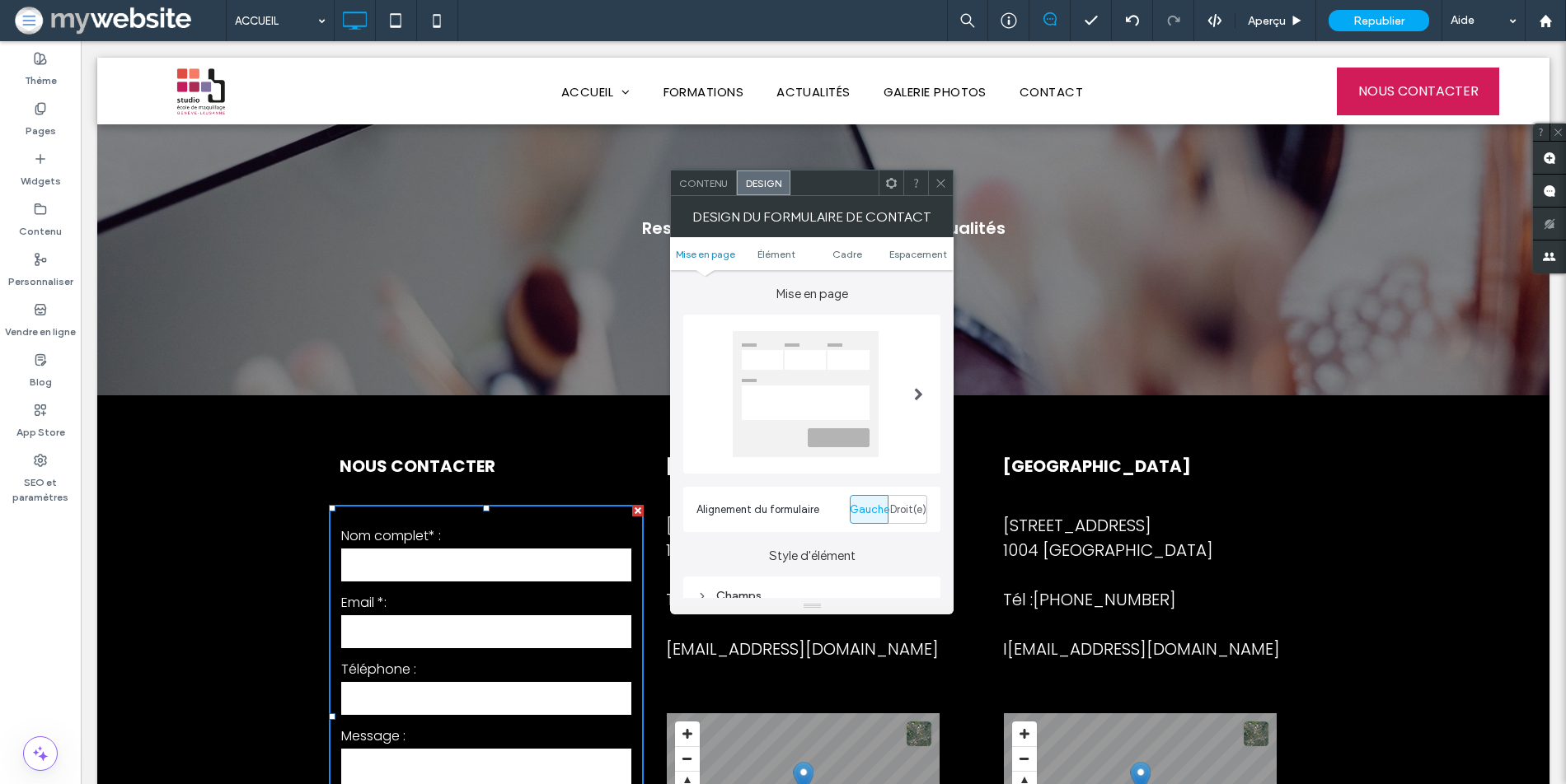
click at [696, 186] on span "Contenu" at bounding box center [704, 183] width 48 height 12
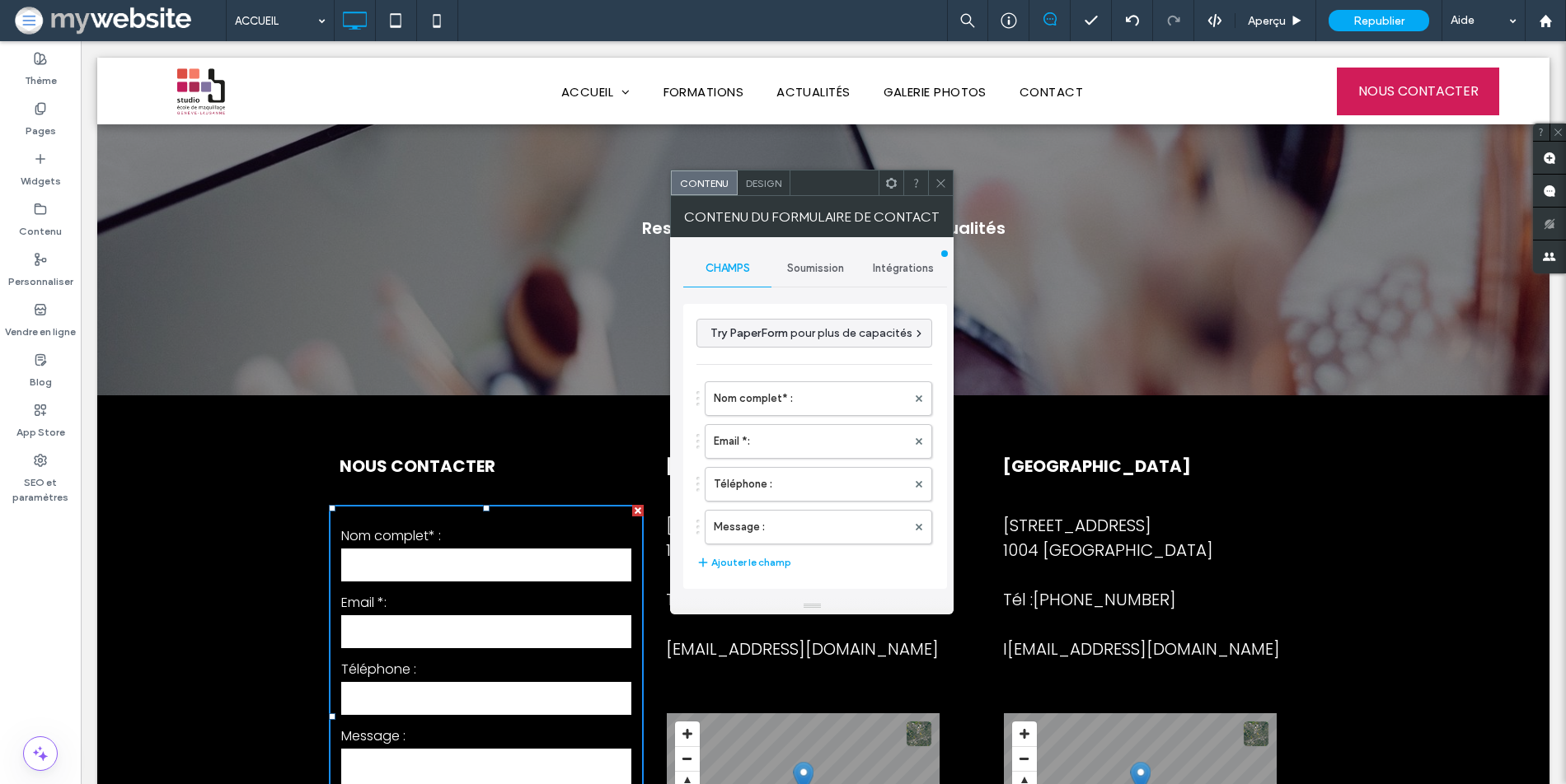
click at [884, 261] on div "Intégrations" at bounding box center [903, 268] width 88 height 36
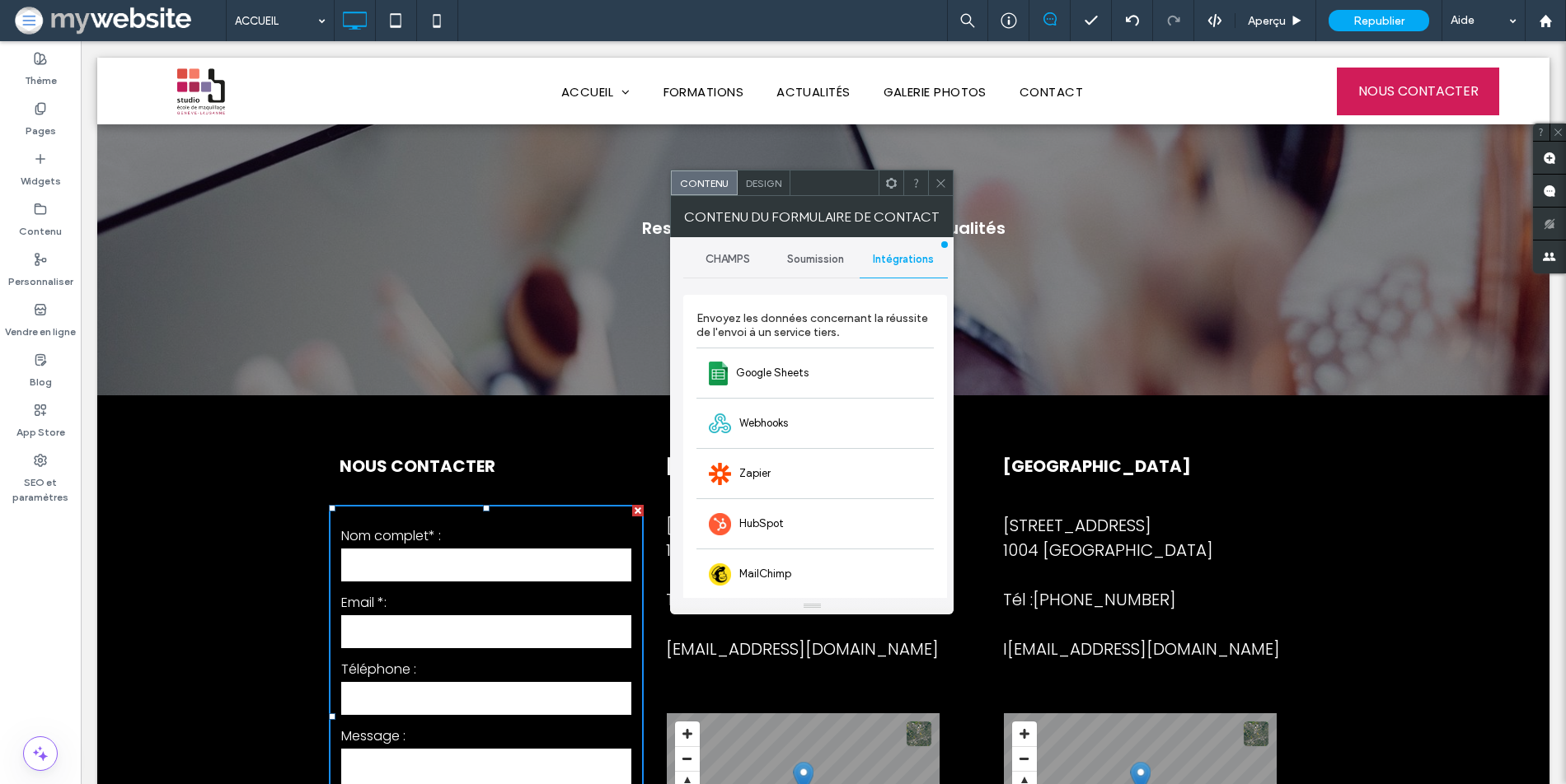
scroll to position [4, 0]
click at [797, 271] on span "Soumission" at bounding box center [815, 265] width 57 height 13
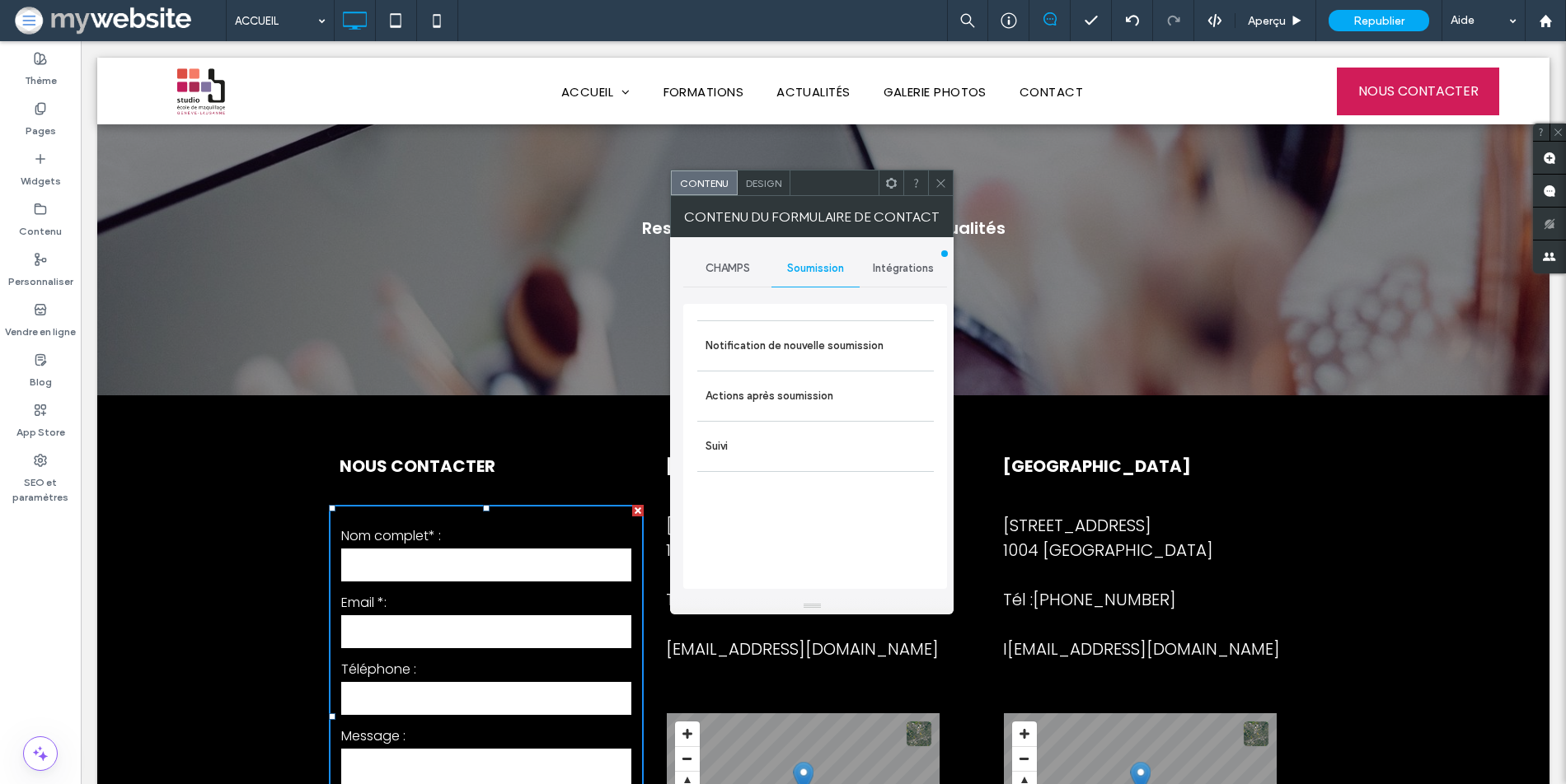
click at [718, 268] on span "CHAMPS" at bounding box center [728, 268] width 45 height 13
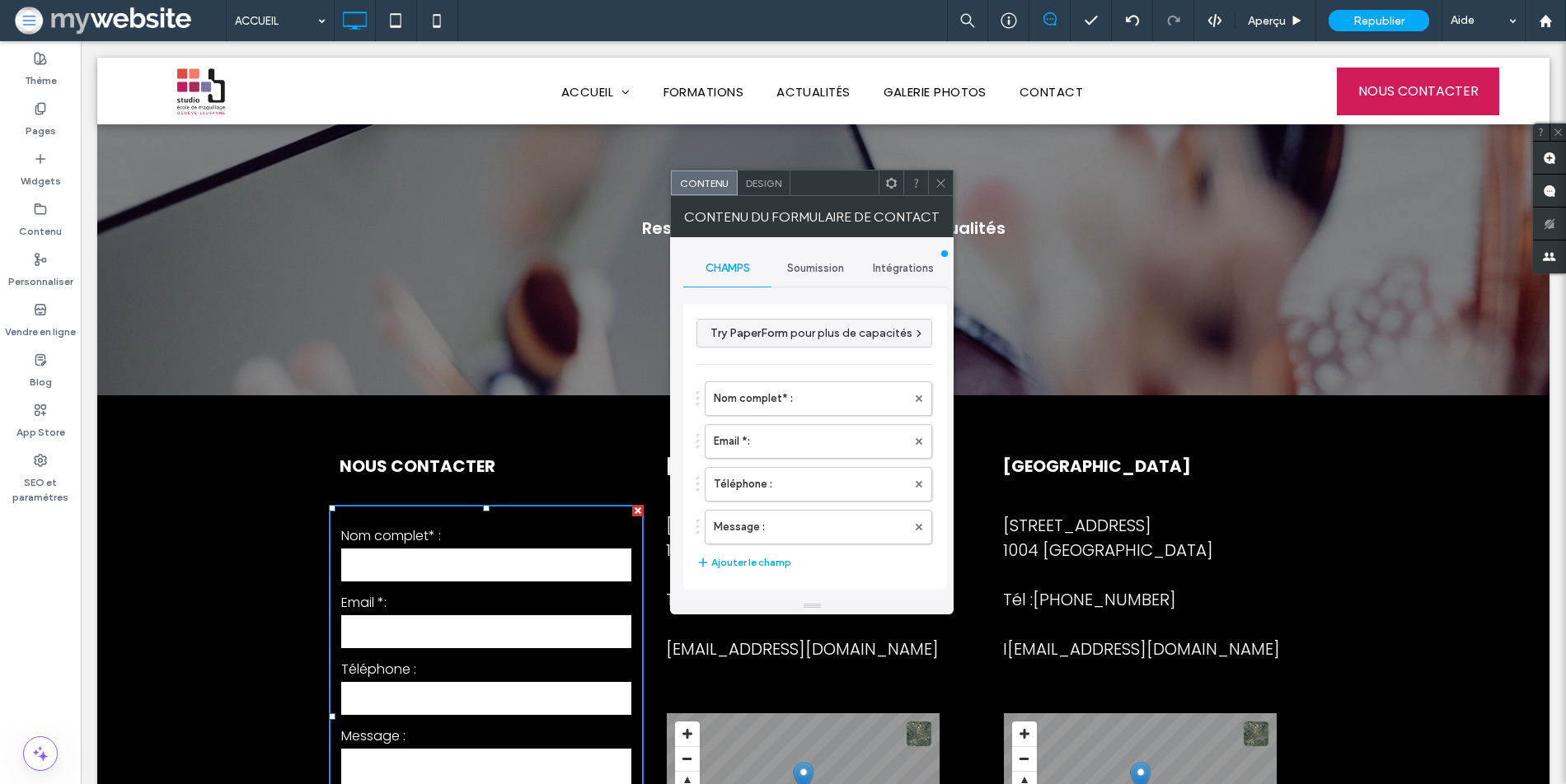
click at [788, 276] on div "Soumission" at bounding box center [815, 268] width 88 height 36
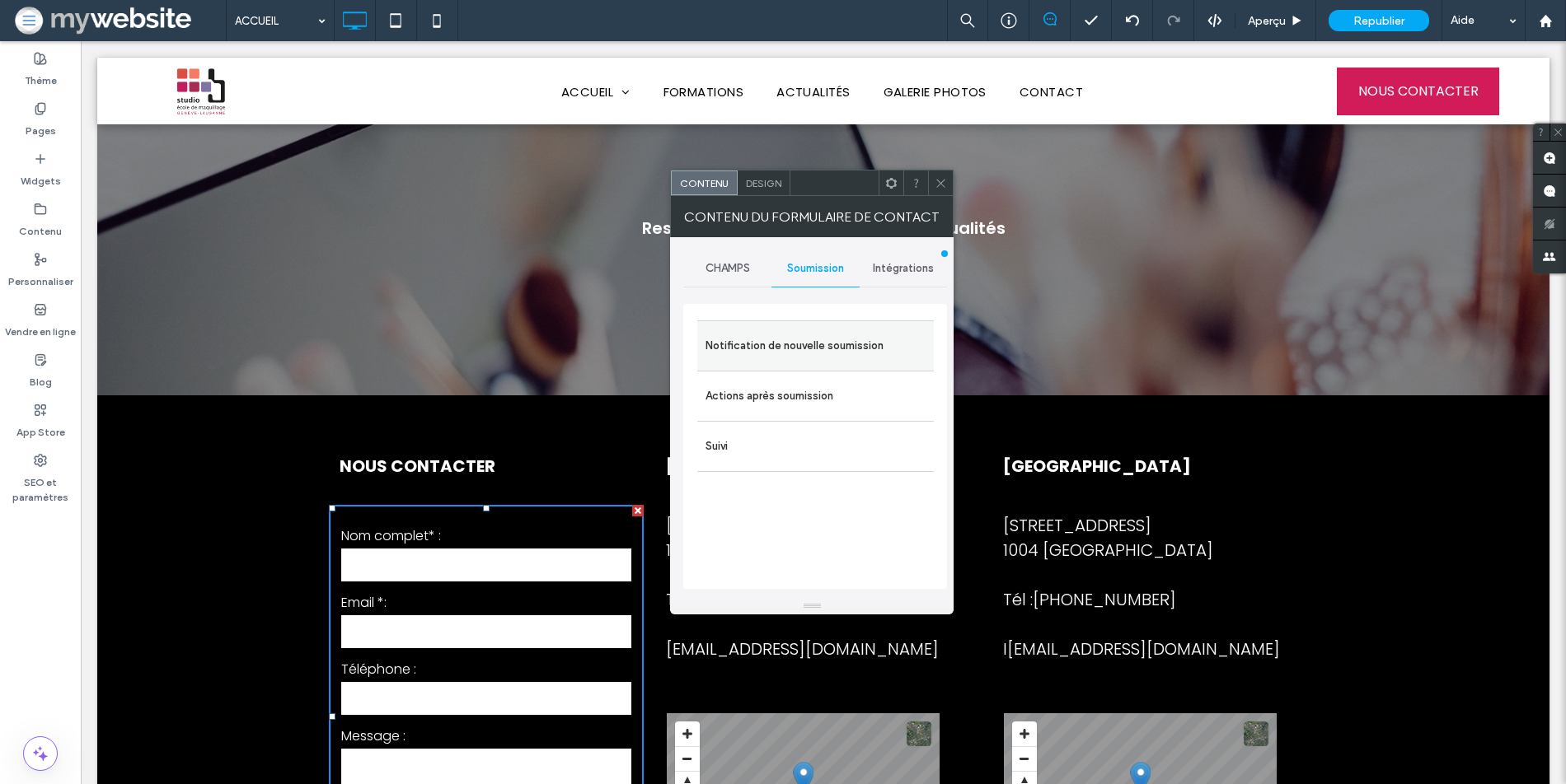
click at [787, 353] on label "Notification de nouvelle soumission" at bounding box center [815, 346] width 220 height 33
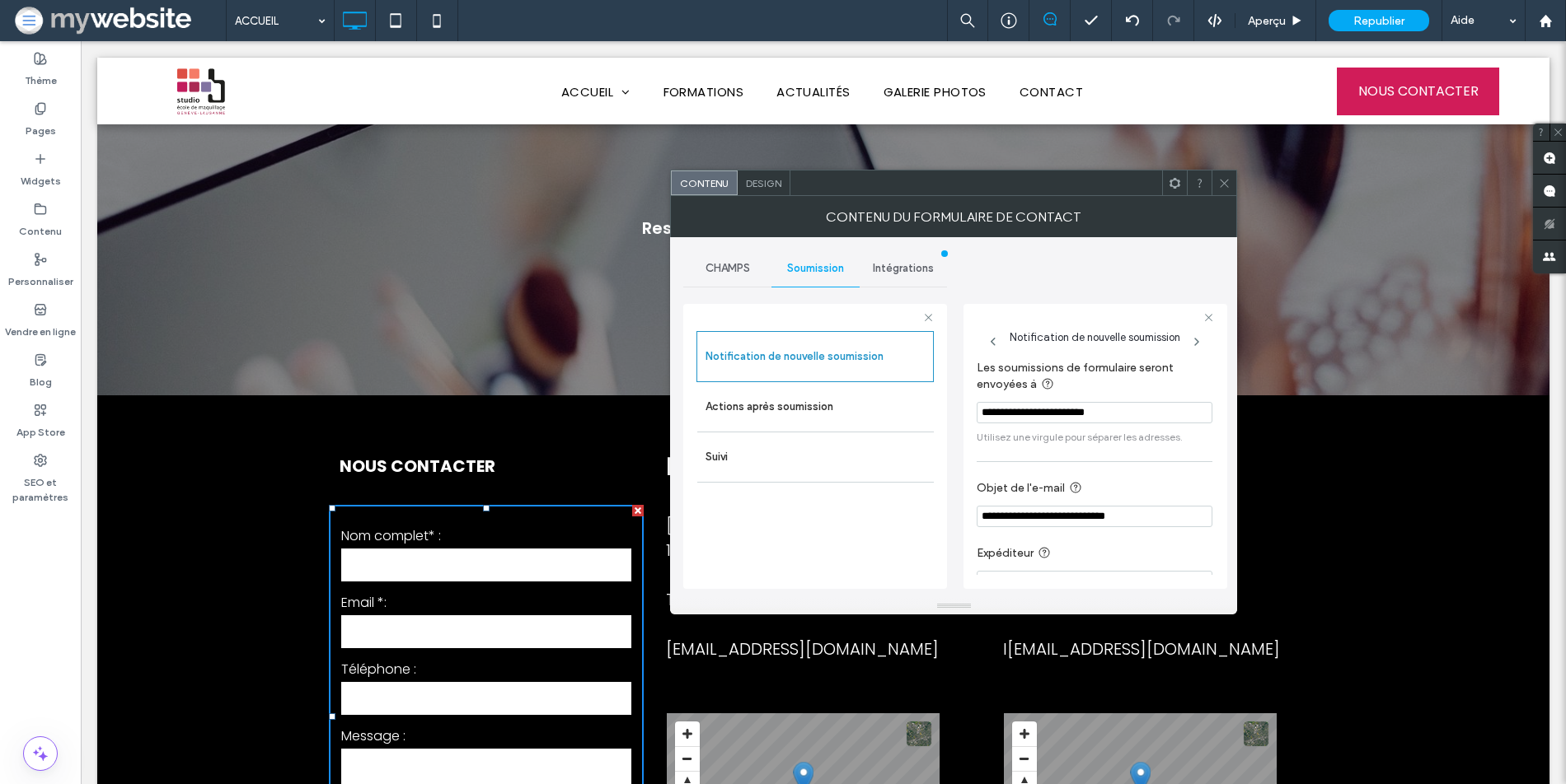
scroll to position [31, 0]
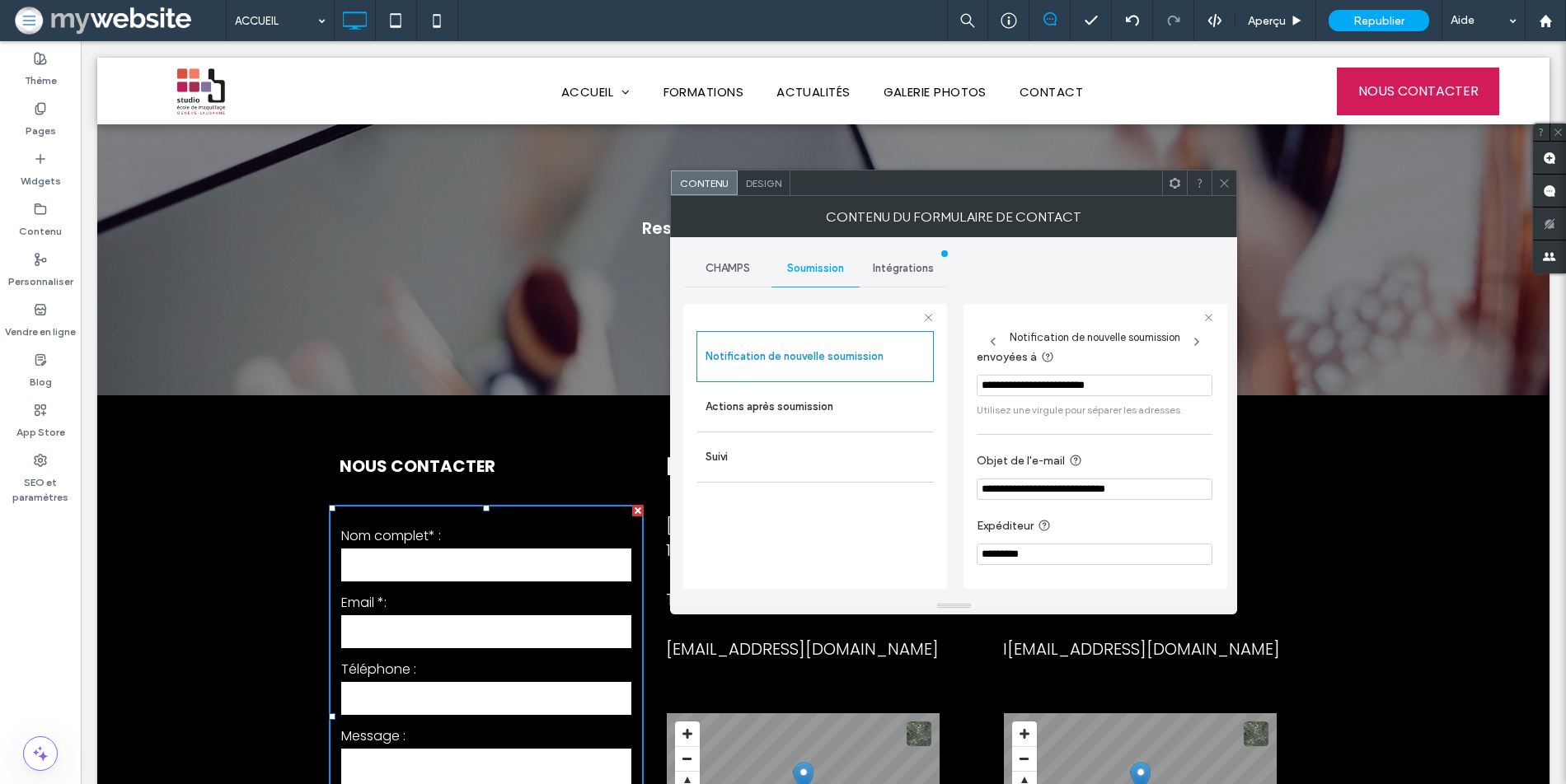
click at [1217, 180] on div at bounding box center [1223, 183] width 25 height 25
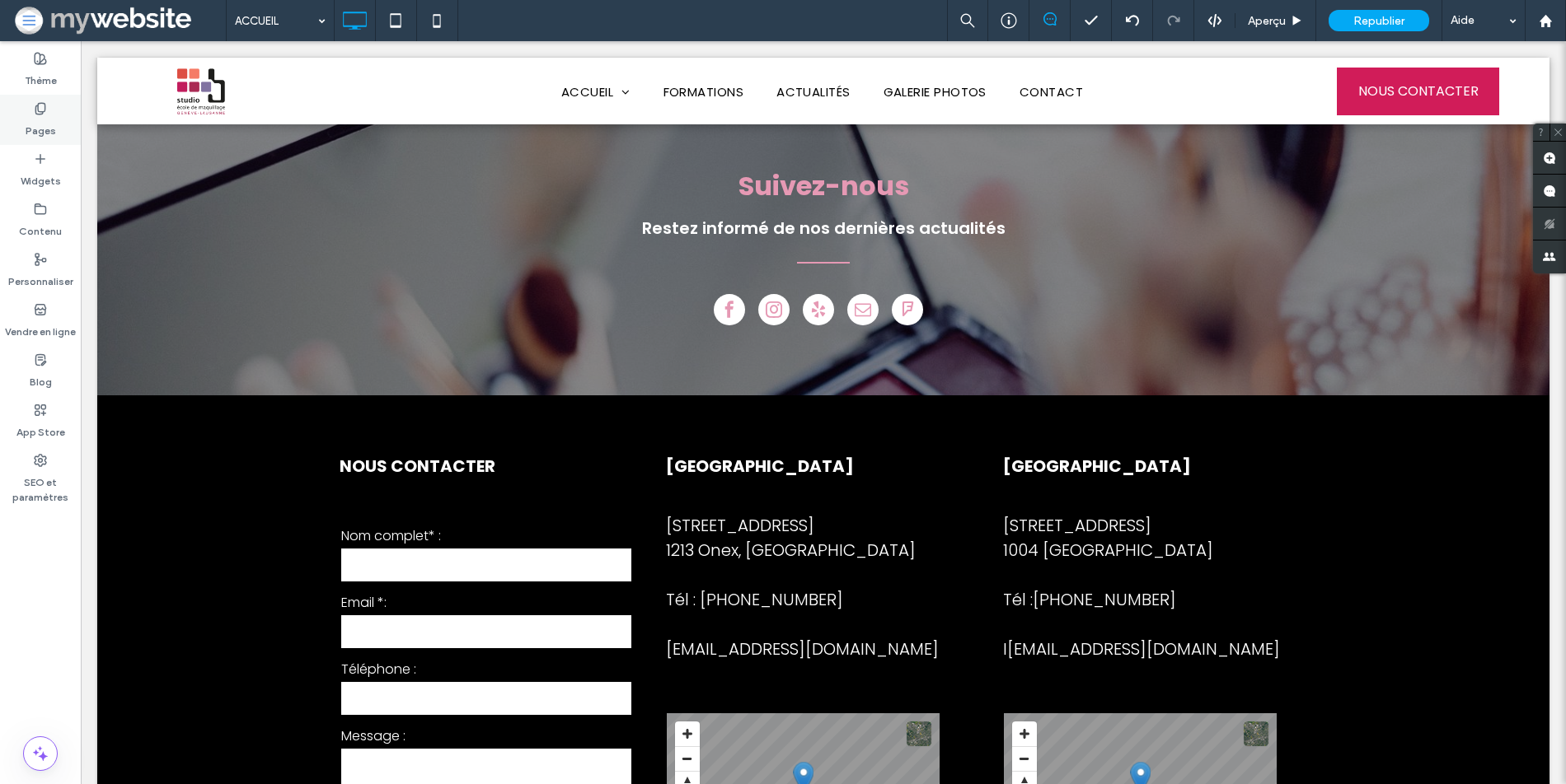
click at [49, 127] on label "Pages" at bounding box center [41, 126] width 31 height 23
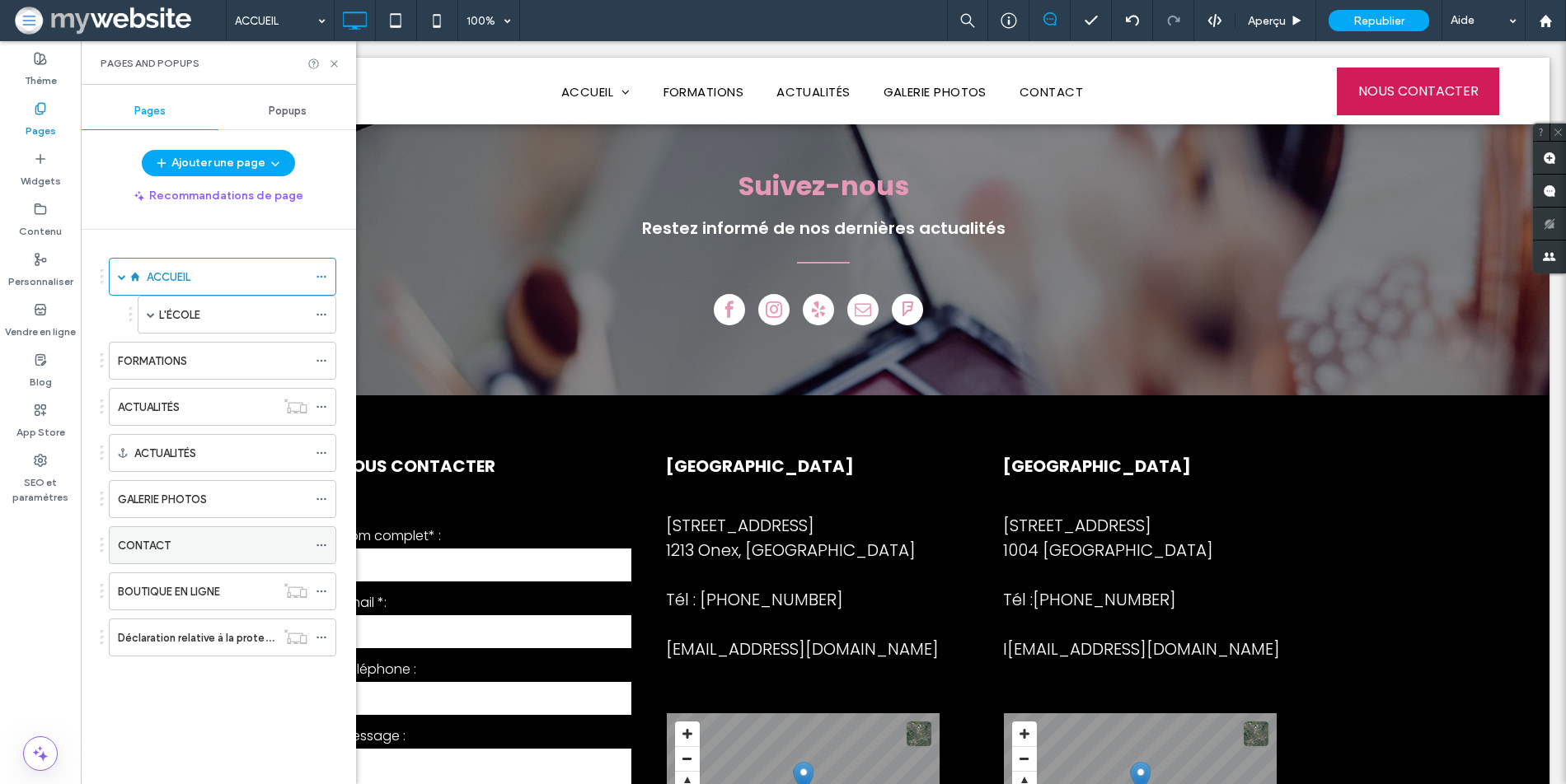
click at [213, 544] on div "CONTACT" at bounding box center [213, 546] width 189 height 18
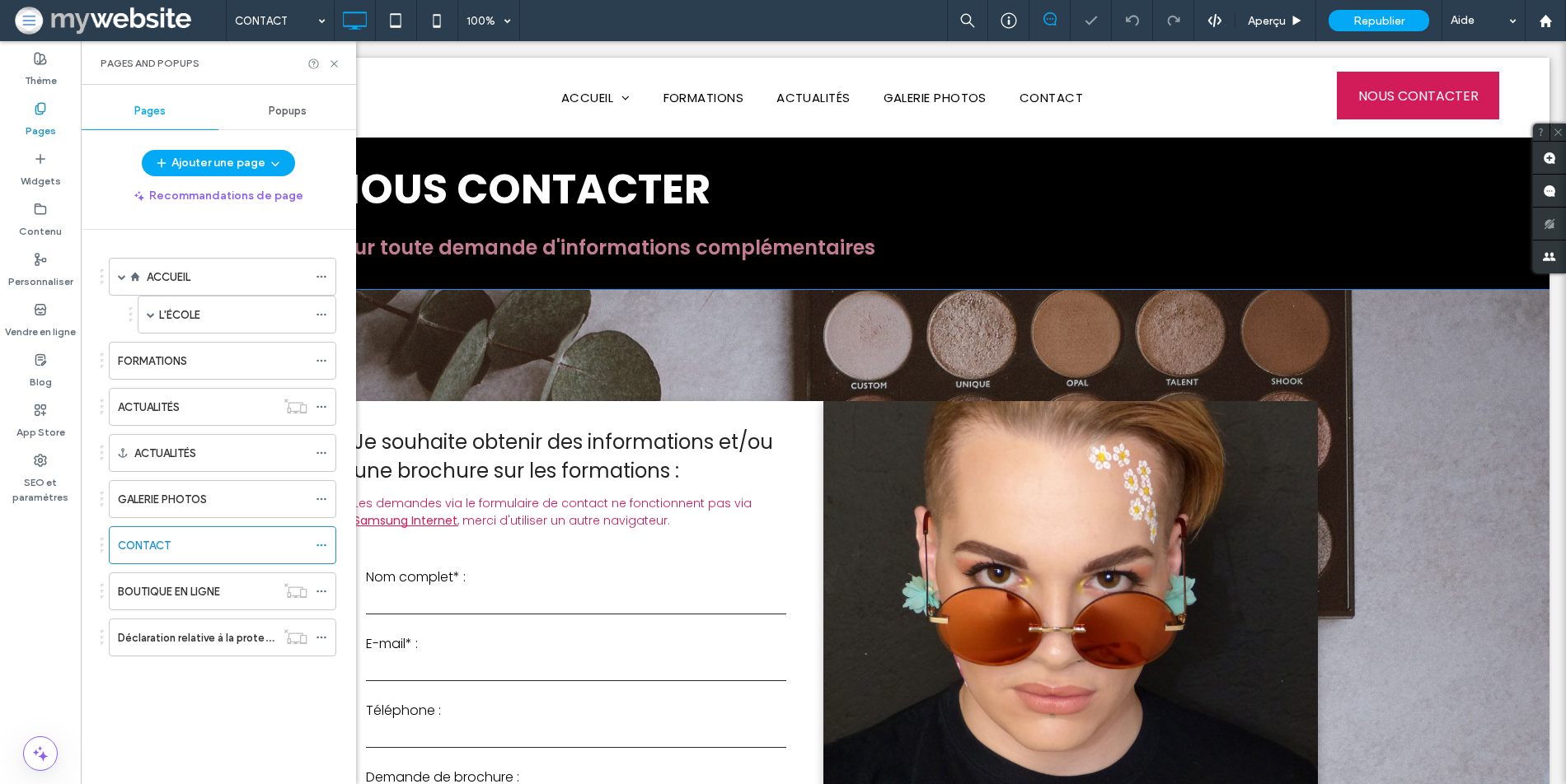
click at [644, 558] on form "**********" at bounding box center [576, 726] width 445 height 375
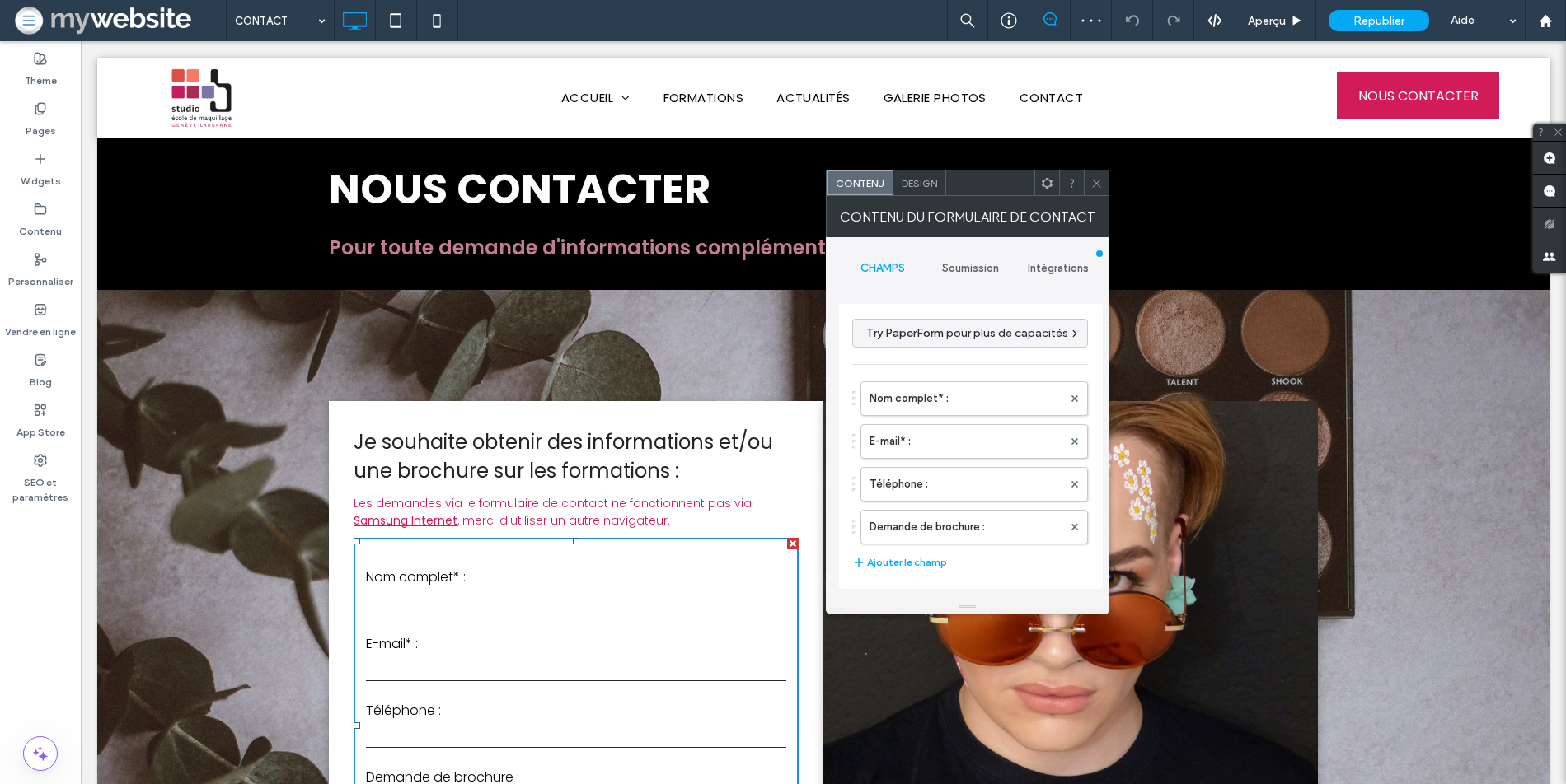
click at [921, 184] on span "Design" at bounding box center [919, 183] width 35 height 12
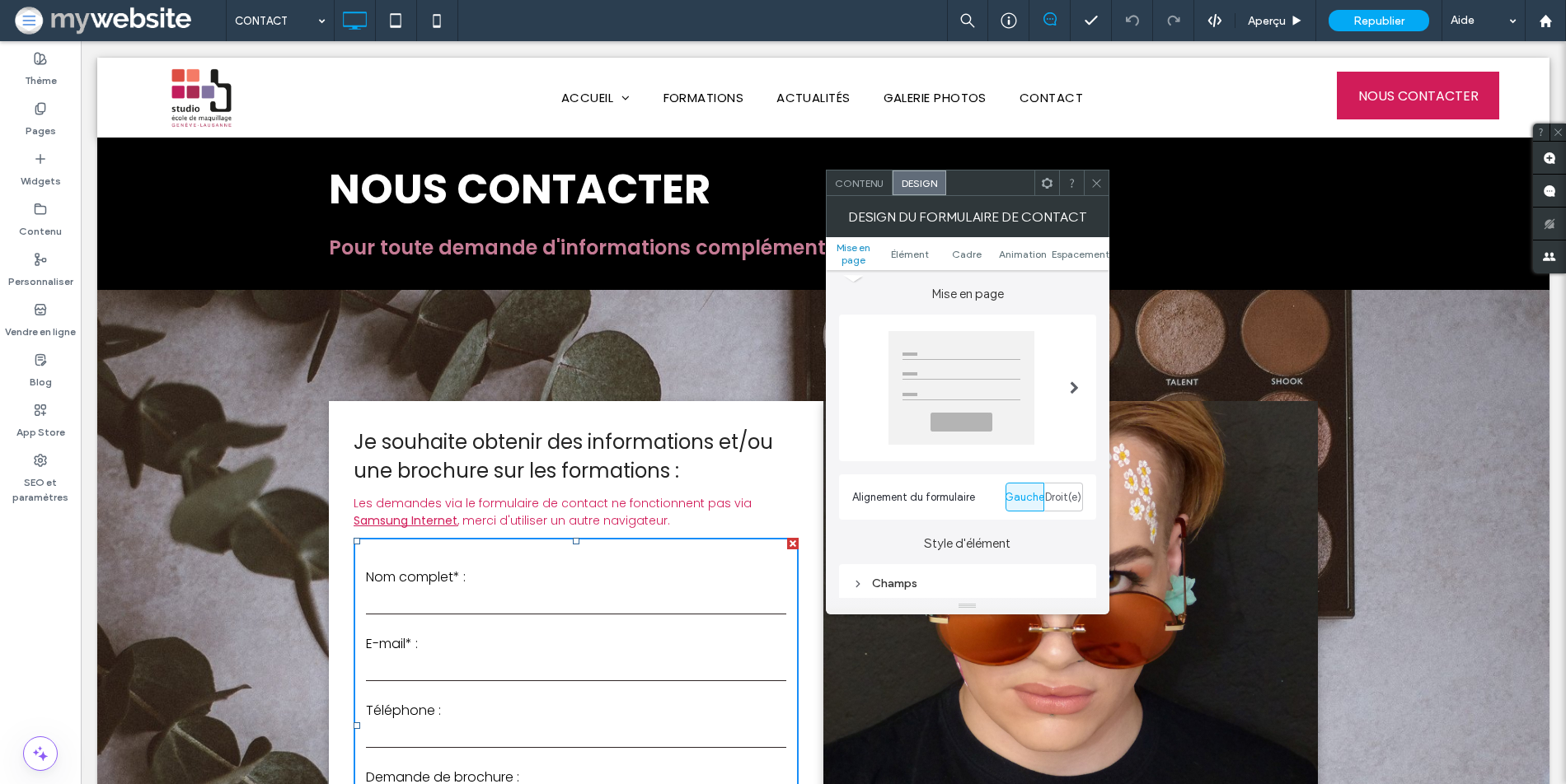
click at [862, 178] on span "Contenu" at bounding box center [859, 183] width 48 height 12
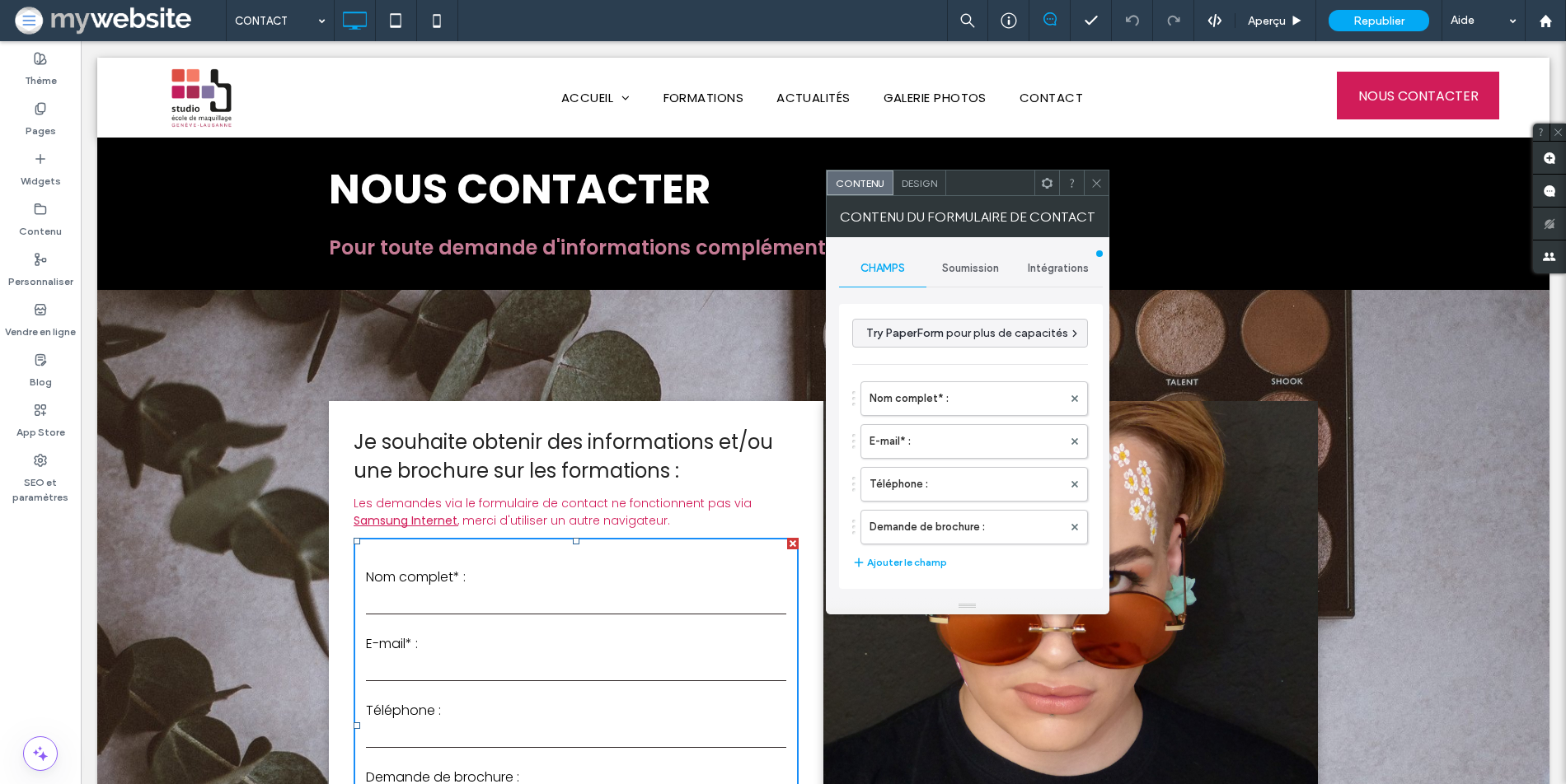
click at [1070, 260] on div "Intégrations" at bounding box center [1058, 268] width 88 height 36
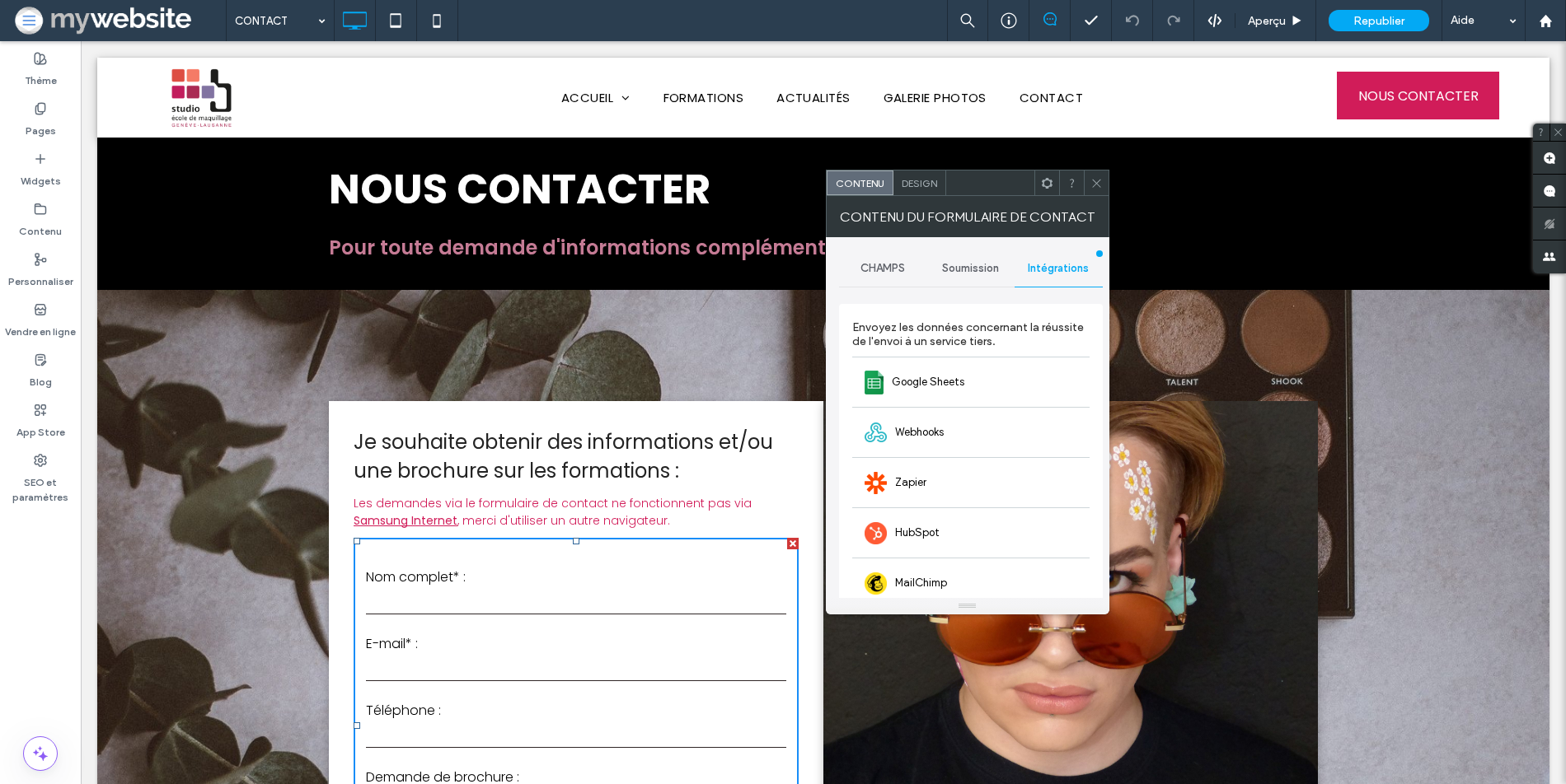
click at [974, 262] on span "Soumission" at bounding box center [970, 268] width 57 height 13
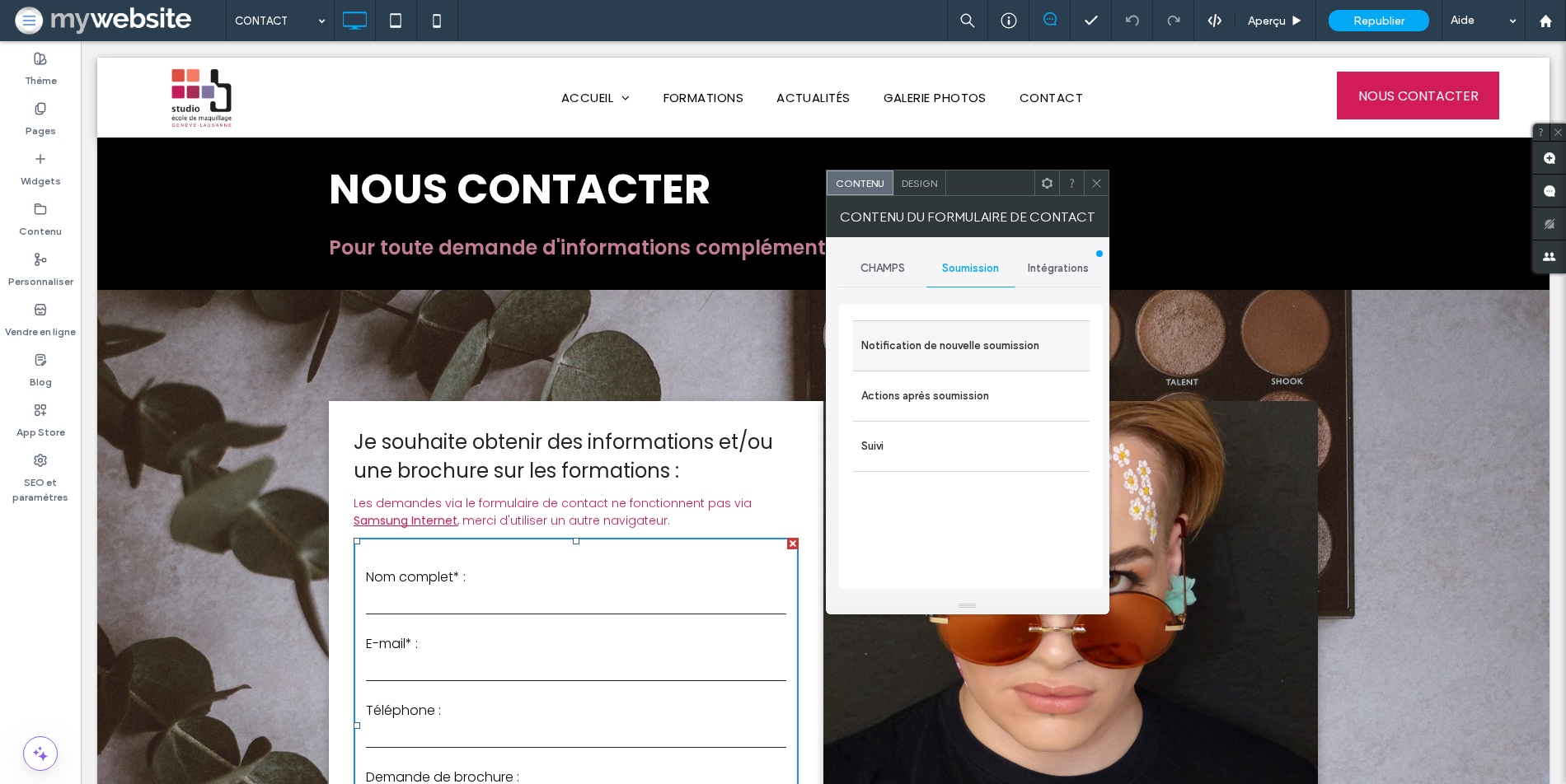
click at [967, 349] on label "Notification de nouvelle soumission" at bounding box center [971, 346] width 220 height 33
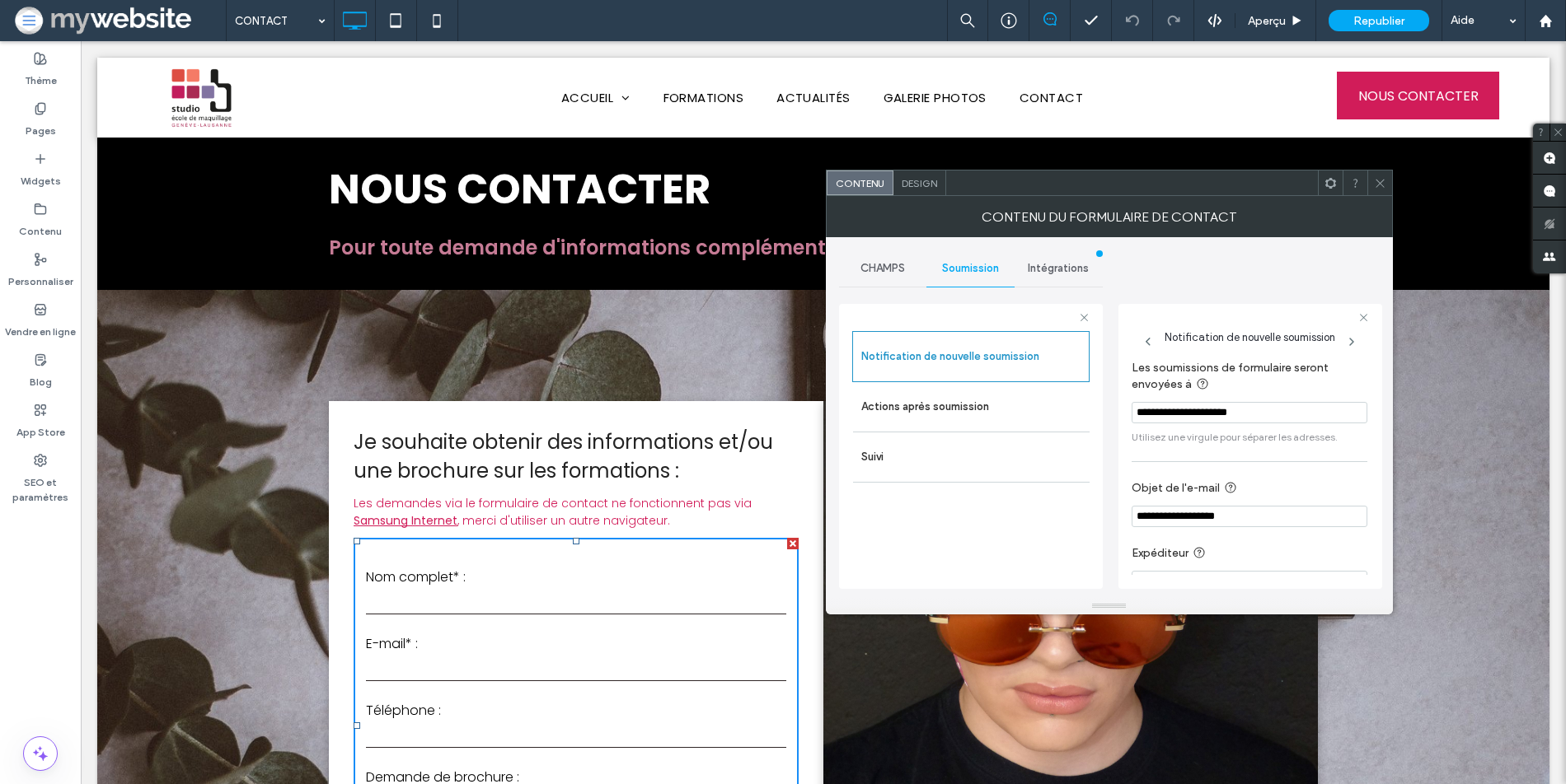
click at [1289, 413] on input "**********" at bounding box center [1249, 412] width 236 height 21
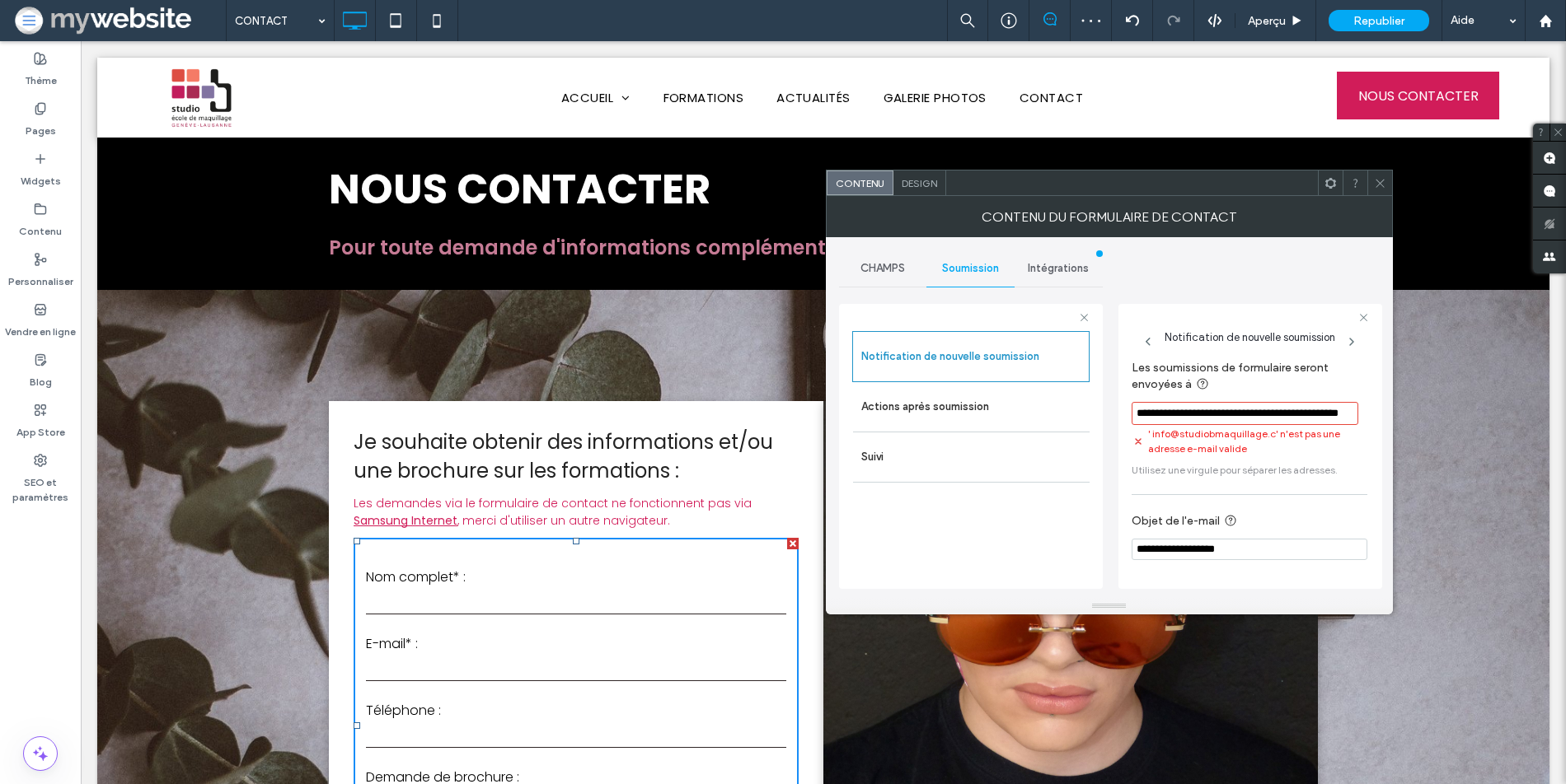
scroll to position [0, 48]
click at [1141, 454] on div "**********" at bounding box center [1249, 493] width 236 height 281
click at [1278, 413] on input "**********" at bounding box center [1245, 413] width 226 height 23
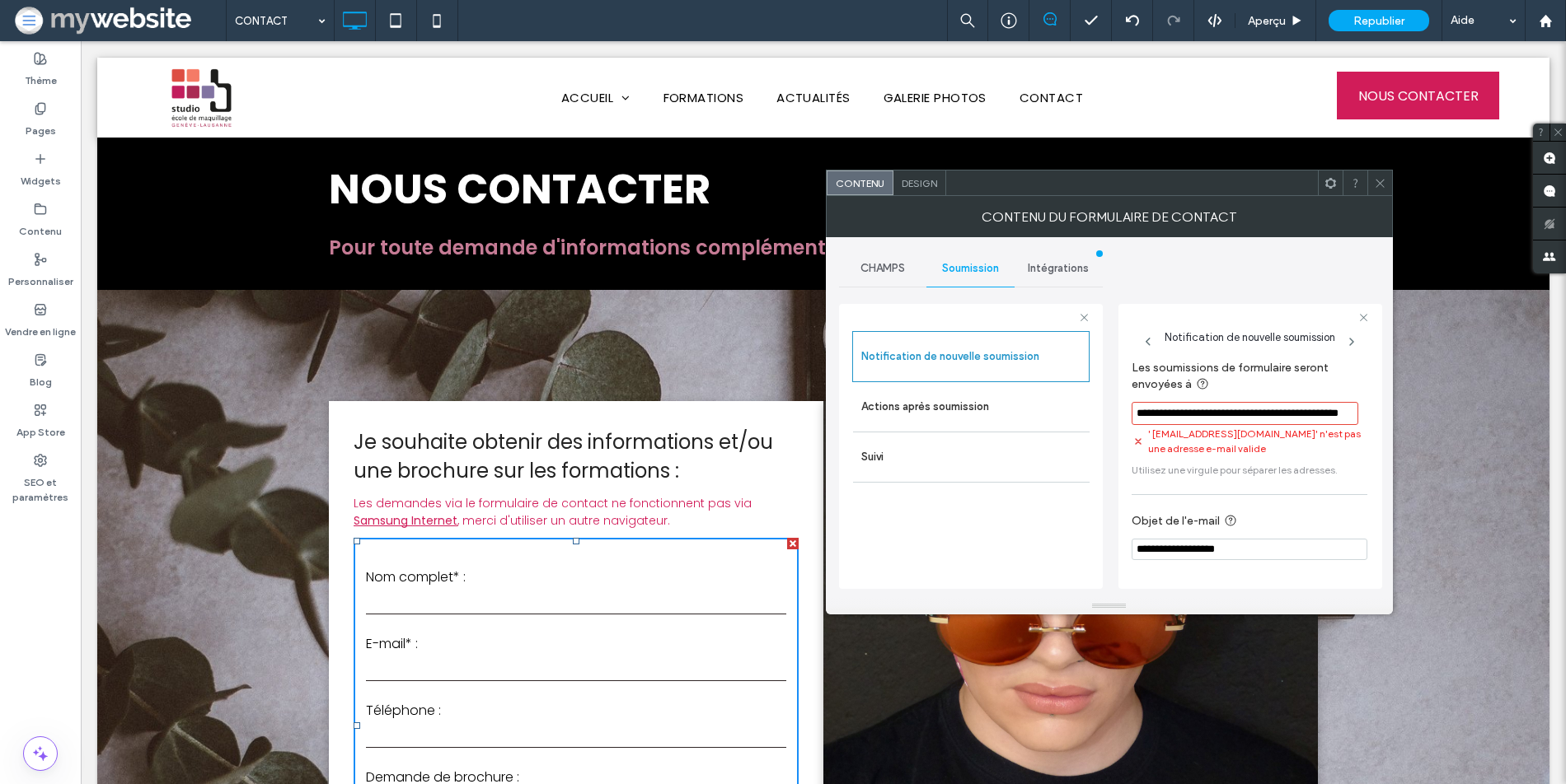
click at [1271, 422] on input "**********" at bounding box center [1245, 413] width 226 height 23
click at [1273, 415] on input "**********" at bounding box center [1245, 413] width 226 height 23
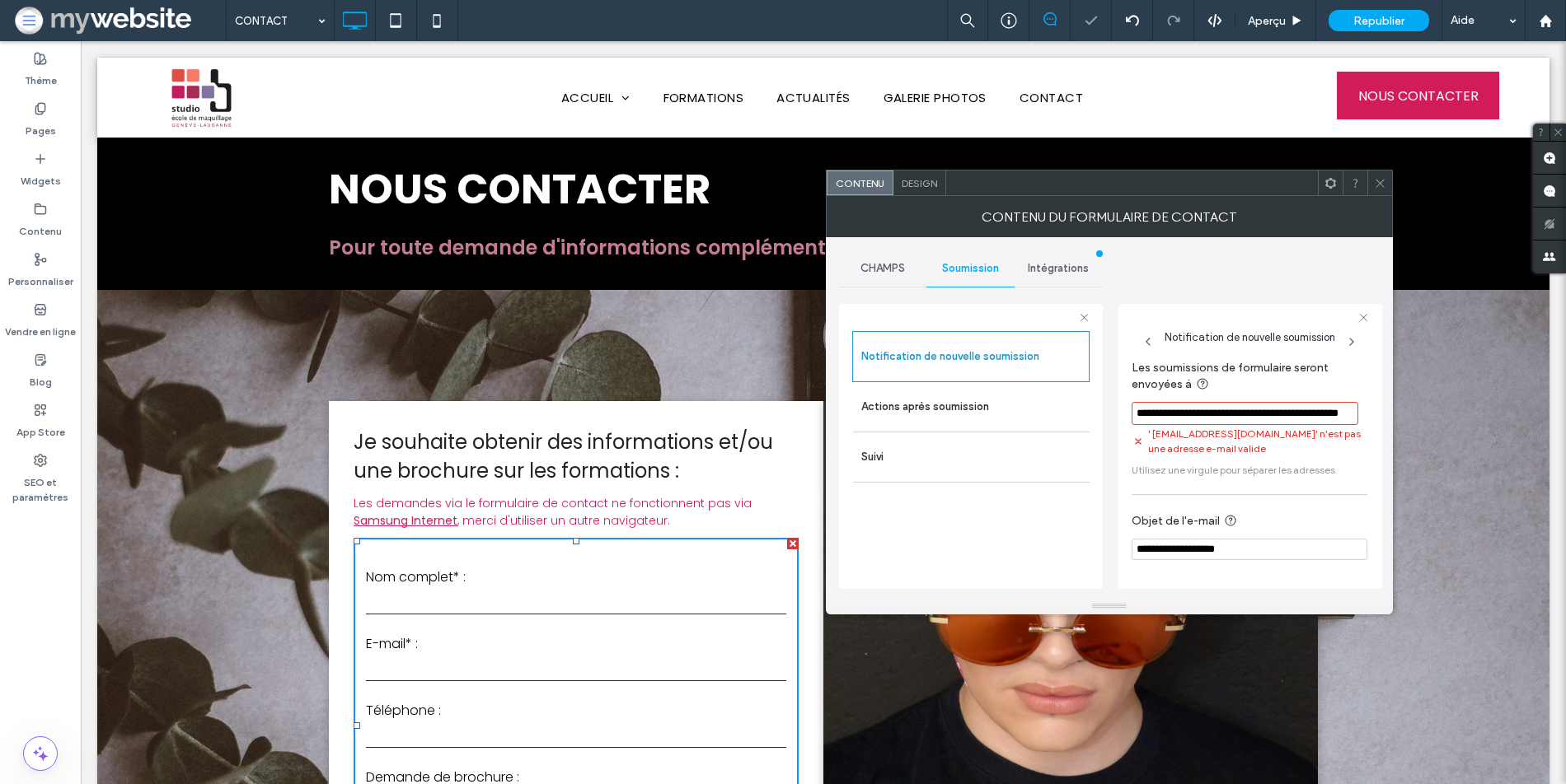
click at [1257, 440] on section "**********" at bounding box center [1249, 419] width 236 height 134
click at [1268, 412] on input "**********" at bounding box center [1245, 413] width 226 height 23
drag, startPoint x: 1297, startPoint y: 456, endPoint x: 1406, endPoint y: 405, distance: 120.3
click at [1340, 407] on input "**********" at bounding box center [1245, 413] width 226 height 23
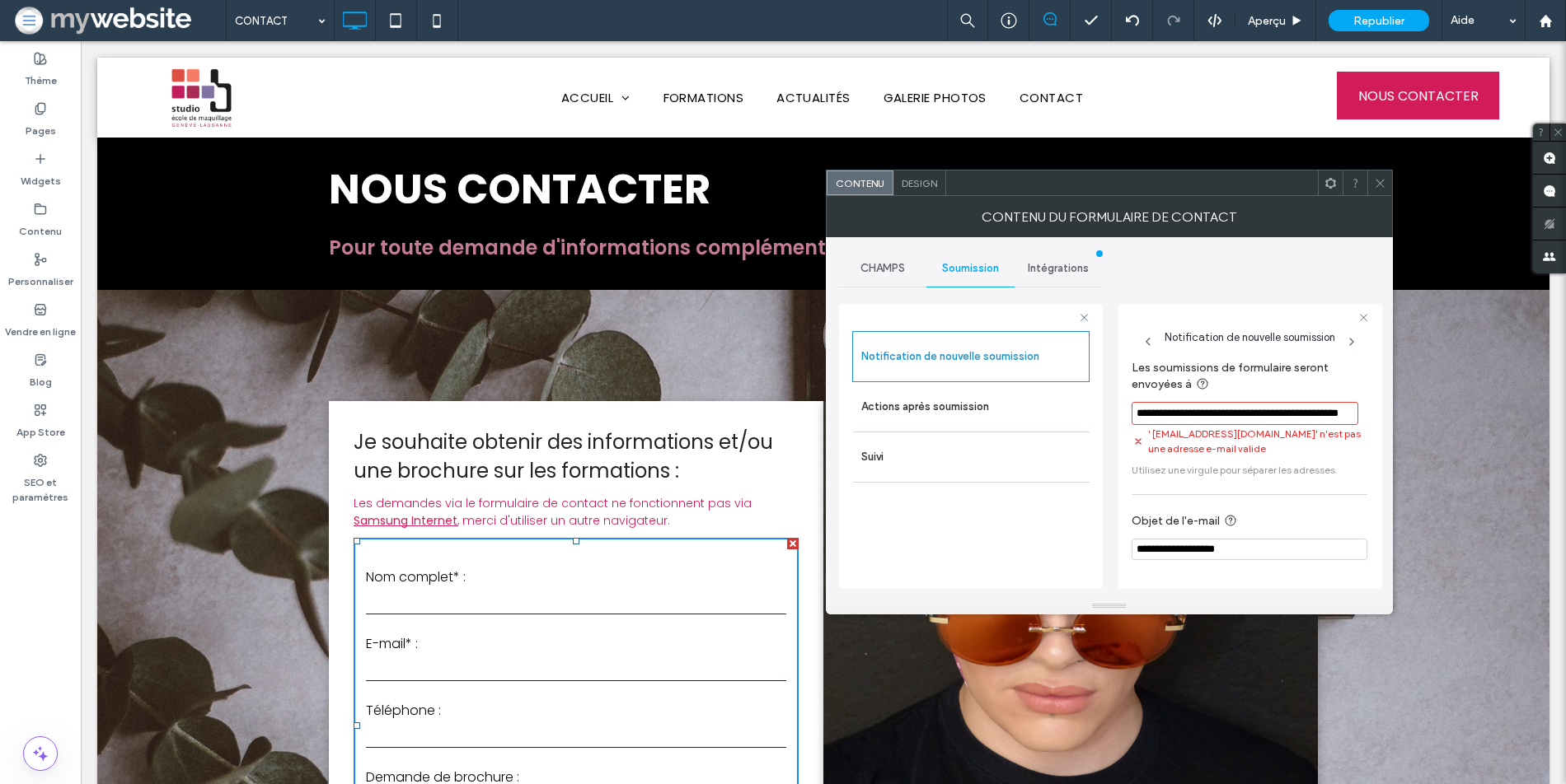
click at [1340, 407] on input "**********" at bounding box center [1245, 413] width 226 height 23
drag, startPoint x: 1352, startPoint y: 411, endPoint x: 1226, endPoint y: 415, distance: 126.1
click at [1226, 415] on input "**********" at bounding box center [1245, 413] width 226 height 23
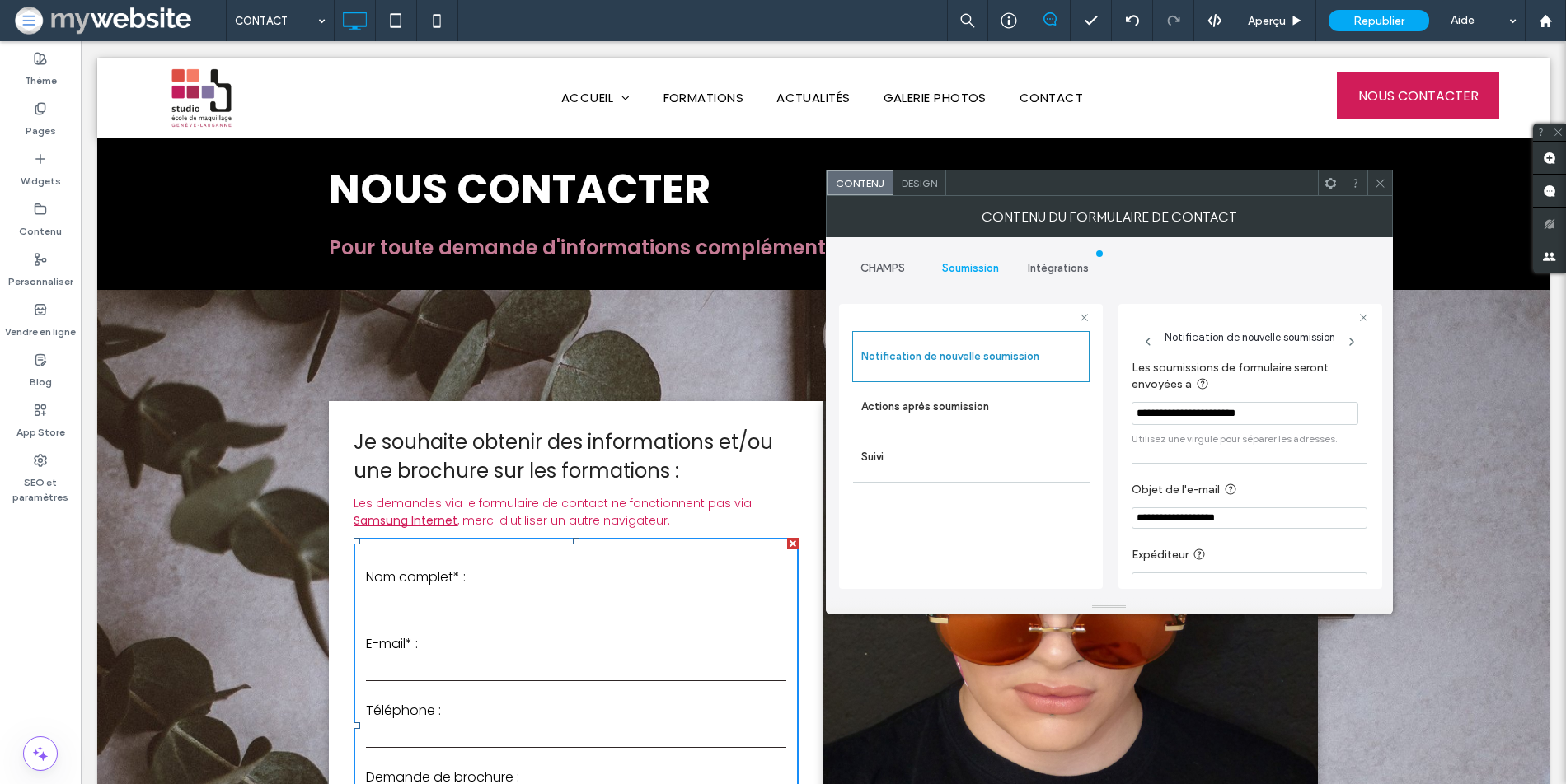
paste input "**********"
type input "**********"
click at [1171, 446] on section "**********" at bounding box center [1249, 404] width 236 height 102
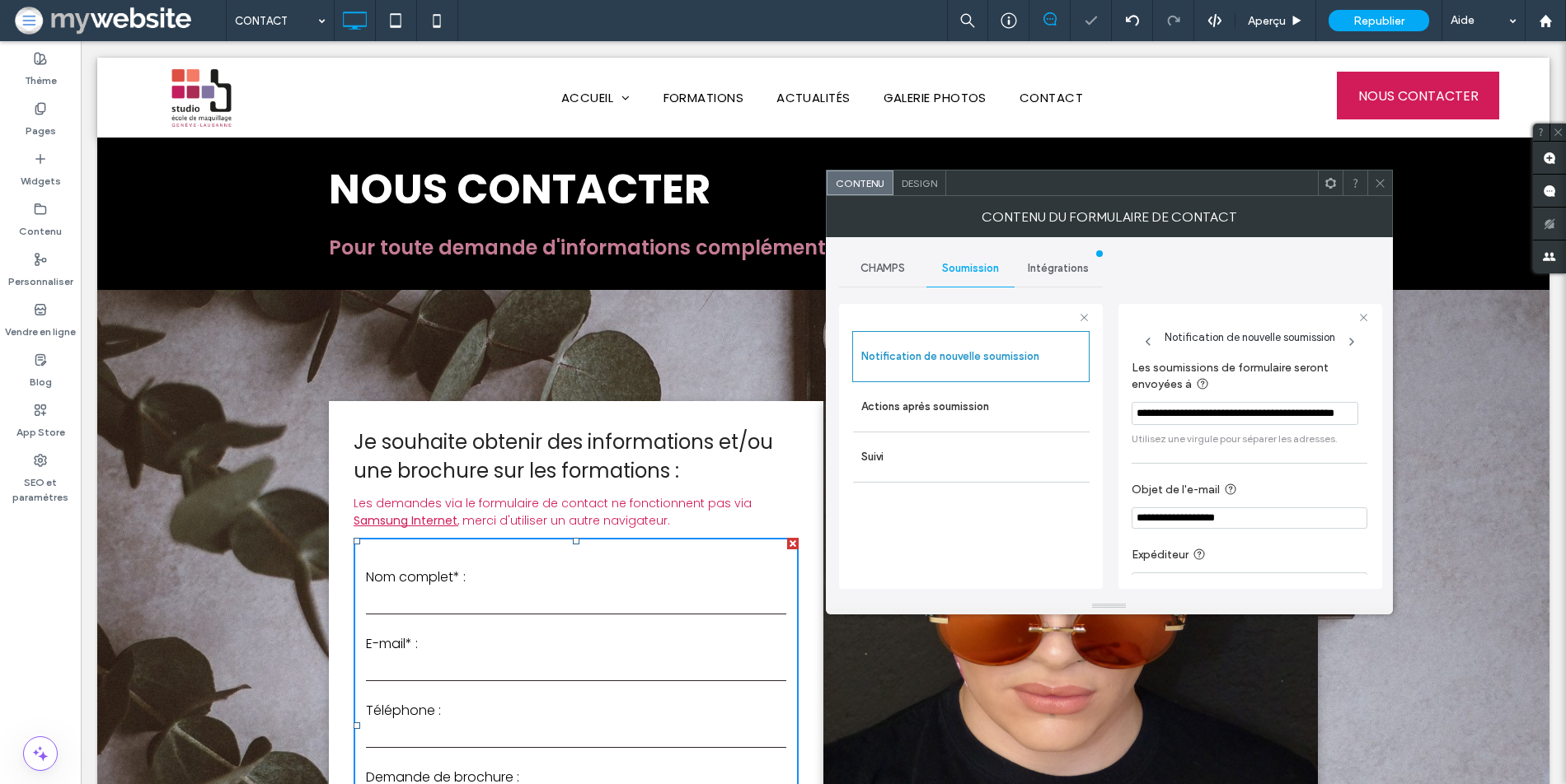
click at [1216, 409] on input "**********" at bounding box center [1245, 413] width 226 height 23
click at [1215, 455] on div "**********" at bounding box center [1249, 477] width 236 height 250
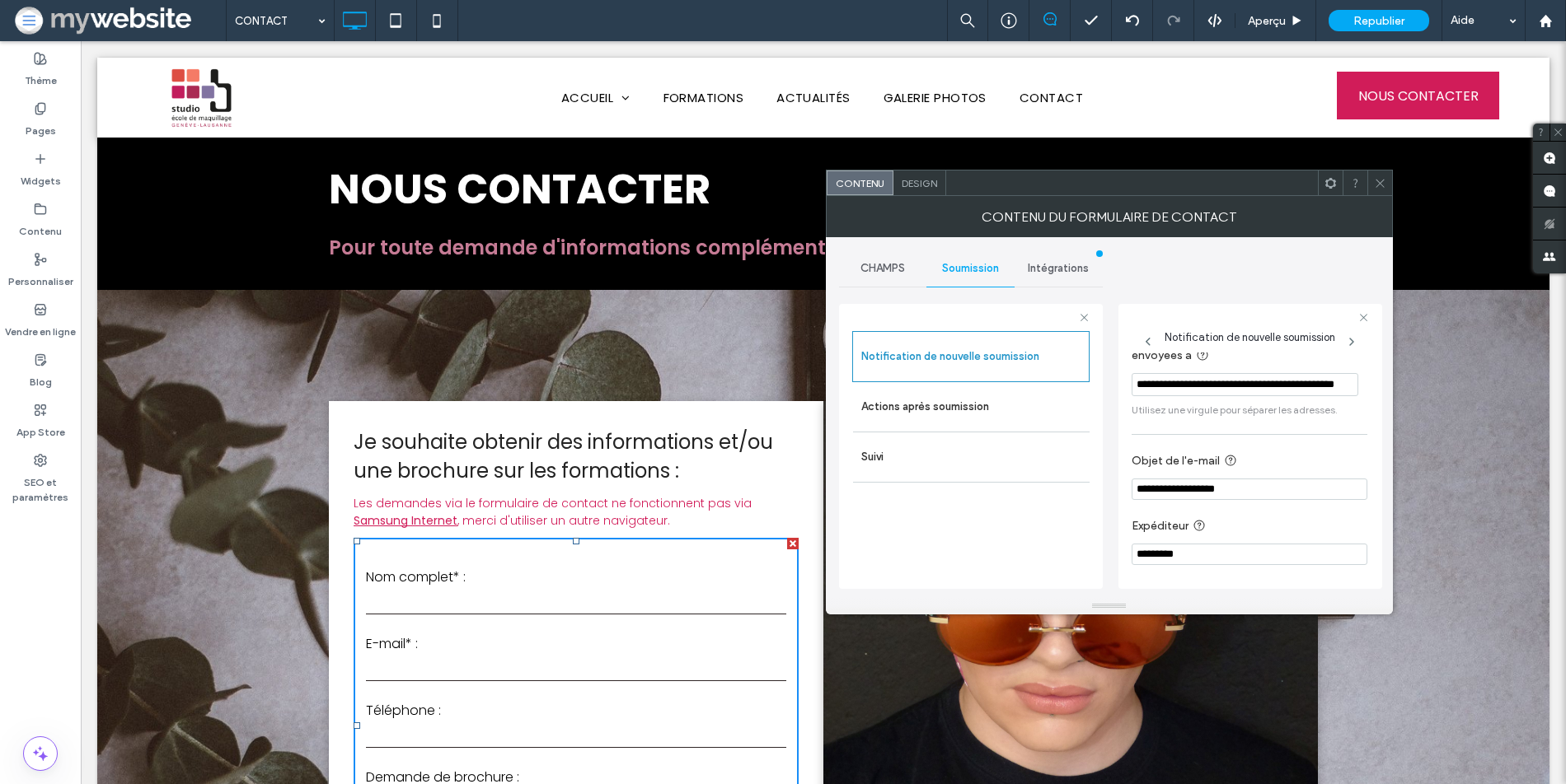
click at [1383, 187] on icon at bounding box center [1379, 183] width 12 height 12
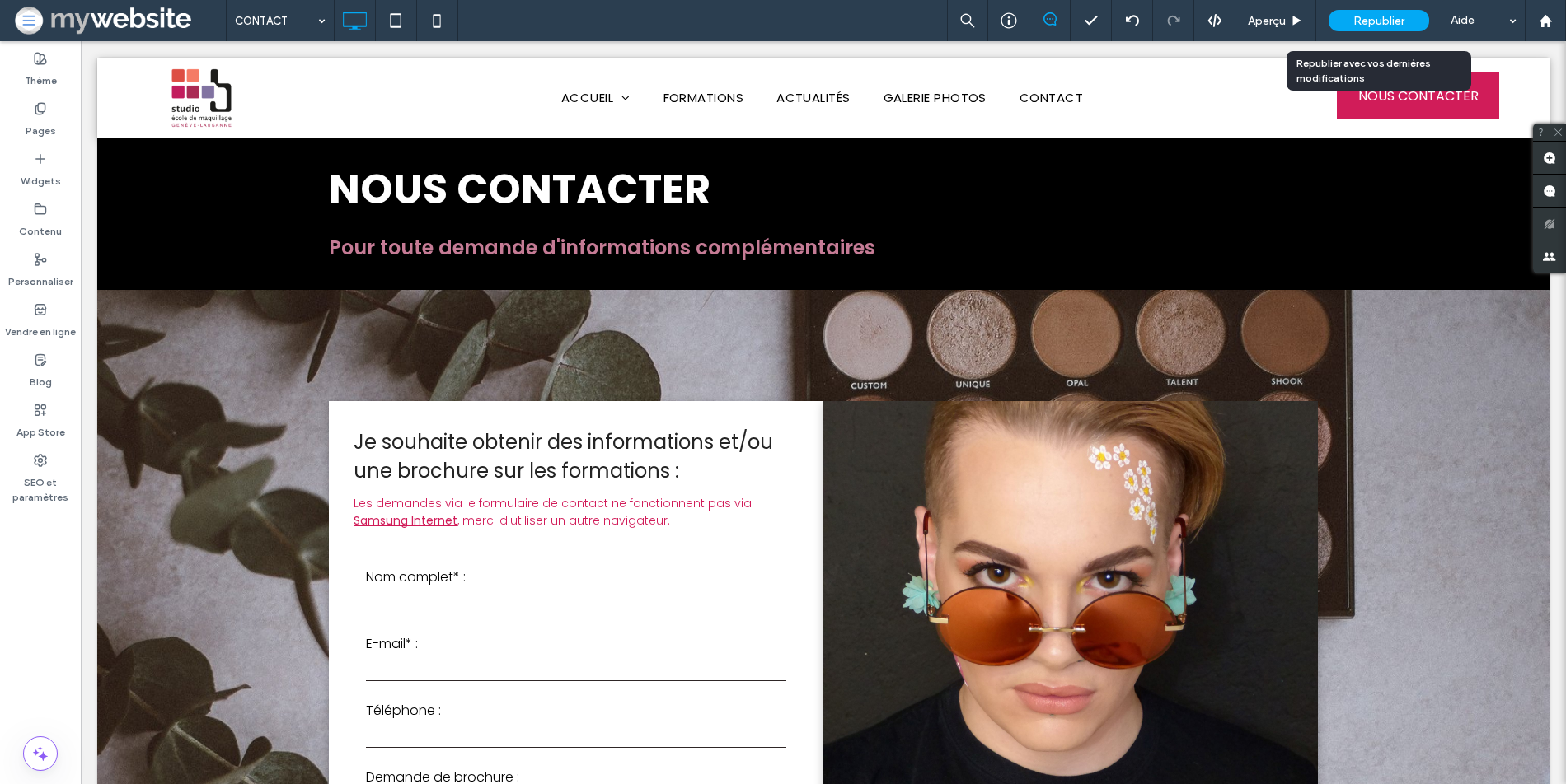
click at [1354, 20] on span "Republier" at bounding box center [1378, 20] width 51 height 14
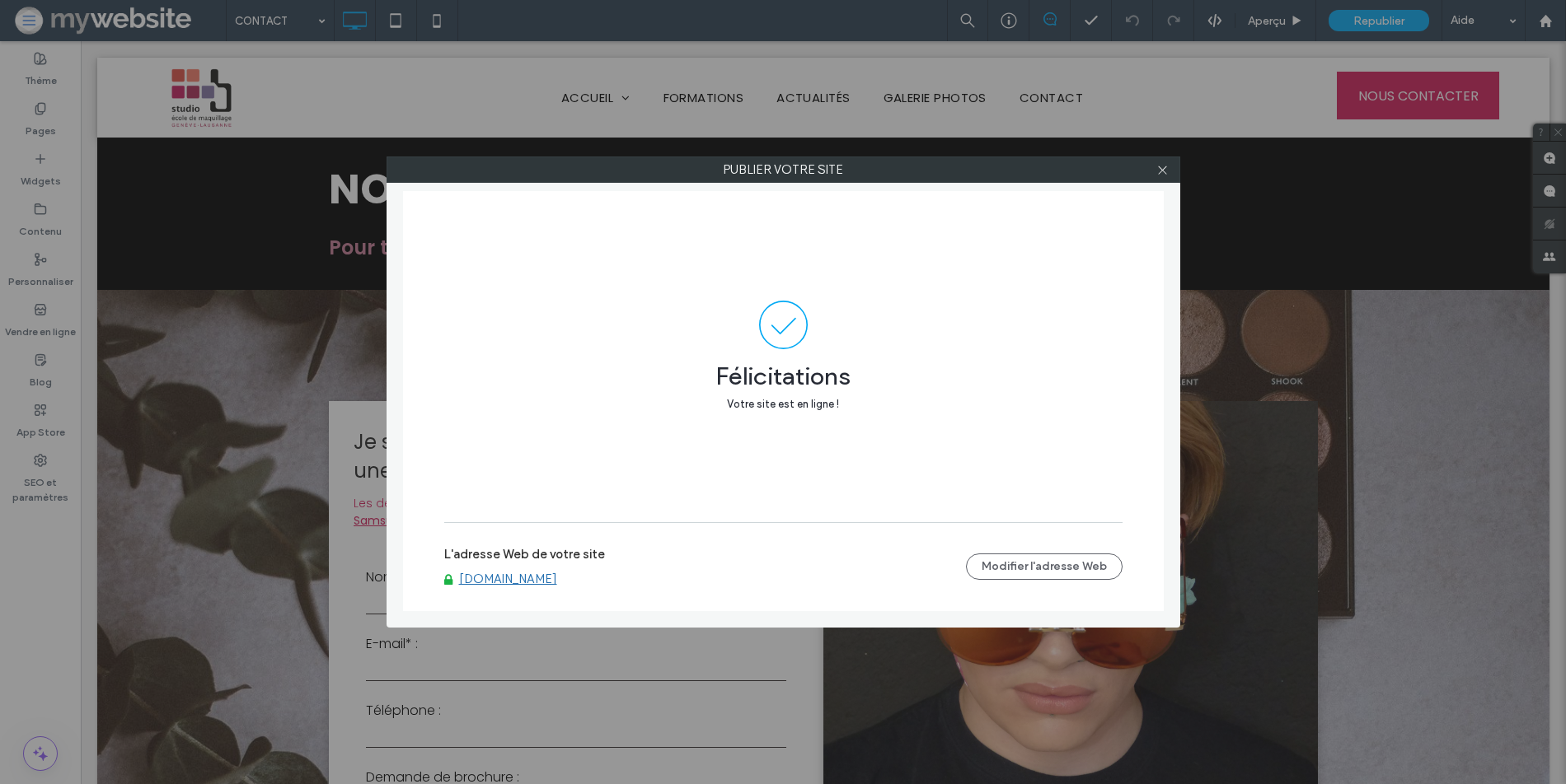
click at [1146, 159] on label "Publier votre site" at bounding box center [783, 170] width 792 height 25
click at [1162, 164] on icon at bounding box center [1162, 170] width 12 height 12
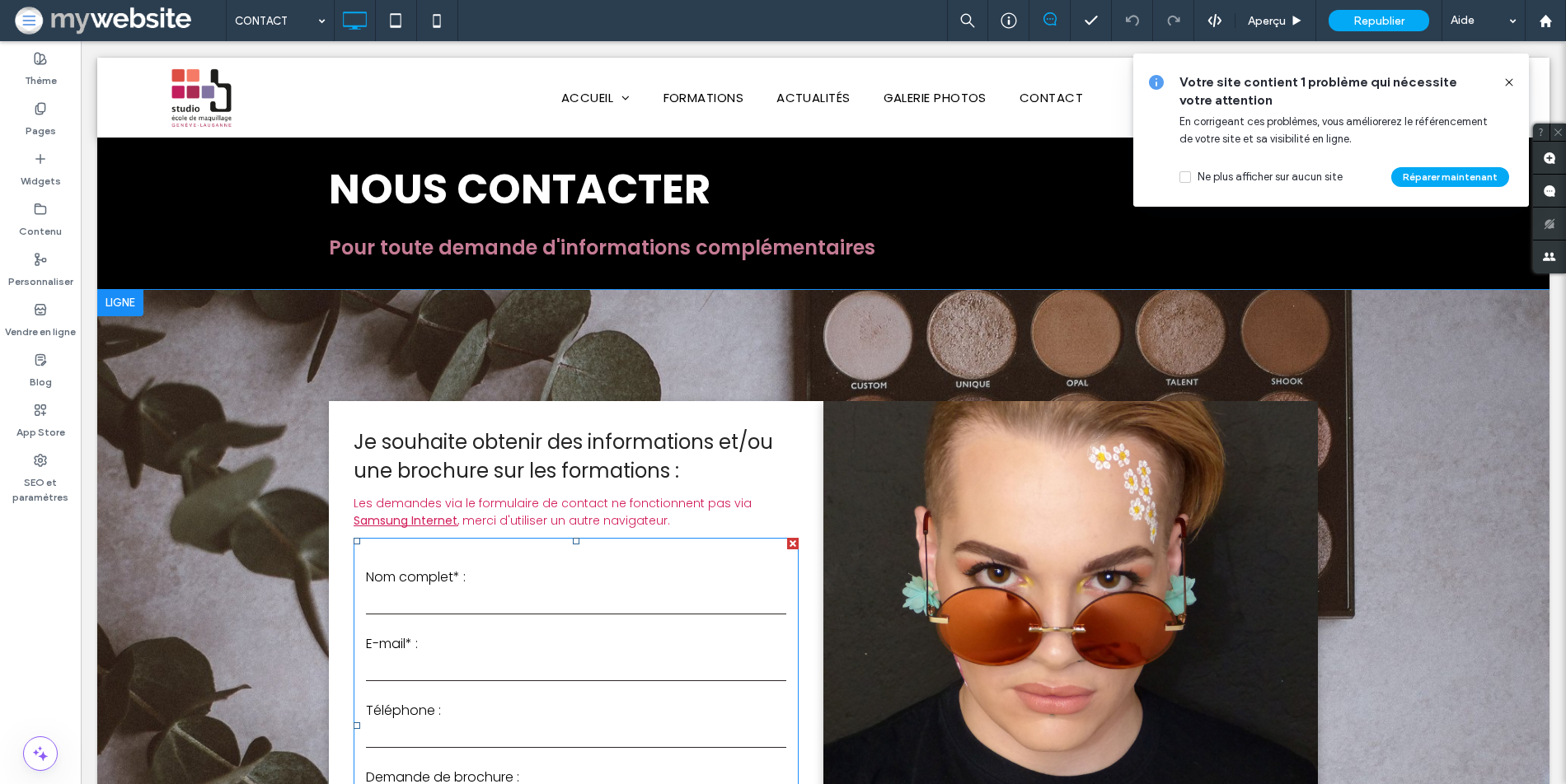
click at [709, 576] on label "Nom complet* :" at bounding box center [576, 577] width 421 height 20
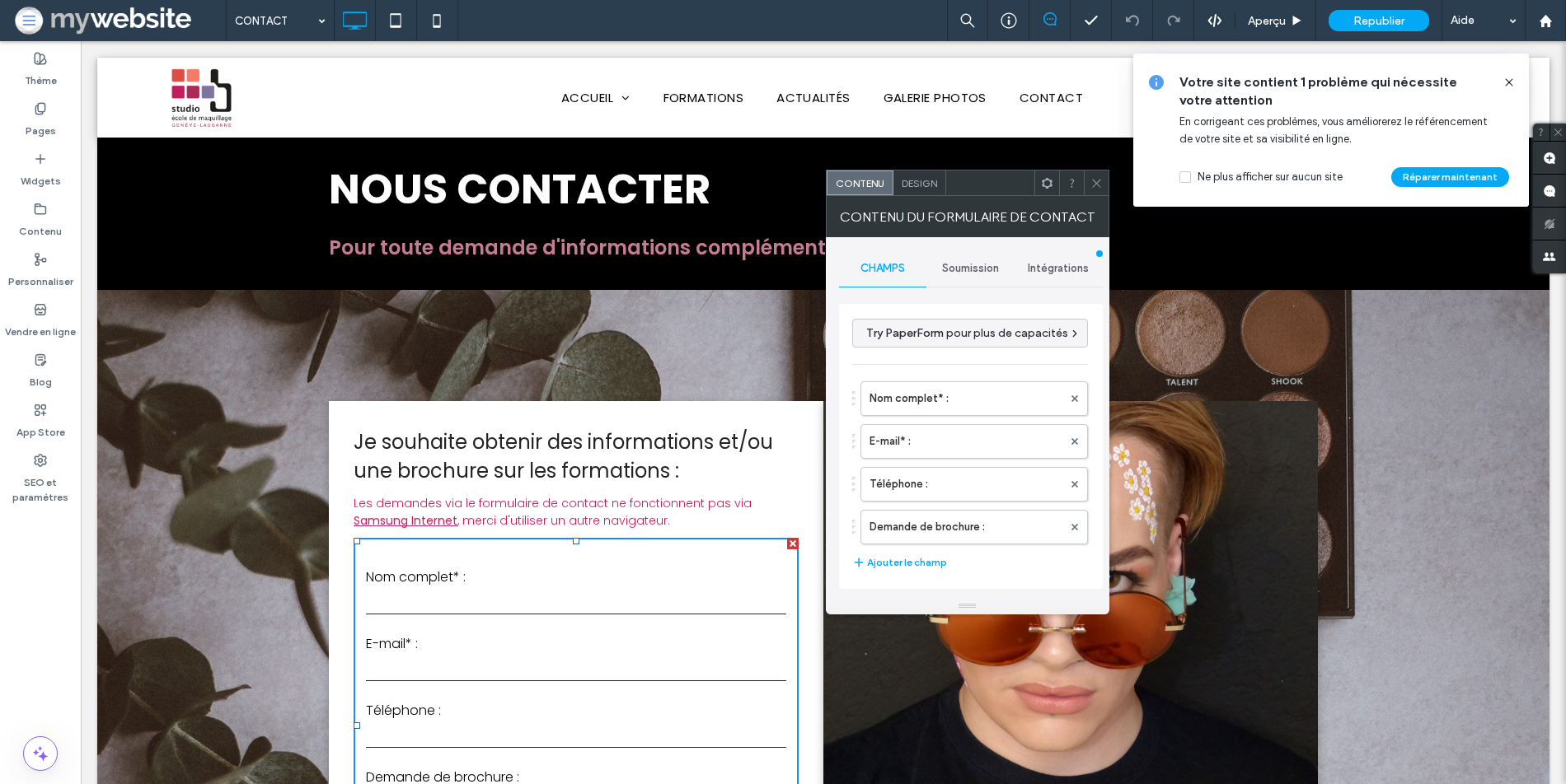
click at [910, 177] on span "Design" at bounding box center [919, 183] width 35 height 12
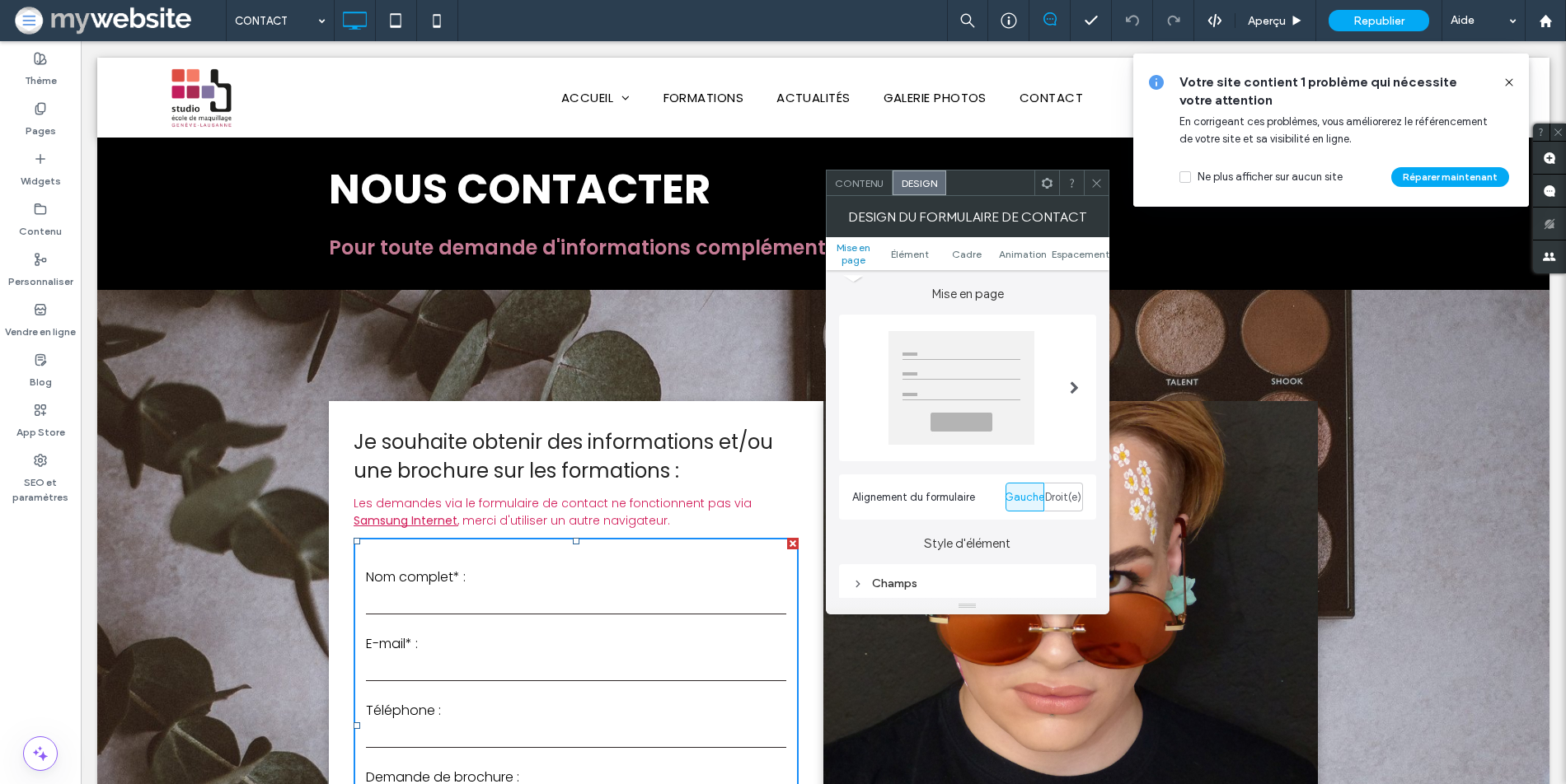
click at [857, 184] on span "Contenu" at bounding box center [859, 183] width 48 height 12
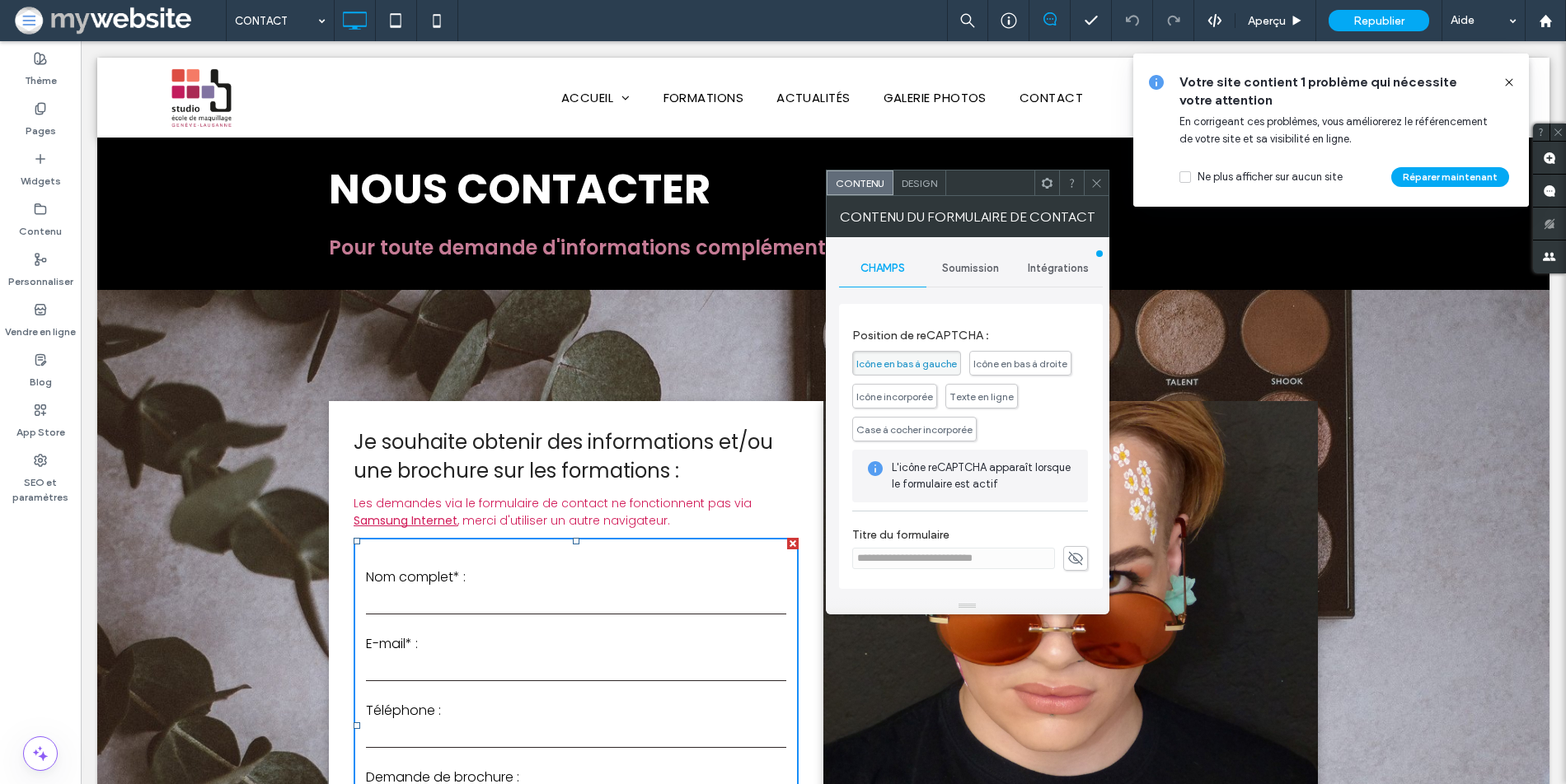
scroll to position [381, 0]
click at [965, 271] on span "Soumission" at bounding box center [970, 268] width 57 height 13
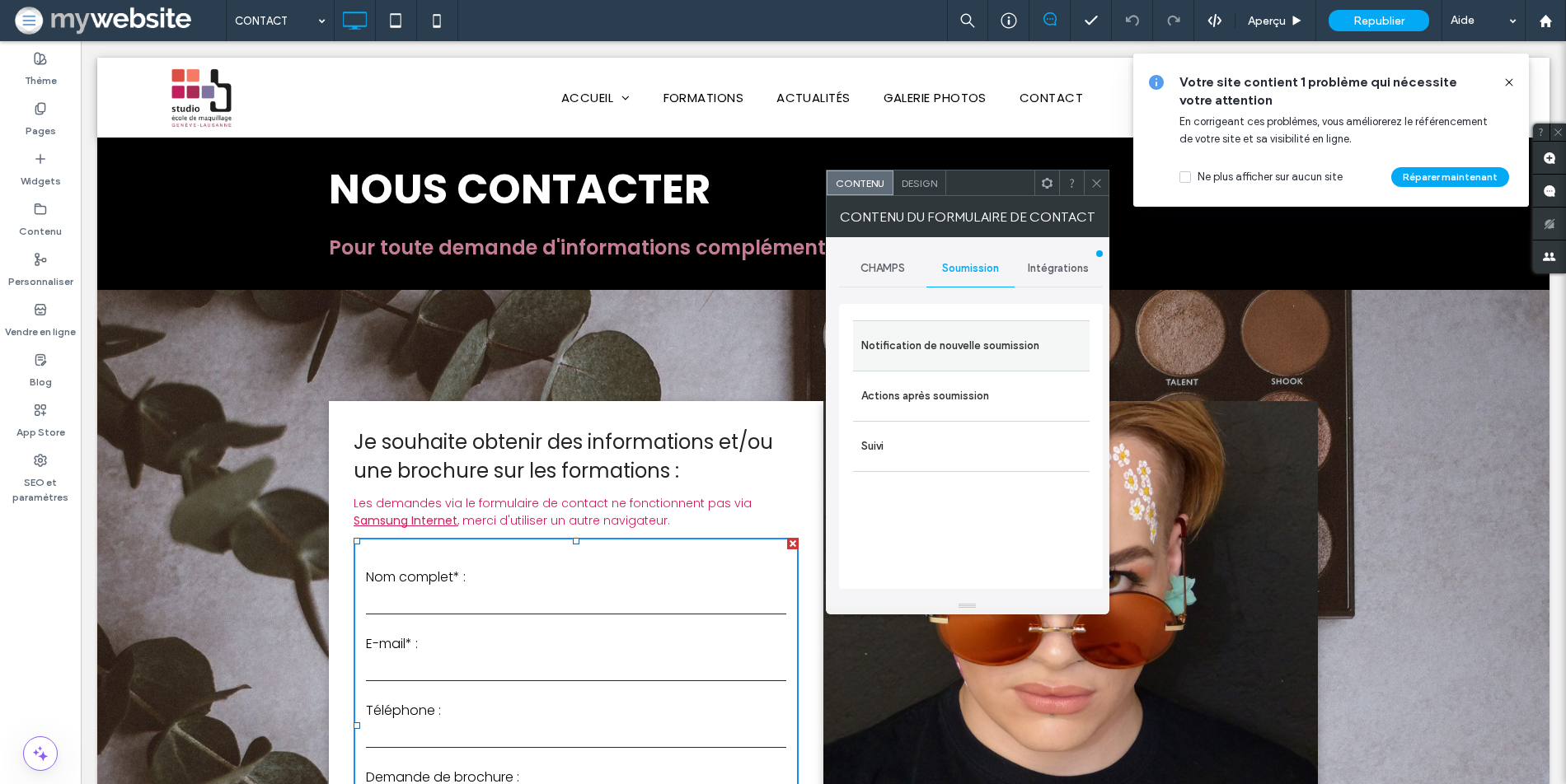
click at [951, 356] on label "Notification de nouvelle soumission" at bounding box center [971, 346] width 220 height 33
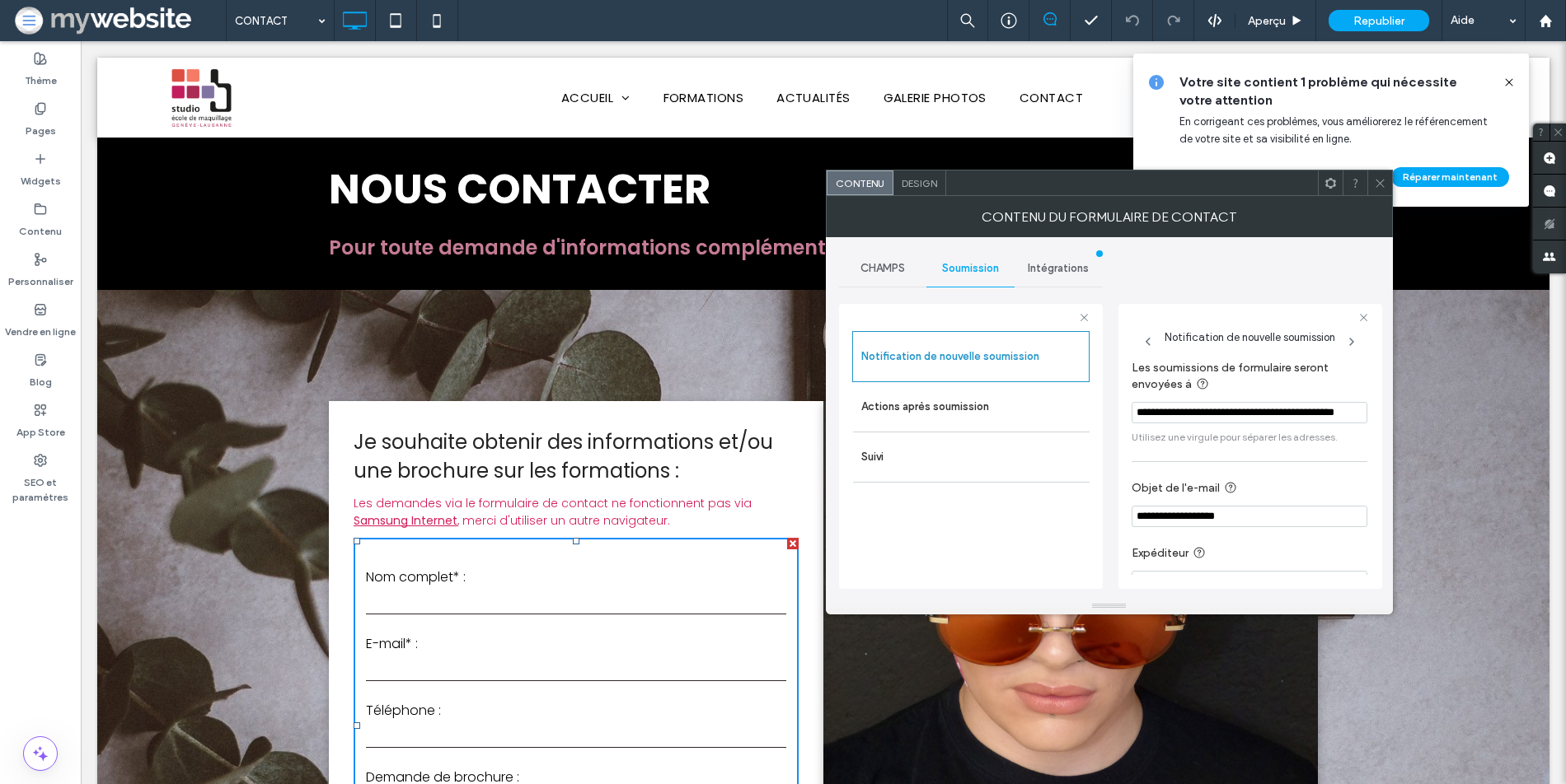
drag, startPoint x: 1259, startPoint y: 412, endPoint x: 1115, endPoint y: 418, distance: 144.1
click at [1115, 418] on div "**********" at bounding box center [1109, 418] width 540 height 361
click at [1380, 178] on icon at bounding box center [1379, 183] width 12 height 12
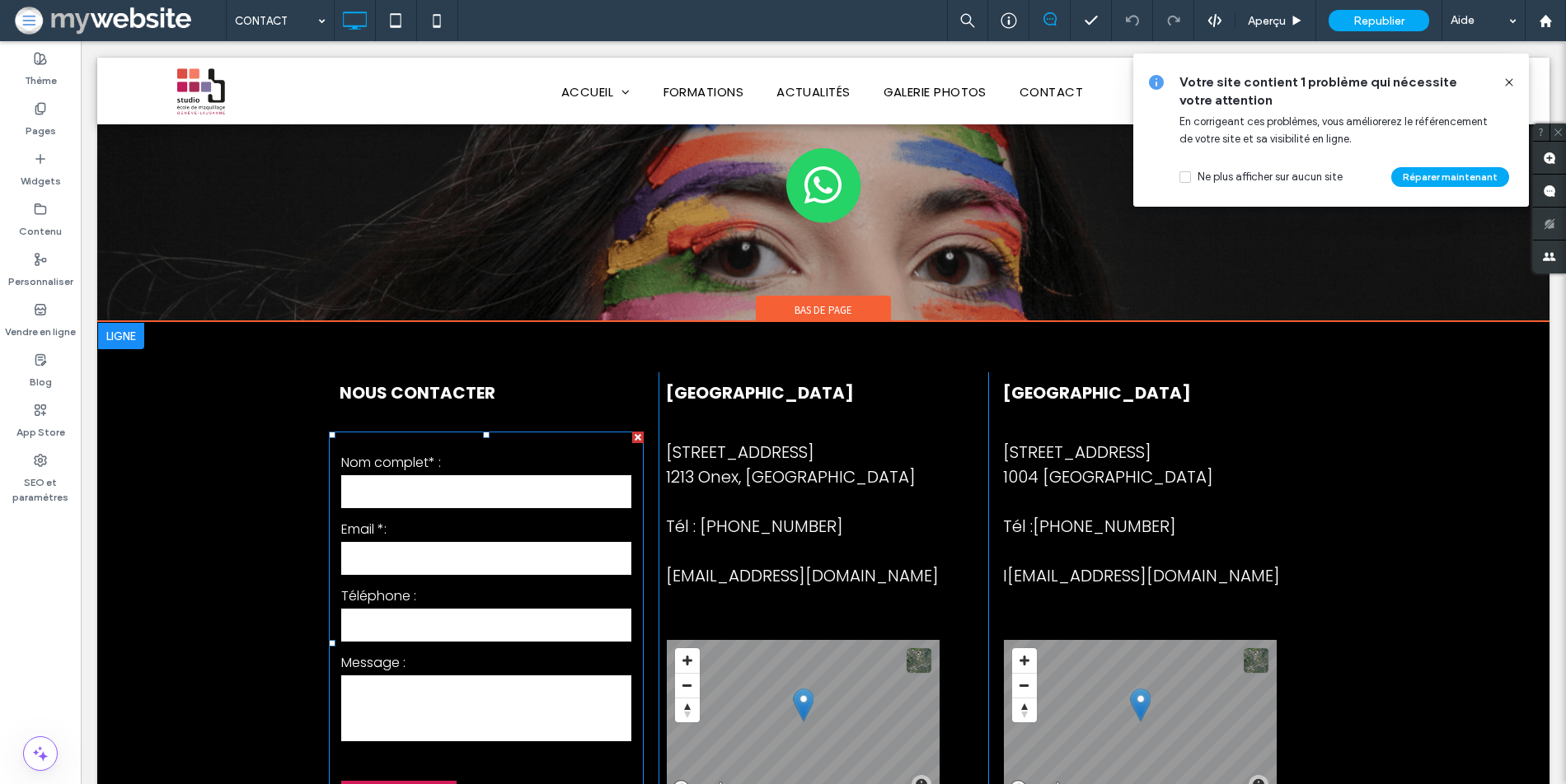
scroll to position [1303, 0]
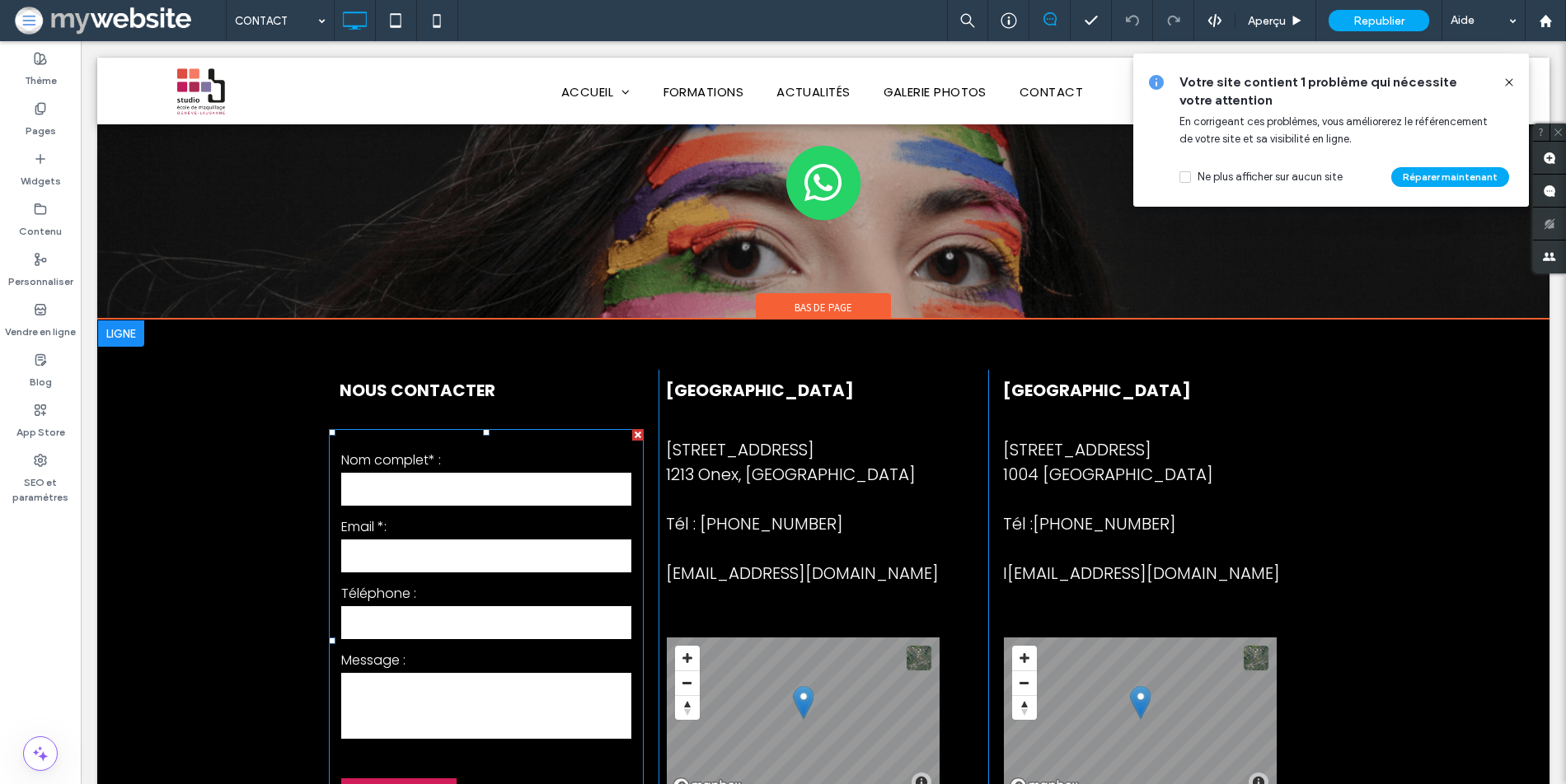
click at [463, 550] on form "Nom complet* : Email *: Téléphone : Message : *******" at bounding box center [485, 641] width 315 height 423
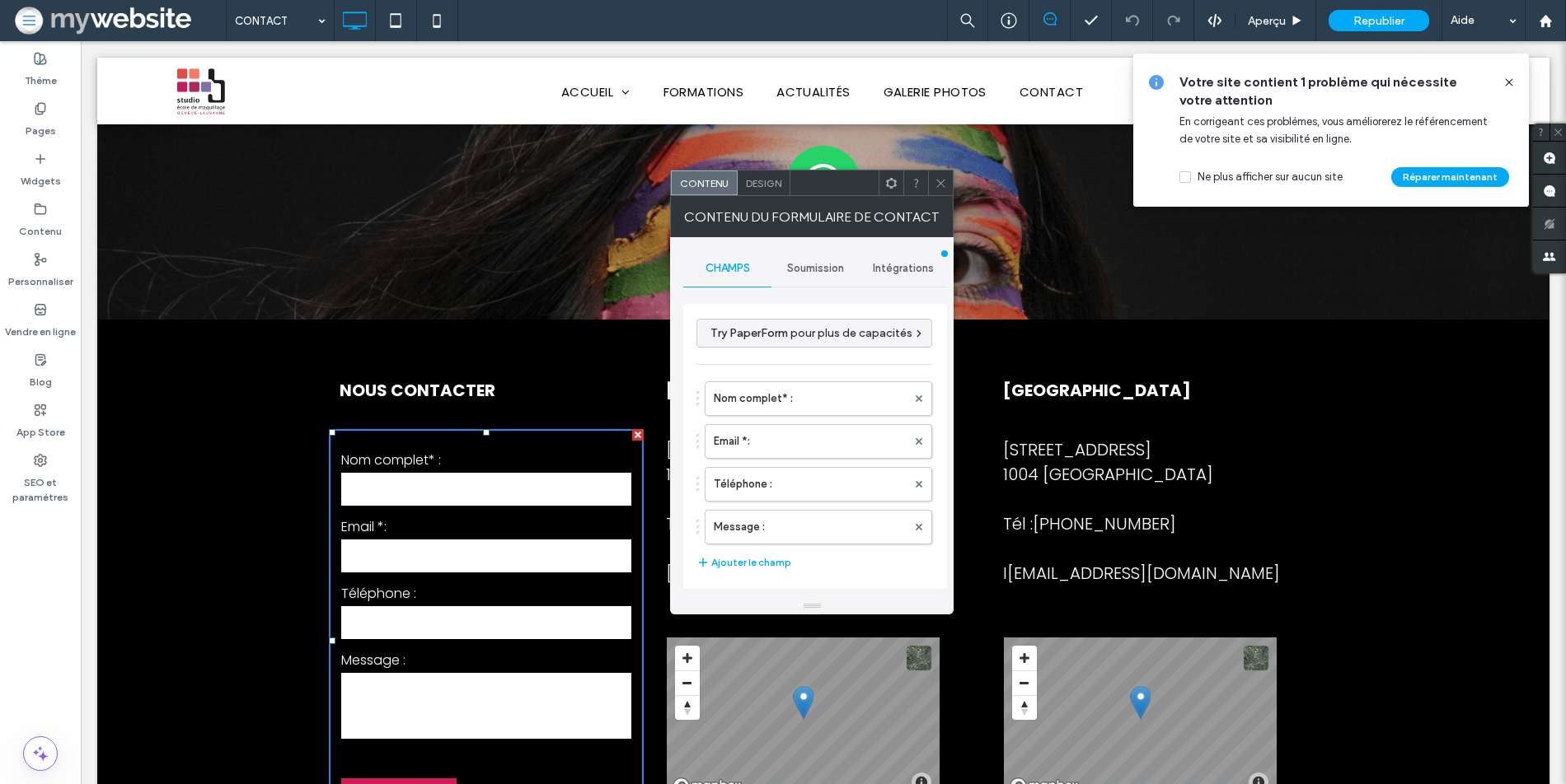
click at [802, 269] on span "Soumission" at bounding box center [815, 268] width 57 height 13
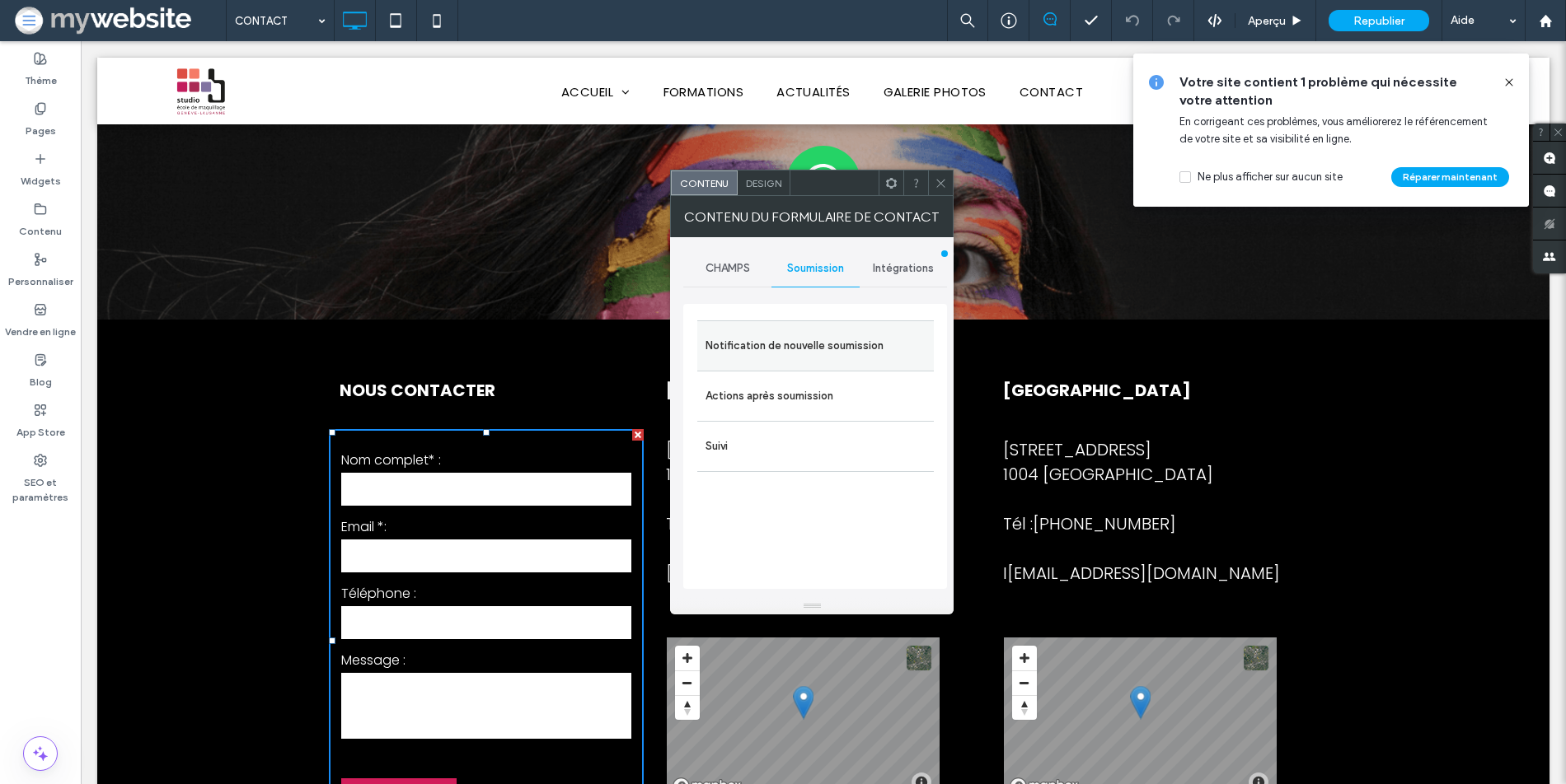
click at [805, 339] on label "Notification de nouvelle soumission" at bounding box center [815, 346] width 220 height 33
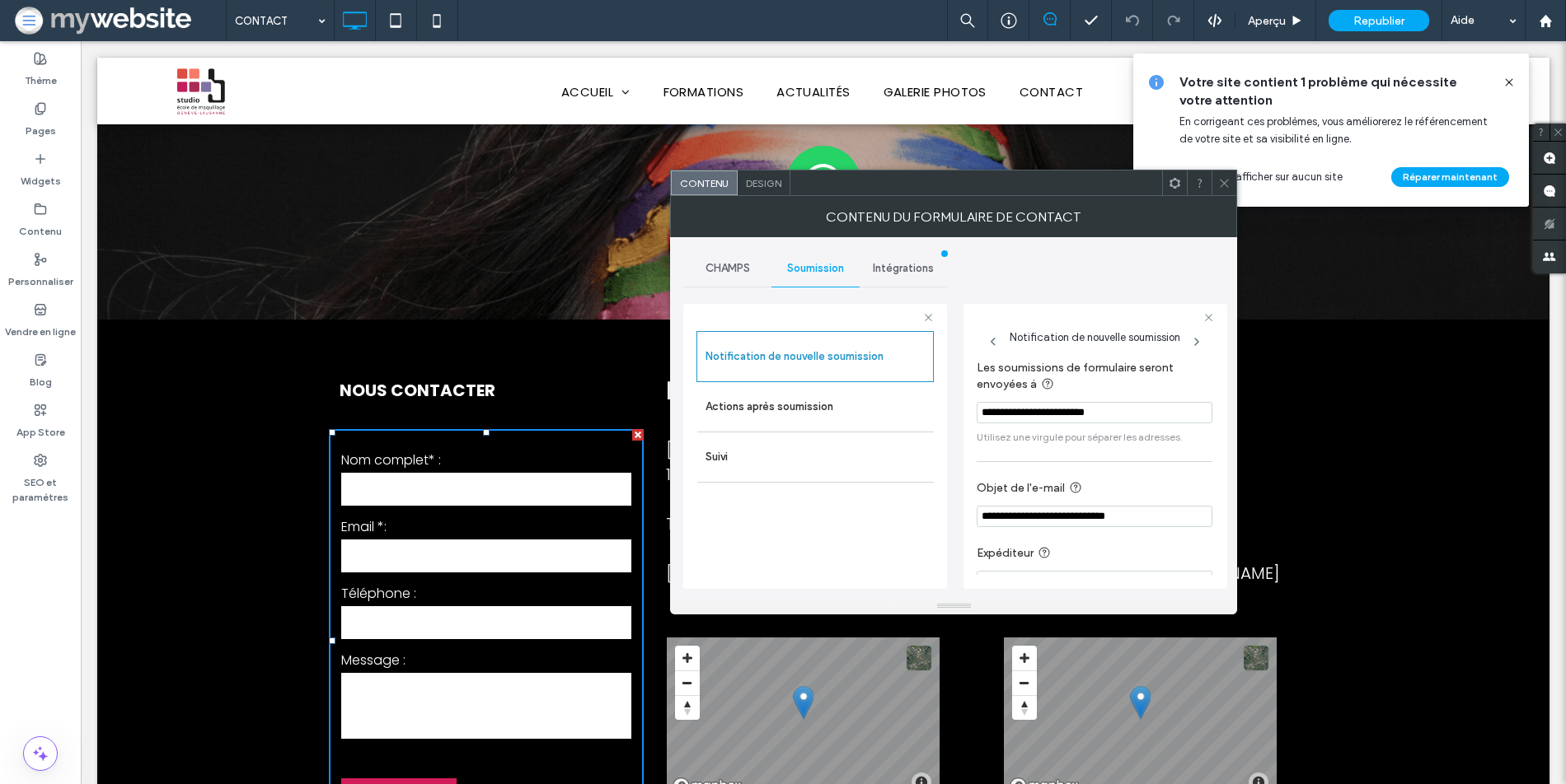
click at [1135, 408] on input "**********" at bounding box center [1094, 412] width 236 height 21
paste input "**********"
type input "**********"
click at [1187, 496] on label "Objet de l'e-mail" at bounding box center [1091, 491] width 229 height 20
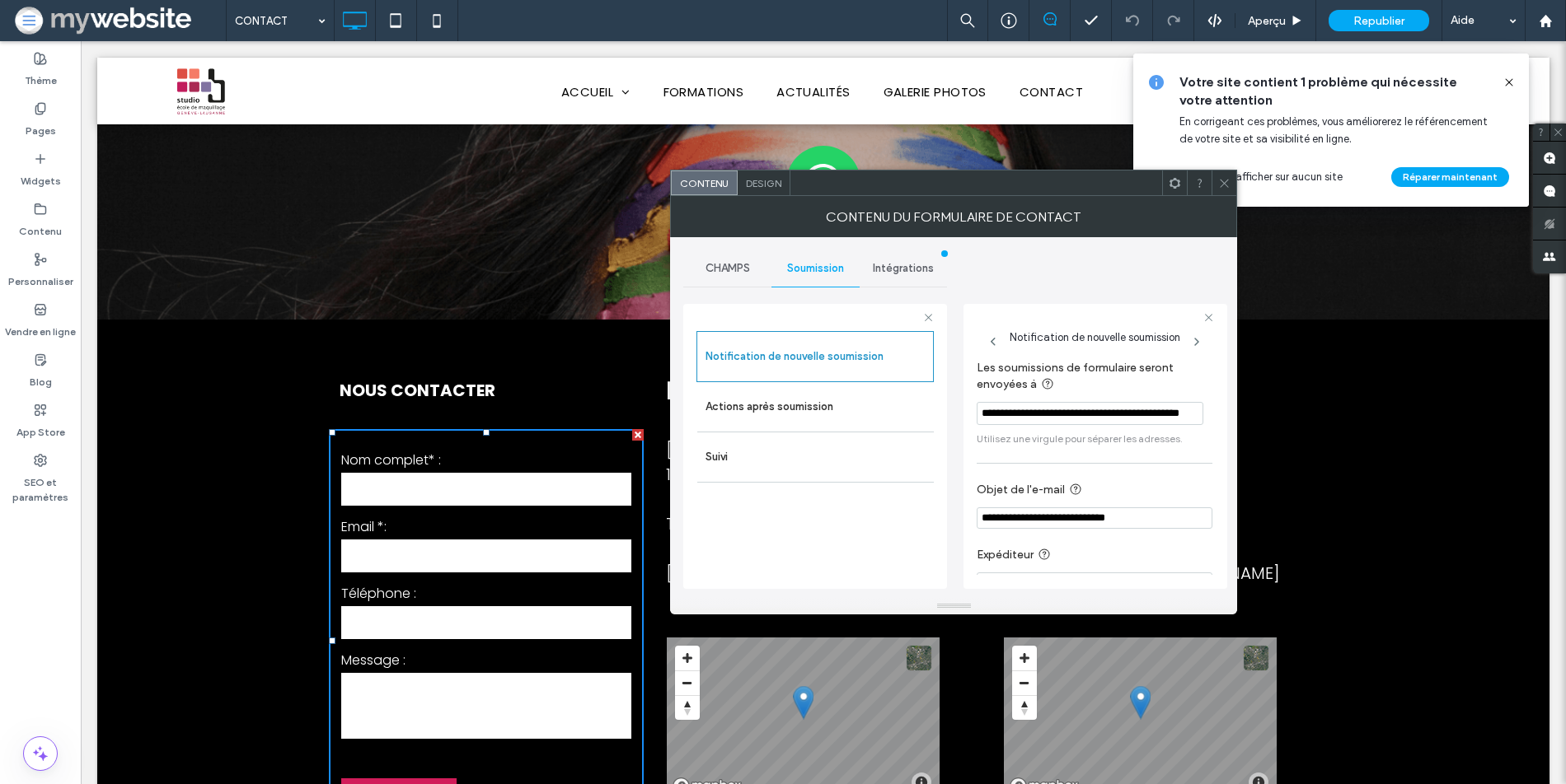
scroll to position [0, 0]
click at [1220, 178] on icon at bounding box center [1223, 183] width 12 height 12
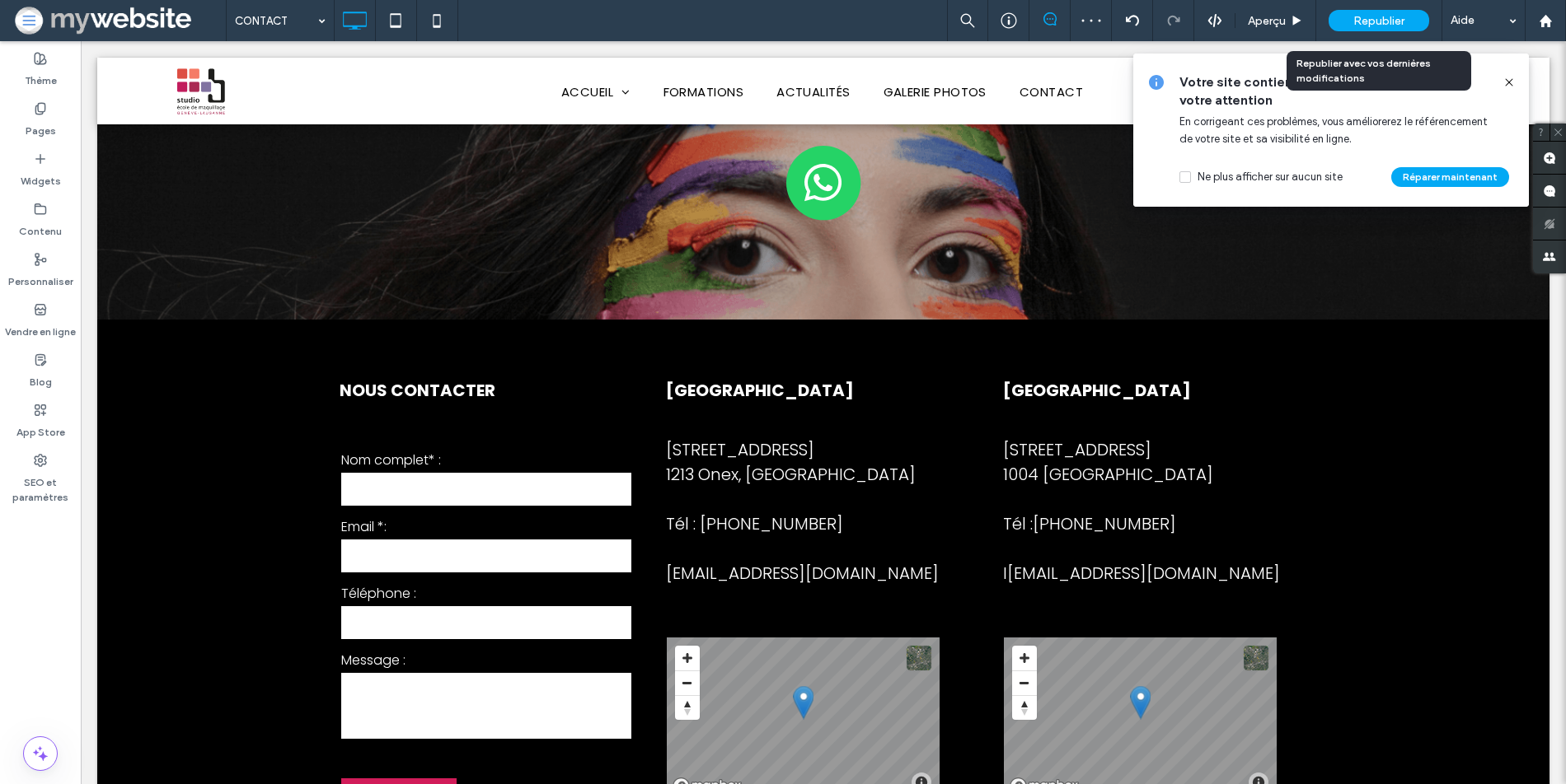
click at [1351, 18] on div "Republier" at bounding box center [1378, 20] width 100 height 21
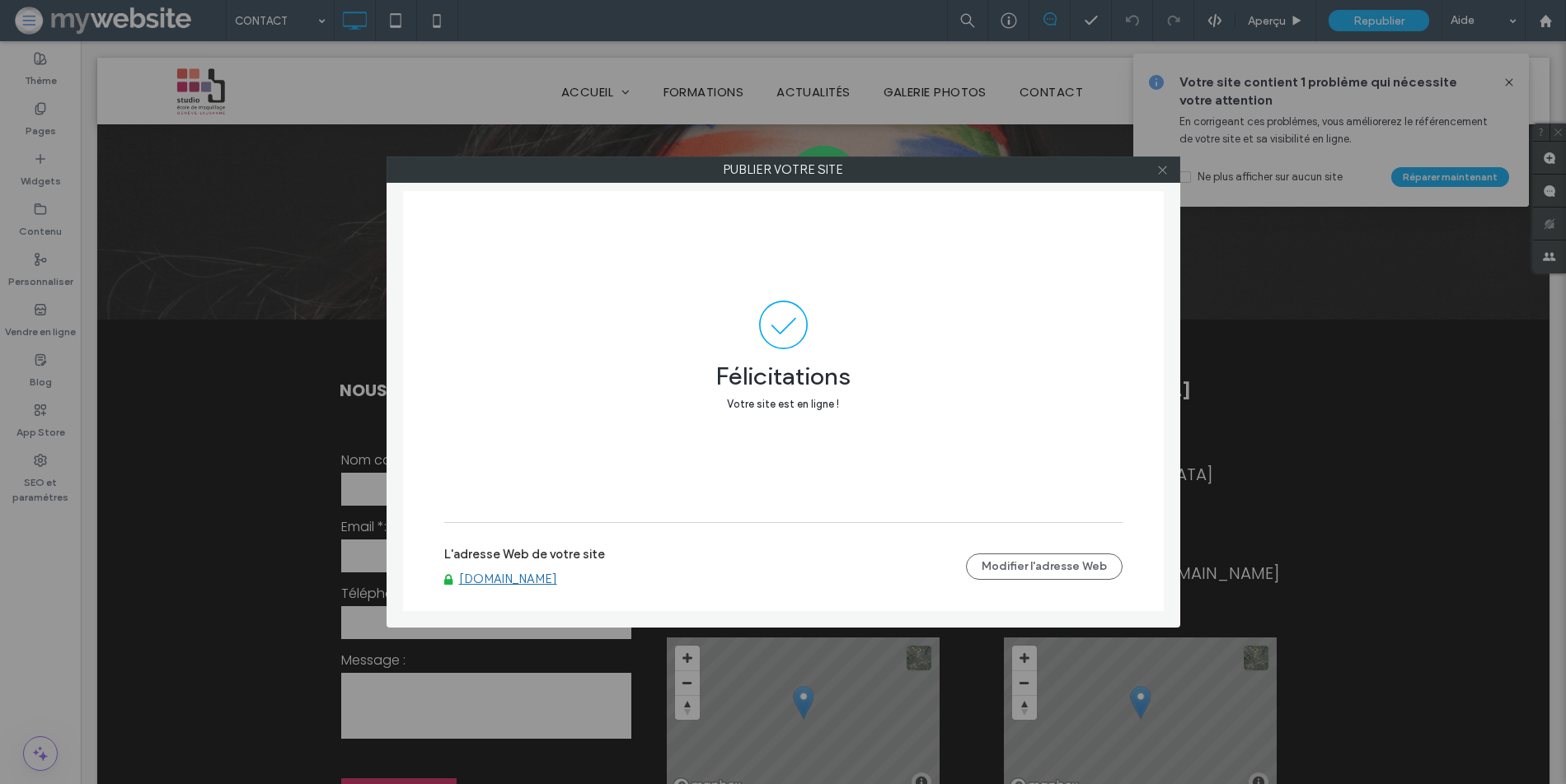
click at [1165, 162] on span at bounding box center [1162, 170] width 12 height 25
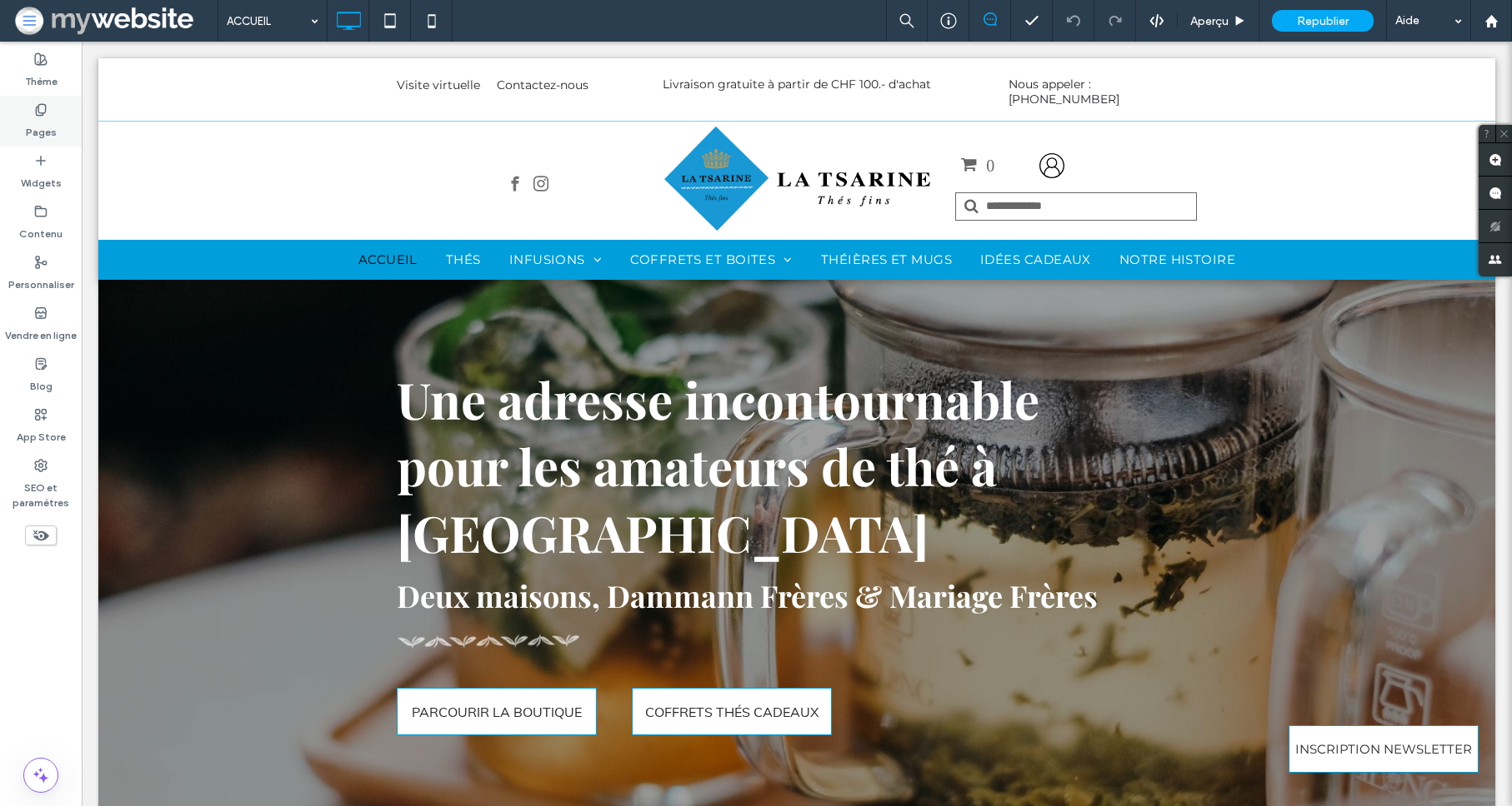
click at [32, 117] on label "Pages" at bounding box center [41, 128] width 31 height 23
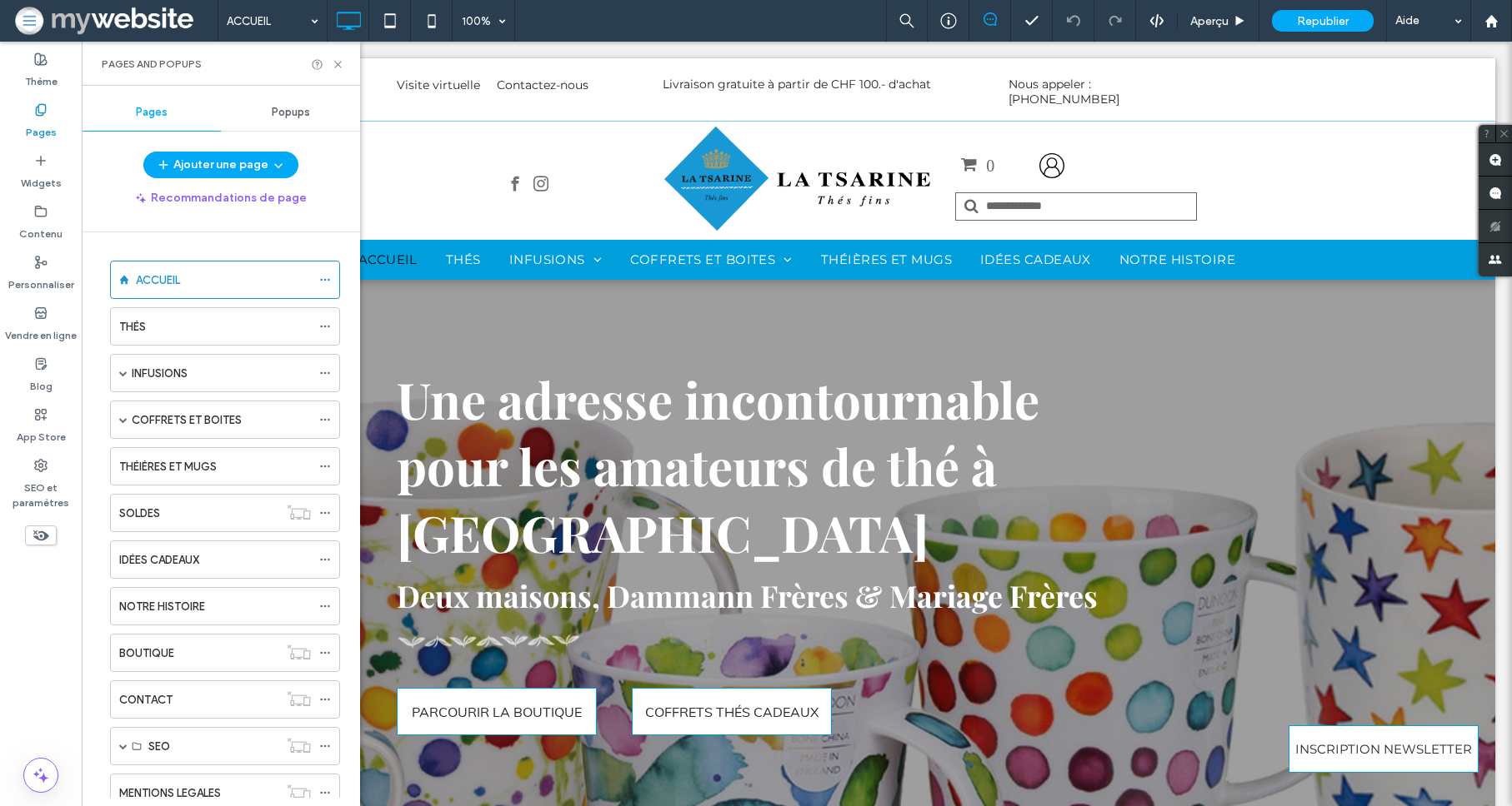
click at [246, 97] on div "Popups" at bounding box center [290, 112] width 139 height 37
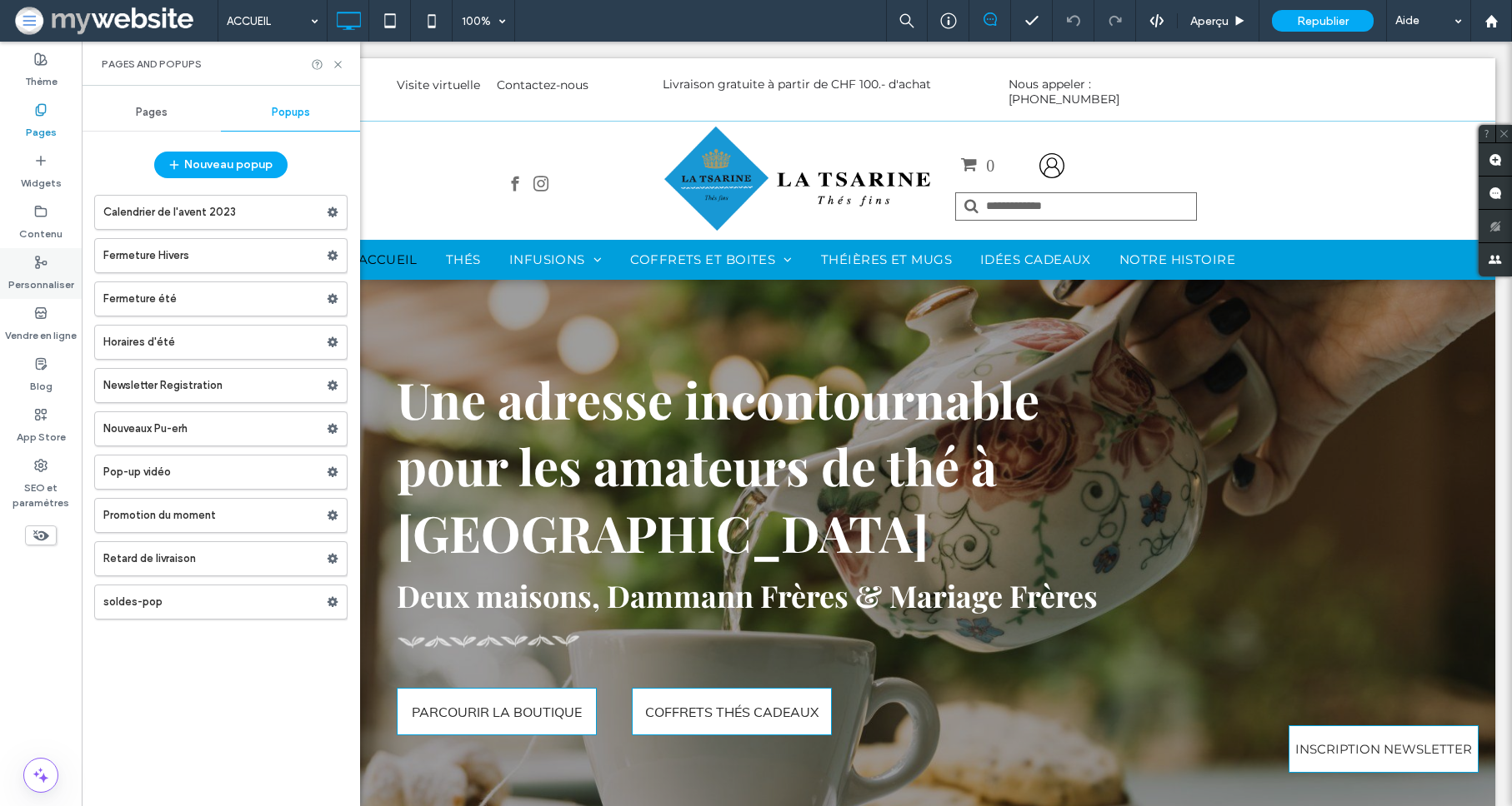
click at [36, 277] on label "Personnaliser" at bounding box center [41, 281] width 66 height 23
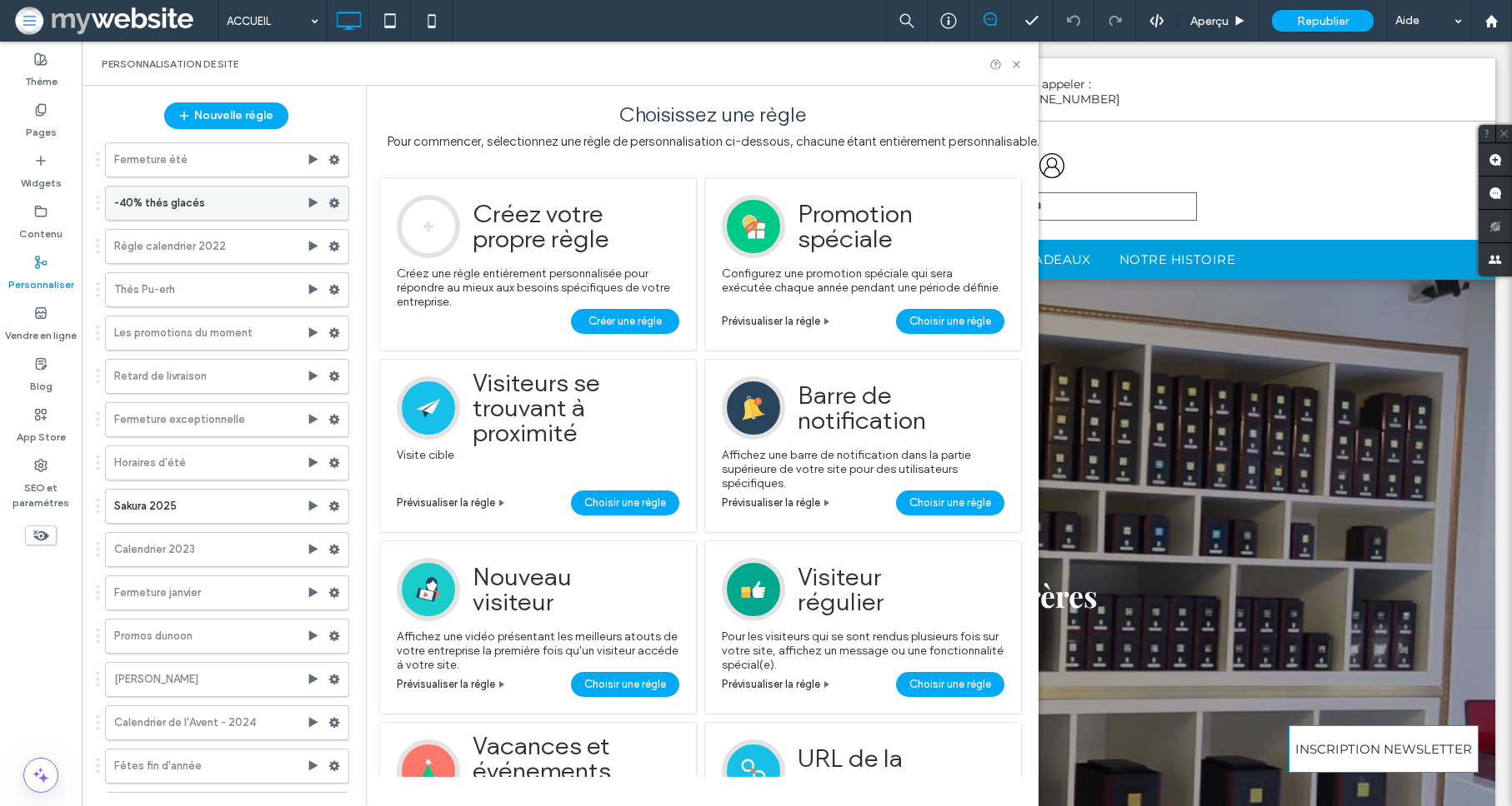
click at [225, 206] on label "-40% thés glacés" at bounding box center [210, 204] width 192 height 34
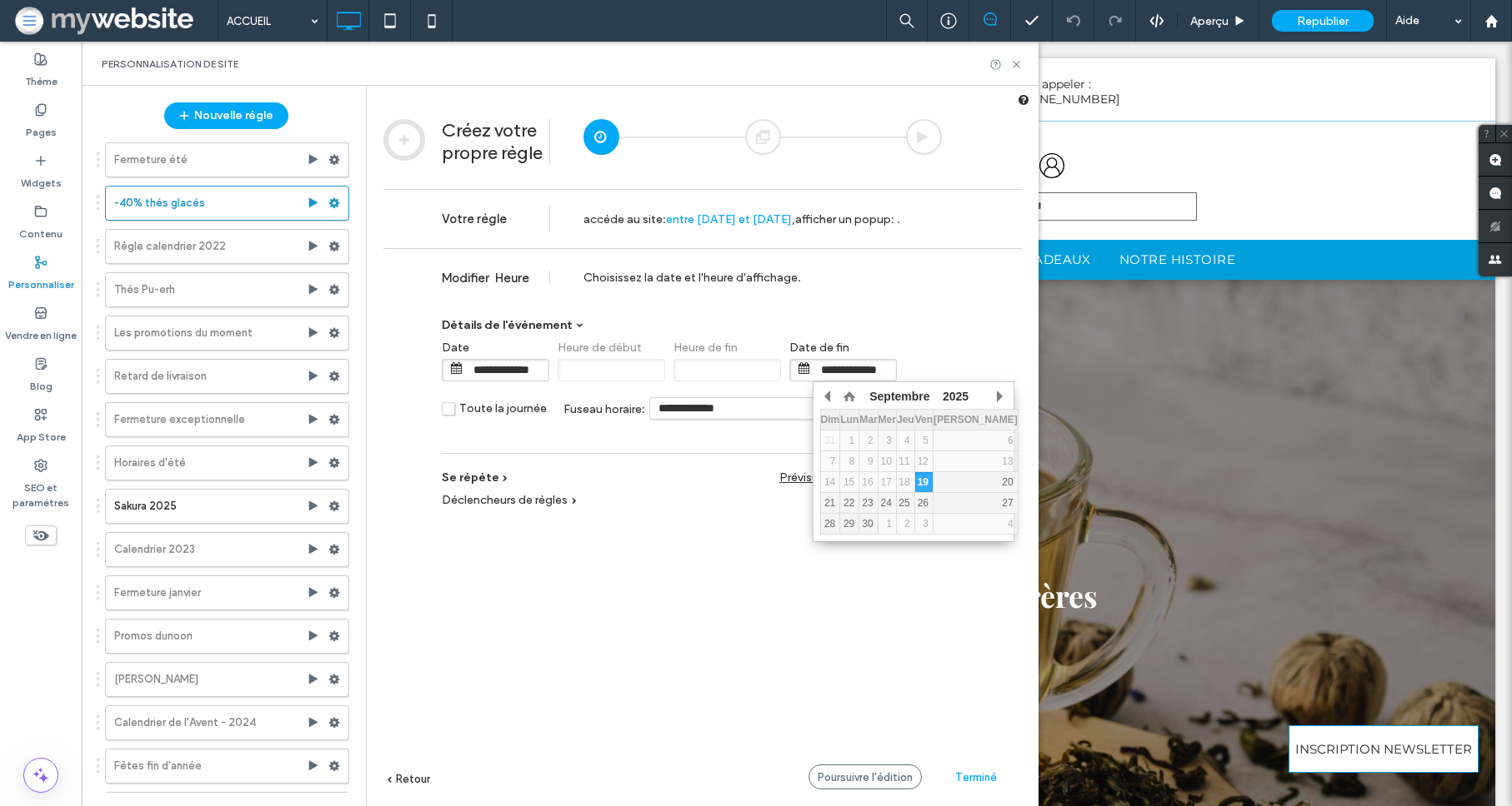
click at [852, 364] on input "**********" at bounding box center [854, 371] width 84 height 21
click at [831, 403] on button "button" at bounding box center [829, 396] width 17 height 25
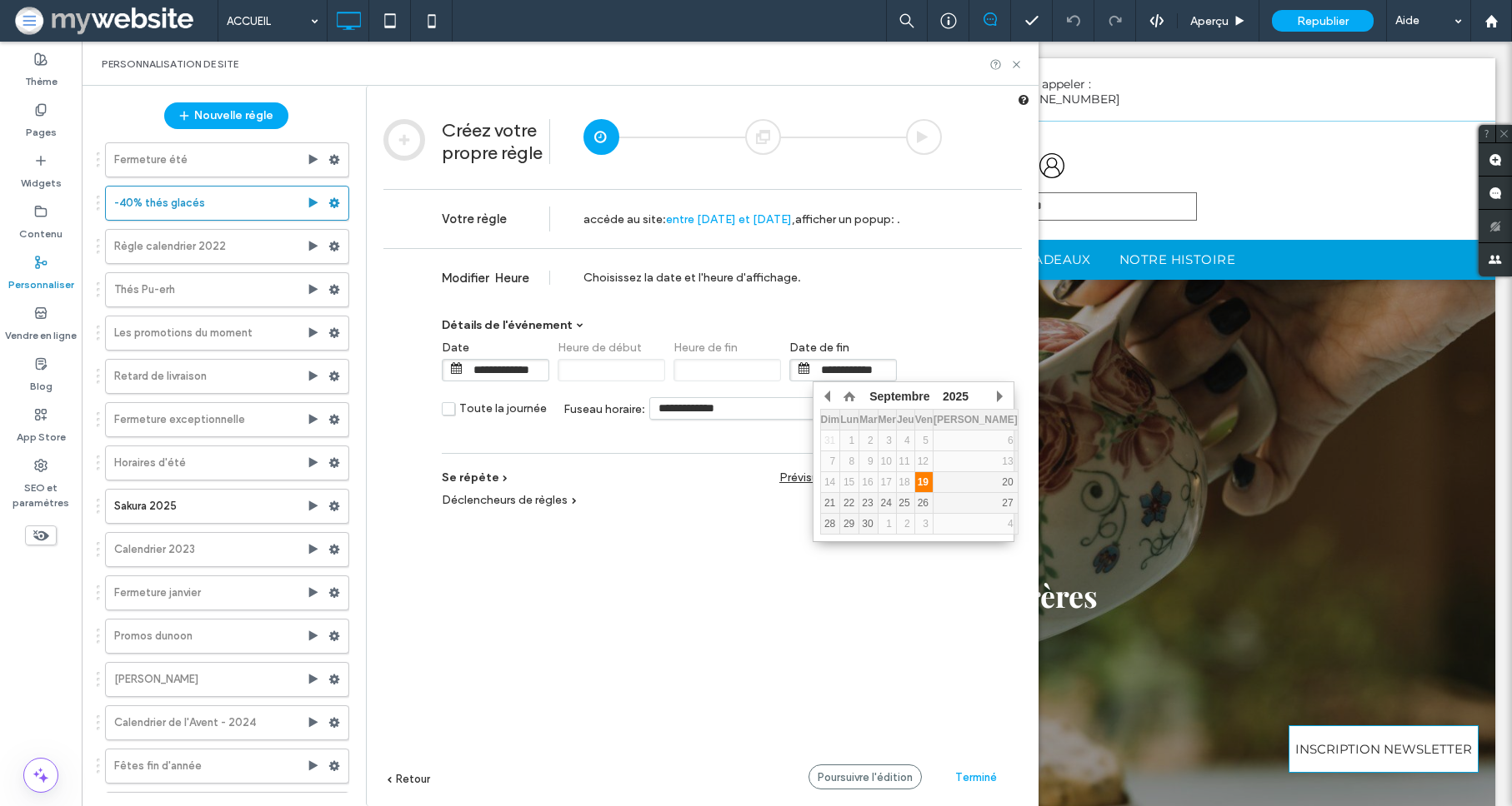
click at [933, 482] on div "19" at bounding box center [924, 482] width 18 height 11
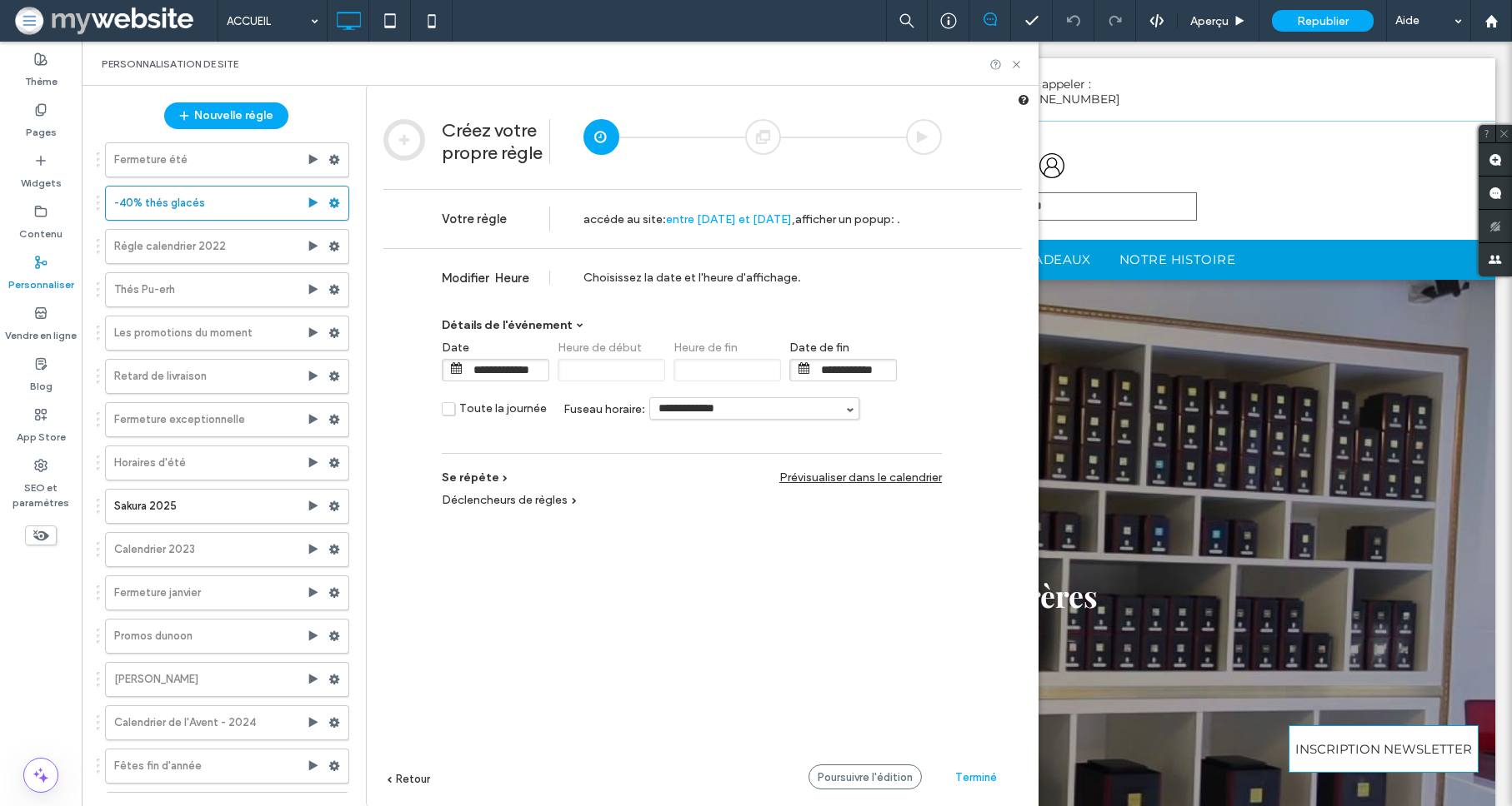
click at [979, 779] on span "Terminé" at bounding box center [976, 777] width 41 height 12
type input "**********"
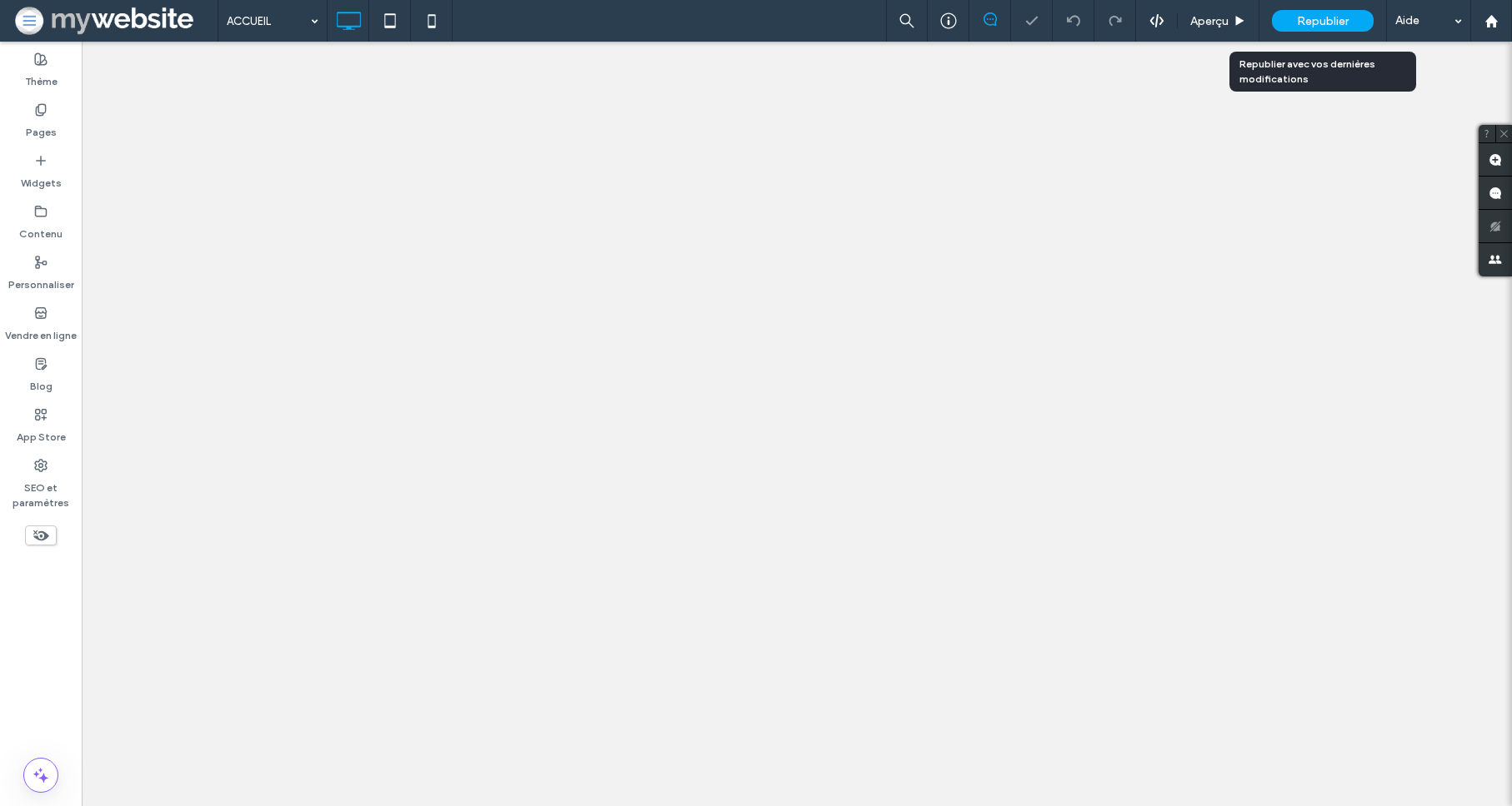
click at [1314, 24] on span "Republier" at bounding box center [1322, 21] width 52 height 14
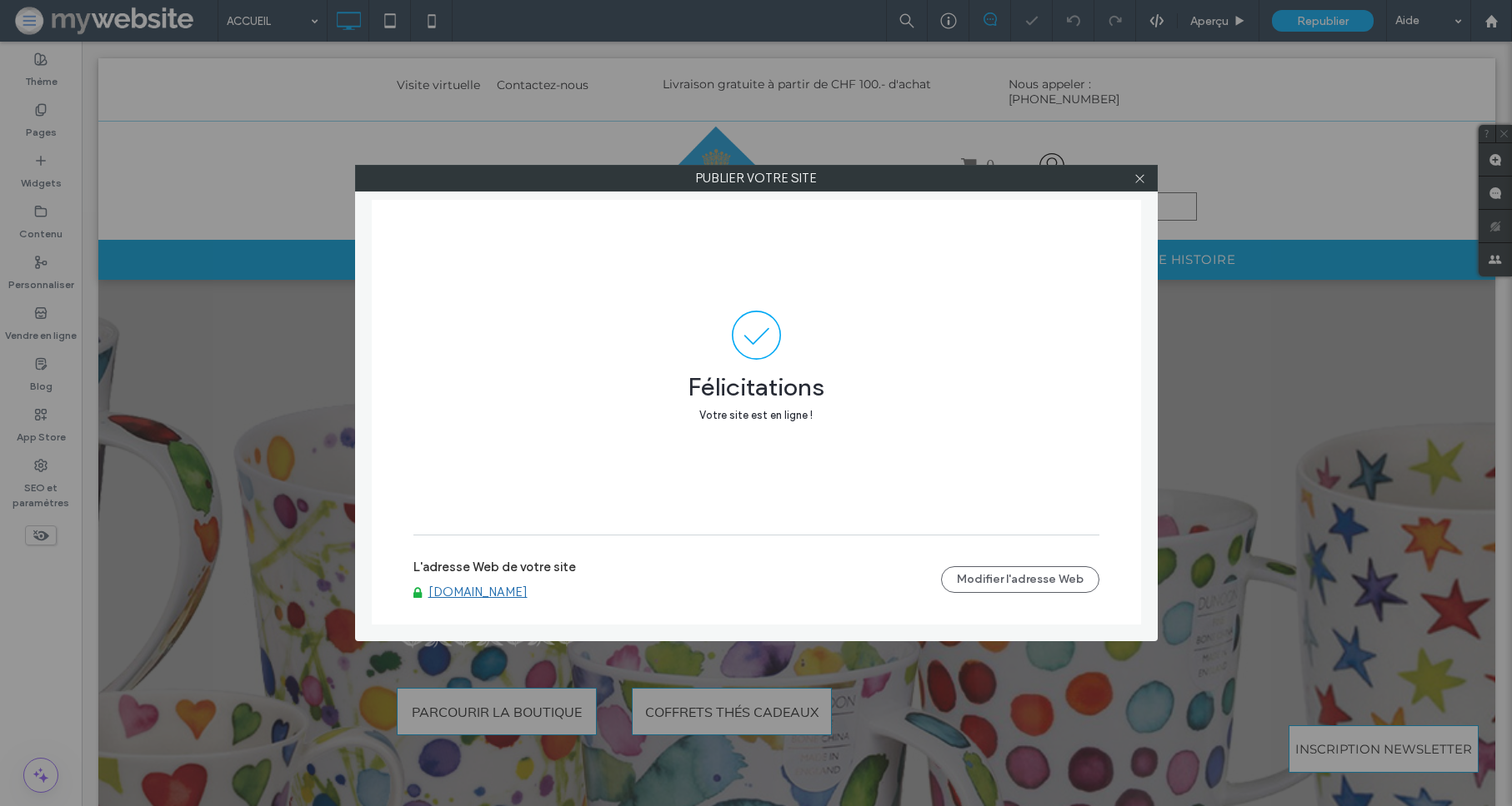
click at [458, 592] on link "www.latsarine.ch" at bounding box center [478, 592] width 99 height 15
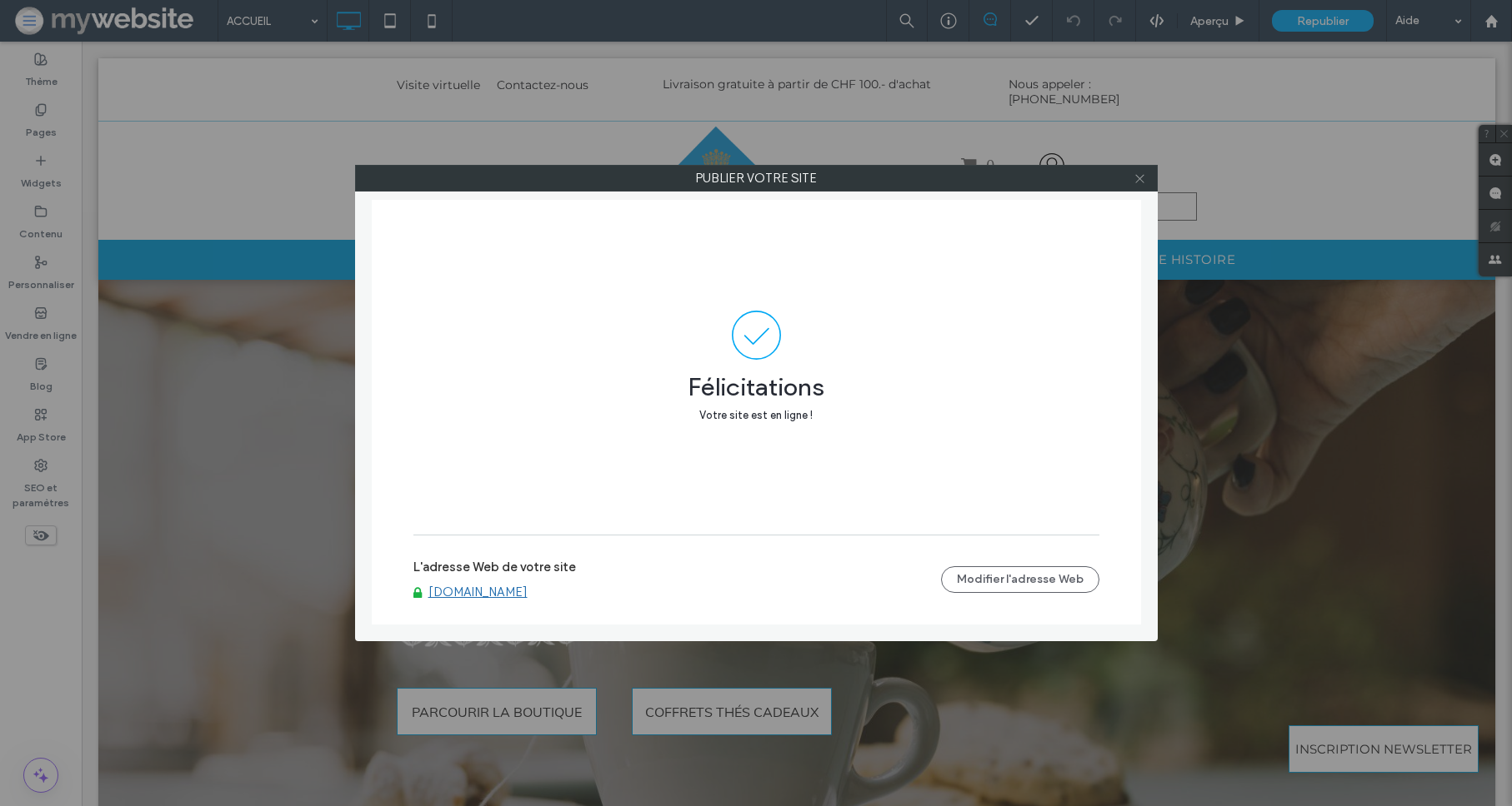
click at [1134, 179] on icon at bounding box center [1139, 178] width 12 height 12
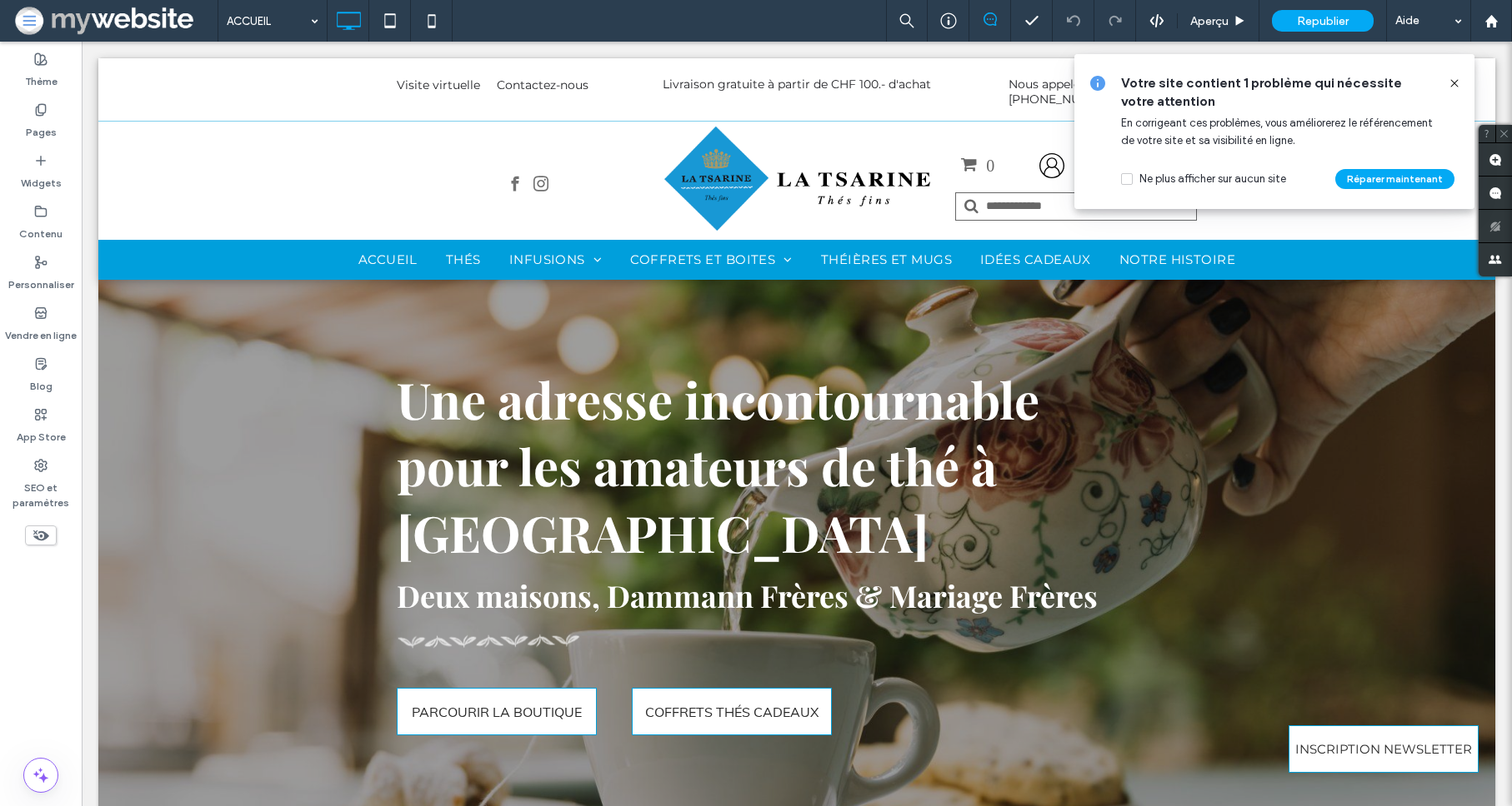
click at [175, 30] on span at bounding box center [115, 21] width 205 height 34
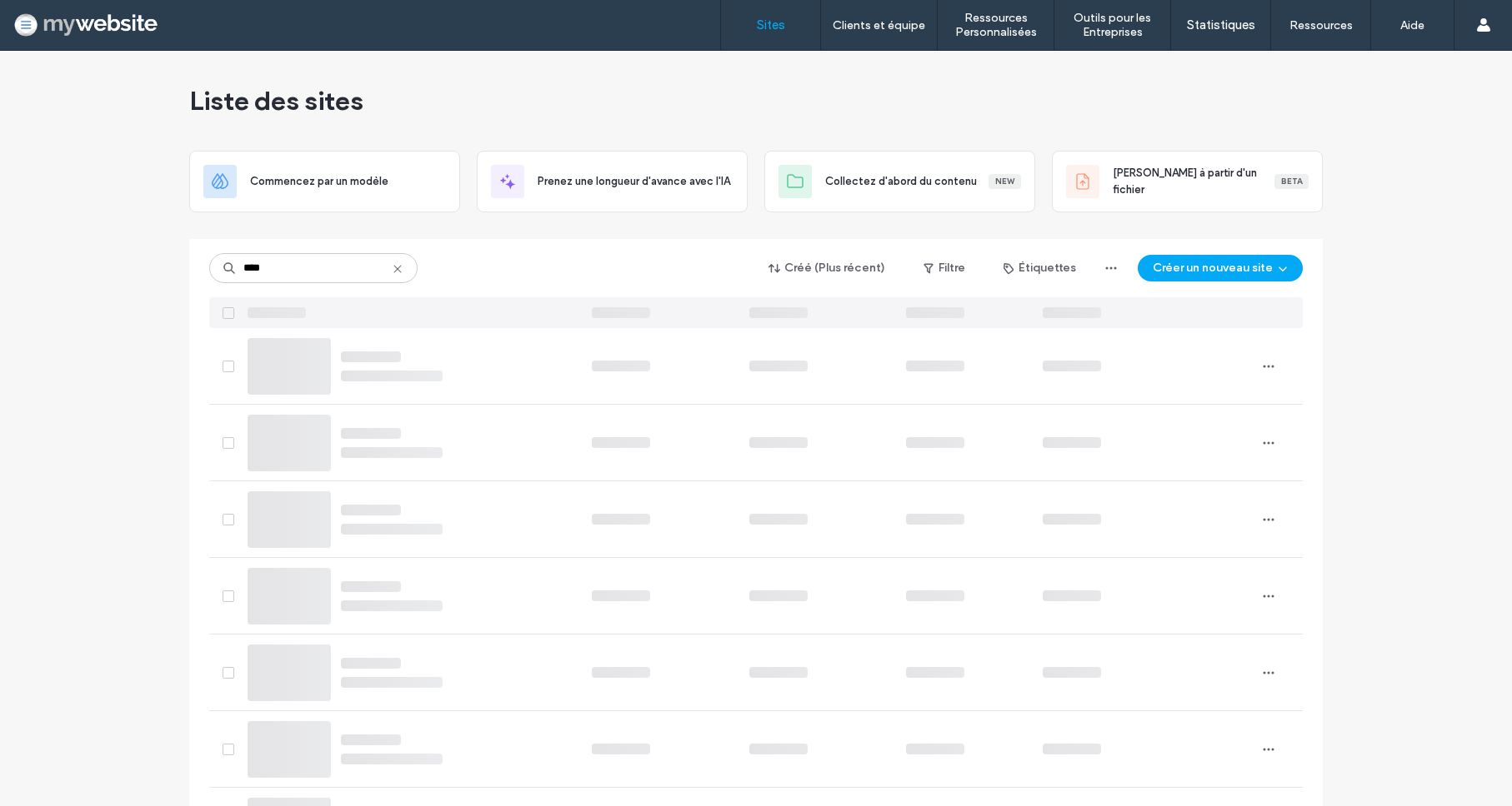
type input "****"
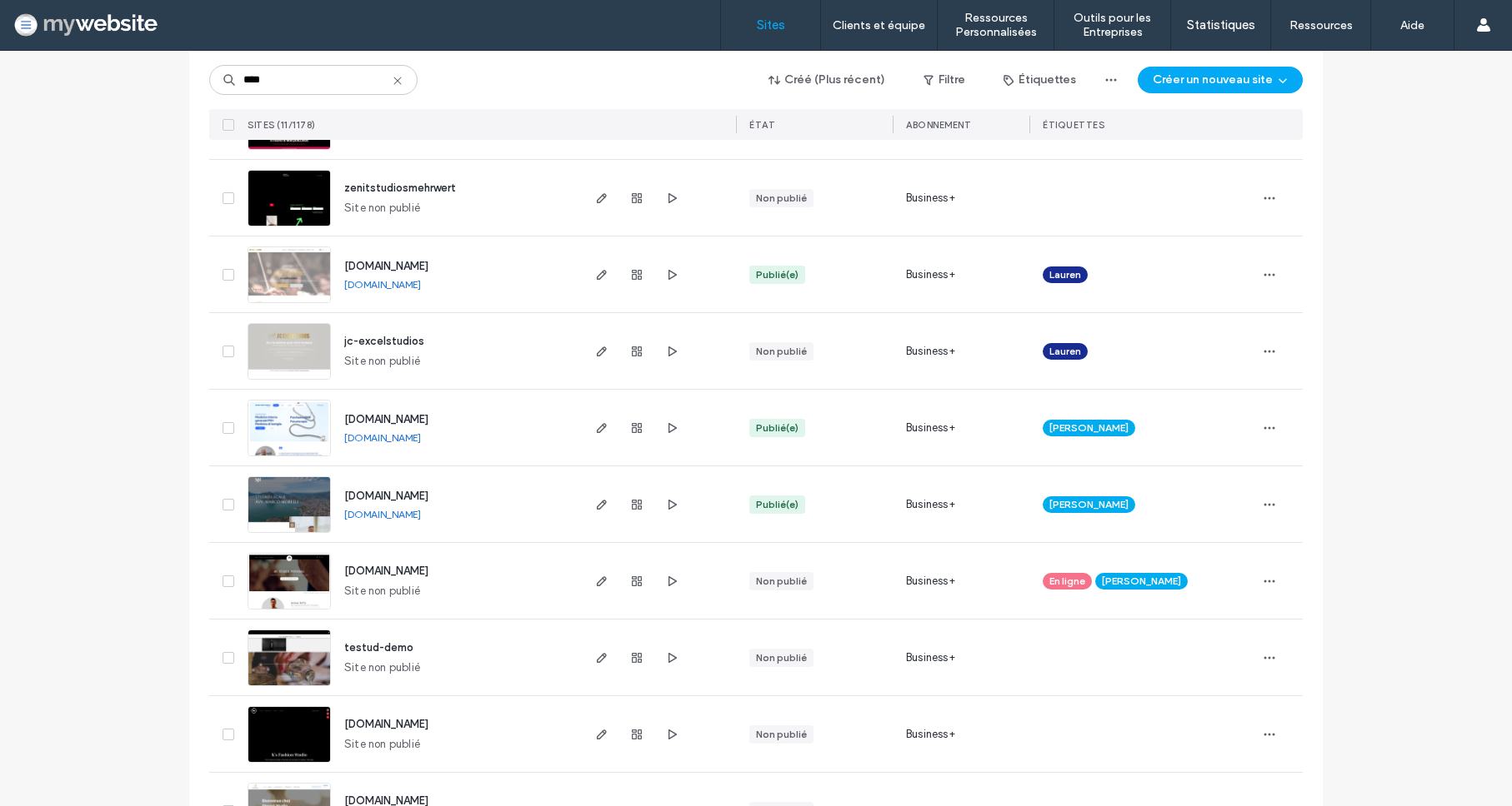
scroll to position [385, 0]
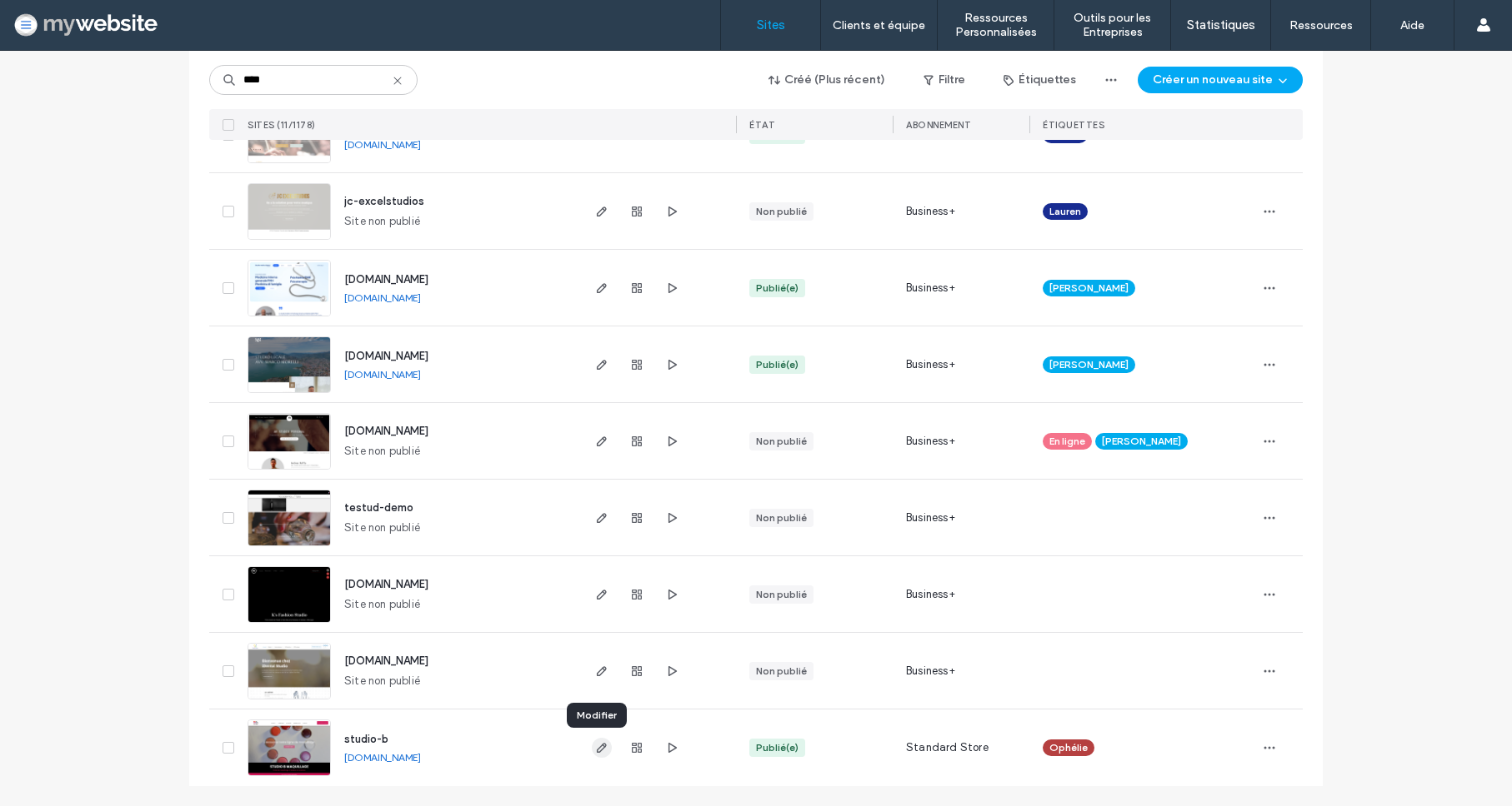
click at [595, 748] on icon "button" at bounding box center [602, 748] width 13 height 13
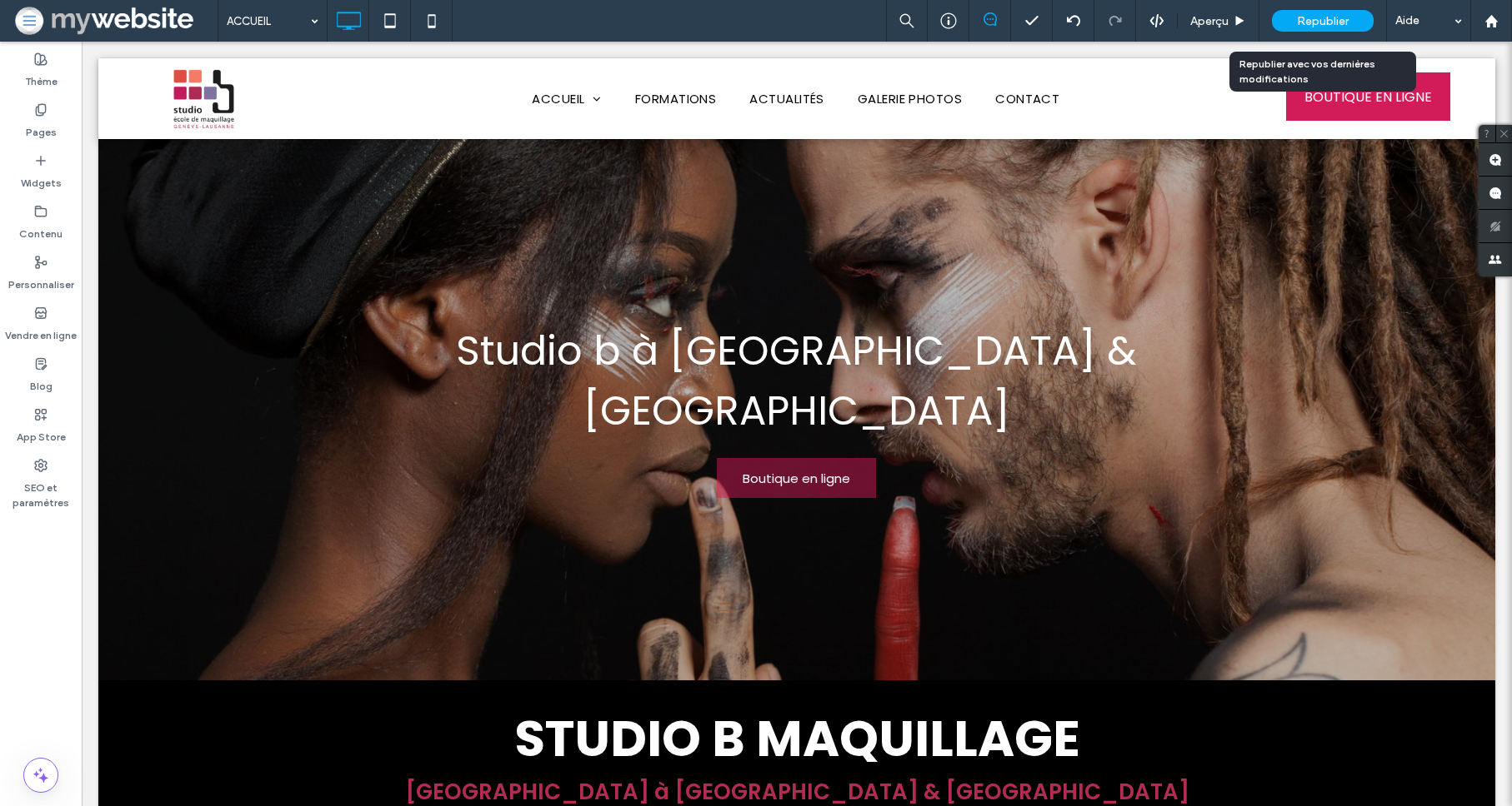
click at [1300, 23] on span "Republier" at bounding box center [1322, 21] width 52 height 14
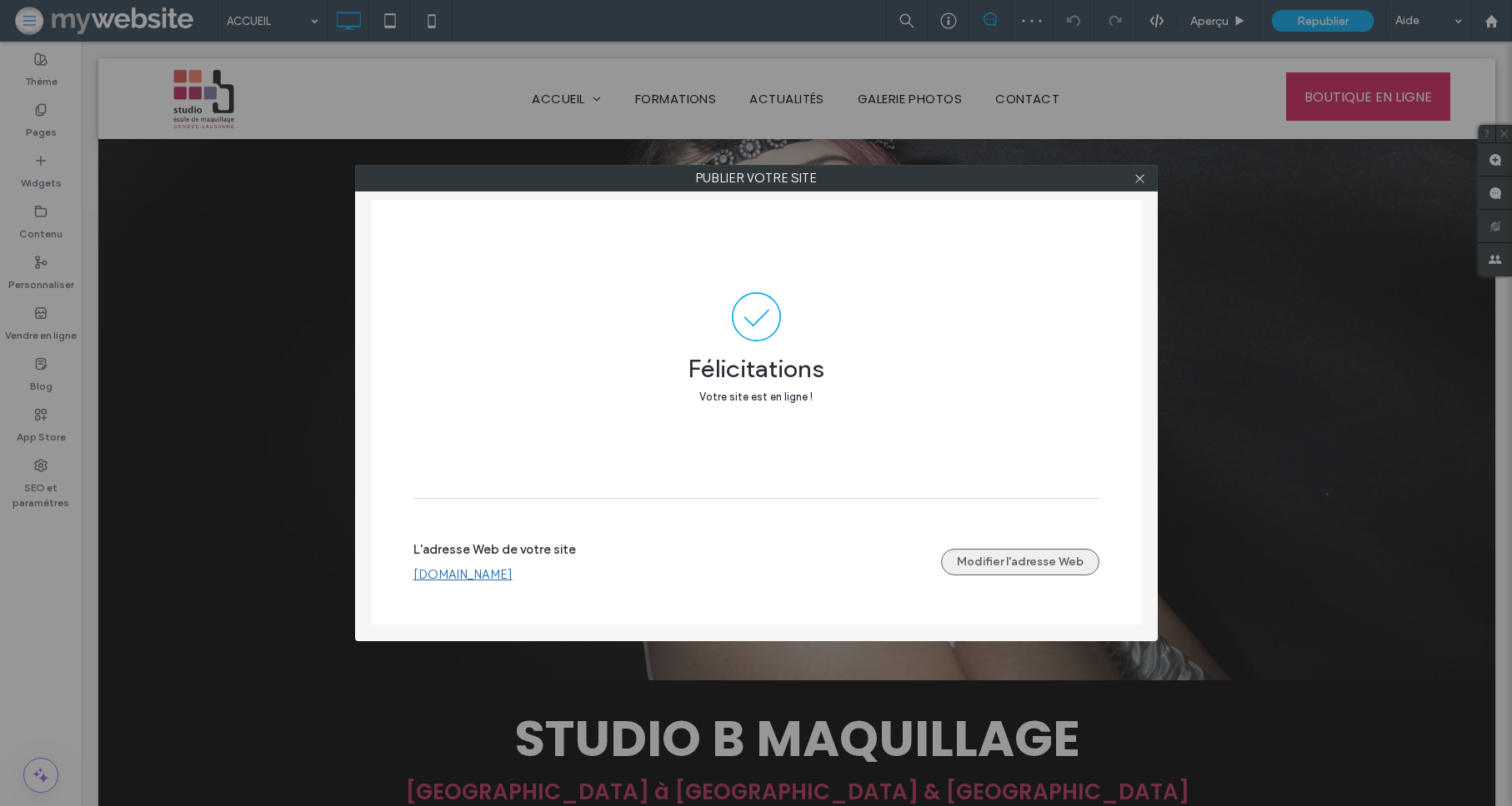
click at [967, 556] on button "Modifier l'adresse Web" at bounding box center [1019, 562] width 159 height 26
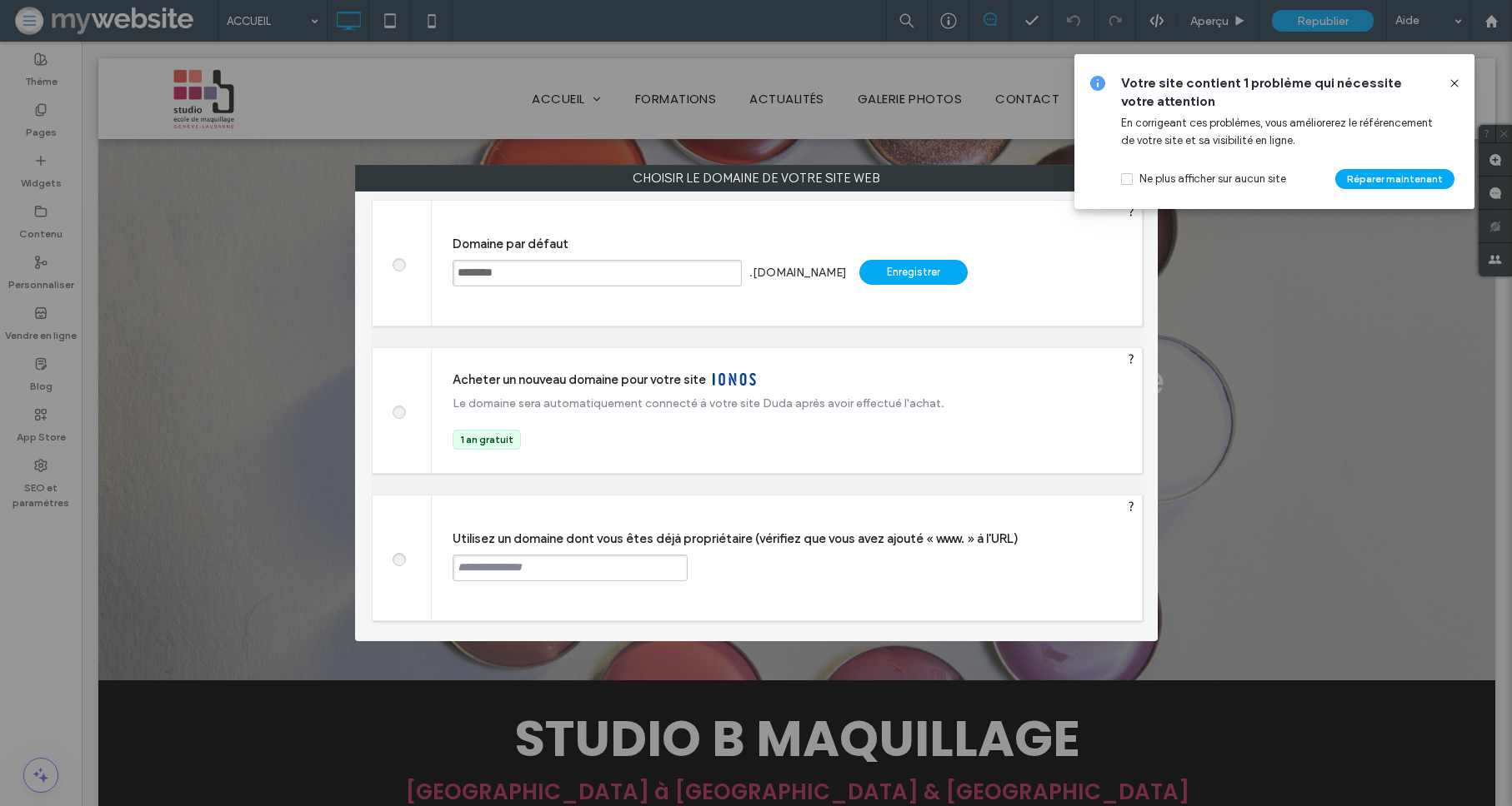
click at [1450, 85] on icon at bounding box center [1454, 84] width 13 height 13
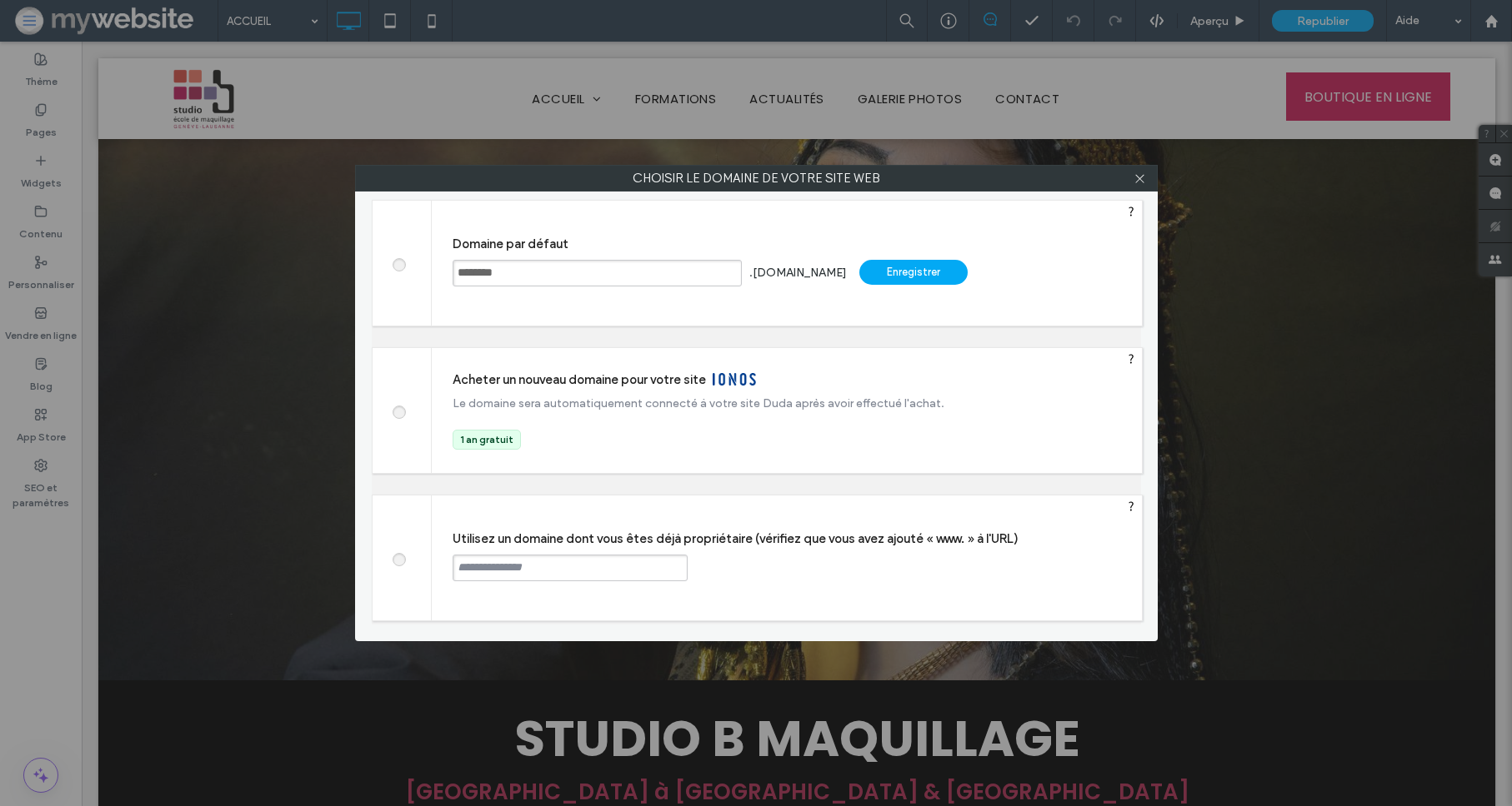
click at [1130, 212] on use at bounding box center [1130, 211] width 5 height 9
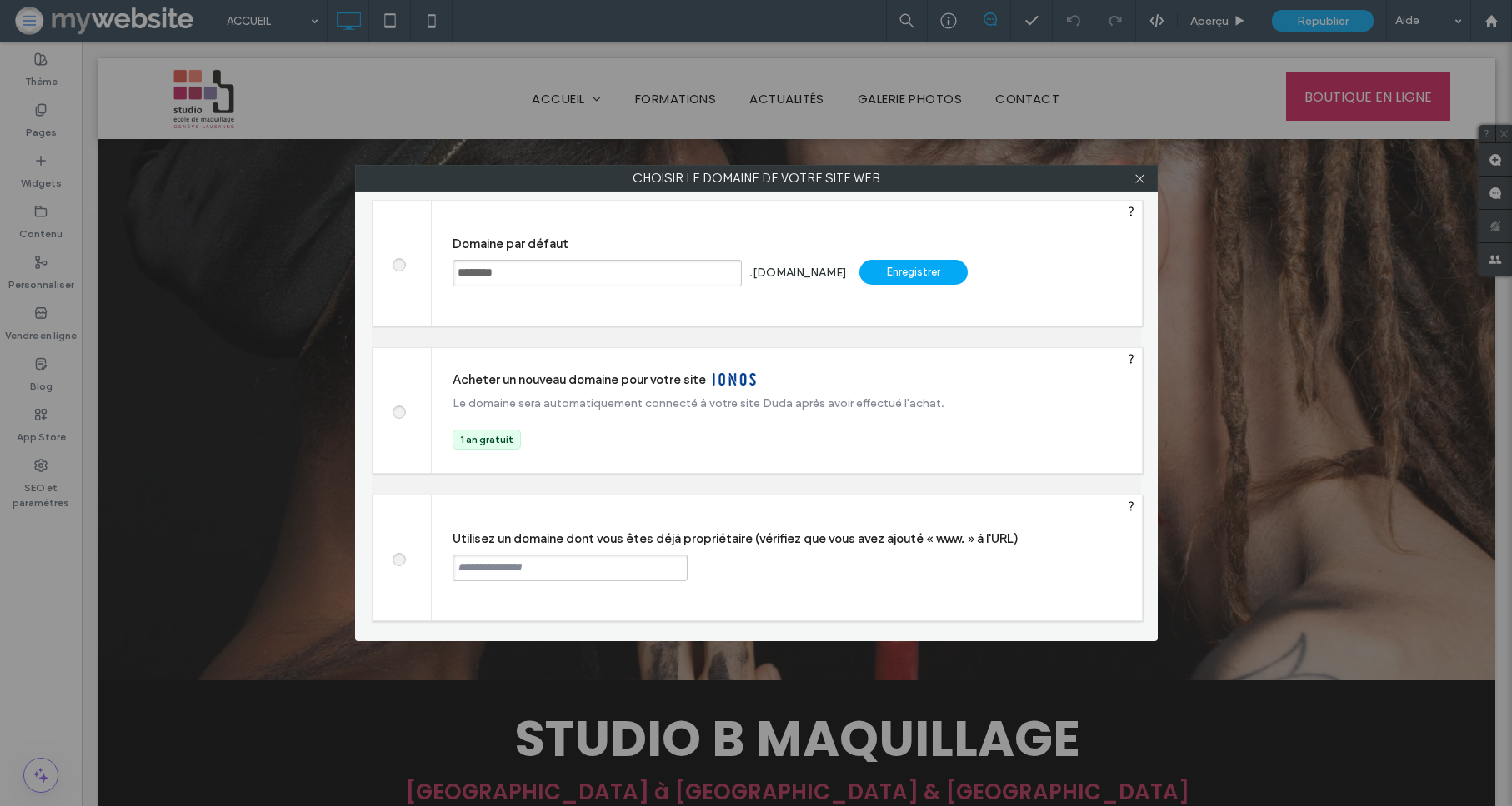
click at [401, 552] on label at bounding box center [398, 557] width 30 height 12
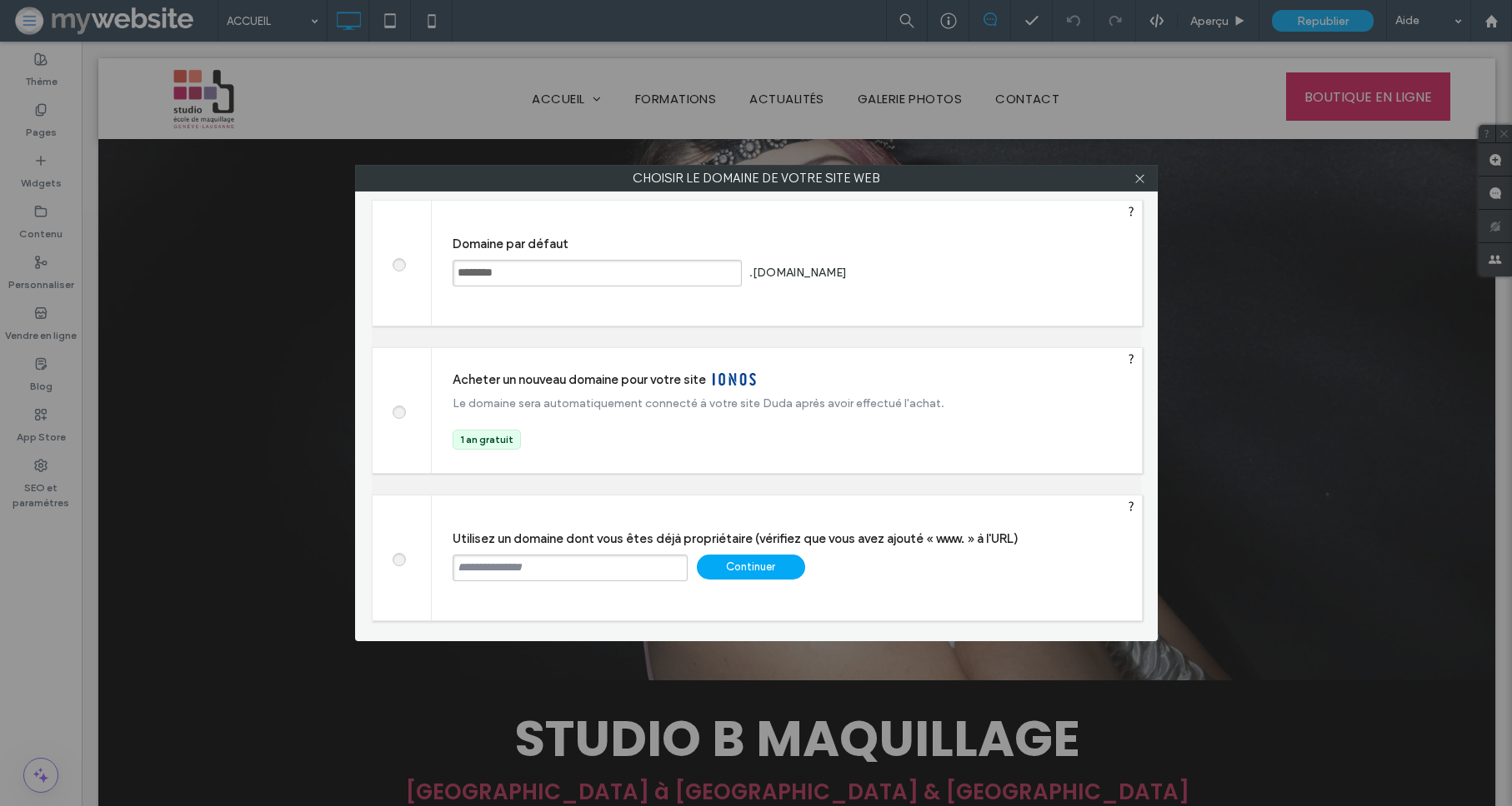
click at [772, 566] on div "Continuer" at bounding box center [750, 567] width 108 height 25
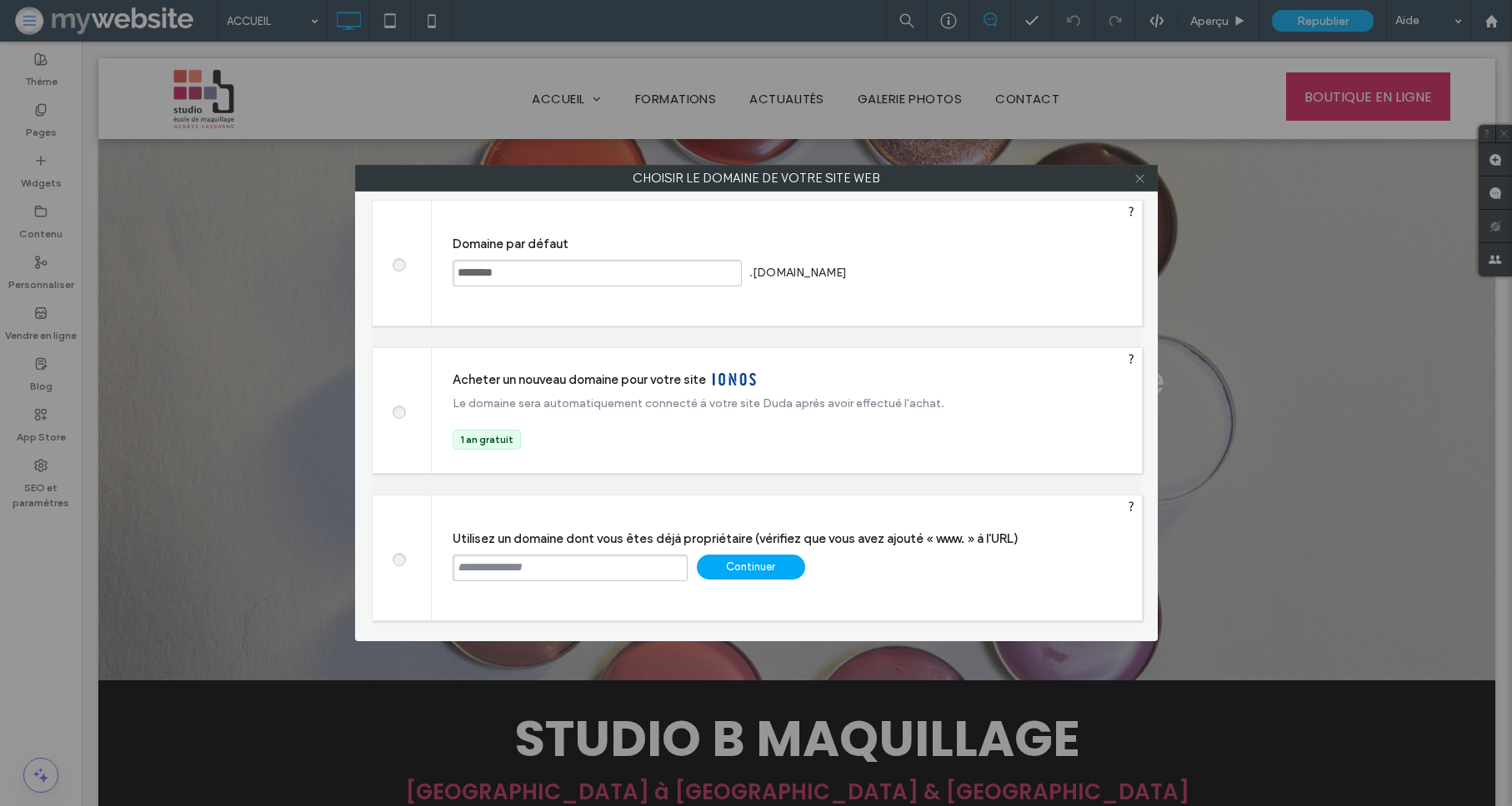
click at [1138, 181] on icon at bounding box center [1139, 178] width 12 height 12
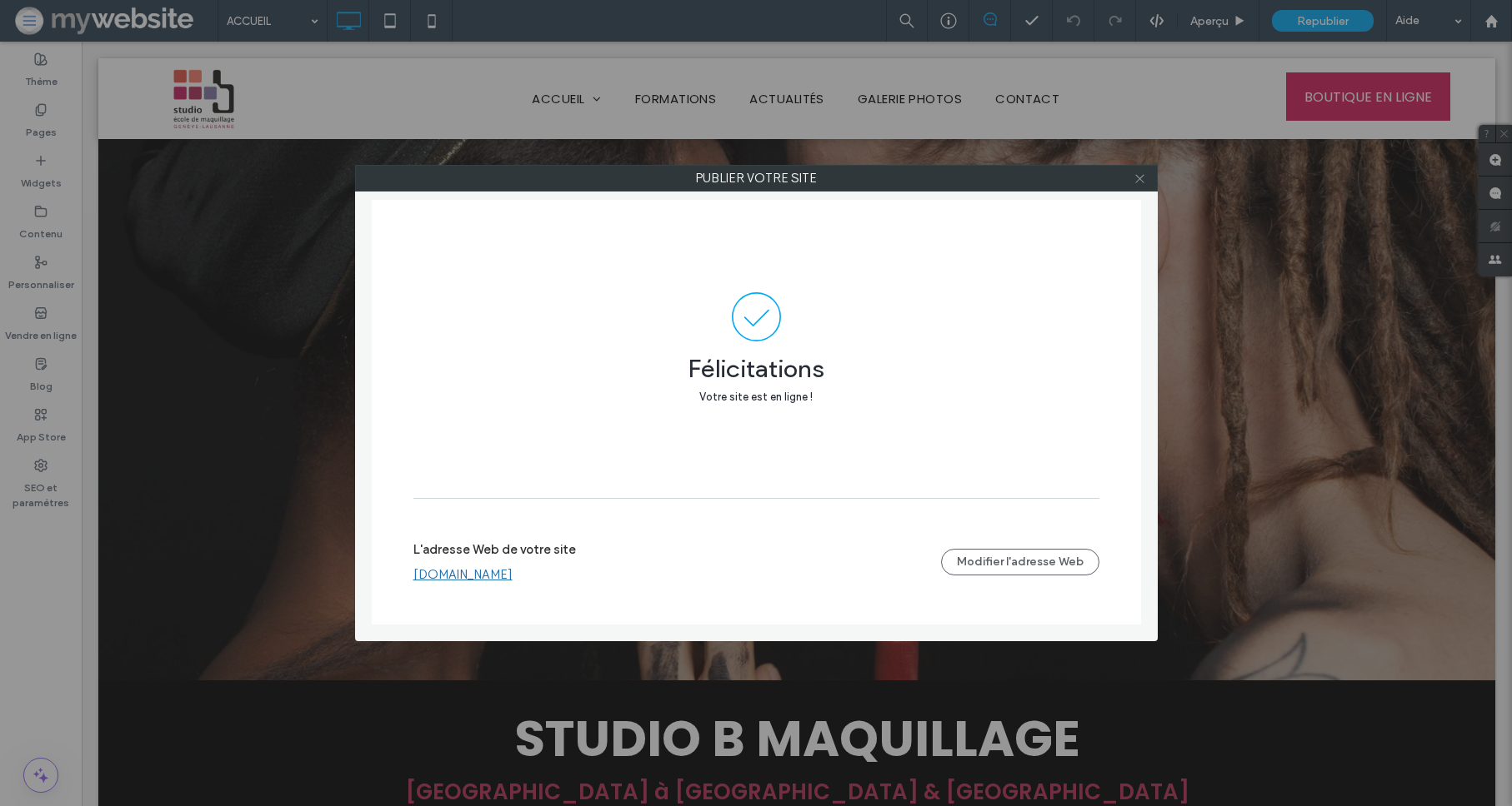
click at [1138, 178] on use at bounding box center [1138, 178] width 8 height 8
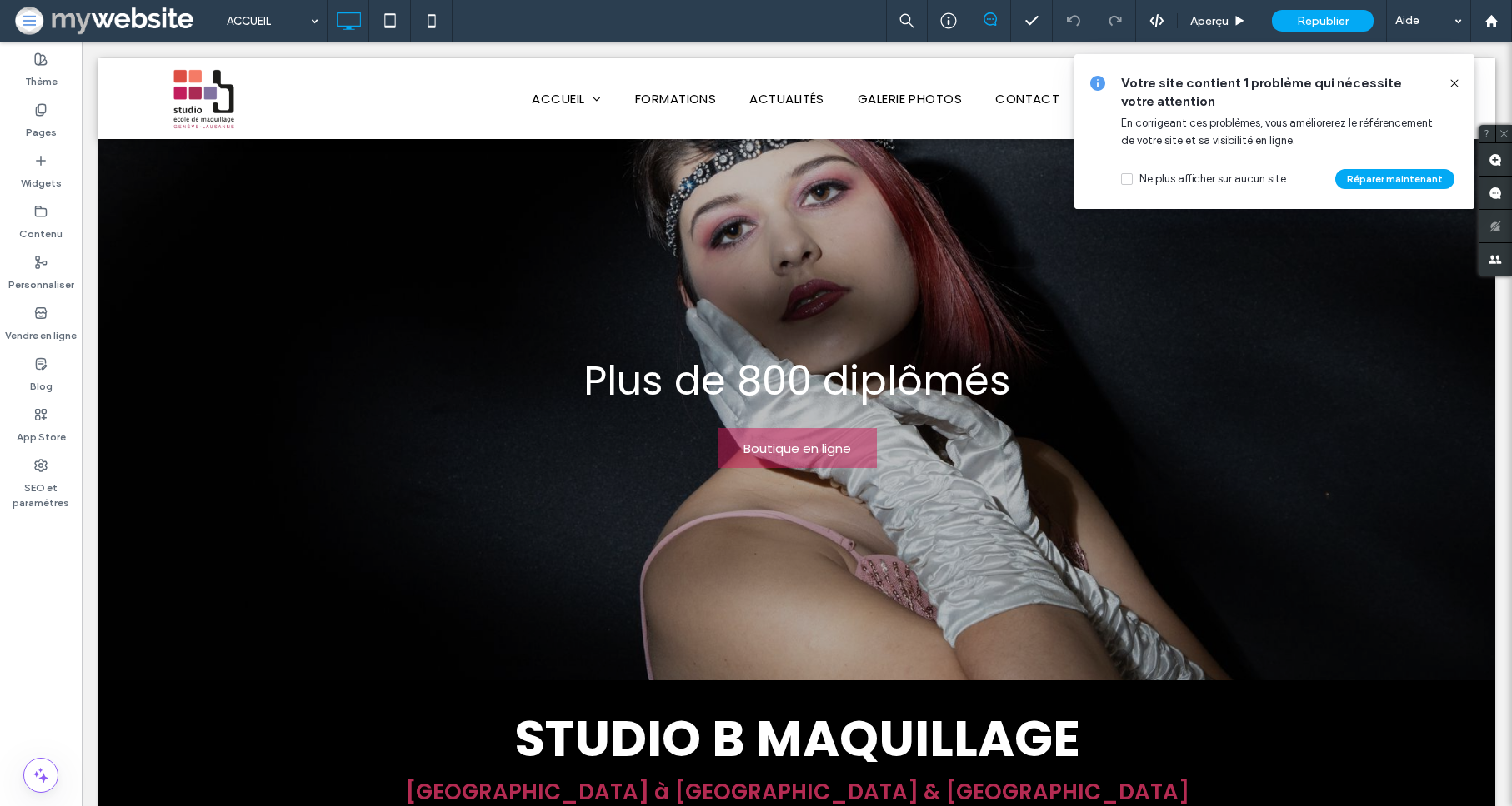
click at [60, 11] on span at bounding box center [115, 21] width 205 height 34
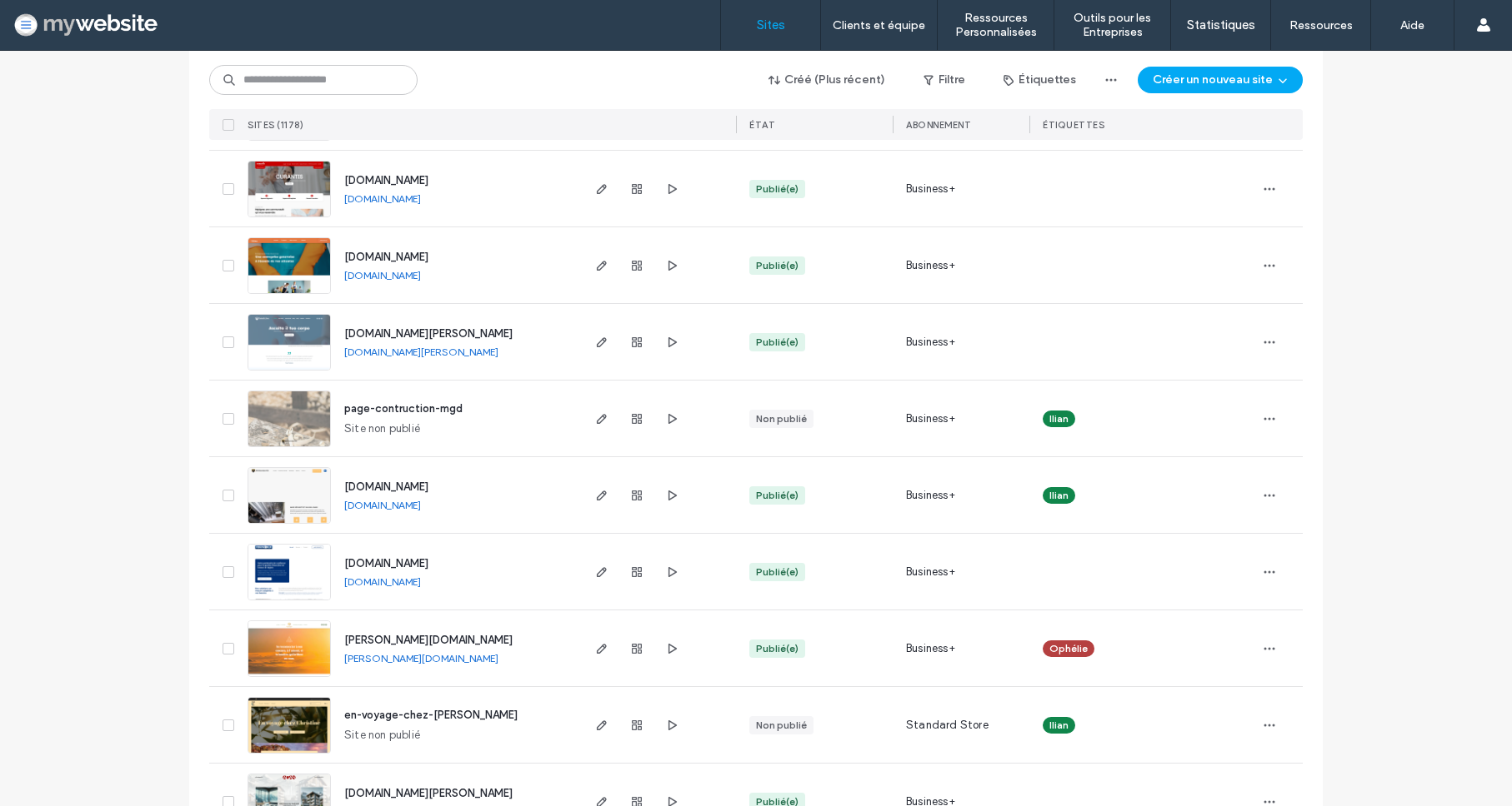
scroll to position [4262, 0]
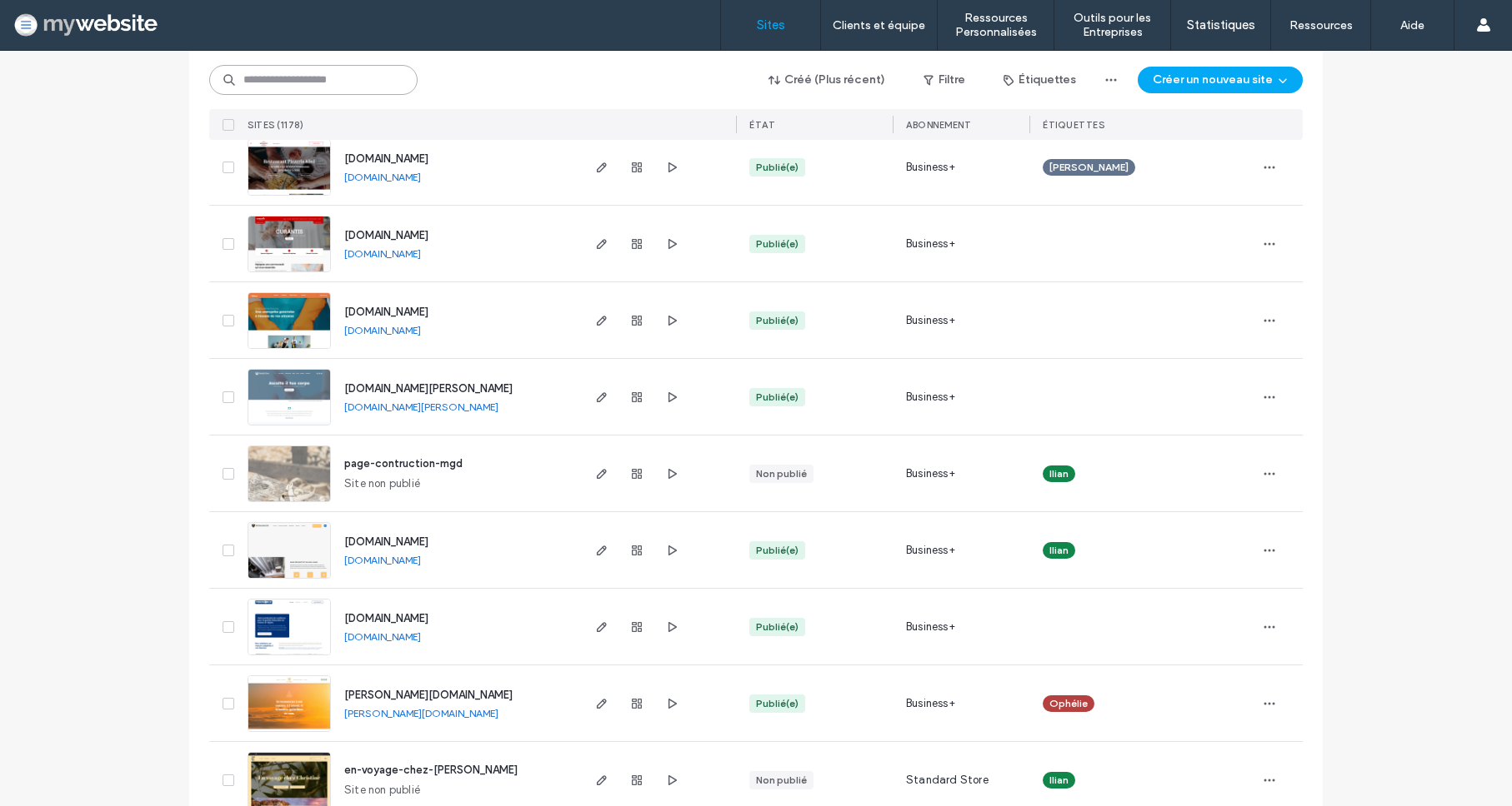
click at [252, 91] on input at bounding box center [313, 80] width 208 height 30
type input "****"
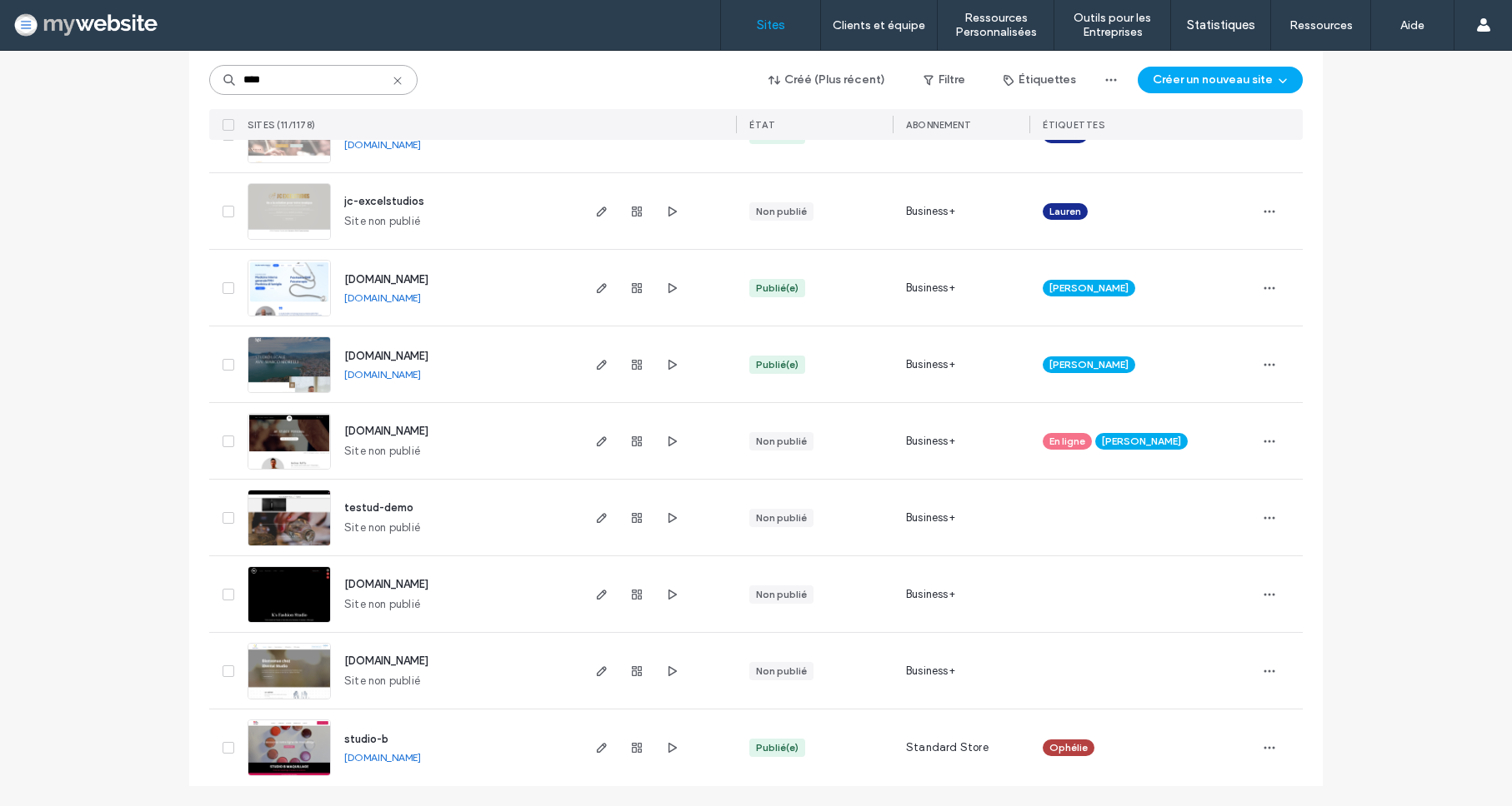
scroll to position [385, 0]
click at [1264, 749] on use "button" at bounding box center [1270, 748] width 11 height 3
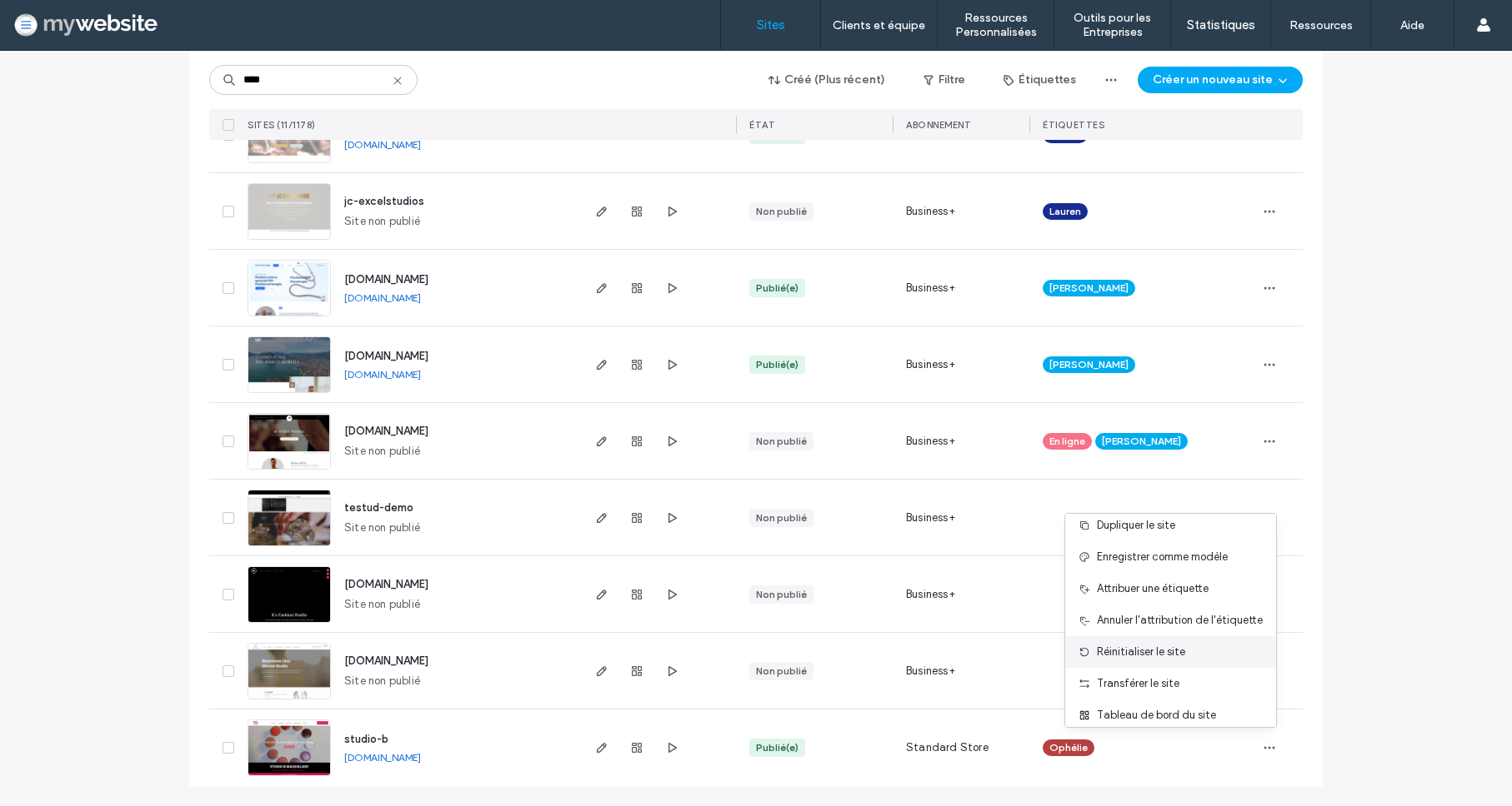
scroll to position [15, 0]
click at [1126, 525] on span "Dupliquer le site" at bounding box center [1135, 522] width 78 height 17
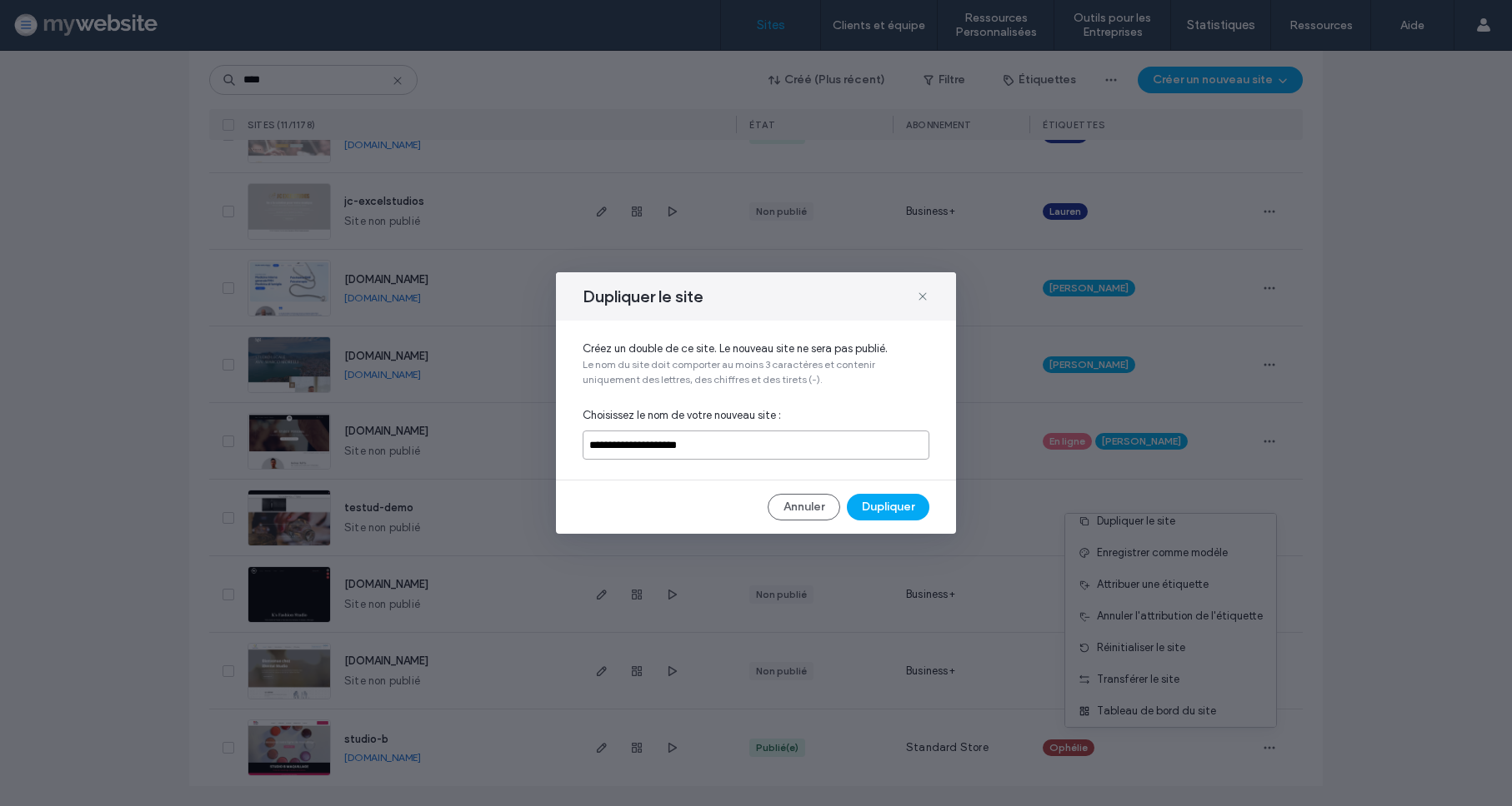
click at [793, 444] on input "**********" at bounding box center [756, 445] width 346 height 29
type input "********"
click at [882, 512] on button "Dupliquer" at bounding box center [888, 508] width 83 height 26
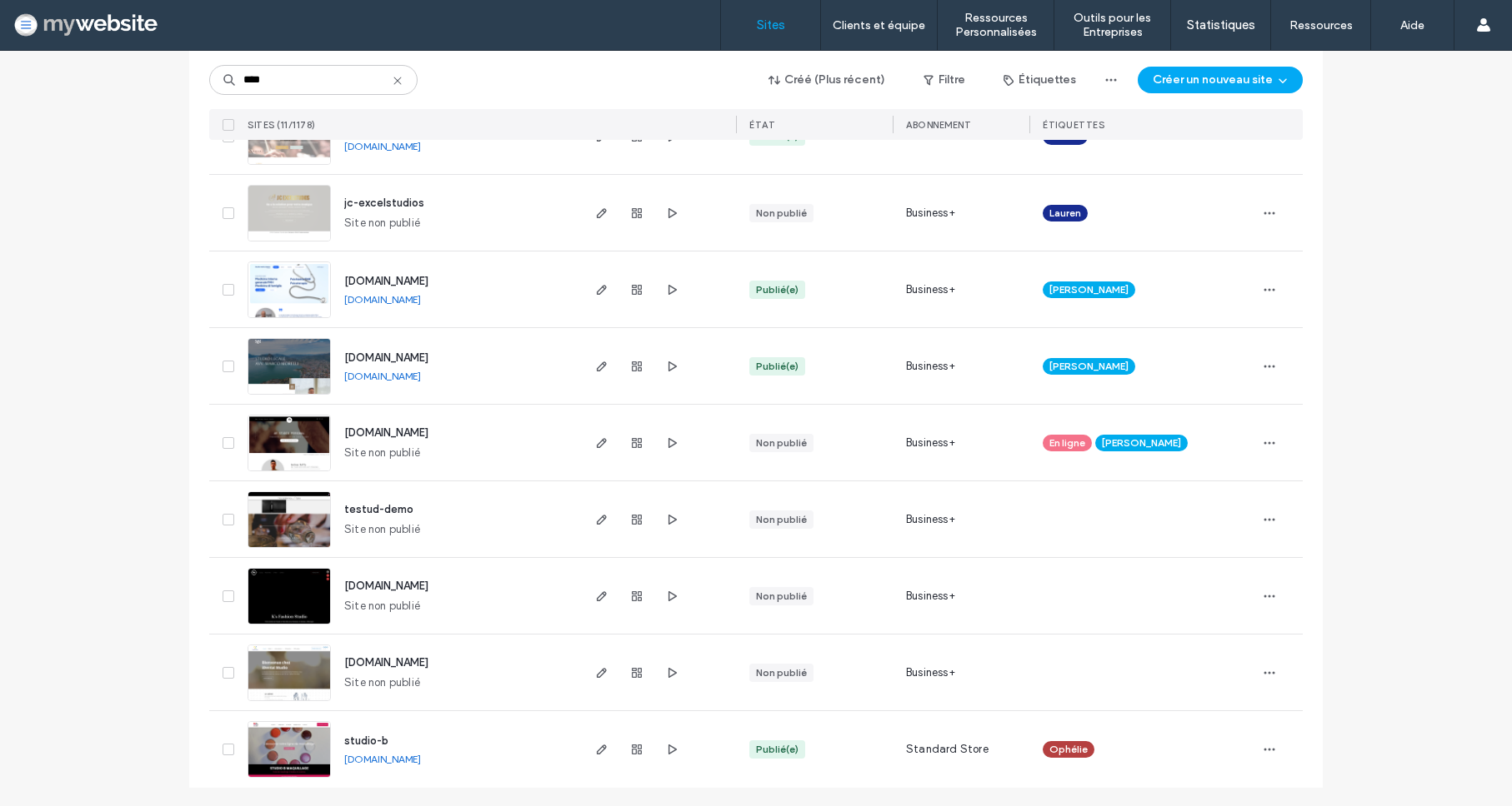
scroll to position [385, 0]
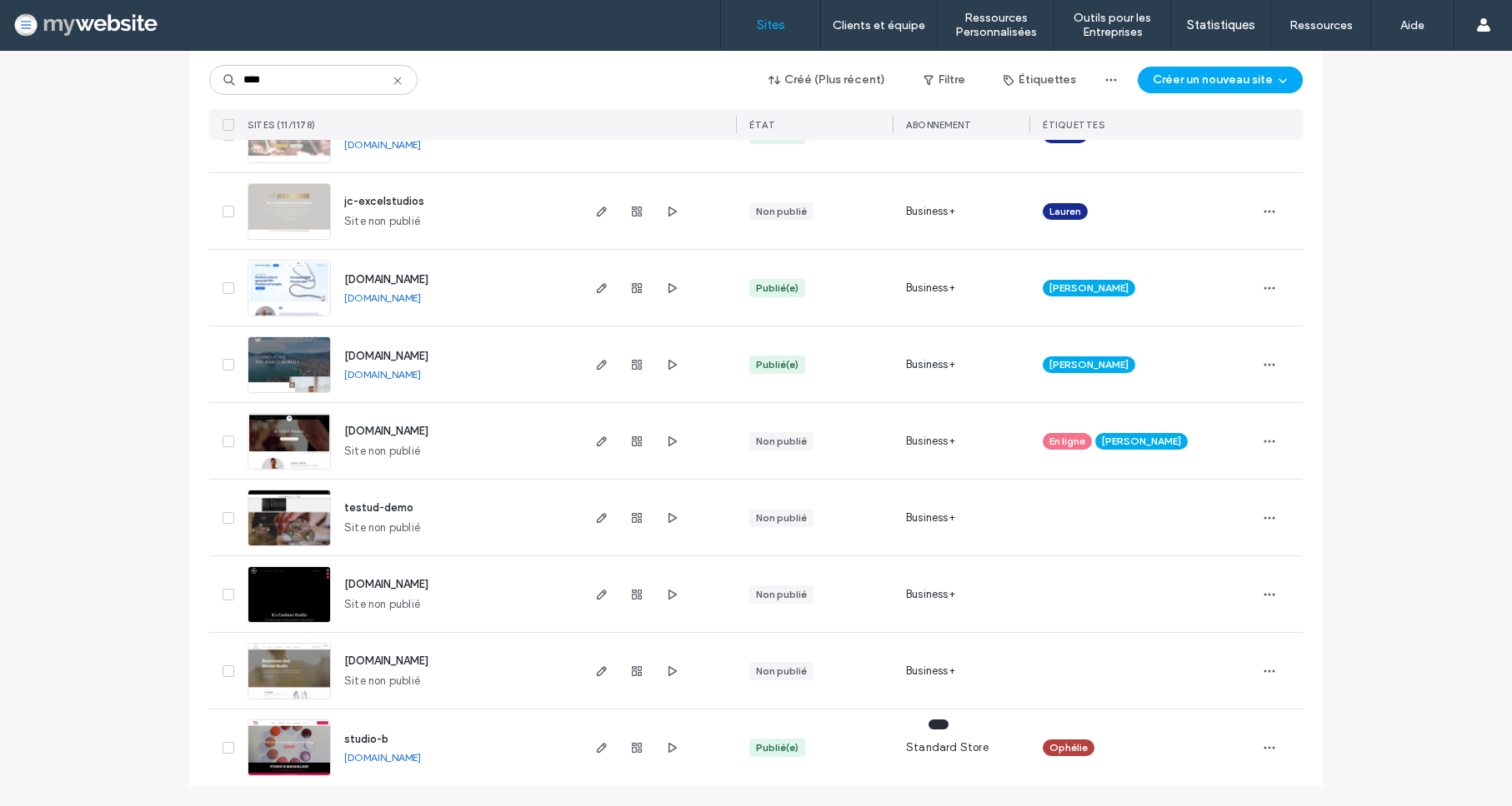
click at [946, 747] on span "Standard Store" at bounding box center [947, 748] width 83 height 17
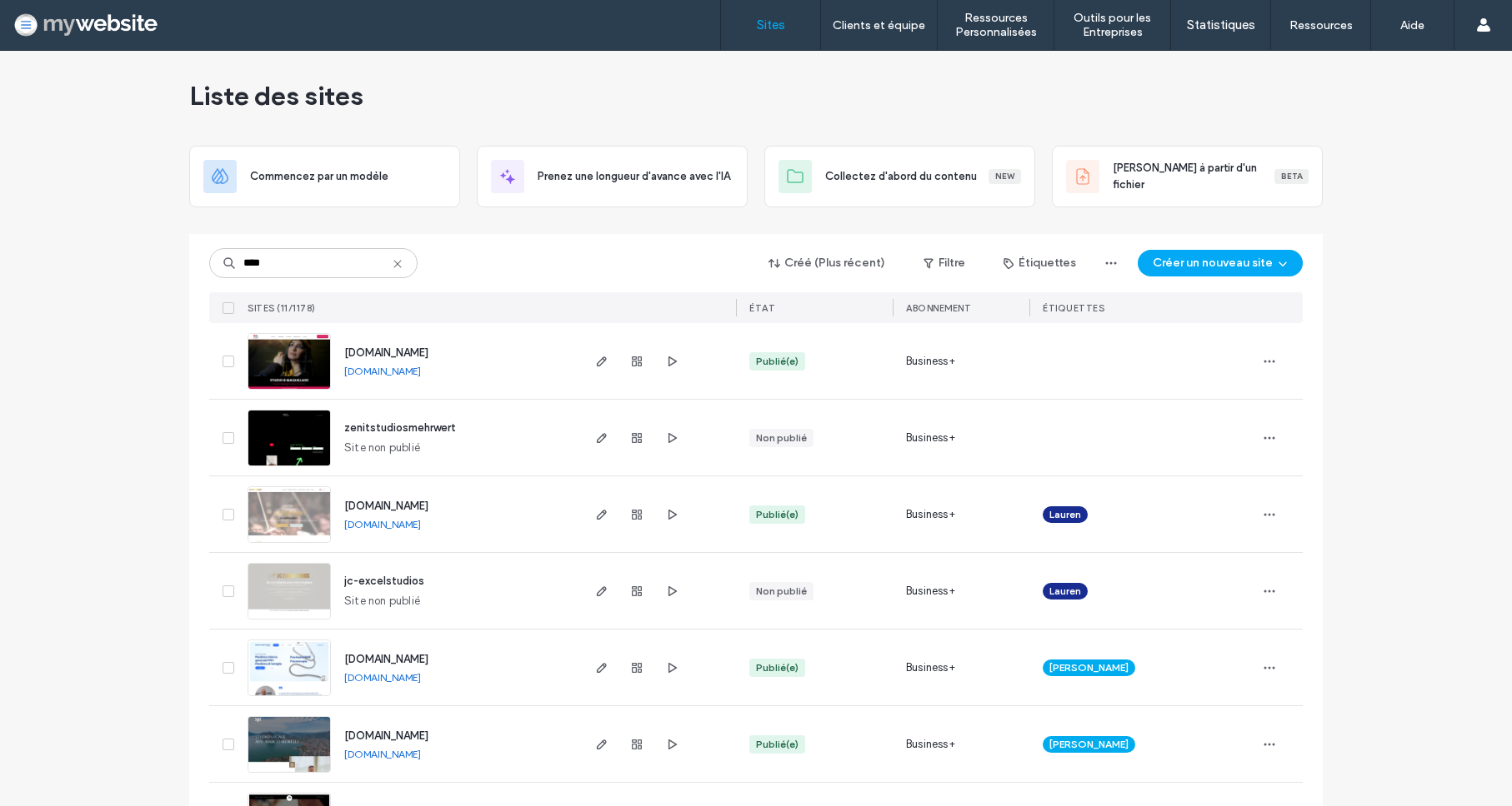
scroll to position [36, 0]
